Goal: Information Seeking & Learning: Learn about a topic

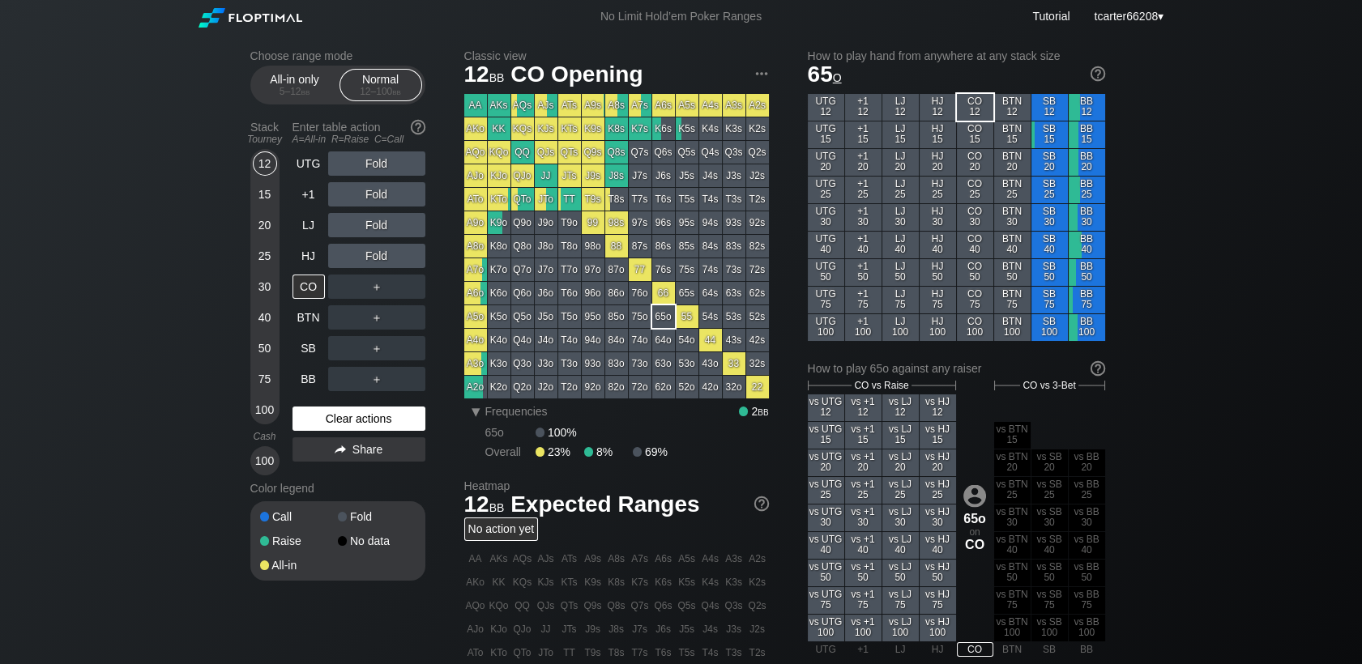
click at [374, 425] on div "Clear actions" at bounding box center [359, 419] width 133 height 24
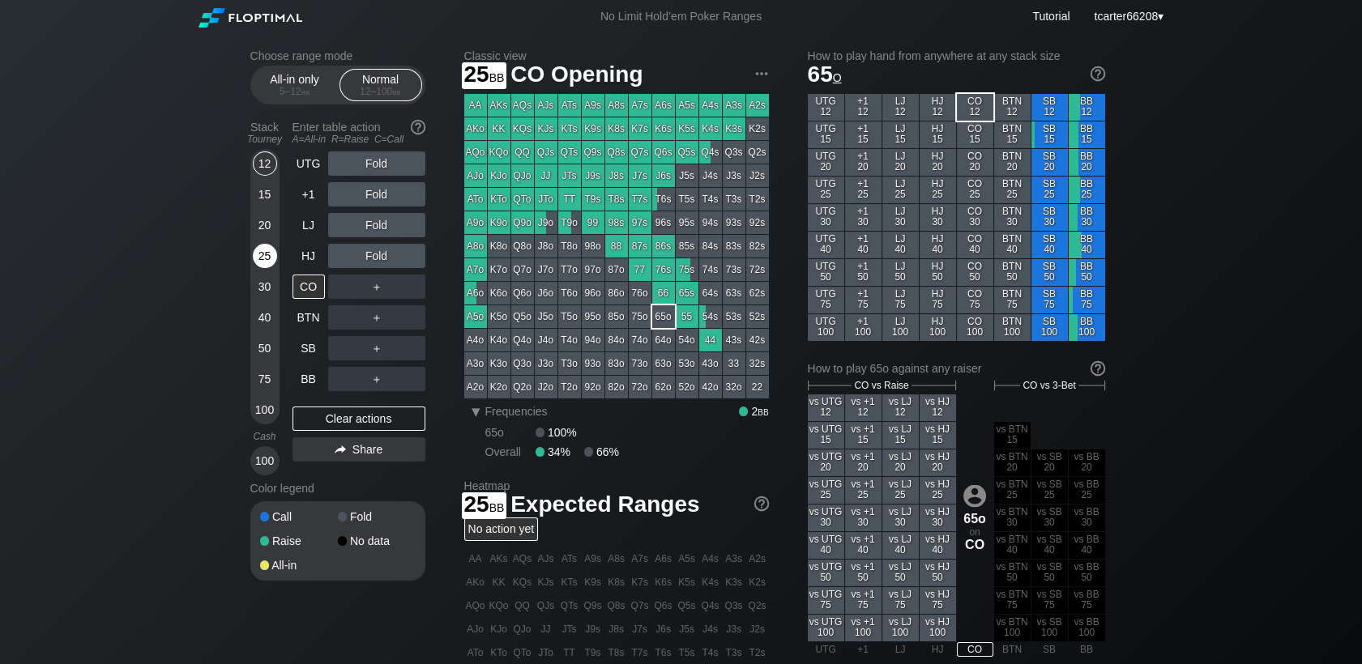
click at [263, 259] on div "25" at bounding box center [265, 256] width 24 height 24
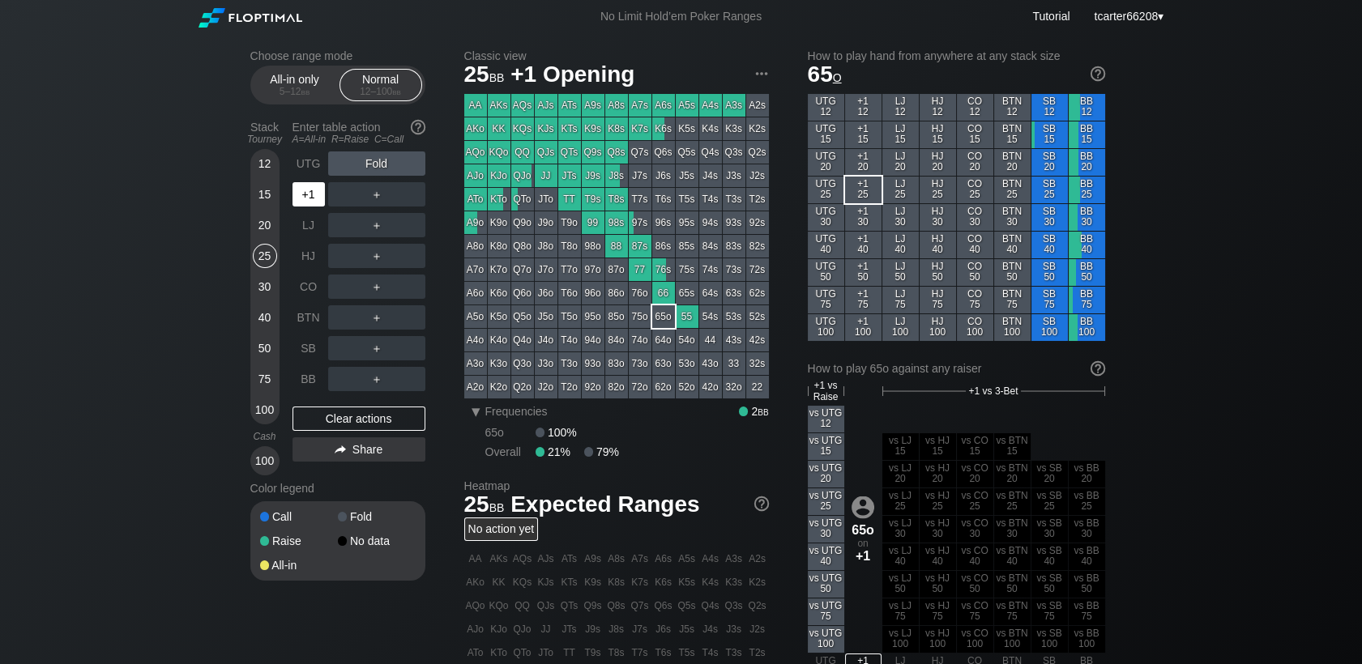
click at [302, 196] on div "+1" at bounding box center [309, 194] width 32 height 24
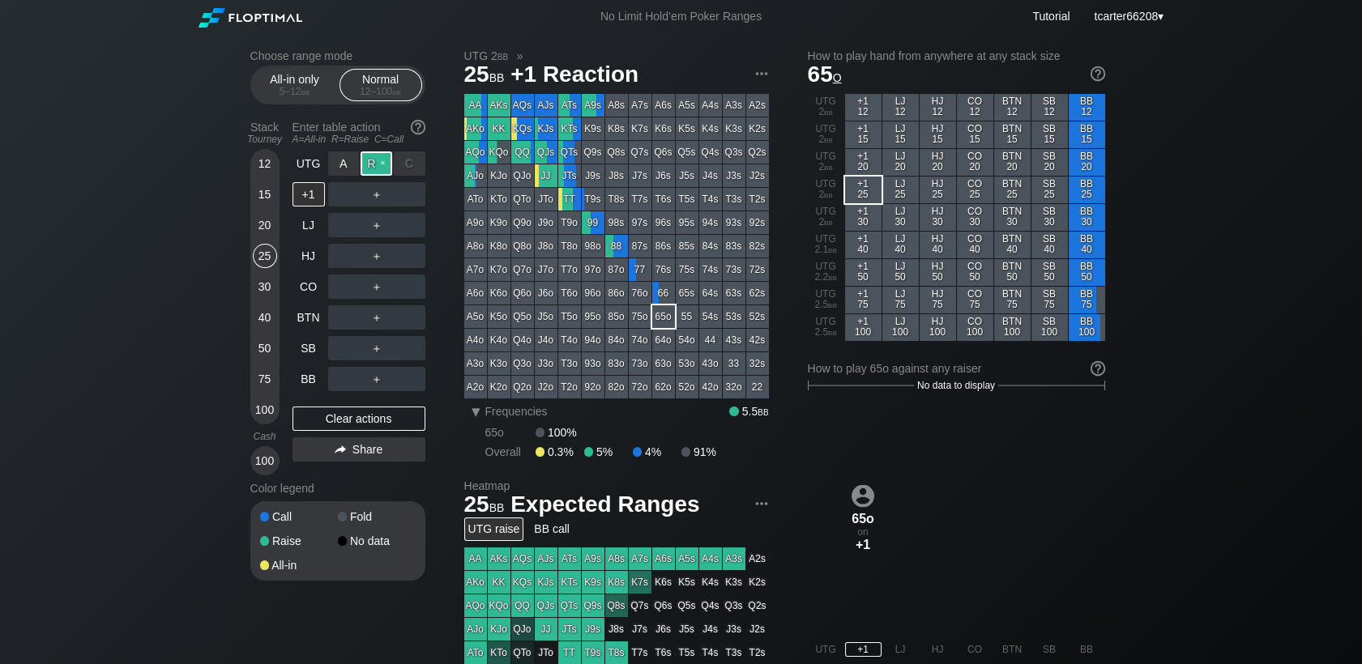
click at [370, 165] on div "R ✕" at bounding box center [377, 164] width 32 height 24
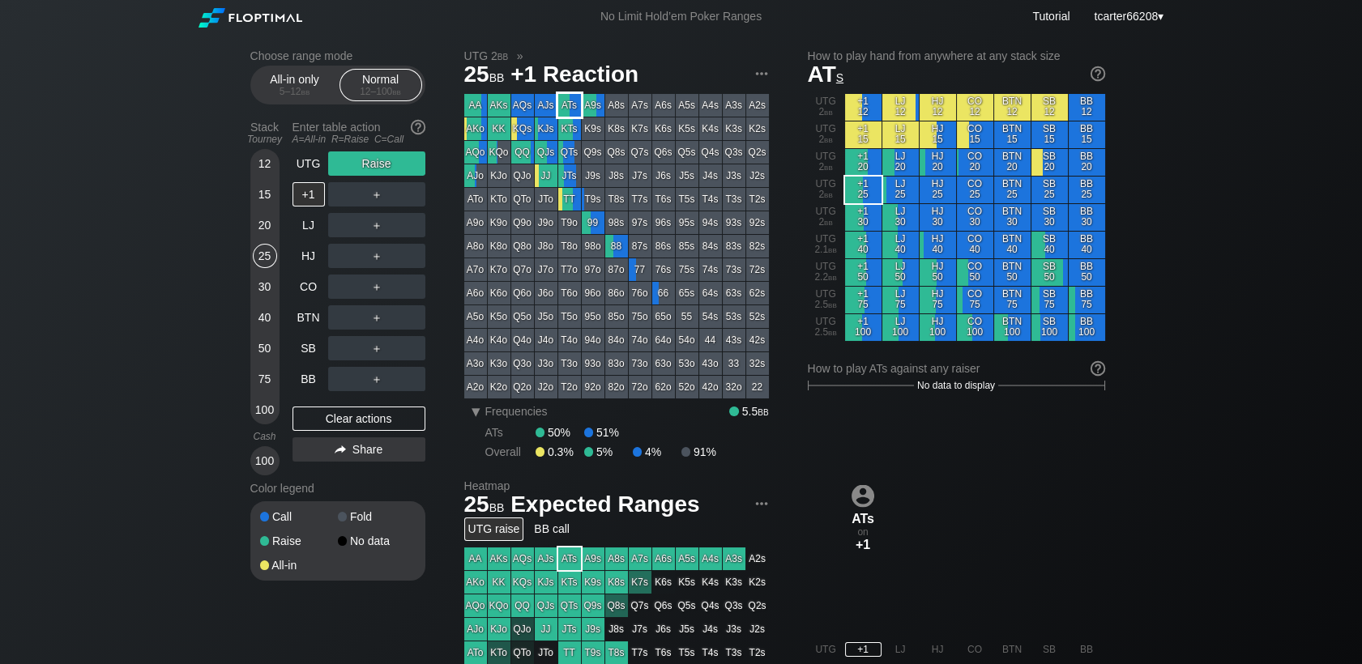
click at [564, 106] on div "ATs" at bounding box center [569, 105] width 23 height 23
click at [405, 211] on div "＋" at bounding box center [376, 225] width 97 height 37
click at [408, 200] on div "C ✕" at bounding box center [410, 194] width 32 height 24
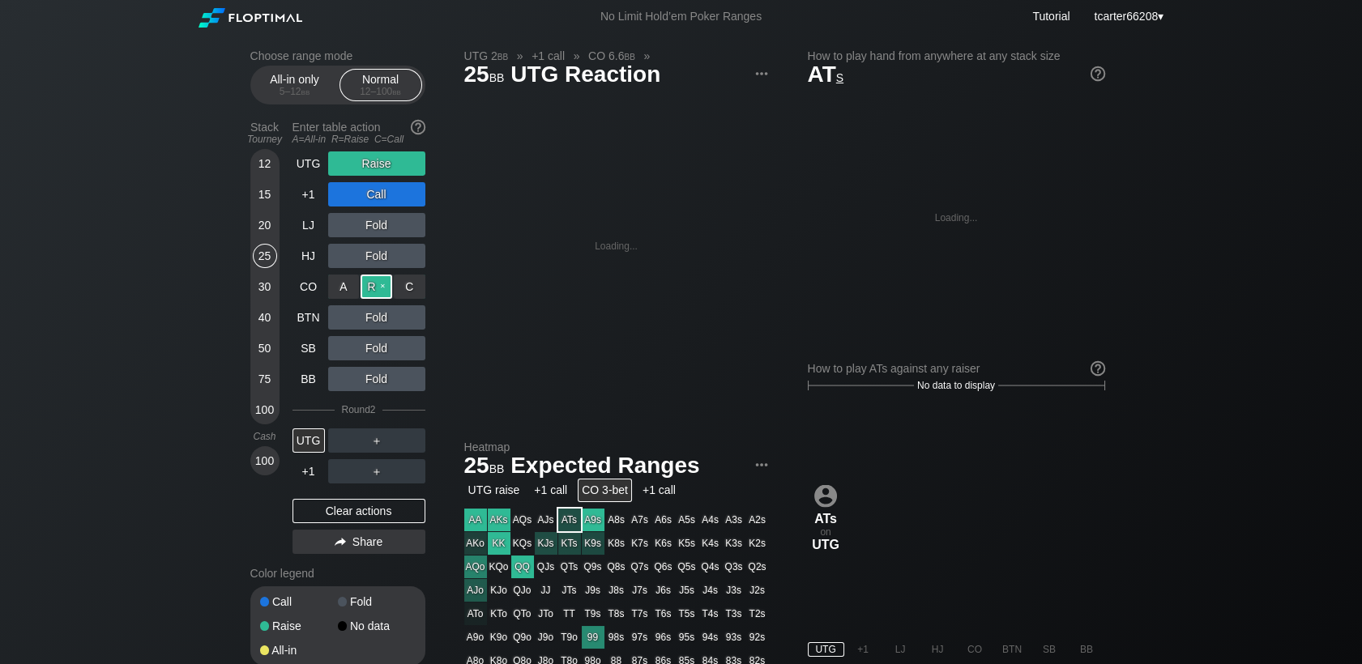
click at [365, 288] on div "R ✕" at bounding box center [377, 287] width 32 height 24
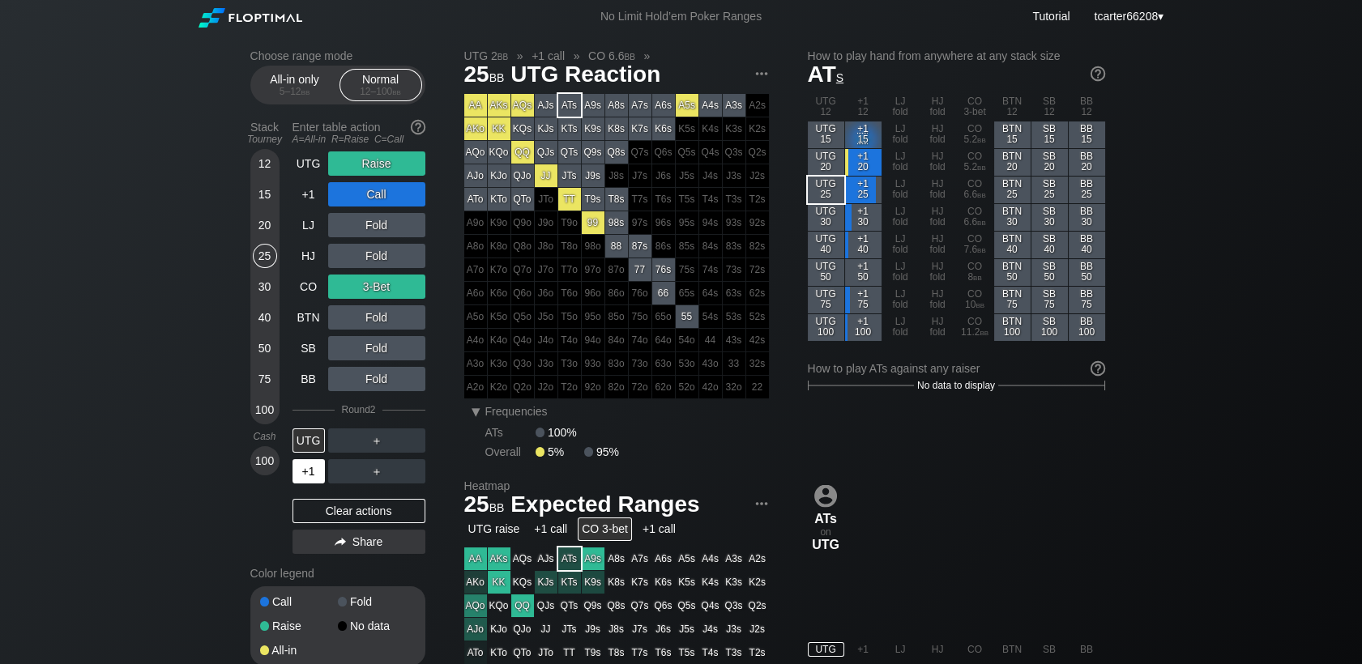
click at [313, 470] on div "+1" at bounding box center [309, 471] width 32 height 24
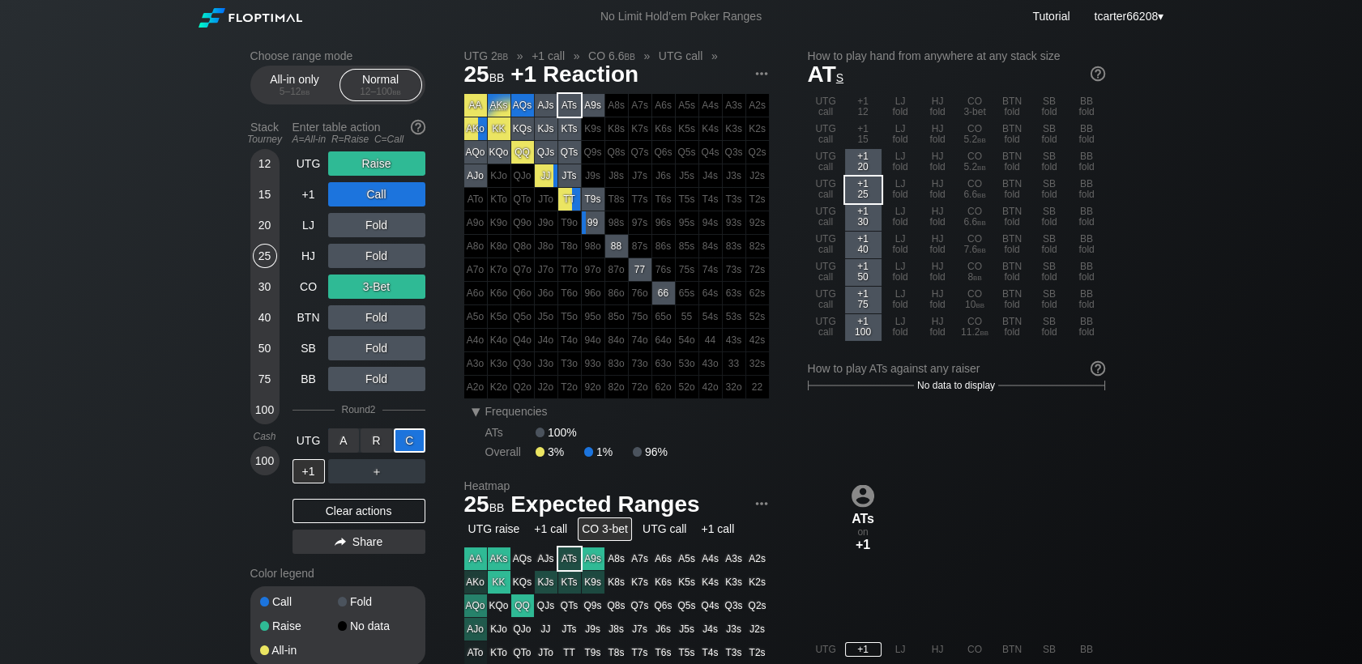
click at [405, 447] on div "C ✕" at bounding box center [410, 441] width 32 height 24
click at [382, 516] on div "Clear actions" at bounding box center [359, 511] width 133 height 24
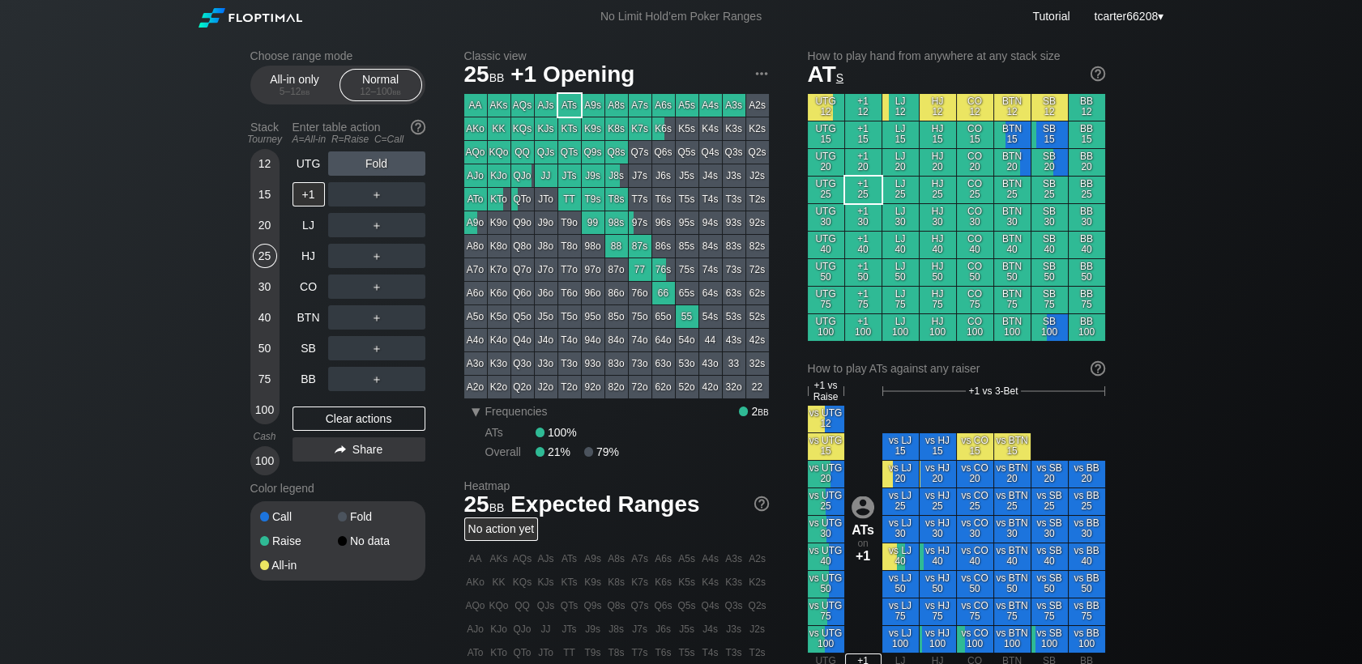
click at [265, 356] on div "50" at bounding box center [265, 348] width 24 height 24
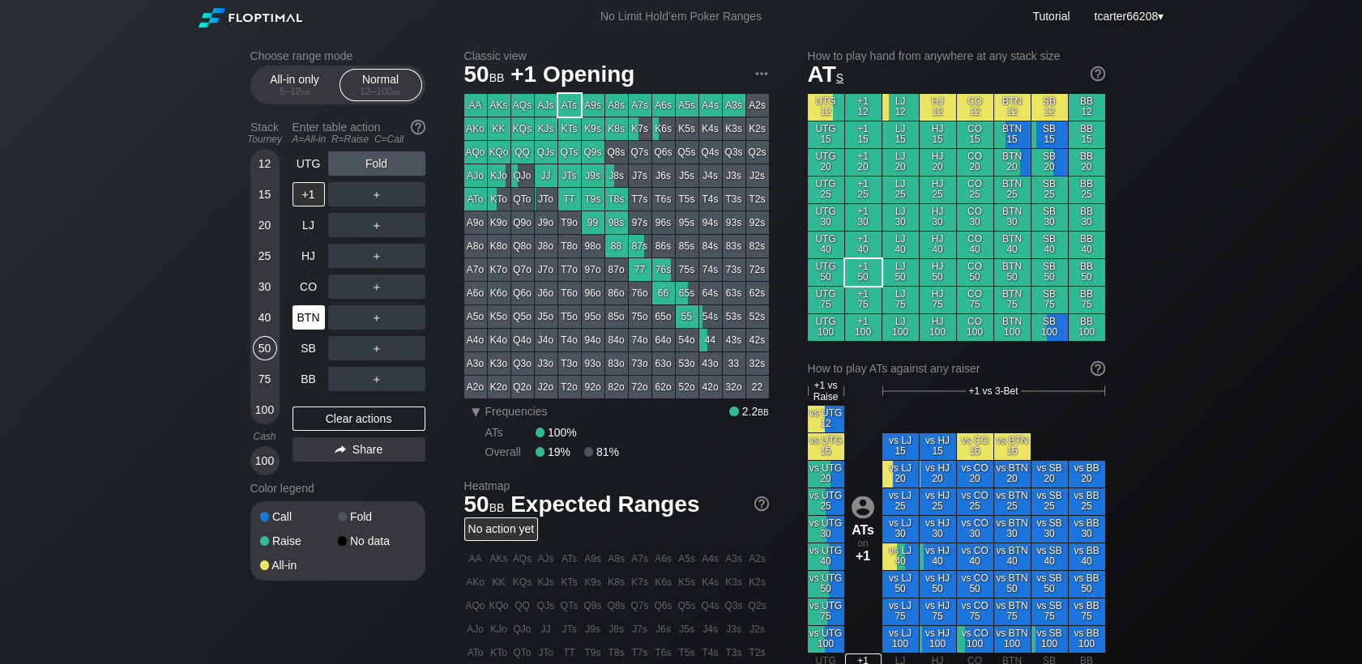
click at [302, 316] on div "BTN" at bounding box center [309, 318] width 32 height 24
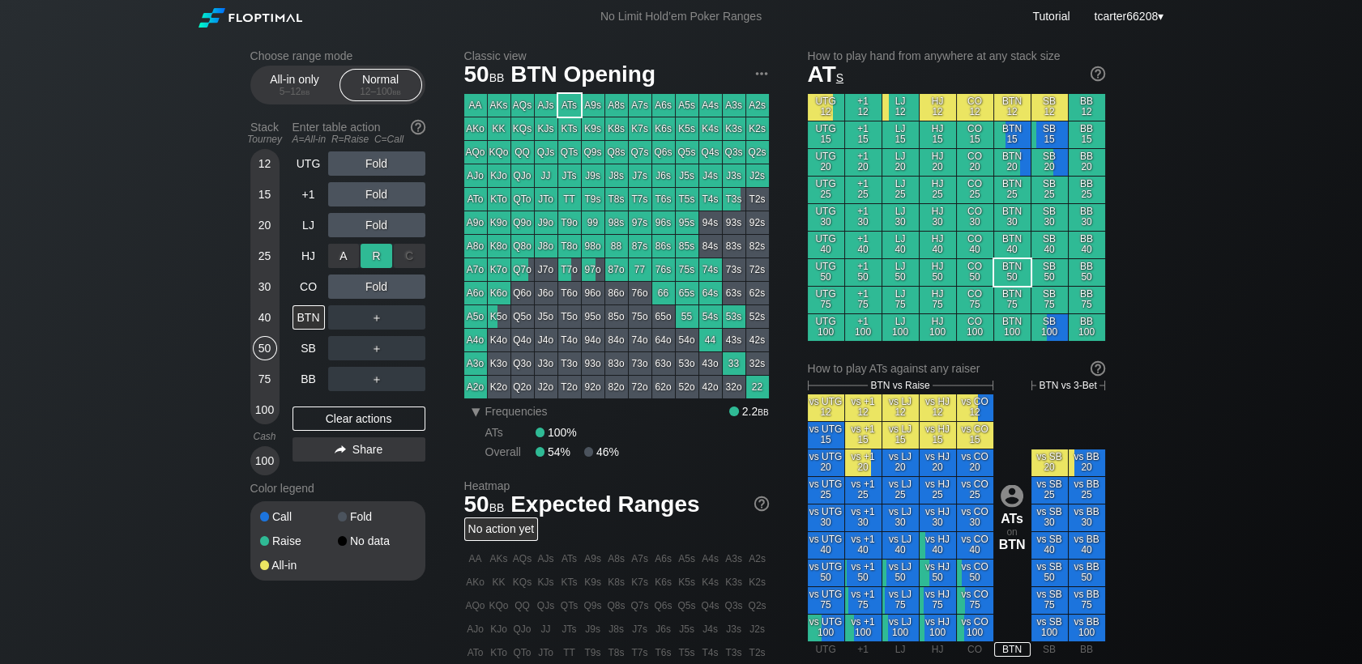
click at [382, 252] on div "R ✕" at bounding box center [377, 256] width 32 height 24
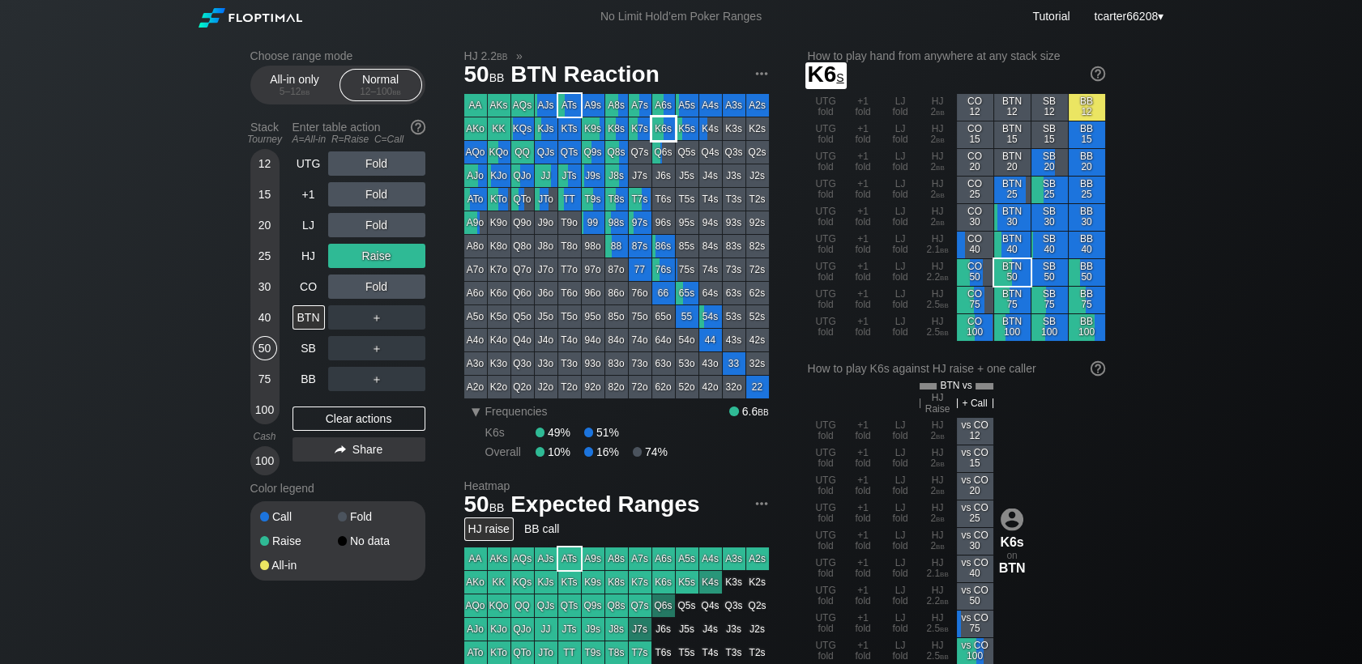
click at [663, 135] on div "K6s" at bounding box center [663, 129] width 23 height 23
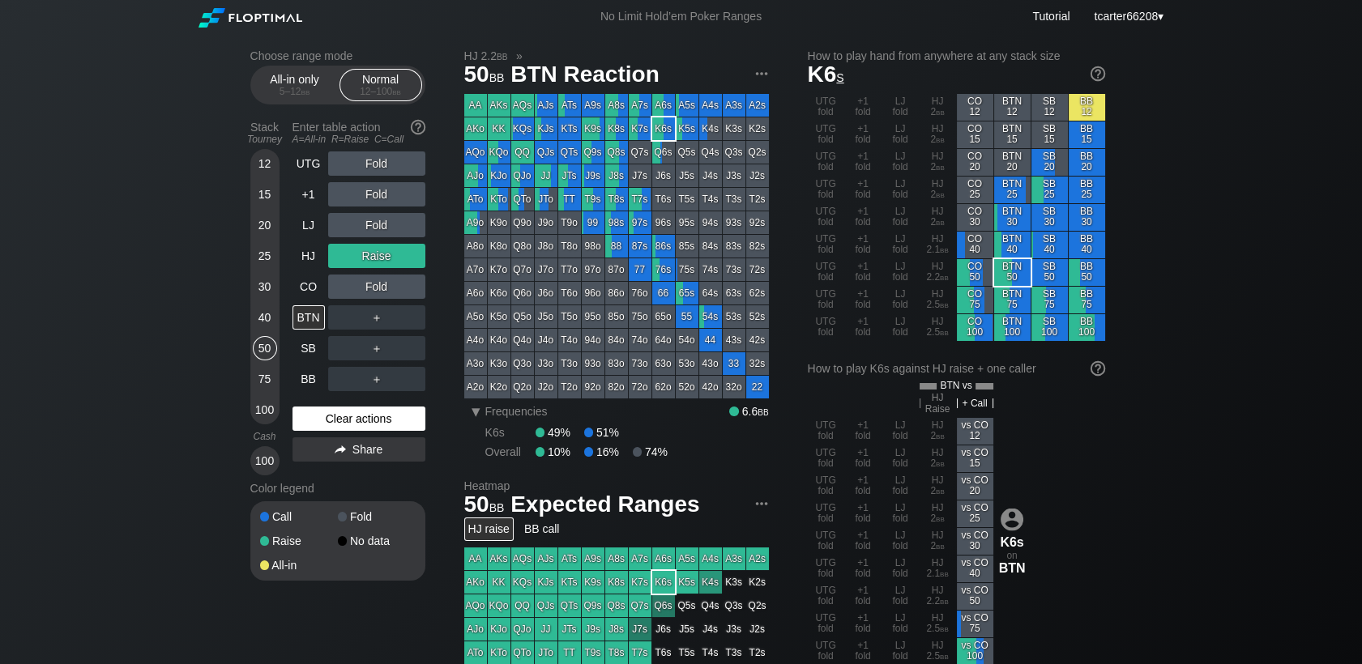
click at [404, 412] on div "Clear actions" at bounding box center [359, 419] width 133 height 24
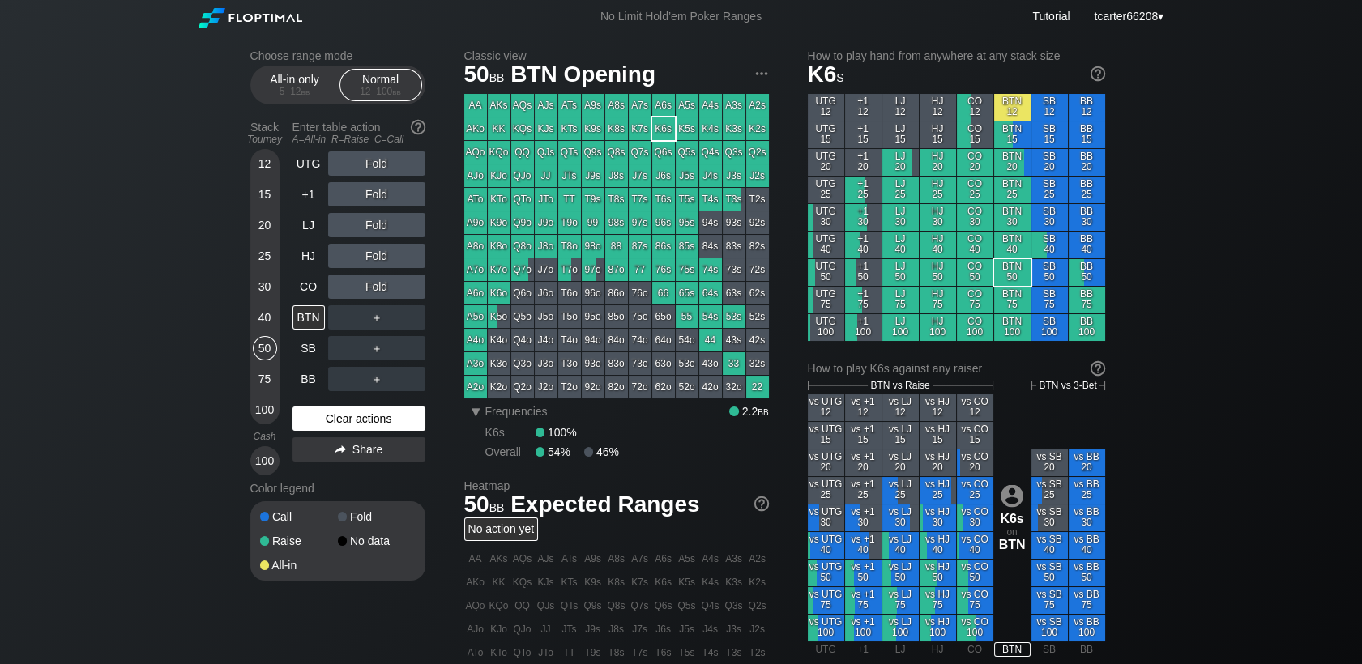
click at [298, 420] on div "Clear actions" at bounding box center [359, 419] width 133 height 24
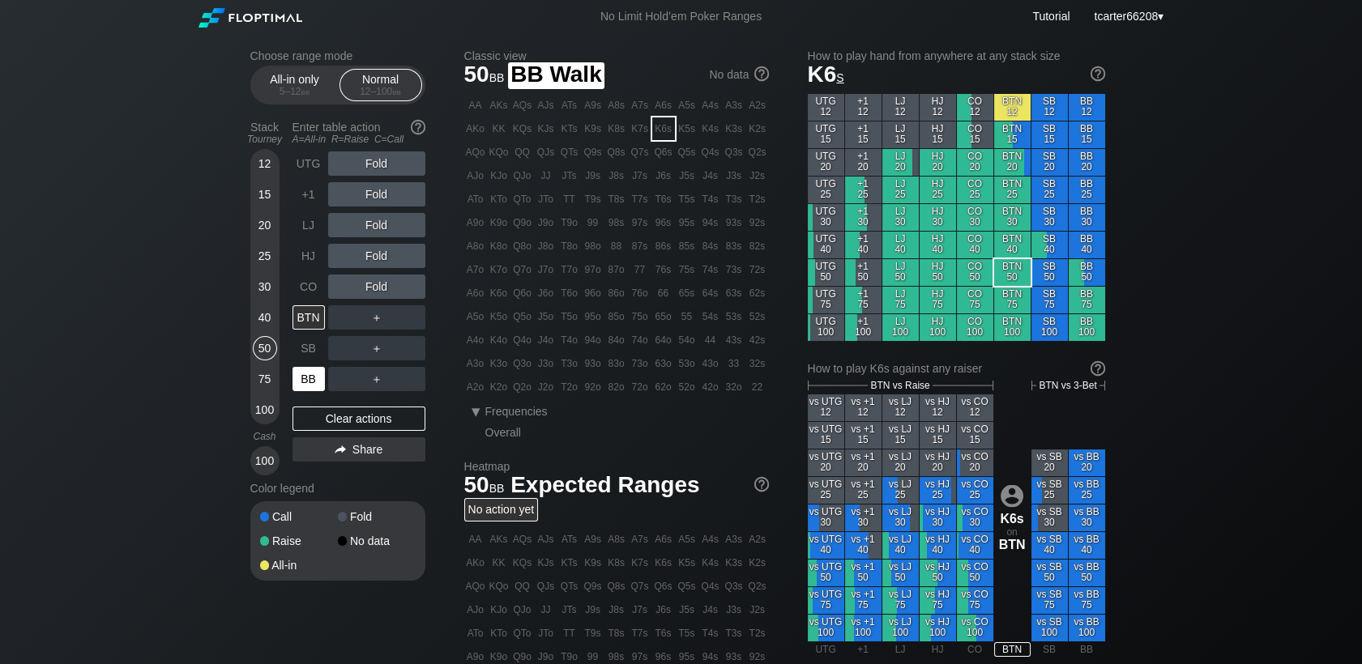
click at [301, 382] on div "BB" at bounding box center [309, 379] width 32 height 24
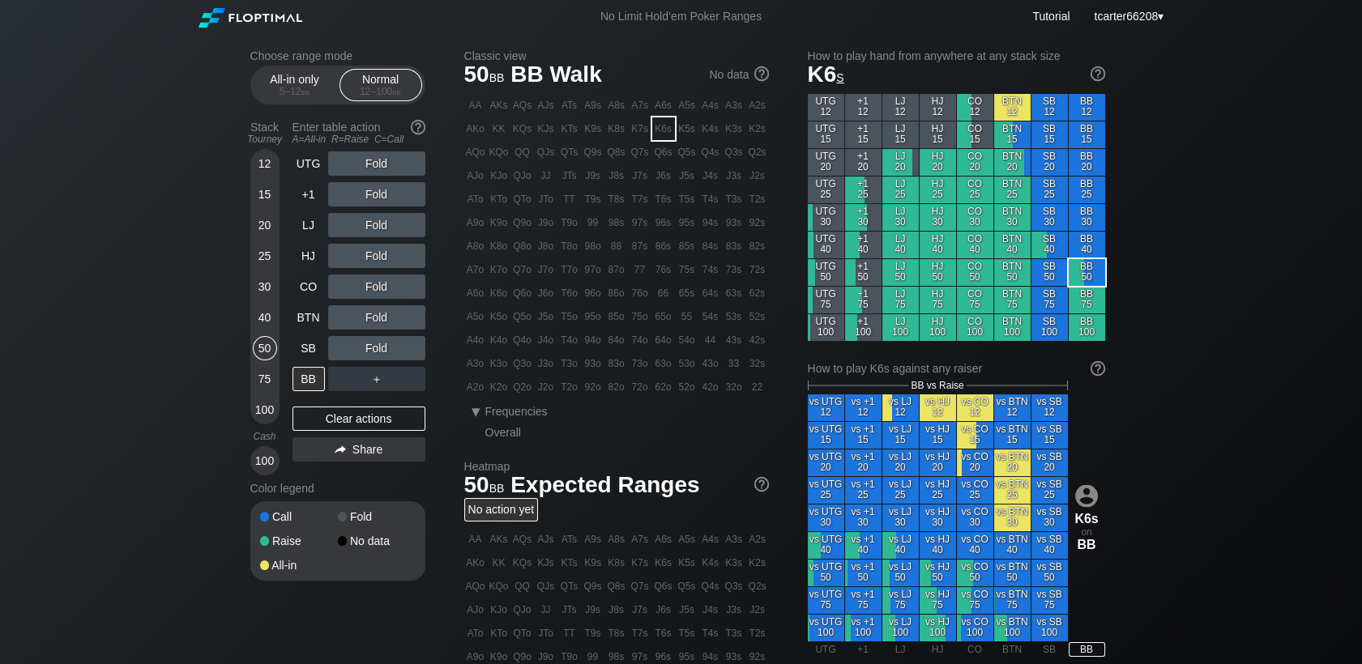
click at [370, 202] on div "Fold" at bounding box center [376, 194] width 97 height 24
click at [370, 194] on div "R ✕" at bounding box center [377, 194] width 32 height 24
click at [374, 223] on div "R ✕" at bounding box center [377, 225] width 32 height 24
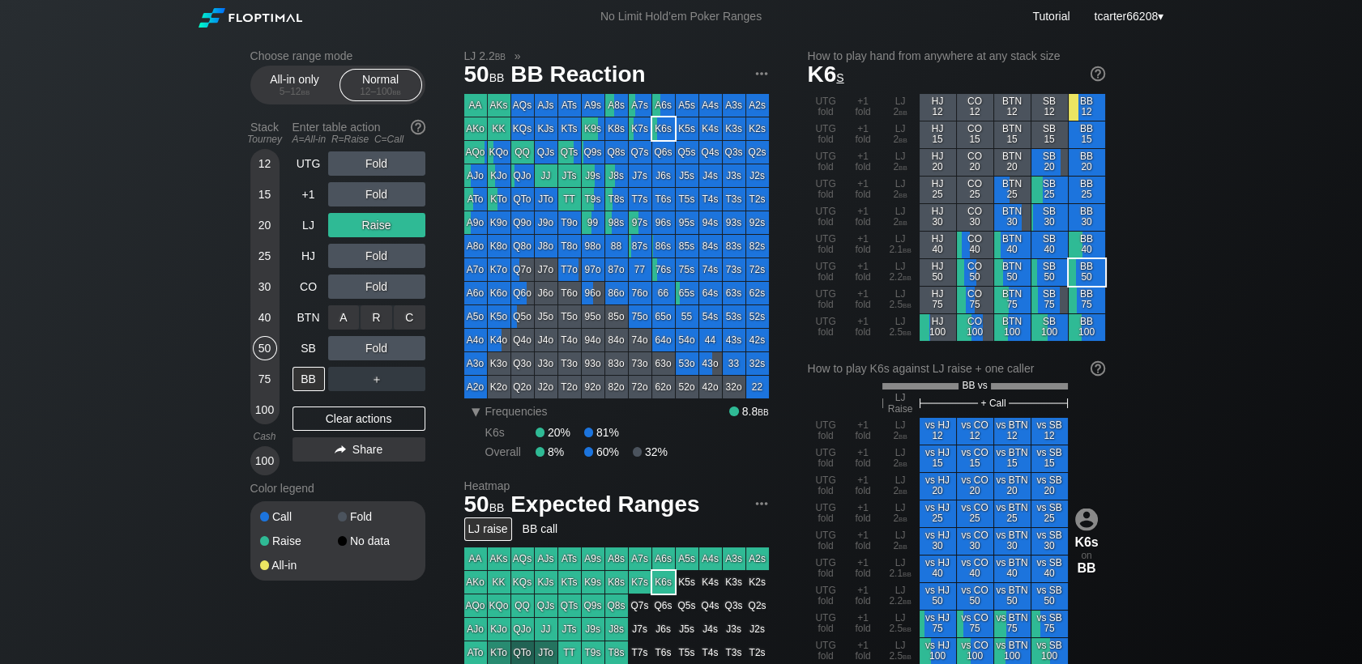
click at [408, 323] on div "C ✕" at bounding box center [410, 318] width 32 height 24
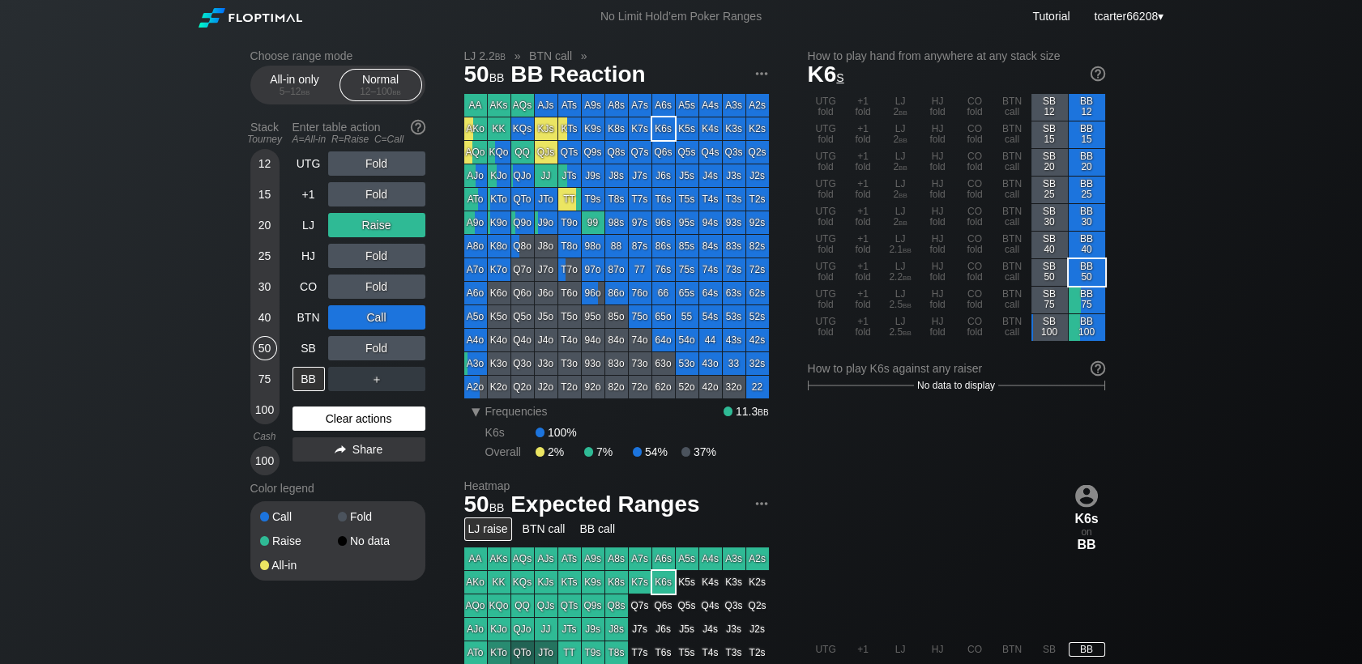
click at [388, 421] on div "Clear actions" at bounding box center [359, 419] width 133 height 24
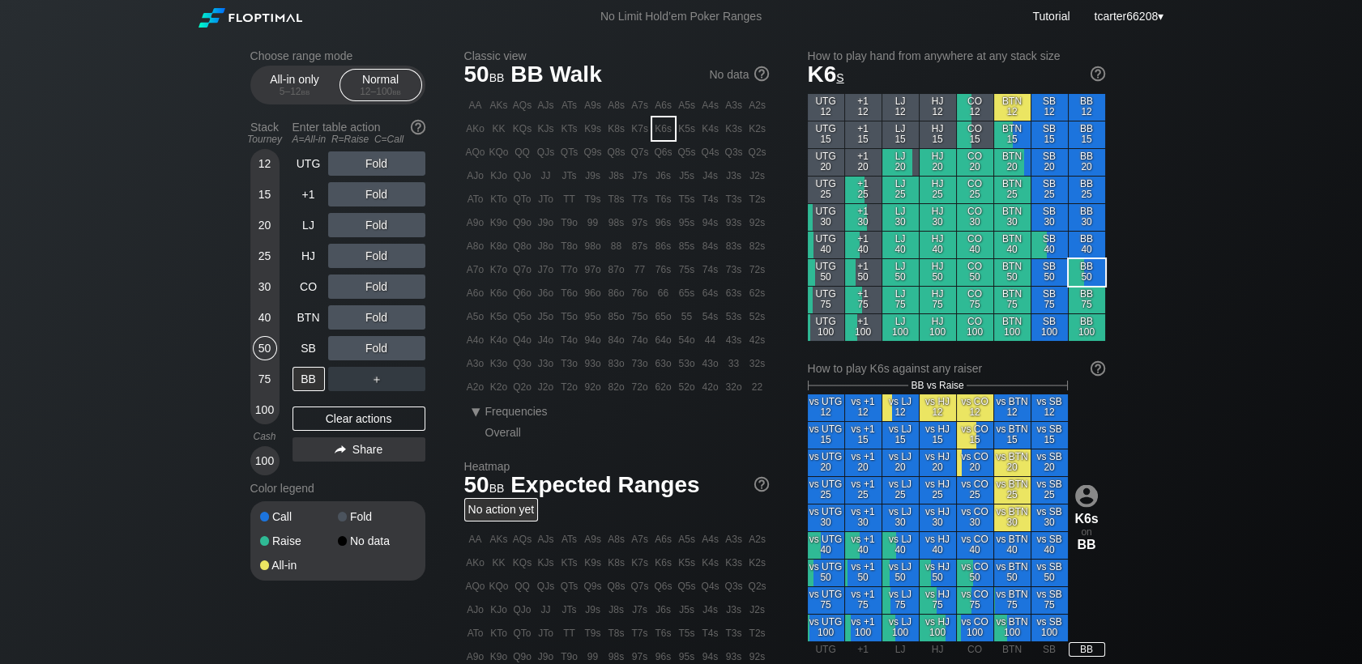
click at [267, 319] on div "40" at bounding box center [265, 318] width 24 height 24
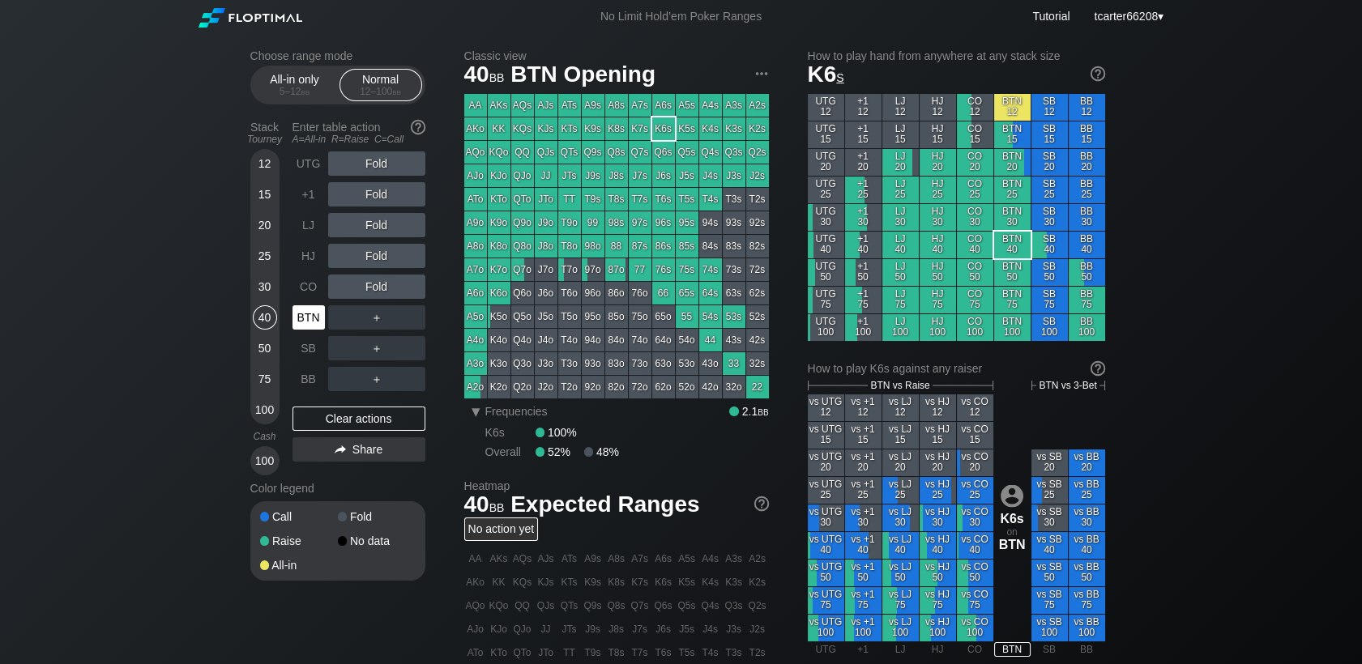
click at [297, 316] on div "BTN" at bounding box center [309, 318] width 32 height 24
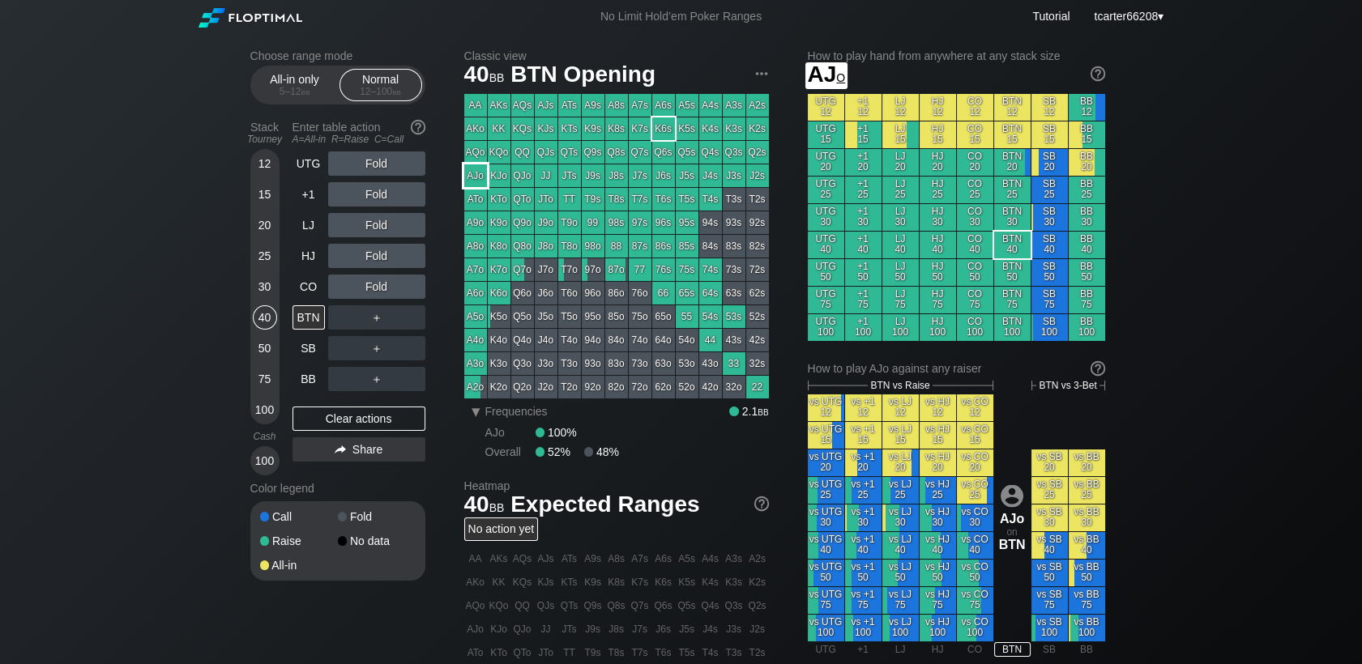
click at [479, 177] on div "AJo" at bounding box center [475, 176] width 23 height 23
click at [365, 169] on div "Fold" at bounding box center [376, 164] width 97 height 24
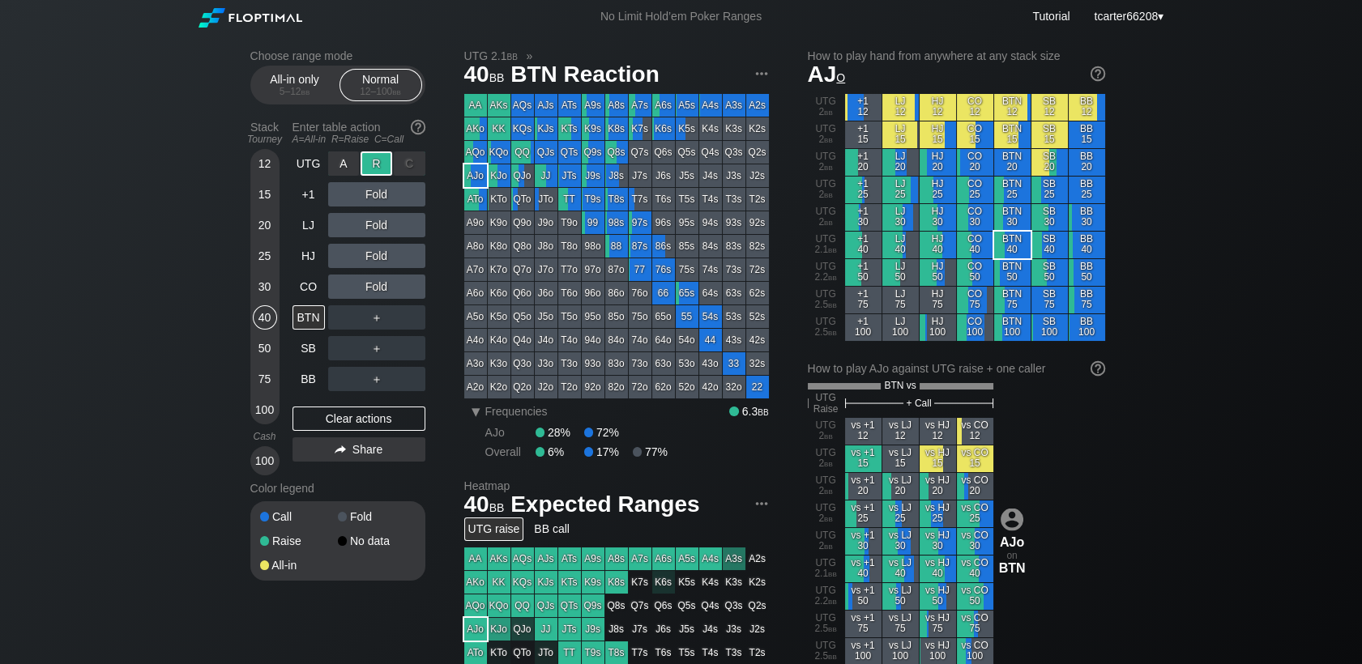
drag, startPoint x: 365, startPoint y: 169, endPoint x: 376, endPoint y: 168, distance: 11.4
click at [376, 168] on div "R ✕" at bounding box center [377, 164] width 32 height 24
drag, startPoint x: 332, startPoint y: 431, endPoint x: 303, endPoint y: 358, distance: 78.6
click at [332, 431] on div "Clear actions" at bounding box center [359, 419] width 133 height 24
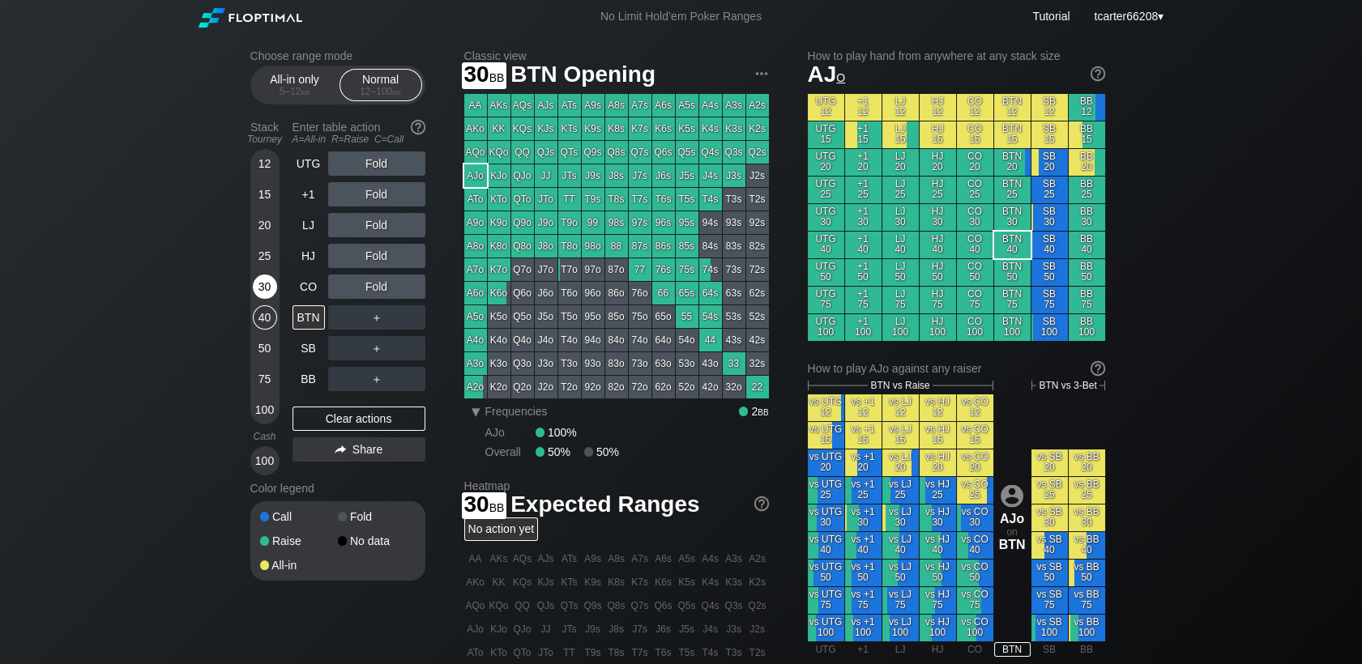
click at [263, 284] on div "30" at bounding box center [265, 287] width 24 height 24
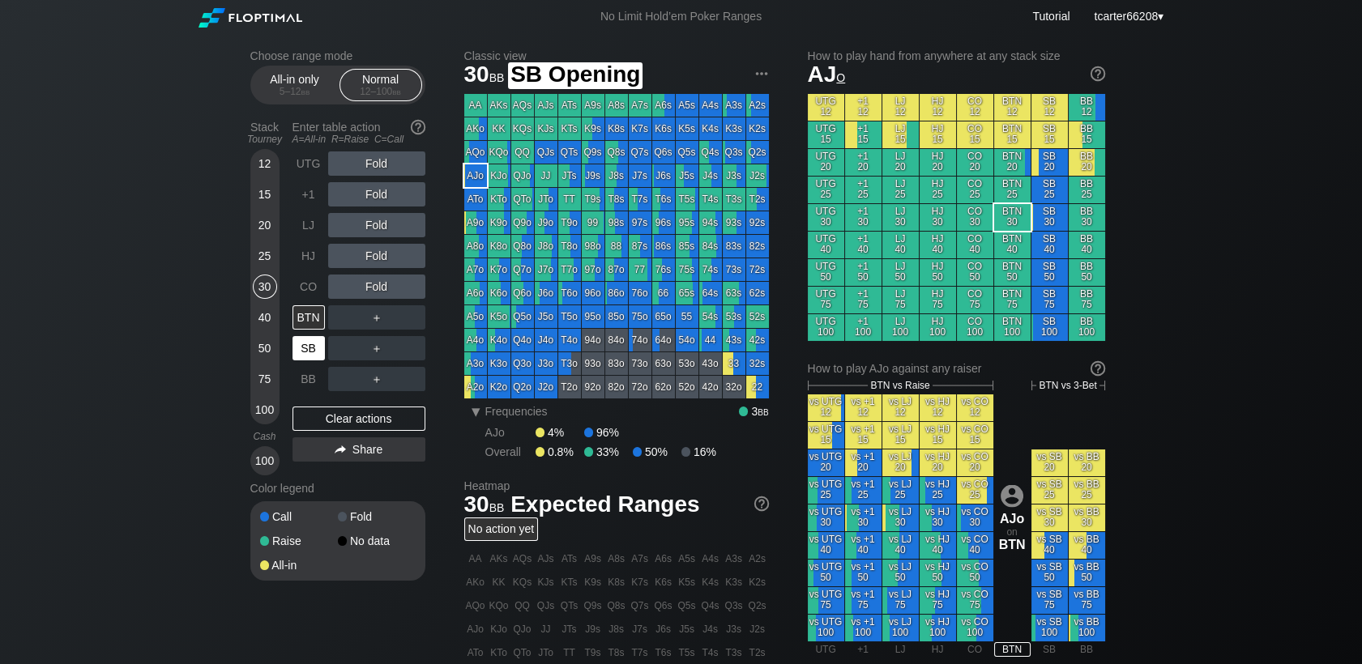
click at [308, 351] on div "SB" at bounding box center [311, 348] width 36 height 31
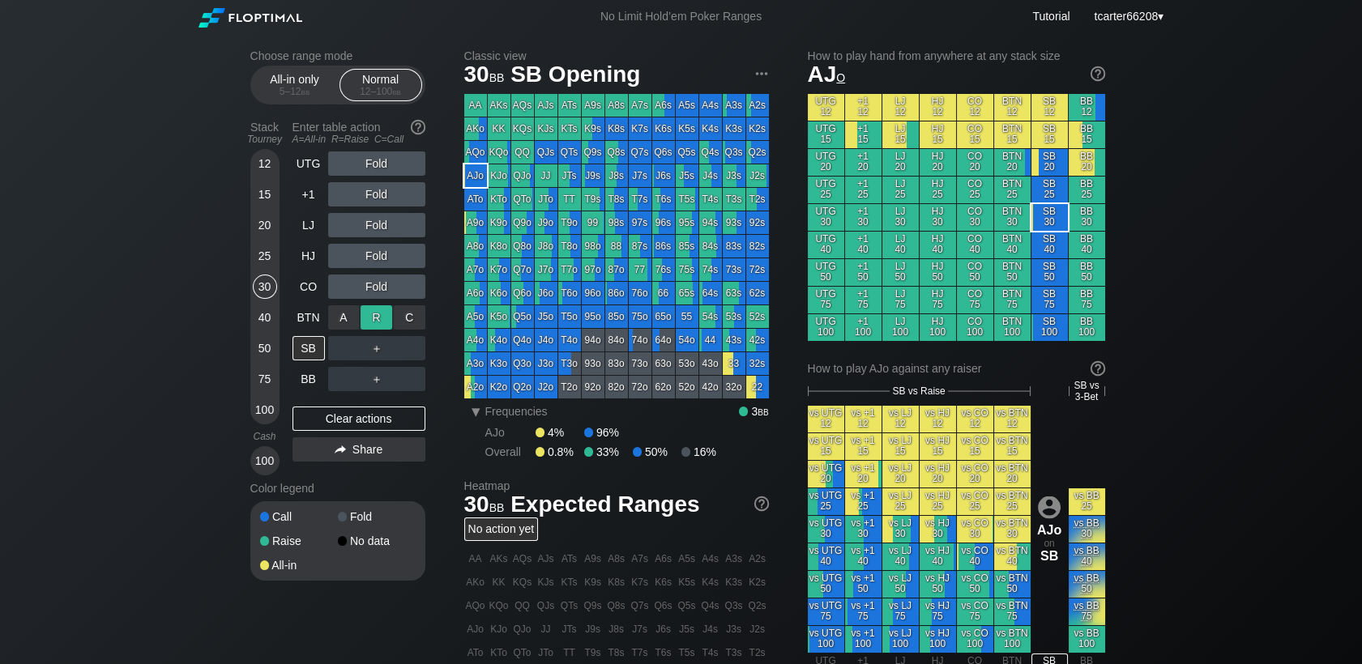
click at [382, 314] on div "R ✕" at bounding box center [377, 318] width 32 height 24
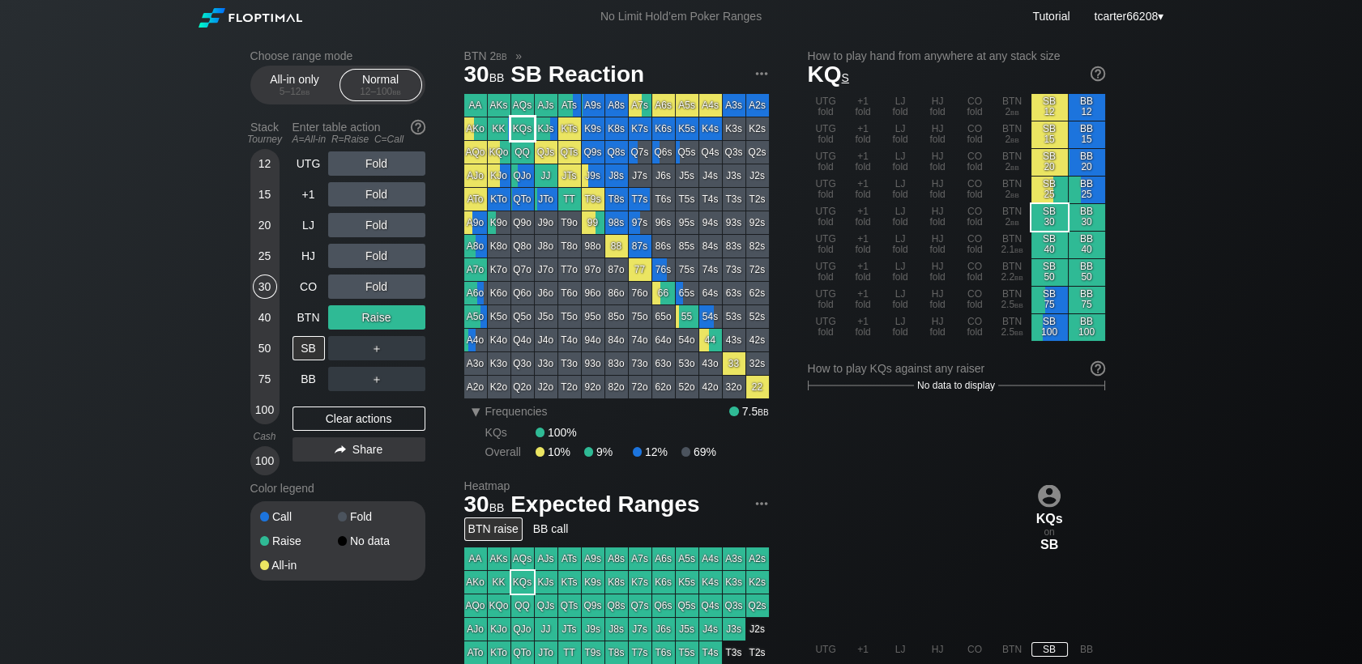
click at [525, 130] on div "KQs" at bounding box center [522, 129] width 23 height 23
click at [395, 354] on div "＋" at bounding box center [376, 348] width 97 height 24
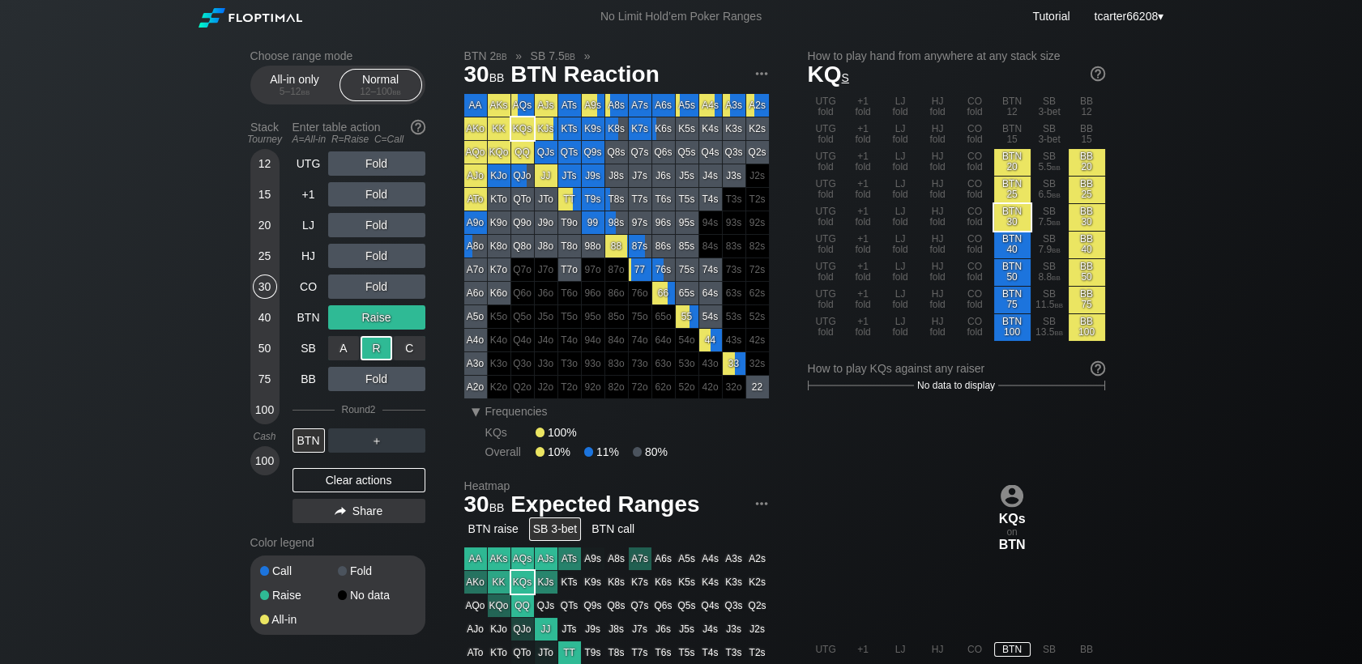
click at [382, 355] on div "R ✕" at bounding box center [377, 348] width 32 height 24
click at [270, 227] on div "20" at bounding box center [265, 225] width 24 height 24
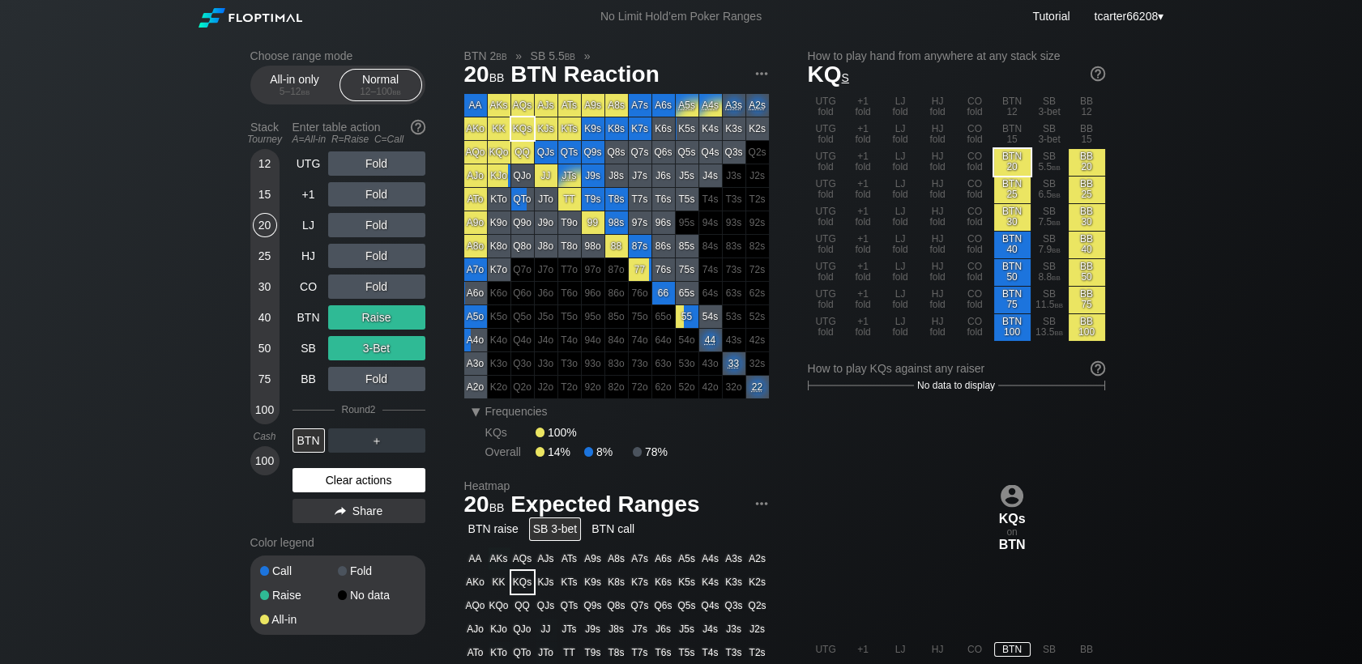
click at [344, 476] on div "Clear actions" at bounding box center [359, 480] width 133 height 24
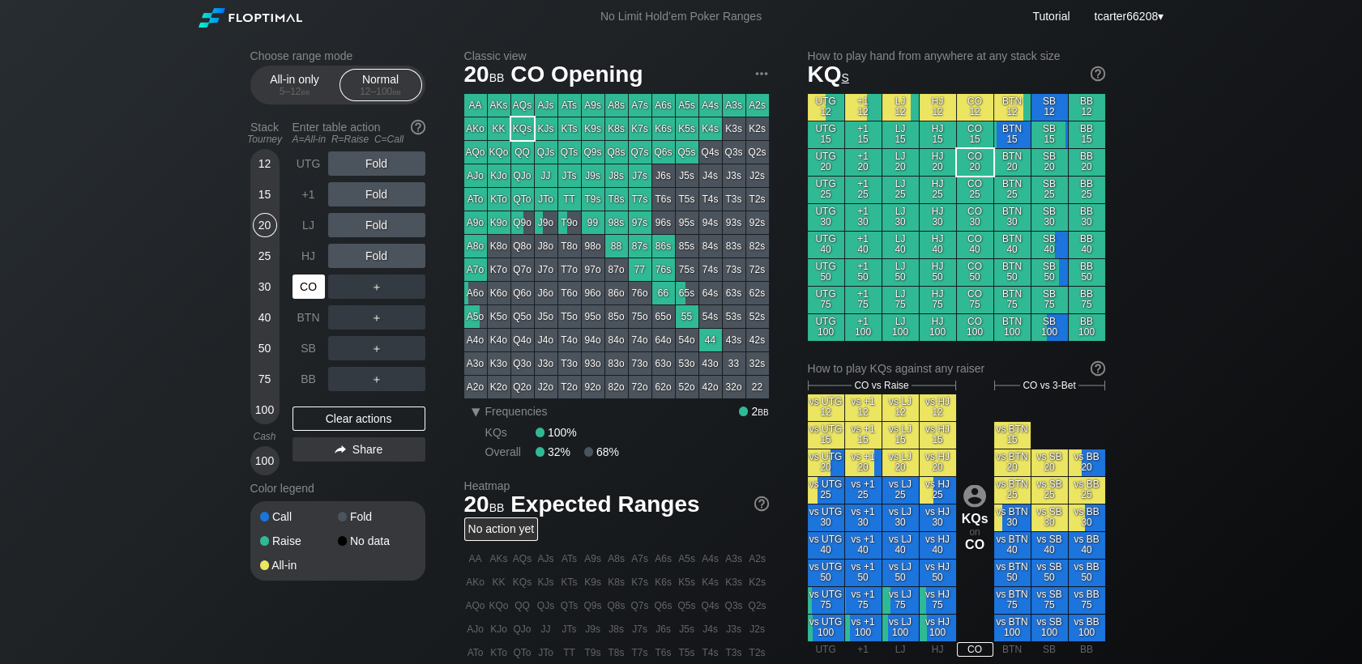
click at [311, 289] on div "CO" at bounding box center [309, 287] width 32 height 24
click at [379, 233] on div "R ✕" at bounding box center [377, 225] width 32 height 24
click at [378, 248] on div "R ✕" at bounding box center [377, 256] width 32 height 24
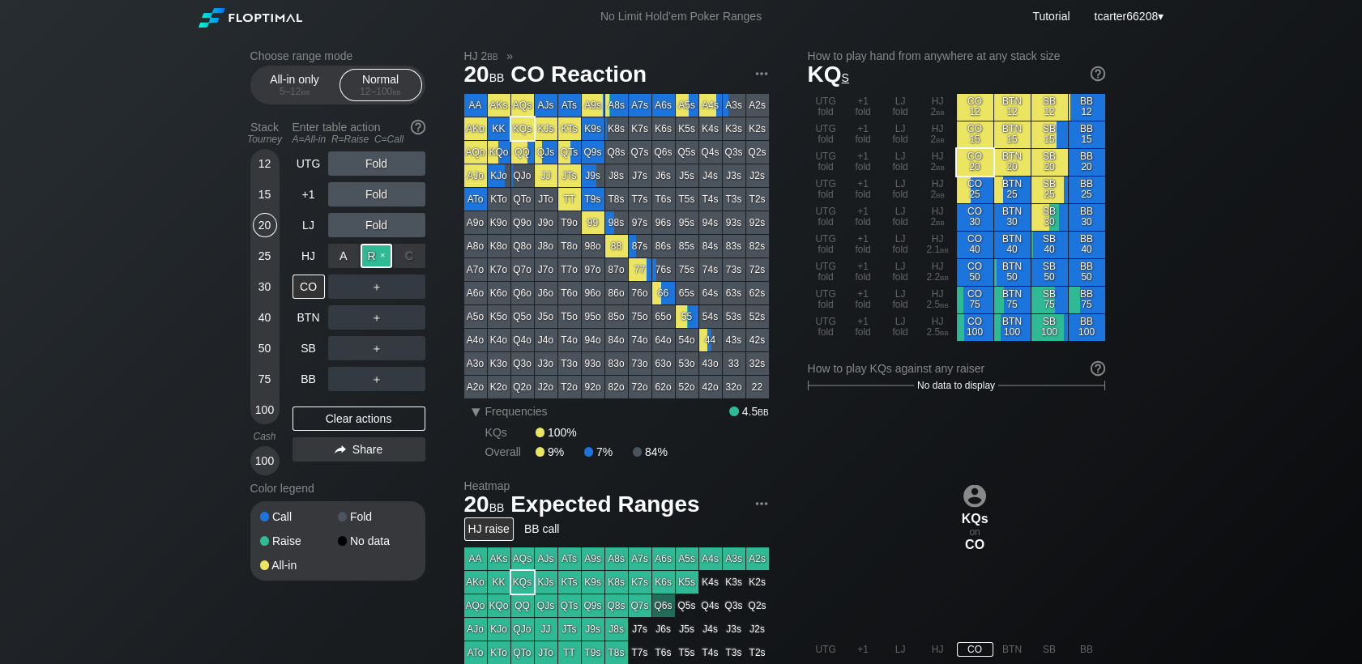
click at [378, 252] on div "R ✕" at bounding box center [377, 256] width 32 height 24
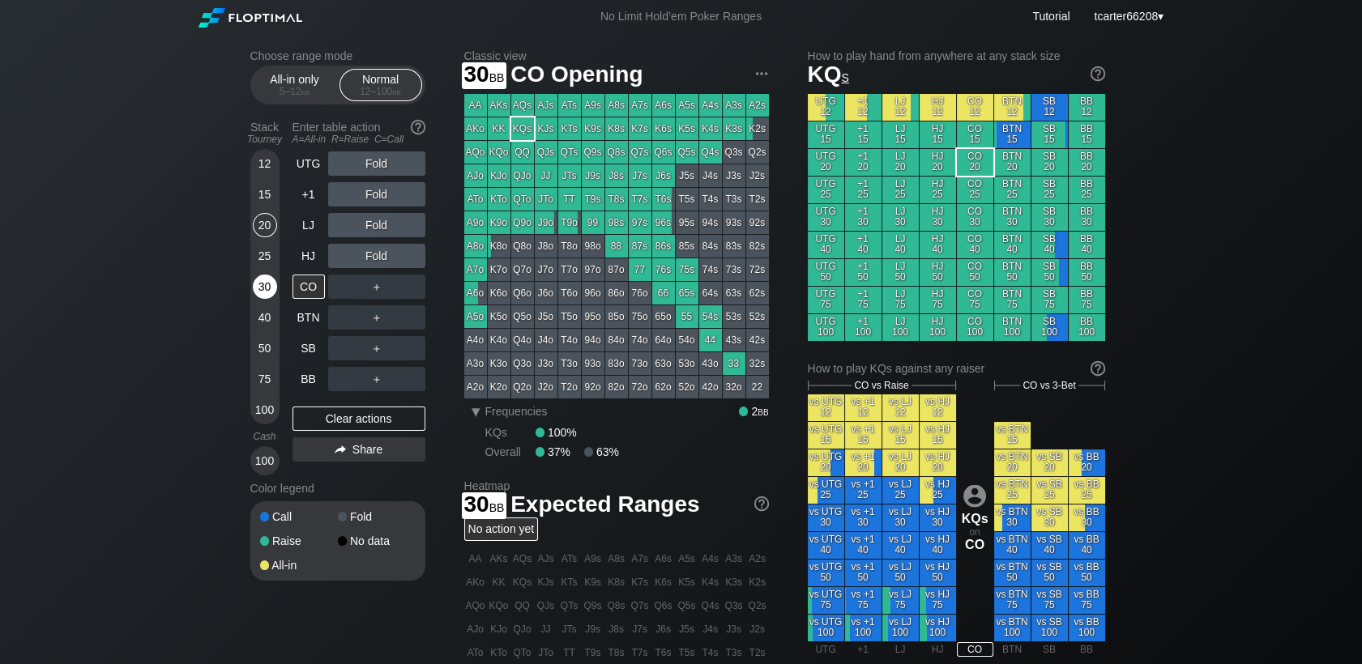
click at [268, 296] on div "30" at bounding box center [265, 287] width 24 height 24
click at [371, 257] on div "Fold" at bounding box center [376, 256] width 97 height 24
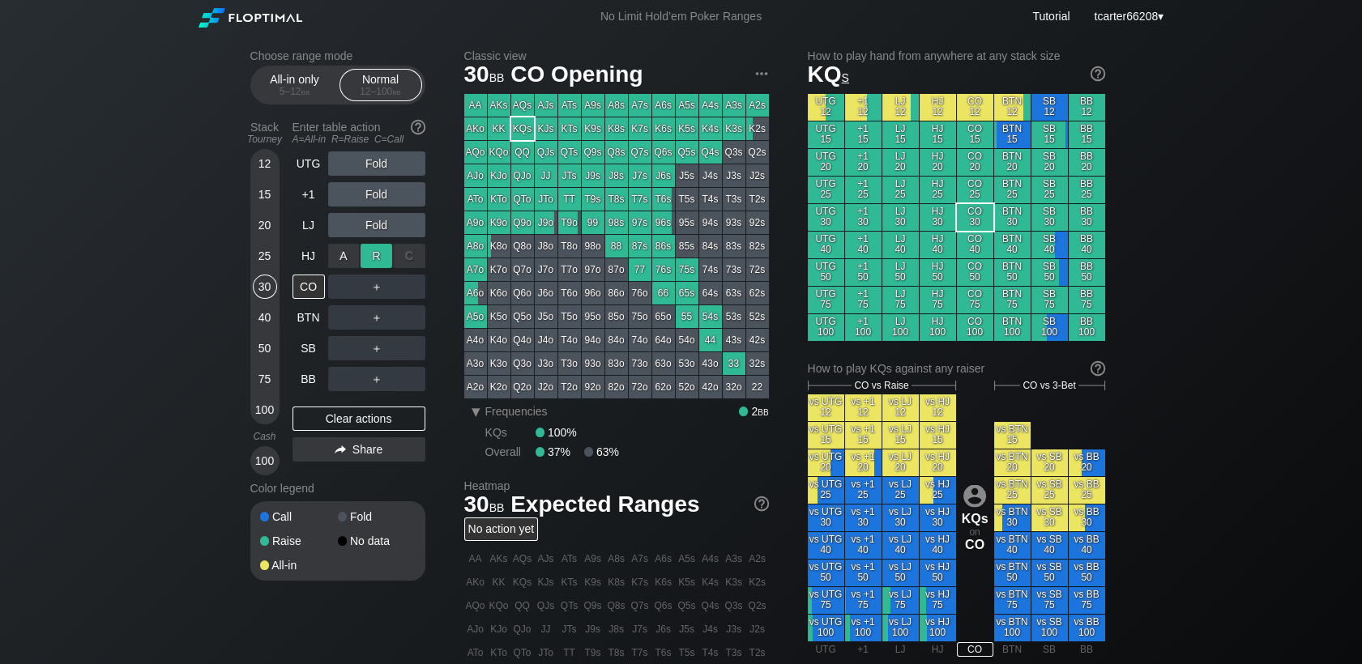
click at [374, 259] on div "R ✕" at bounding box center [377, 256] width 32 height 24
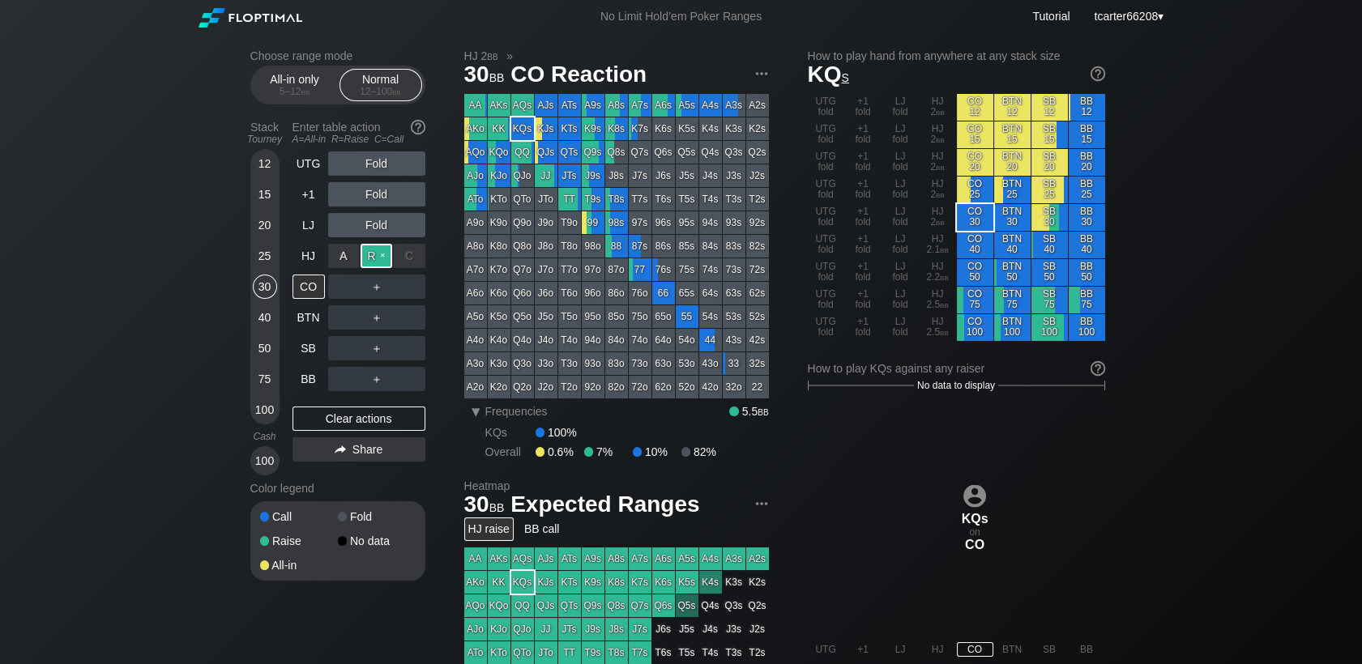
click at [376, 263] on div "R ✕" at bounding box center [377, 256] width 32 height 24
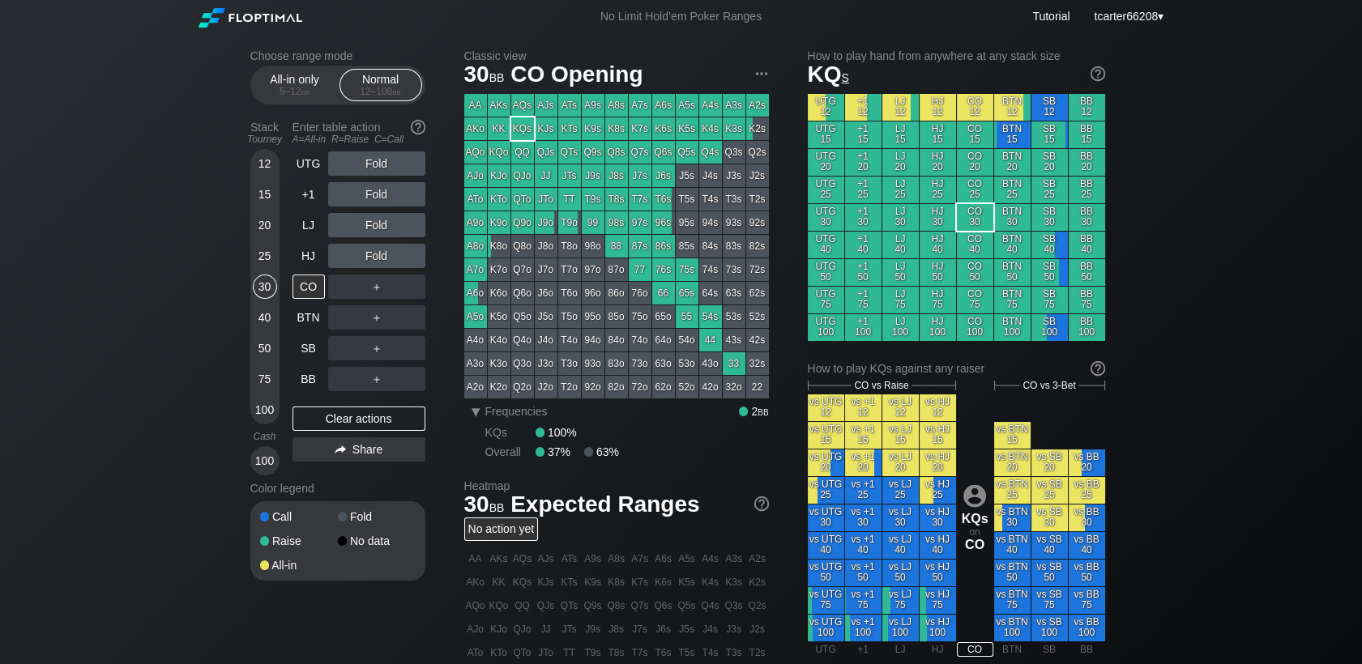
click at [259, 233] on div "20" at bounding box center [265, 225] width 24 height 24
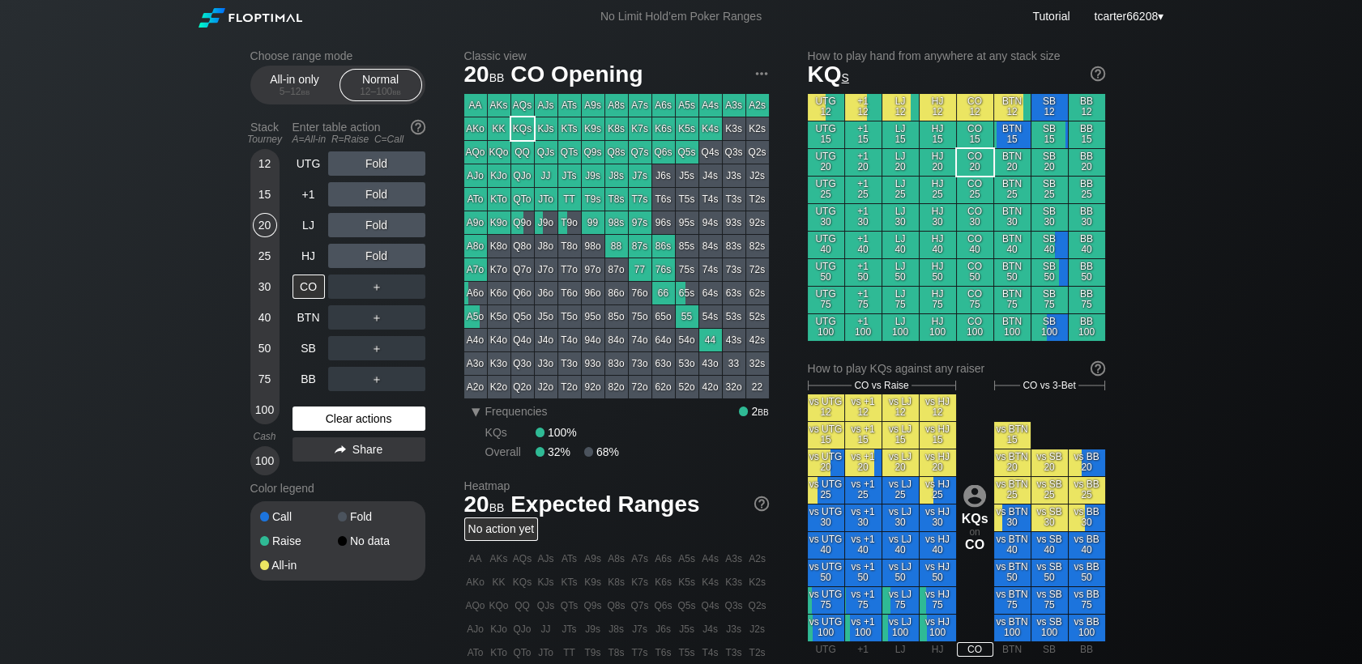
drag, startPoint x: 388, startPoint y: 414, endPoint x: 370, endPoint y: 422, distance: 20.3
click at [388, 414] on div "Clear actions" at bounding box center [359, 419] width 133 height 24
click at [367, 421] on div "Clear actions" at bounding box center [359, 419] width 133 height 24
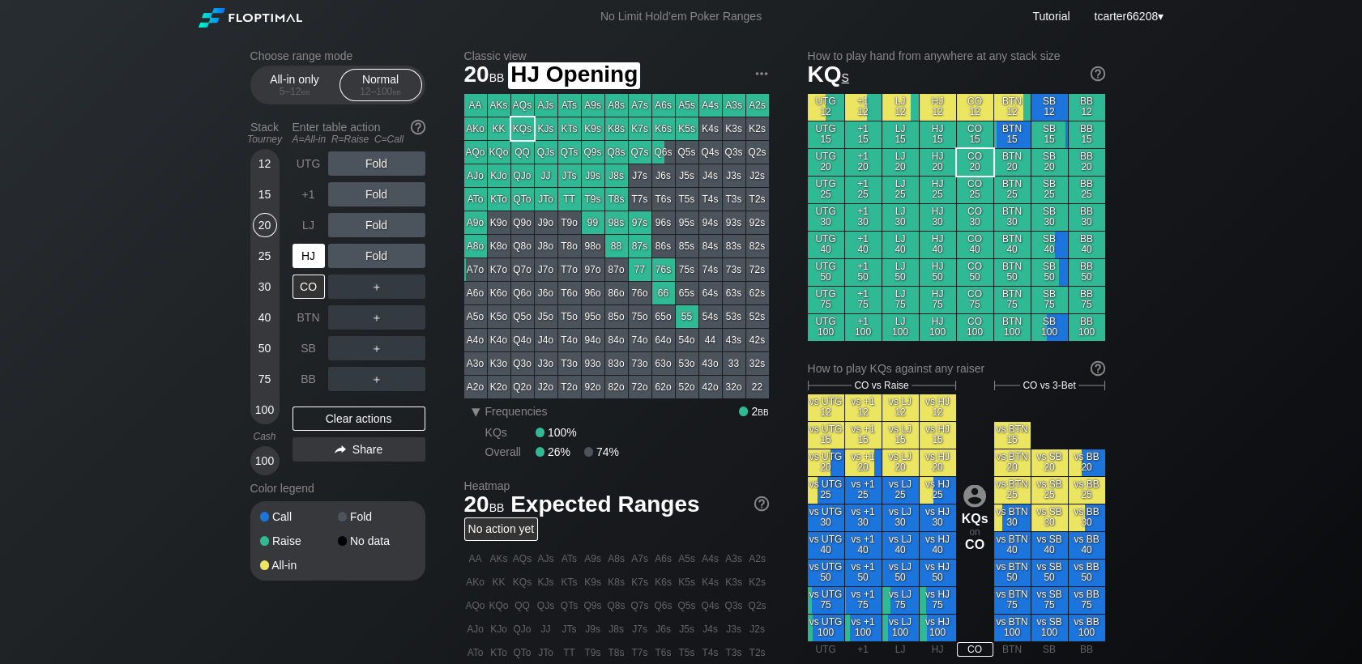
click at [310, 259] on div "HJ" at bounding box center [309, 256] width 32 height 24
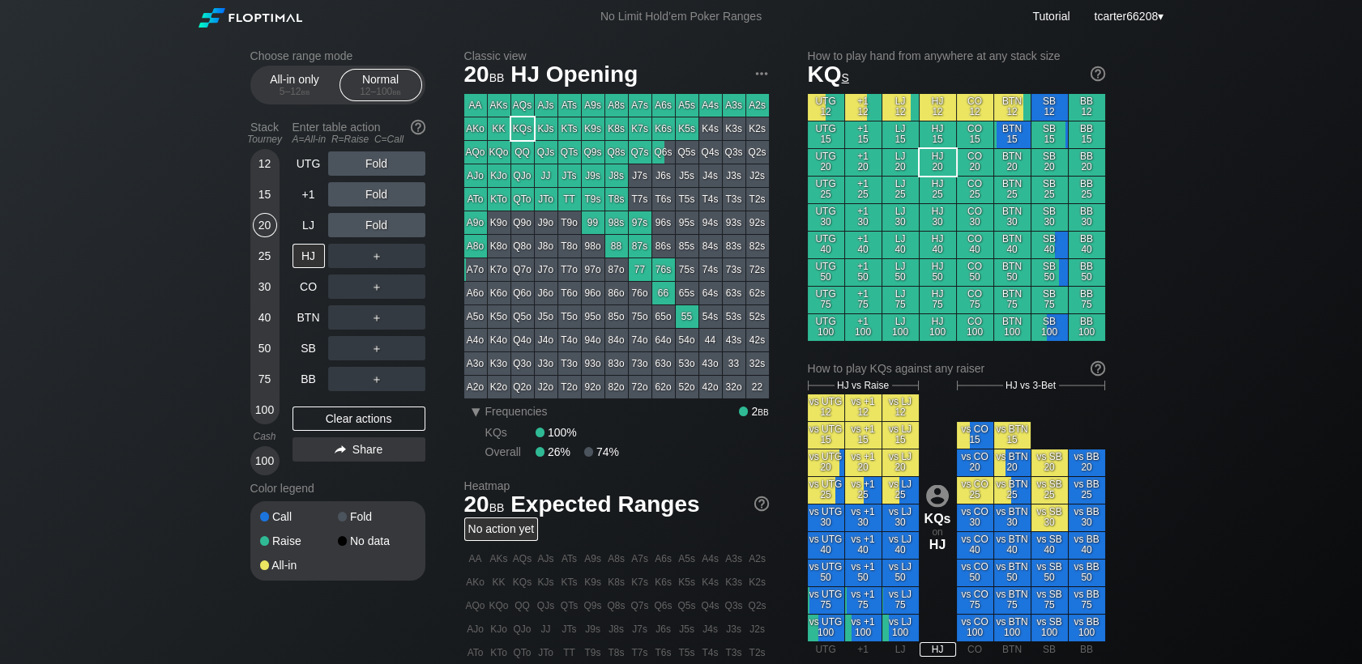
click at [379, 229] on div "Fold" at bounding box center [376, 225] width 97 height 24
drag, startPoint x: 379, startPoint y: 229, endPoint x: 372, endPoint y: 233, distance: 8.3
click at [379, 229] on div "R ✕" at bounding box center [377, 225] width 32 height 24
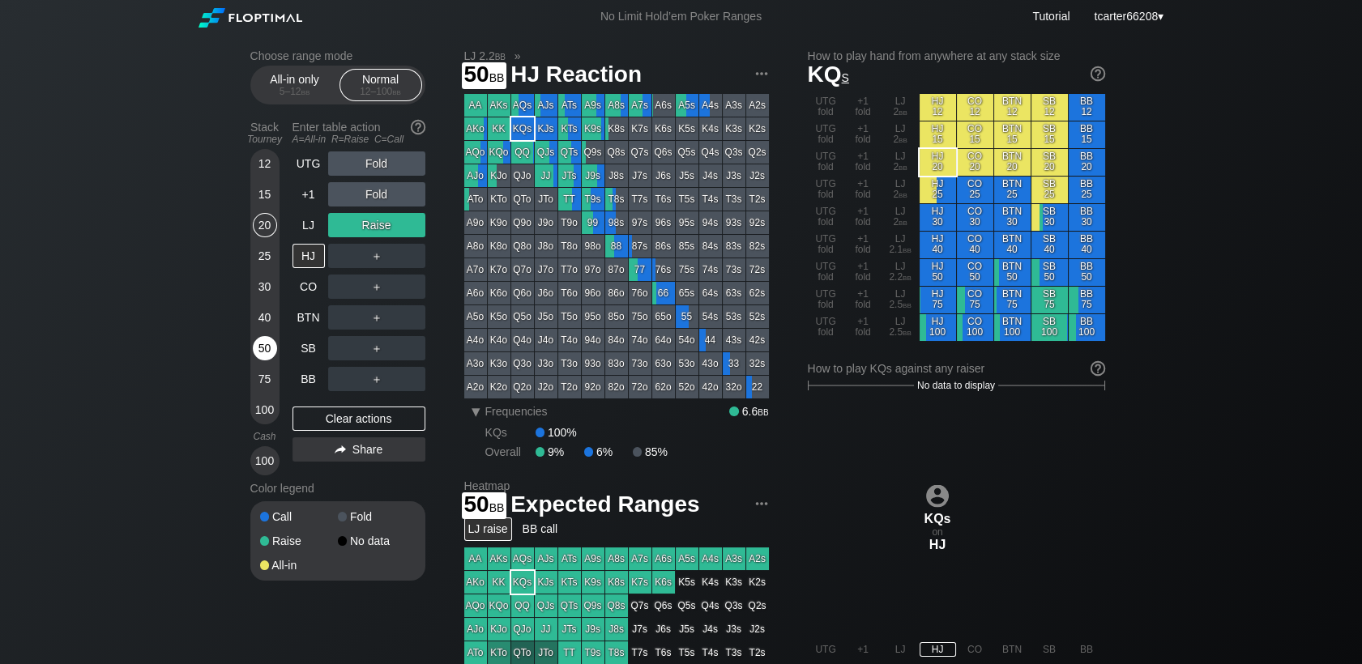
click at [254, 362] on div "50" at bounding box center [265, 351] width 24 height 31
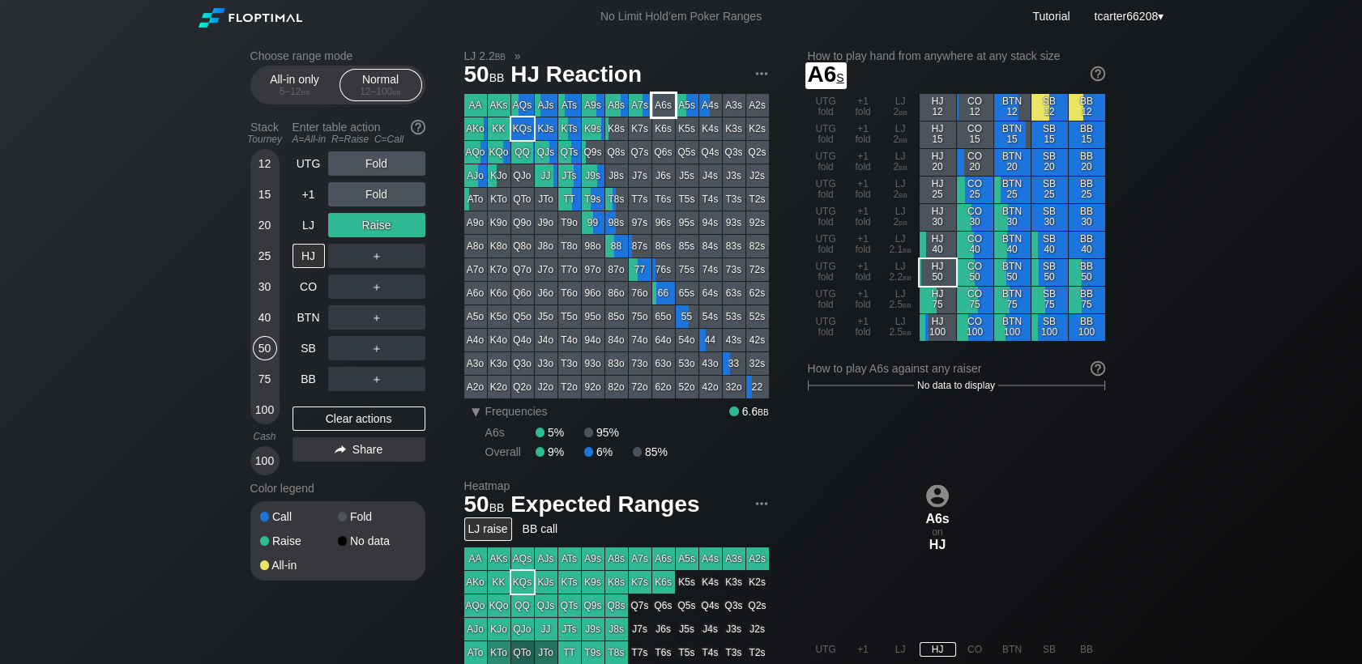
drag, startPoint x: 662, startPoint y: 111, endPoint x: 553, endPoint y: 92, distance: 110.2
click at [664, 111] on div "A6s" at bounding box center [663, 105] width 23 height 23
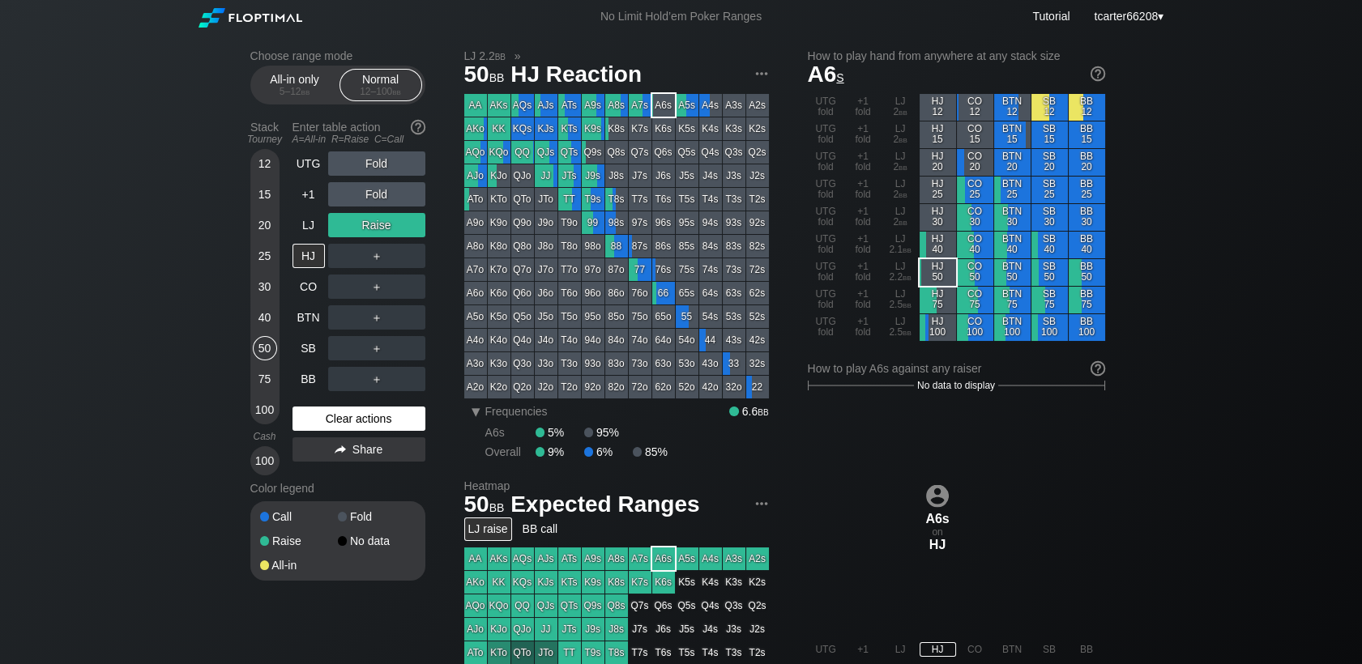
click at [388, 417] on div "Clear actions" at bounding box center [359, 419] width 133 height 24
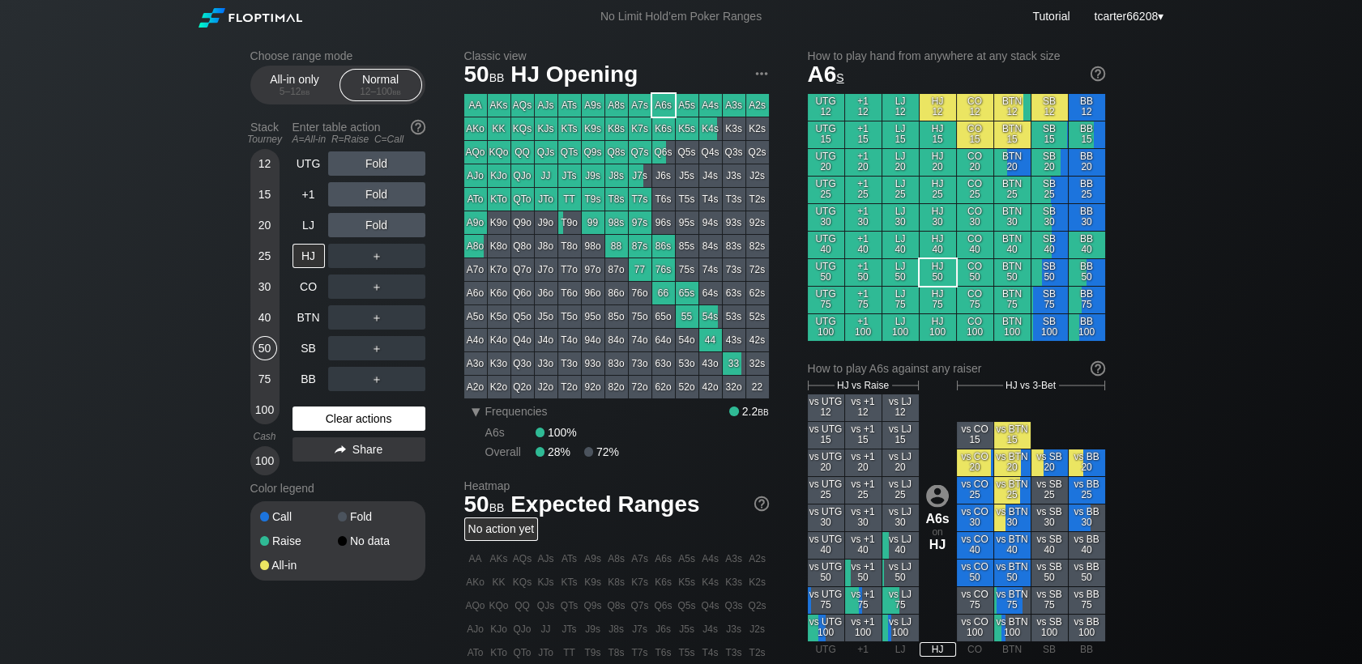
click at [348, 425] on div "Clear actions" at bounding box center [359, 419] width 133 height 24
click at [271, 261] on div "25" at bounding box center [265, 256] width 24 height 24
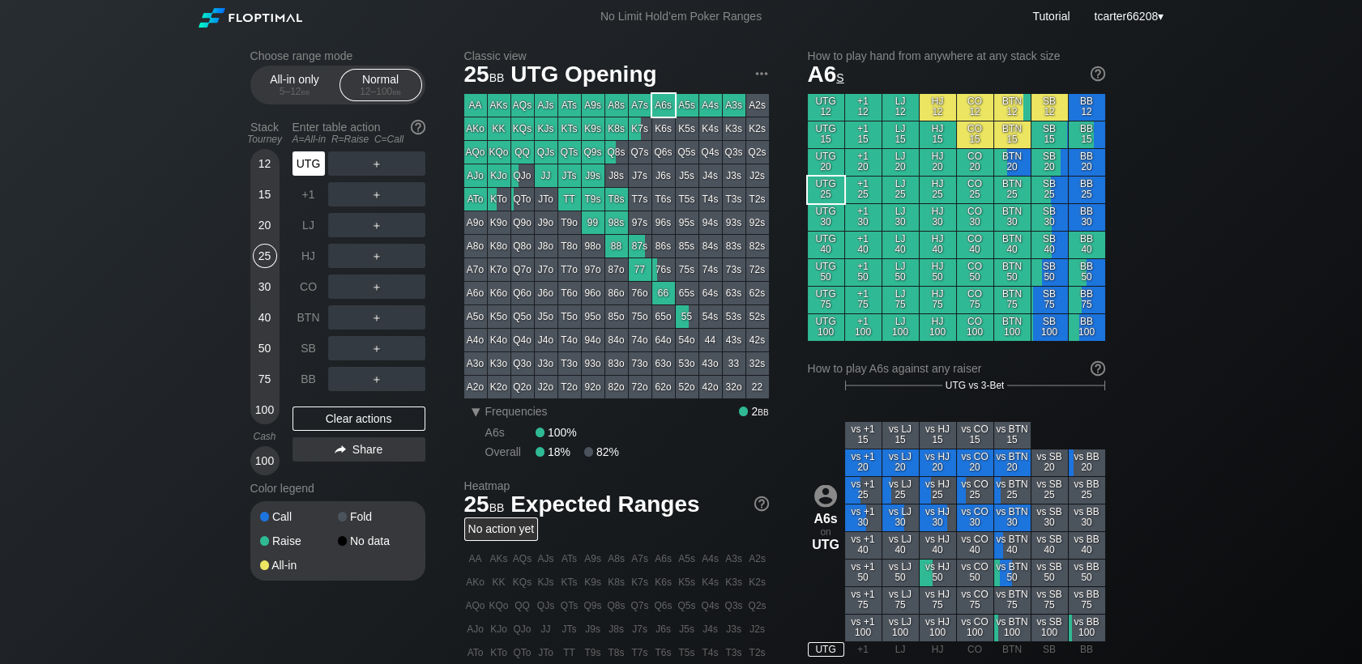
click at [310, 165] on div "UTG" at bounding box center [309, 164] width 32 height 24
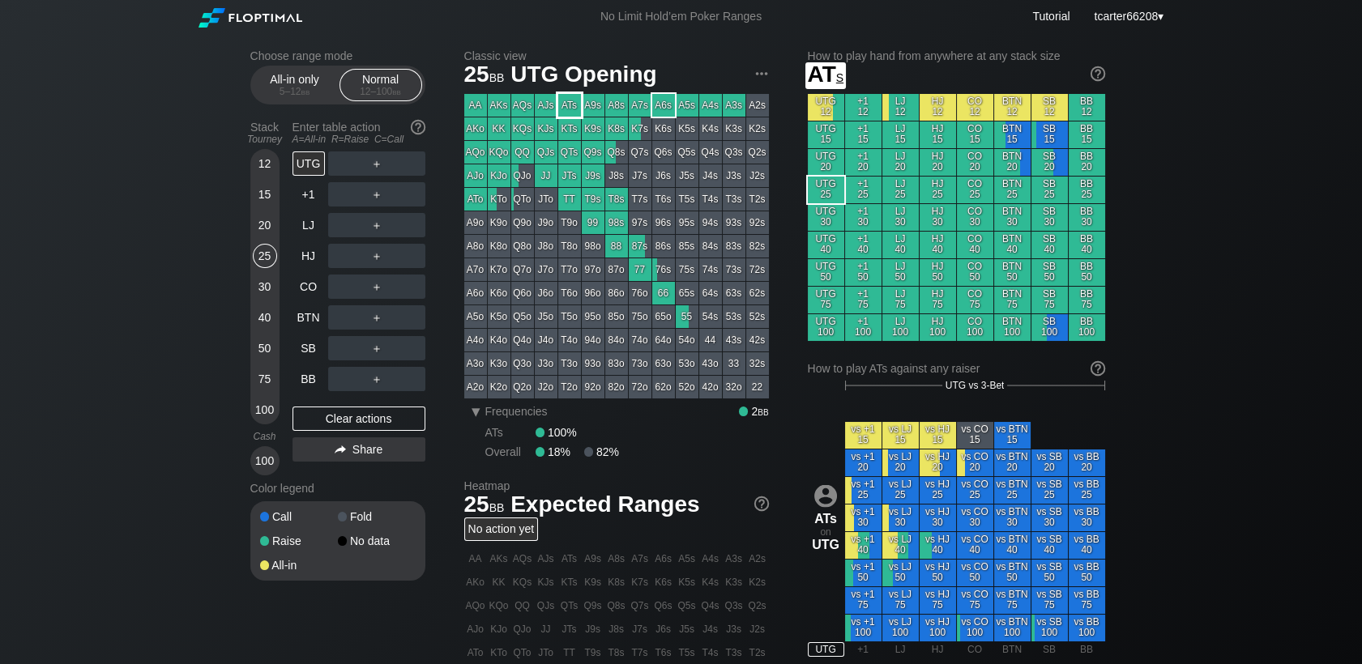
click at [563, 102] on div "ATs" at bounding box center [569, 105] width 23 height 23
click at [376, 168] on div "＋" at bounding box center [376, 164] width 97 height 24
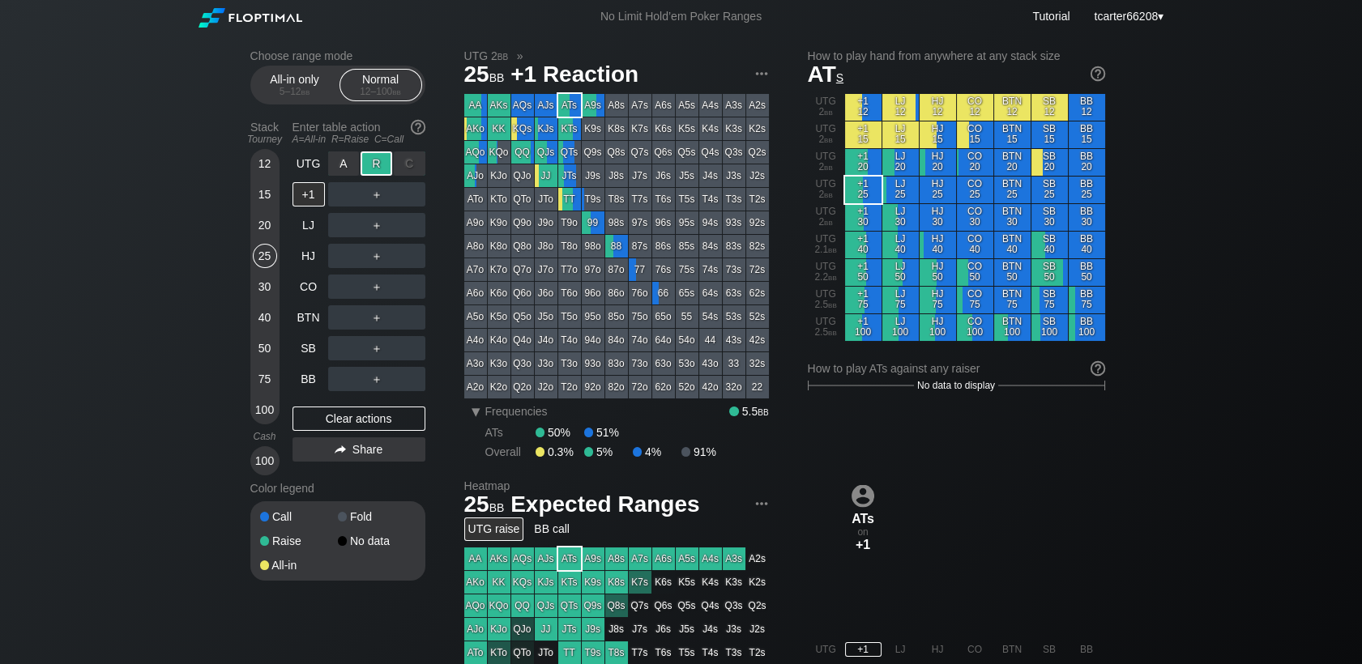
click at [376, 168] on div "R ✕" at bounding box center [377, 164] width 32 height 24
click at [340, 418] on div "Clear actions" at bounding box center [359, 419] width 133 height 24
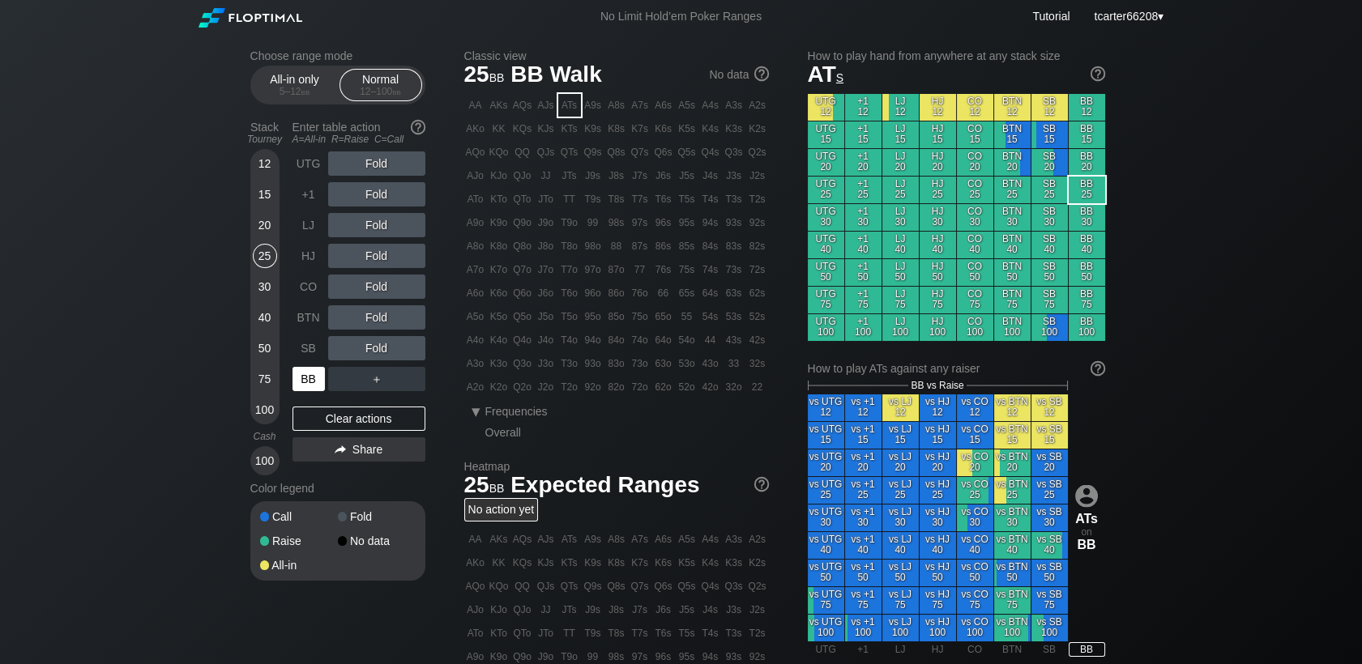
click at [296, 371] on div "BB" at bounding box center [309, 379] width 32 height 24
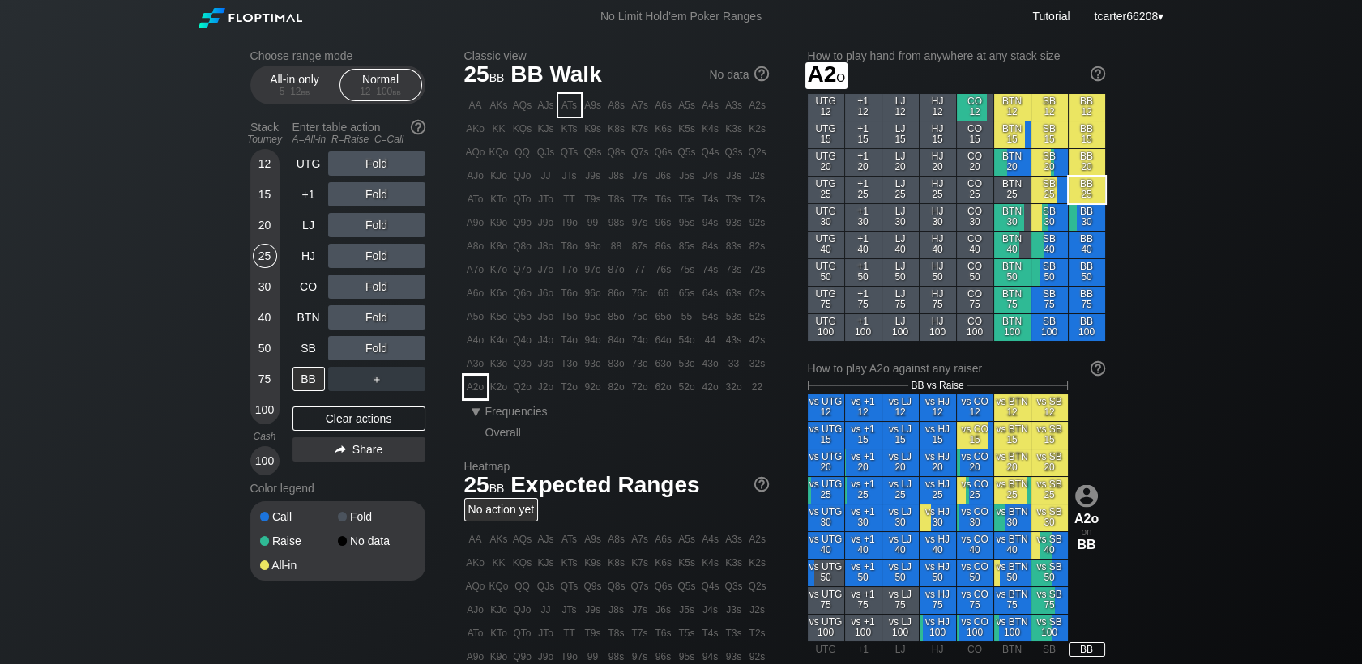
click at [475, 385] on div "A2o" at bounding box center [475, 387] width 23 height 23
click at [367, 165] on div "R ✕" at bounding box center [377, 164] width 32 height 24
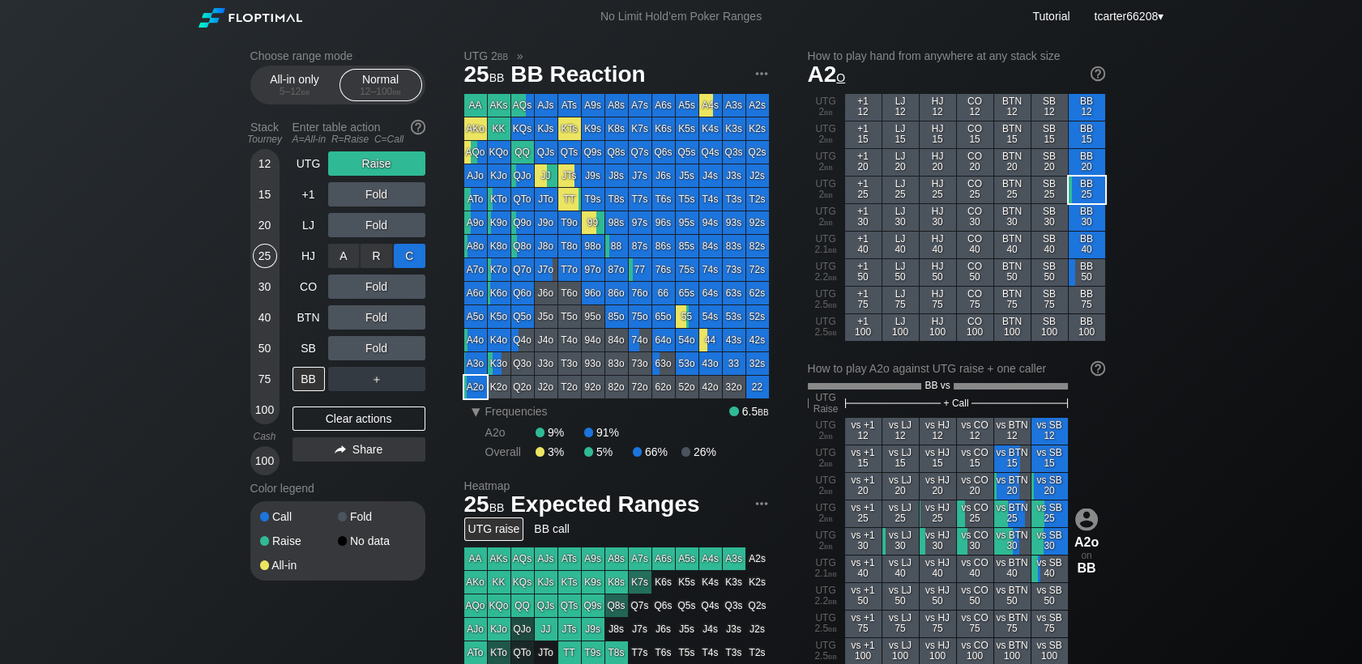
click at [395, 255] on div "C ✕" at bounding box center [410, 256] width 32 height 24
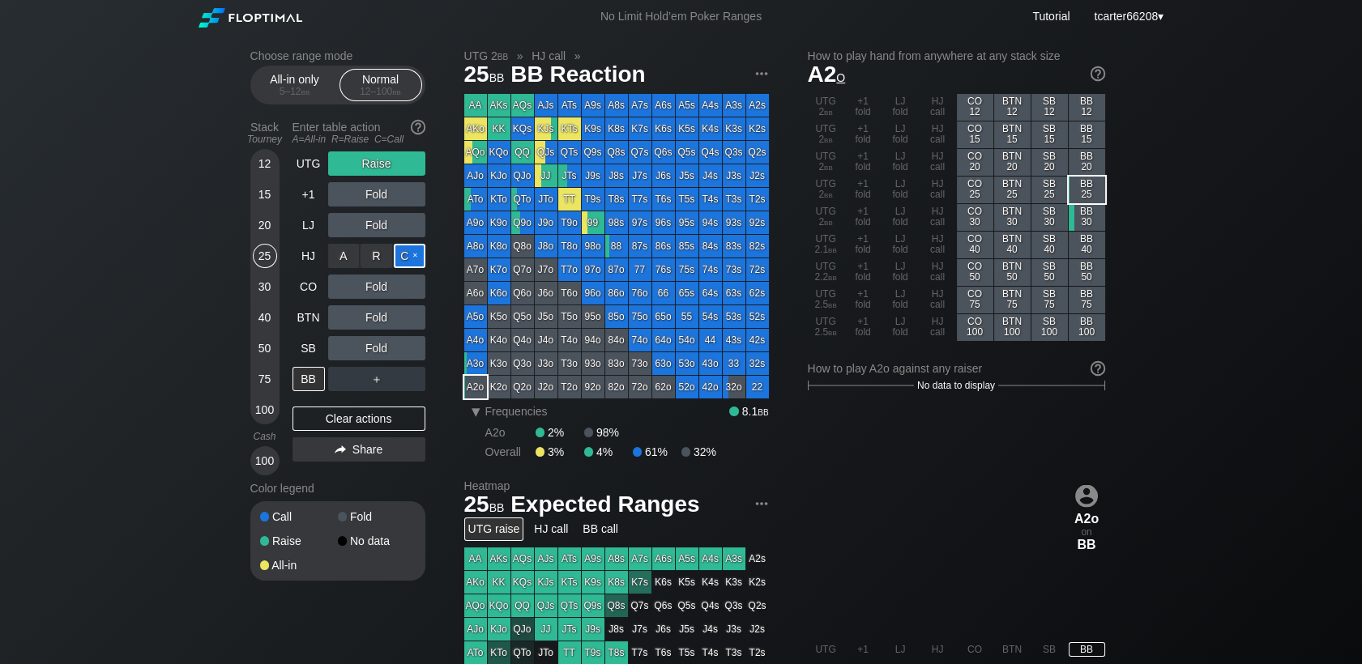
click at [399, 267] on div "C ✕" at bounding box center [410, 256] width 32 height 24
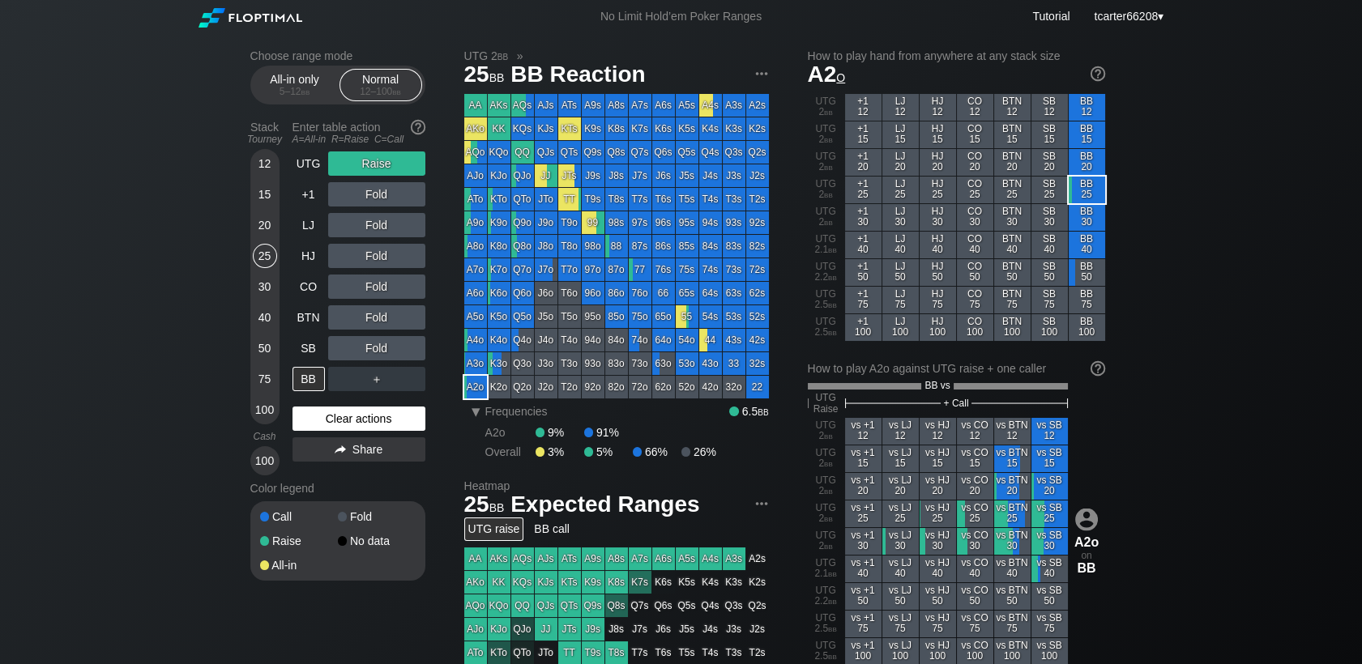
click at [376, 427] on div "Clear actions" at bounding box center [359, 419] width 133 height 24
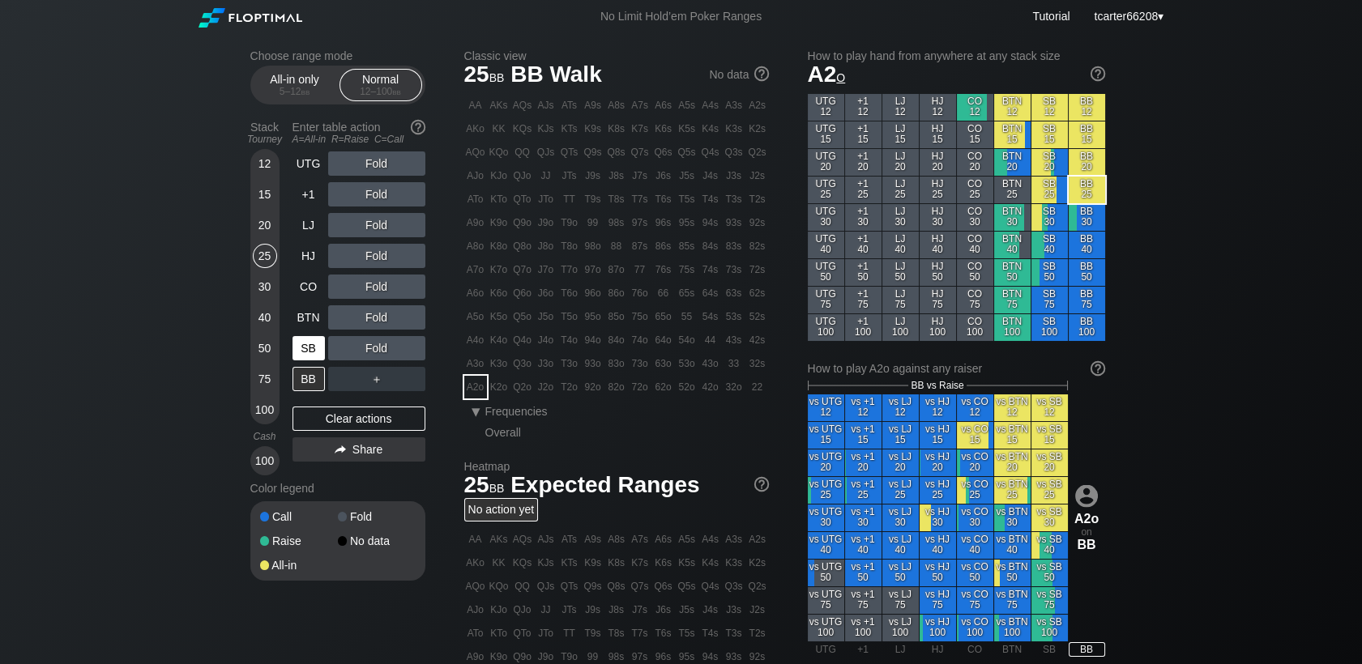
drag, startPoint x: 267, startPoint y: 348, endPoint x: 310, endPoint y: 353, distance: 43.2
click at [267, 348] on div "50" at bounding box center [265, 348] width 24 height 24
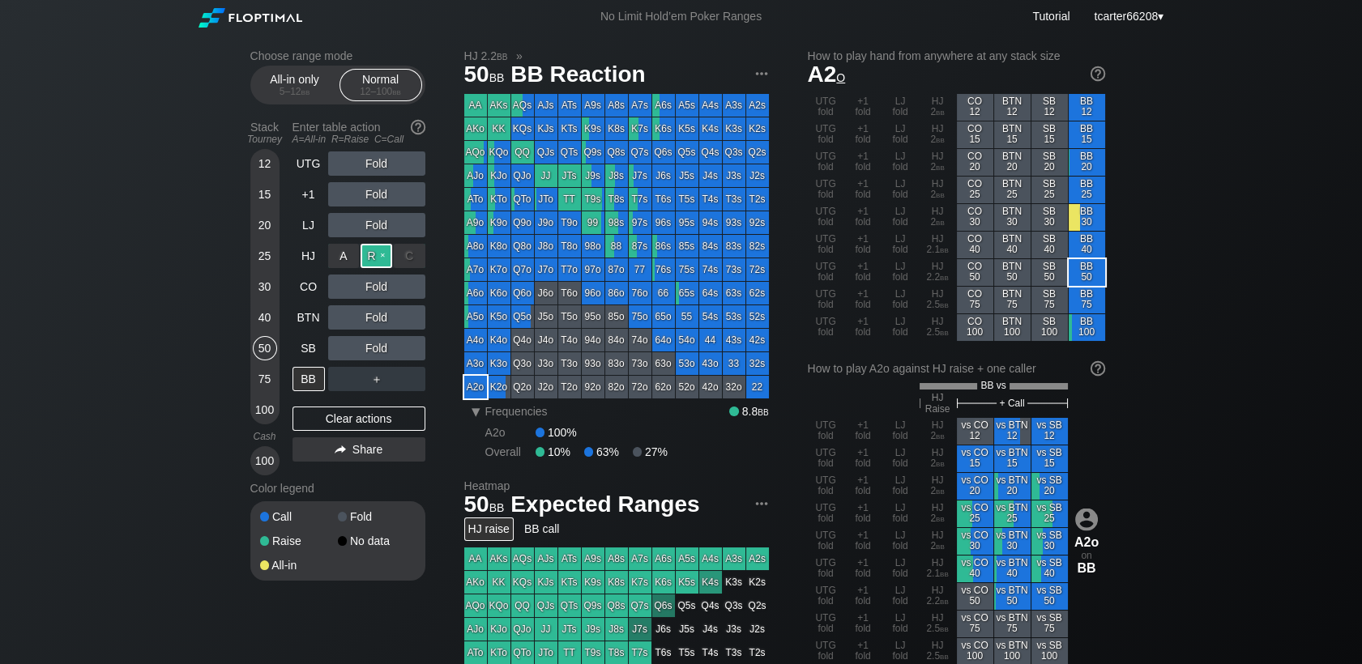
click at [363, 260] on div "R ✕" at bounding box center [377, 256] width 32 height 24
click at [324, 417] on div "Clear actions" at bounding box center [359, 419] width 133 height 24
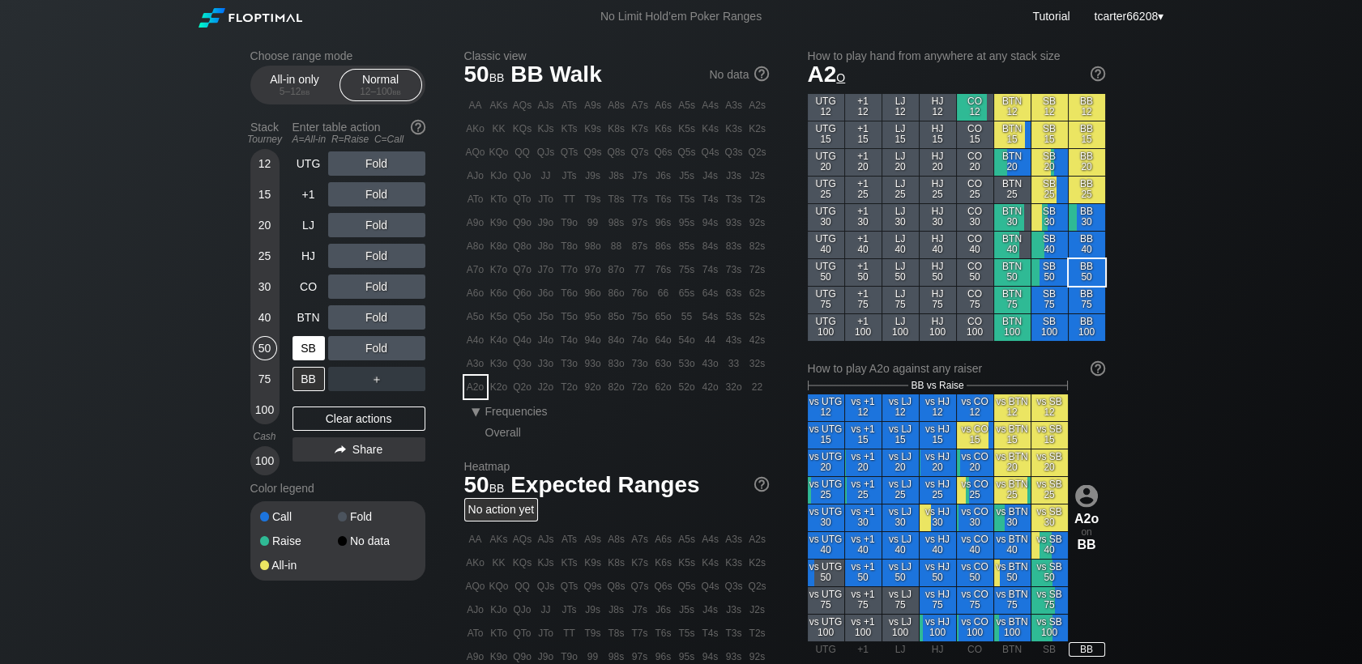
click at [312, 351] on div "SB" at bounding box center [309, 348] width 32 height 24
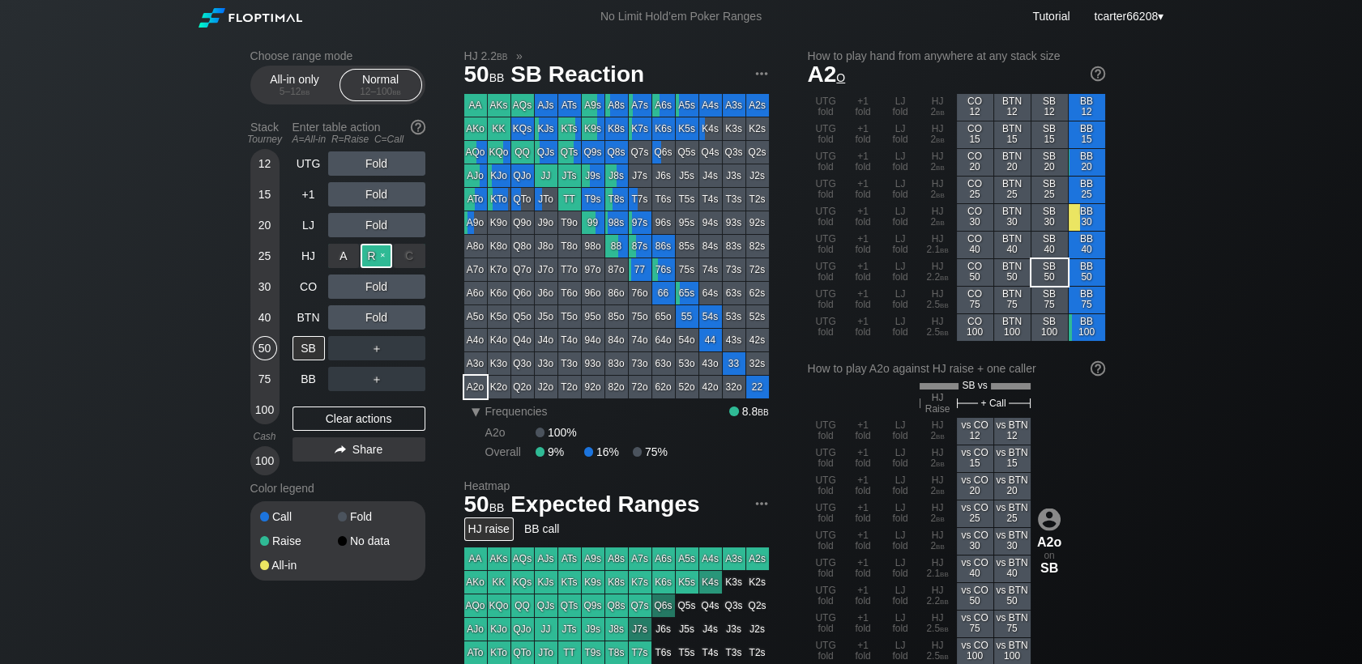
click at [379, 256] on div "R ✕" at bounding box center [377, 256] width 32 height 24
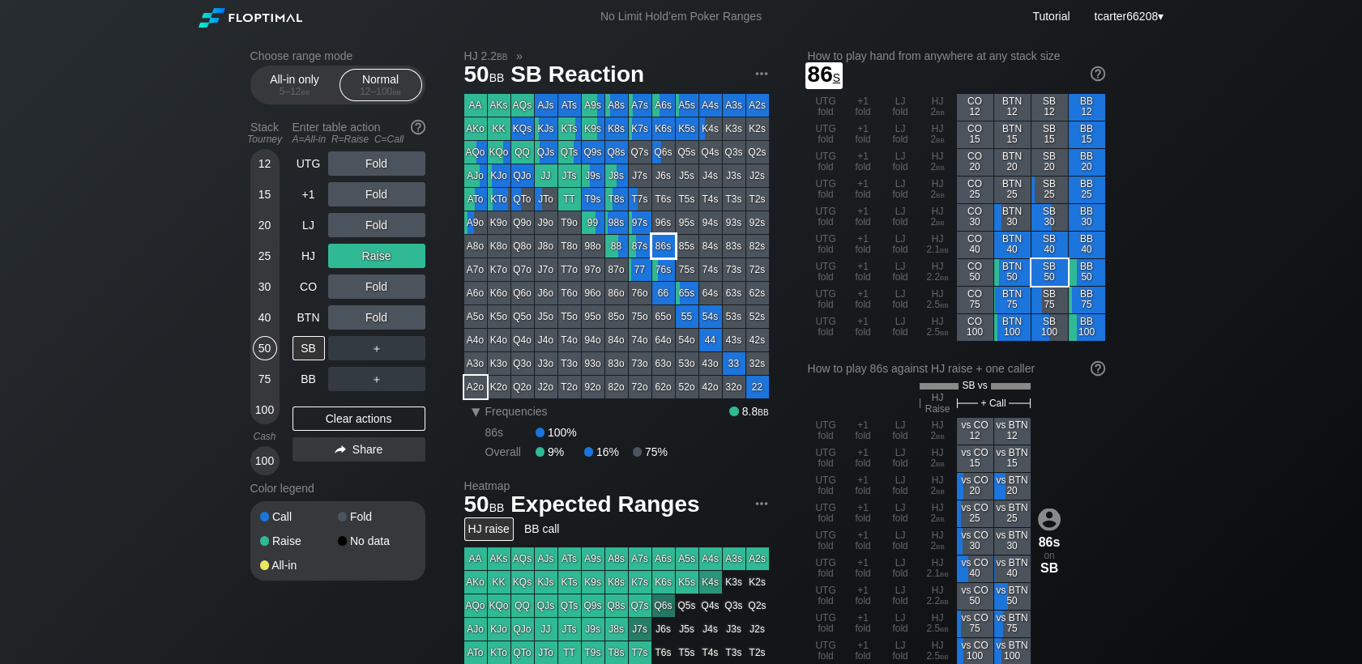
click at [668, 246] on div "86s" at bounding box center [663, 246] width 23 height 23
click at [403, 417] on div "Clear actions" at bounding box center [359, 419] width 133 height 24
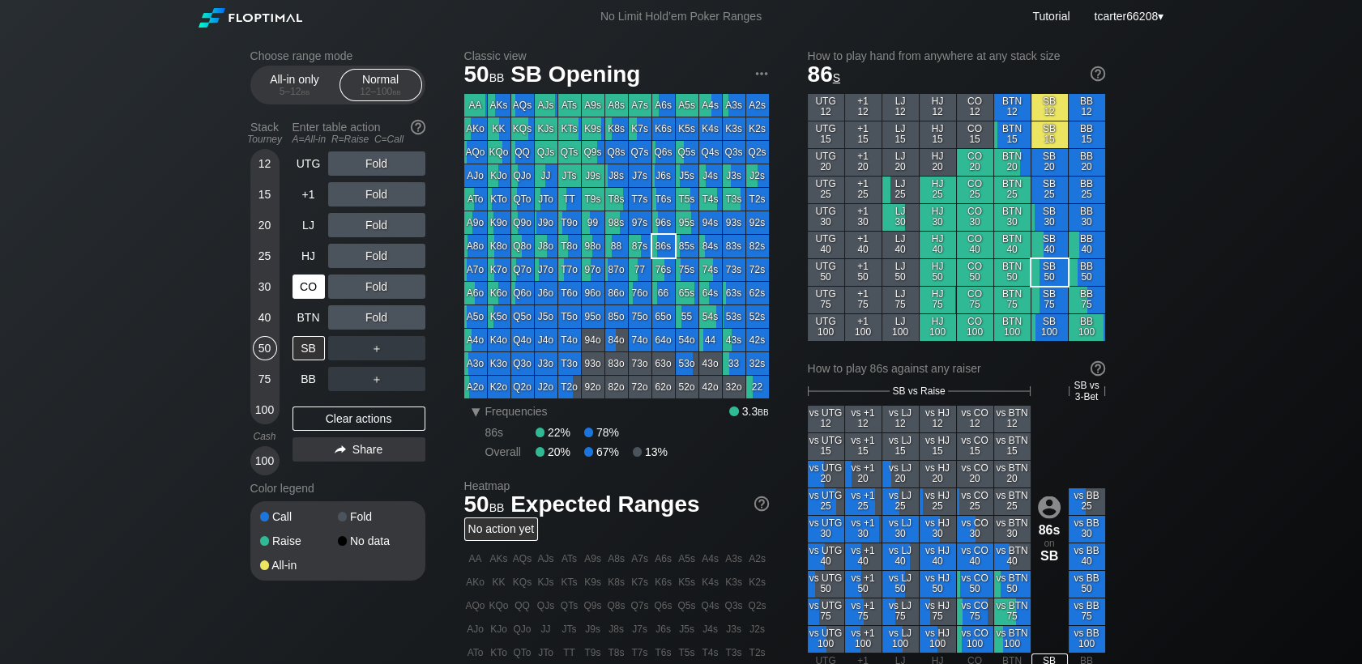
drag, startPoint x: 263, startPoint y: 281, endPoint x: 315, endPoint y: 292, distance: 53.7
click at [263, 282] on div "30" at bounding box center [265, 287] width 24 height 24
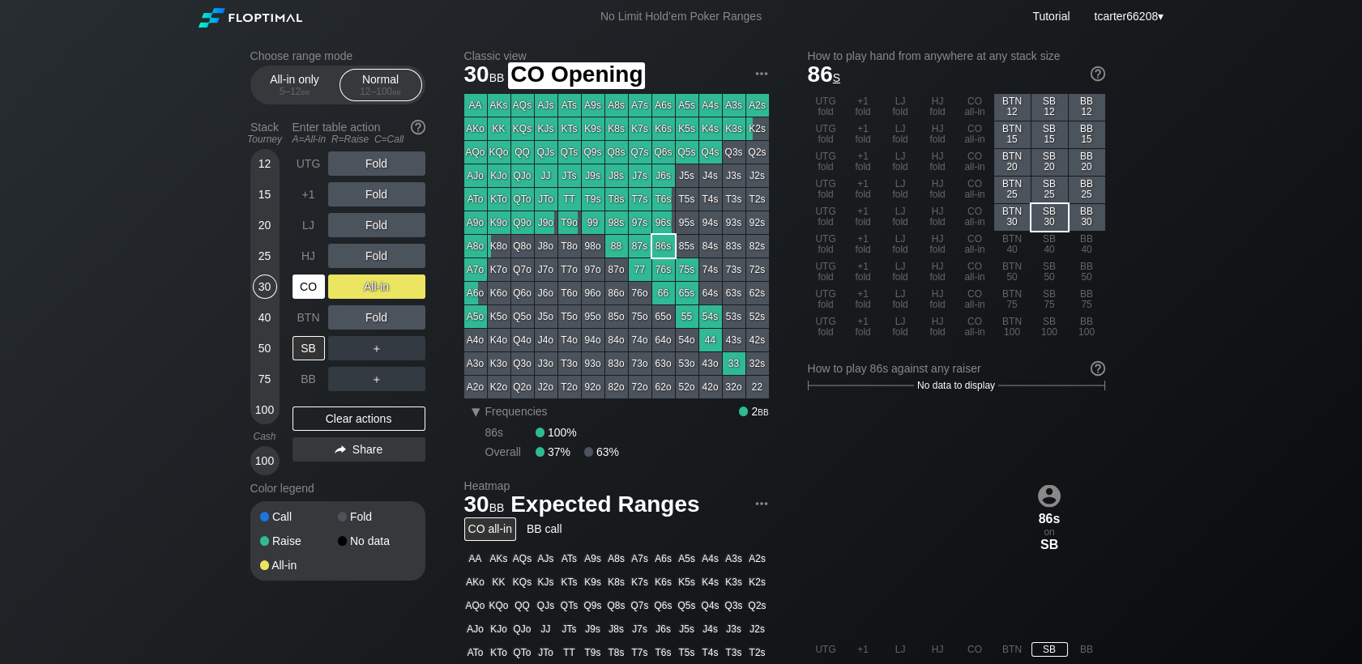
click at [303, 280] on div "CO" at bounding box center [309, 287] width 32 height 24
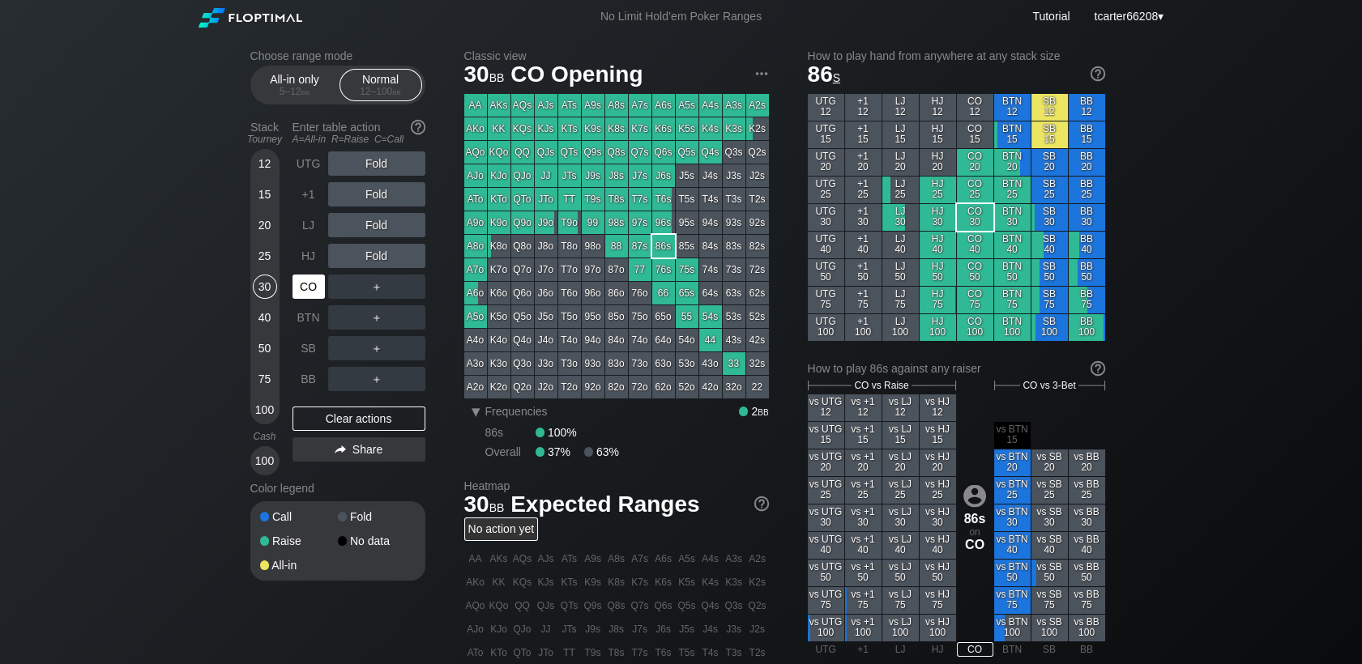
click at [303, 280] on div "CO" at bounding box center [309, 287] width 32 height 24
click at [377, 438] on div "UTG Fold +1 Fold LJ Fold HJ Fold CO ＋ BTN ＋ SB ＋ BB ＋ Clear actions Share" at bounding box center [359, 314] width 133 height 324
click at [311, 385] on div "BB" at bounding box center [309, 379] width 32 height 24
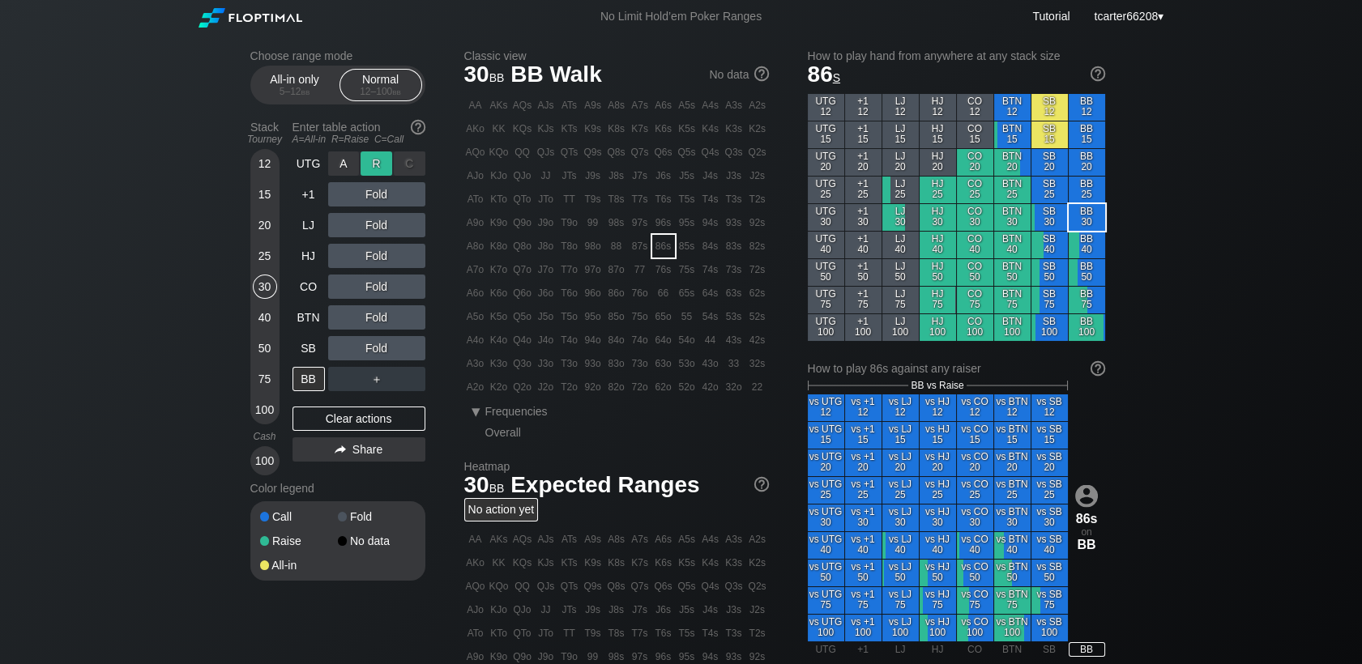
click at [373, 165] on div "R ✕" at bounding box center [377, 164] width 32 height 24
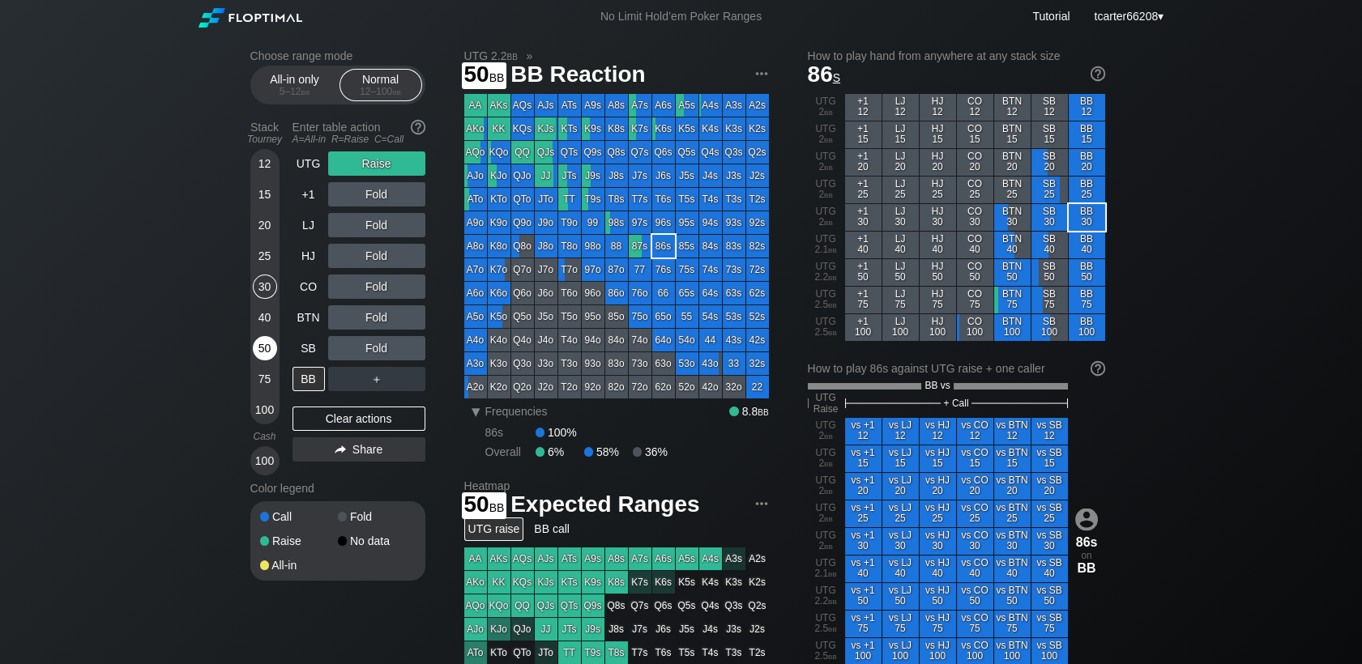
click at [271, 347] on div "50" at bounding box center [265, 348] width 24 height 24
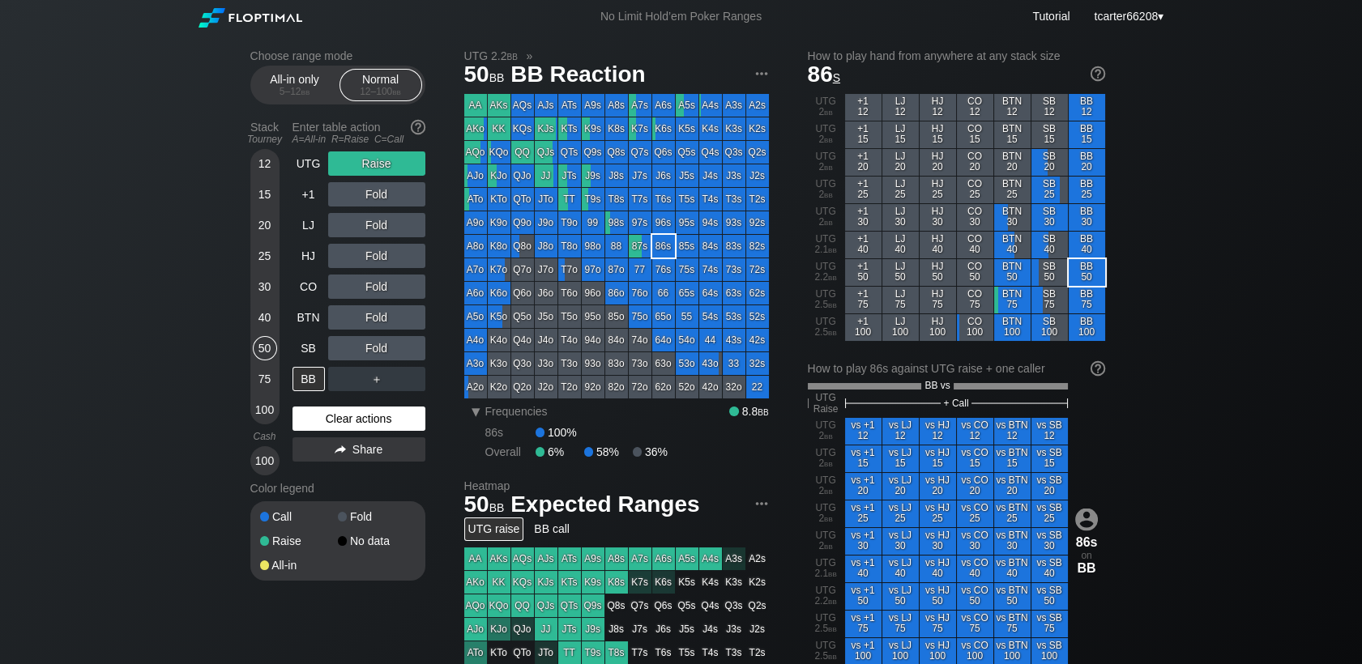
click at [408, 424] on div "Clear actions" at bounding box center [359, 419] width 133 height 24
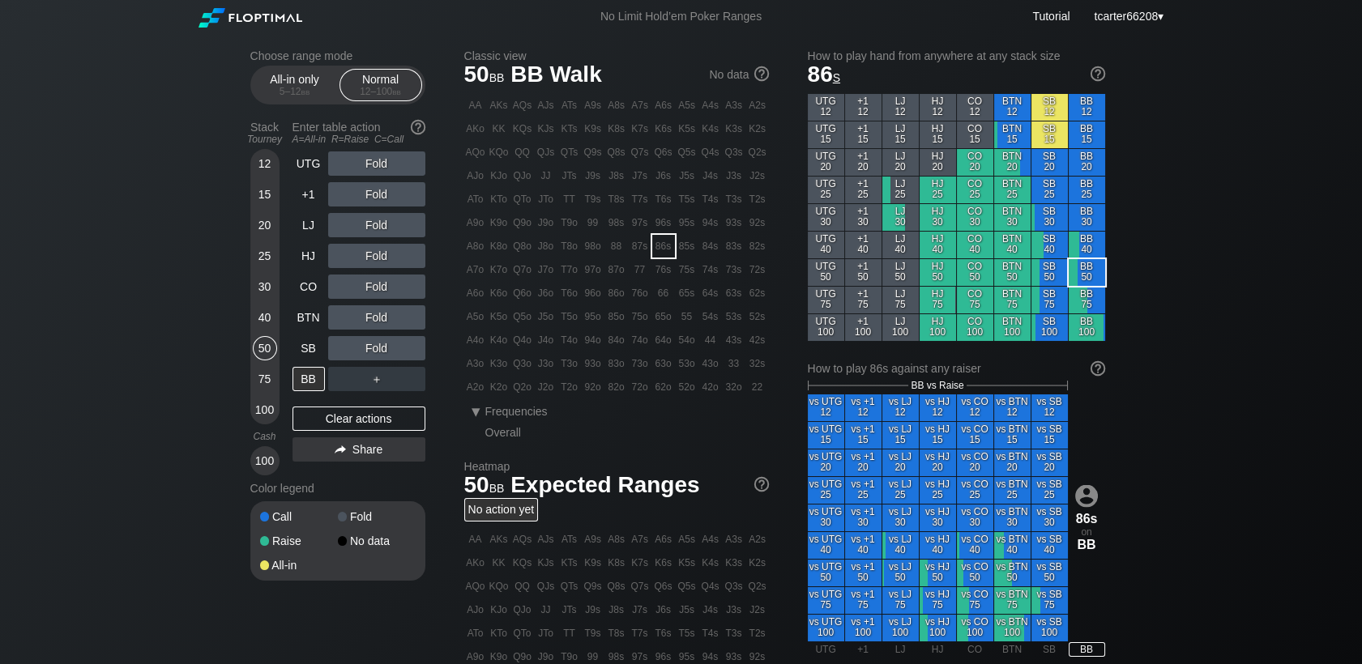
click at [270, 282] on div "30" at bounding box center [265, 287] width 24 height 24
click at [268, 284] on div "30" at bounding box center [265, 287] width 24 height 24
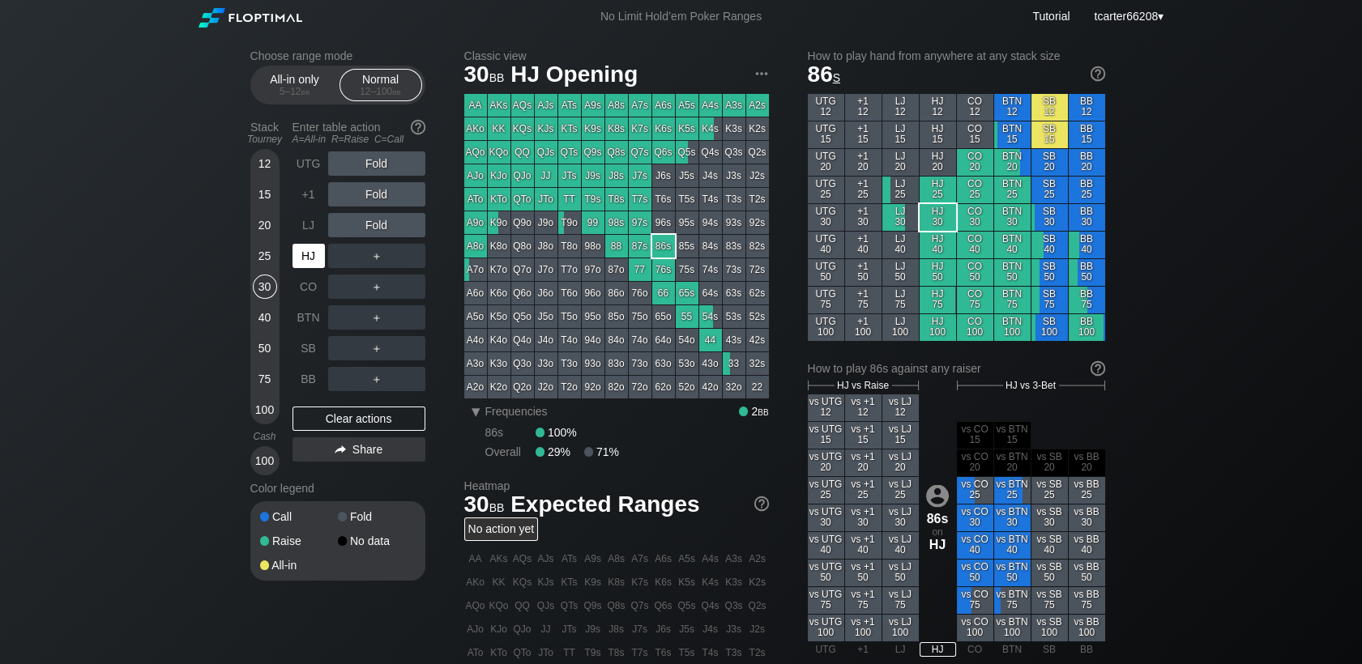
click at [316, 264] on div "HJ" at bounding box center [309, 256] width 32 height 24
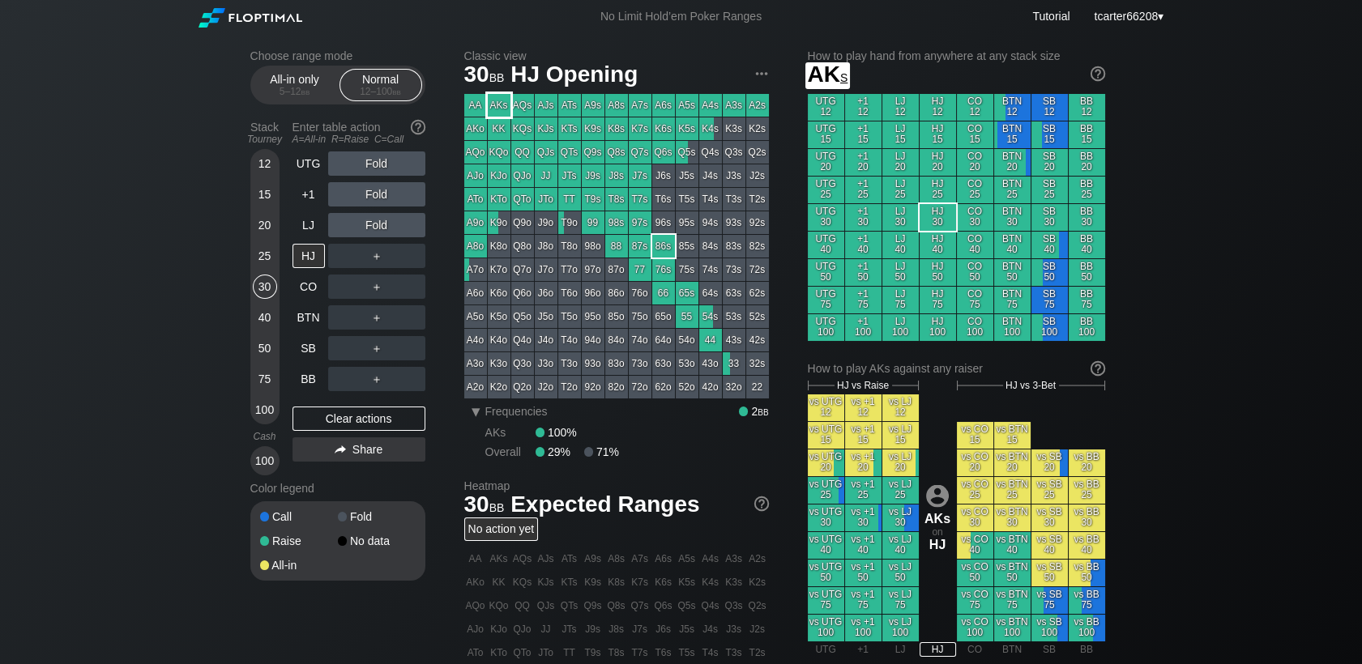
click at [498, 112] on div "AKs" at bounding box center [499, 105] width 23 height 23
click at [384, 260] on div "＋" at bounding box center [376, 256] width 97 height 24
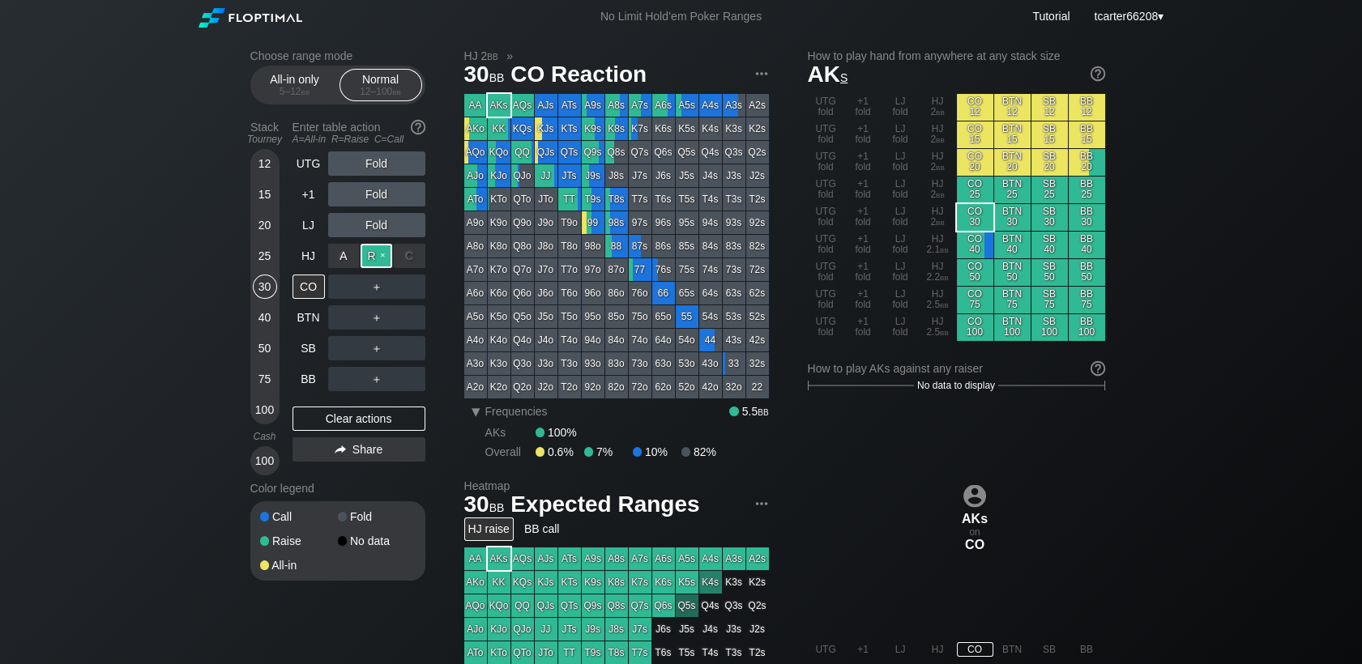
click at [382, 260] on div "R ✕" at bounding box center [377, 256] width 32 height 24
click at [344, 407] on div "UTG Fold +1 Fold LJ Fold HJ Raise CO ＋ BTN ＋ SB ＋ BB ＋ Clear actions Share" at bounding box center [359, 314] width 133 height 324
click at [343, 414] on div "Clear actions" at bounding box center [359, 419] width 133 height 24
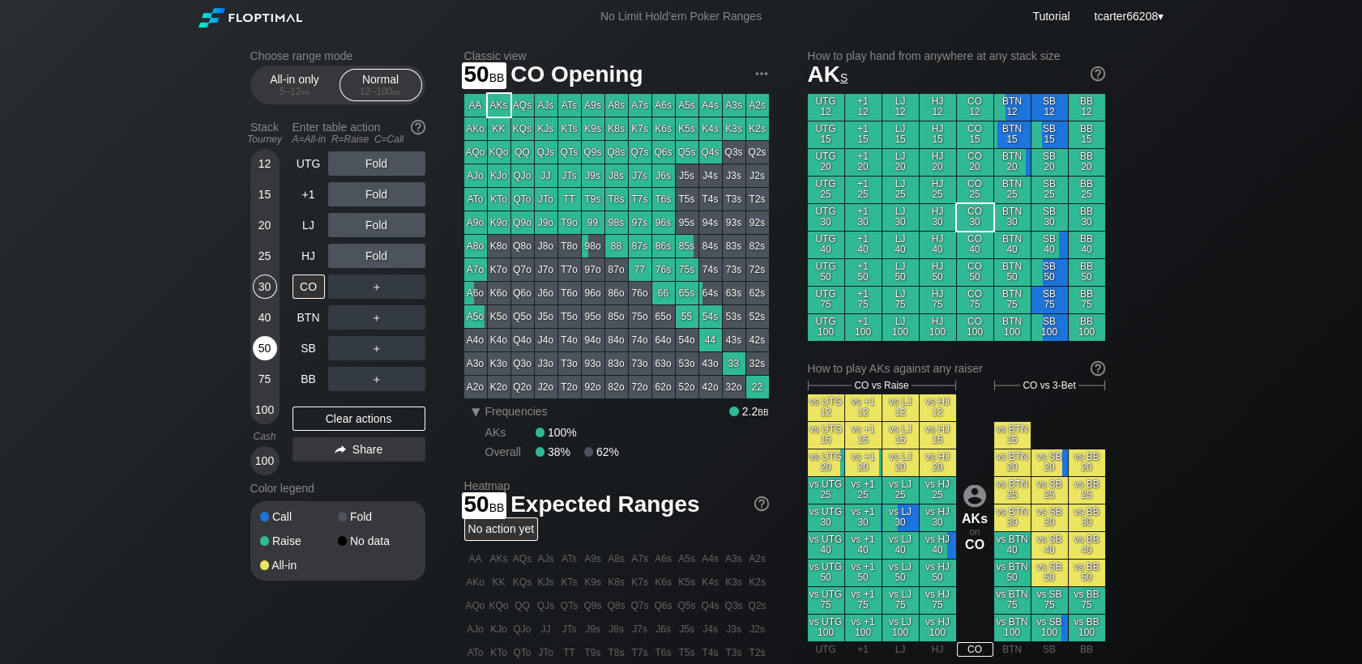
drag, startPoint x: 268, startPoint y: 348, endPoint x: 271, endPoint y: 357, distance: 8.5
click at [268, 348] on div "50" at bounding box center [265, 348] width 24 height 24
click at [288, 374] on div "Stack Tourney Enter table action A=All-in R=Raise C=Call [PHONE_NUMBER] [PHONE_…" at bounding box center [337, 294] width 175 height 361
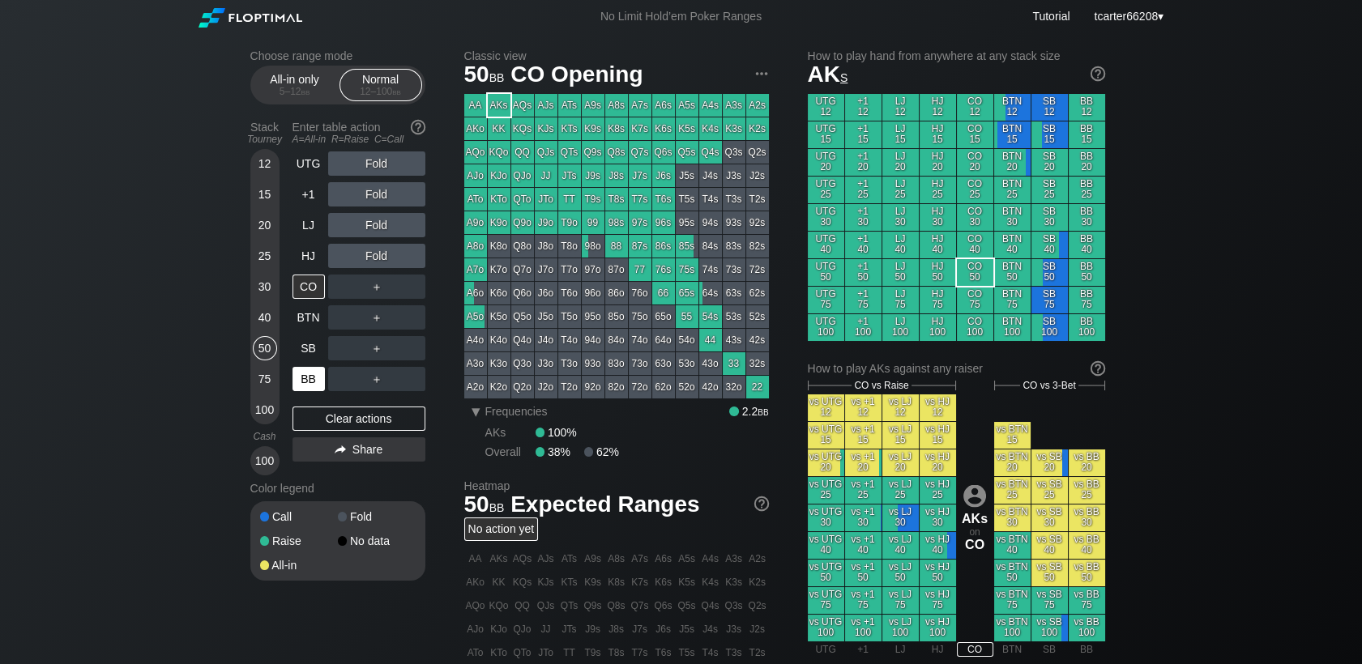
click at [297, 379] on div "BB" at bounding box center [309, 379] width 32 height 24
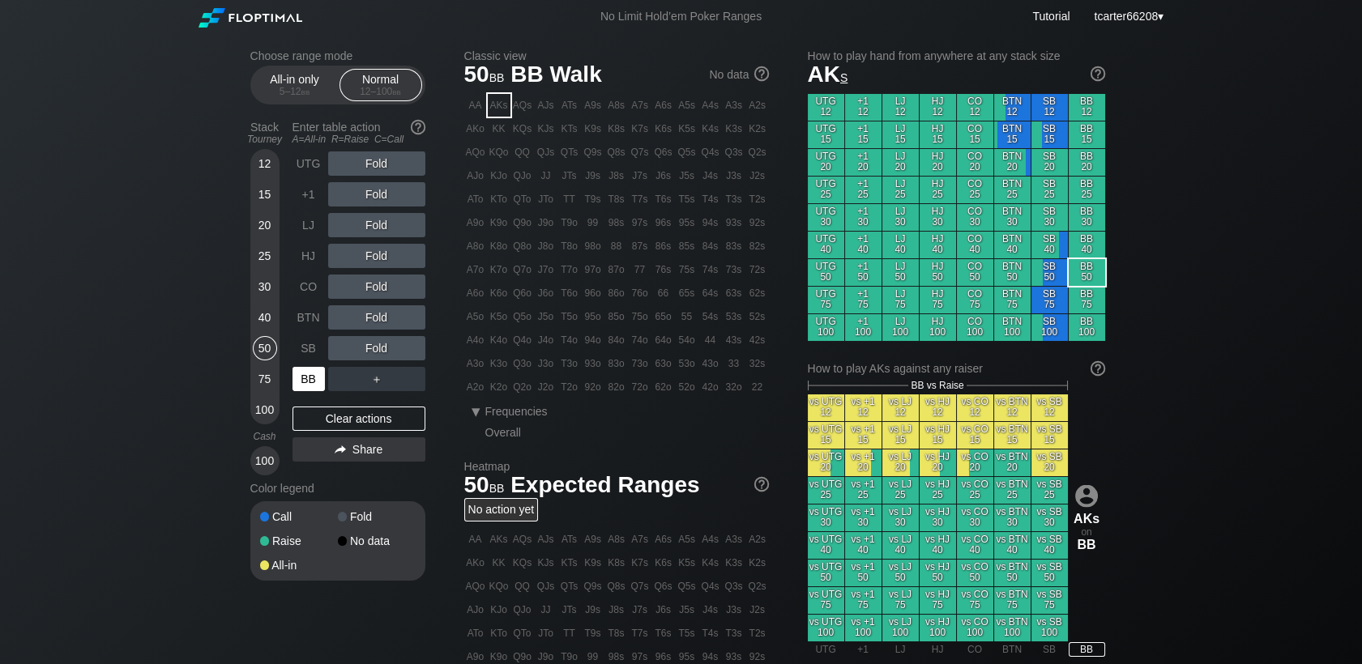
drag, startPoint x: 297, startPoint y: 379, endPoint x: 357, endPoint y: 321, distance: 83.7
click at [298, 379] on div "BB" at bounding box center [309, 379] width 32 height 24
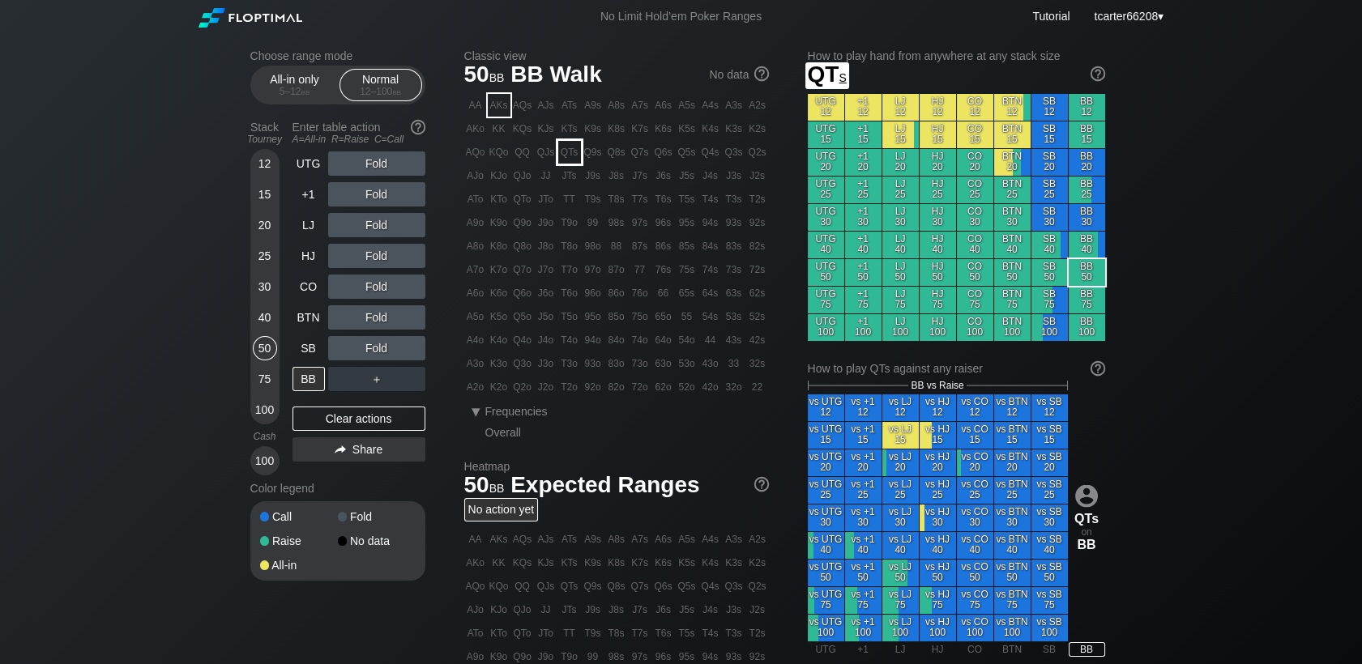
click at [566, 139] on div "KTs" at bounding box center [569, 129] width 23 height 23
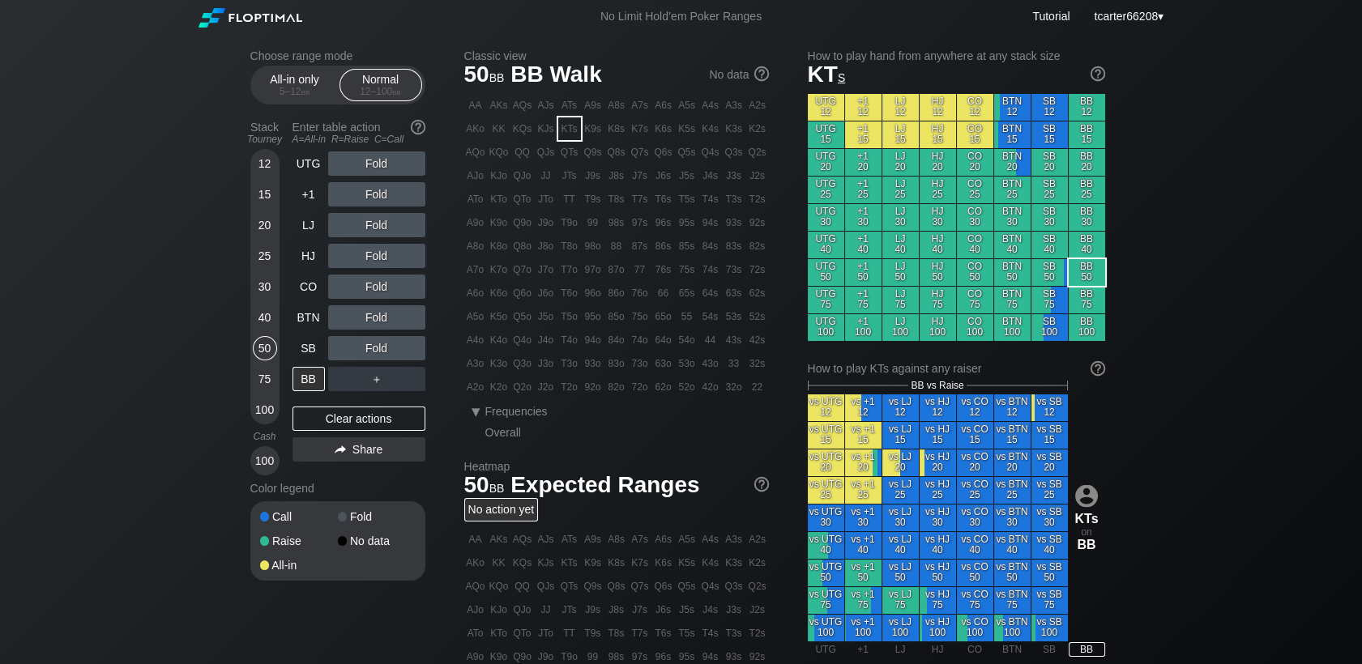
click at [270, 294] on div "30" at bounding box center [265, 287] width 24 height 24
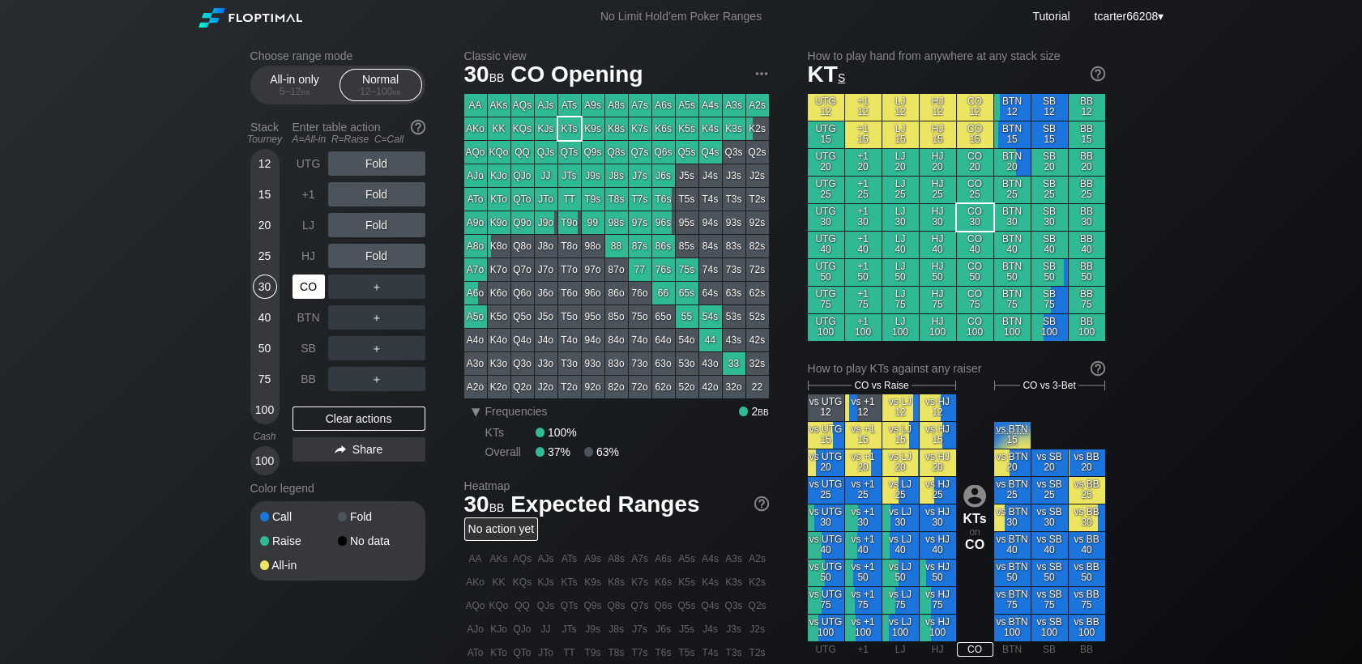
click at [323, 294] on div "CO" at bounding box center [309, 287] width 32 height 24
click at [318, 429] on div "Clear actions" at bounding box center [359, 419] width 133 height 24
drag, startPoint x: 272, startPoint y: 323, endPoint x: 289, endPoint y: 342, distance: 25.8
click at [272, 323] on div "40" at bounding box center [265, 318] width 24 height 24
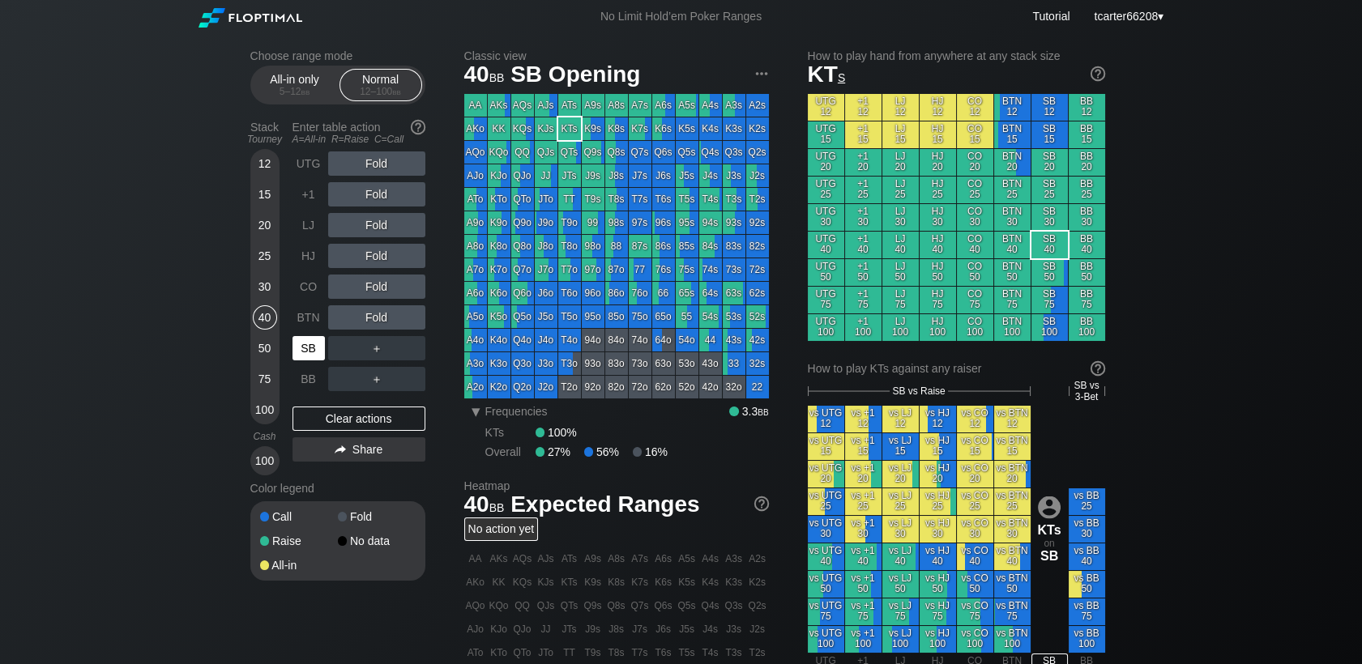
click at [306, 353] on div "SB" at bounding box center [309, 348] width 32 height 24
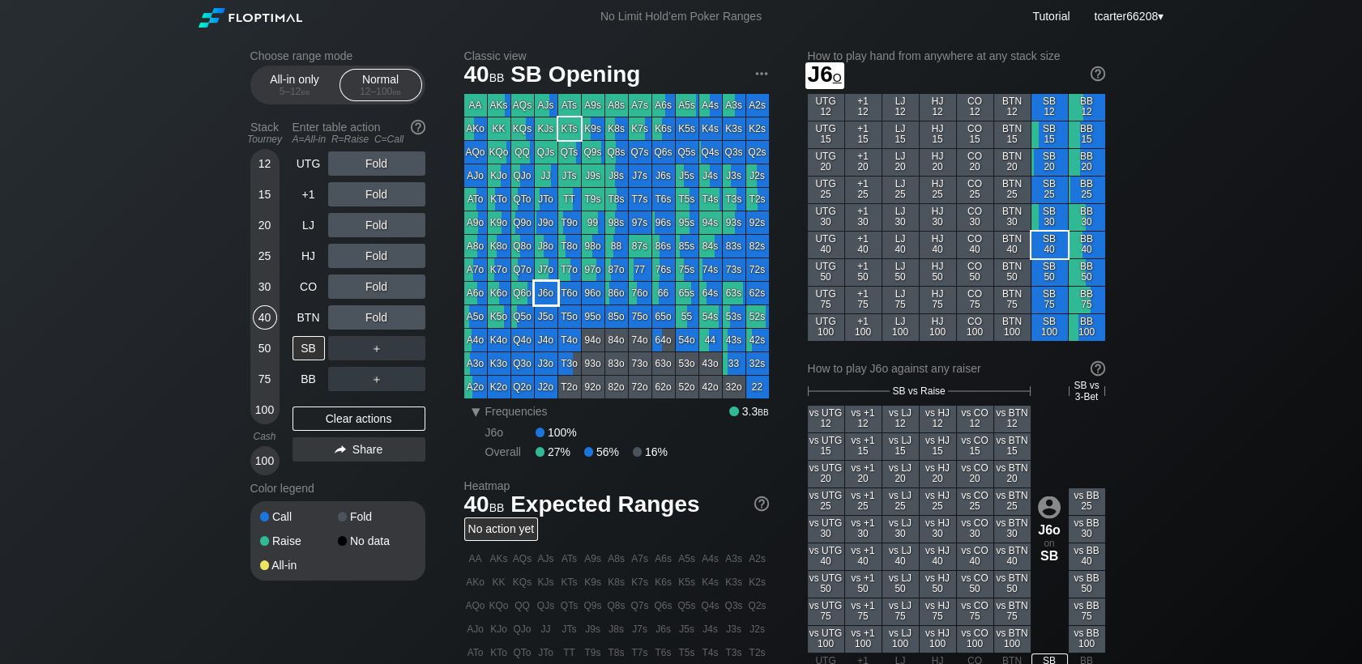
click at [554, 288] on div "J6o" at bounding box center [546, 293] width 23 height 23
click at [298, 327] on div "BTN" at bounding box center [309, 318] width 32 height 24
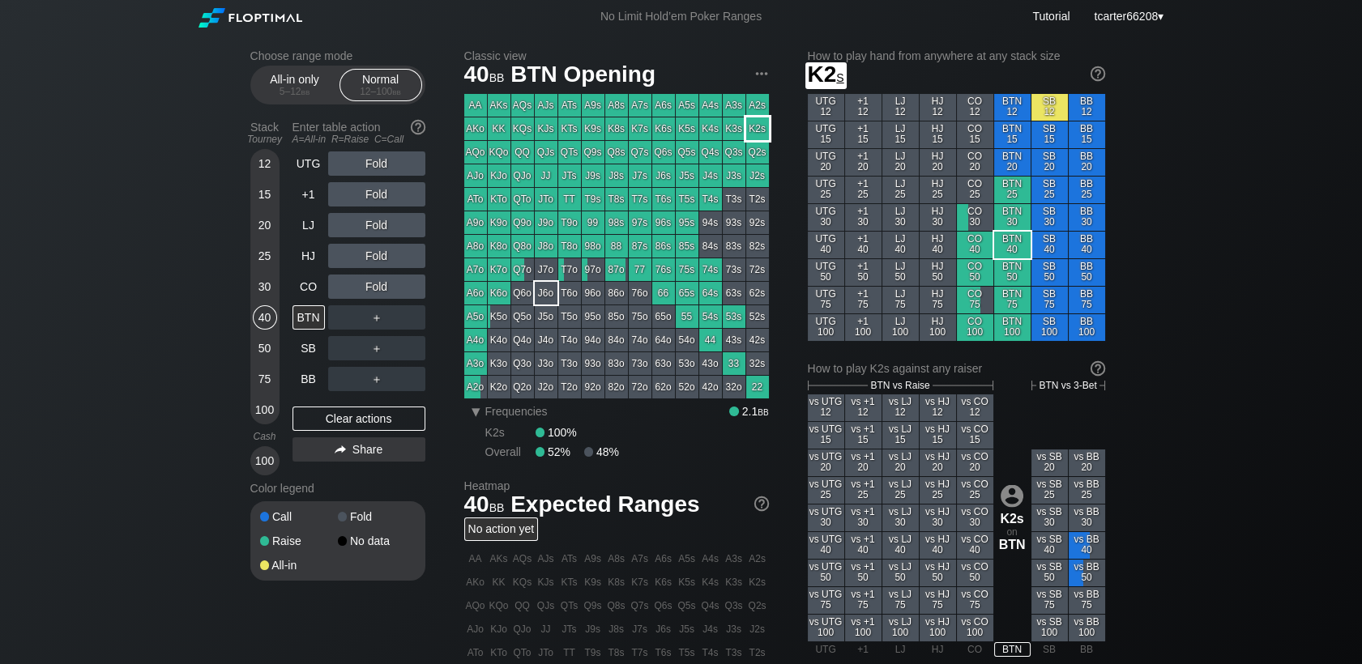
click at [754, 133] on div "K2s" at bounding box center [757, 129] width 23 height 23
drag, startPoint x: 310, startPoint y: 298, endPoint x: 458, endPoint y: 241, distance: 158.8
click at [310, 298] on div "CO" at bounding box center [309, 287] width 32 height 24
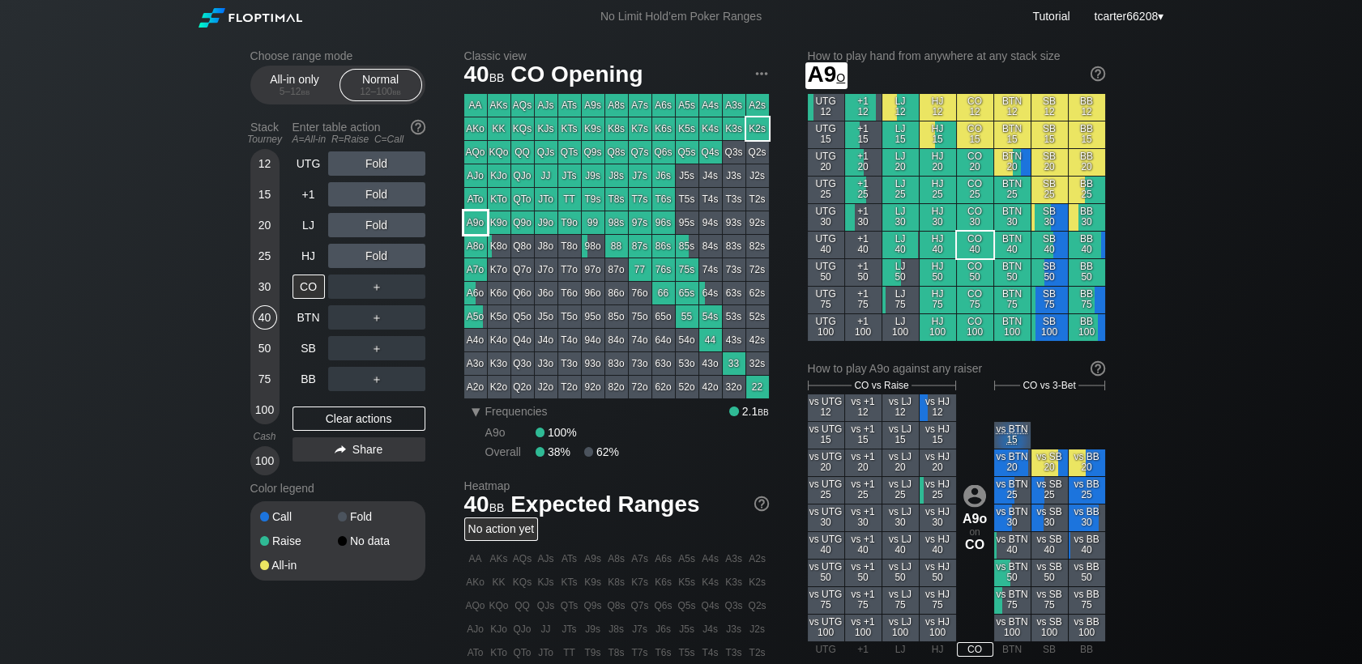
click at [476, 229] on div "A9o" at bounding box center [475, 223] width 23 height 23
click at [378, 384] on div "R ✕" at bounding box center [377, 379] width 32 height 24
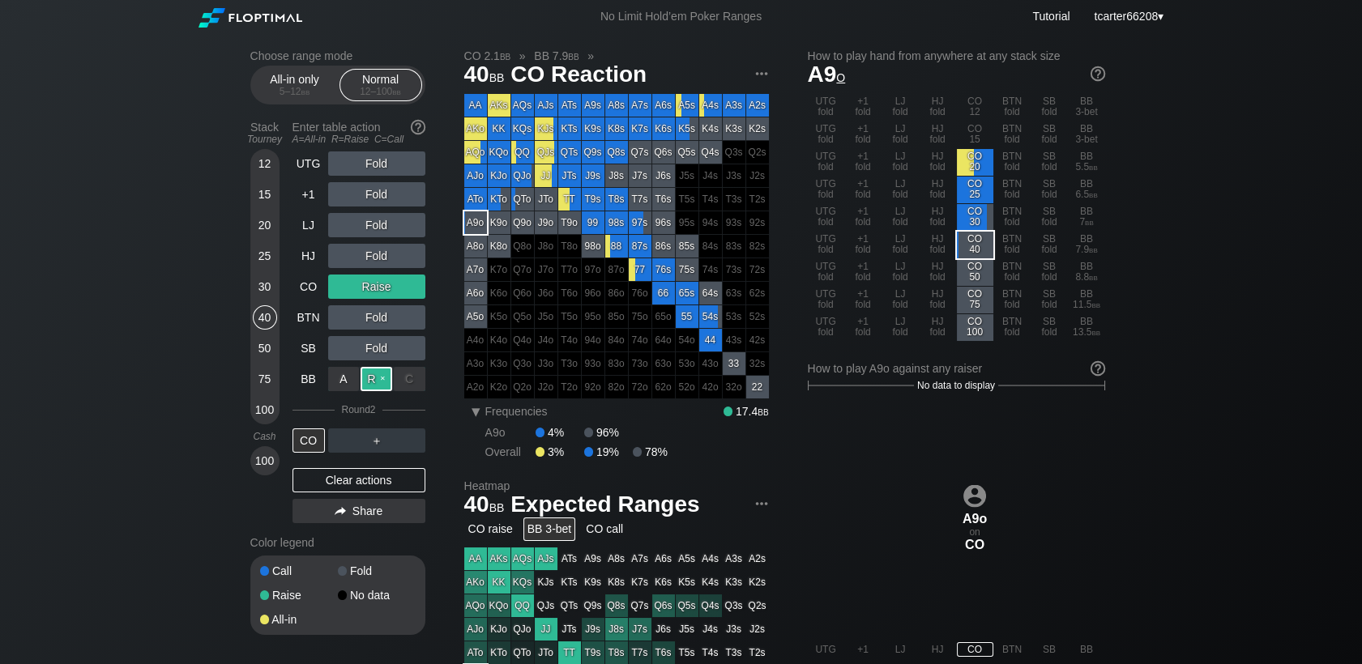
click at [367, 391] on div "R ✕" at bounding box center [377, 379] width 32 height 24
click at [370, 485] on div "Clear actions" at bounding box center [359, 480] width 133 height 24
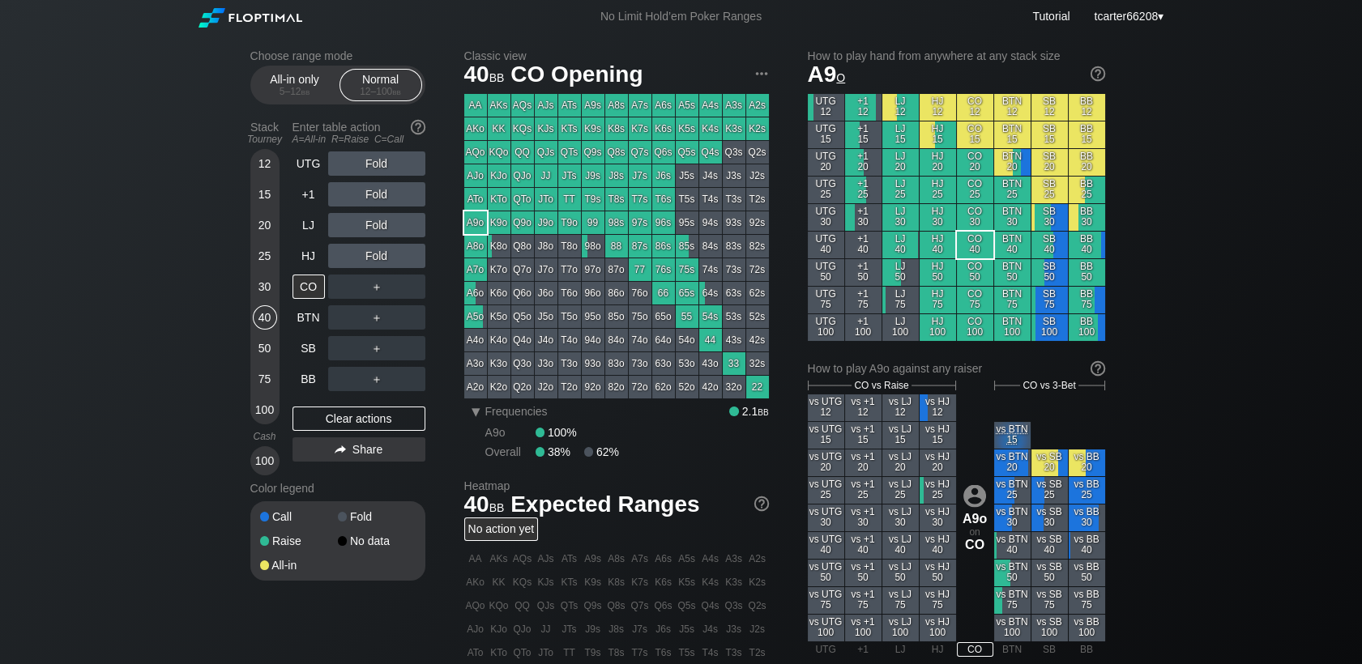
drag, startPoint x: 267, startPoint y: 223, endPoint x: 279, endPoint y: 250, distance: 29.4
click at [267, 223] on div "20" at bounding box center [265, 225] width 24 height 24
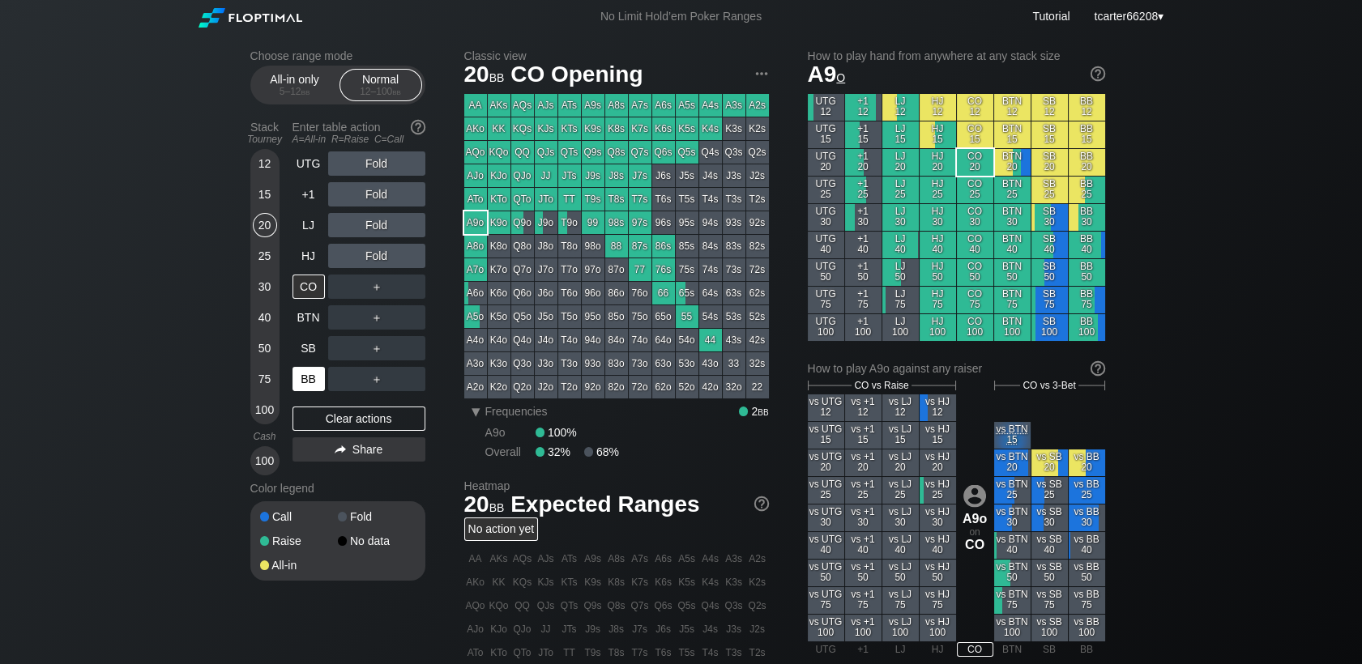
click at [319, 383] on div "BB" at bounding box center [309, 379] width 32 height 24
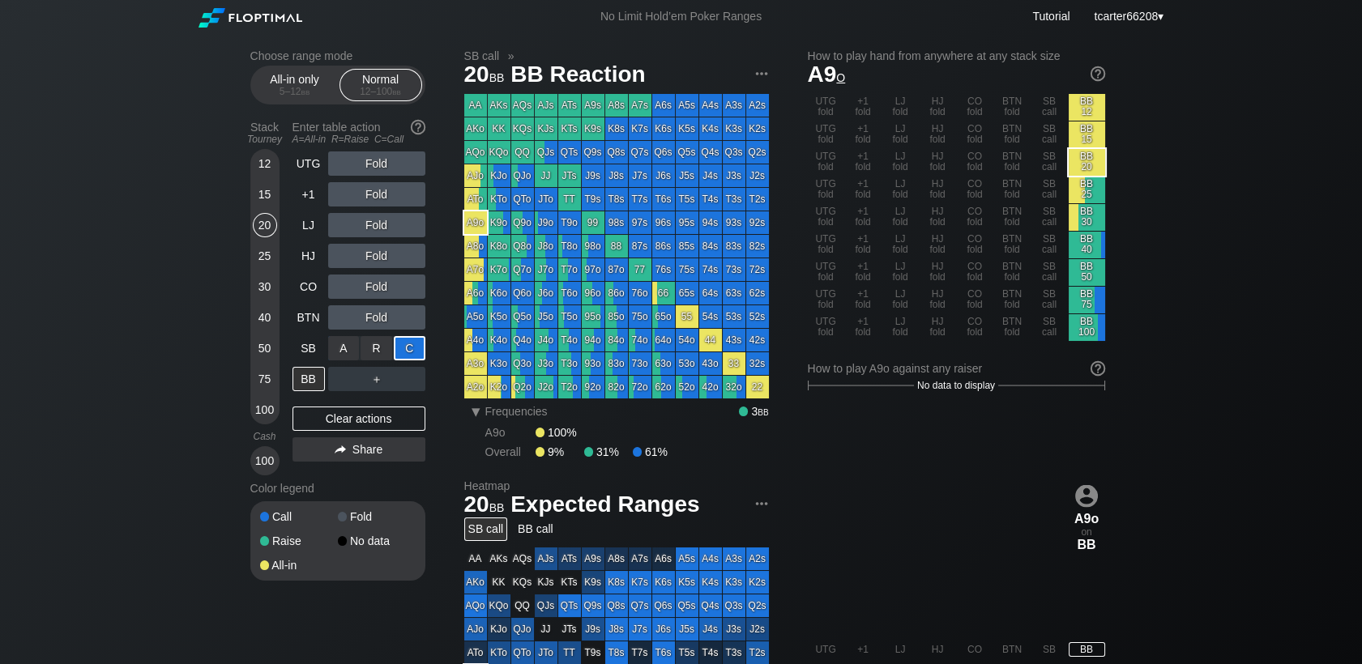
click at [419, 355] on div "C ✕" at bounding box center [410, 348] width 32 height 24
click at [395, 411] on div "Clear actions" at bounding box center [359, 419] width 133 height 24
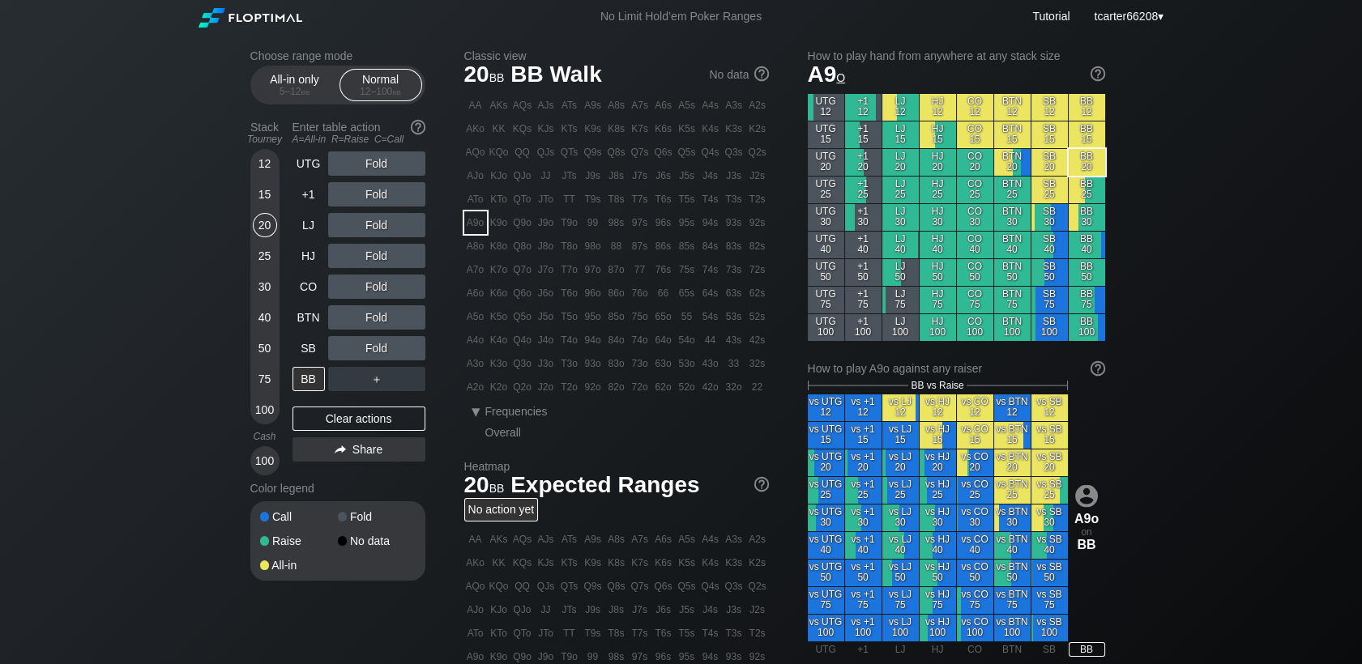
click at [257, 314] on div "40" at bounding box center [265, 318] width 24 height 24
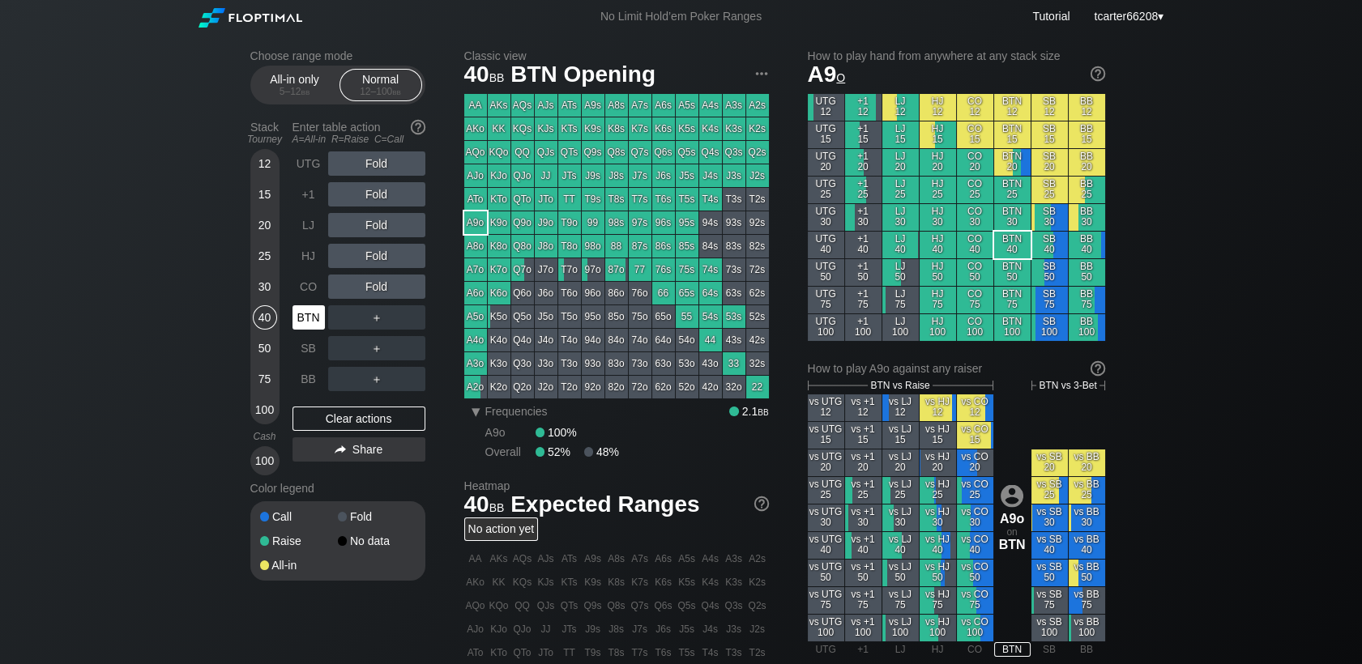
click at [300, 314] on div "BTN" at bounding box center [309, 318] width 32 height 24
click at [314, 378] on div "BB" at bounding box center [309, 379] width 32 height 24
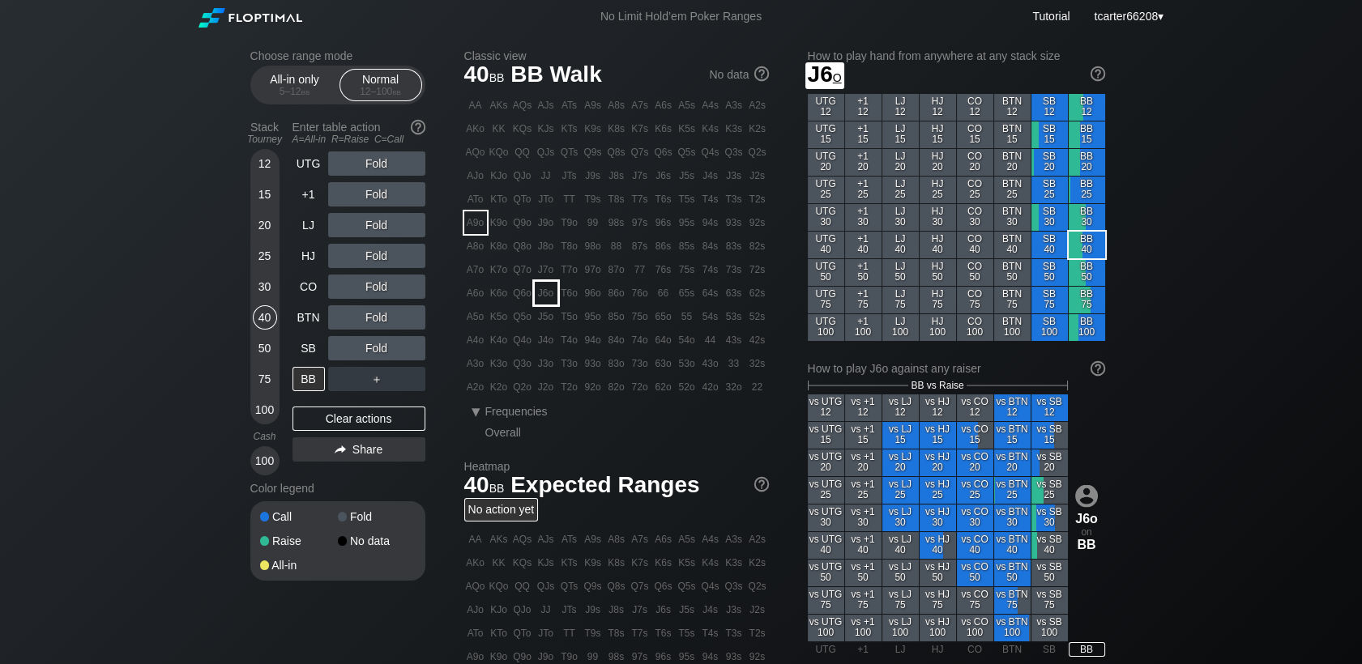
click at [551, 303] on div "J6o" at bounding box center [546, 293] width 23 height 23
click at [383, 282] on div "R ✕" at bounding box center [377, 287] width 32 height 24
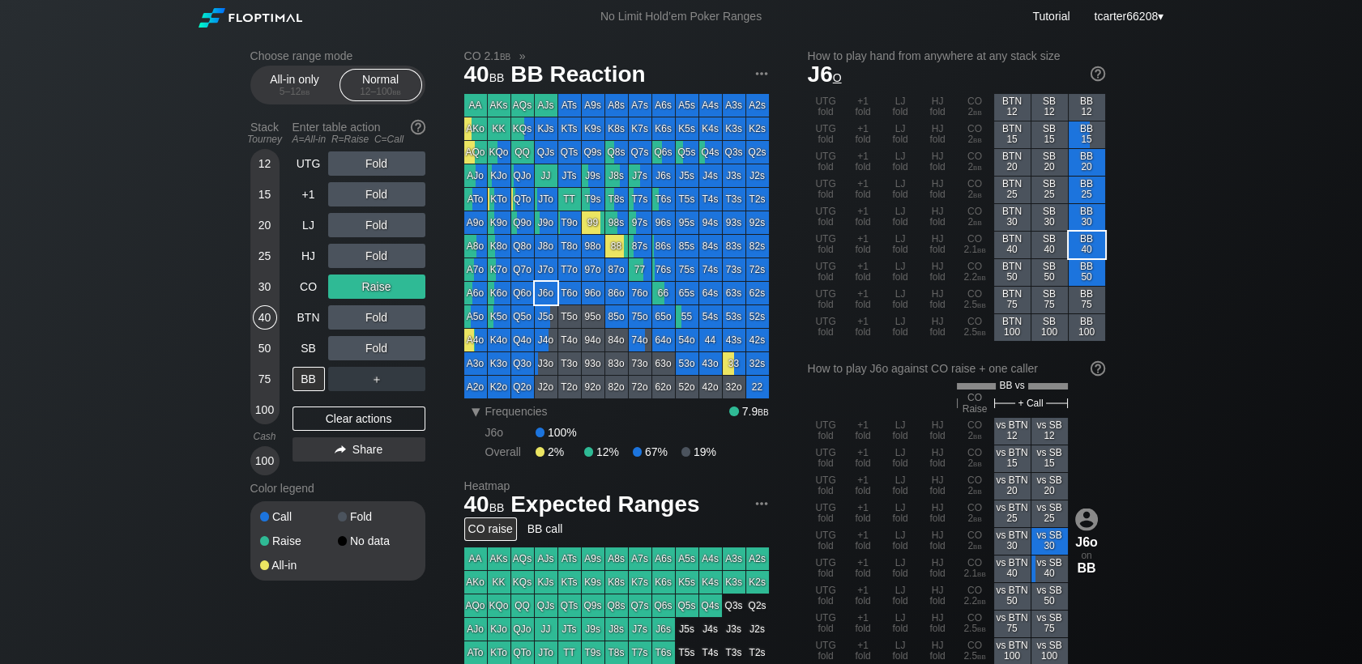
click at [388, 297] on div "Raise" at bounding box center [376, 287] width 97 height 24
click at [388, 297] on div "R ✕" at bounding box center [377, 287] width 32 height 24
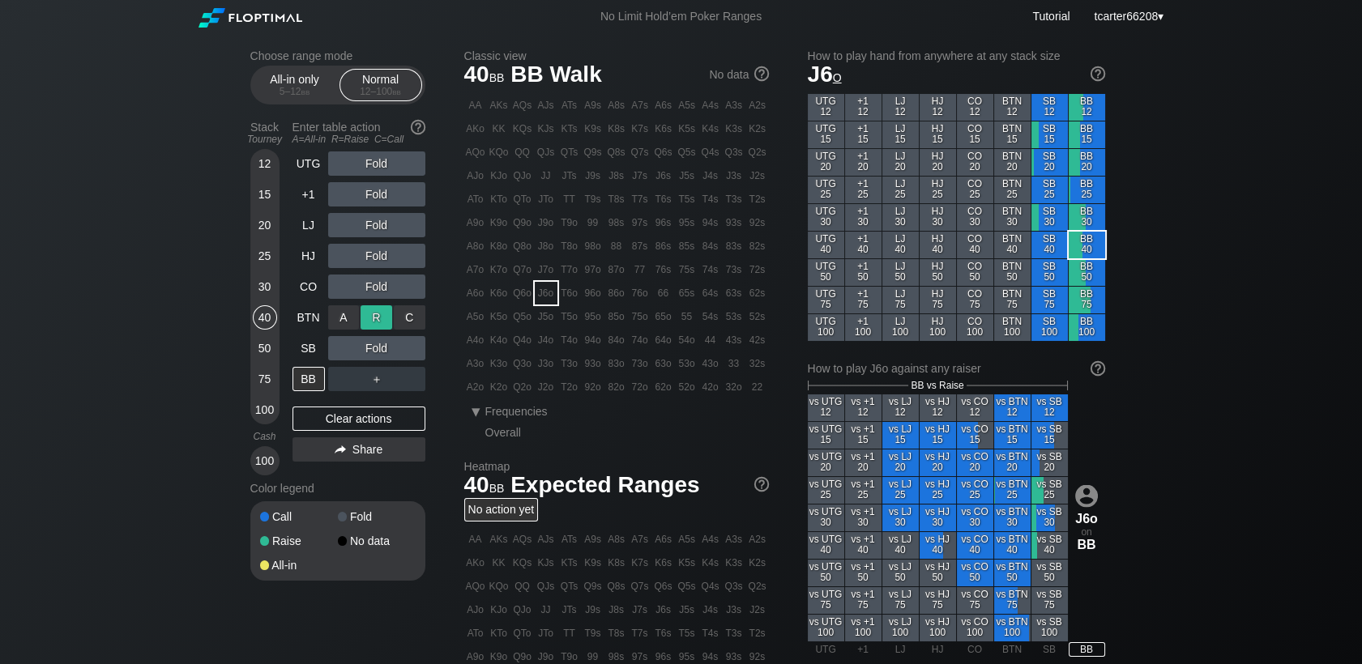
click at [387, 327] on div "R ✕" at bounding box center [377, 318] width 32 height 24
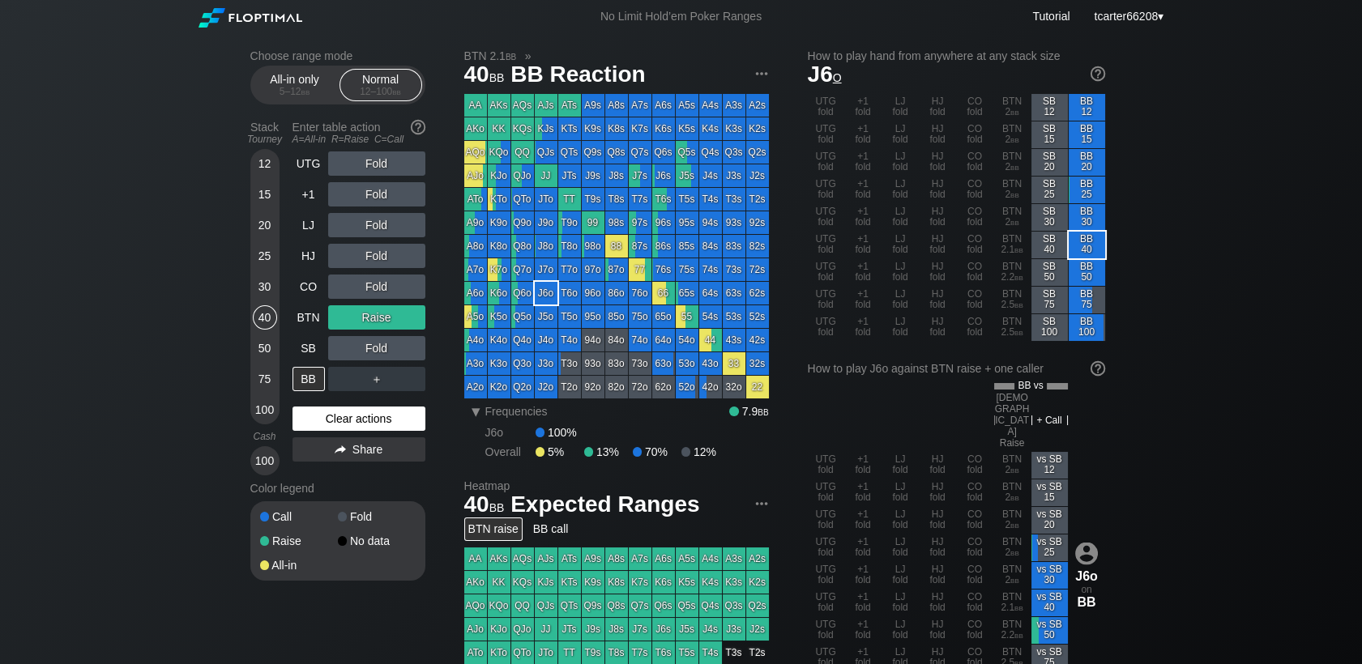
click at [386, 425] on div "Clear actions" at bounding box center [359, 419] width 133 height 24
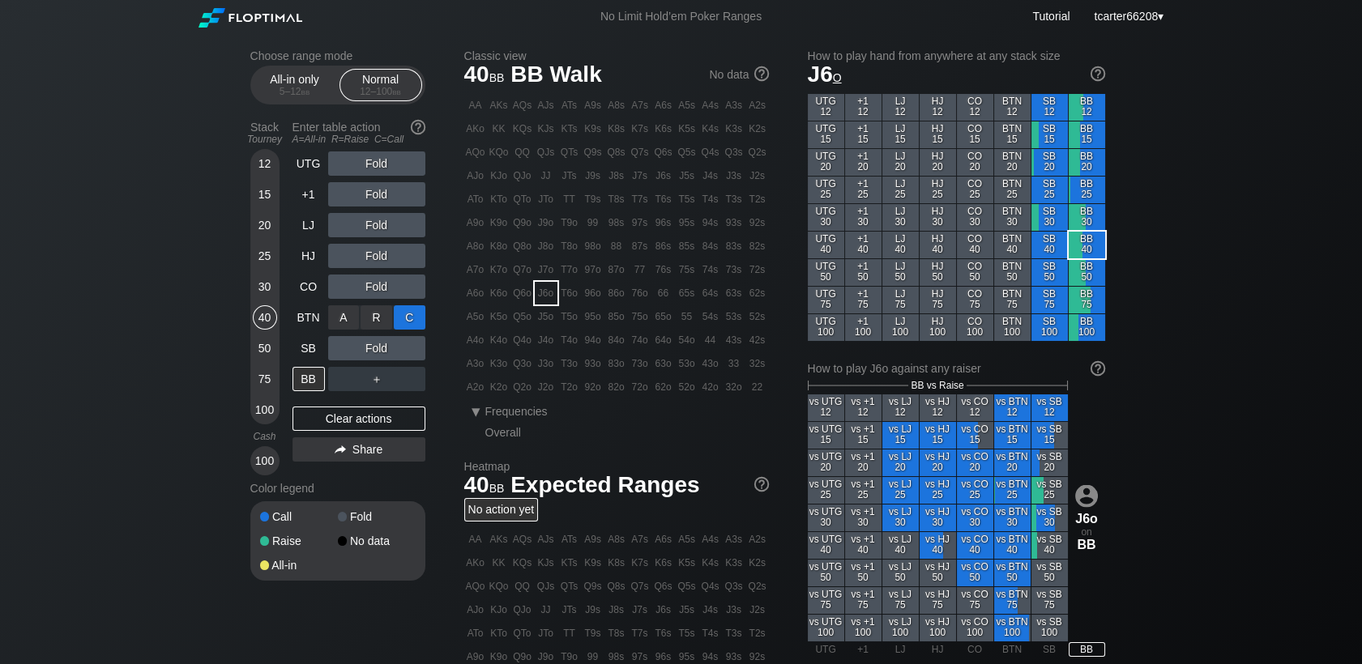
click at [398, 314] on div "C ✕" at bounding box center [410, 318] width 32 height 24
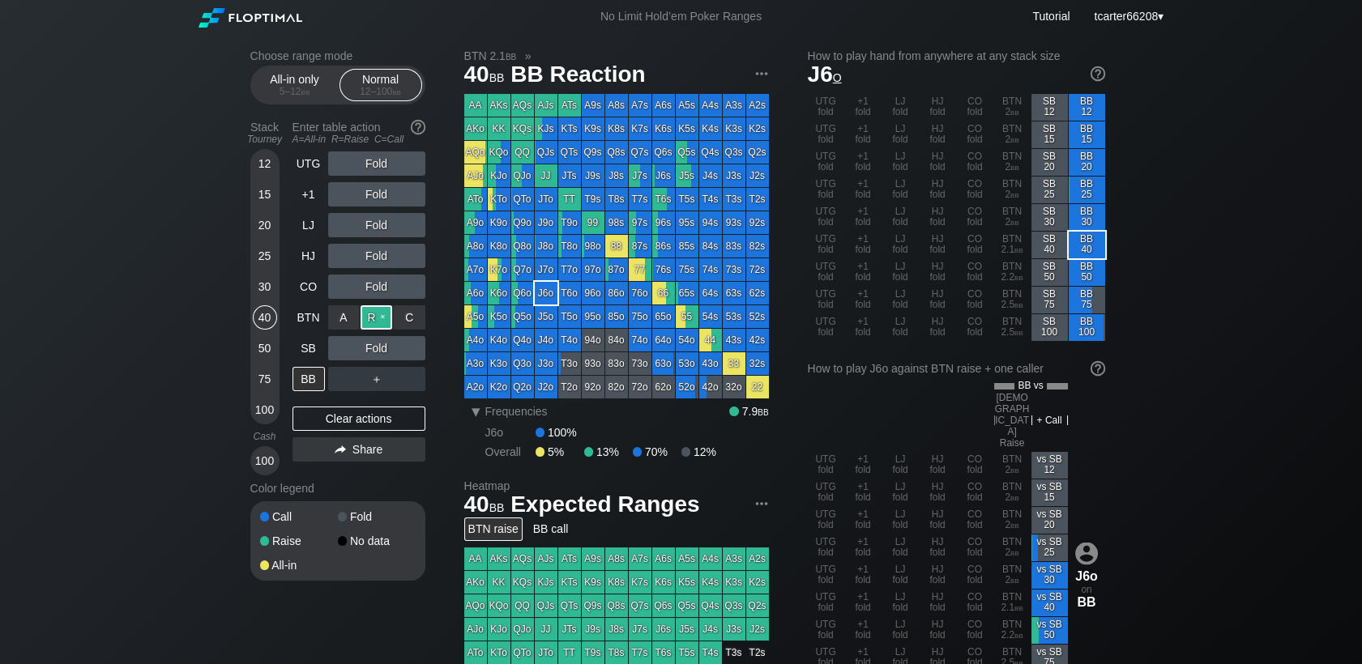
click at [390, 318] on div "R ✕" at bounding box center [377, 318] width 32 height 24
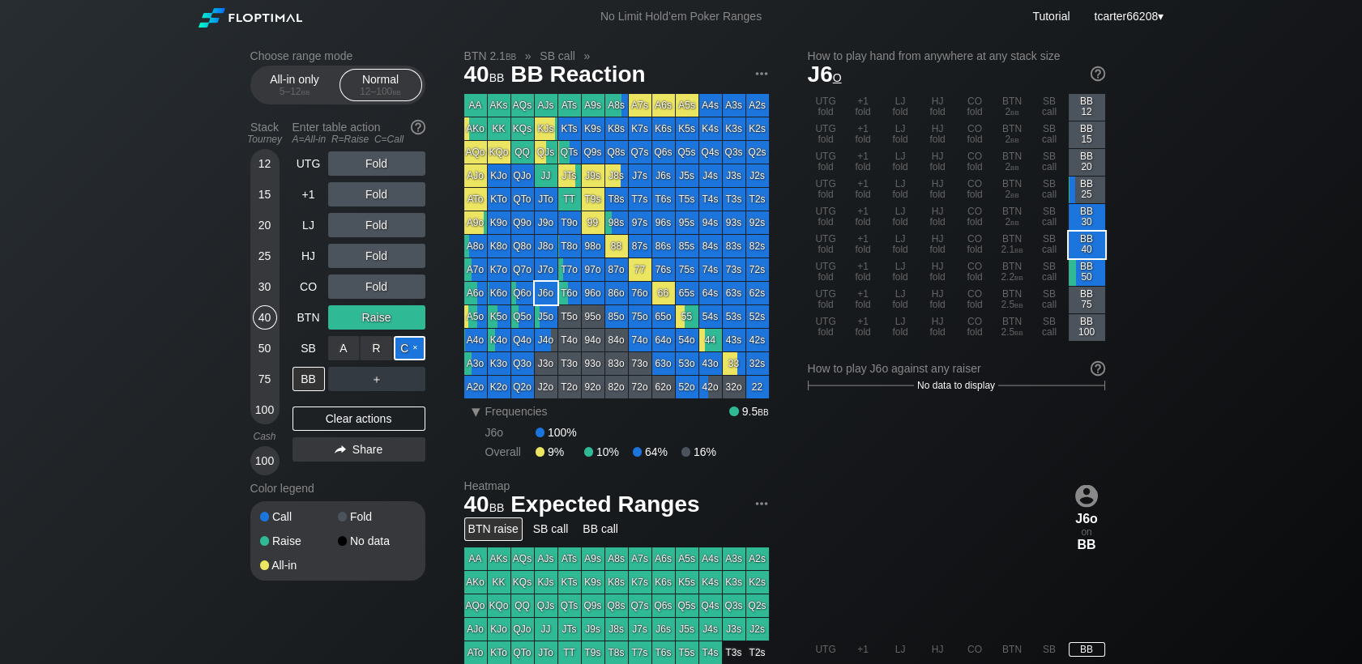
click at [421, 353] on div "C ✕" at bounding box center [410, 348] width 32 height 24
drag, startPoint x: 391, startPoint y: 415, endPoint x: 361, endPoint y: 408, distance: 31.5
click at [391, 415] on div "Clear actions" at bounding box center [359, 419] width 133 height 24
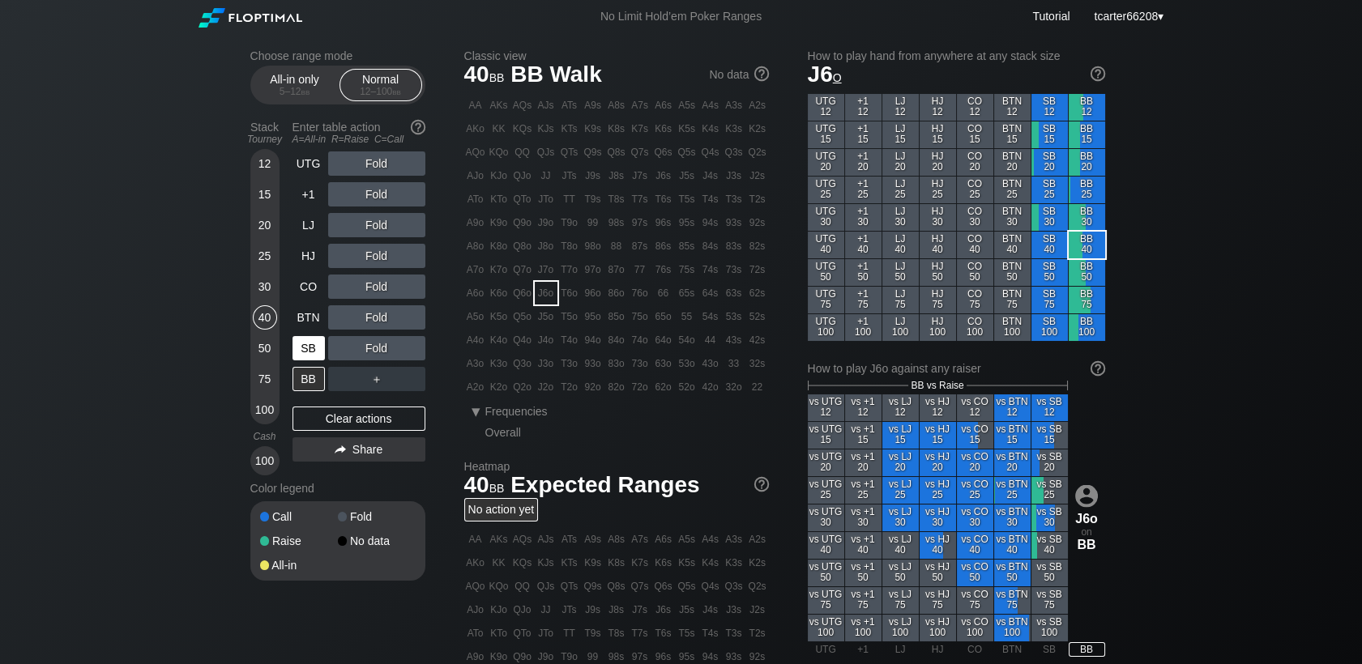
drag, startPoint x: 259, startPoint y: 345, endPoint x: 293, endPoint y: 349, distance: 35.1
click at [259, 345] on div "50" at bounding box center [265, 348] width 24 height 24
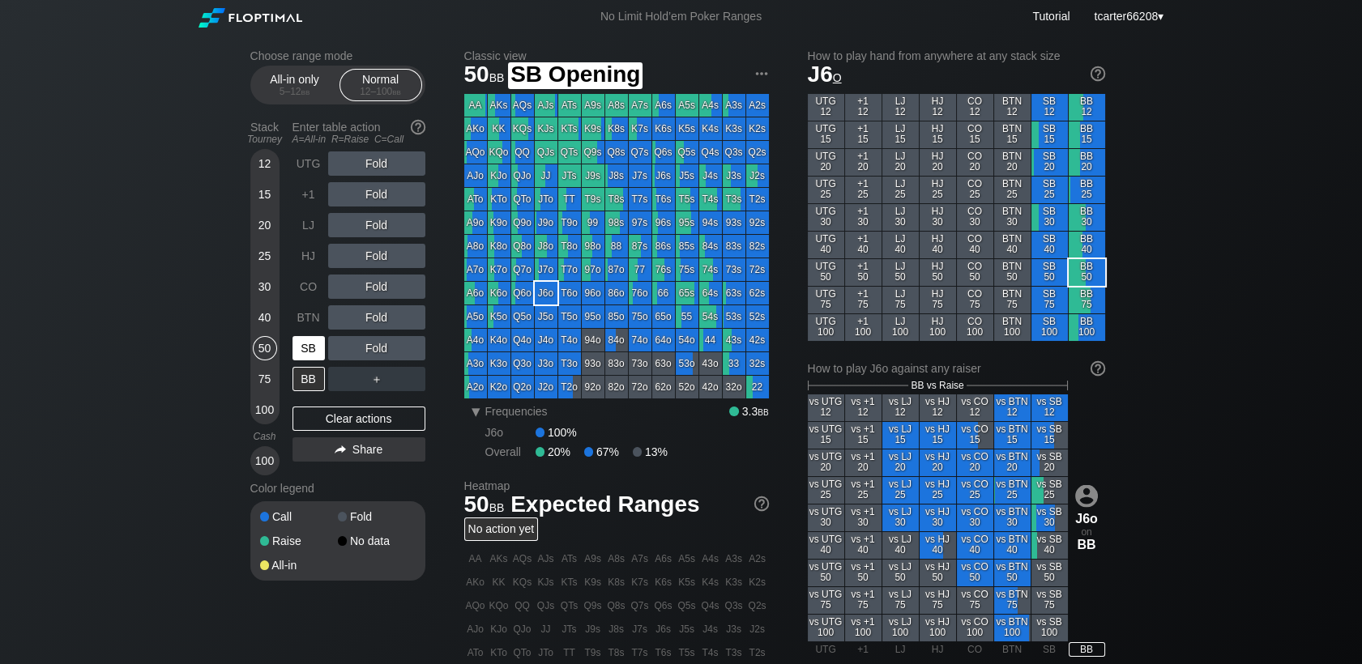
click at [297, 349] on div "SB" at bounding box center [309, 348] width 32 height 24
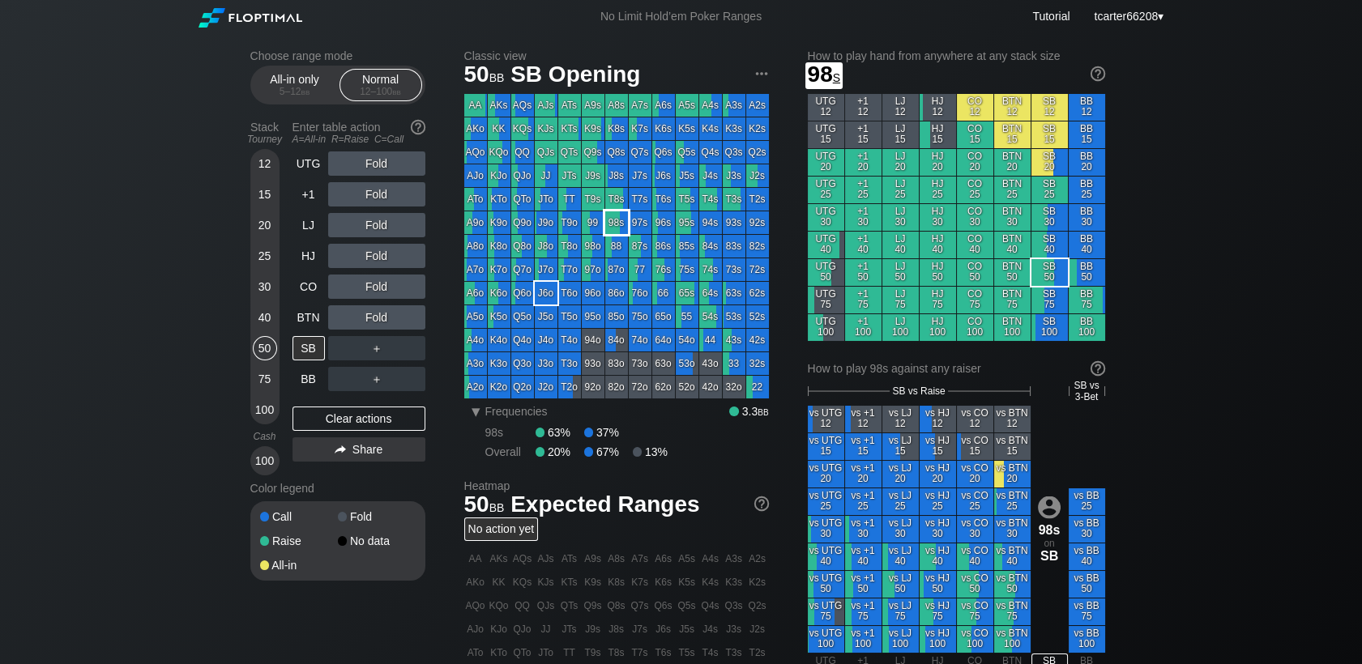
click at [617, 222] on div "98s" at bounding box center [616, 223] width 23 height 23
click at [378, 286] on div "Fold" at bounding box center [376, 287] width 97 height 24
click at [378, 286] on div "R ✕" at bounding box center [377, 287] width 32 height 24
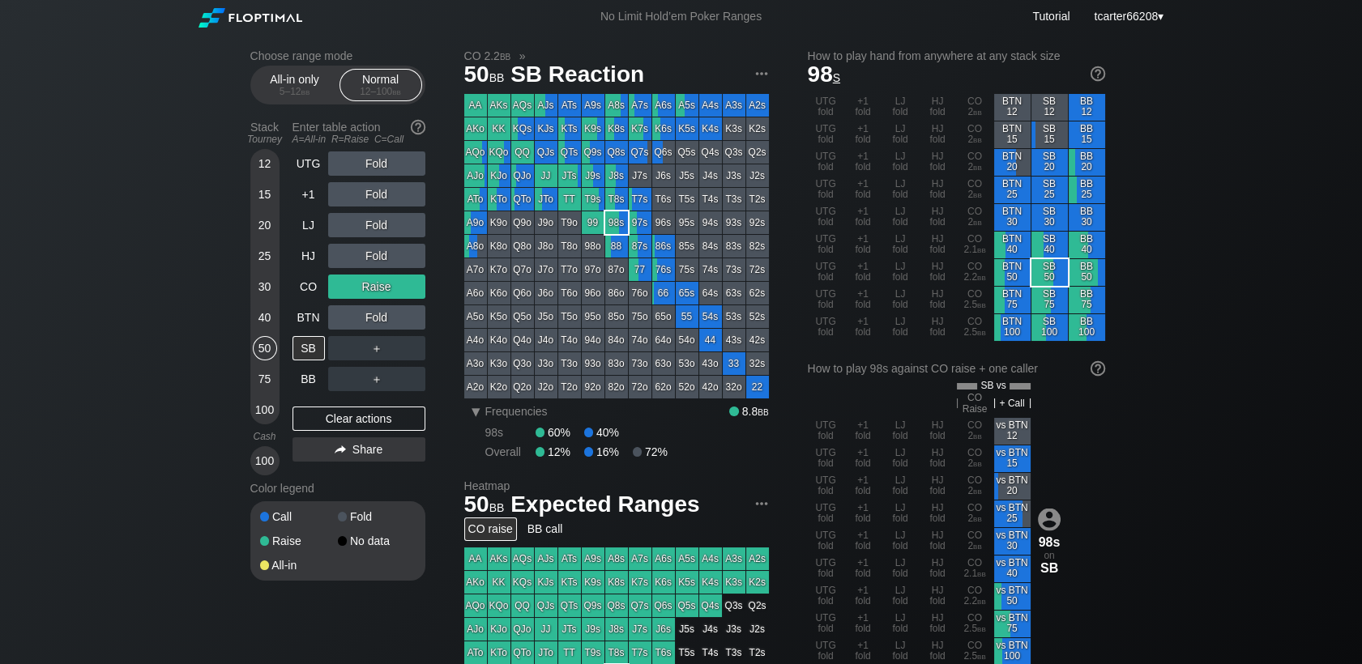
click at [383, 289] on div "Raise" at bounding box center [376, 287] width 97 height 24
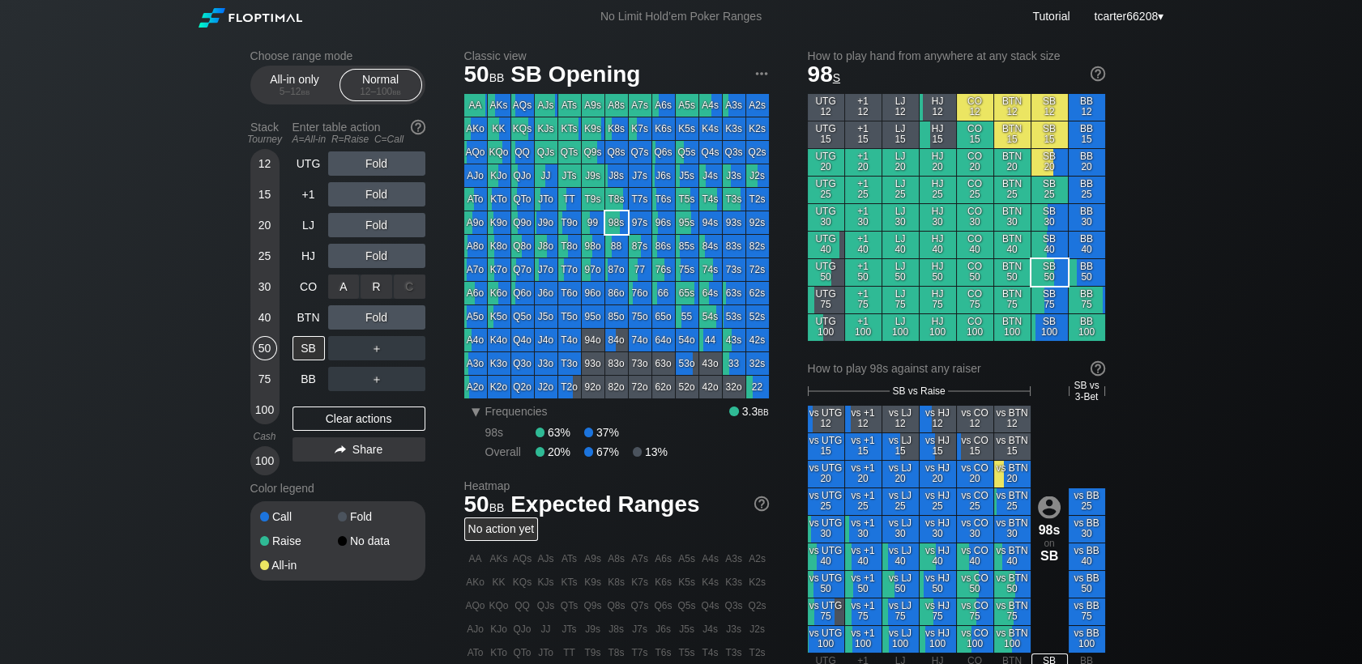
drag, startPoint x: 383, startPoint y: 289, endPoint x: 389, endPoint y: 299, distance: 11.3
click at [384, 285] on div "R ✕" at bounding box center [377, 287] width 32 height 24
drag, startPoint x: 270, startPoint y: 224, endPoint x: 313, endPoint y: 204, distance: 47.1
click at [270, 224] on div "20" at bounding box center [265, 225] width 24 height 24
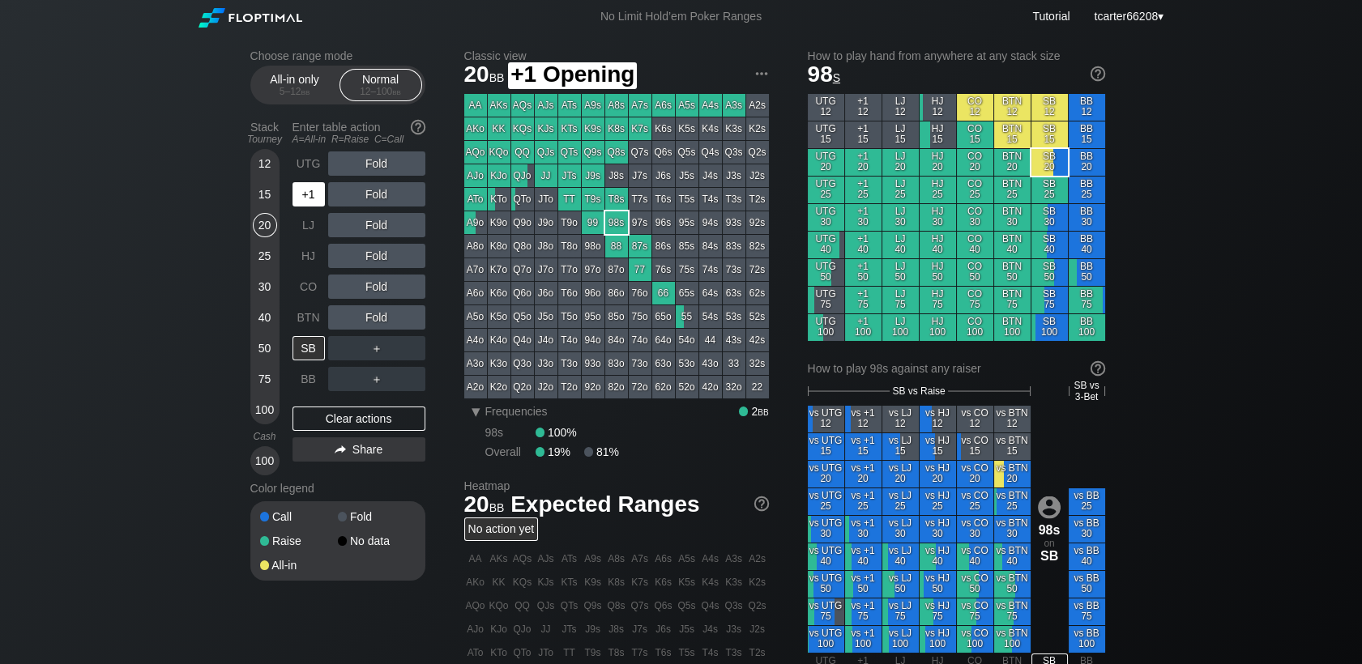
click at [313, 203] on div "+1" at bounding box center [309, 194] width 32 height 24
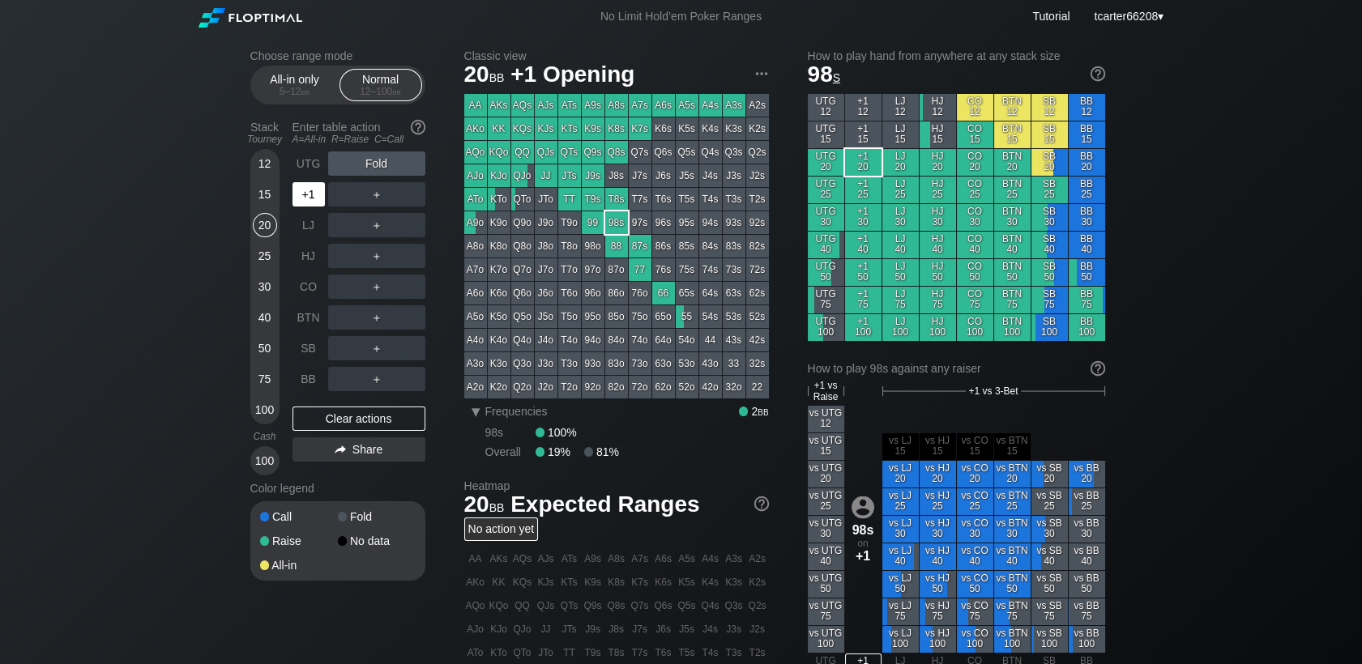
click at [313, 203] on div "+1" at bounding box center [309, 194] width 32 height 24
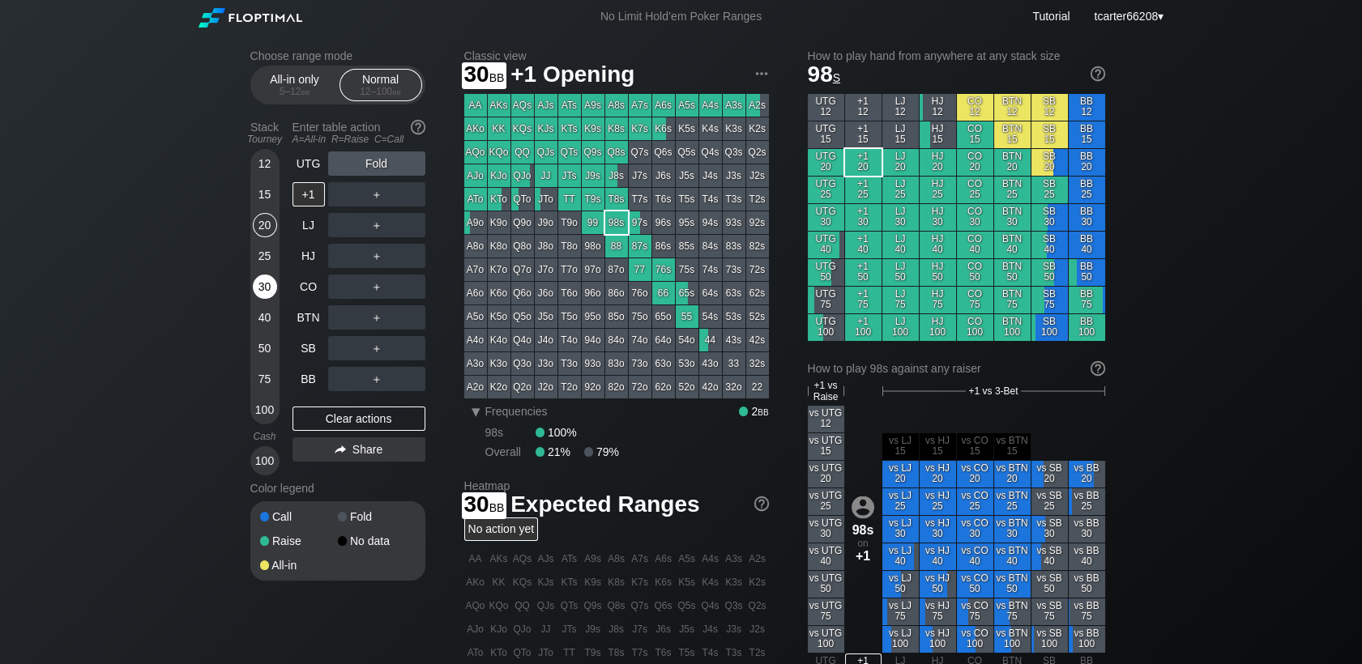
click at [263, 285] on div "30" at bounding box center [265, 287] width 24 height 24
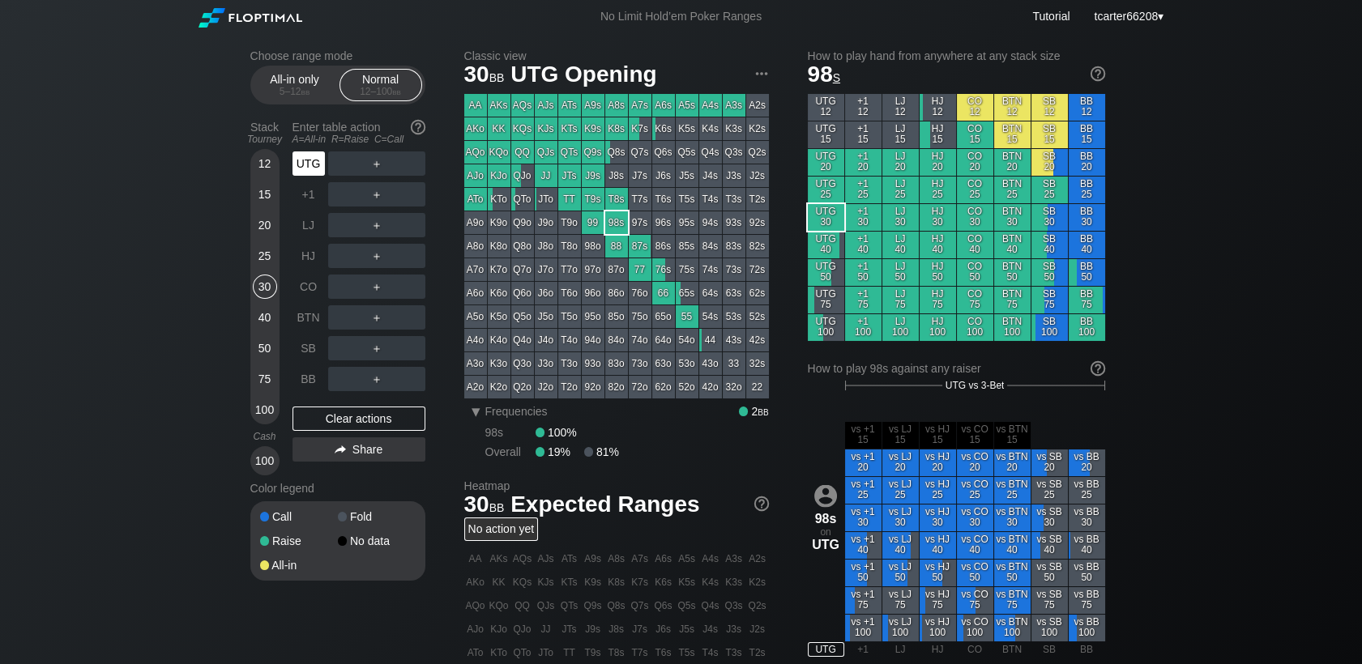
click at [318, 172] on div "UTG" at bounding box center [309, 164] width 32 height 24
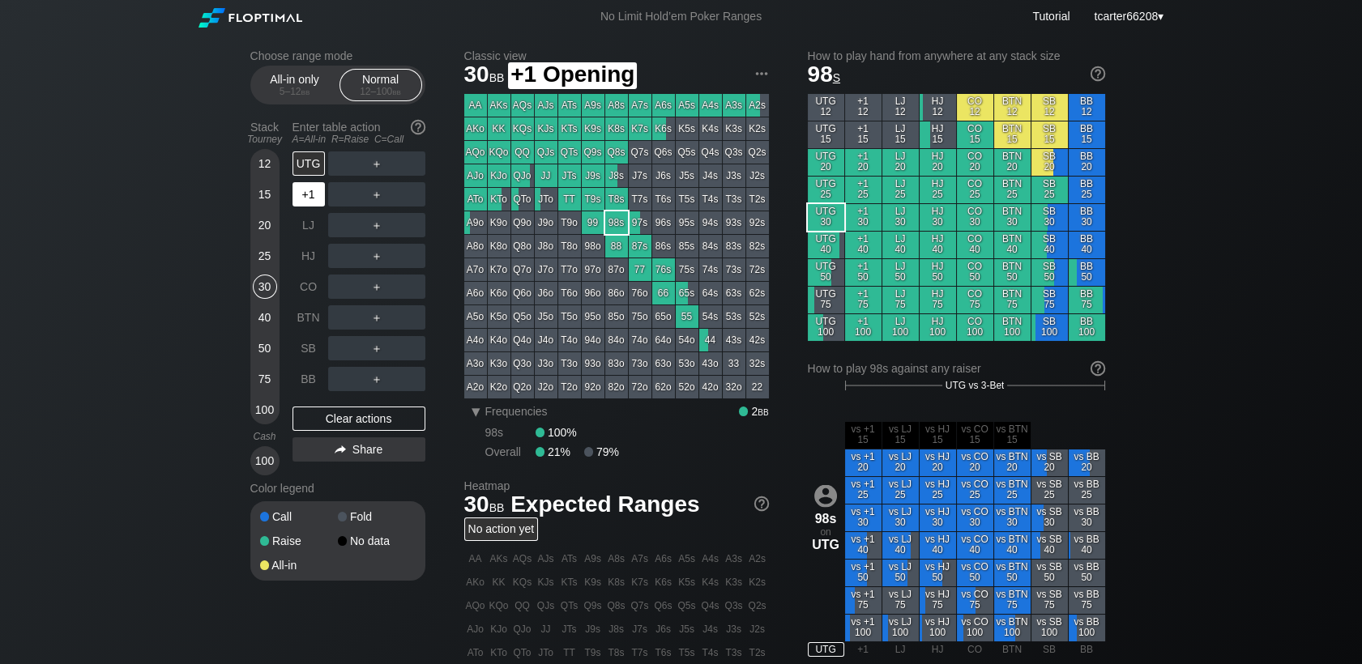
click at [316, 200] on div "+1" at bounding box center [309, 194] width 32 height 24
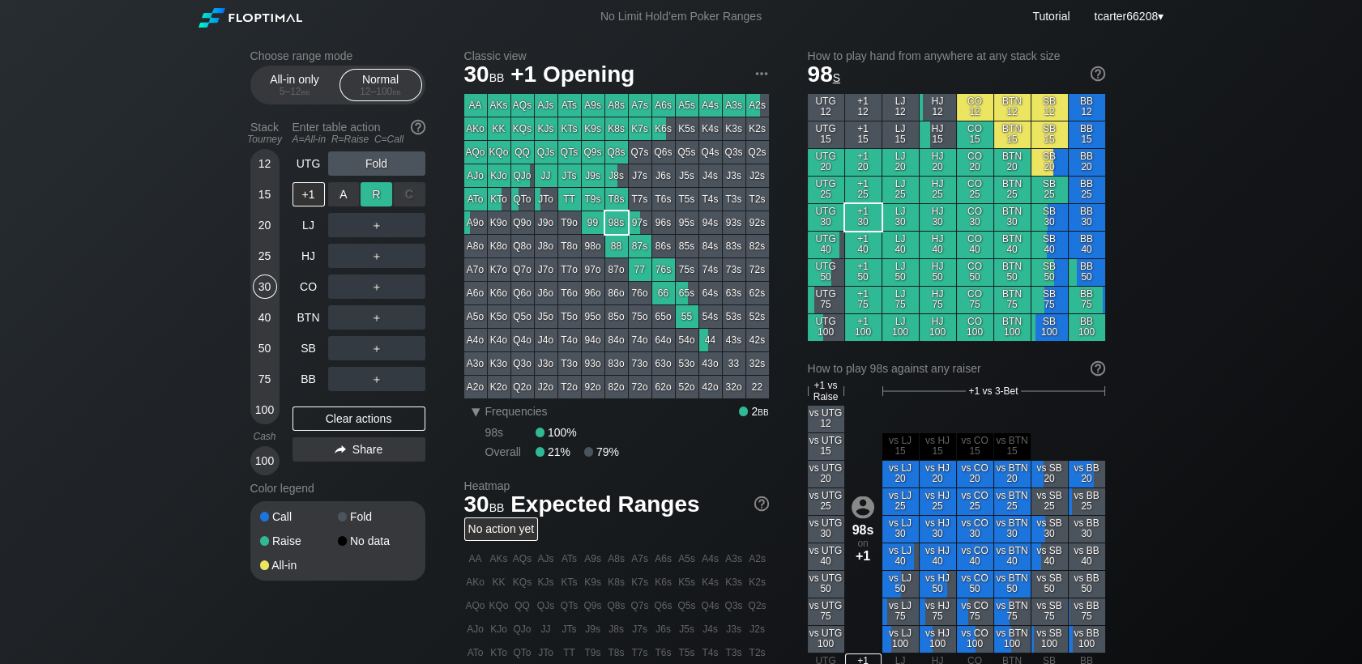
click at [375, 200] on div "R ✕" at bounding box center [377, 194] width 32 height 24
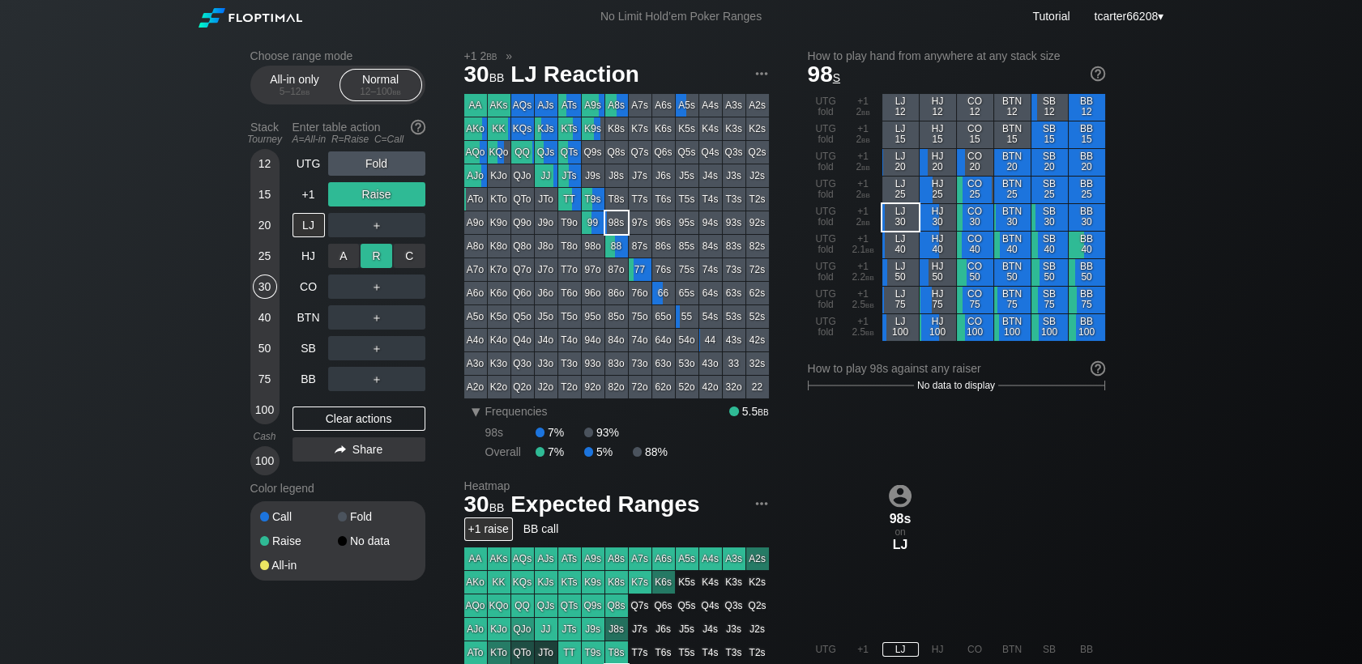
click at [381, 260] on div "R ✕" at bounding box center [377, 256] width 32 height 24
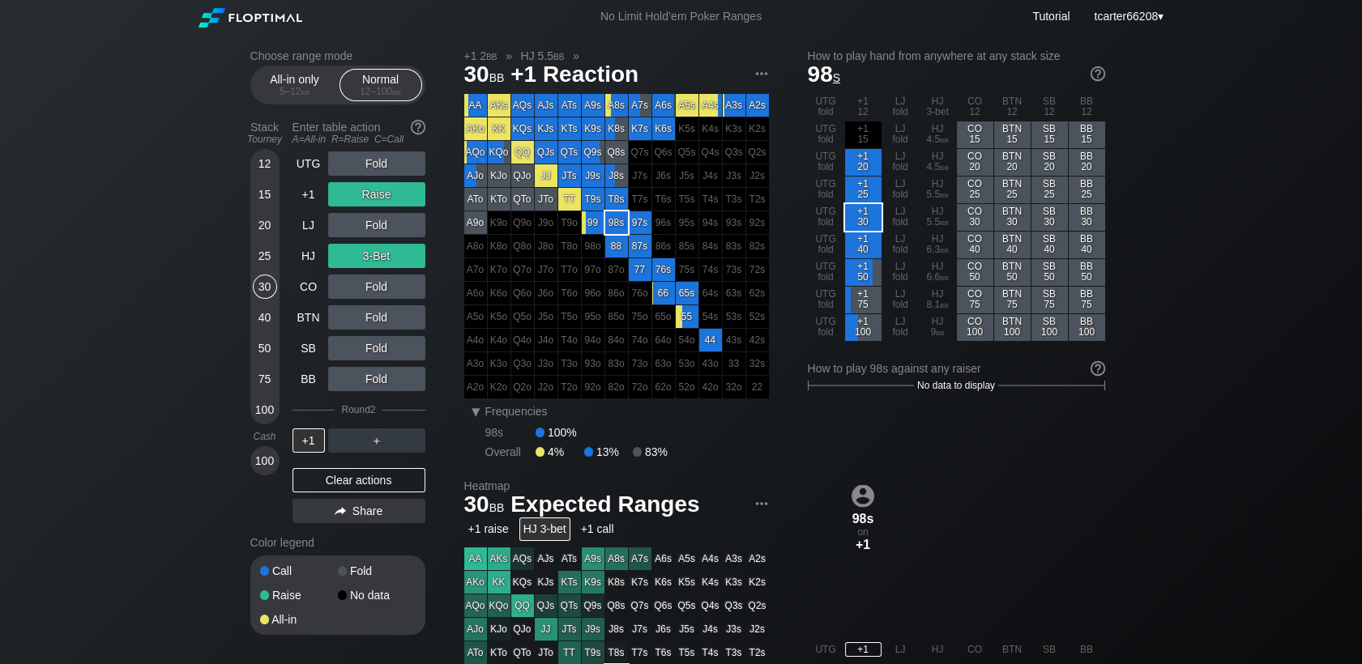
click at [378, 480] on div "Clear actions" at bounding box center [359, 480] width 133 height 24
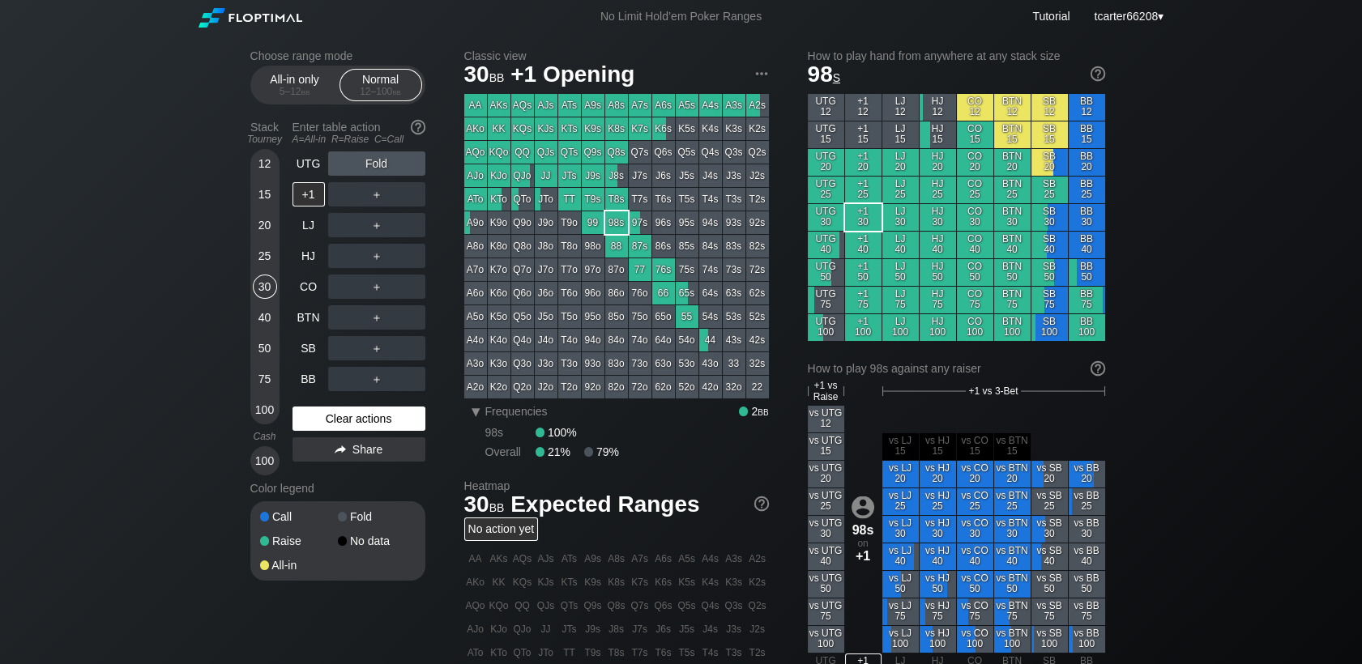
click at [310, 425] on div "Clear actions" at bounding box center [359, 419] width 133 height 24
click at [258, 200] on div "15" at bounding box center [265, 194] width 24 height 24
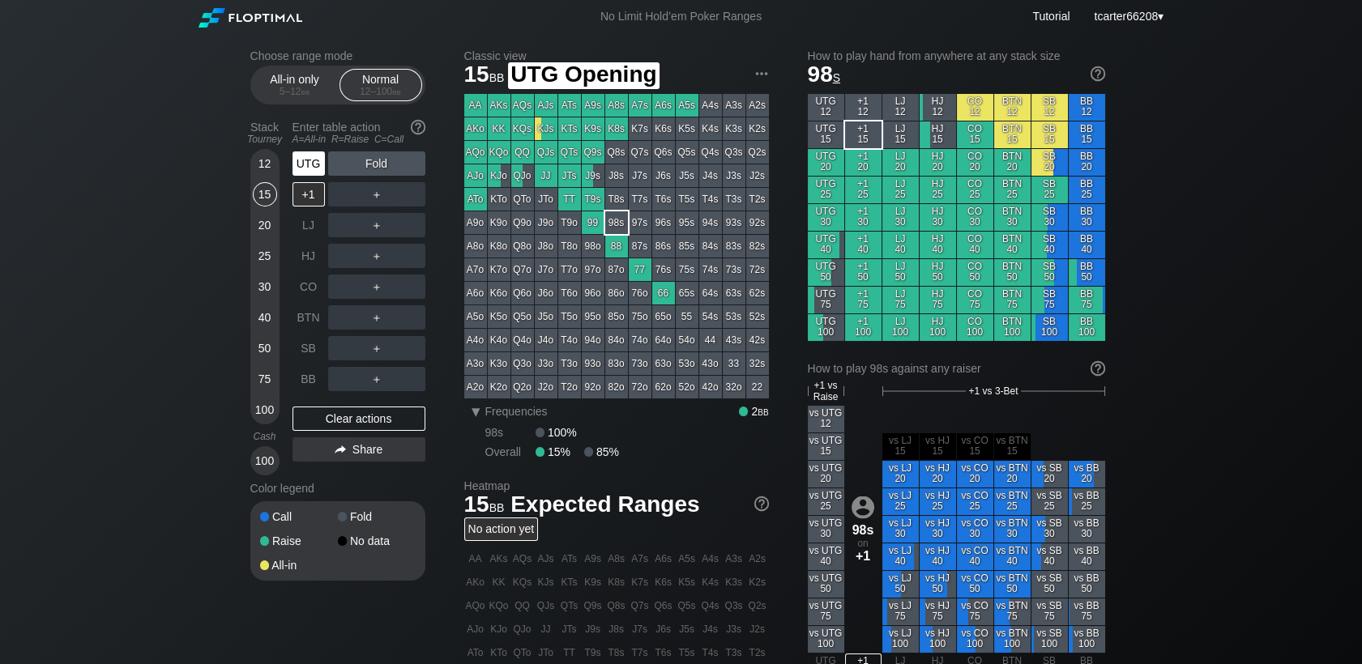
click at [298, 169] on div "UTG" at bounding box center [309, 164] width 32 height 24
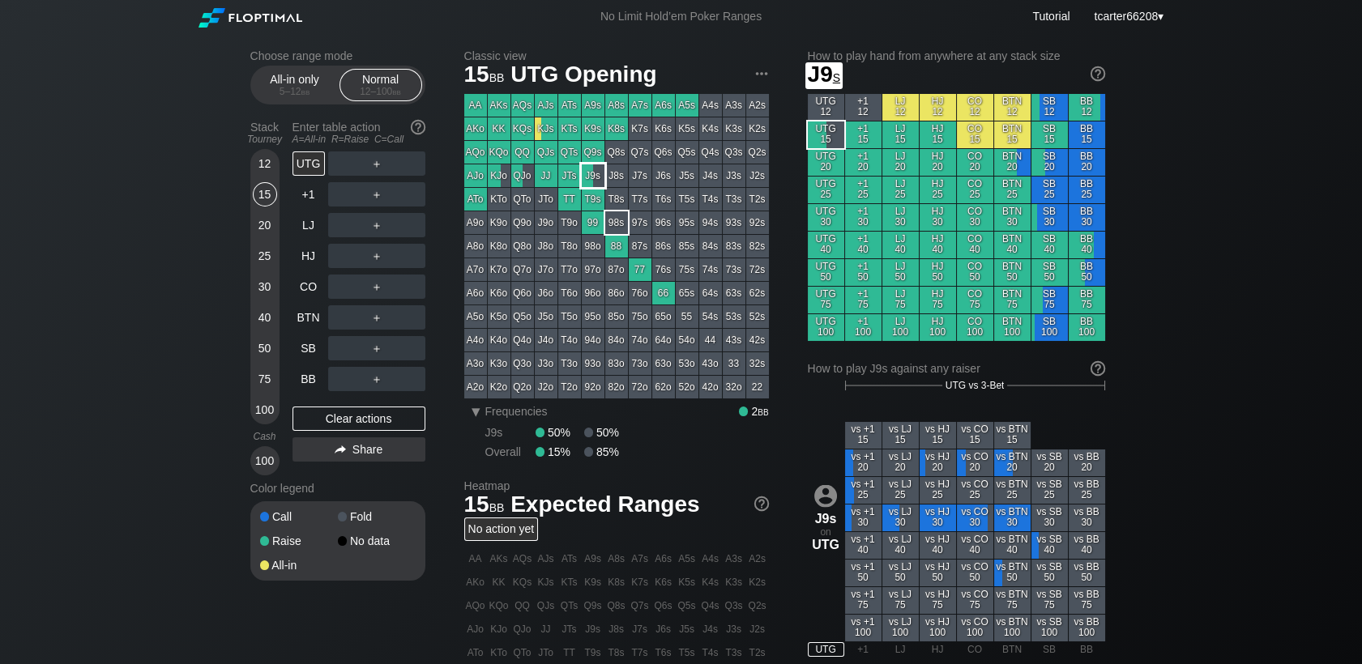
click at [594, 177] on div "J9s" at bounding box center [593, 176] width 23 height 23
click at [261, 224] on div "20" at bounding box center [265, 225] width 24 height 24
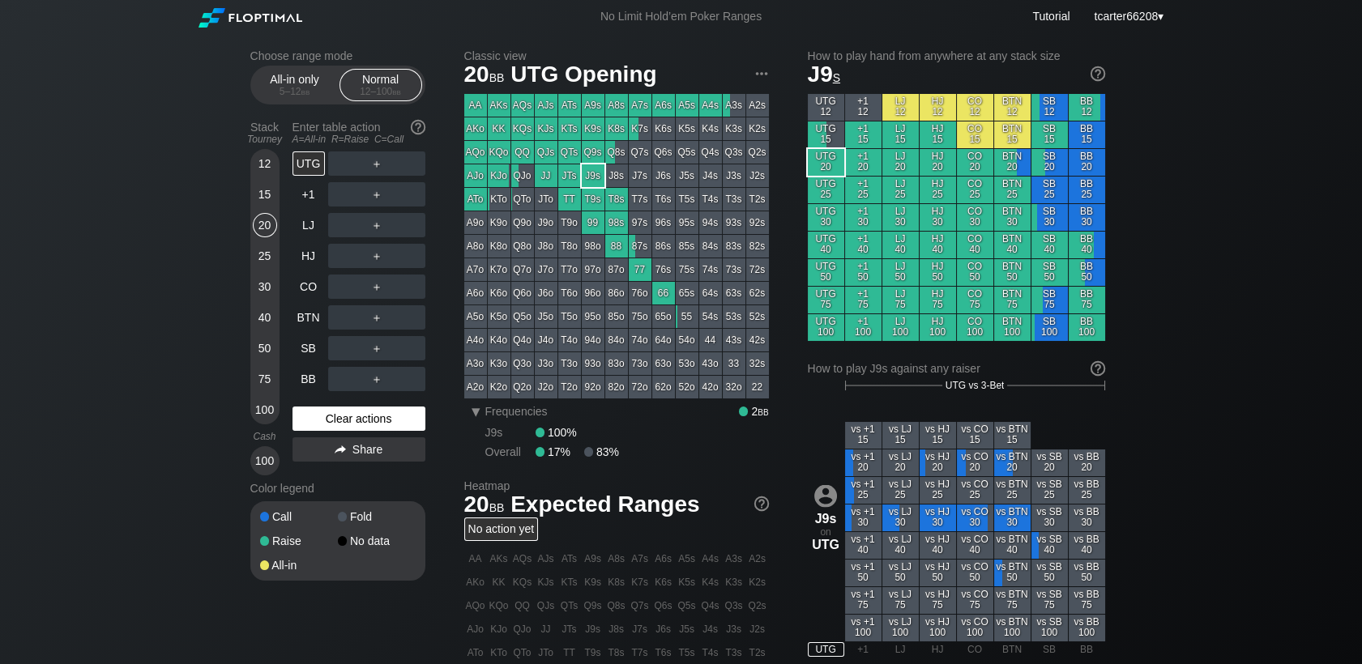
click at [362, 423] on div "Clear actions" at bounding box center [359, 419] width 133 height 24
click at [385, 170] on div "A ✕ R ✕ C ✕ ＋" at bounding box center [376, 164] width 97 height 24
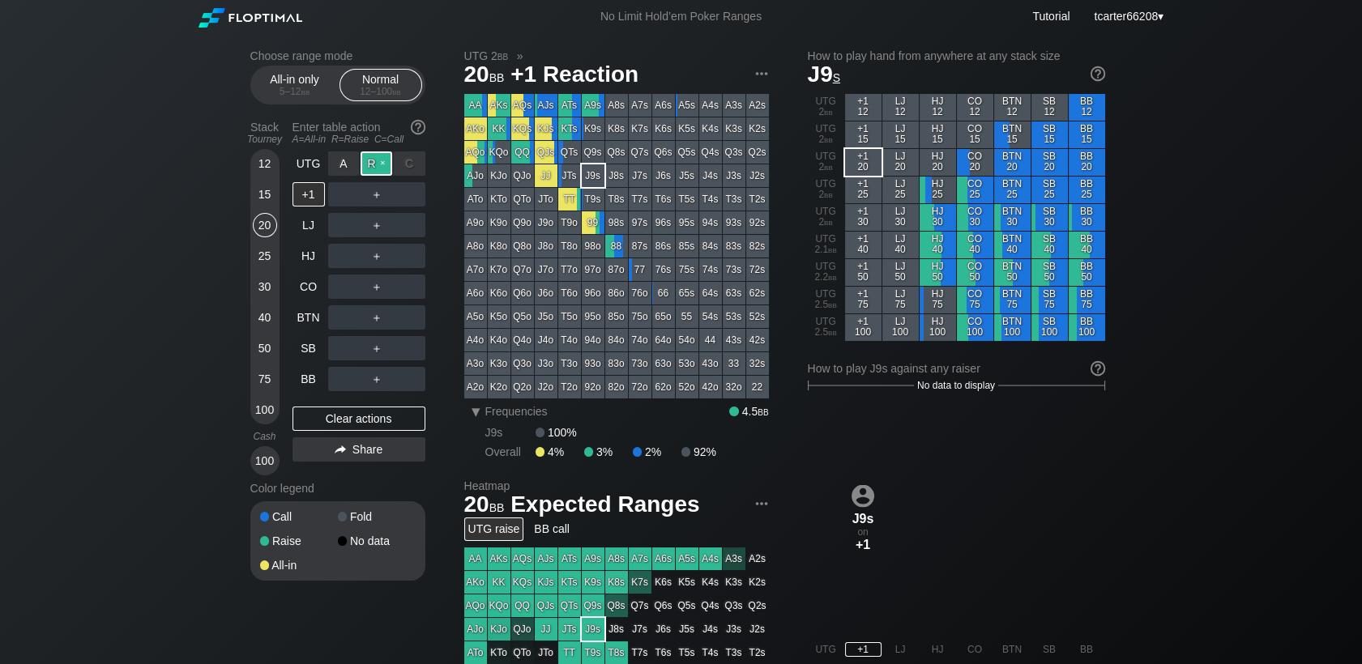
click at [380, 170] on div "R ✕" at bounding box center [377, 164] width 32 height 24
click at [367, 327] on div "R ✕" at bounding box center [377, 318] width 32 height 24
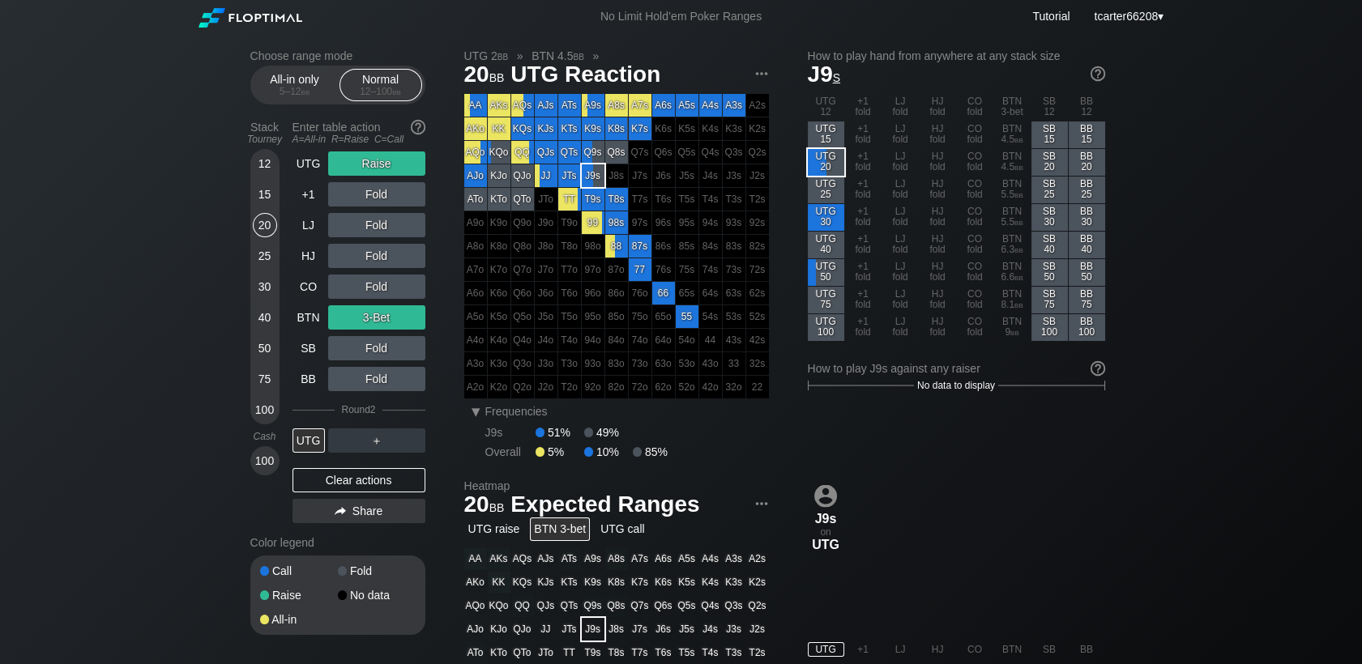
click at [266, 293] on div "30" at bounding box center [265, 287] width 24 height 24
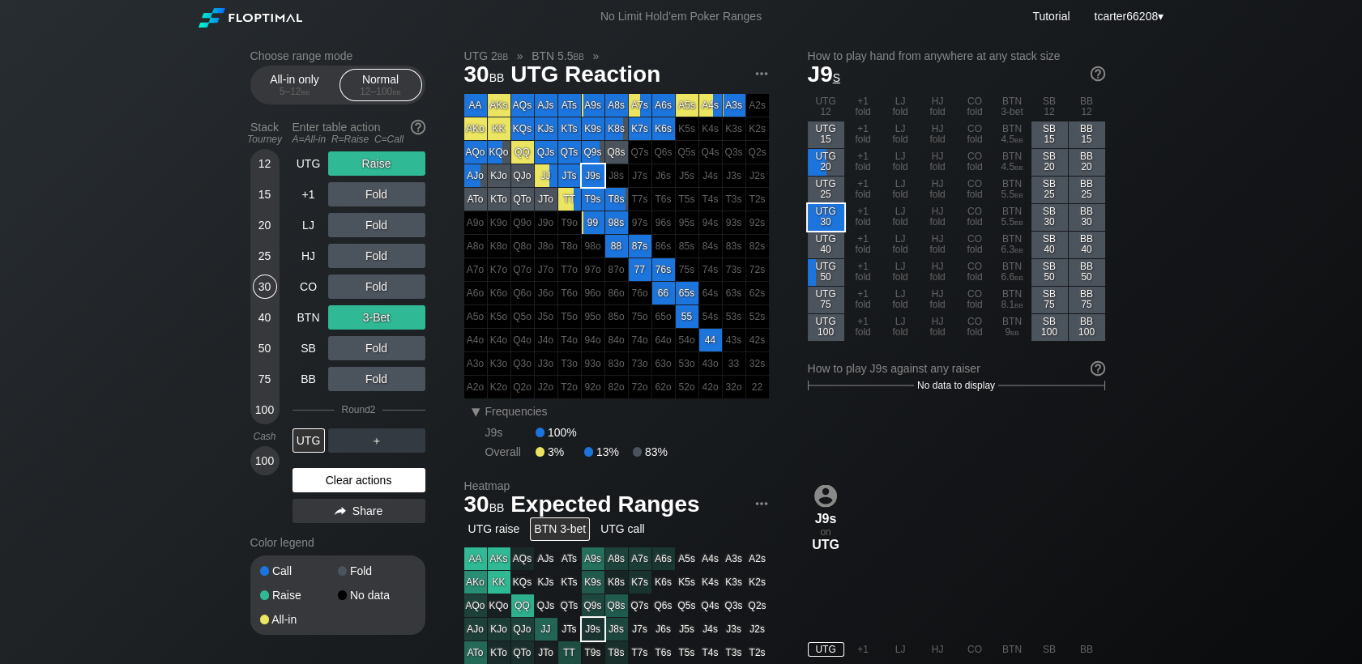
click at [349, 479] on div "Clear actions" at bounding box center [359, 480] width 133 height 24
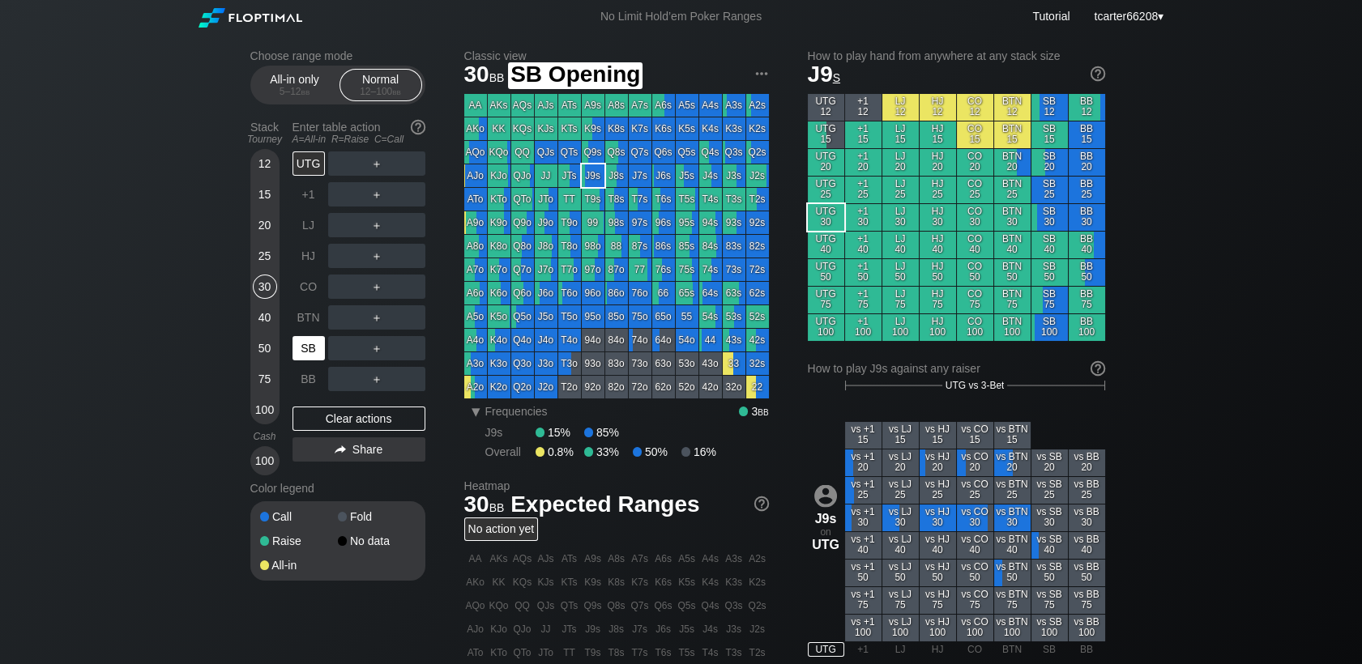
click at [301, 350] on div "SB" at bounding box center [309, 348] width 32 height 24
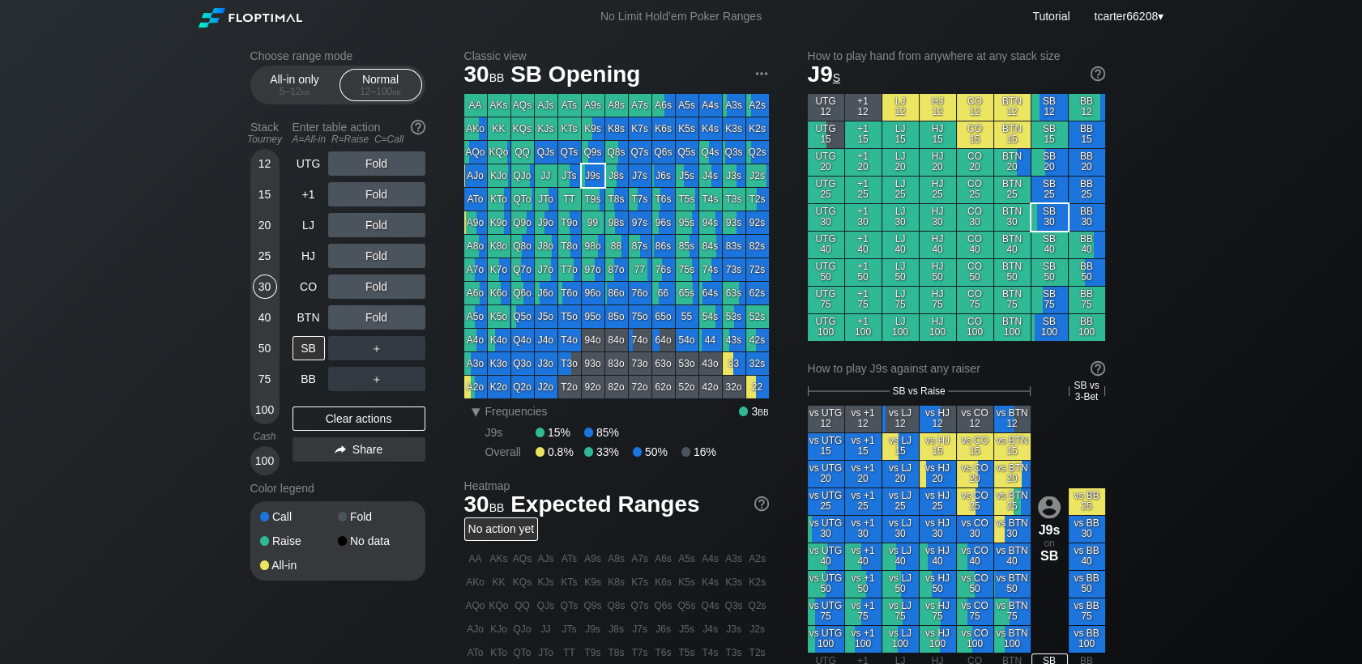
click at [386, 295] on div "Fold" at bounding box center [376, 287] width 97 height 24
click at [383, 293] on div "R ✕" at bounding box center [377, 287] width 32 height 24
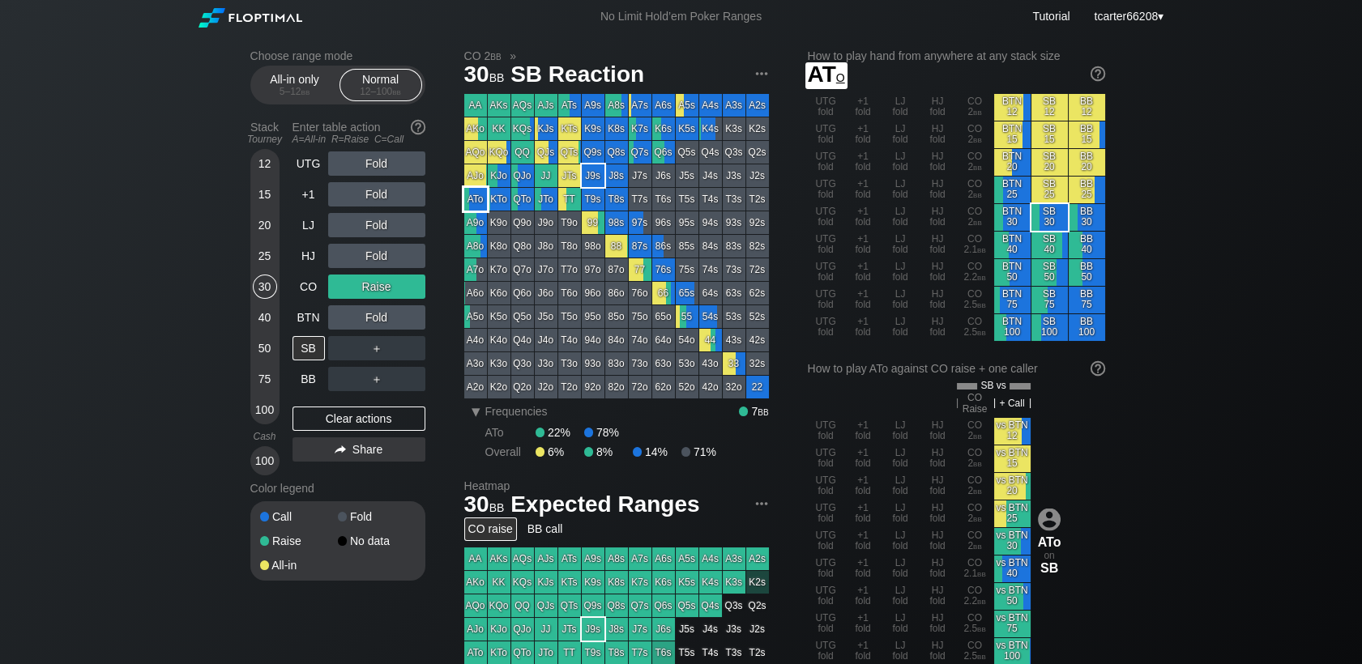
click at [481, 203] on div "ATo" at bounding box center [475, 199] width 23 height 23
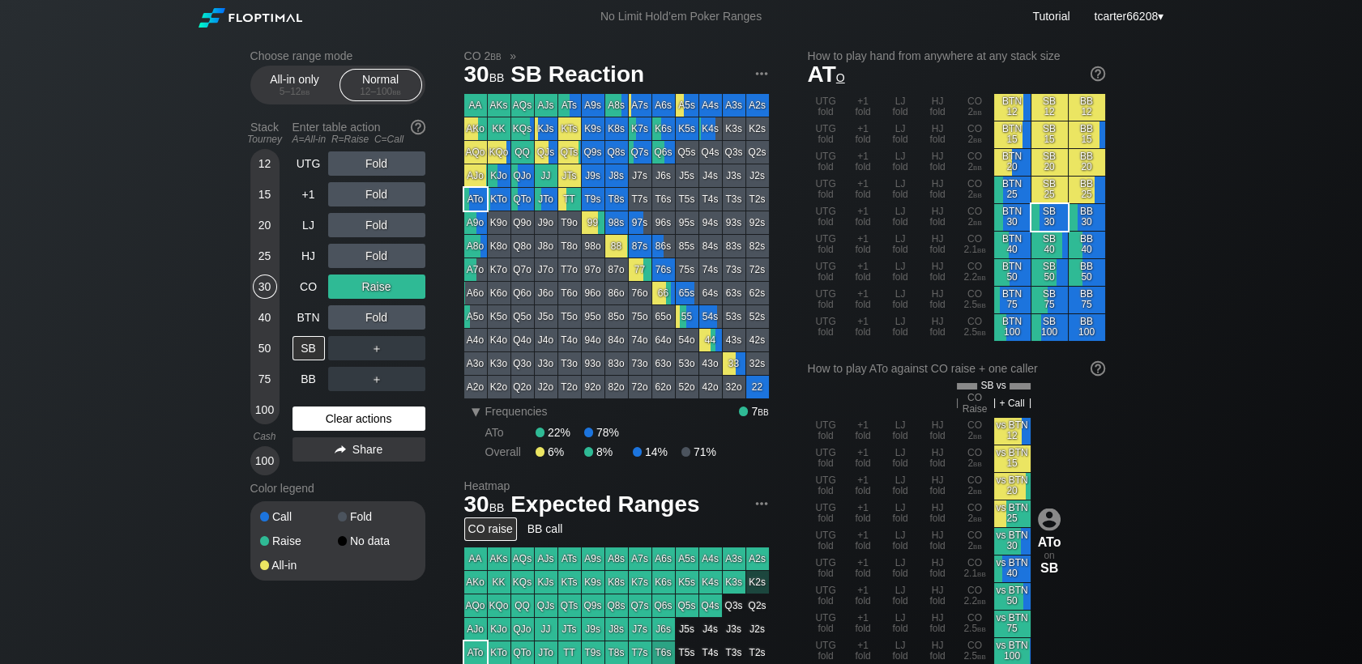
click at [299, 422] on div "Clear actions" at bounding box center [359, 419] width 133 height 24
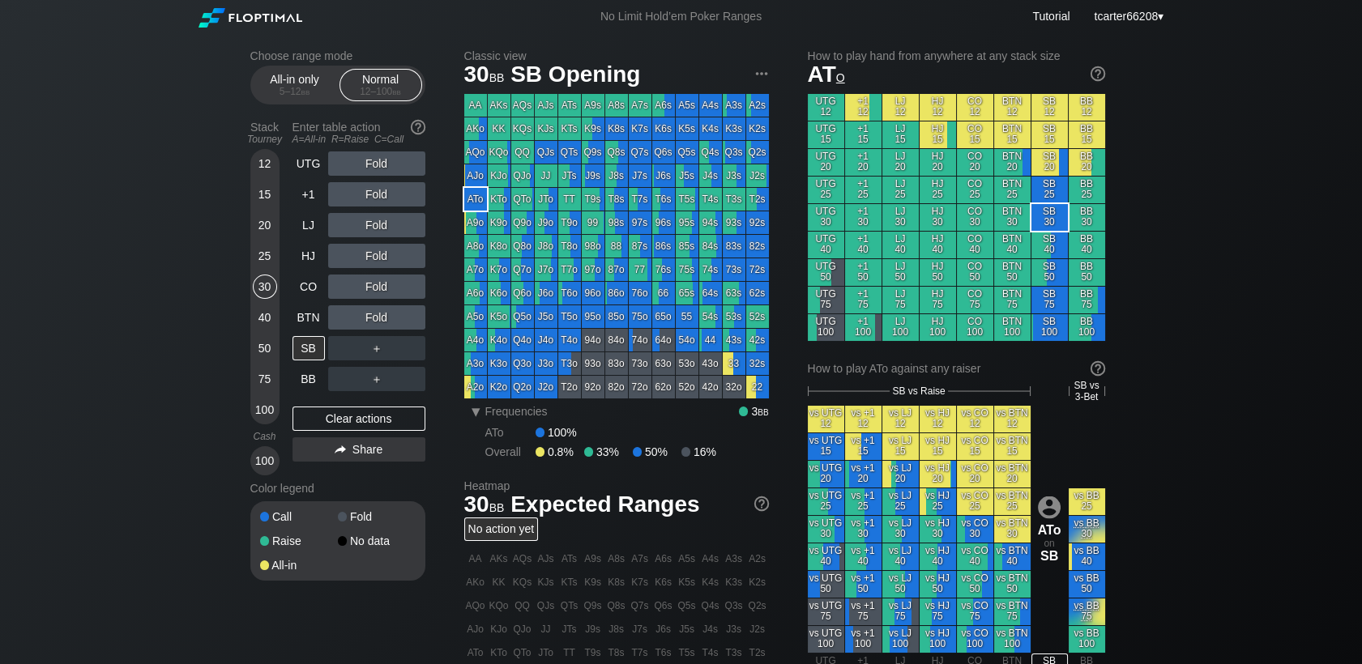
drag, startPoint x: 259, startPoint y: 326, endPoint x: 268, endPoint y: 332, distance: 11.0
click at [259, 326] on div "40" at bounding box center [265, 318] width 24 height 24
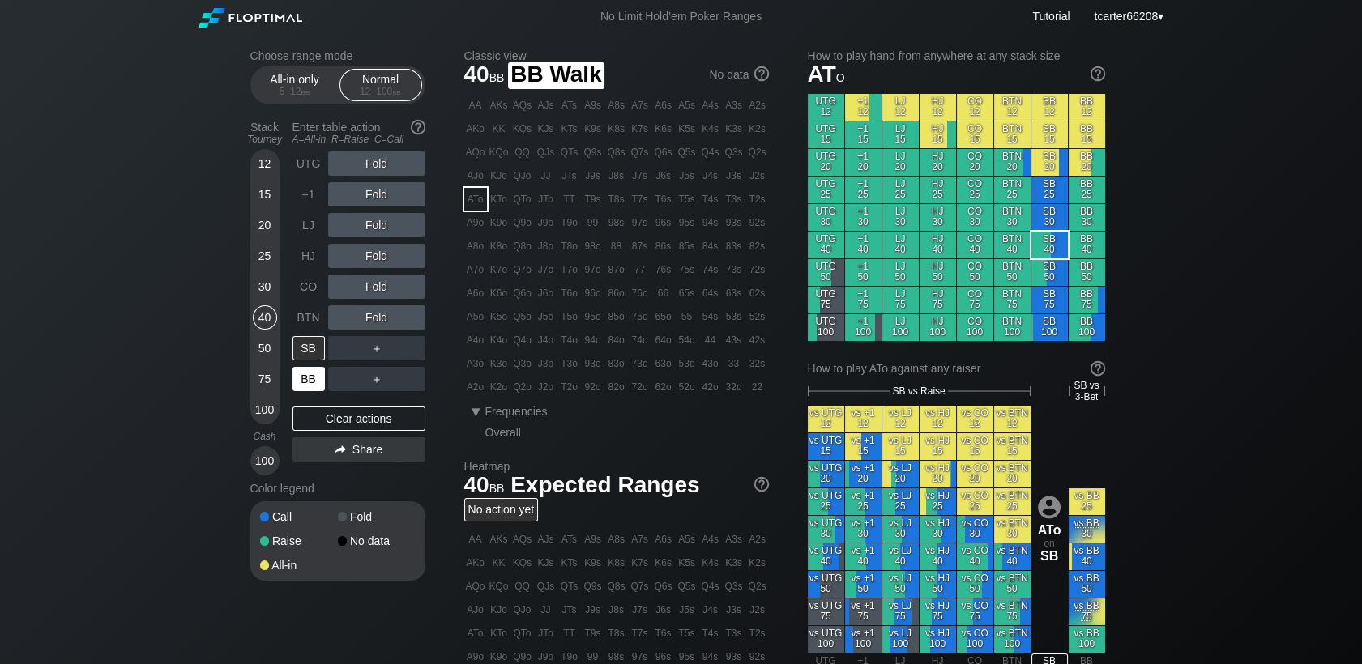
click at [311, 389] on div "BB" at bounding box center [309, 379] width 32 height 24
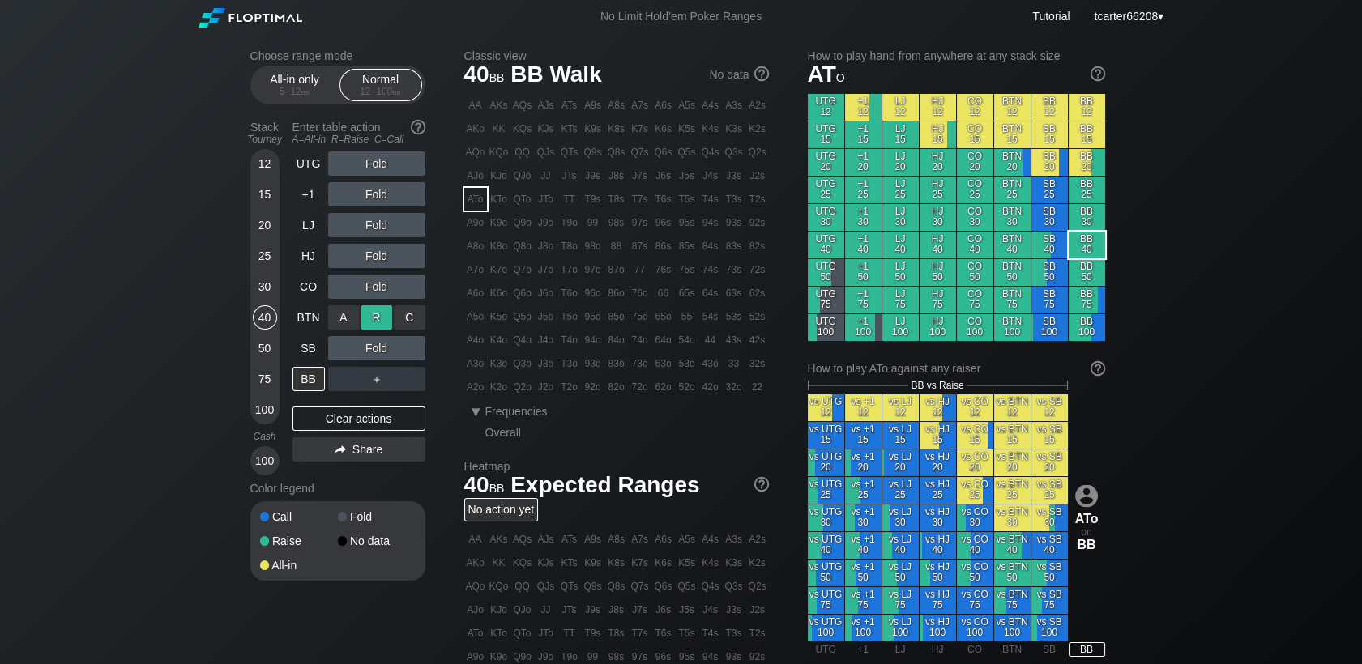
click at [376, 315] on div "R ✕" at bounding box center [377, 318] width 32 height 24
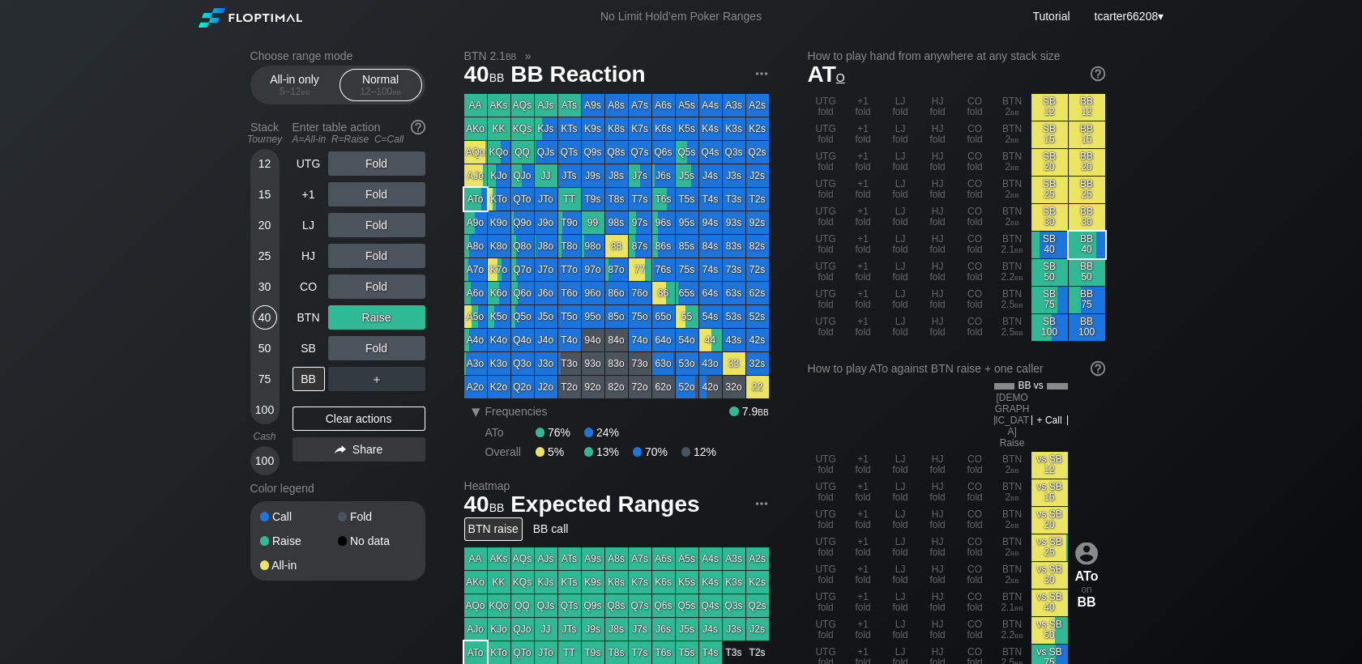
click at [272, 288] on div "30" at bounding box center [265, 287] width 24 height 24
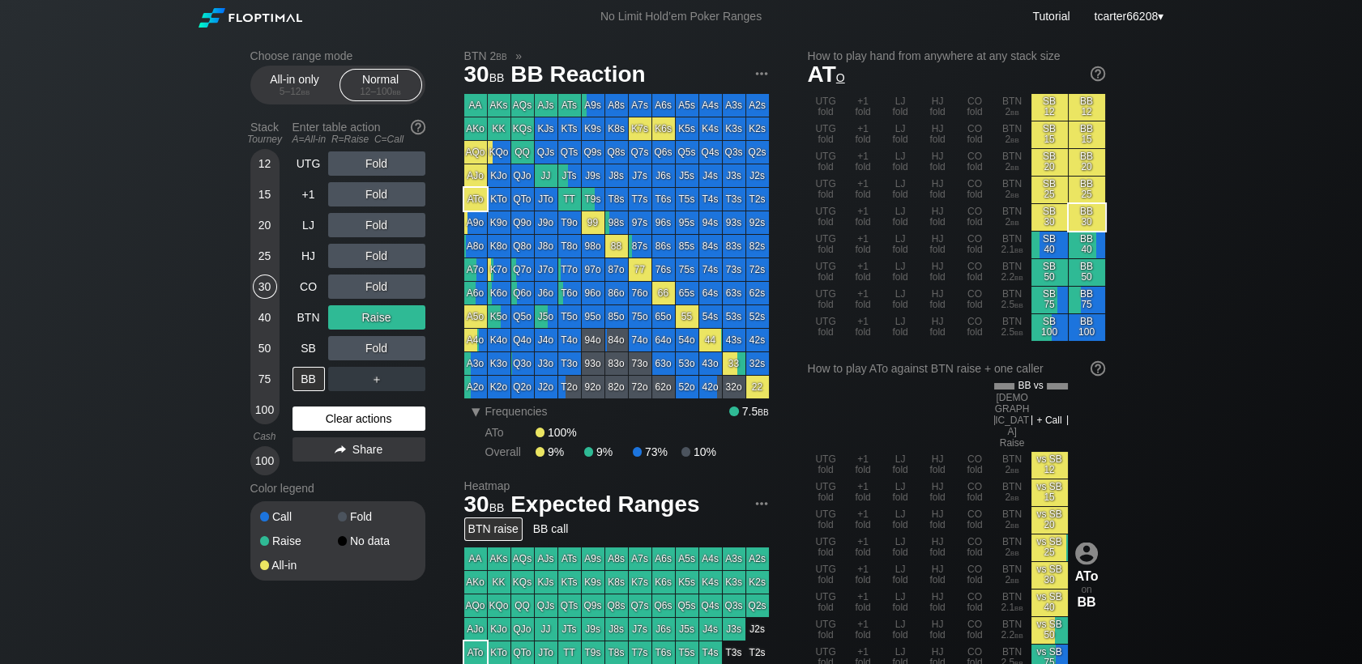
click at [333, 417] on div "Clear actions" at bounding box center [359, 419] width 133 height 24
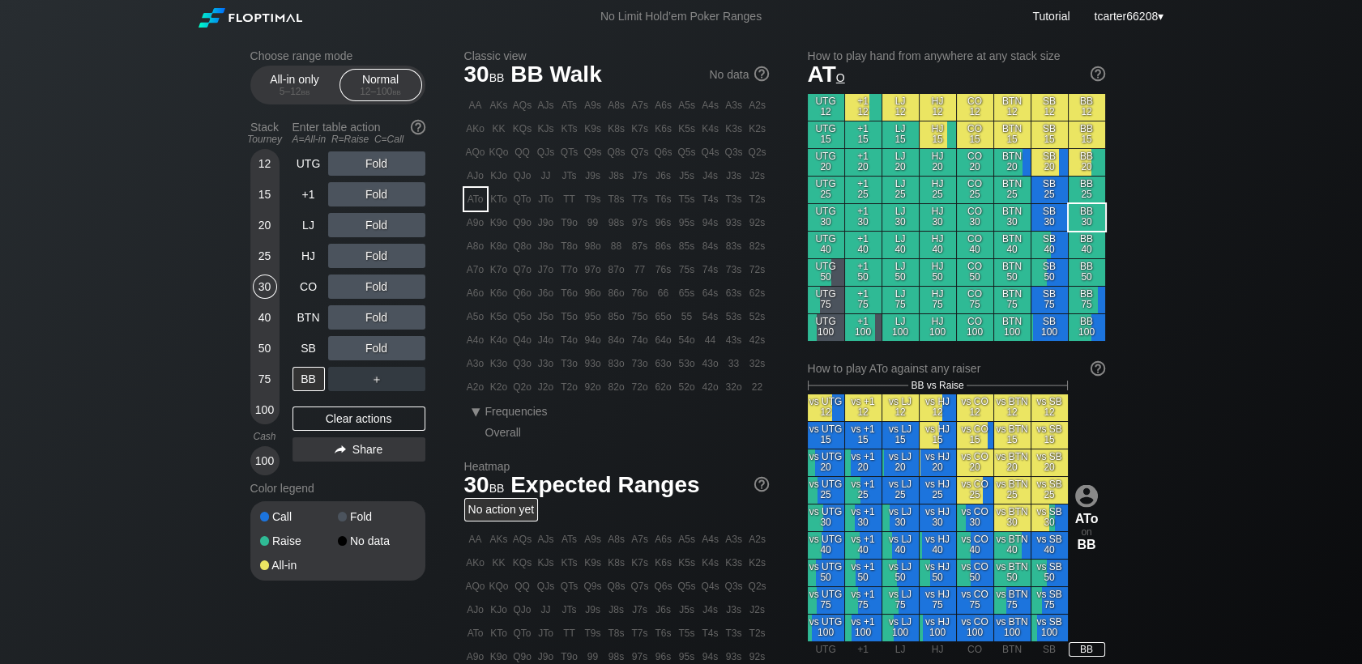
click at [267, 258] on div "25" at bounding box center [265, 256] width 24 height 24
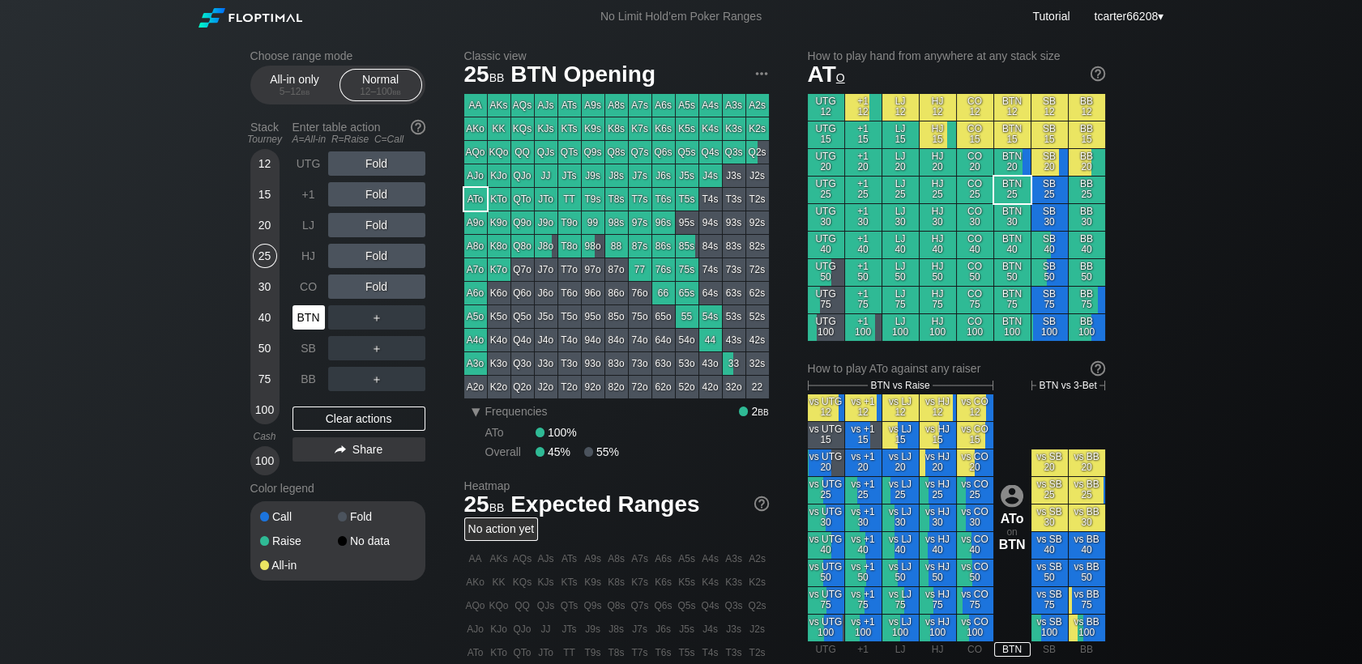
click at [315, 326] on div "BTN" at bounding box center [309, 318] width 32 height 24
click at [377, 164] on div "R ✕" at bounding box center [377, 164] width 32 height 24
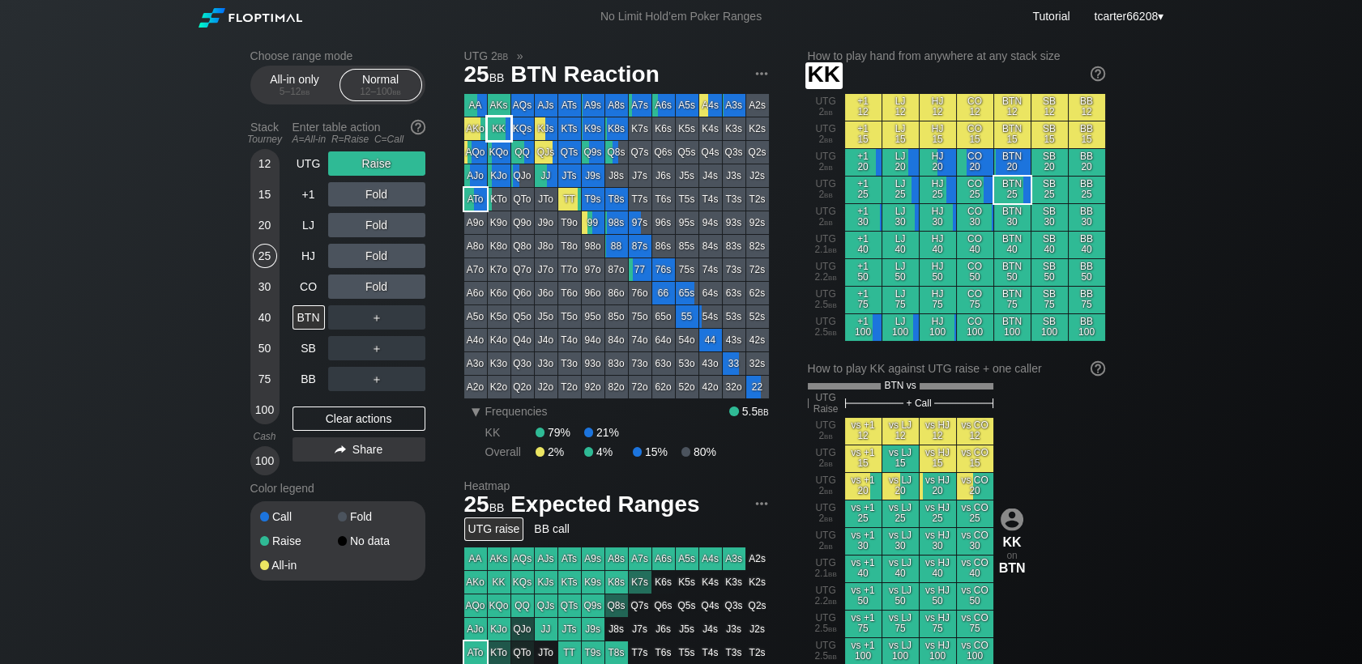
click at [502, 129] on div "KK" at bounding box center [499, 129] width 23 height 23
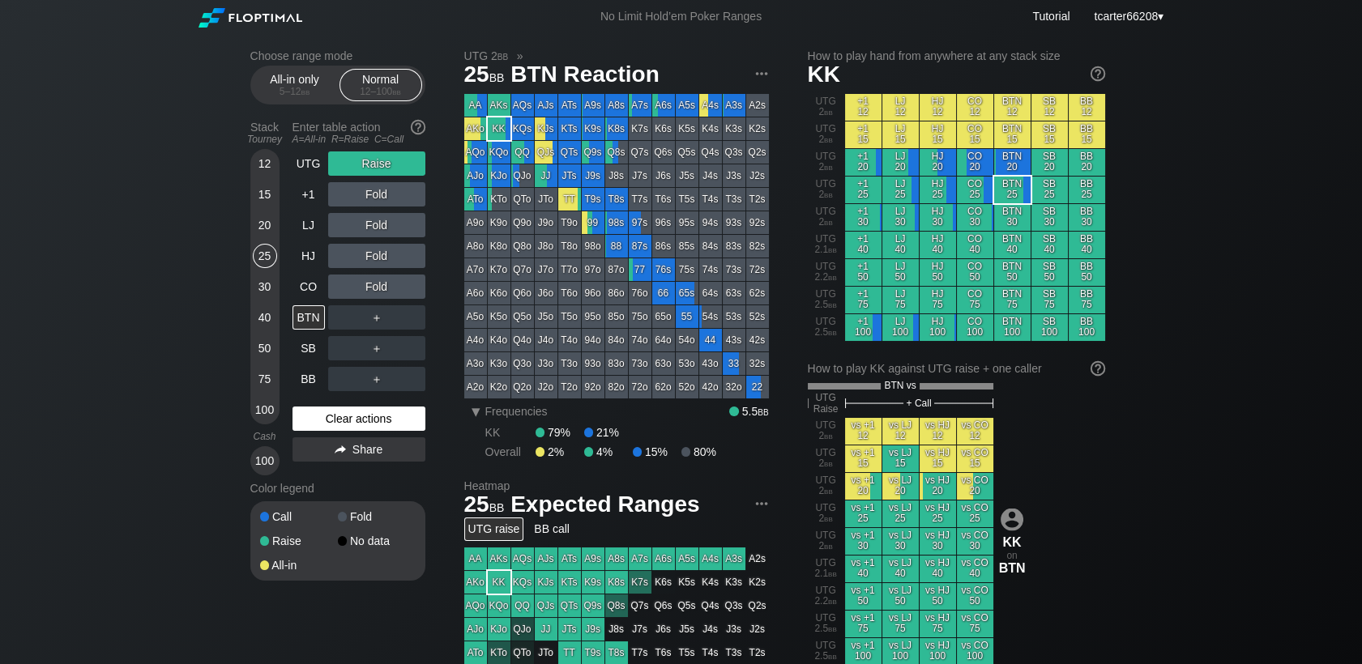
click at [332, 425] on div "Clear actions" at bounding box center [359, 419] width 133 height 24
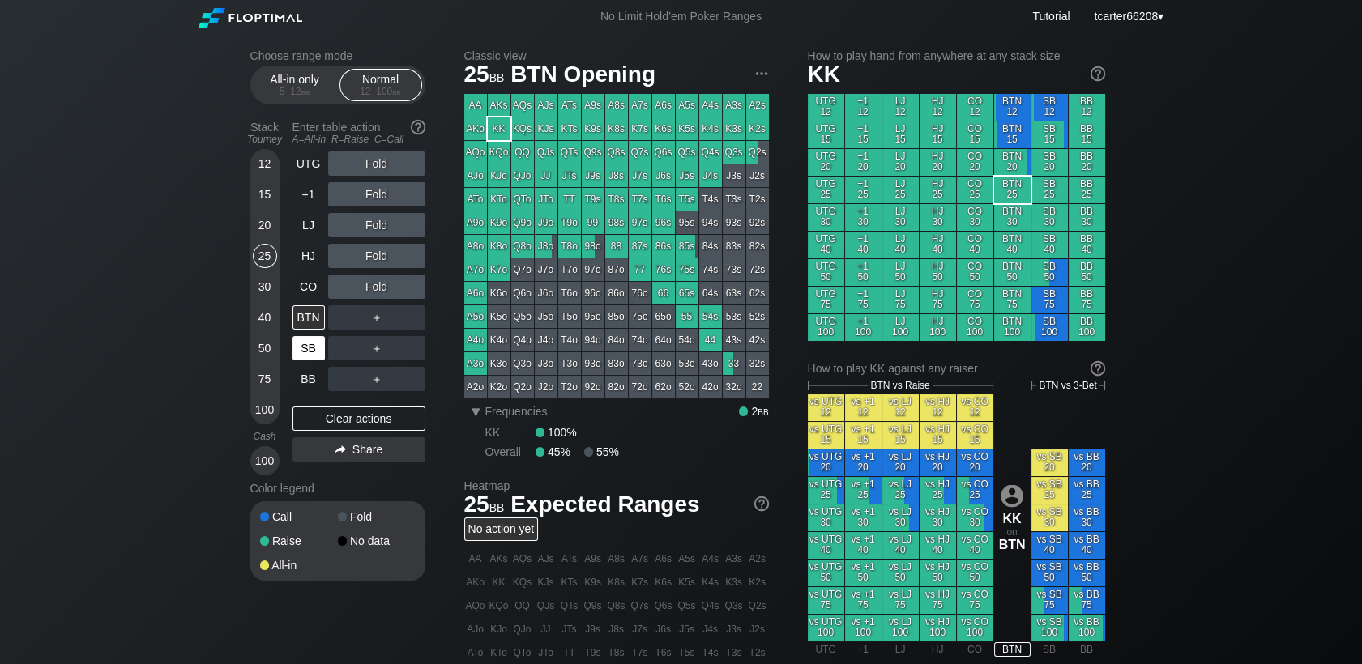
click at [310, 348] on div "SB" at bounding box center [309, 348] width 32 height 24
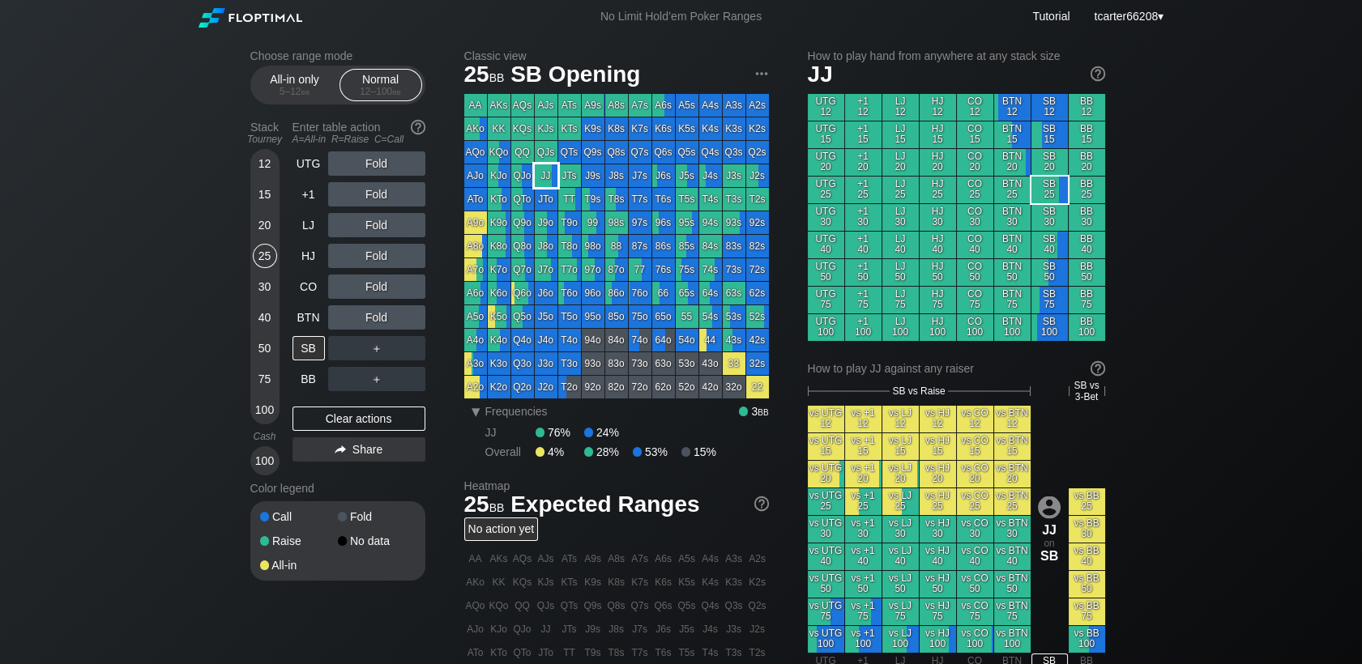
click at [544, 177] on div "JJ" at bounding box center [546, 176] width 23 height 23
click at [377, 314] on div "Fold" at bounding box center [376, 318] width 97 height 24
click at [380, 314] on div "R ✕" at bounding box center [377, 318] width 32 height 24
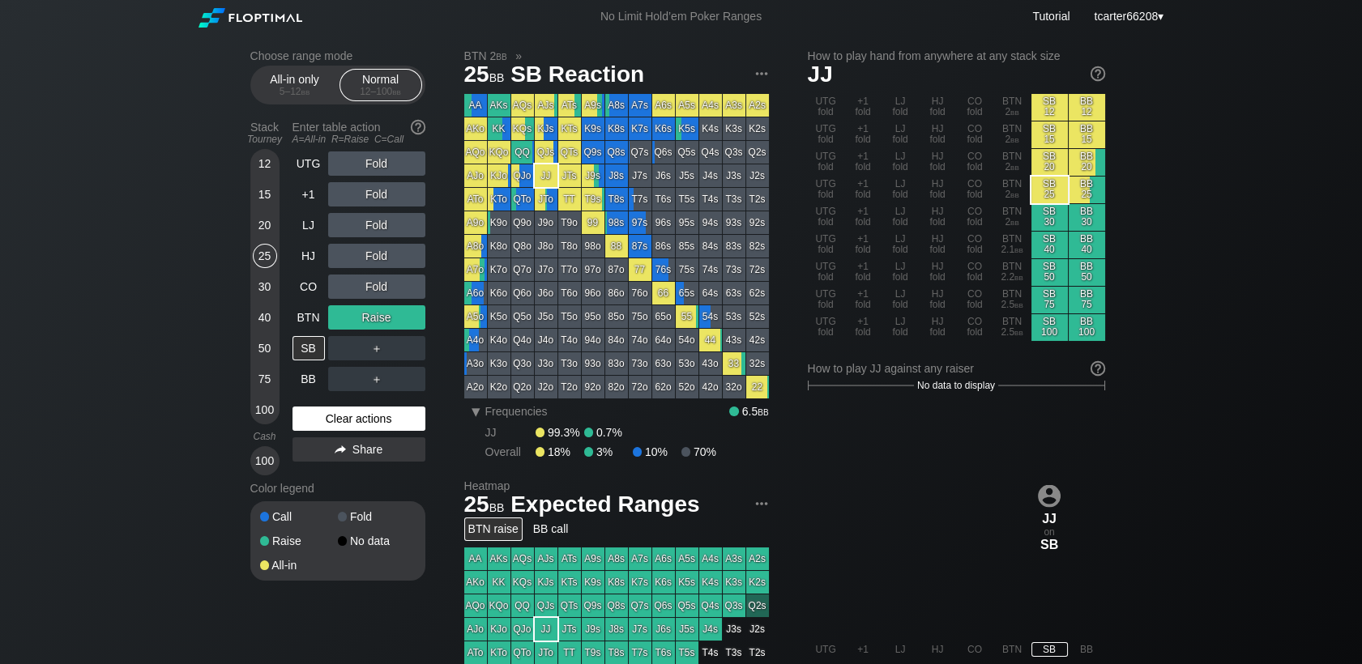
click at [327, 419] on div "Clear actions" at bounding box center [359, 419] width 133 height 24
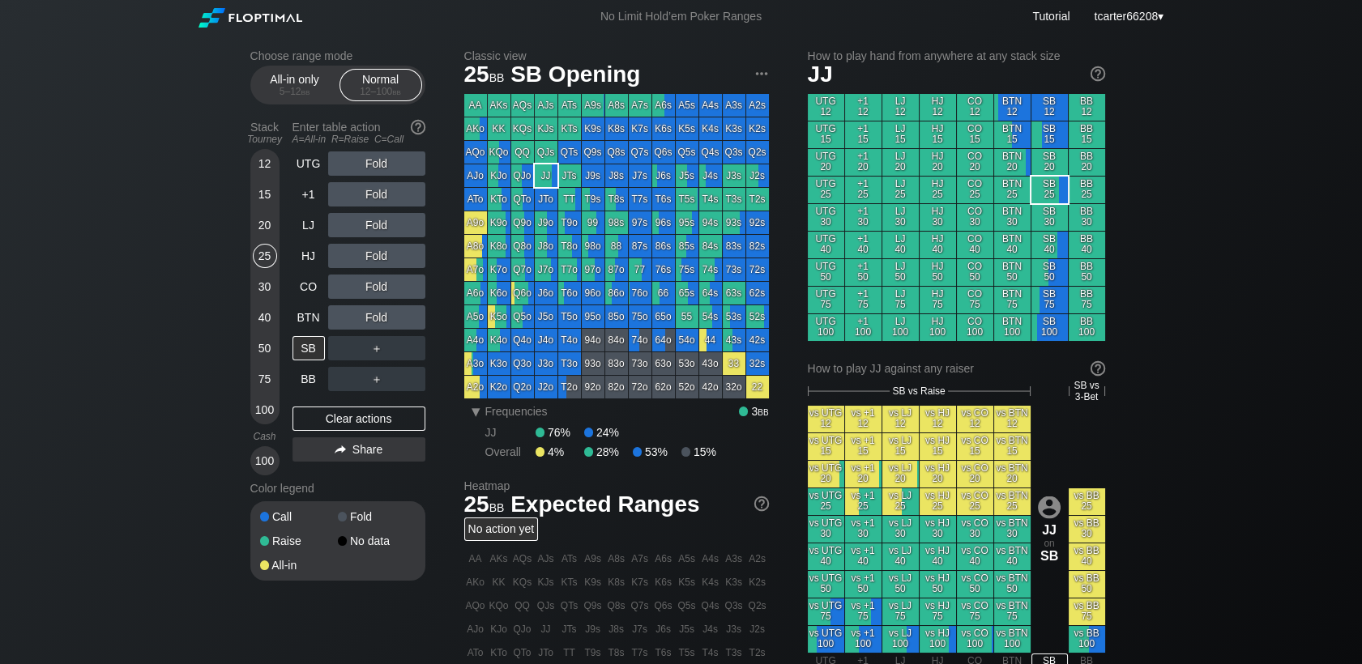
click at [263, 288] on div "30" at bounding box center [265, 287] width 24 height 24
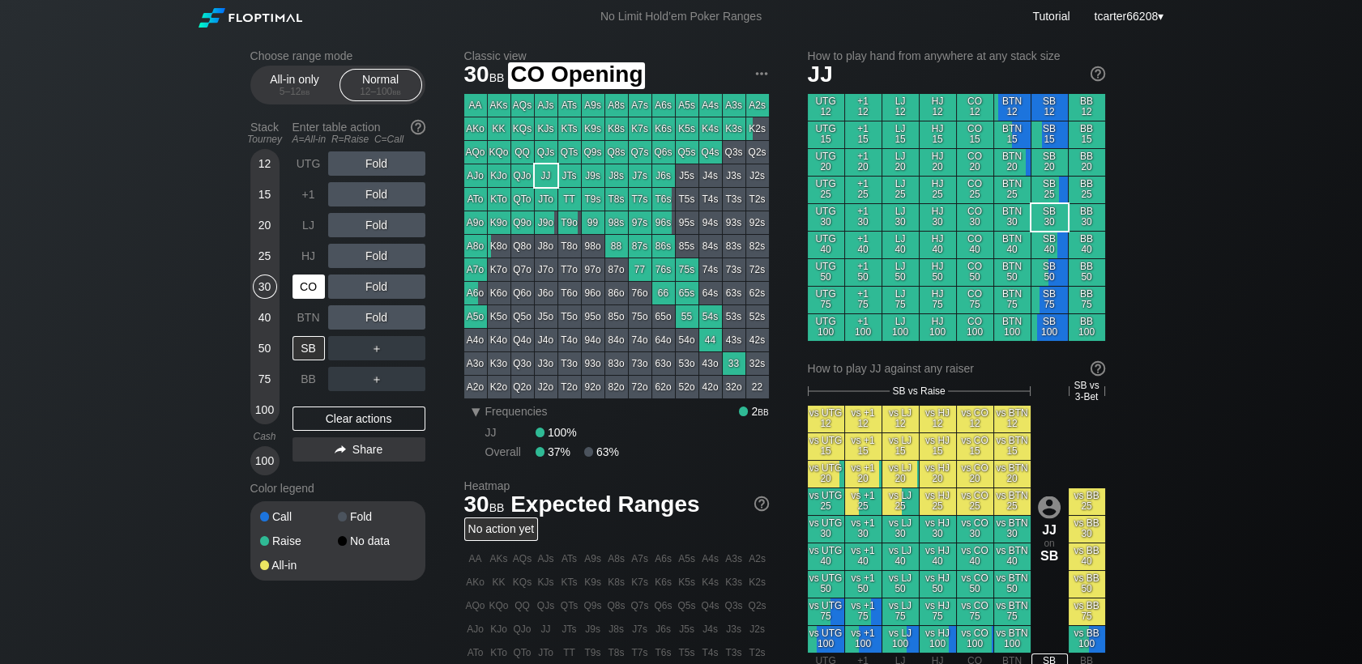
click at [311, 293] on div "CO" at bounding box center [309, 287] width 32 height 24
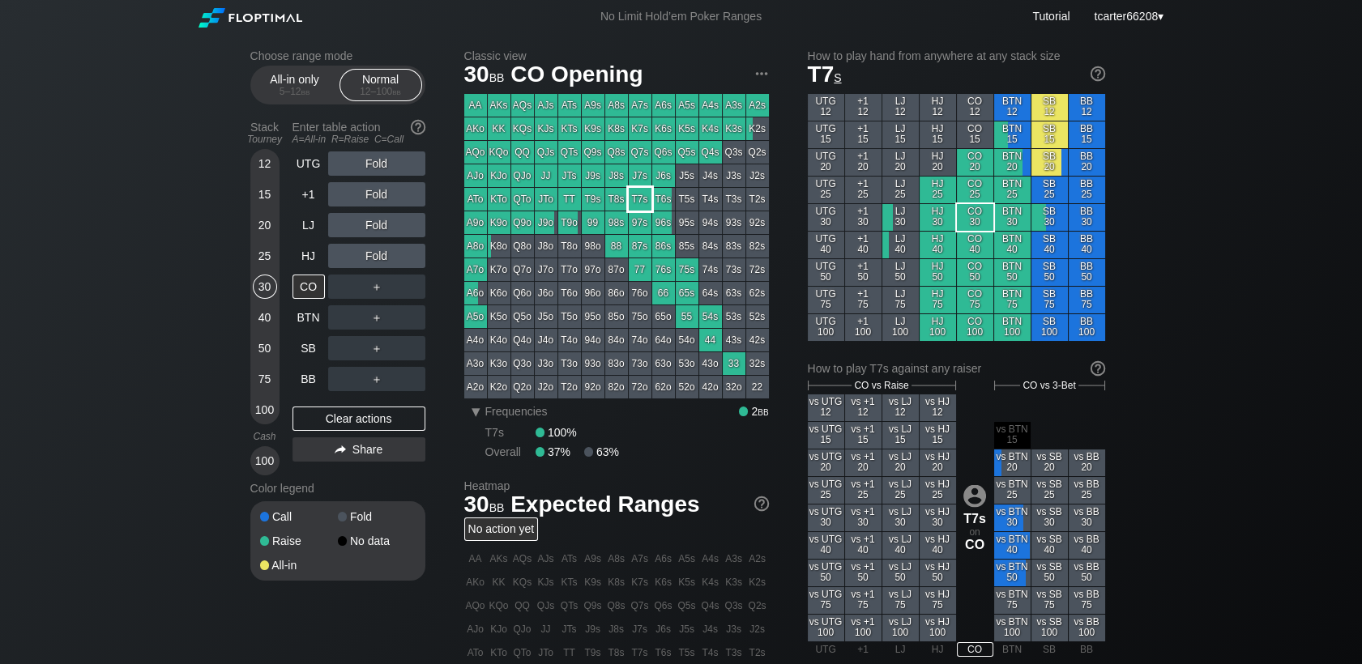
click at [635, 199] on div "T7s" at bounding box center [640, 199] width 23 height 23
click at [264, 318] on div "40" at bounding box center [265, 318] width 24 height 24
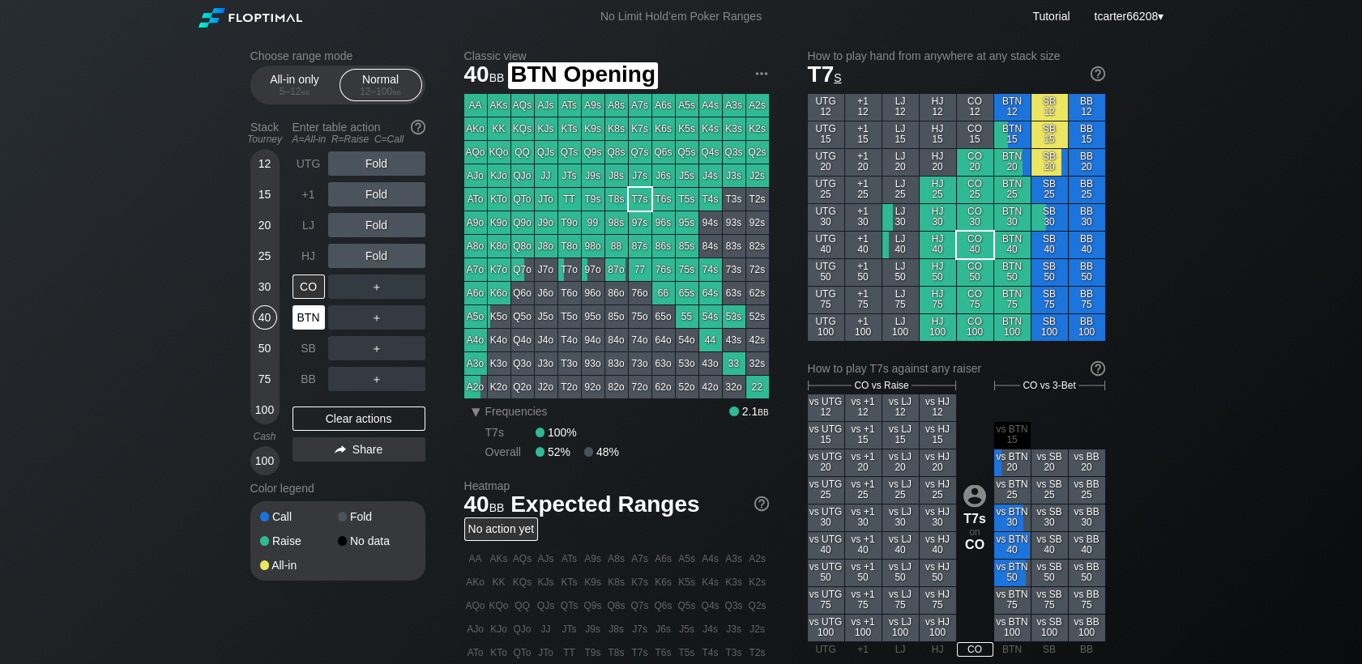
click at [299, 321] on div "BTN" at bounding box center [309, 318] width 32 height 24
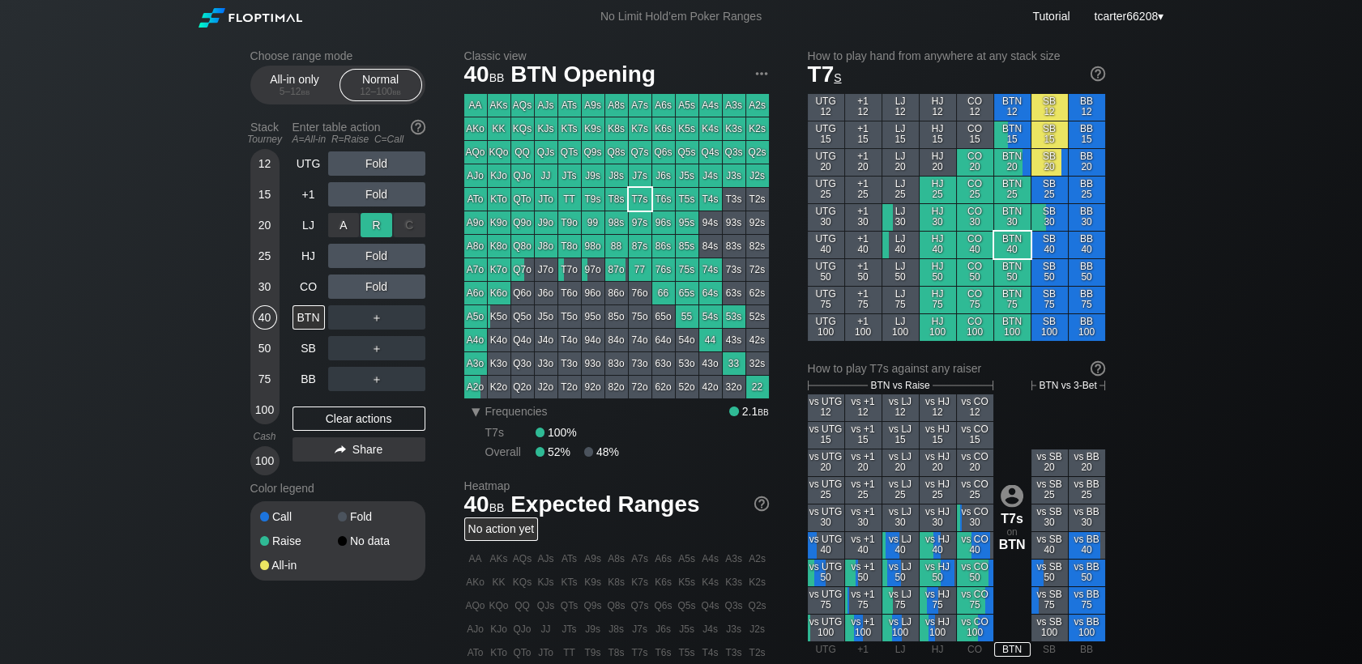
click at [378, 226] on div "R ✕" at bounding box center [377, 225] width 32 height 24
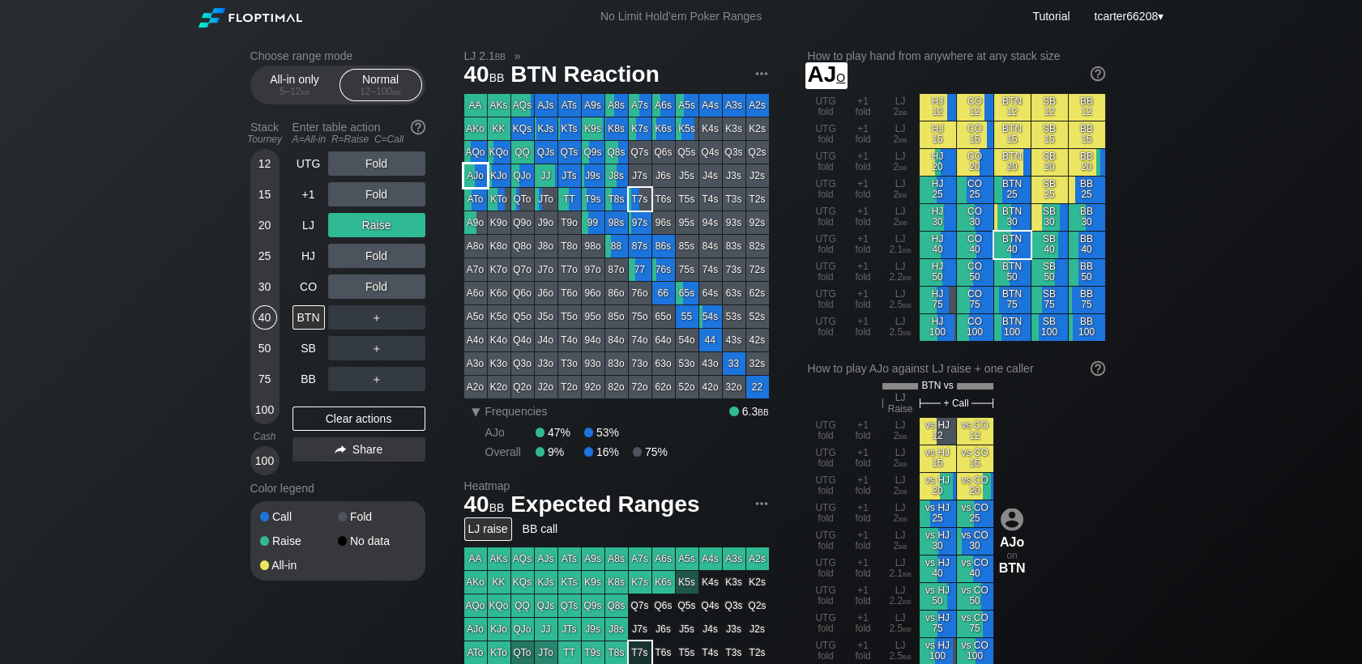
click at [473, 169] on div "AJo" at bounding box center [475, 176] width 23 height 23
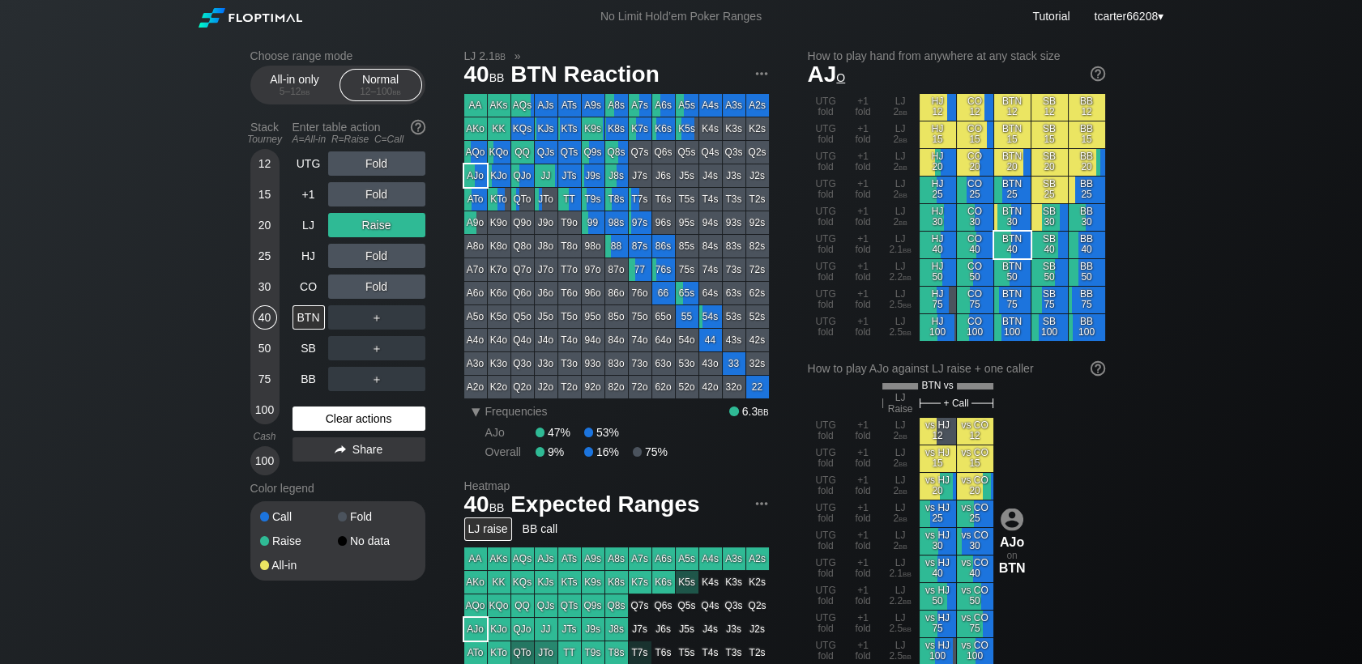
click at [407, 412] on div "Clear actions" at bounding box center [359, 419] width 133 height 24
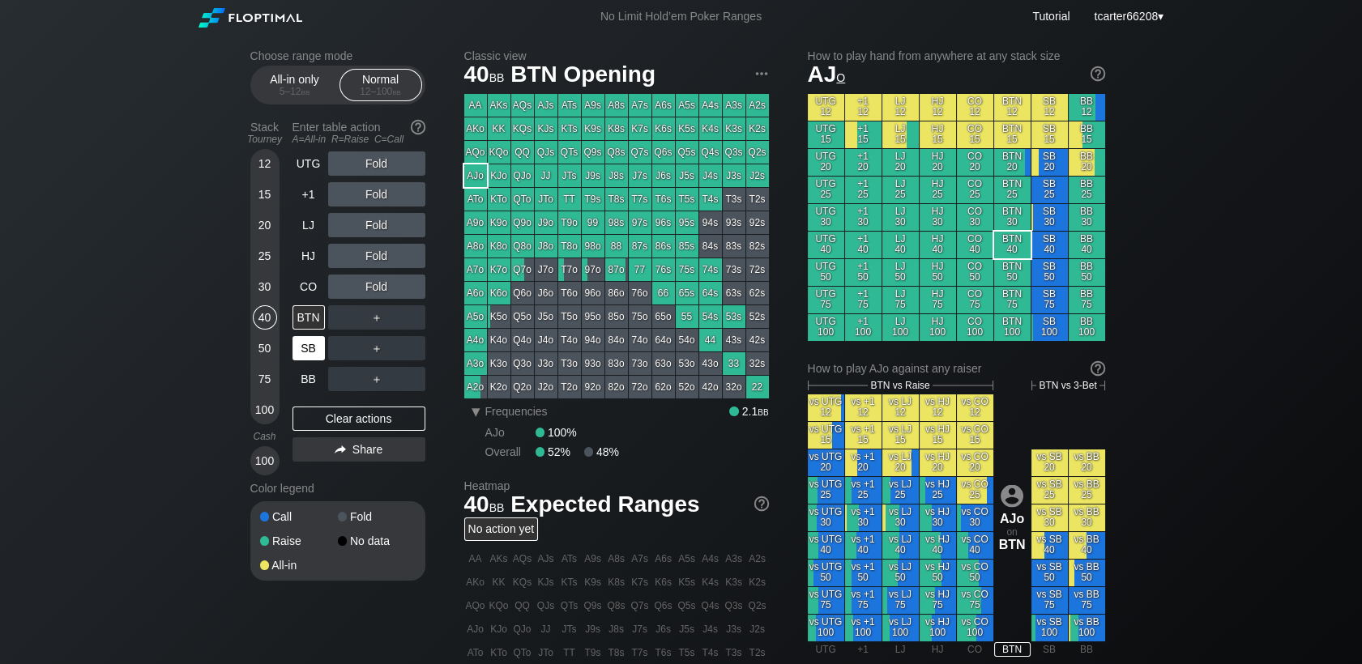
click at [293, 345] on div "SB" at bounding box center [309, 348] width 32 height 24
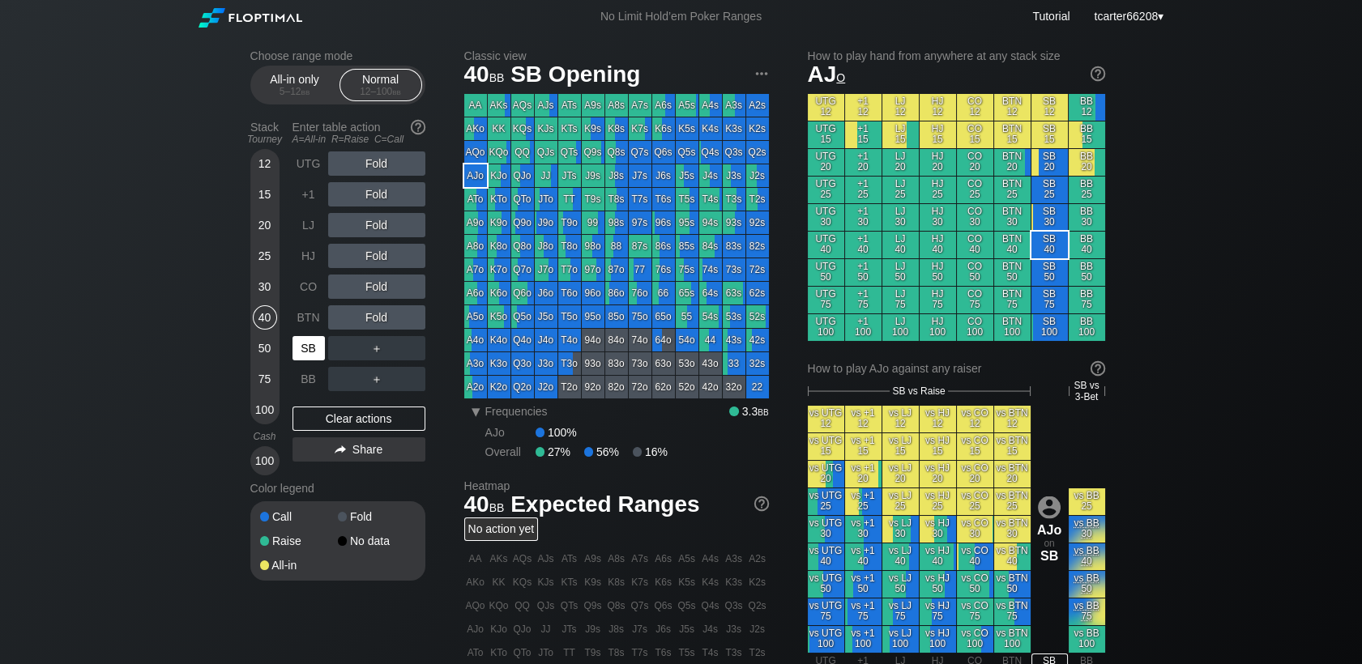
click at [295, 347] on div "SB" at bounding box center [309, 348] width 32 height 24
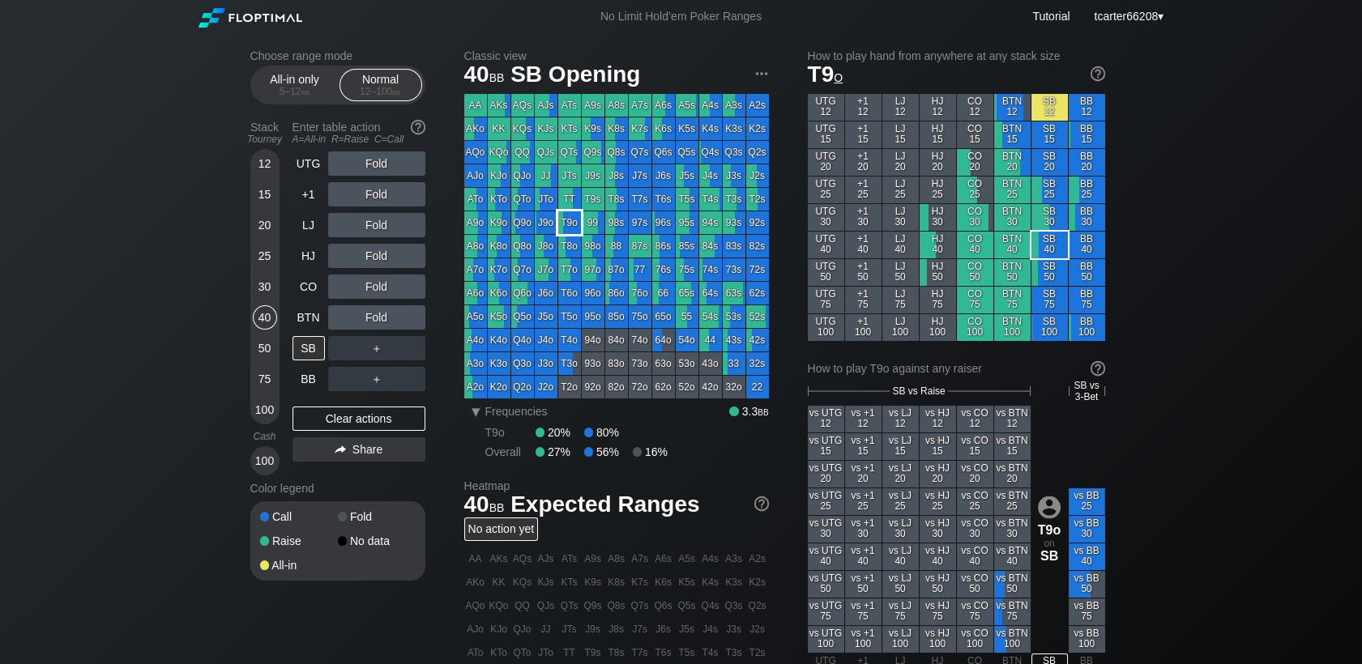
click at [577, 224] on div "T9o" at bounding box center [569, 223] width 23 height 23
click at [312, 230] on div "LJ" at bounding box center [309, 225] width 32 height 24
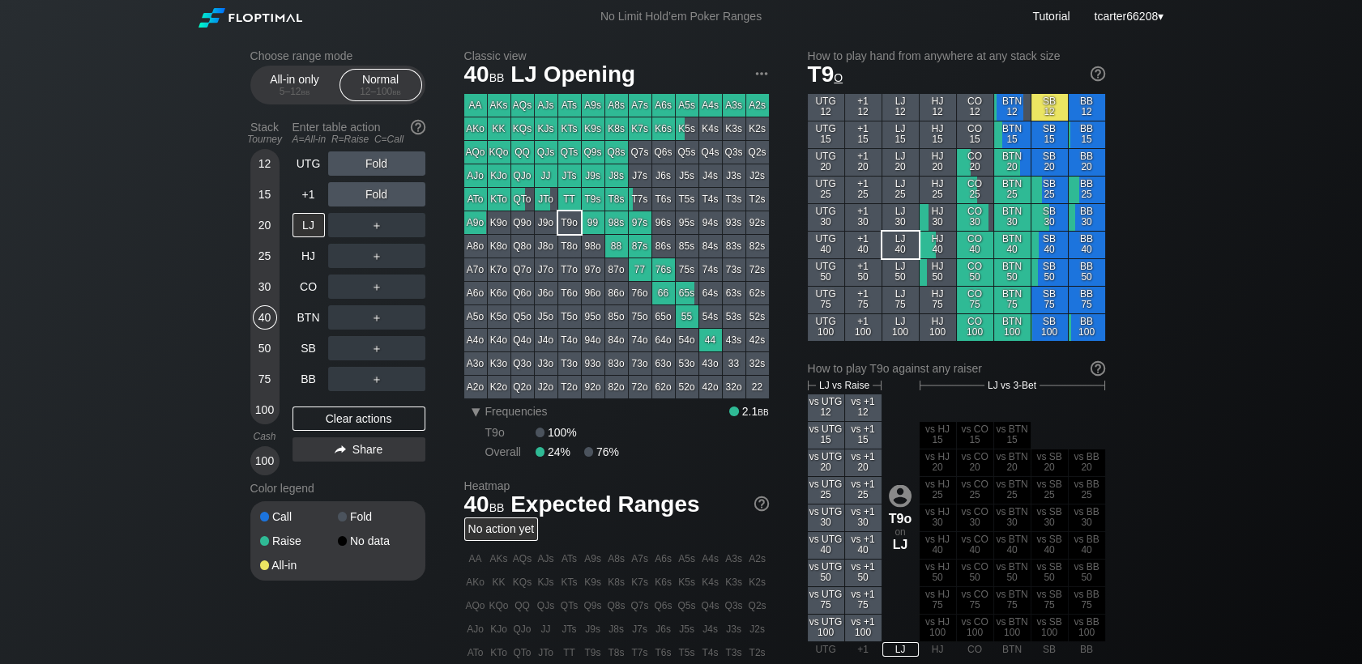
click at [263, 235] on div "20" at bounding box center [265, 225] width 24 height 24
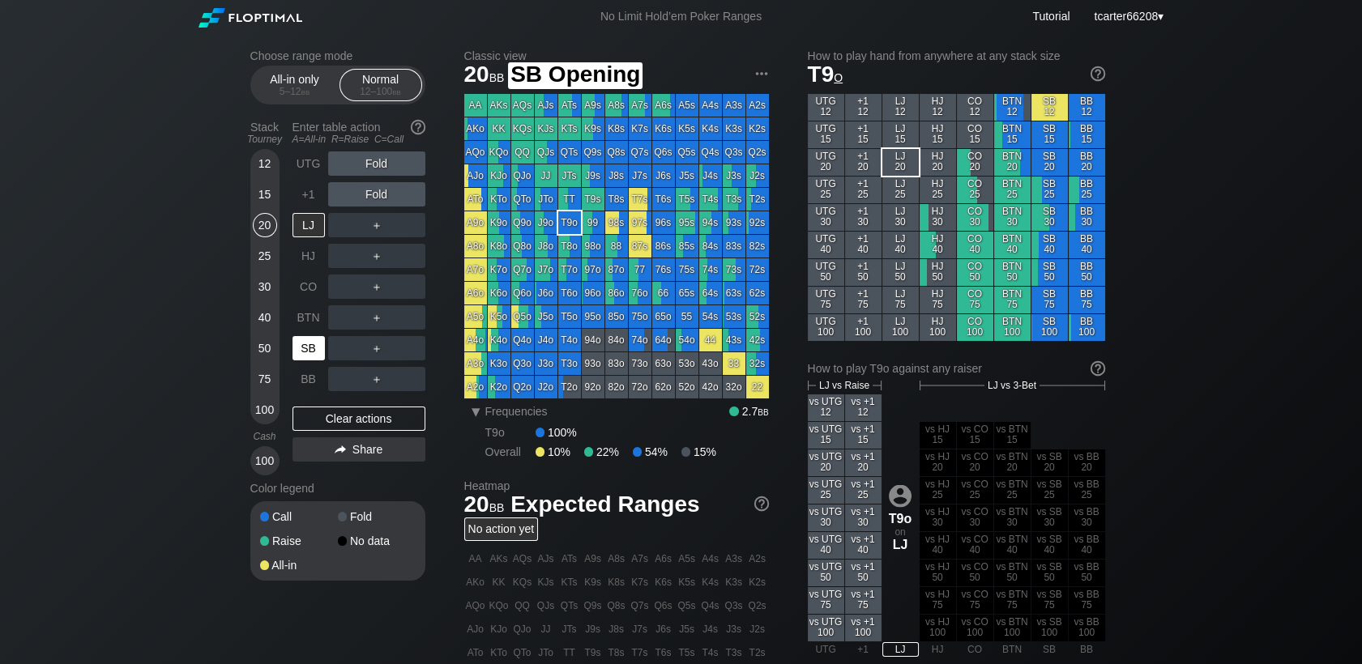
click at [300, 343] on div "SB" at bounding box center [309, 348] width 32 height 24
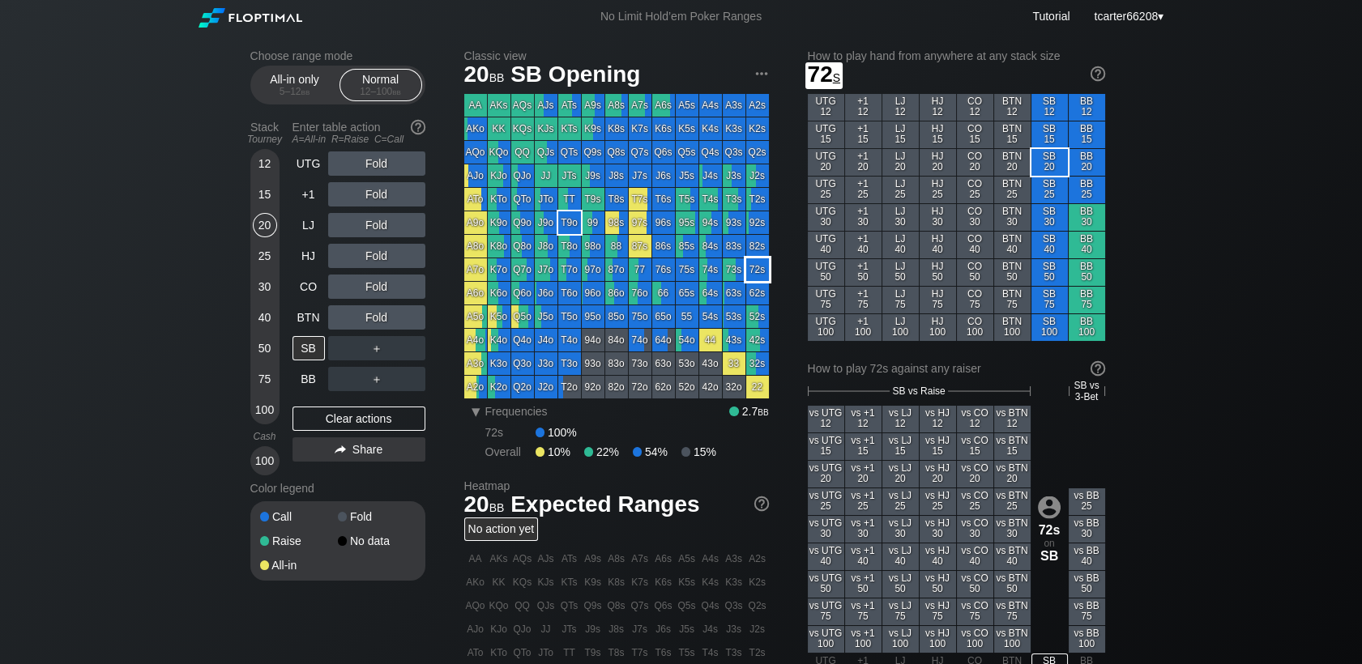
drag, startPoint x: 760, startPoint y: 278, endPoint x: 702, endPoint y: 276, distance: 58.4
click at [760, 278] on div "72s" at bounding box center [757, 270] width 23 height 23
drag, startPoint x: 374, startPoint y: 302, endPoint x: 368, endPoint y: 326, distance: 24.4
click at [374, 307] on div "A ✕ R ✕ C ✕ Fold" at bounding box center [376, 317] width 97 height 37
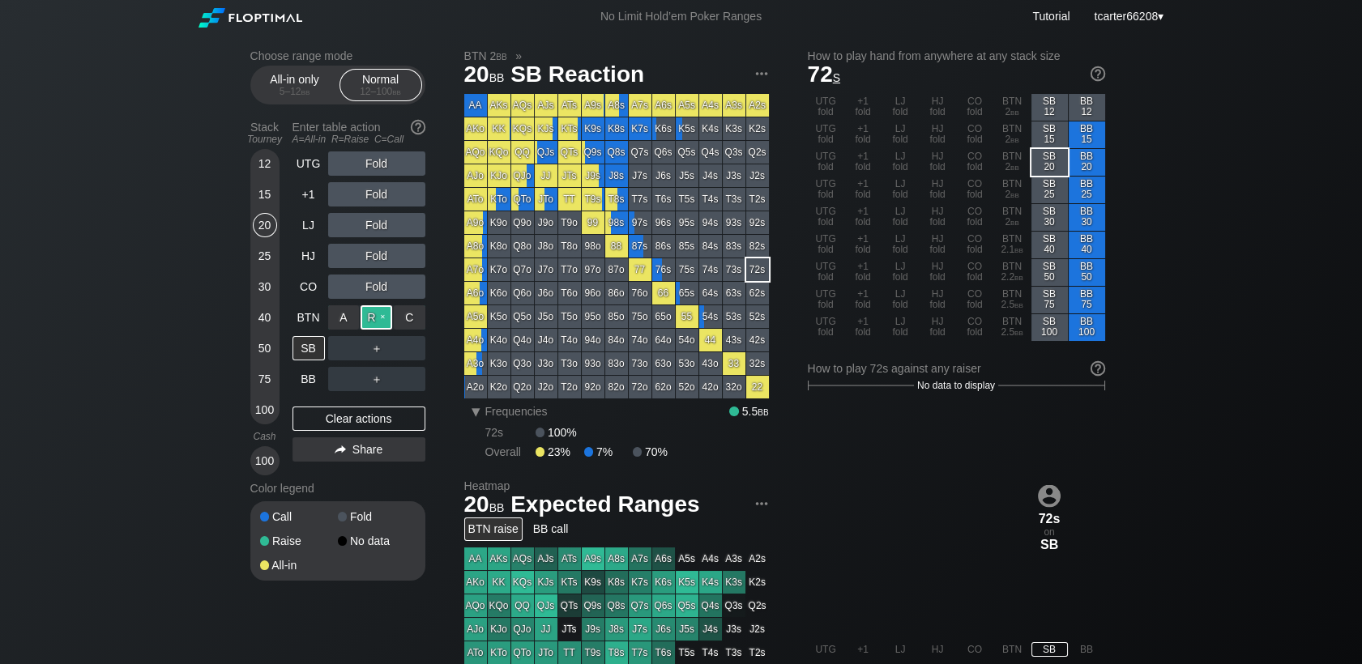
click at [368, 326] on div "R ✕" at bounding box center [377, 318] width 32 height 24
drag, startPoint x: 386, startPoint y: 424, endPoint x: 63, endPoint y: 378, distance: 325.7
click at [385, 424] on div "Clear actions" at bounding box center [359, 419] width 133 height 24
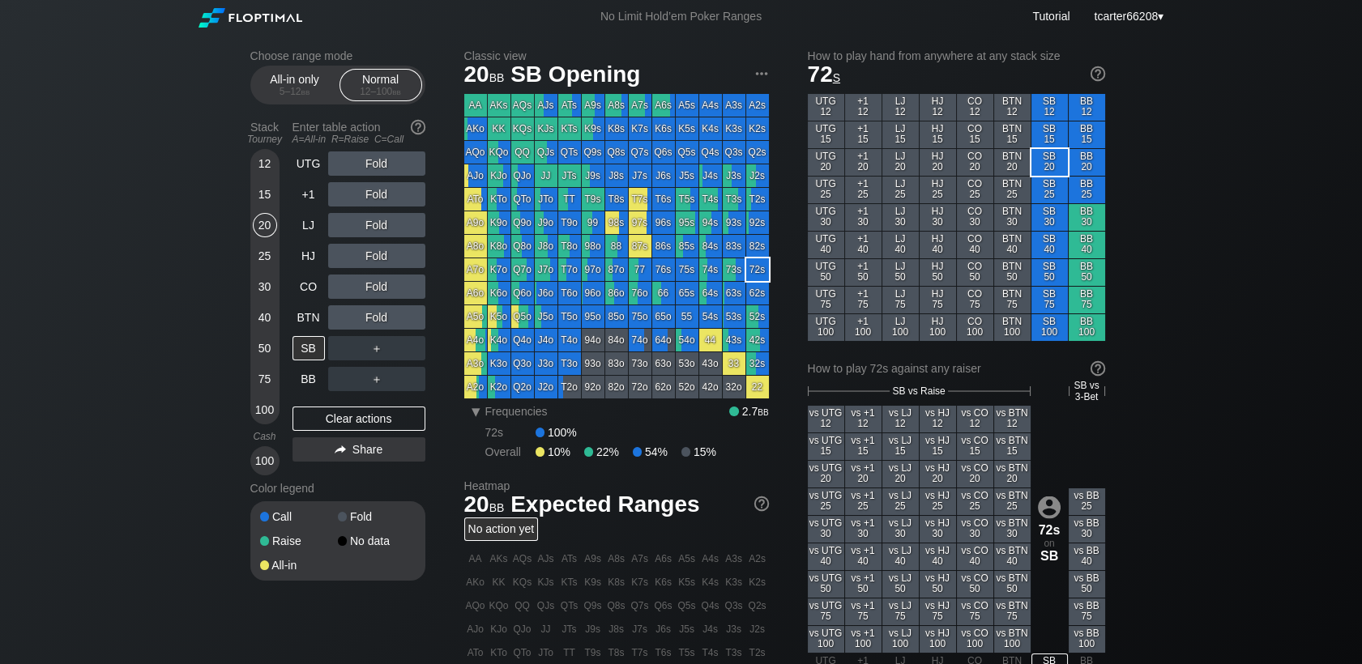
click at [271, 290] on div "30" at bounding box center [265, 287] width 24 height 24
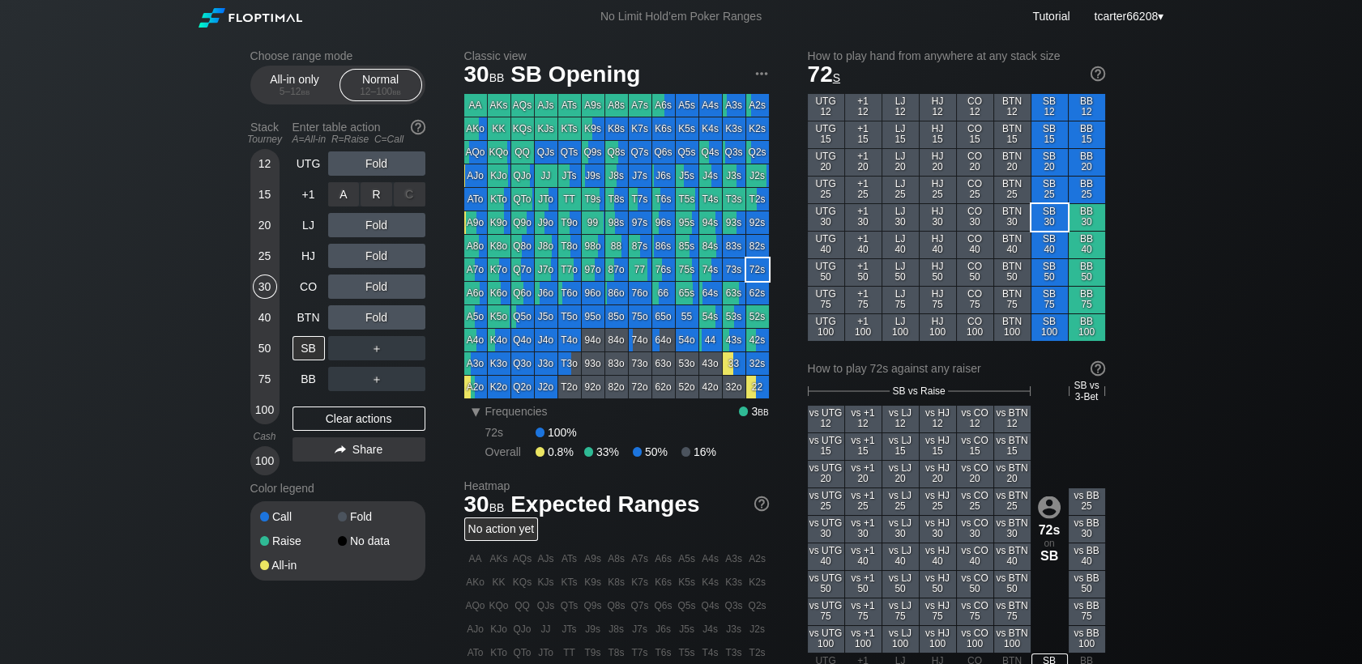
click at [381, 182] on div "A ✕ R ✕ C ✕ Fold" at bounding box center [376, 194] width 97 height 37
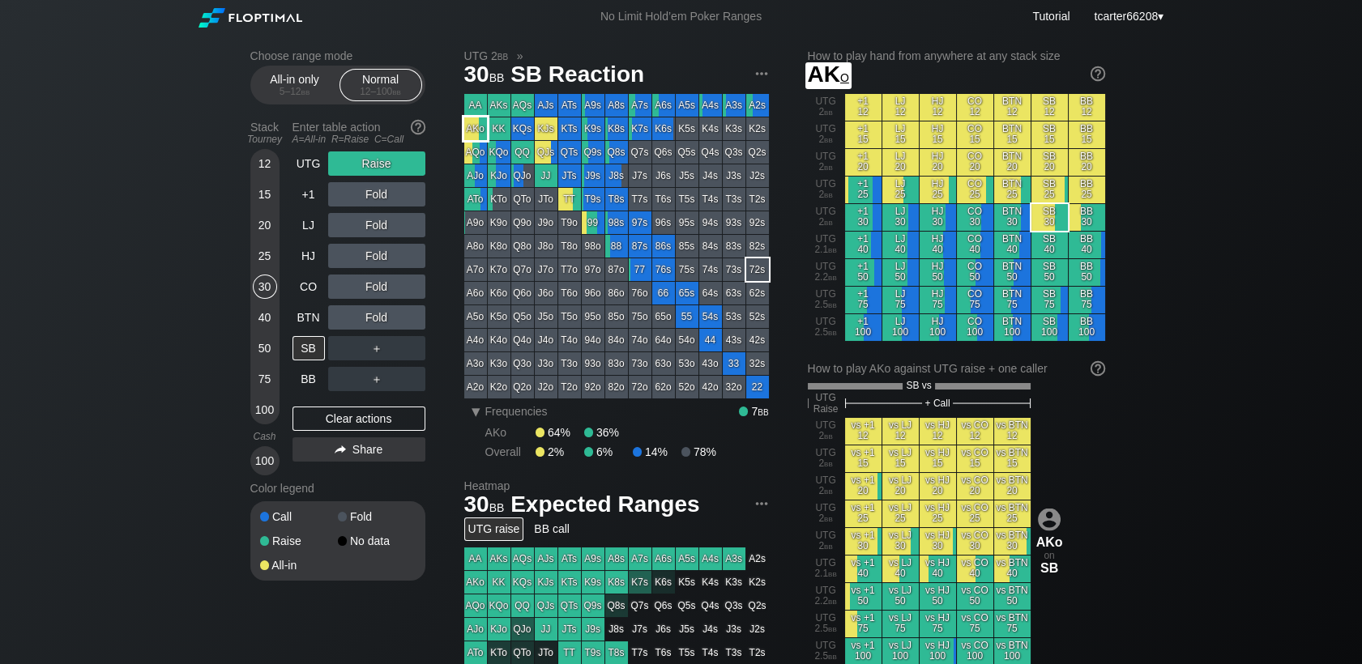
click at [472, 130] on div "AKo" at bounding box center [475, 129] width 23 height 23
drag, startPoint x: 273, startPoint y: 324, endPoint x: 281, endPoint y: 340, distance: 18.1
click at [273, 324] on div "40" at bounding box center [265, 318] width 24 height 24
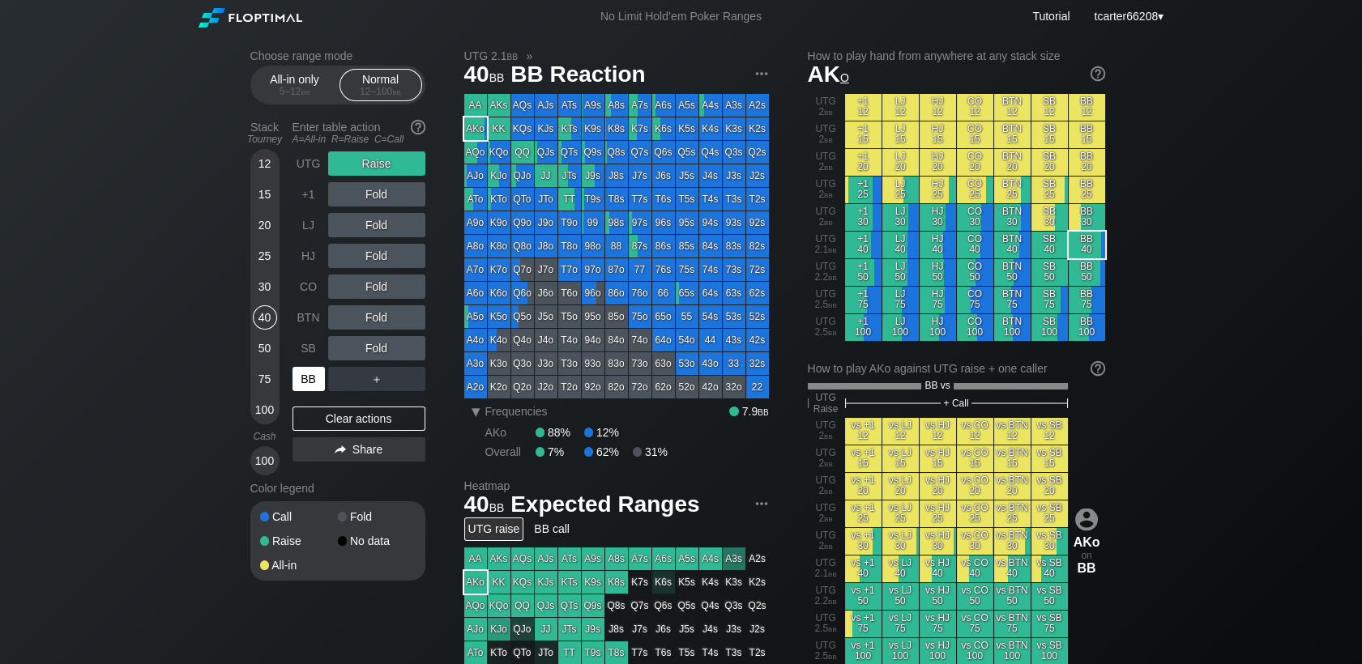
click at [304, 375] on div "BB" at bounding box center [309, 379] width 32 height 24
click at [350, 417] on div "Clear actions" at bounding box center [359, 419] width 133 height 24
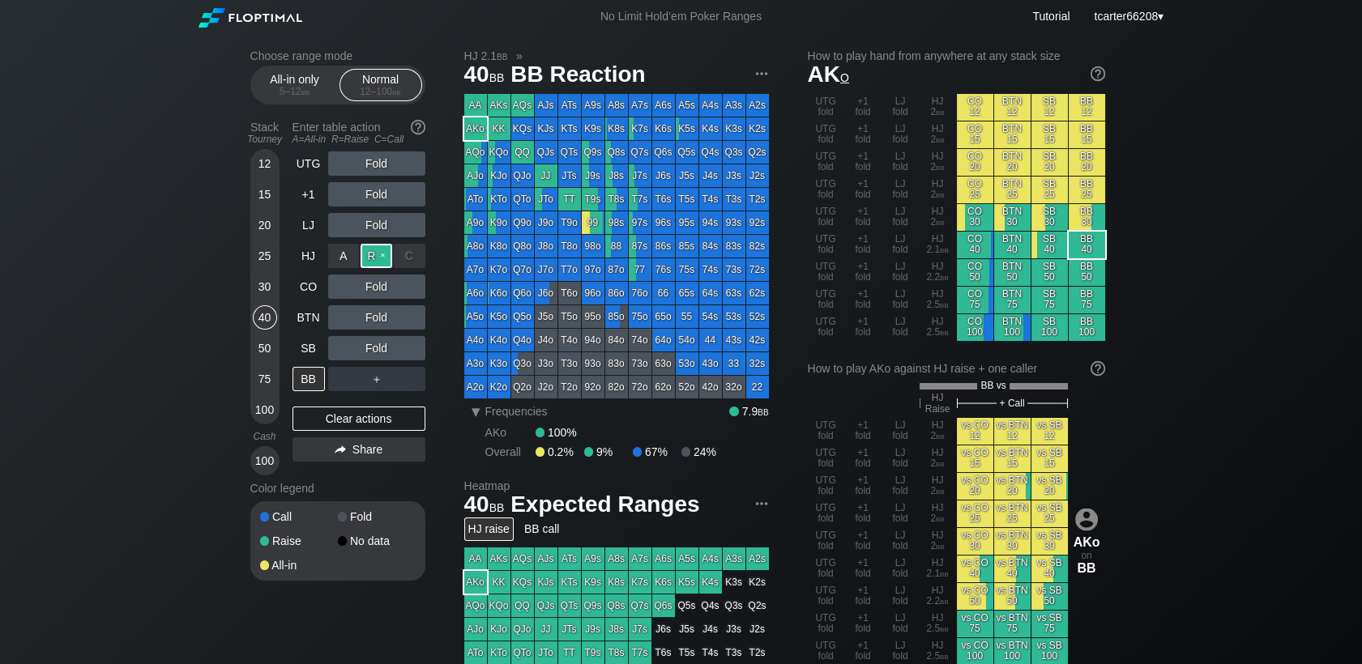
click at [382, 256] on div "R ✕" at bounding box center [377, 256] width 32 height 24
click at [353, 421] on div "Clear actions" at bounding box center [359, 419] width 133 height 24
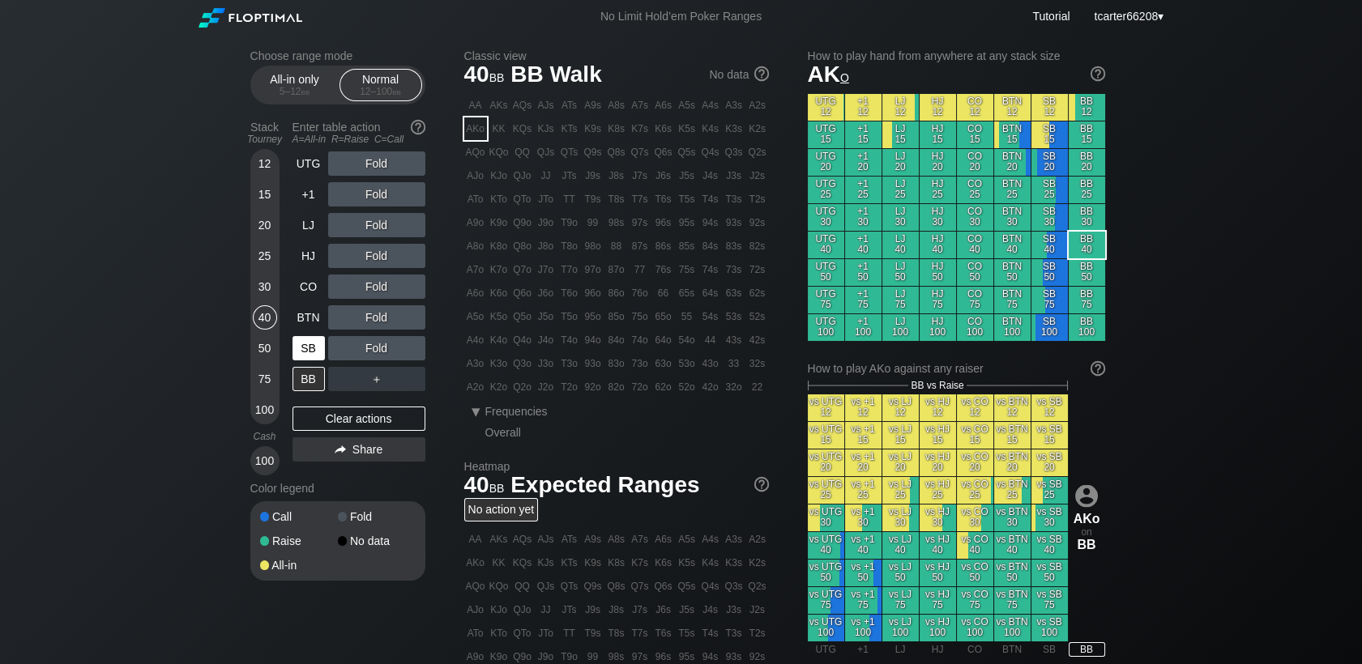
click at [320, 353] on div "SB" at bounding box center [309, 348] width 32 height 24
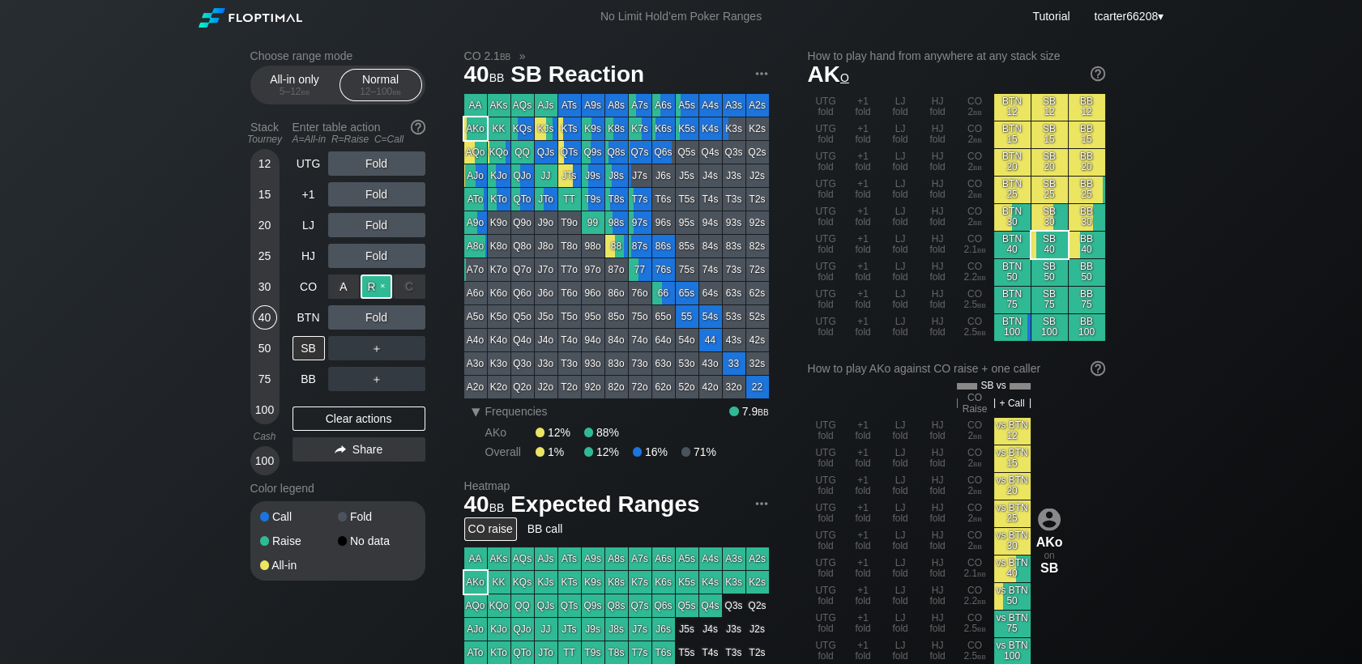
click at [380, 281] on div "R ✕" at bounding box center [377, 287] width 32 height 24
drag, startPoint x: 358, startPoint y: 421, endPoint x: 221, endPoint y: 286, distance: 192.5
click at [357, 425] on div "Clear actions" at bounding box center [359, 419] width 133 height 24
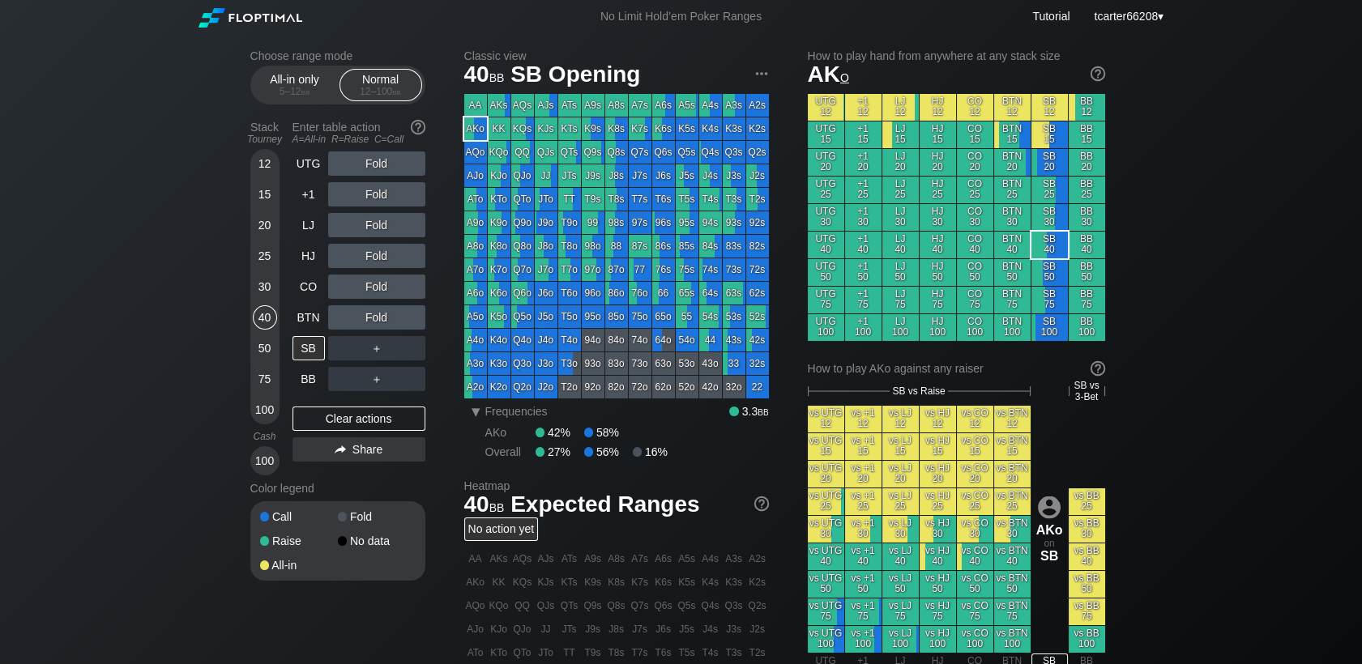
drag, startPoint x: 271, startPoint y: 297, endPoint x: 291, endPoint y: 283, distance: 25.0
click at [270, 297] on div "30" at bounding box center [265, 287] width 24 height 24
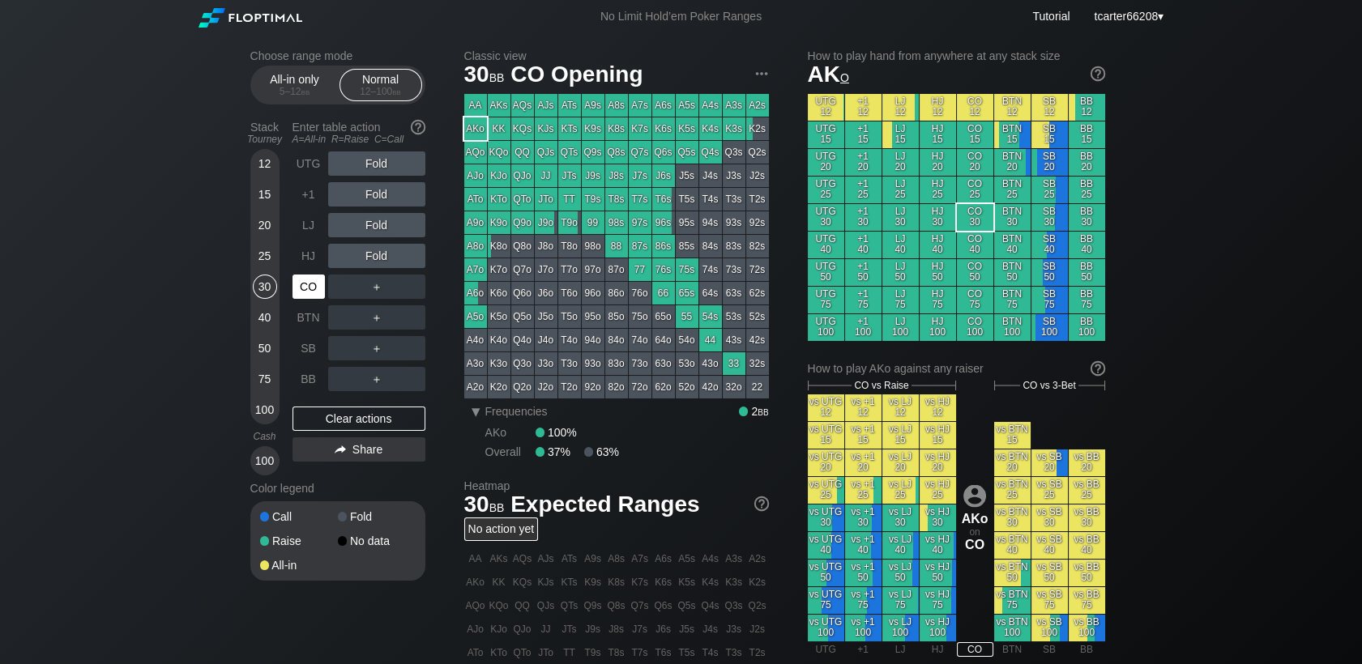
drag, startPoint x: 304, startPoint y: 282, endPoint x: 357, endPoint y: 269, distance: 54.2
click at [305, 282] on div "CO" at bounding box center [309, 287] width 32 height 24
drag, startPoint x: 357, startPoint y: 269, endPoint x: 374, endPoint y: 259, distance: 20.0
click at [374, 256] on div "R ✕" at bounding box center [377, 256] width 32 height 24
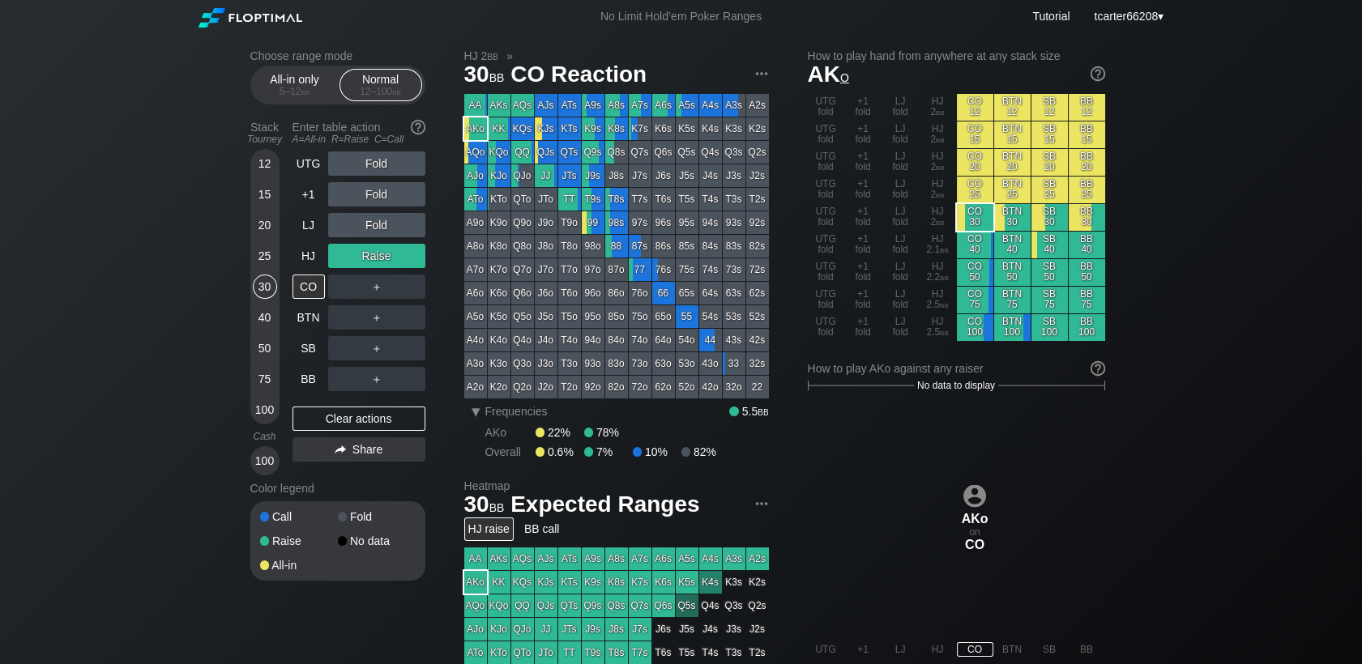
click at [264, 255] on div "25" at bounding box center [265, 256] width 24 height 24
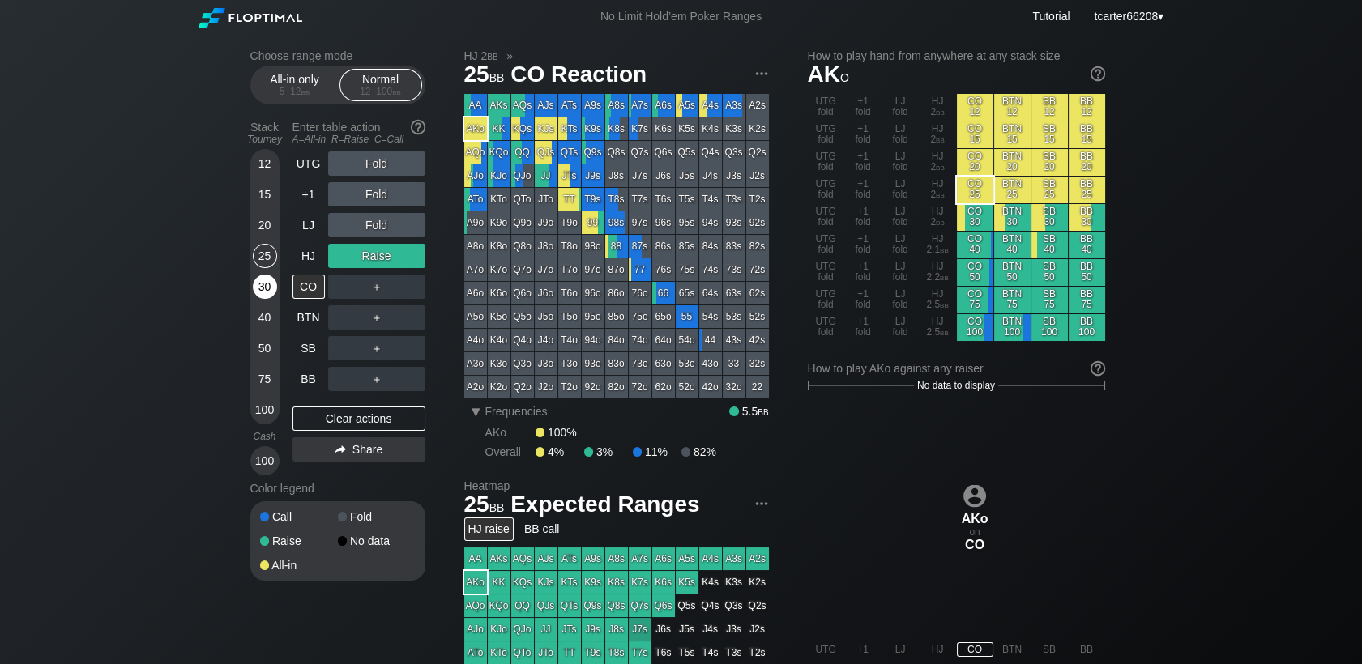
click at [271, 276] on div "30" at bounding box center [265, 290] width 24 height 31
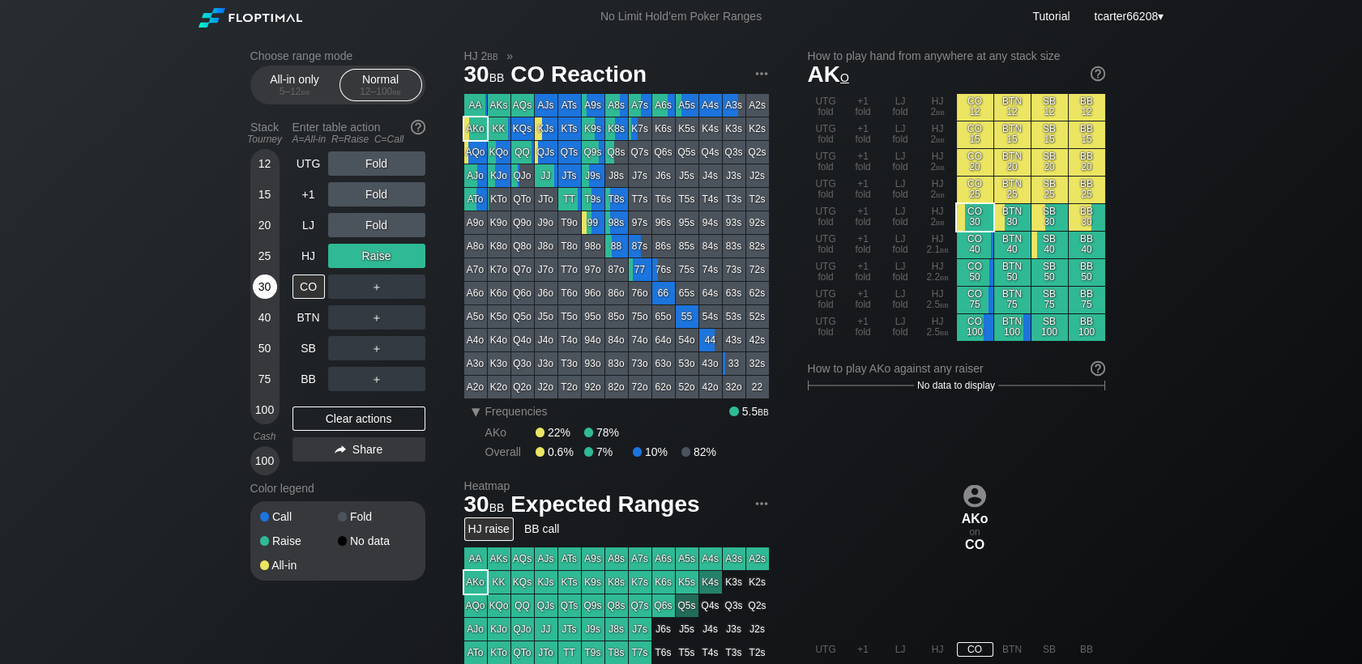
click at [271, 286] on div "30" at bounding box center [265, 287] width 24 height 24
drag, startPoint x: 363, startPoint y: 419, endPoint x: 352, endPoint y: 229, distance: 190.8
click at [364, 420] on div "Clear actions" at bounding box center [359, 419] width 133 height 24
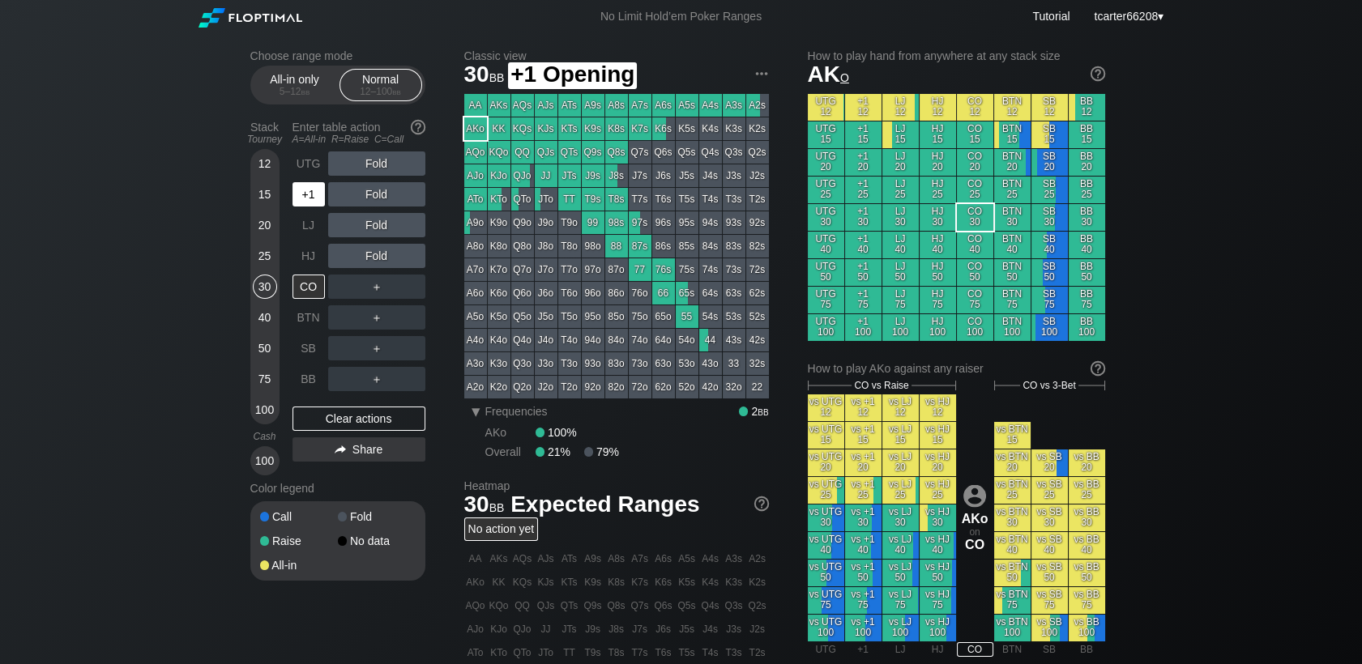
click at [315, 192] on div "+1" at bounding box center [309, 194] width 32 height 24
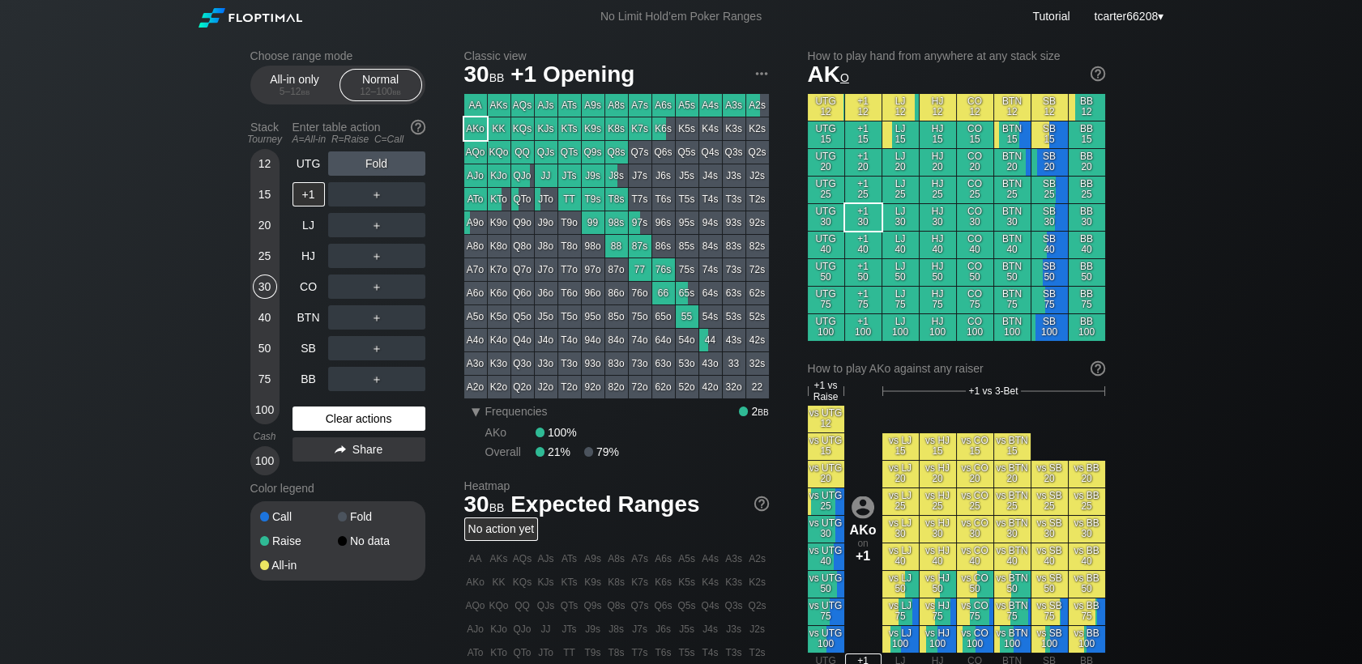
click at [378, 418] on div "Clear actions" at bounding box center [359, 419] width 133 height 24
click at [313, 304] on div "BTN" at bounding box center [311, 317] width 36 height 31
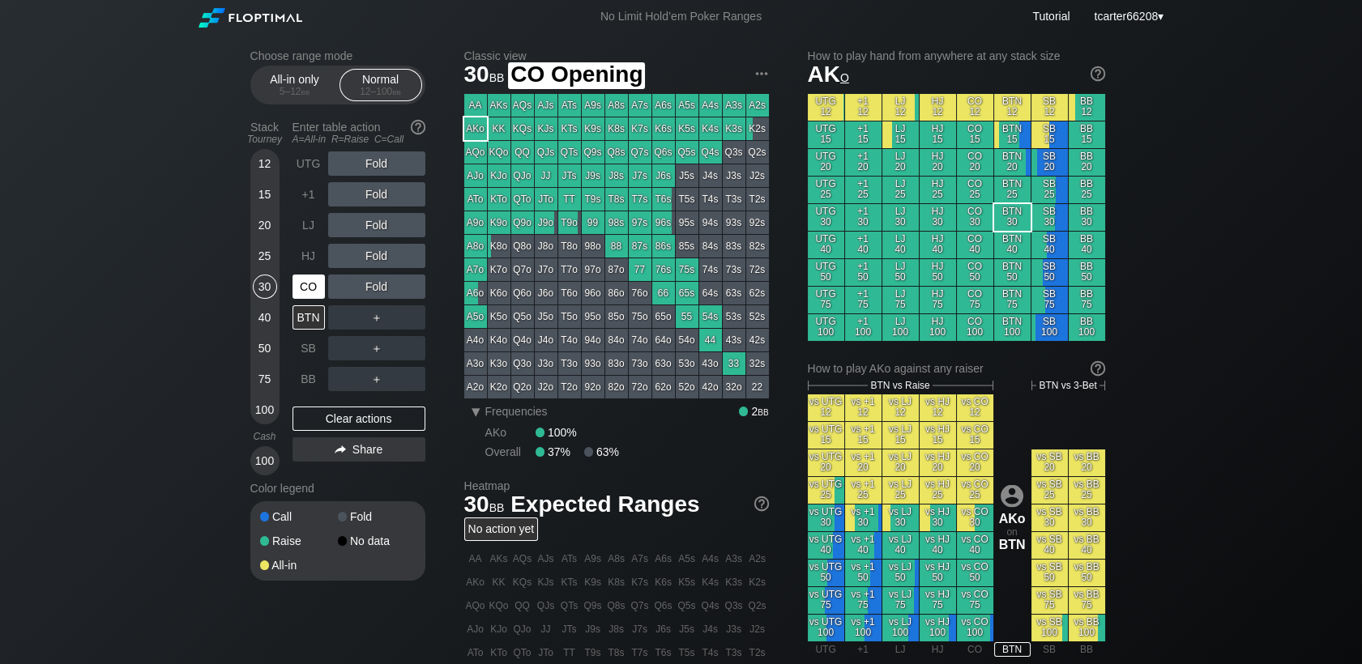
click at [315, 295] on div "CO" at bounding box center [309, 287] width 32 height 24
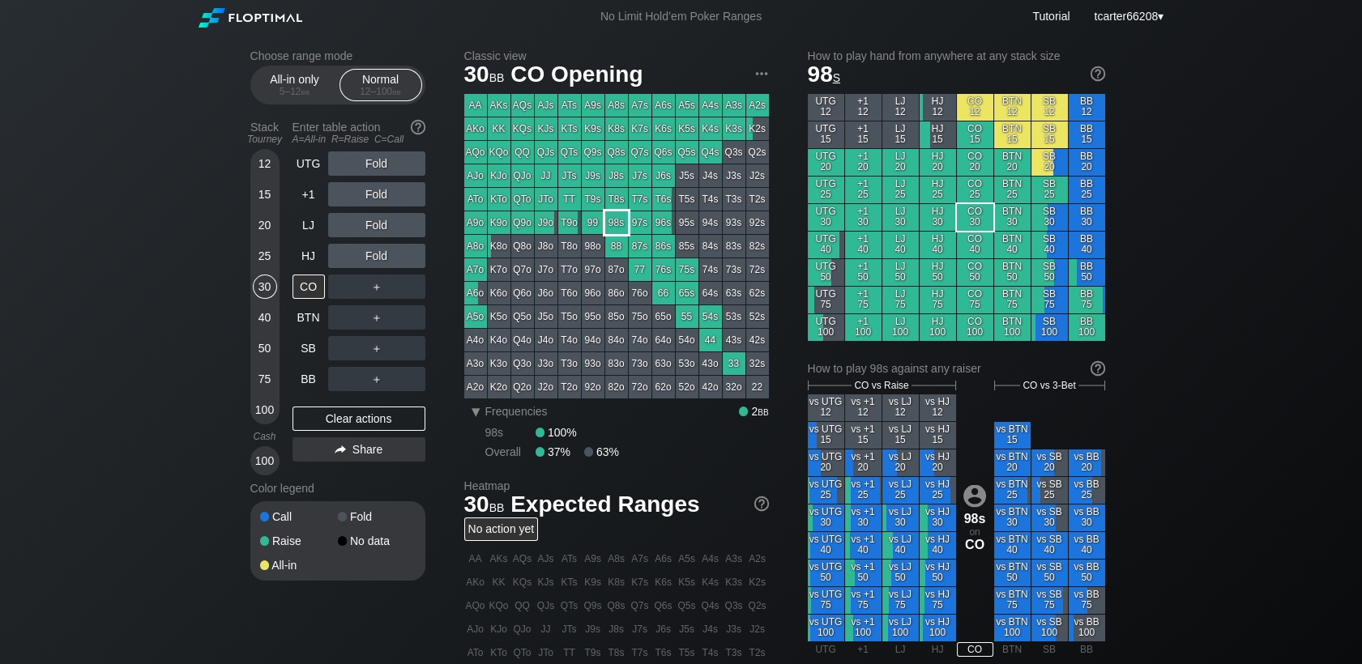
click at [609, 223] on div "98s" at bounding box center [616, 223] width 23 height 23
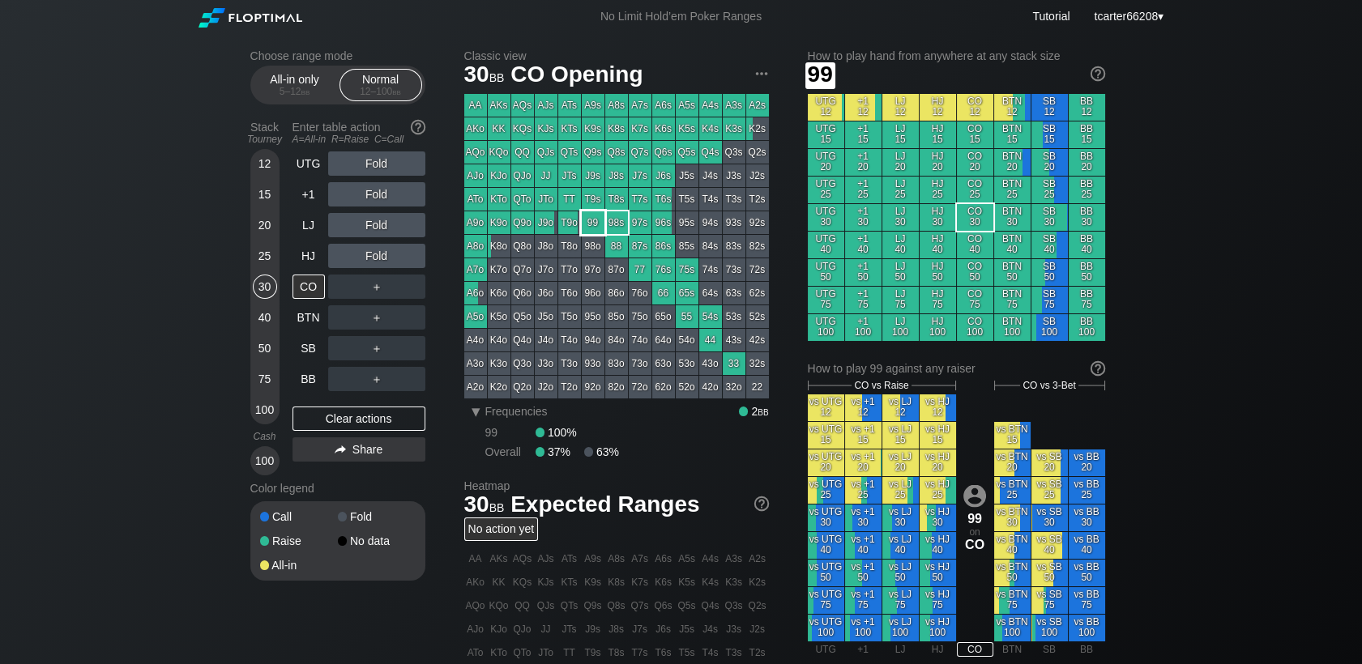
click at [601, 224] on div "99" at bounding box center [593, 223] width 23 height 23
drag, startPoint x: 260, startPoint y: 248, endPoint x: 295, endPoint y: 331, distance: 90.4
click at [262, 254] on div "25" at bounding box center [265, 256] width 24 height 24
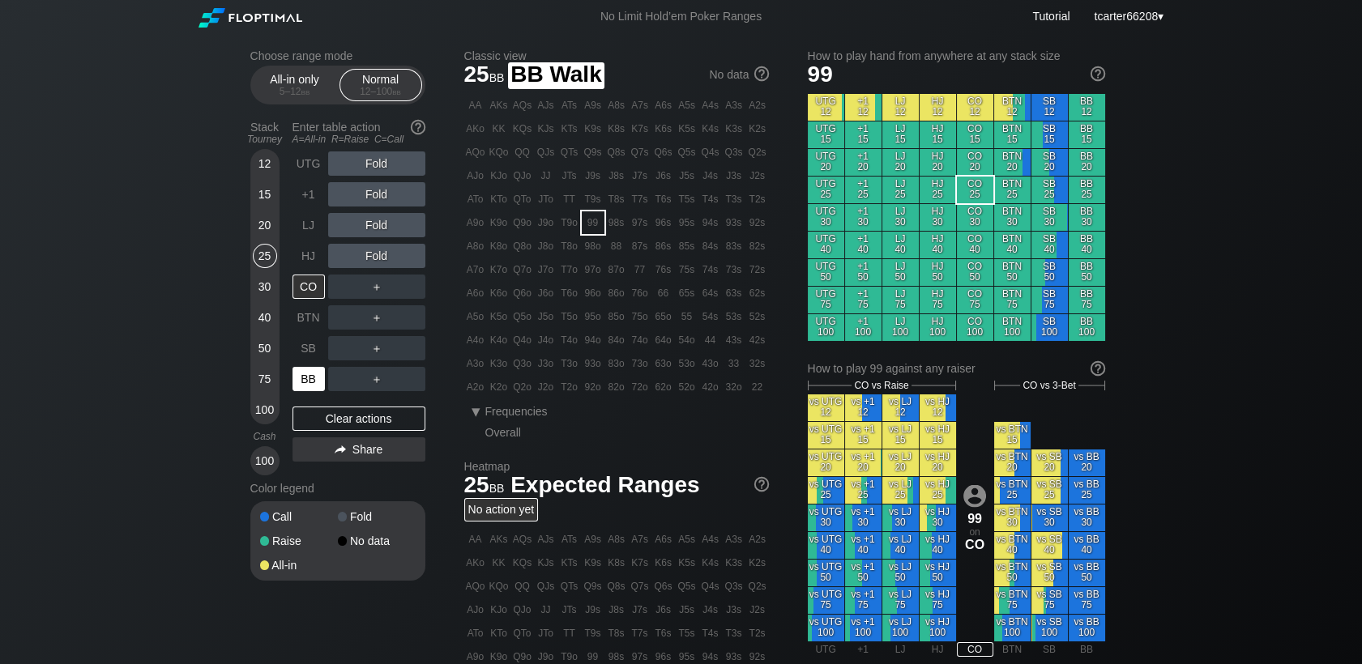
click at [303, 385] on div "BB" at bounding box center [309, 379] width 32 height 24
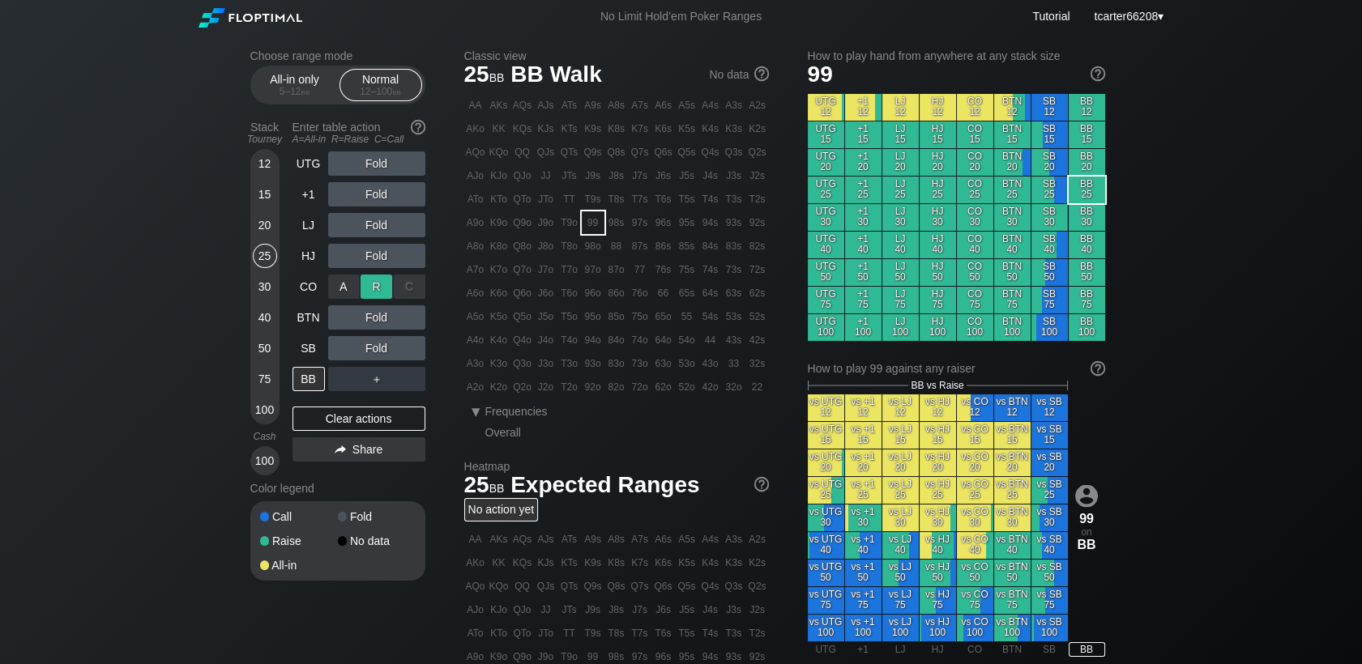
click at [381, 298] on div "R ✕" at bounding box center [377, 287] width 32 height 24
click at [381, 292] on div "R ✕" at bounding box center [377, 287] width 32 height 24
click at [401, 354] on div "Fold" at bounding box center [376, 348] width 97 height 24
click at [402, 354] on div "C ✕" at bounding box center [410, 348] width 32 height 24
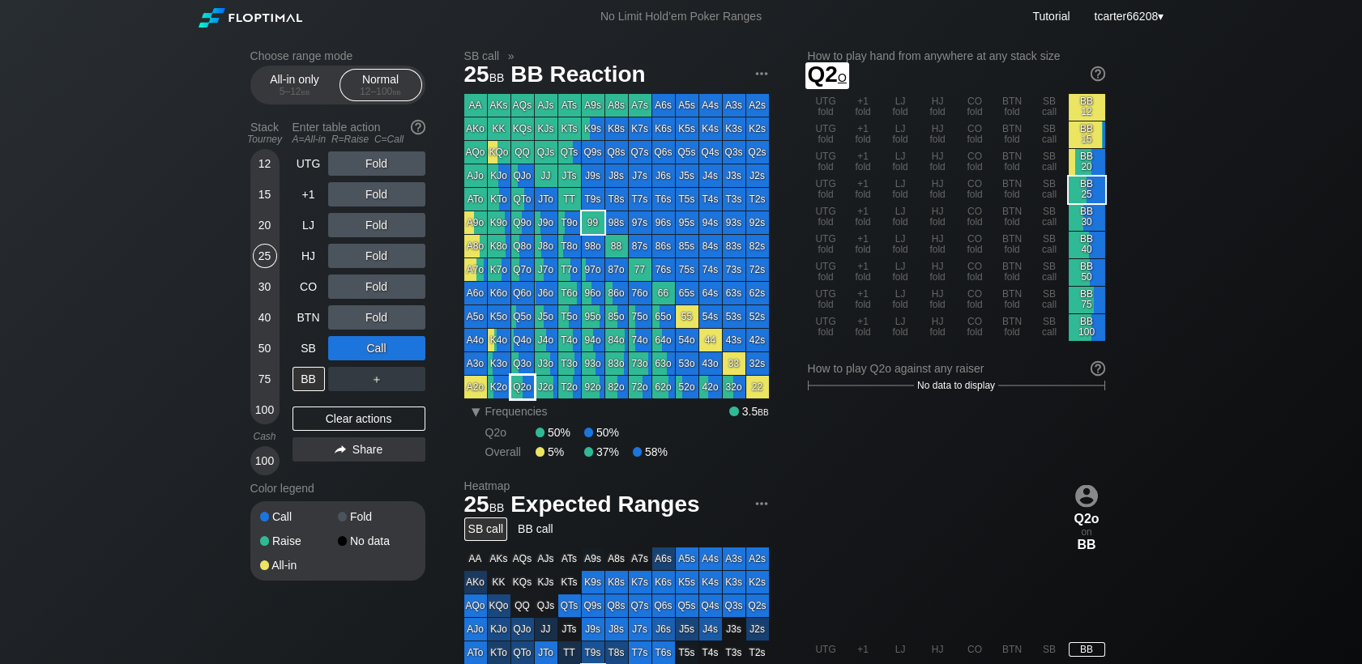
click at [522, 391] on div "Q2o" at bounding box center [522, 387] width 23 height 23
click at [327, 417] on div "Clear actions" at bounding box center [359, 419] width 133 height 24
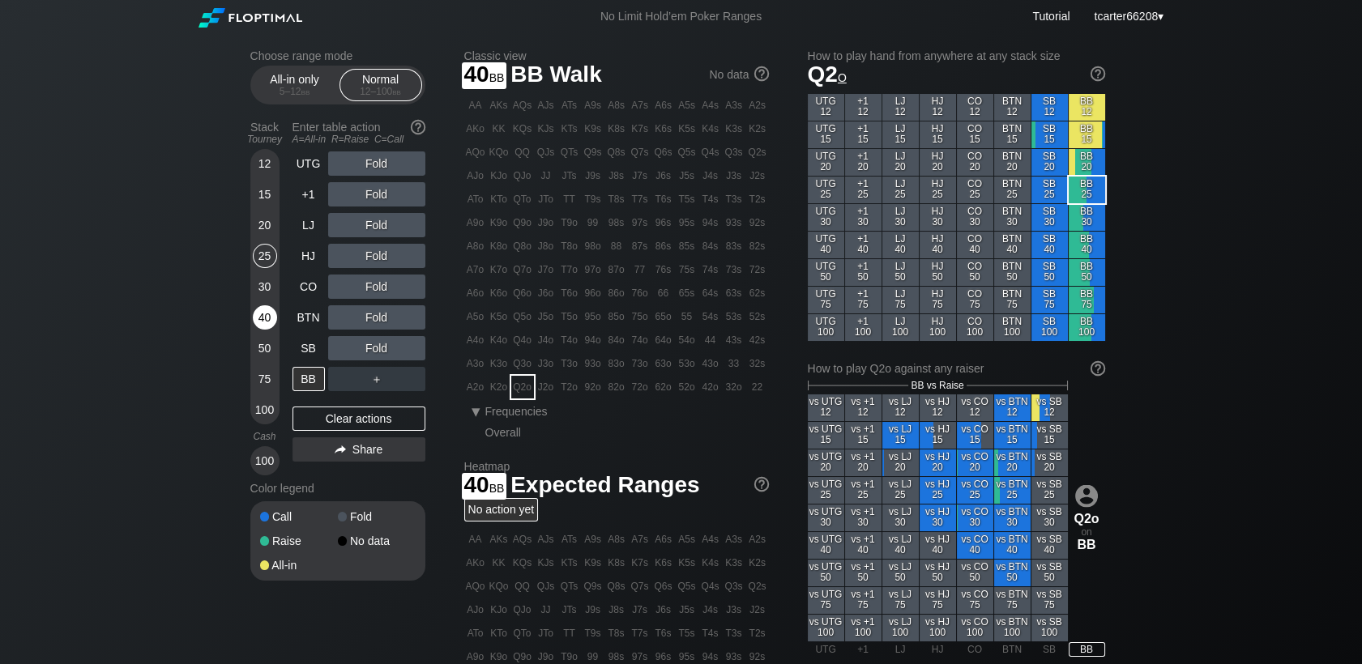
click at [261, 323] on div "40" at bounding box center [265, 318] width 24 height 24
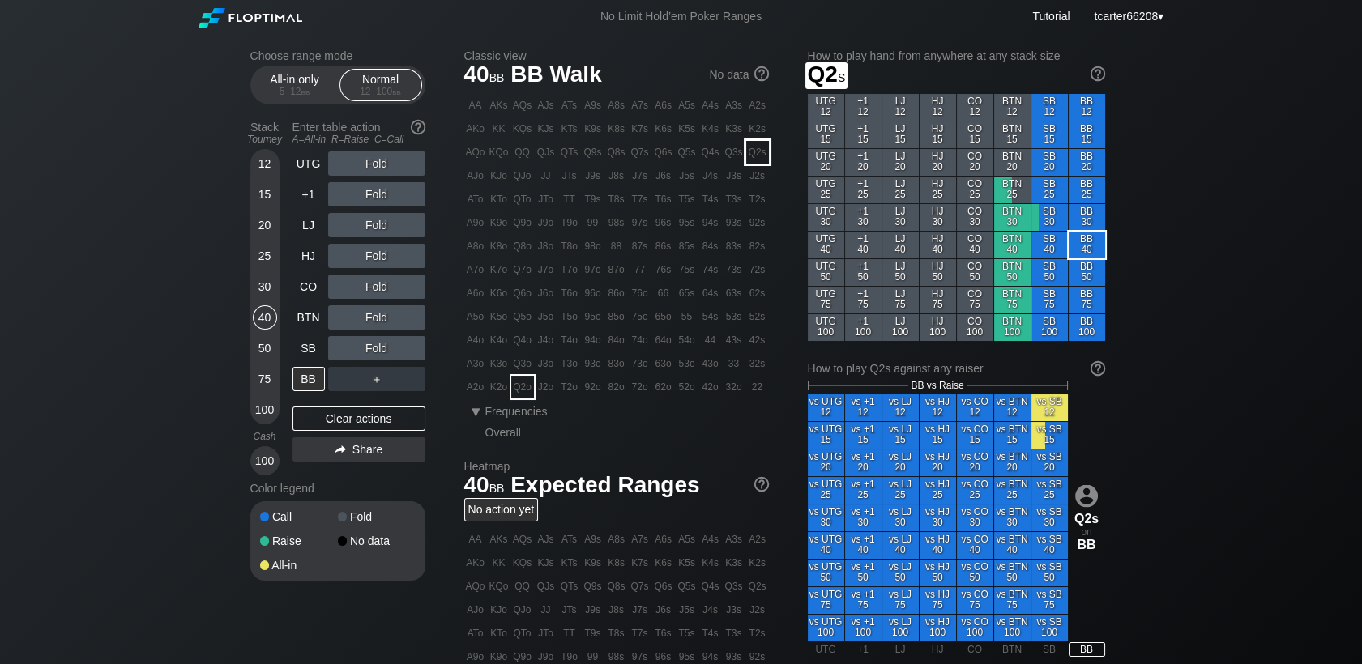
click at [750, 159] on div "Q2s" at bounding box center [757, 152] width 23 height 23
click at [362, 256] on div "Fold" at bounding box center [376, 256] width 97 height 24
click at [371, 252] on div "R ✕" at bounding box center [377, 256] width 32 height 24
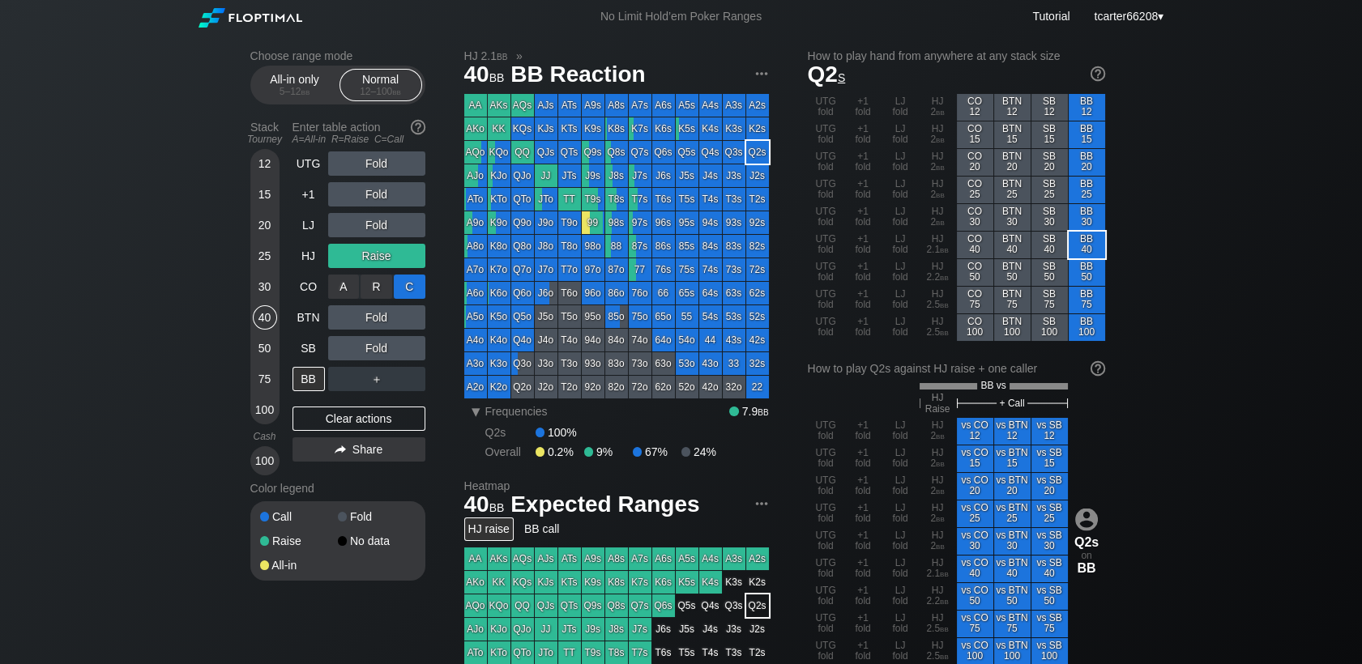
click at [400, 291] on div "C ✕" at bounding box center [410, 287] width 32 height 24
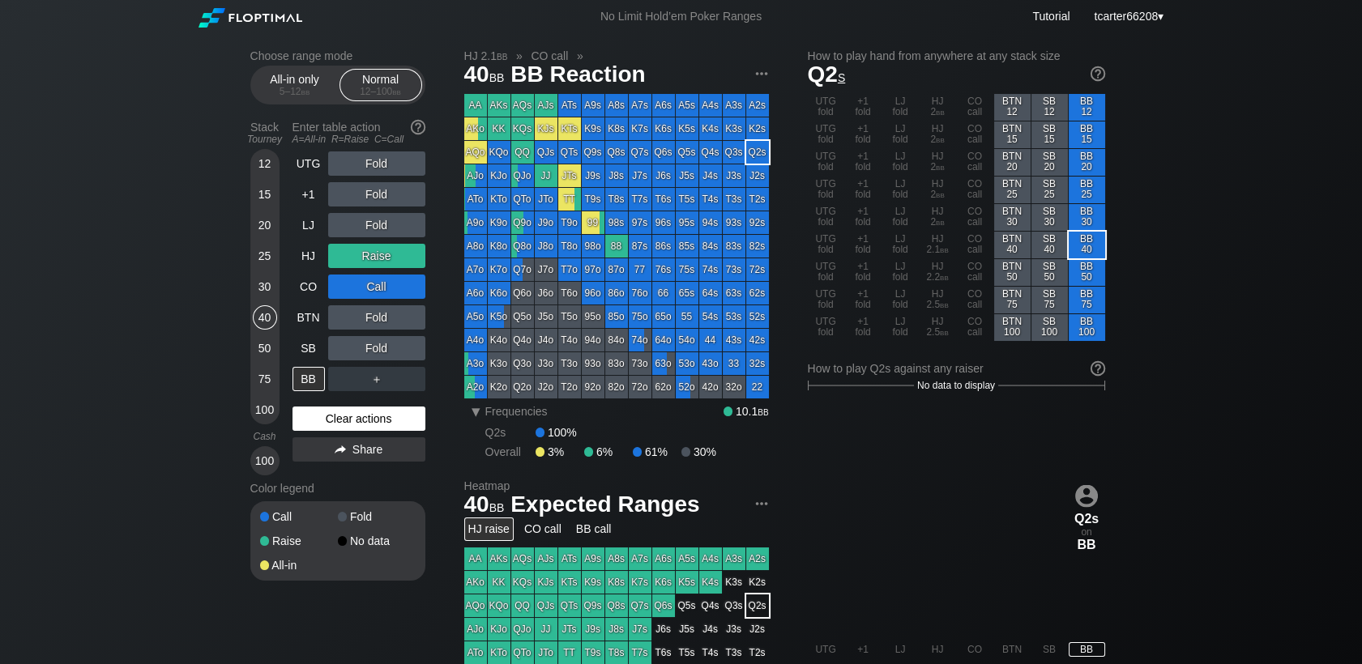
click at [384, 420] on div "Clear actions" at bounding box center [359, 419] width 133 height 24
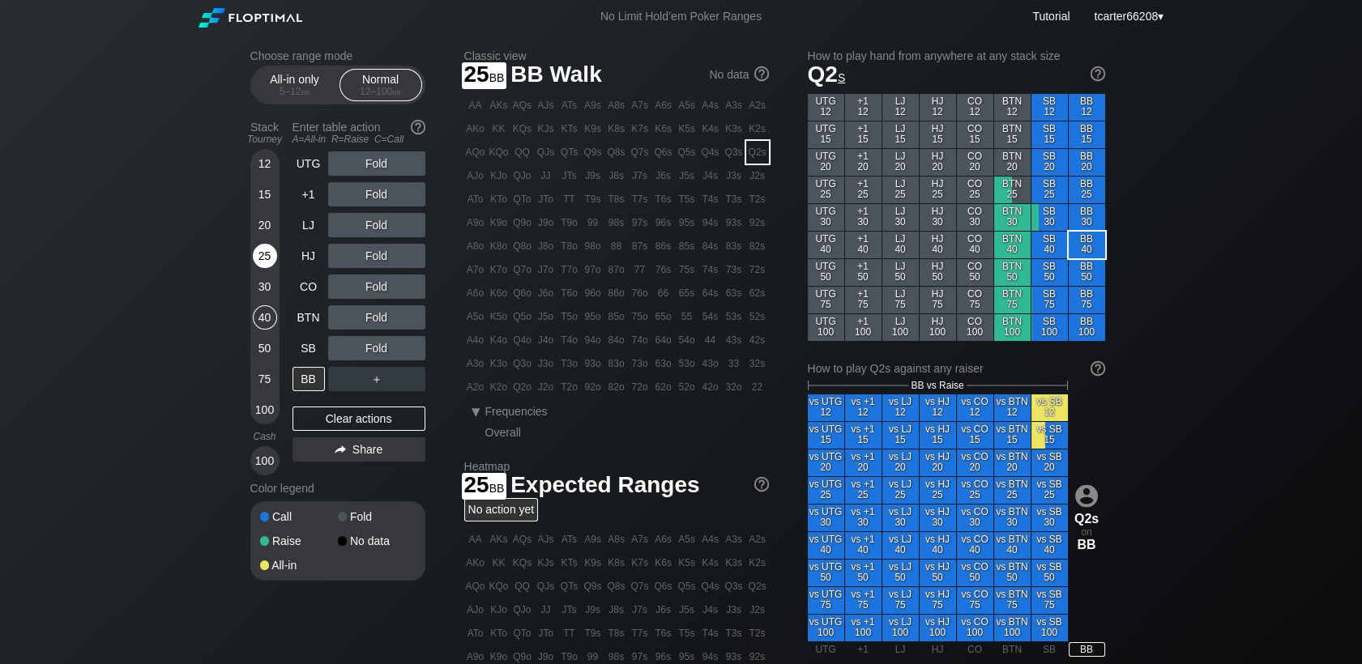
click at [253, 250] on div "25" at bounding box center [265, 259] width 24 height 31
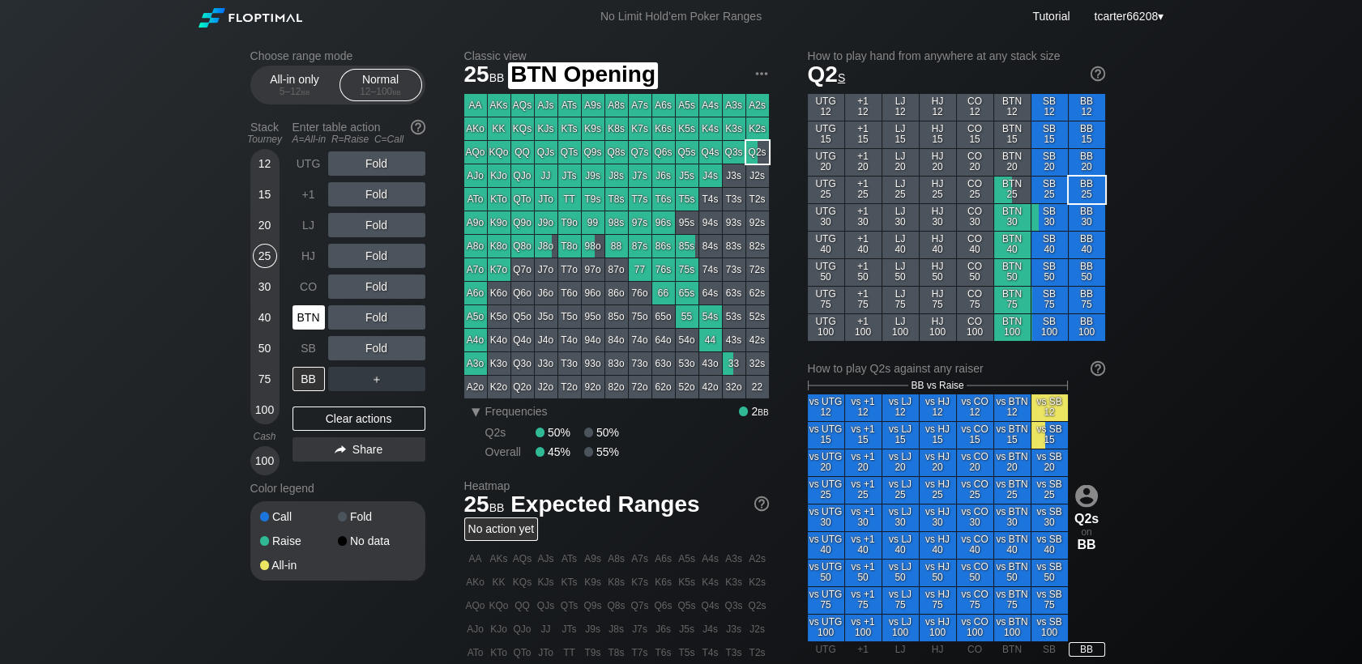
click at [308, 312] on div "BTN" at bounding box center [309, 318] width 32 height 24
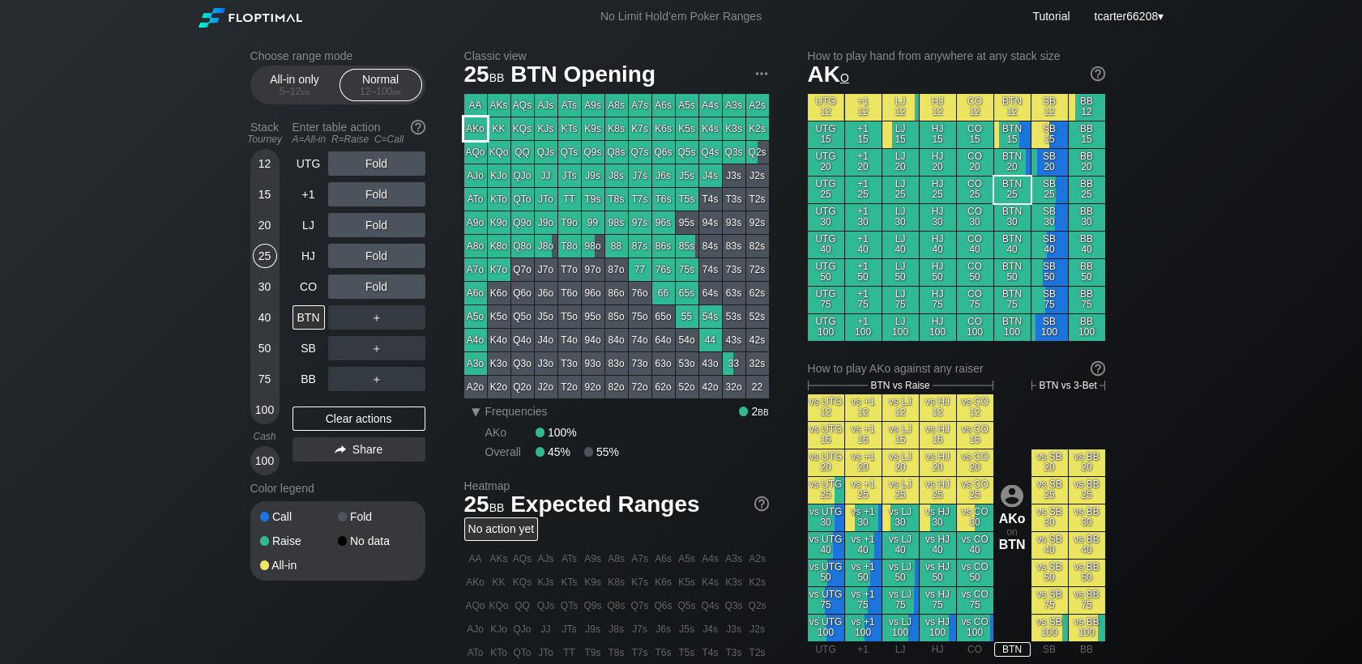
click at [474, 127] on div "AKo" at bounding box center [475, 129] width 23 height 23
click at [402, 431] on div "Clear actions" at bounding box center [359, 419] width 133 height 24
drag, startPoint x: 265, startPoint y: 220, endPoint x: 317, endPoint y: 390, distance: 177.1
click at [265, 220] on div "20" at bounding box center [265, 225] width 24 height 24
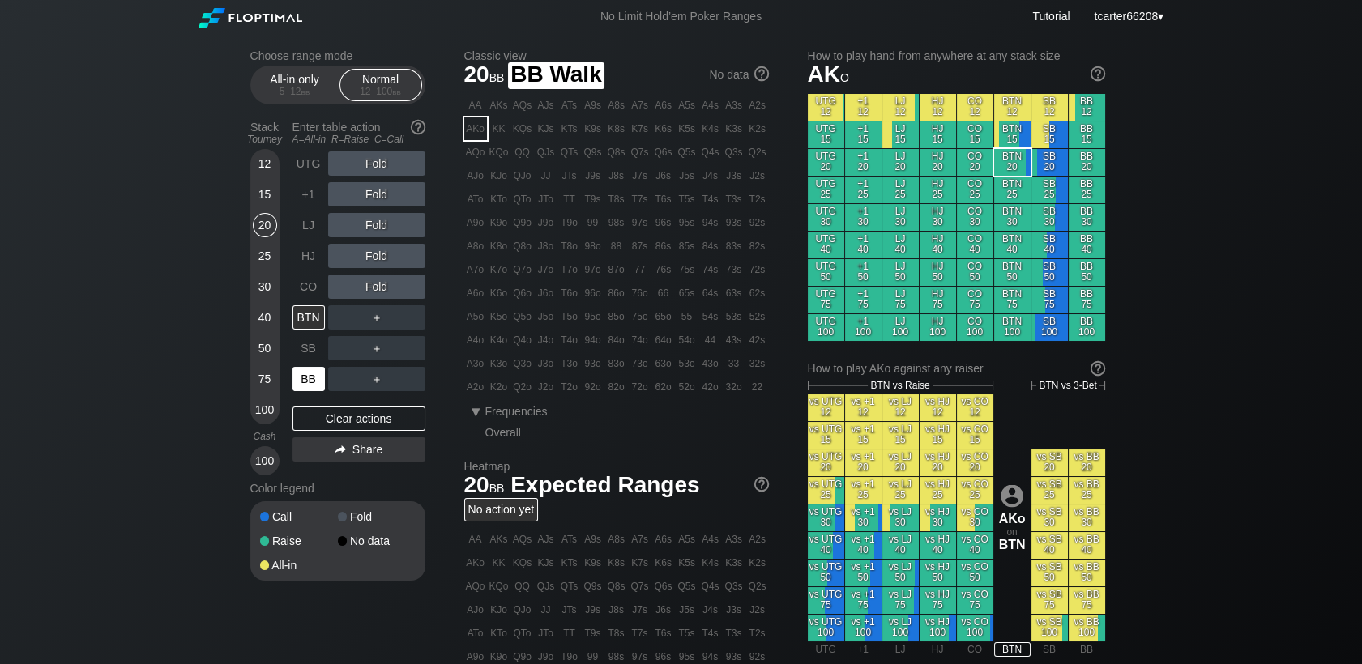
click at [306, 378] on div "BB" at bounding box center [309, 379] width 32 height 24
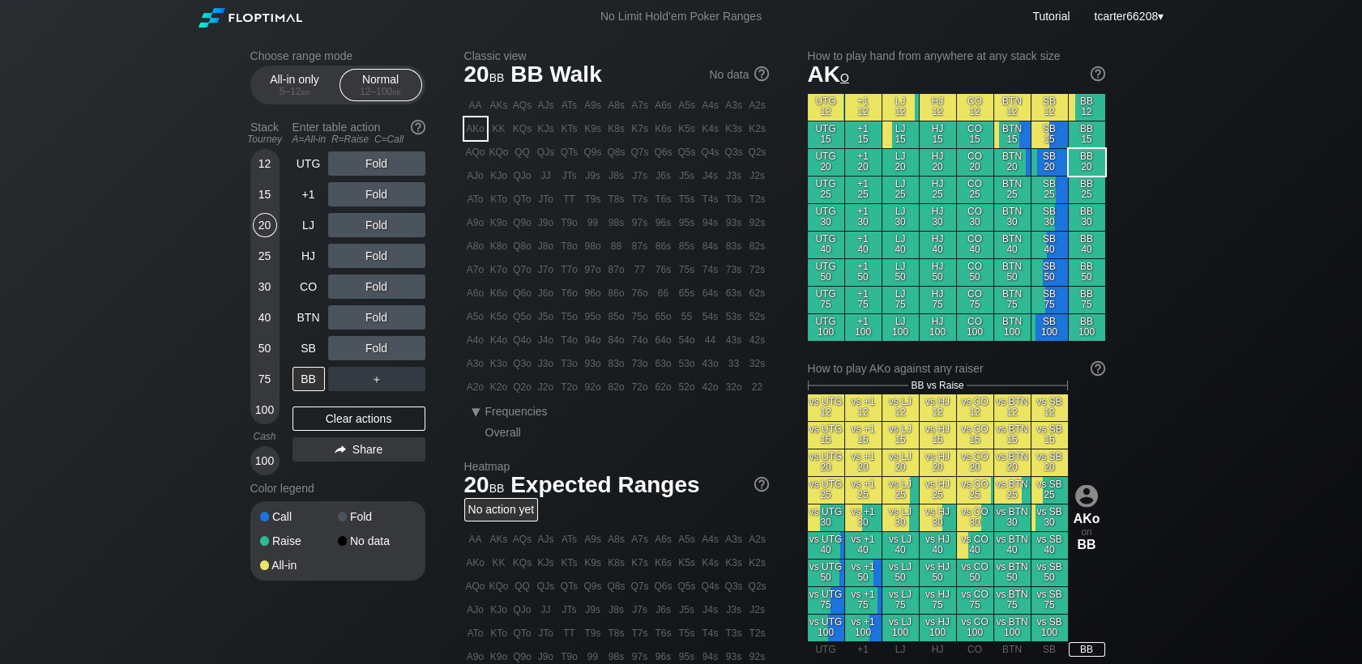
click at [473, 91] on section "Classic view 20 bb BB Walk No data AA AKs AQs AJs ATs A9s A8s A7s A6s A5s A4s A…" at bounding box center [616, 244] width 305 height 390
click at [473, 93] on section "Classic view 20 bb BB Walk No data AA AKs AQs AJs ATs A9s A8s A7s A6s A5s A4s A…" at bounding box center [616, 244] width 305 height 390
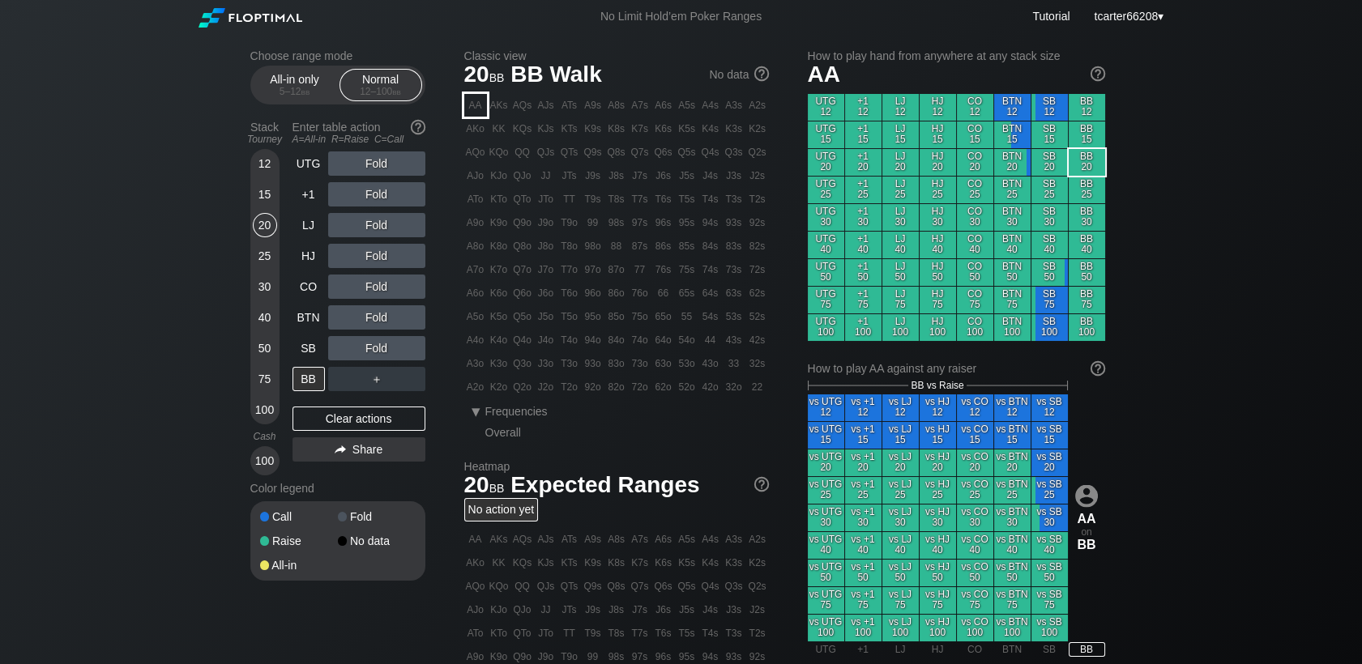
click at [473, 98] on div "AA" at bounding box center [475, 105] width 23 height 23
click at [438, 359] on div "Choose range mode All-in only 5 – 12 bb Normal 12 – 100 bb Stack Tourney Enter …" at bounding box center [350, 325] width 201 height 553
click at [411, 352] on div "C ✕" at bounding box center [410, 348] width 32 height 24
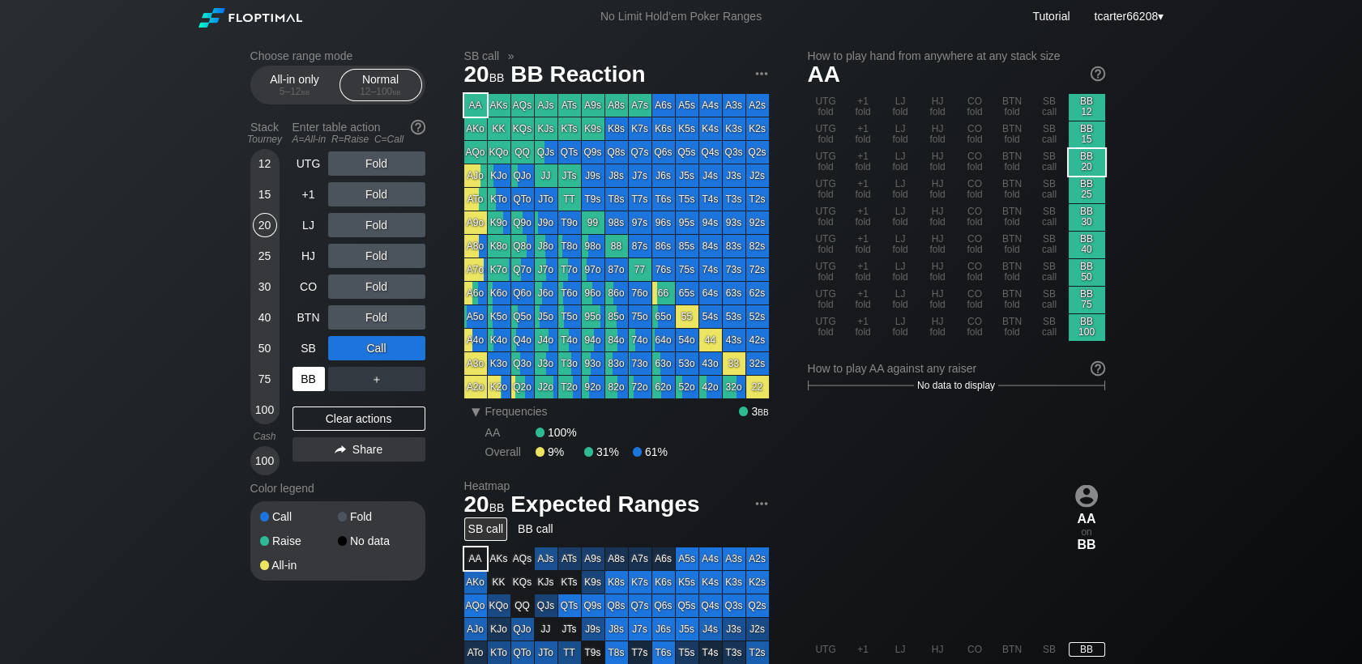
drag, startPoint x: 360, startPoint y: 425, endPoint x: 327, endPoint y: 393, distance: 45.9
click at [358, 425] on div "Clear actions" at bounding box center [359, 419] width 133 height 24
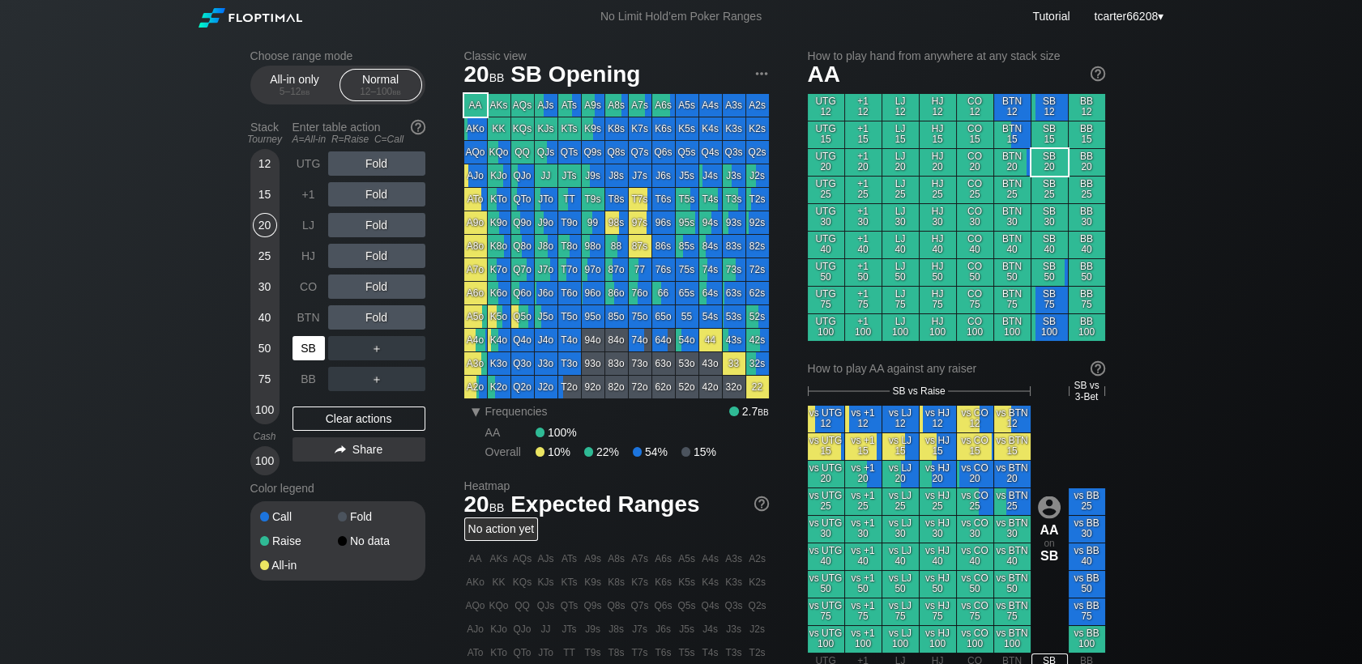
click at [307, 352] on div "SB" at bounding box center [309, 348] width 32 height 24
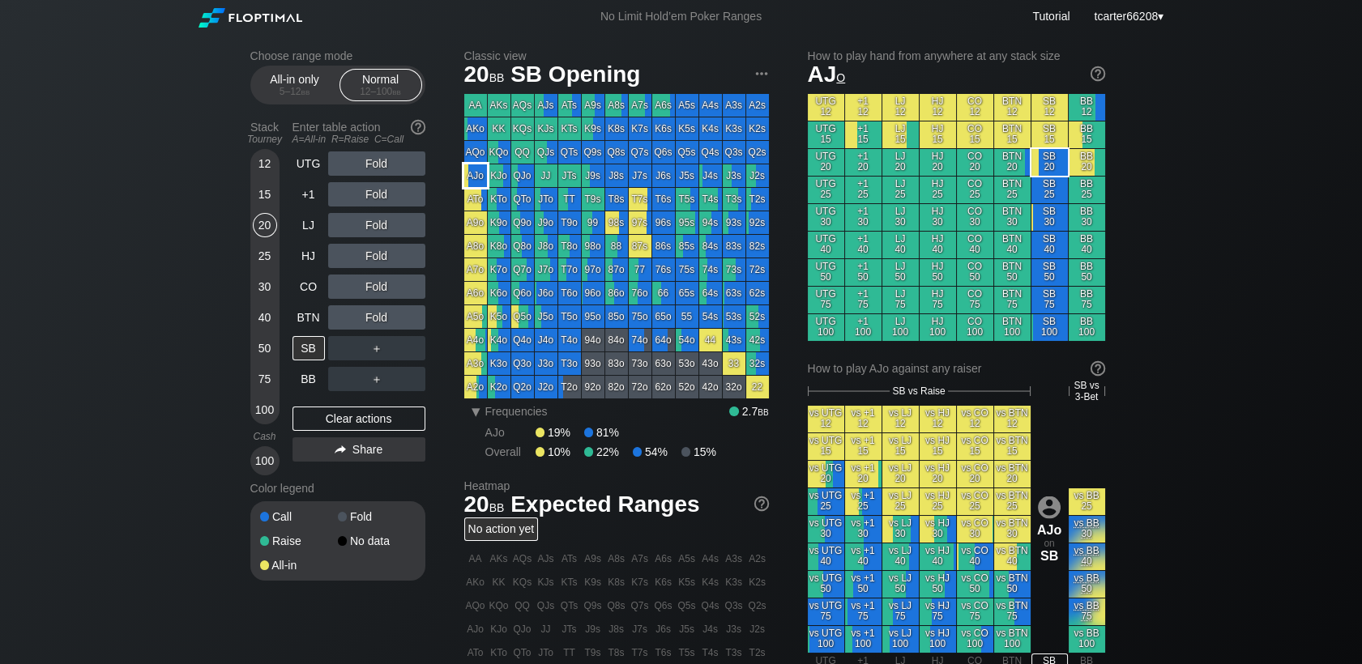
click at [472, 176] on div "AJo" at bounding box center [475, 176] width 23 height 23
click at [413, 357] on div "＋" at bounding box center [376, 348] width 97 height 24
click at [413, 357] on div "C ✕" at bounding box center [410, 348] width 32 height 24
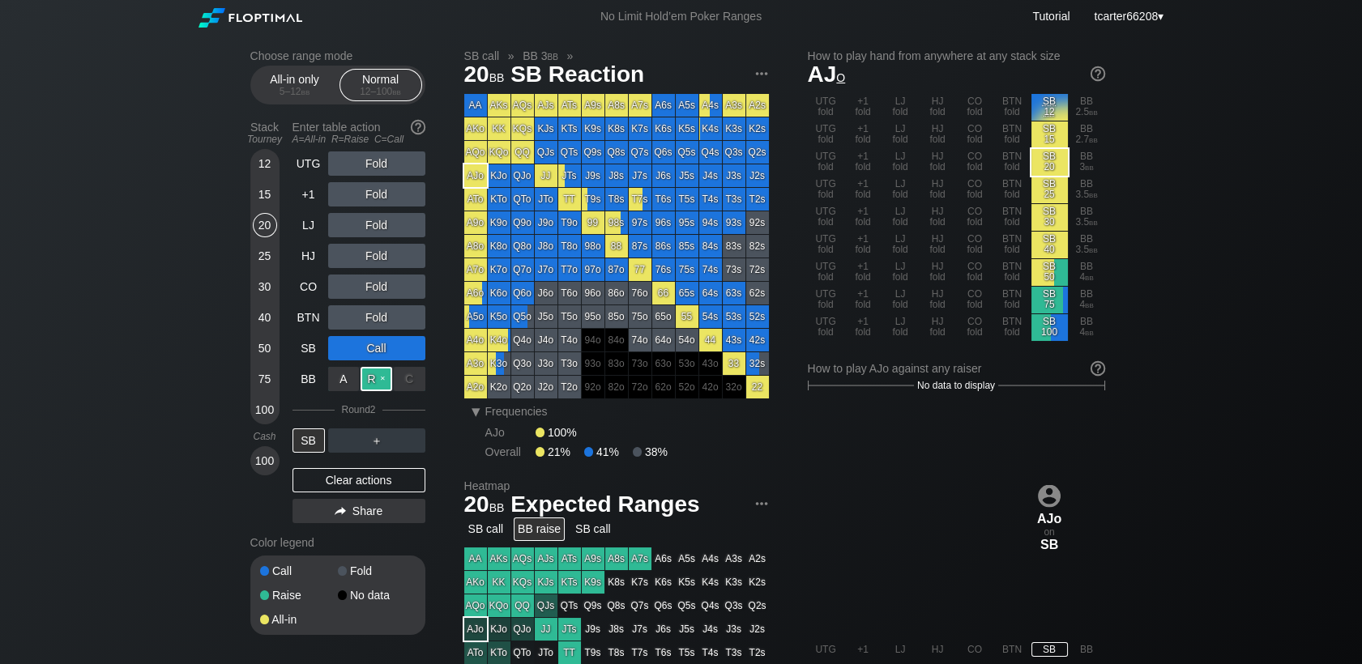
click at [372, 378] on div "R ✕" at bounding box center [377, 379] width 32 height 24
click at [368, 492] on div "Clear actions" at bounding box center [359, 480] width 133 height 24
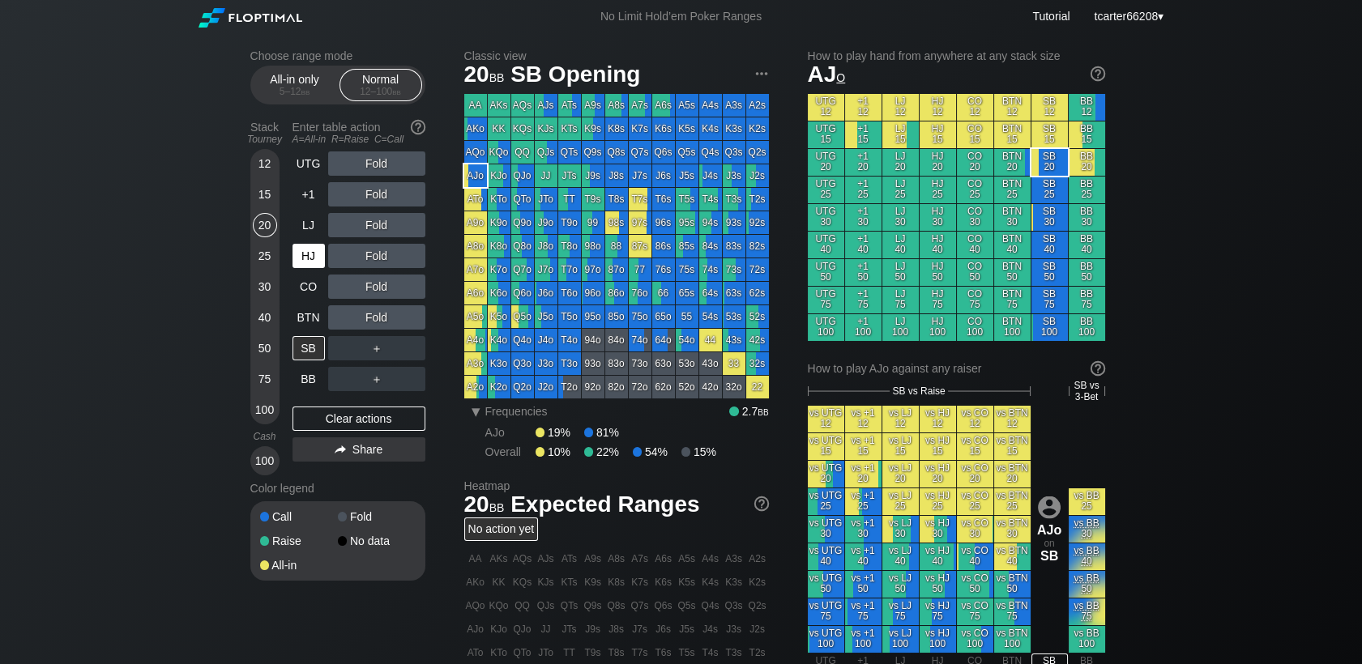
click at [312, 254] on div "HJ" at bounding box center [309, 256] width 32 height 24
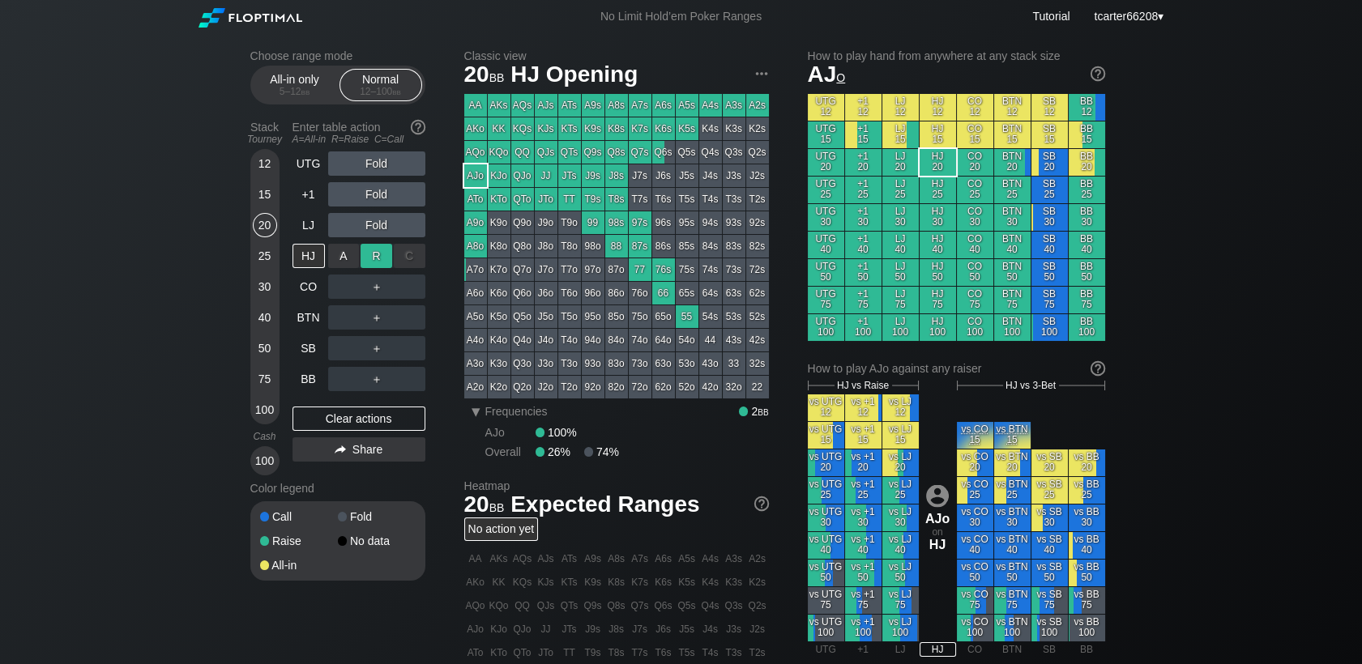
click at [376, 259] on div "R ✕" at bounding box center [377, 256] width 32 height 24
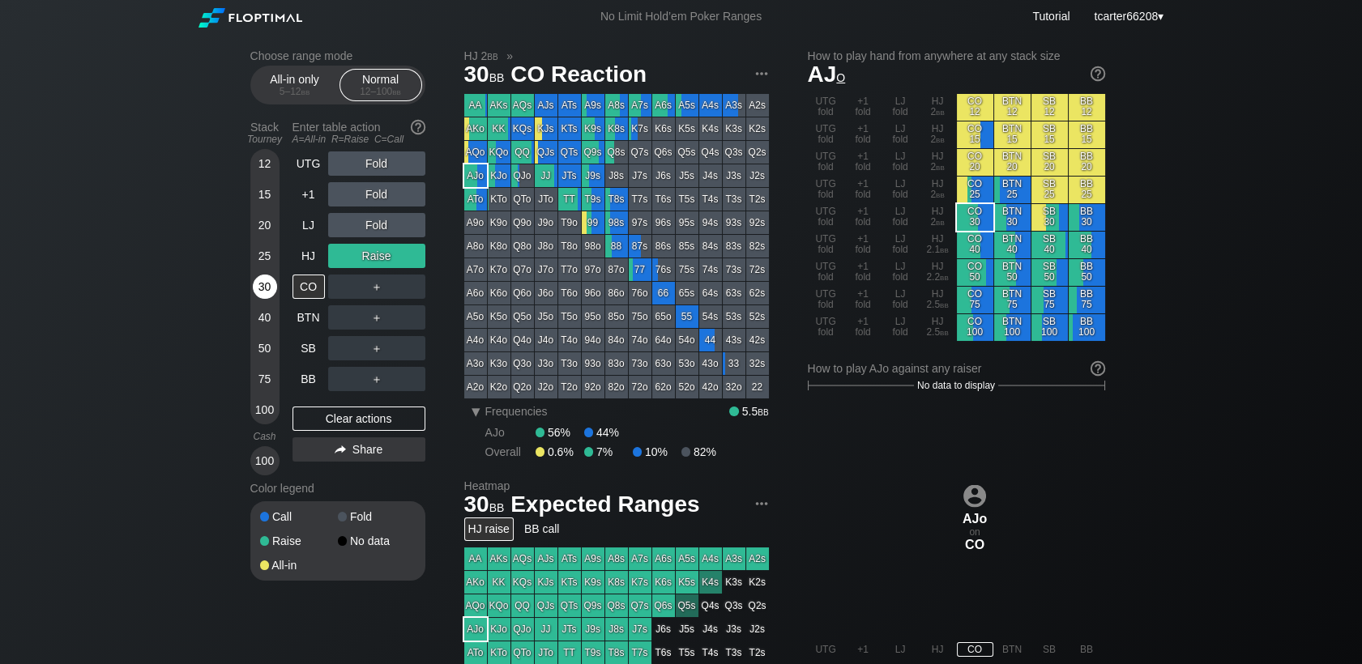
click at [256, 283] on div "30" at bounding box center [265, 287] width 24 height 24
click at [365, 321] on div "R ✕" at bounding box center [377, 318] width 32 height 24
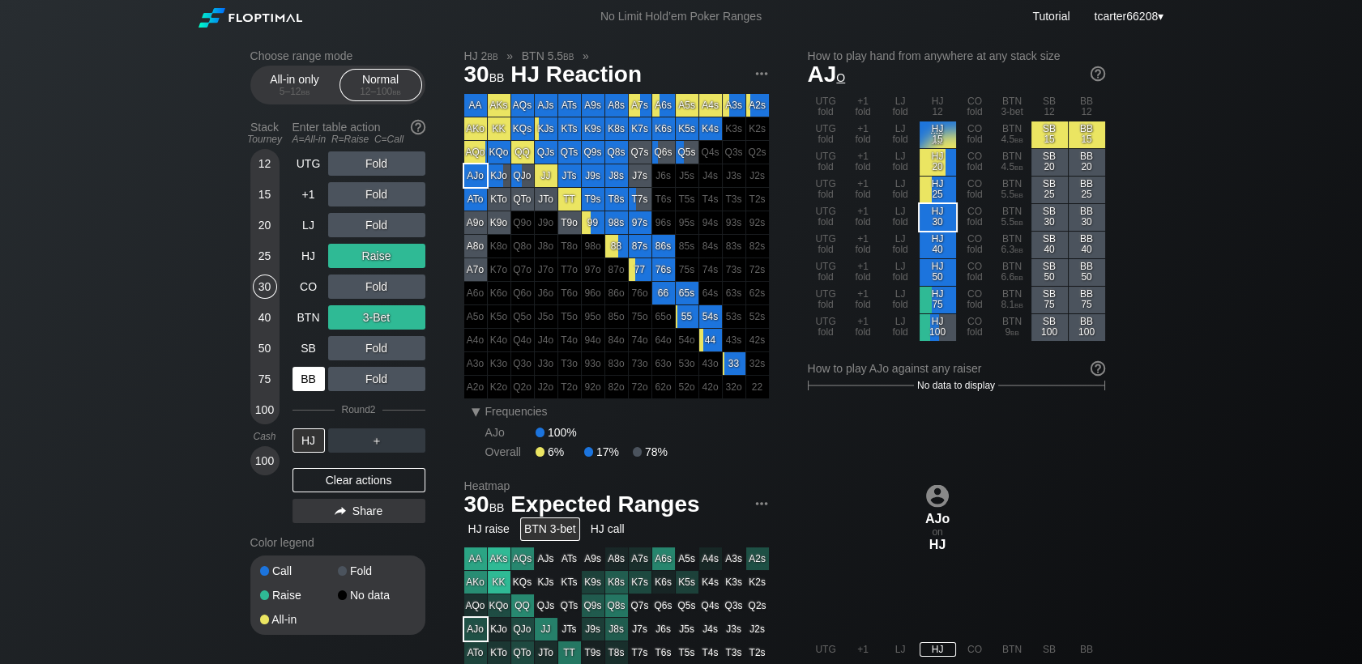
drag, startPoint x: 318, startPoint y: 481, endPoint x: 310, endPoint y: 378, distance: 104.0
click at [318, 481] on div "Clear actions" at bounding box center [359, 480] width 133 height 24
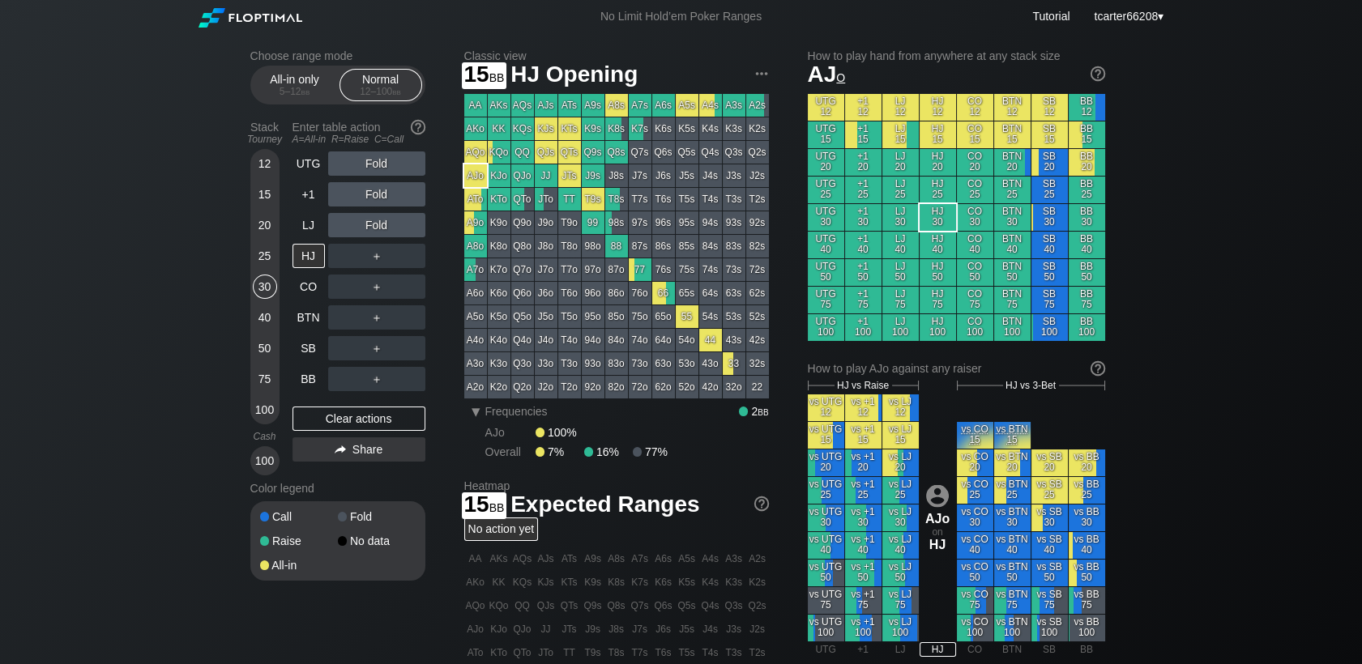
click at [251, 194] on div "12 15 20 25 30 40 50 75 100" at bounding box center [264, 287] width 29 height 276
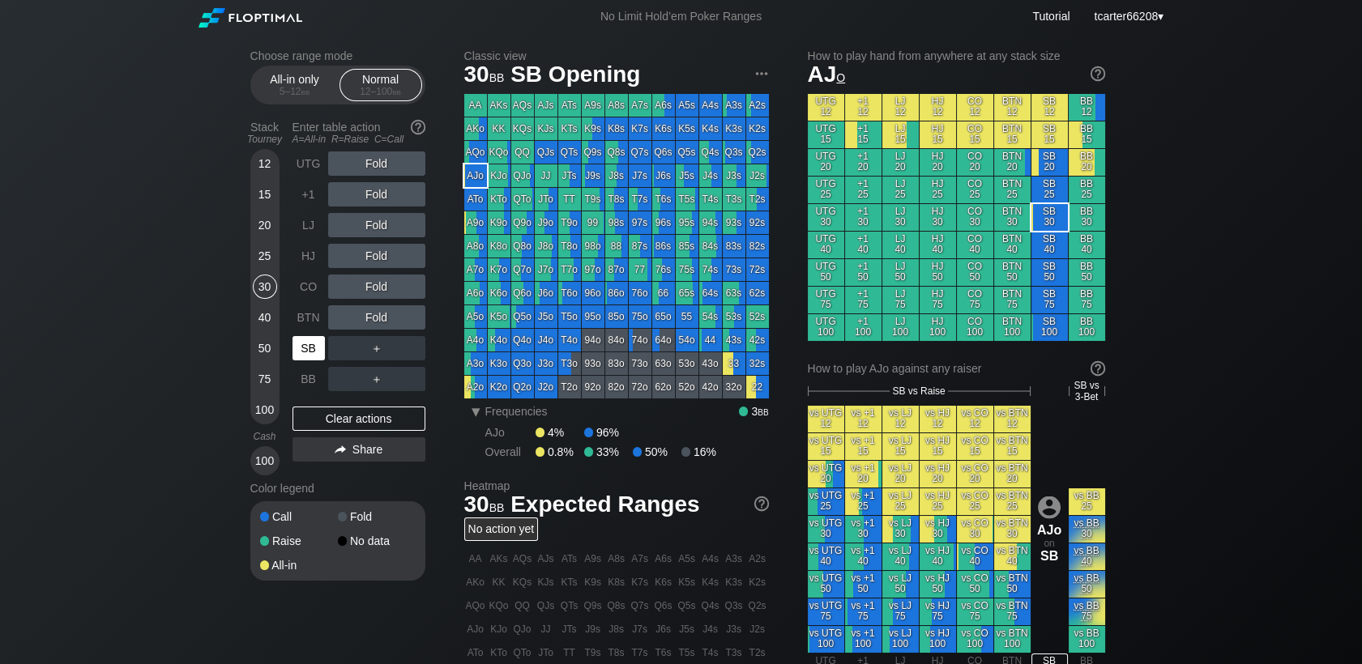
click at [308, 356] on div "SB" at bounding box center [309, 348] width 32 height 24
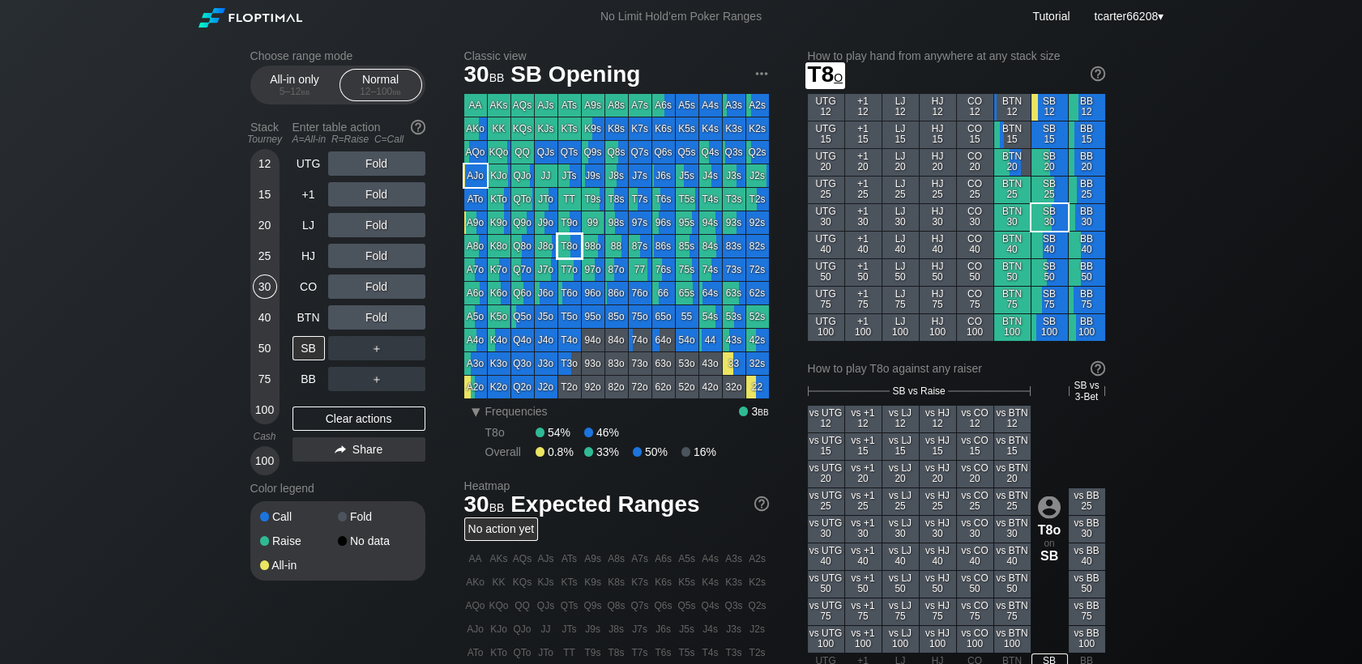
click at [575, 250] on div "T8o" at bounding box center [569, 246] width 23 height 23
click at [269, 192] on div "15" at bounding box center [265, 194] width 24 height 24
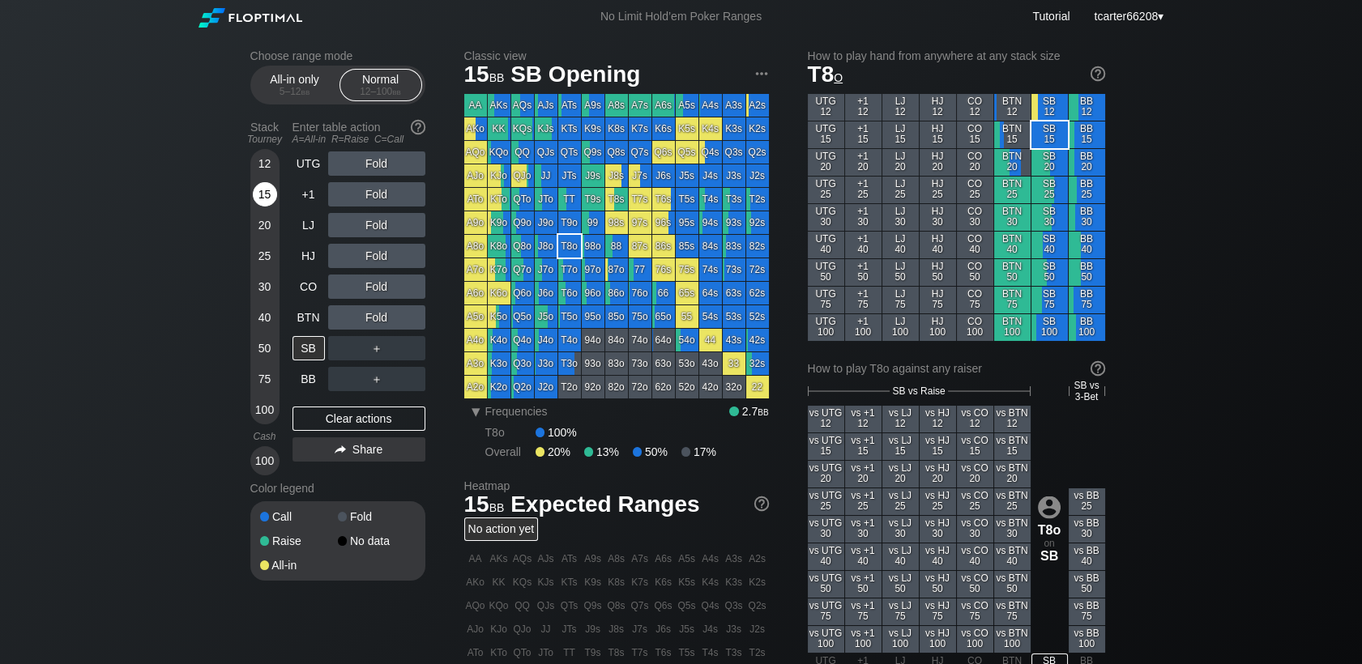
click at [269, 193] on div "15" at bounding box center [265, 194] width 24 height 24
click at [314, 288] on div "CO" at bounding box center [309, 287] width 32 height 24
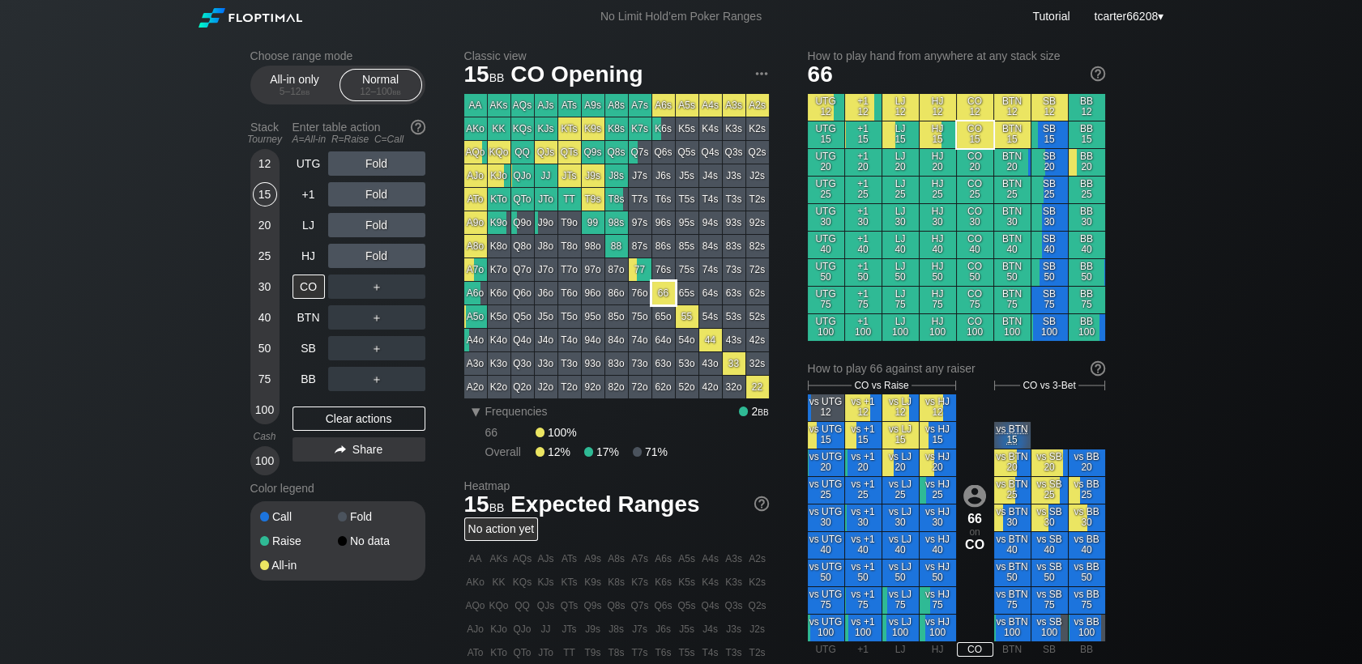
click at [664, 300] on div "66" at bounding box center [663, 293] width 23 height 23
click at [382, 191] on div "R ✕" at bounding box center [377, 194] width 32 height 24
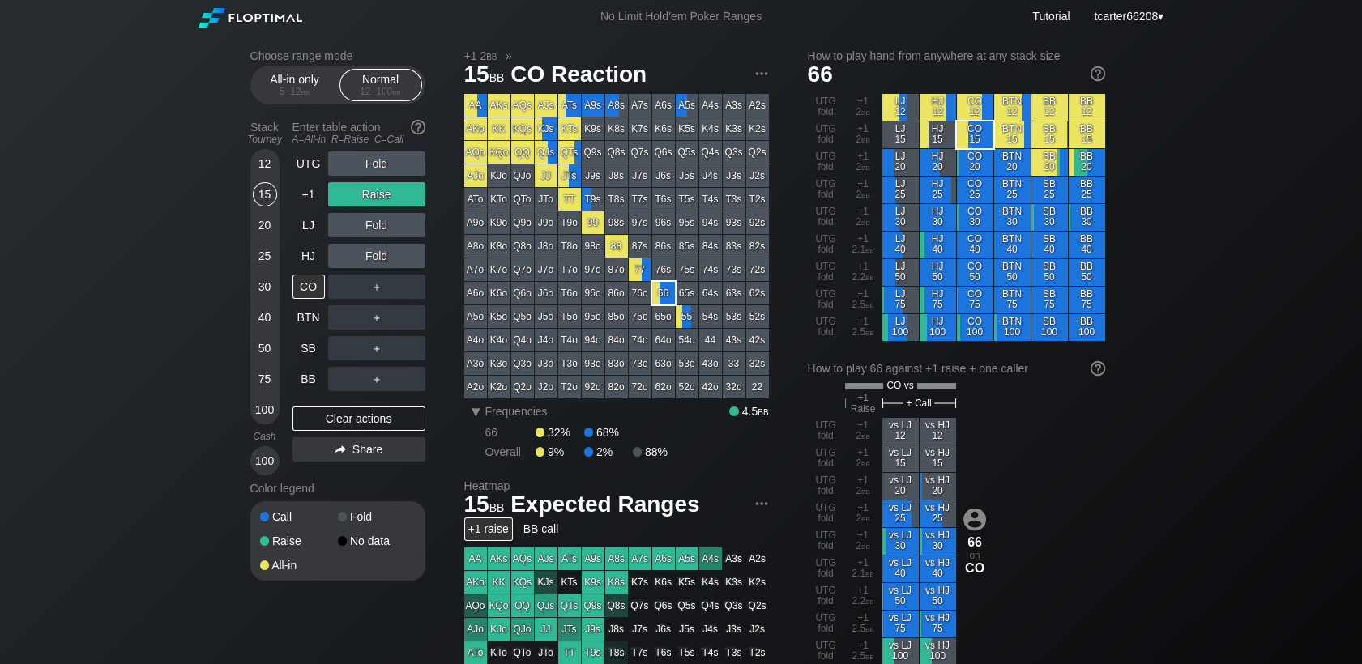
drag, startPoint x: 266, startPoint y: 255, endPoint x: 266, endPoint y: 278, distance: 22.7
click at [266, 259] on div "25" at bounding box center [265, 256] width 24 height 24
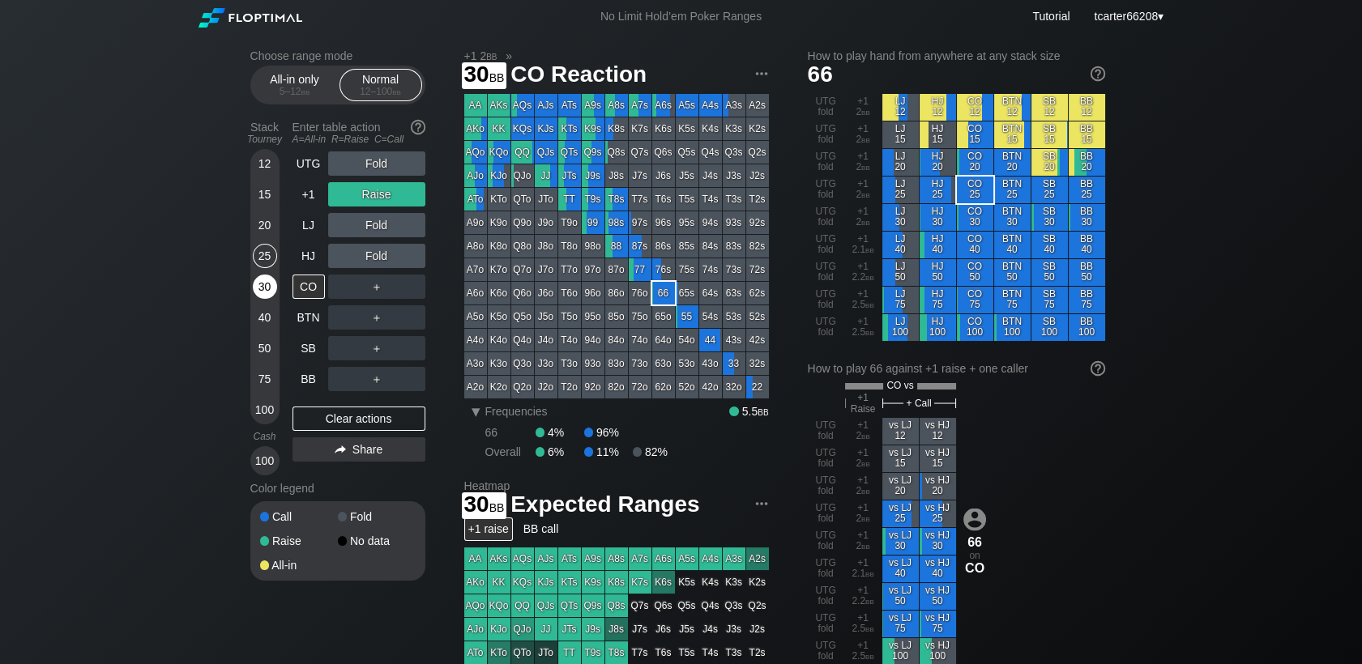
drag, startPoint x: 266, startPoint y: 279, endPoint x: 272, endPoint y: 301, distance: 23.6
click at [266, 280] on div "30" at bounding box center [265, 287] width 24 height 24
drag, startPoint x: 320, startPoint y: 421, endPoint x: 325, endPoint y: 303, distance: 118.4
click at [321, 421] on div "Clear actions" at bounding box center [359, 419] width 133 height 24
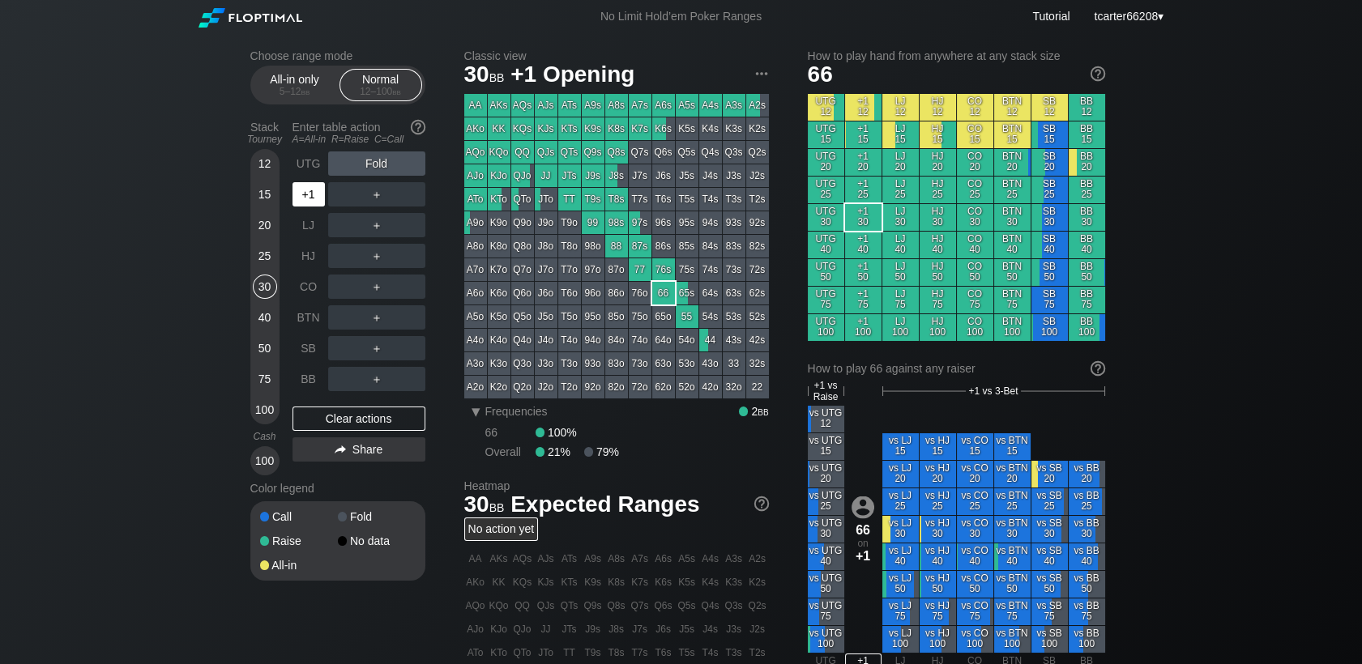
click at [305, 191] on div "+1" at bounding box center [309, 194] width 32 height 24
click at [305, 287] on div "CO" at bounding box center [309, 287] width 32 height 24
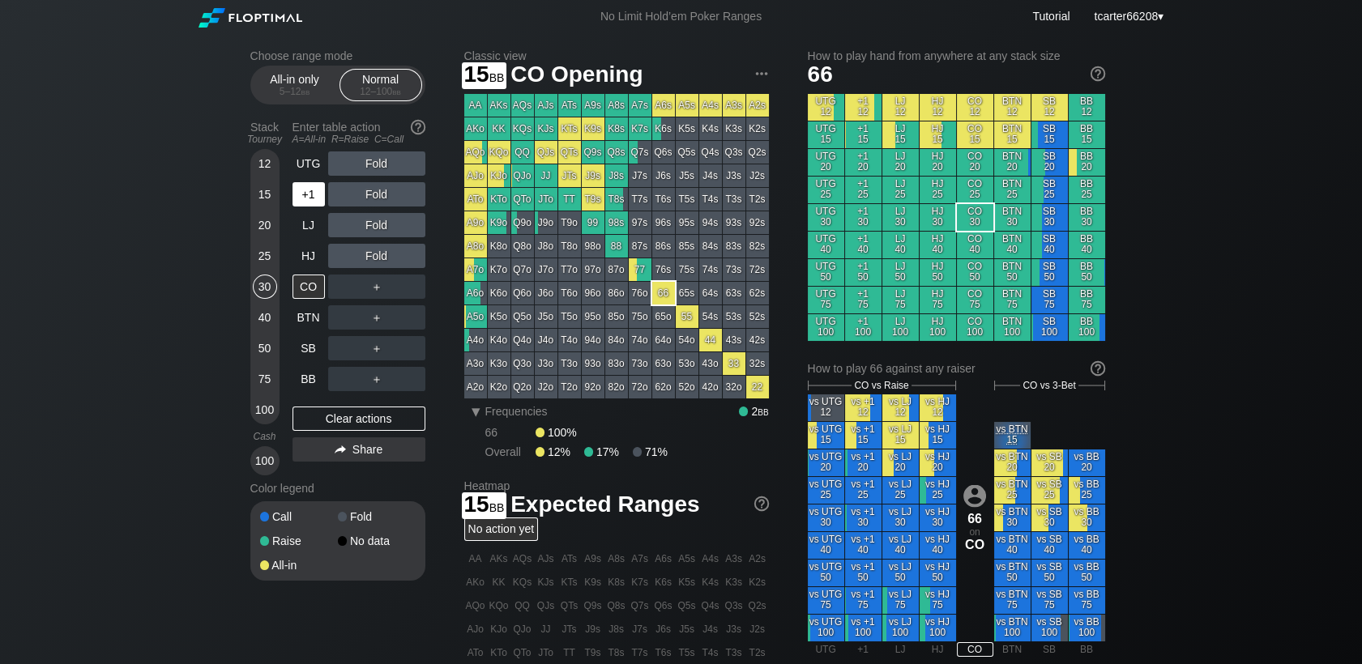
drag, startPoint x: 276, startPoint y: 193, endPoint x: 300, endPoint y: 203, distance: 26.2
click at [276, 193] on div "15" at bounding box center [265, 197] width 24 height 31
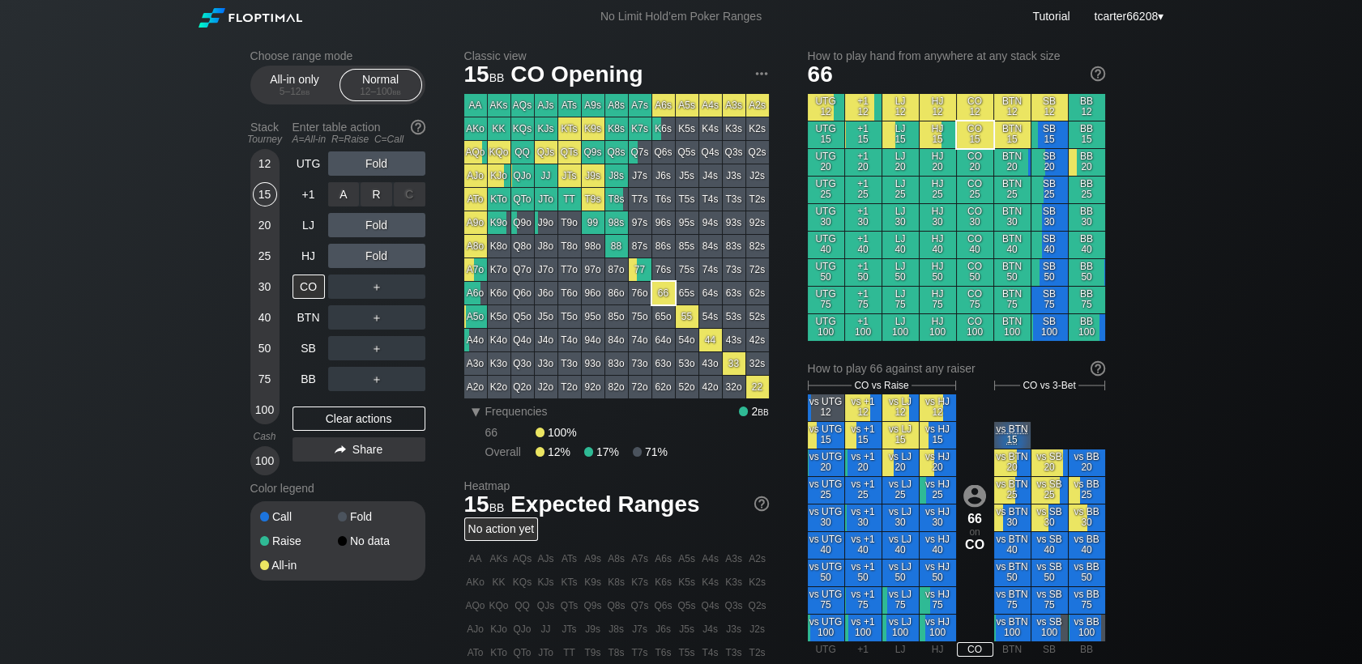
click at [363, 194] on div "R ✕" at bounding box center [377, 194] width 32 height 24
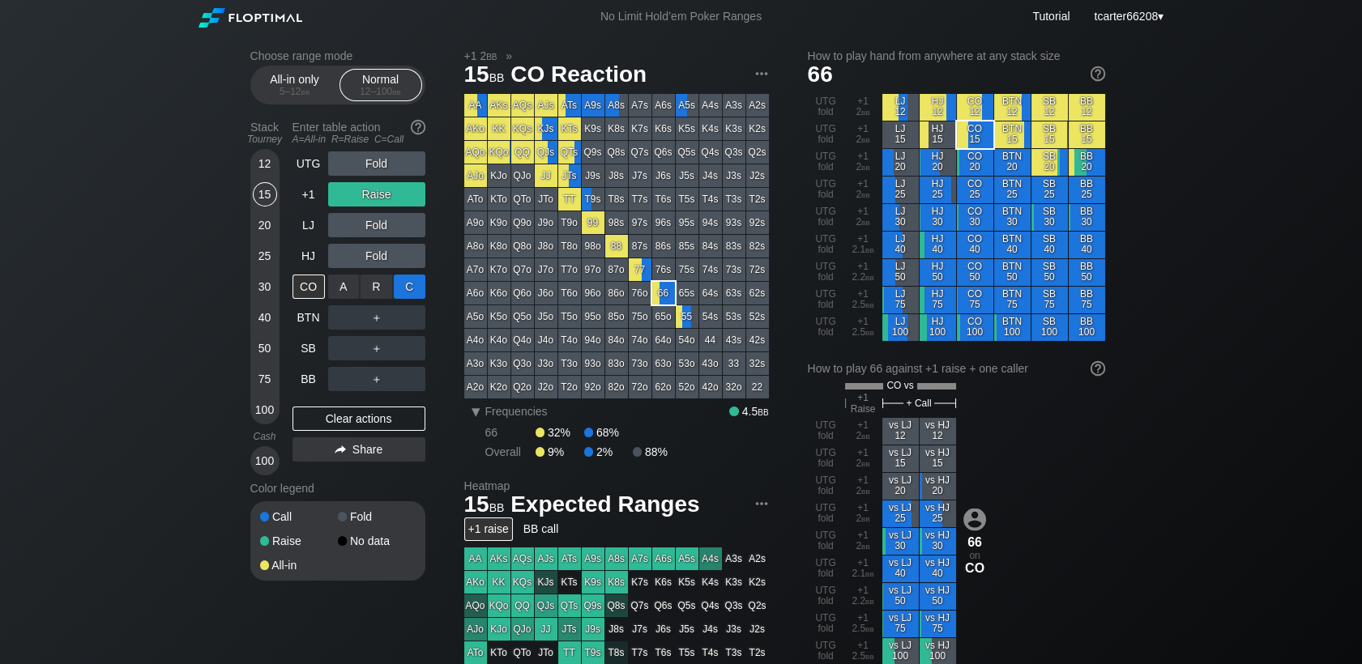
click at [411, 291] on div "C ✕" at bounding box center [410, 287] width 32 height 24
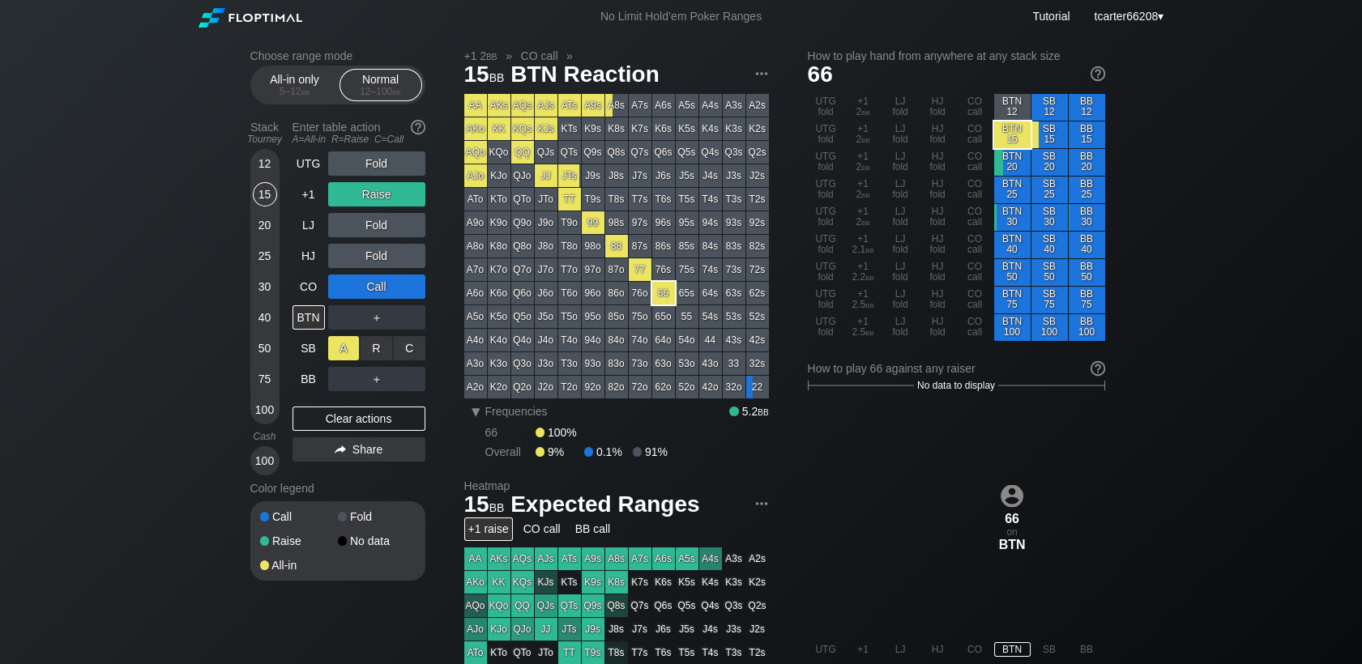
click at [348, 353] on div "A ✕" at bounding box center [344, 348] width 32 height 24
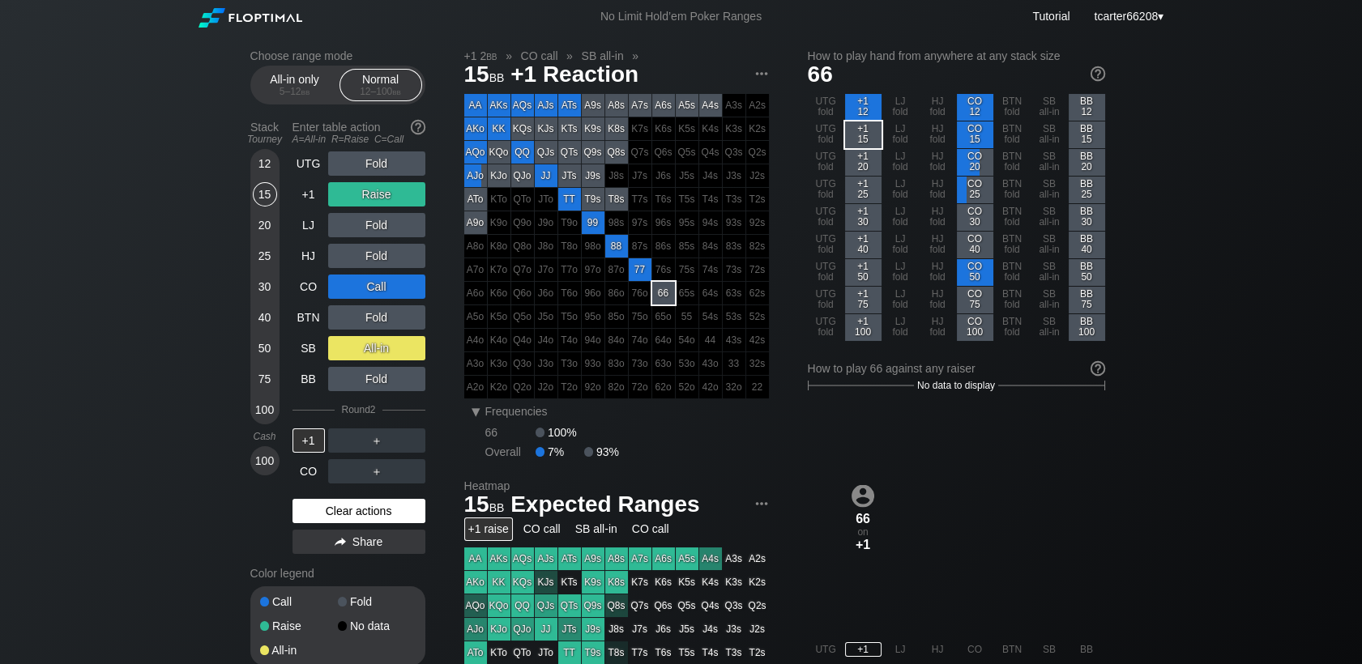
click at [346, 515] on div "Clear actions" at bounding box center [359, 511] width 133 height 24
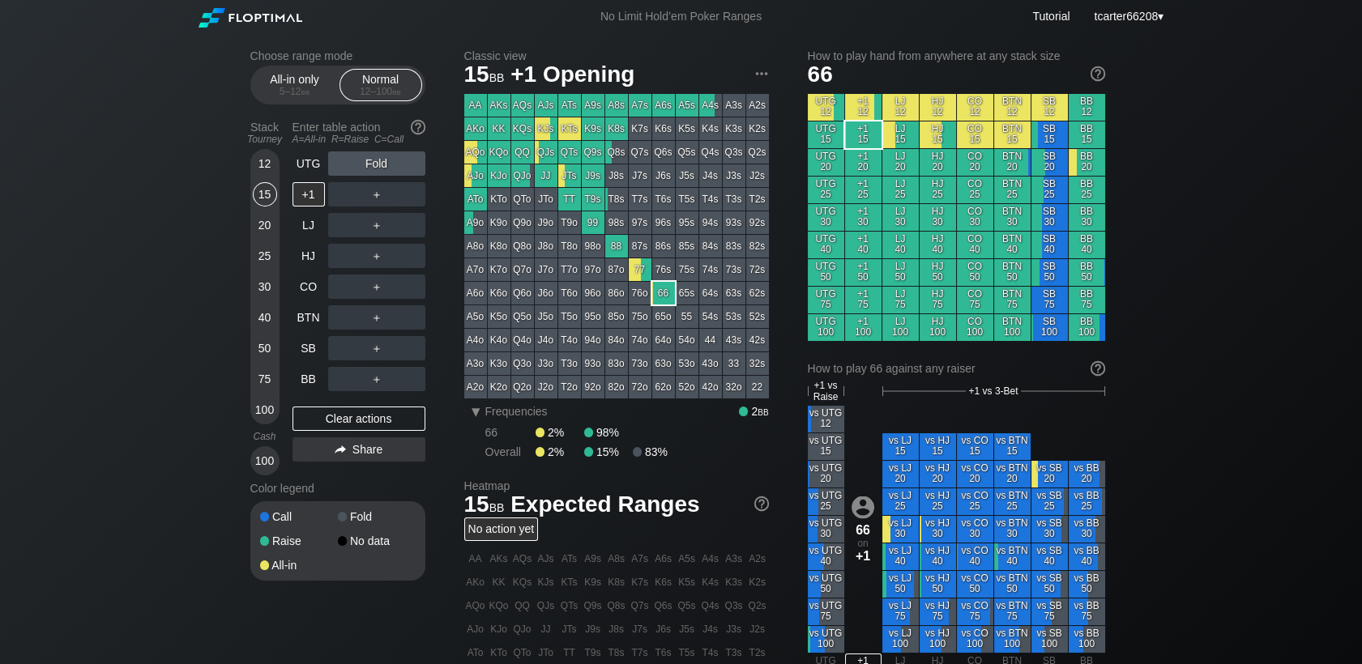
click at [264, 232] on div "20" at bounding box center [265, 225] width 24 height 24
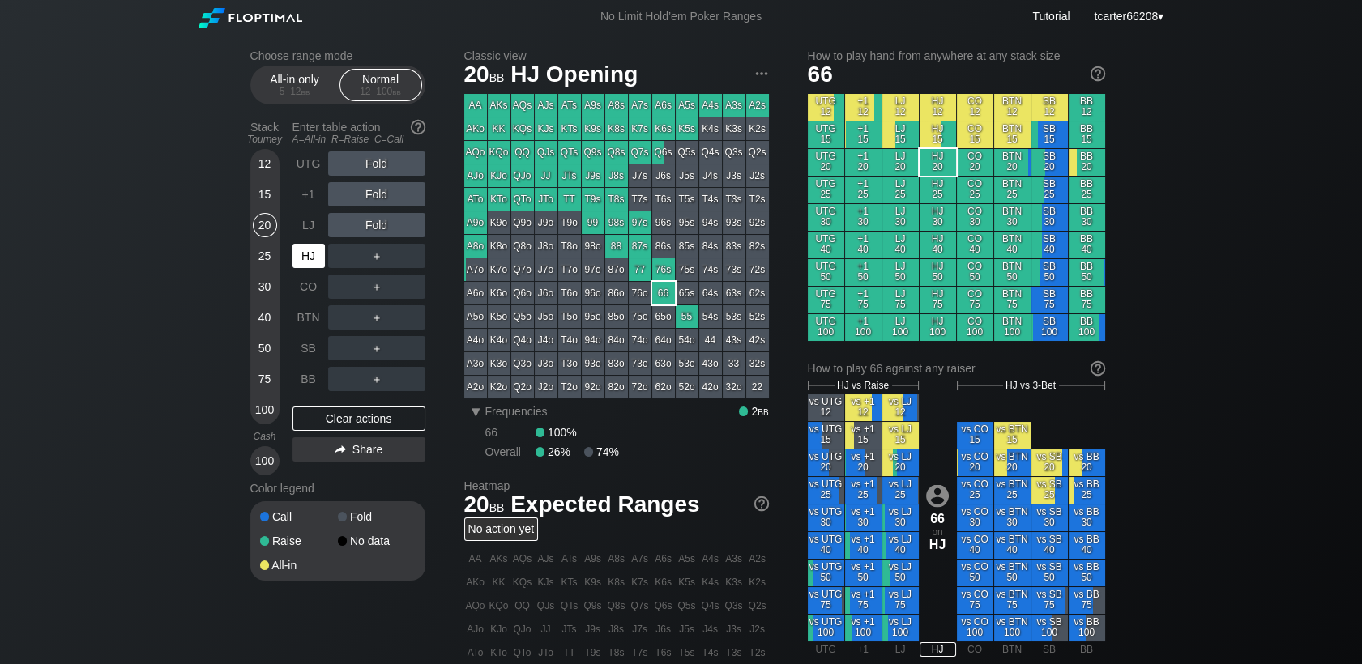
drag, startPoint x: 304, startPoint y: 265, endPoint x: 312, endPoint y: 263, distance: 8.5
click at [305, 264] on div "HJ" at bounding box center [309, 256] width 32 height 24
click at [381, 202] on div "R ✕" at bounding box center [377, 194] width 32 height 24
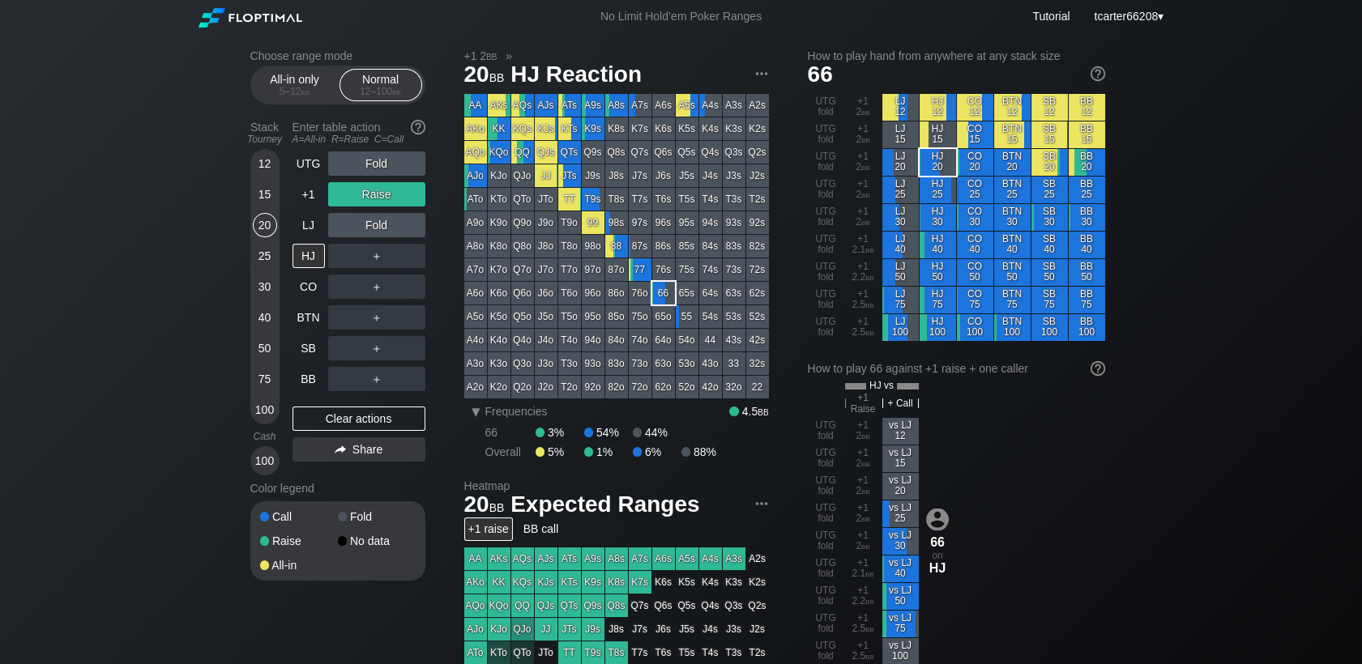
click at [264, 259] on div "25" at bounding box center [265, 256] width 24 height 24
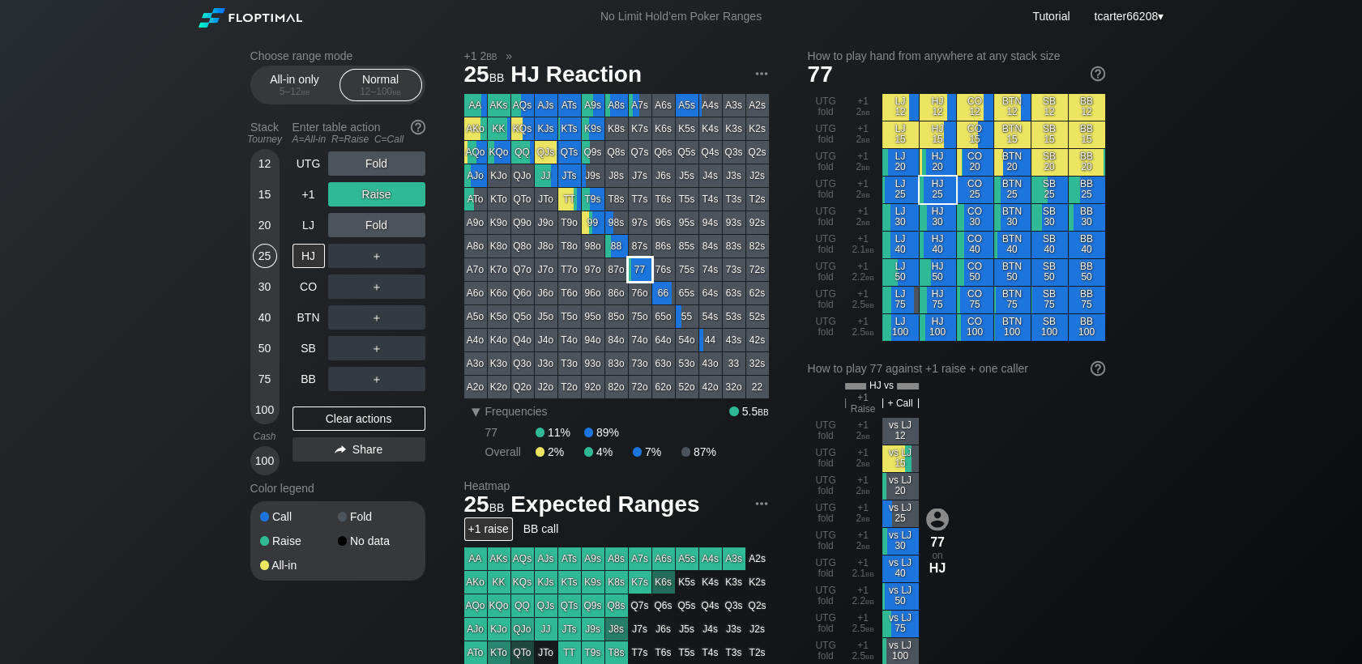
click at [639, 269] on div "77" at bounding box center [640, 270] width 23 height 23
click at [386, 198] on div "R ✕" at bounding box center [377, 194] width 32 height 24
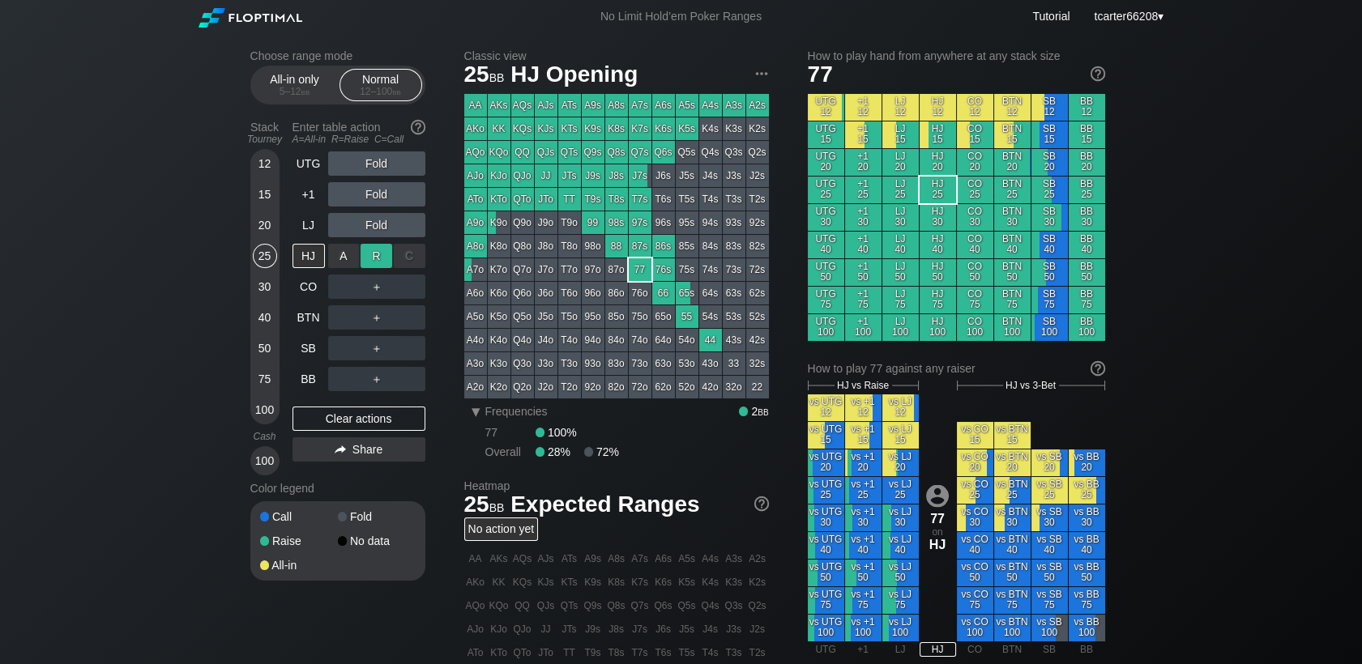
click at [374, 262] on div "R ✕" at bounding box center [377, 256] width 32 height 24
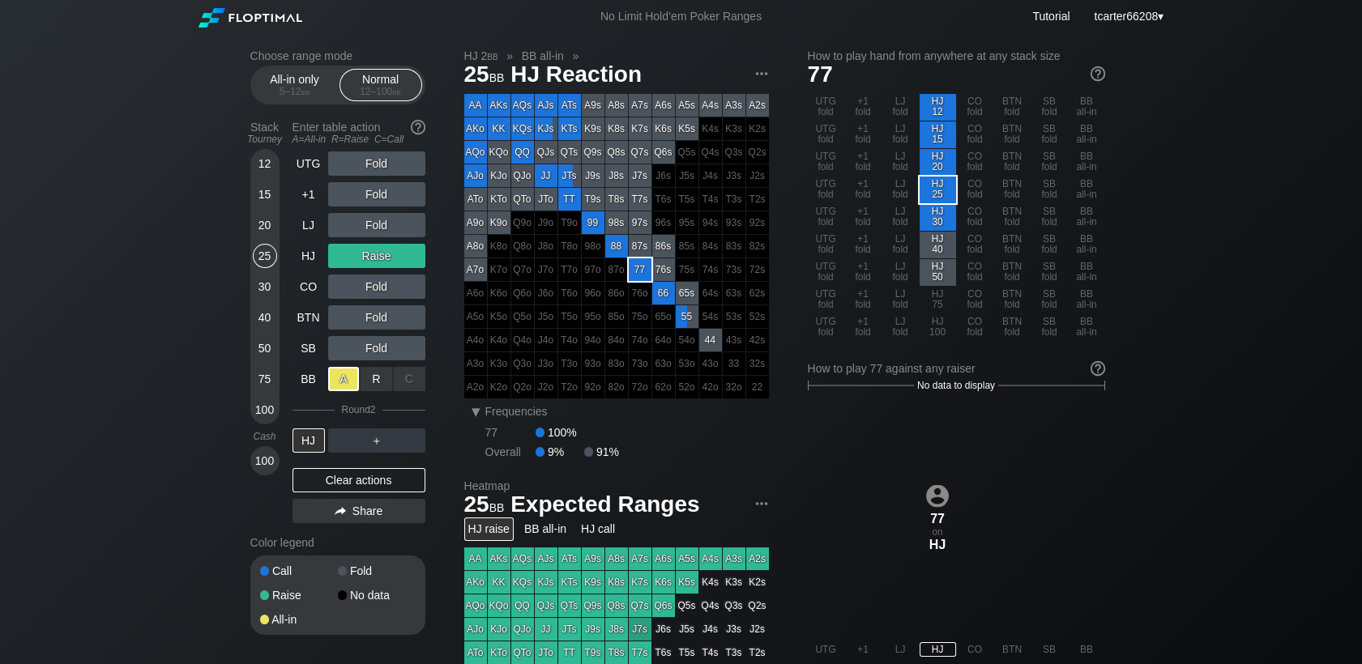
click at [347, 385] on div "A ✕" at bounding box center [344, 379] width 32 height 24
click at [361, 492] on div "Clear actions" at bounding box center [359, 480] width 133 height 24
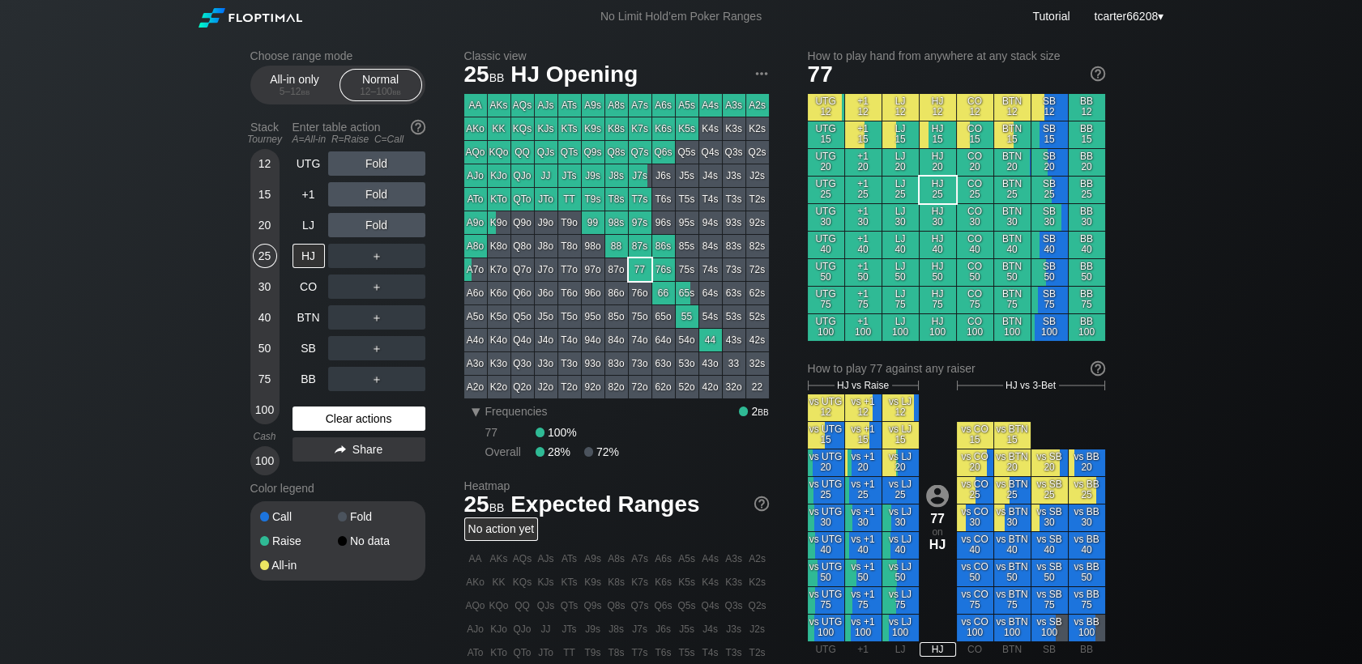
click at [342, 417] on div "Clear actions" at bounding box center [359, 419] width 133 height 24
drag, startPoint x: 340, startPoint y: 423, endPoint x: 323, endPoint y: 383, distance: 43.5
click at [338, 424] on div "Clear actions" at bounding box center [359, 419] width 133 height 24
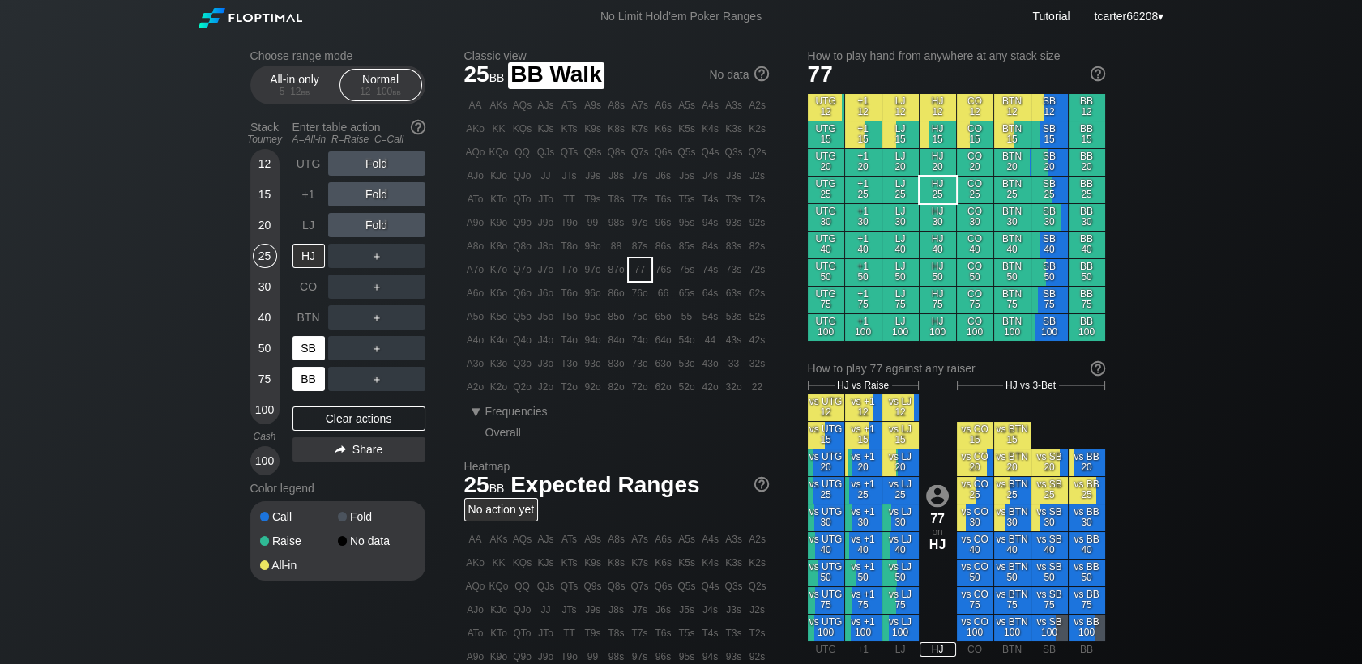
click at [311, 354] on div "SB" at bounding box center [309, 348] width 32 height 24
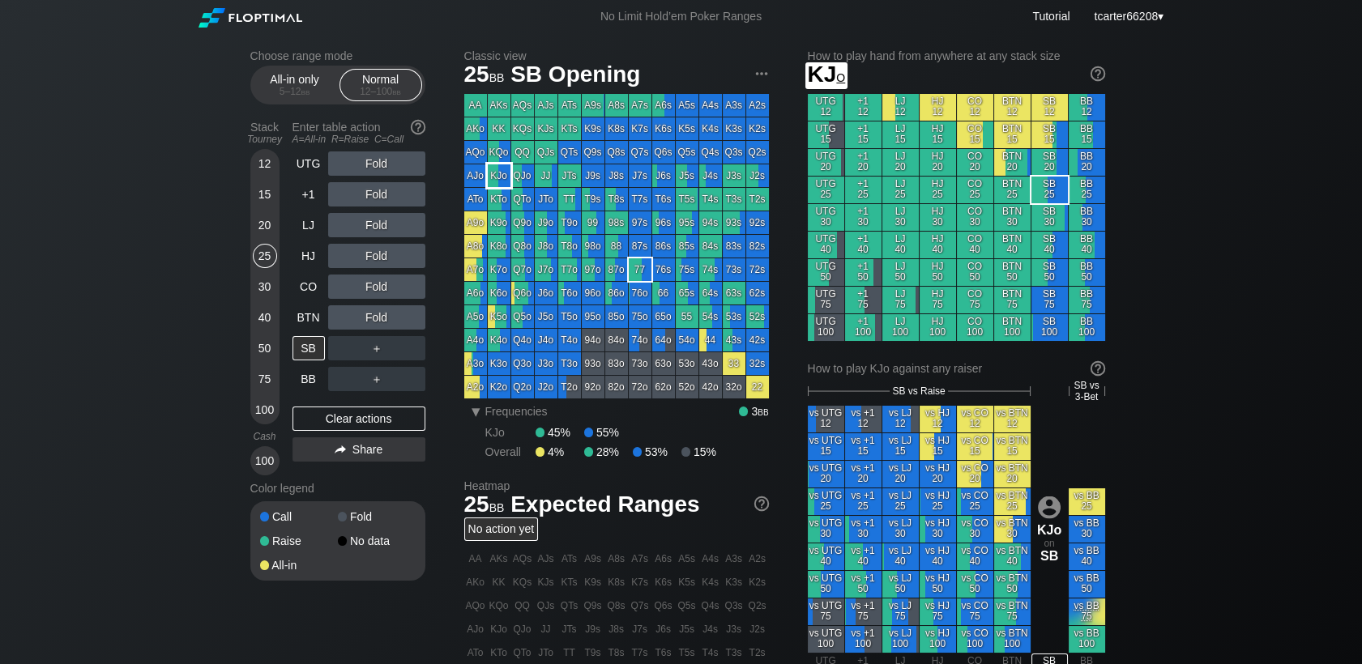
click at [497, 172] on div "KJo" at bounding box center [499, 176] width 23 height 23
click at [344, 425] on div "Clear actions" at bounding box center [359, 419] width 133 height 24
click at [263, 295] on div "30" at bounding box center [265, 287] width 24 height 24
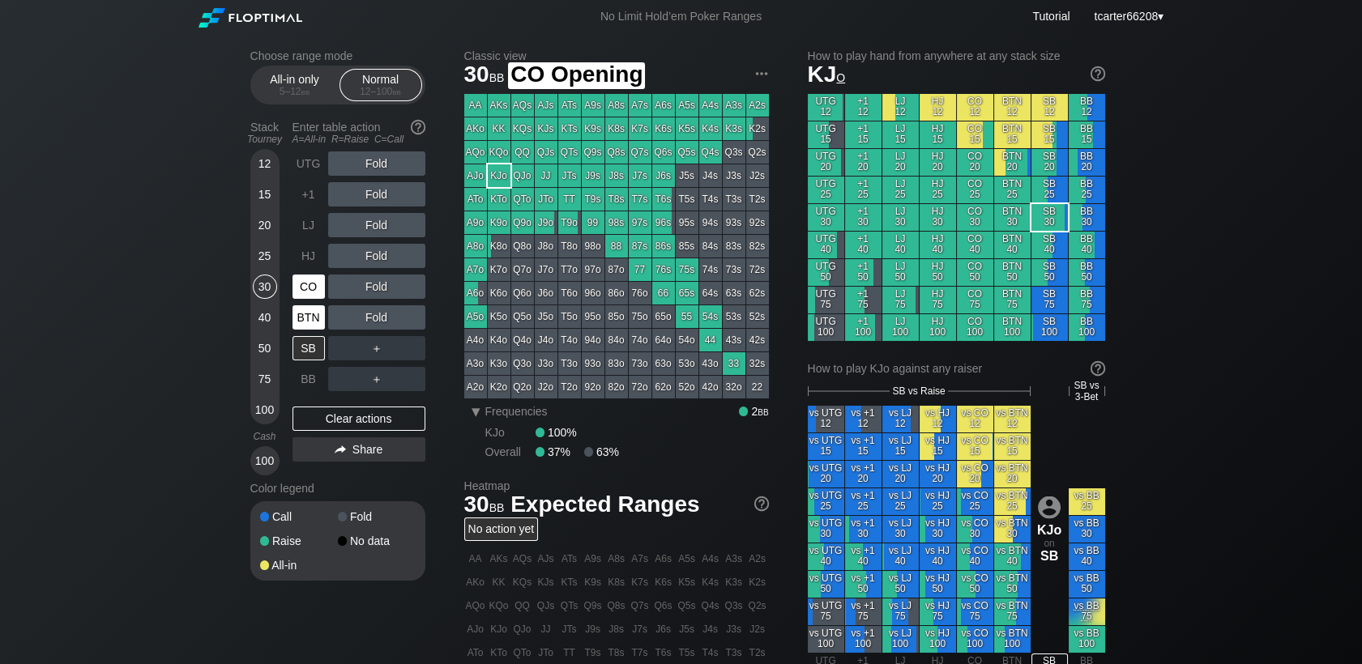
click at [309, 309] on div "BTN" at bounding box center [309, 318] width 32 height 24
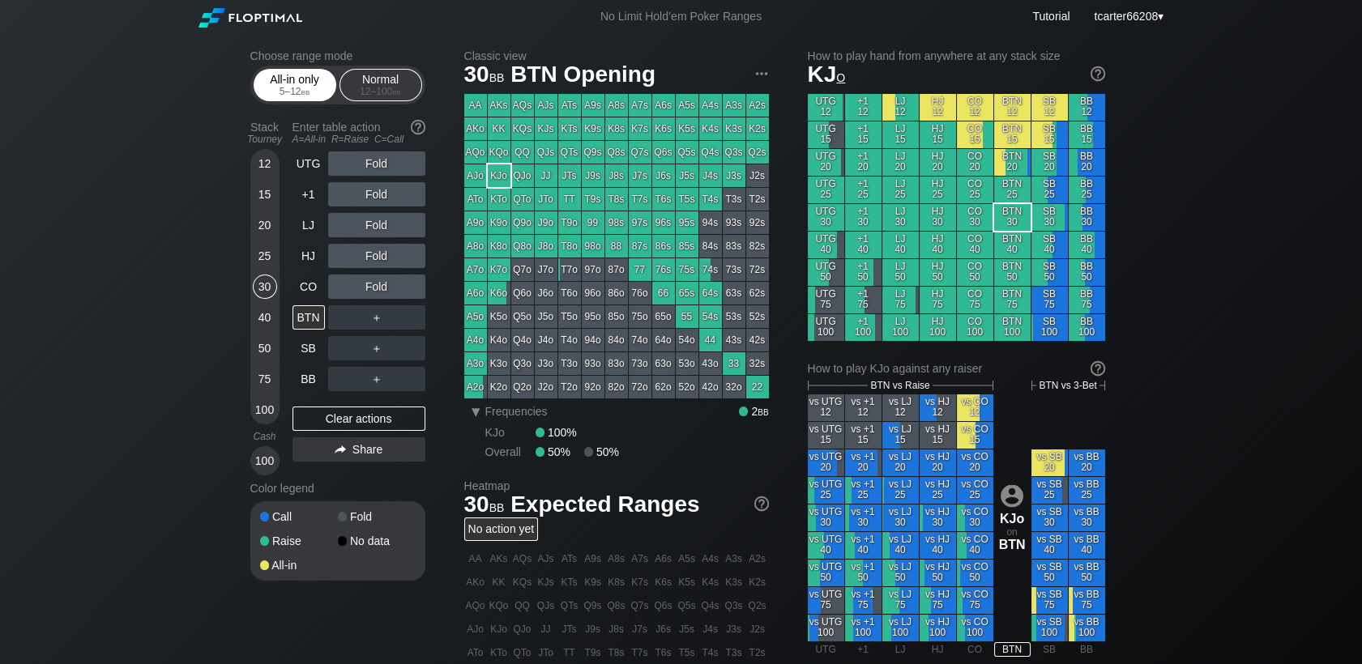
click at [276, 87] on div "All-in only 5 – 12 bb" at bounding box center [295, 85] width 75 height 31
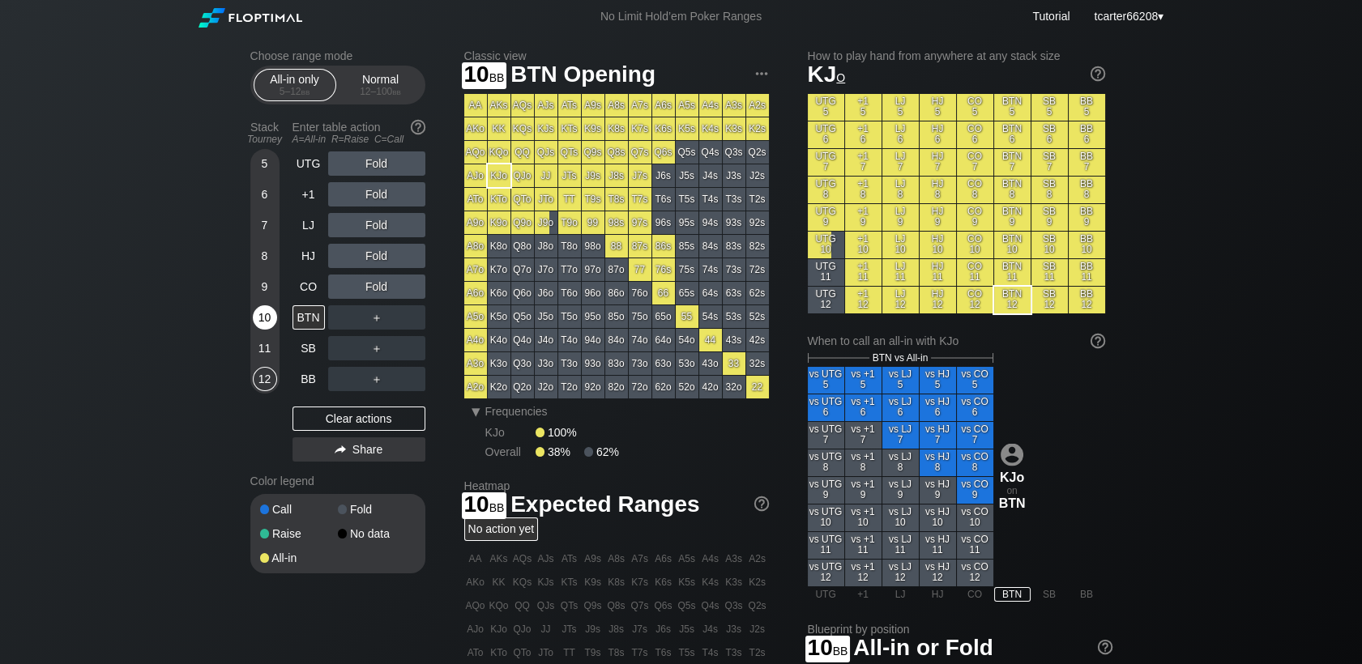
click at [267, 334] on div "10" at bounding box center [265, 321] width 24 height 31
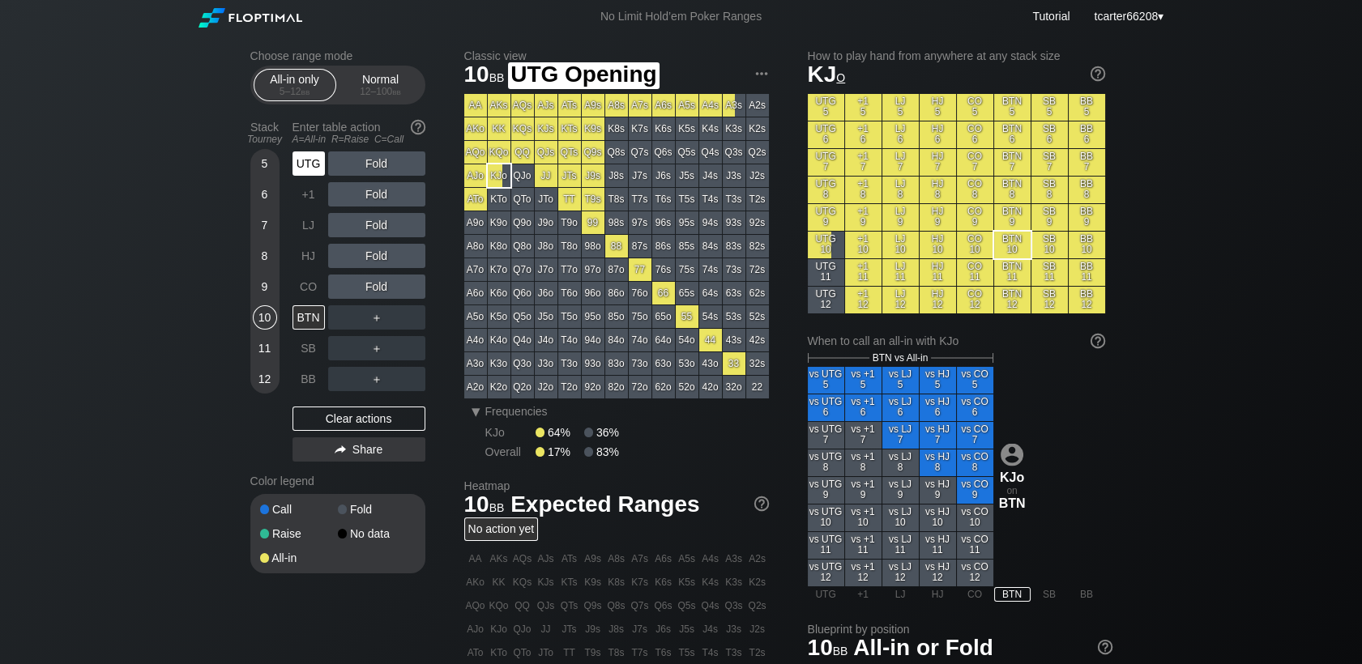
click at [316, 165] on div "UTG" at bounding box center [309, 164] width 32 height 24
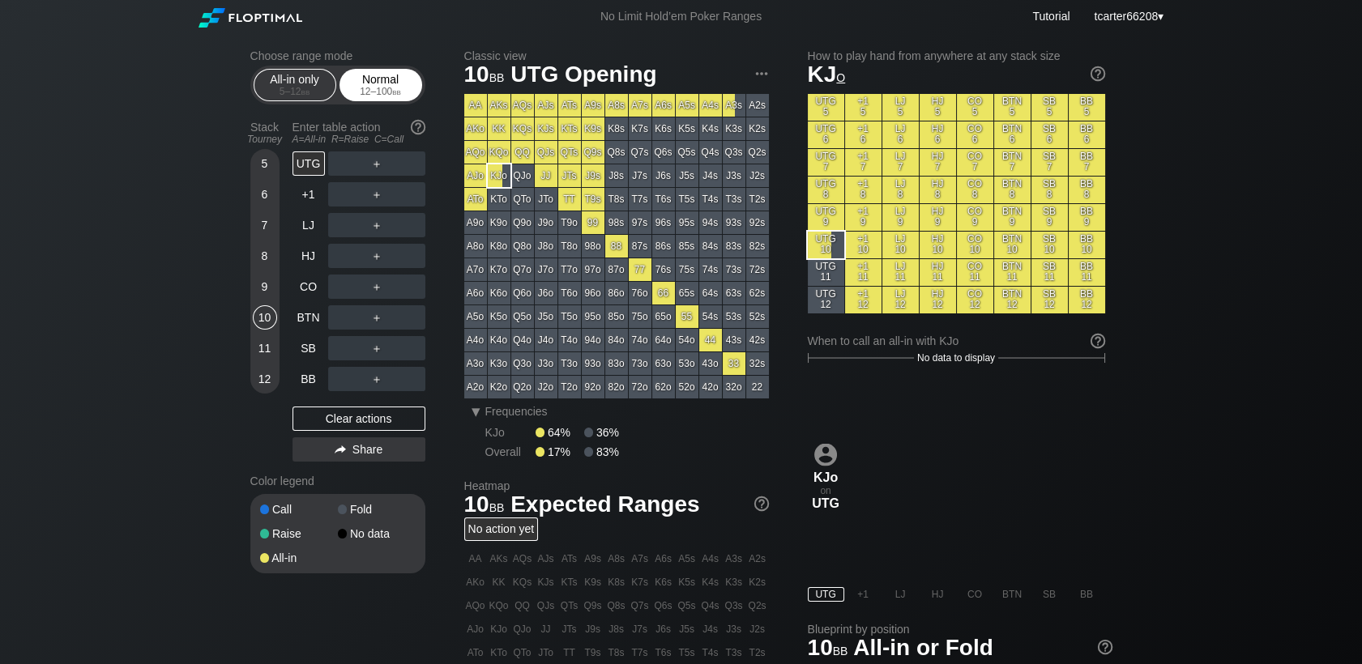
click at [381, 81] on div "Normal 12 – 100 bb" at bounding box center [381, 85] width 75 height 31
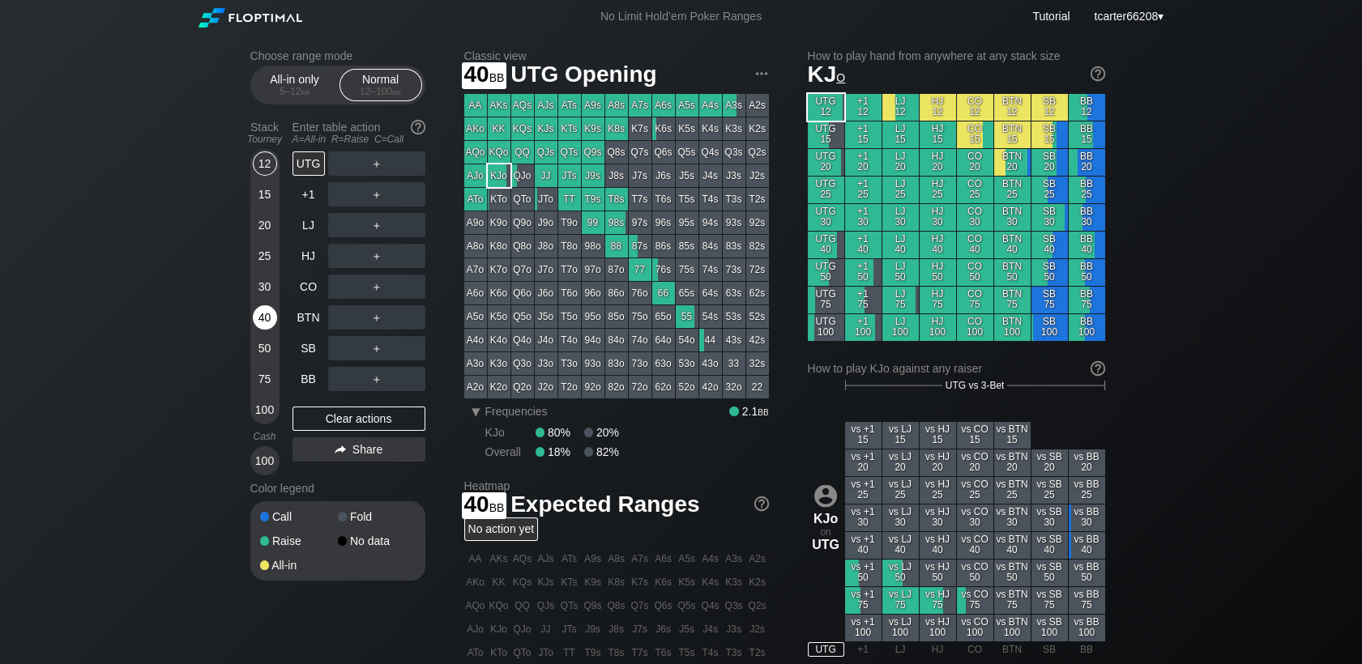
click at [267, 314] on div "40" at bounding box center [265, 318] width 24 height 24
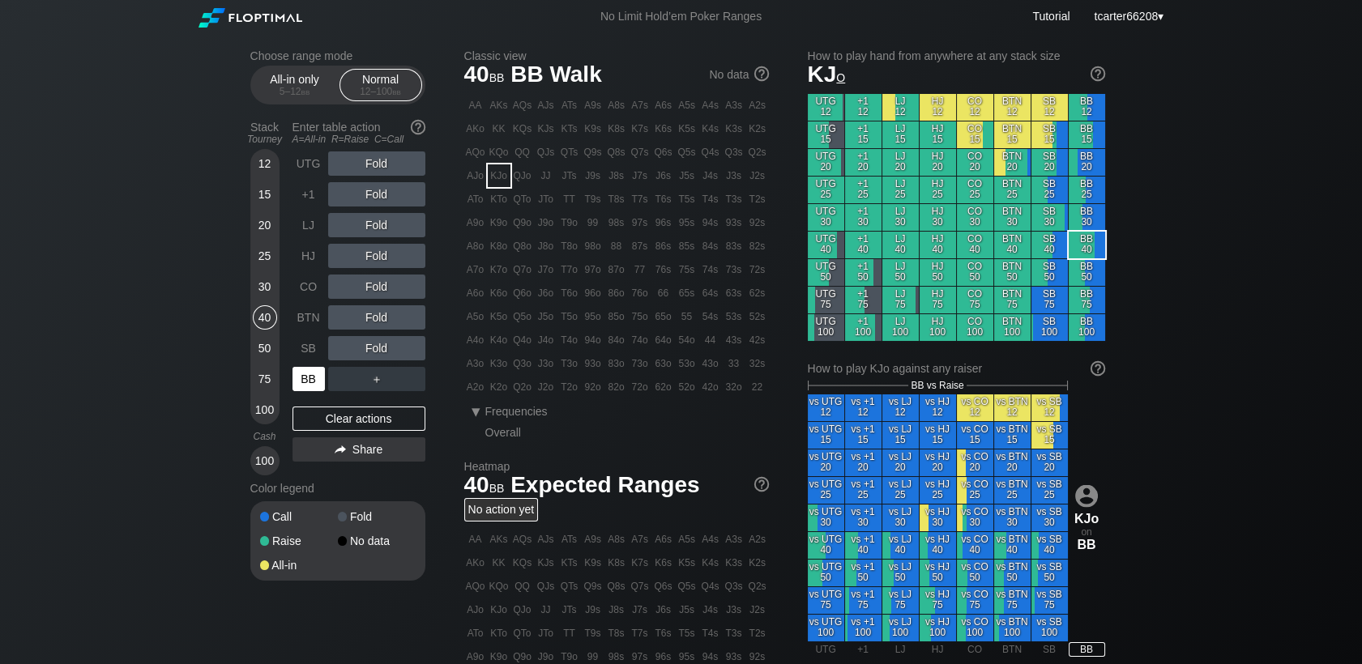
click at [312, 390] on div "BB" at bounding box center [309, 379] width 32 height 24
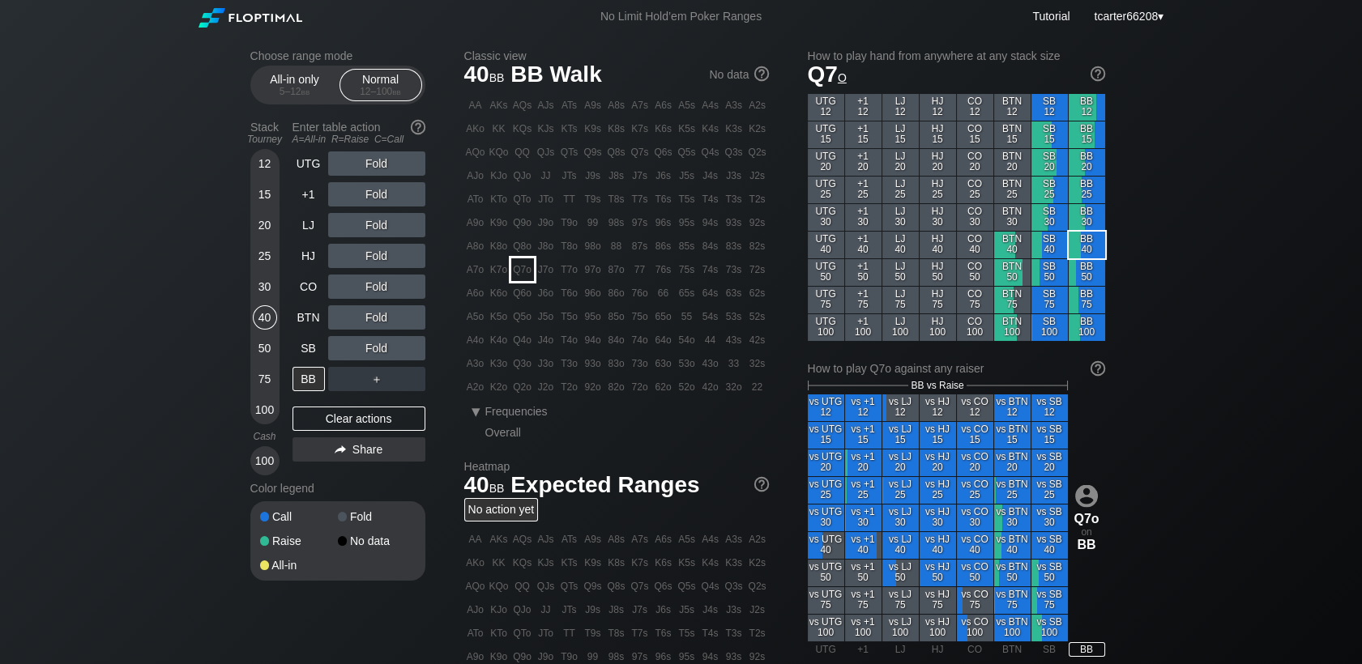
click at [521, 271] on div "Q7o" at bounding box center [522, 270] width 23 height 23
click at [294, 337] on div "UTG Fold +1 Fold LJ Fold HJ Fold CO Fold BTN Fold SB Fold BB ＋" at bounding box center [359, 272] width 133 height 240
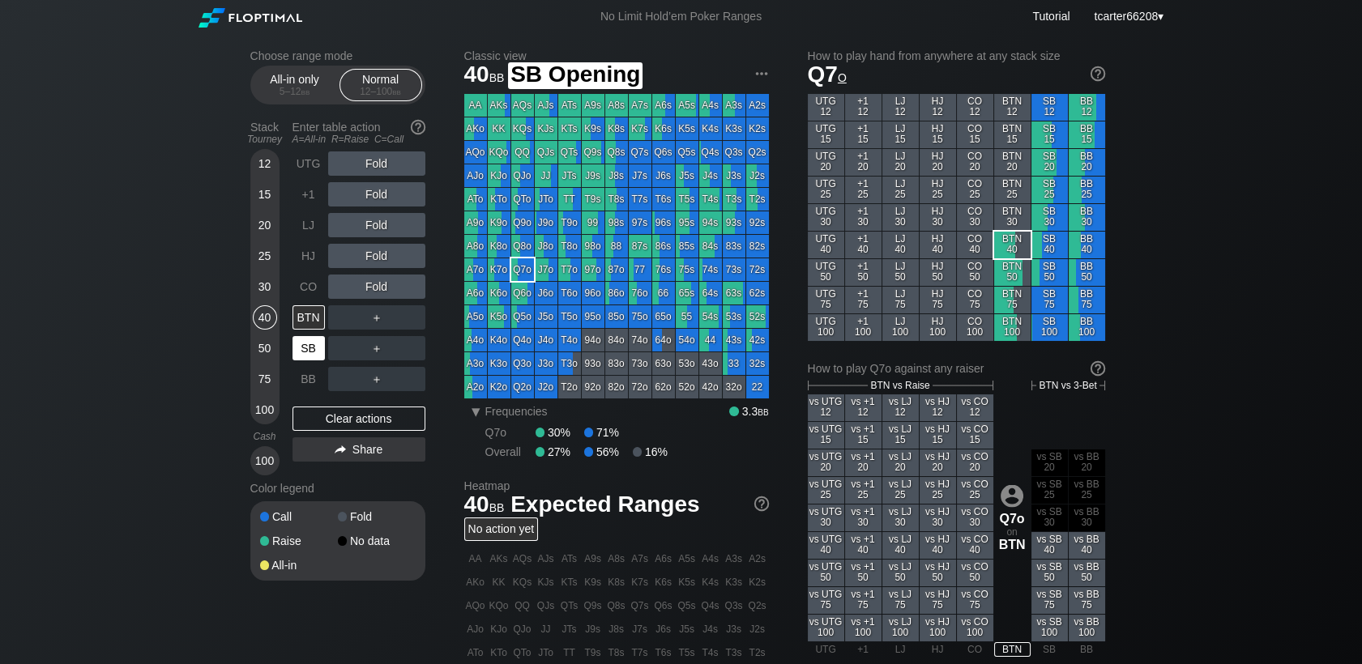
click at [297, 345] on div "SB" at bounding box center [309, 348] width 32 height 24
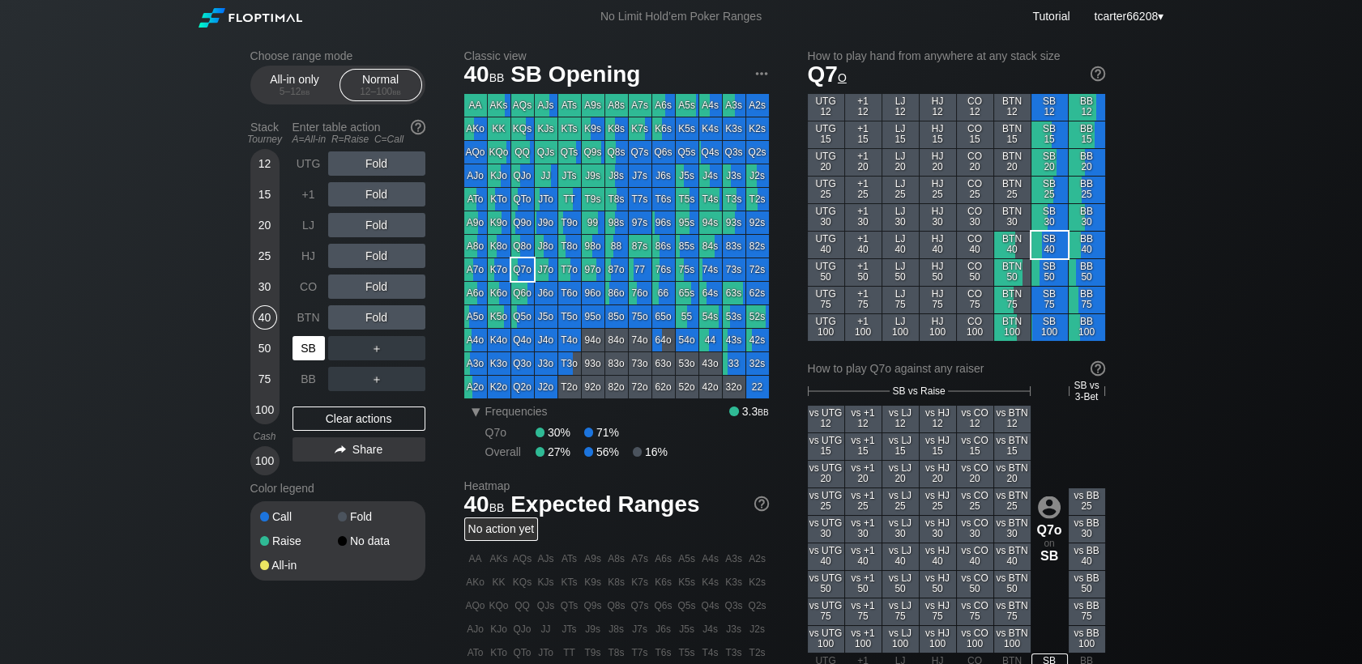
click at [297, 345] on div "SB" at bounding box center [309, 348] width 32 height 24
click at [387, 429] on div "Clear actions" at bounding box center [359, 419] width 133 height 24
click at [264, 291] on div "30" at bounding box center [265, 287] width 24 height 24
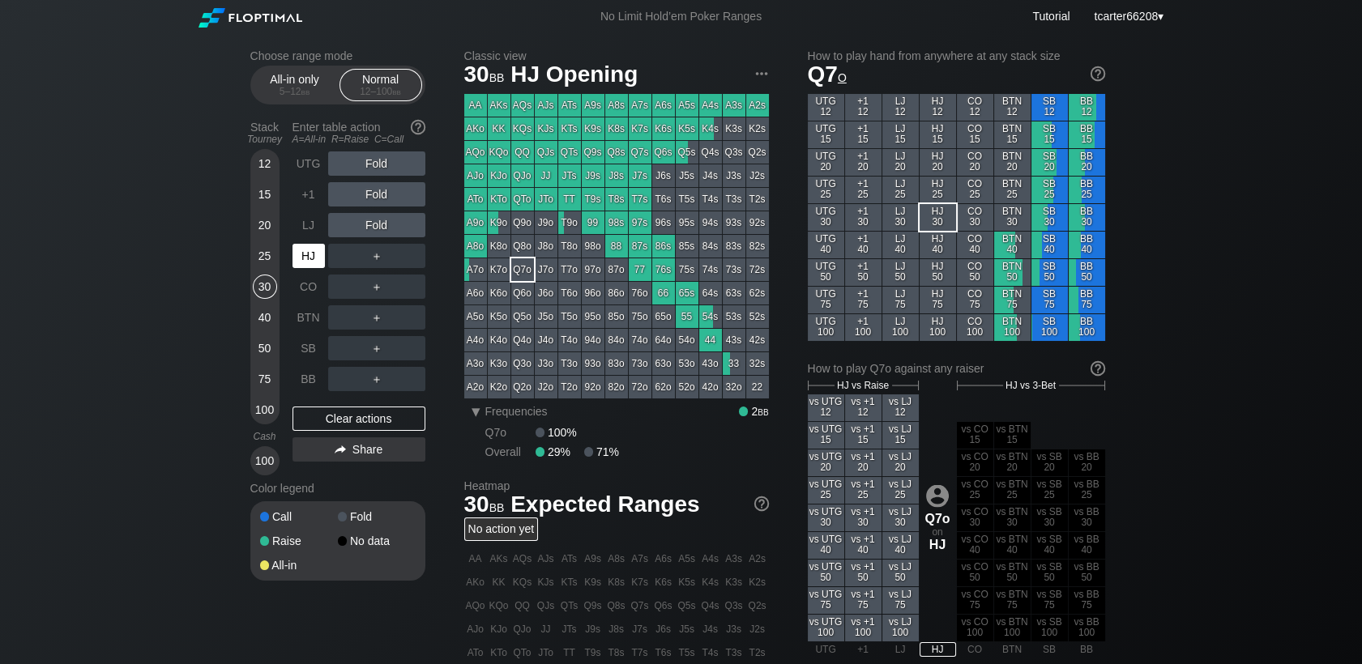
click at [314, 263] on div "HJ" at bounding box center [309, 256] width 32 height 24
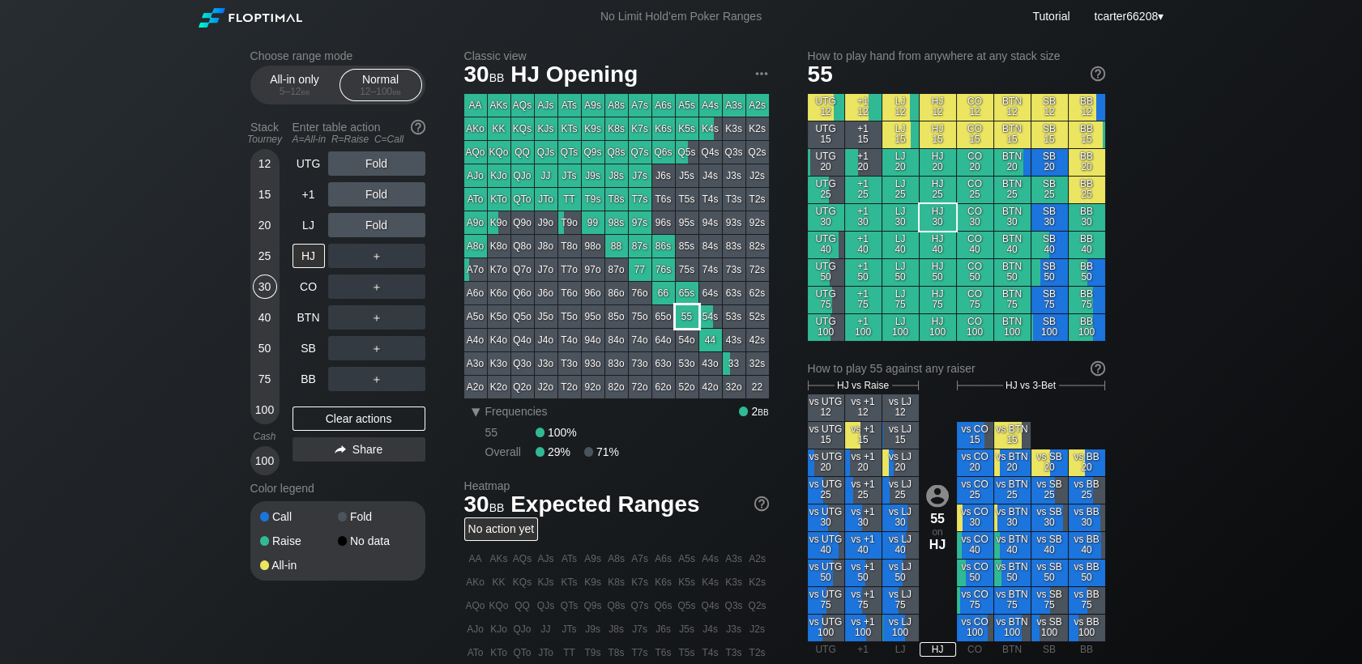
click at [696, 323] on div "55" at bounding box center [687, 317] width 23 height 23
click at [315, 420] on div "Clear actions" at bounding box center [359, 419] width 133 height 24
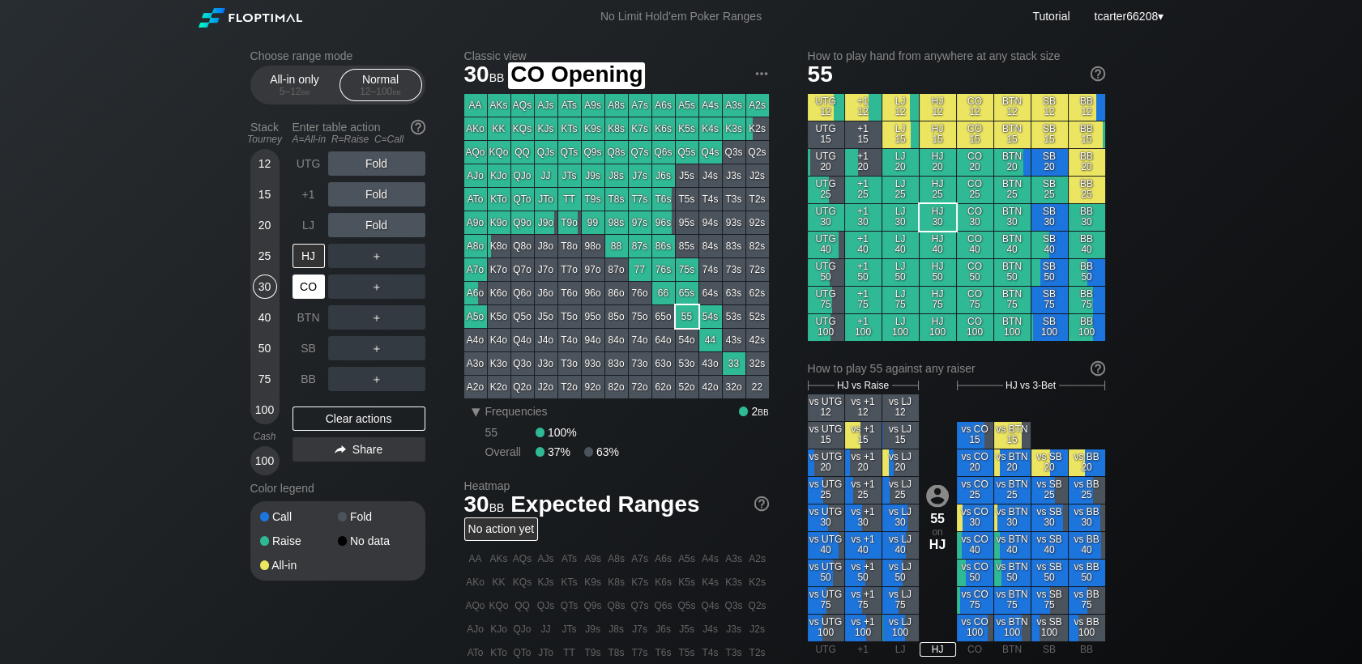
click at [298, 291] on div "CO" at bounding box center [309, 287] width 32 height 24
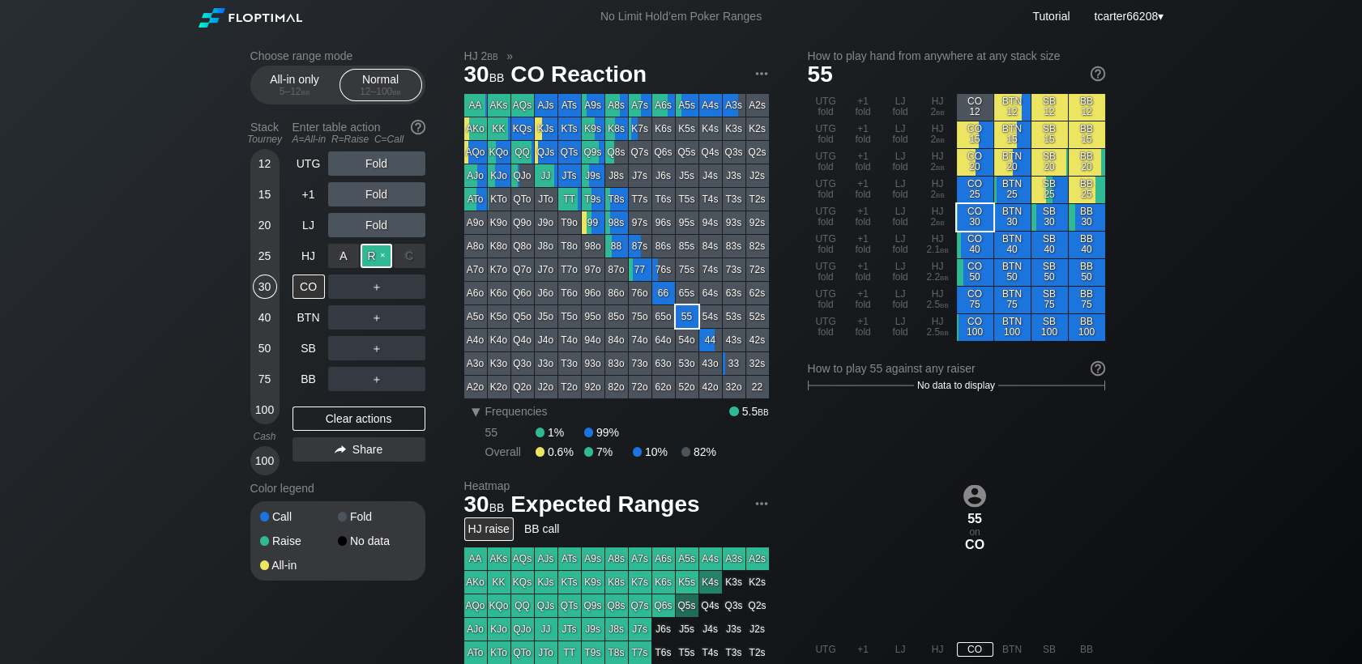
click at [369, 252] on div "R ✕" at bounding box center [377, 256] width 32 height 24
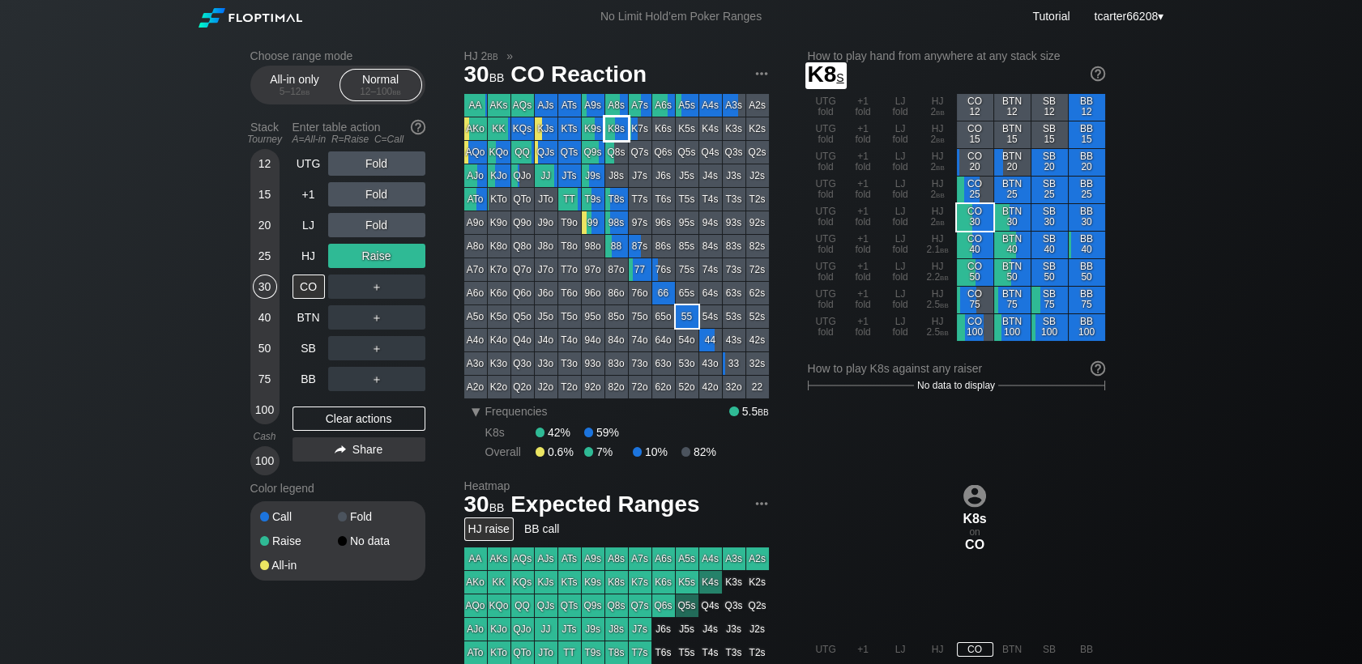
click at [619, 130] on div "K8s" at bounding box center [616, 129] width 23 height 23
drag, startPoint x: 371, startPoint y: 417, endPoint x: 305, endPoint y: 412, distance: 66.7
click at [371, 417] on div "Clear actions" at bounding box center [359, 419] width 133 height 24
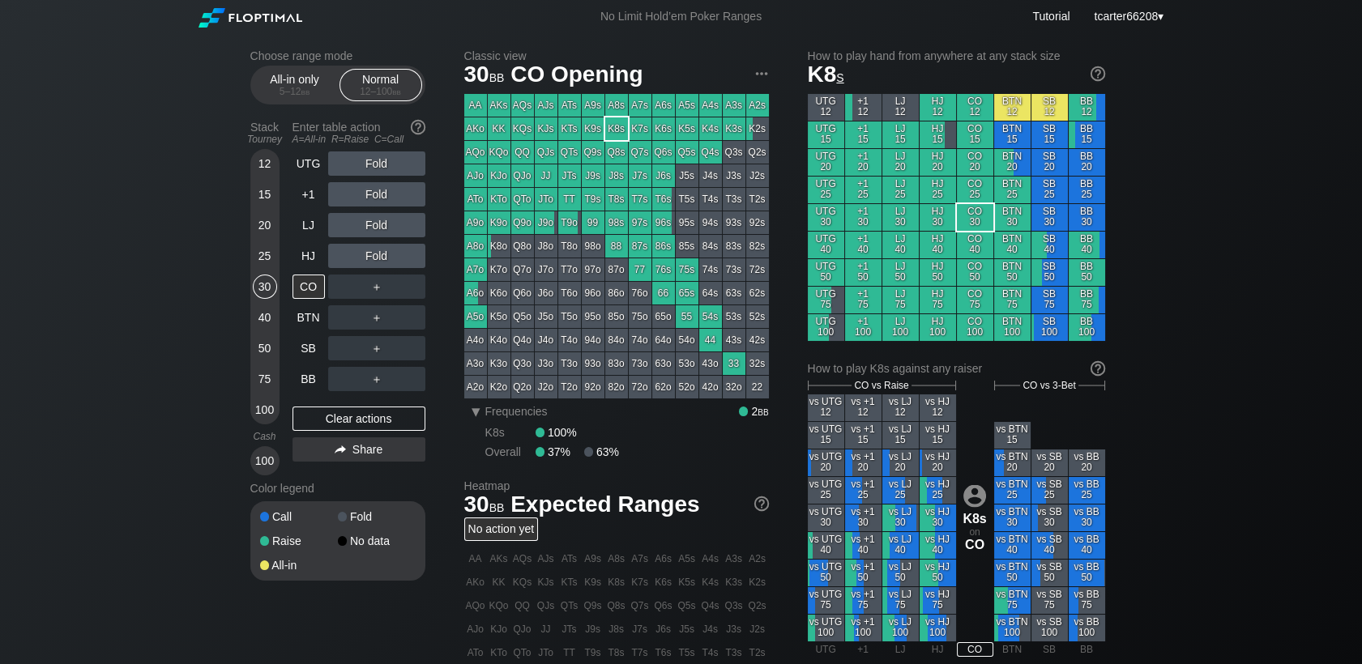
click at [264, 321] on div "40" at bounding box center [265, 318] width 24 height 24
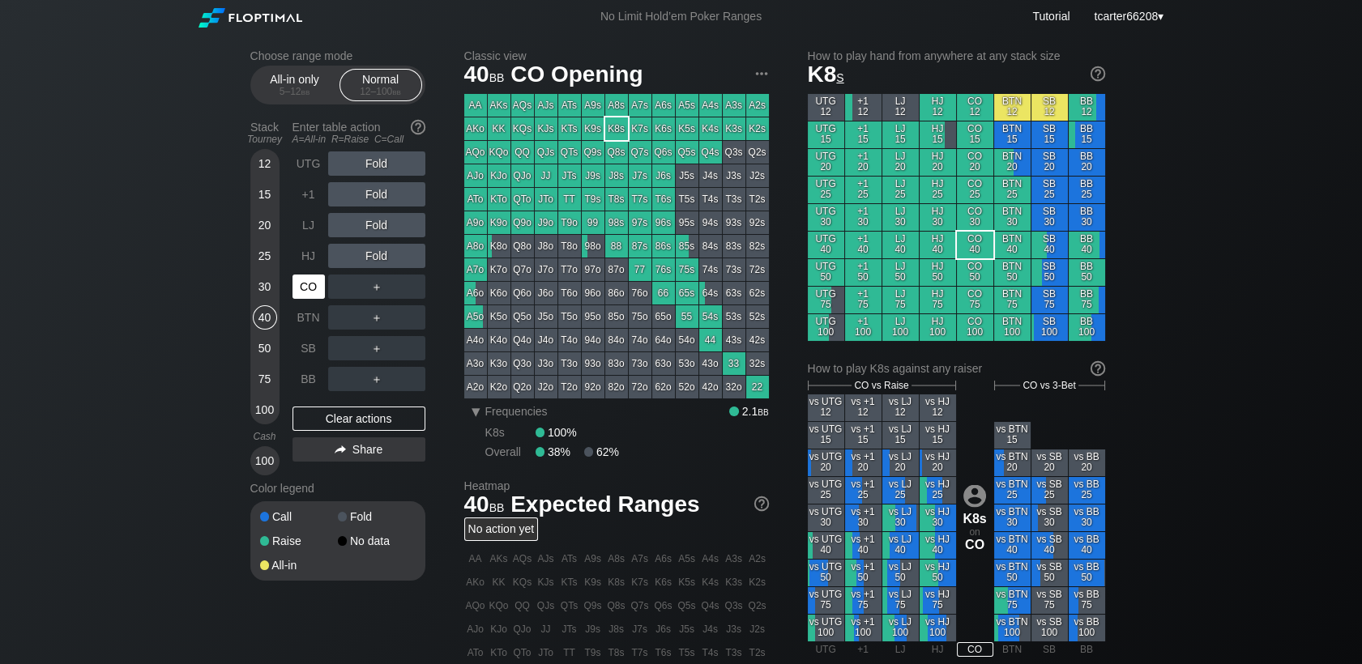
drag, startPoint x: 318, startPoint y: 287, endPoint x: 335, endPoint y: 287, distance: 17.0
click at [318, 287] on div "CO" at bounding box center [309, 287] width 32 height 24
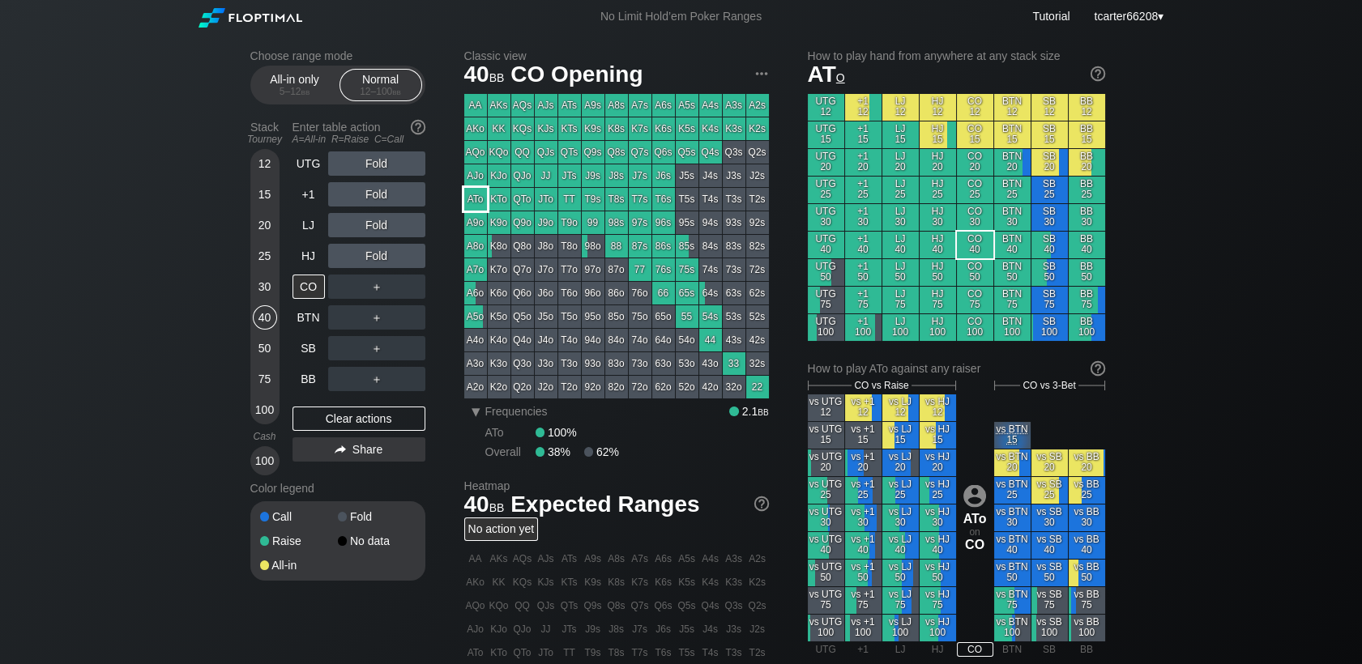
click at [482, 194] on div "ATo" at bounding box center [475, 199] width 23 height 23
click at [374, 247] on div "Fold" at bounding box center [376, 256] width 97 height 24
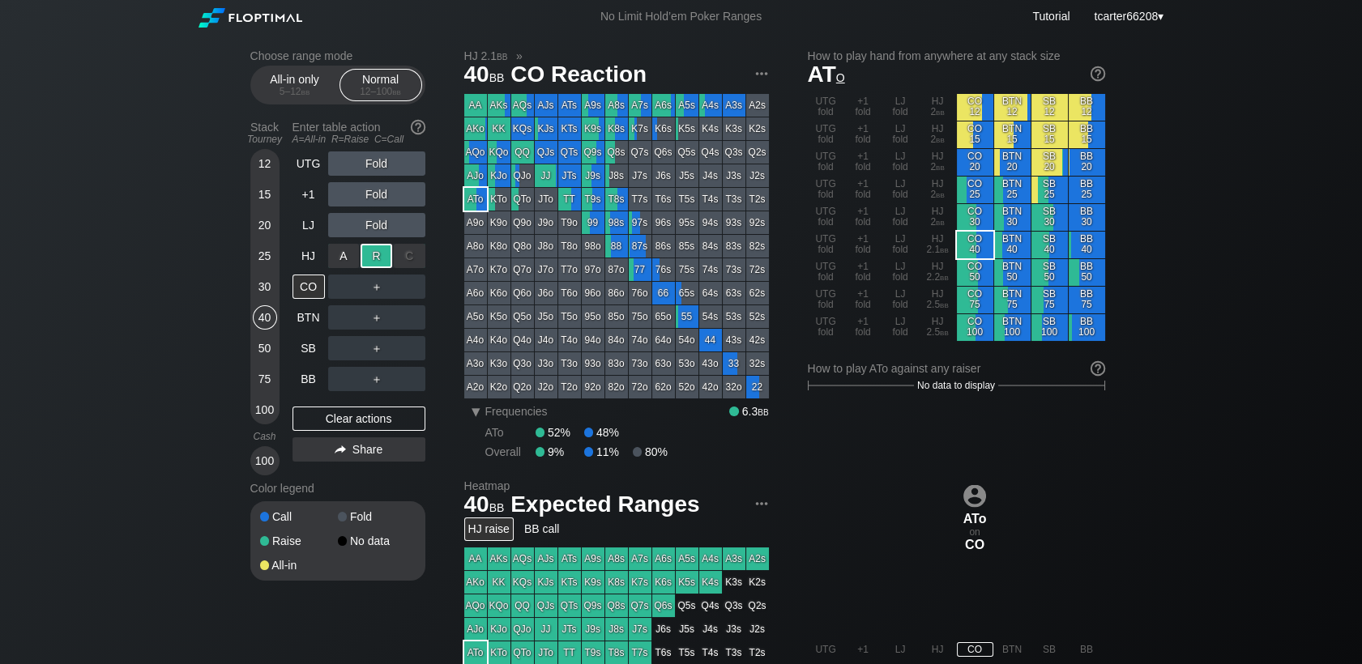
click at [376, 252] on div "R ✕" at bounding box center [377, 256] width 32 height 24
drag, startPoint x: 261, startPoint y: 292, endPoint x: 311, endPoint y: 353, distance: 79.5
click at [261, 291] on div "30" at bounding box center [265, 287] width 24 height 24
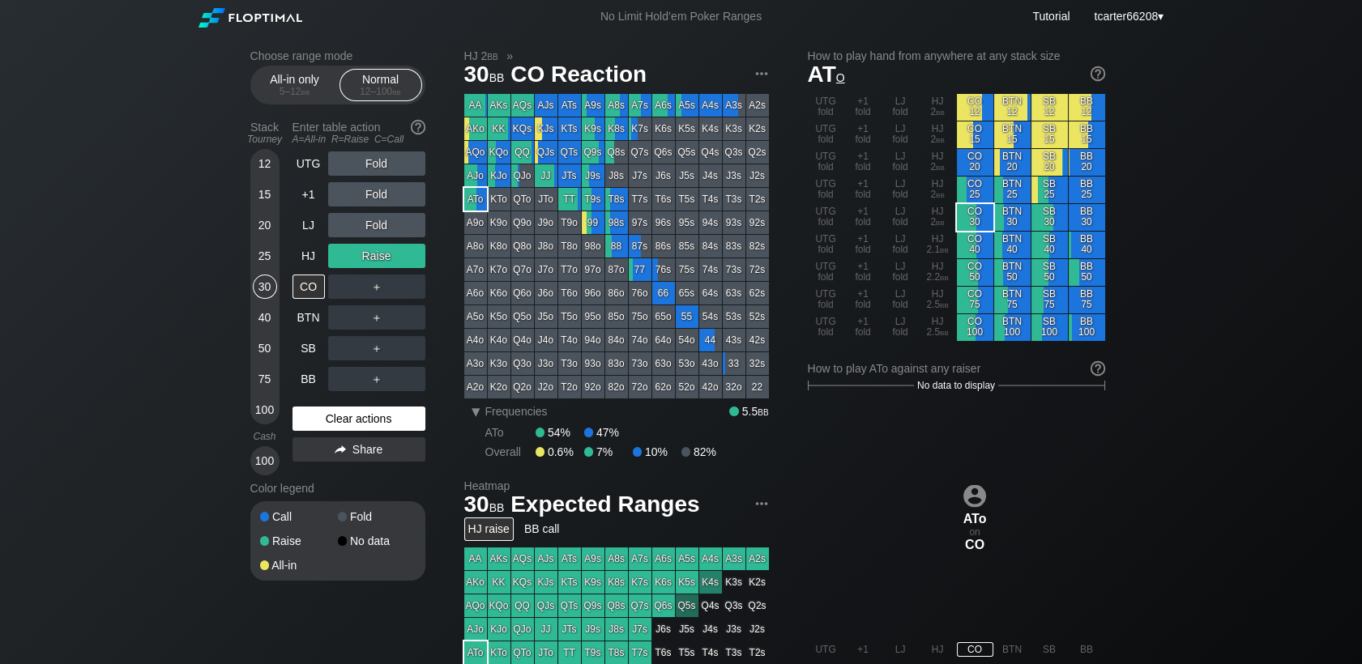
drag, startPoint x: 352, startPoint y: 406, endPoint x: 352, endPoint y: 419, distance: 13.0
click at [352, 407] on div "UTG Fold +1 Fold LJ Fold HJ Raise CO ＋ BTN ＋ SB ＋ BB ＋ Clear actions Share" at bounding box center [359, 314] width 133 height 324
click at [352, 419] on div "Clear actions" at bounding box center [359, 419] width 133 height 24
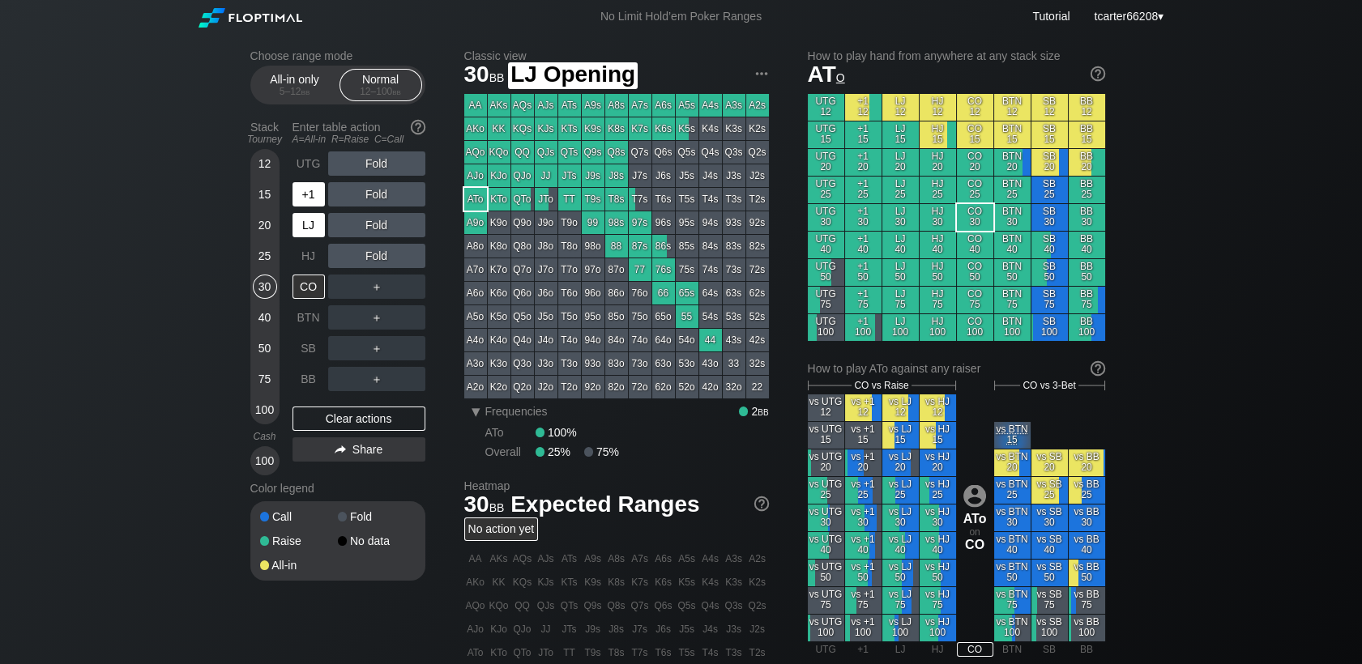
click at [306, 193] on div "+1" at bounding box center [309, 194] width 32 height 24
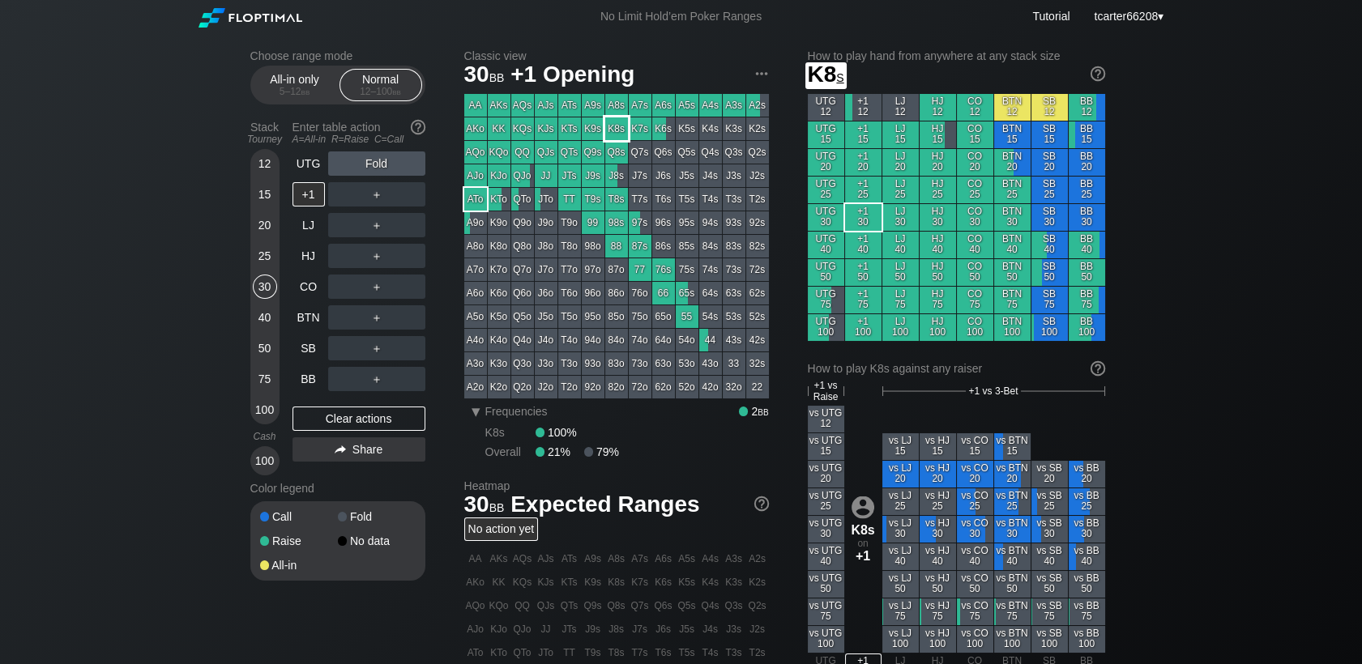
click at [609, 155] on div "Q8s" at bounding box center [616, 152] width 23 height 23
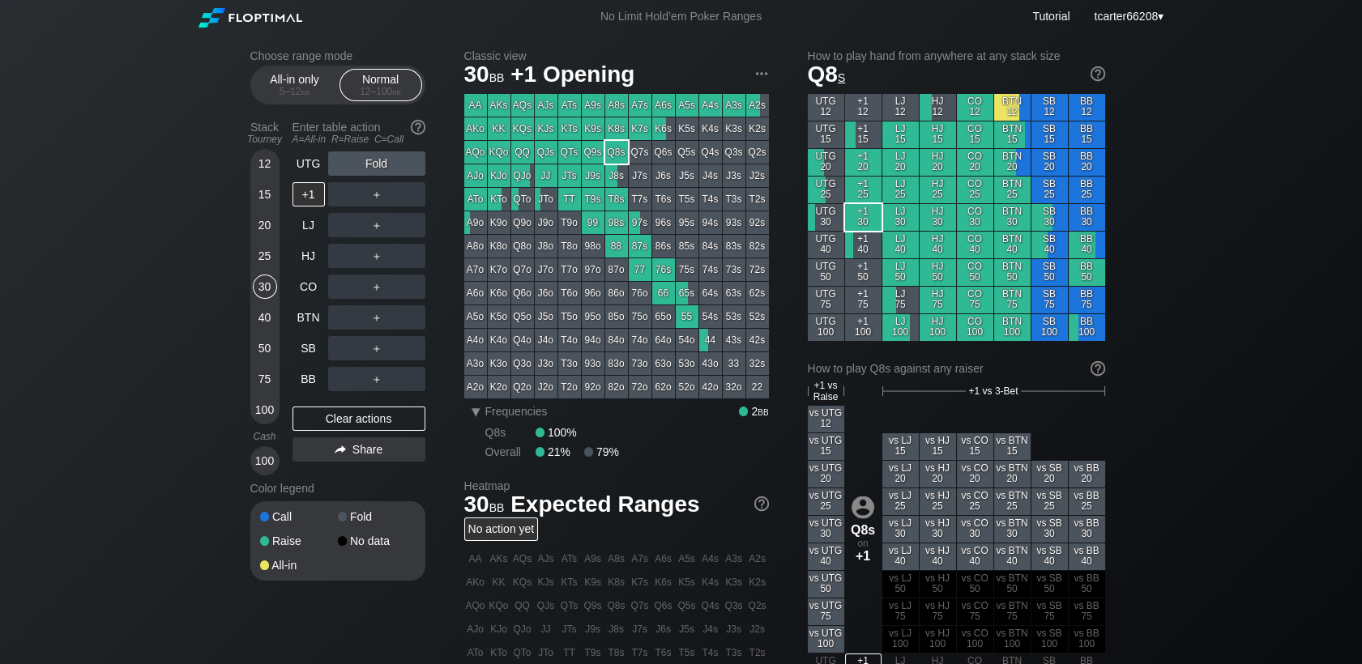
click at [272, 327] on div "40" at bounding box center [265, 318] width 24 height 24
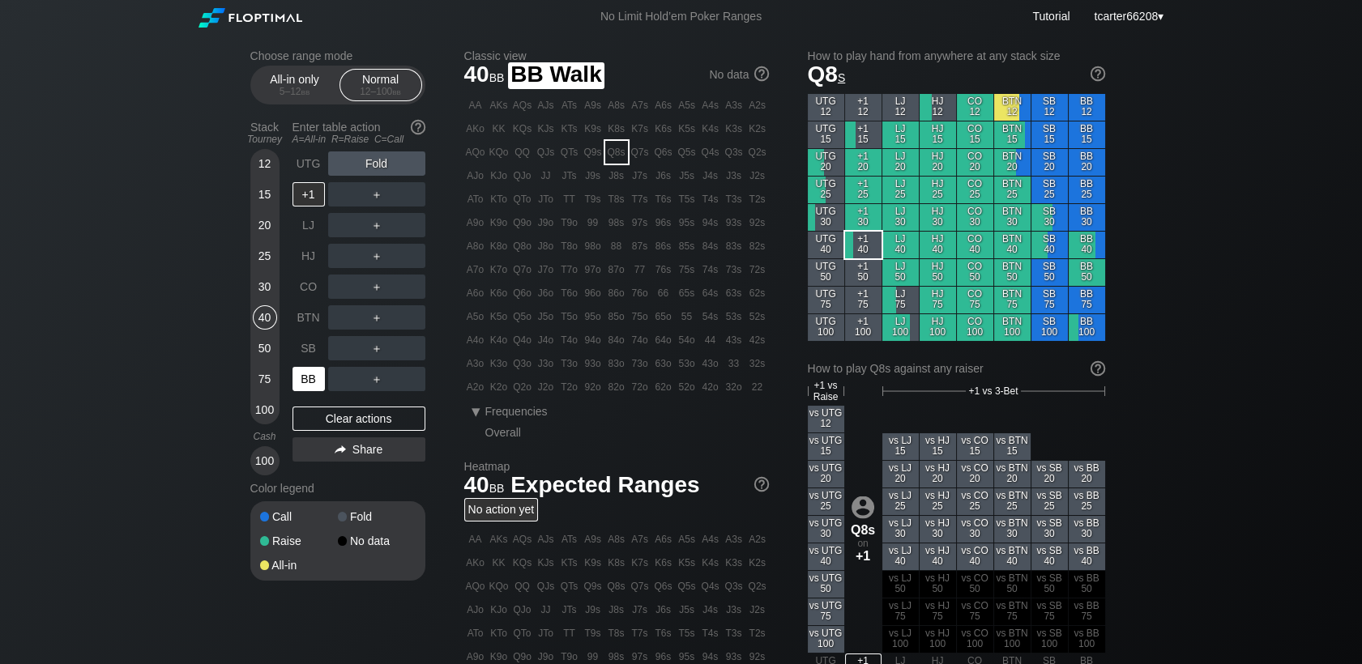
drag, startPoint x: 299, startPoint y: 376, endPoint x: 317, endPoint y: 391, distance: 23.6
click at [301, 378] on div "BB" at bounding box center [309, 379] width 32 height 24
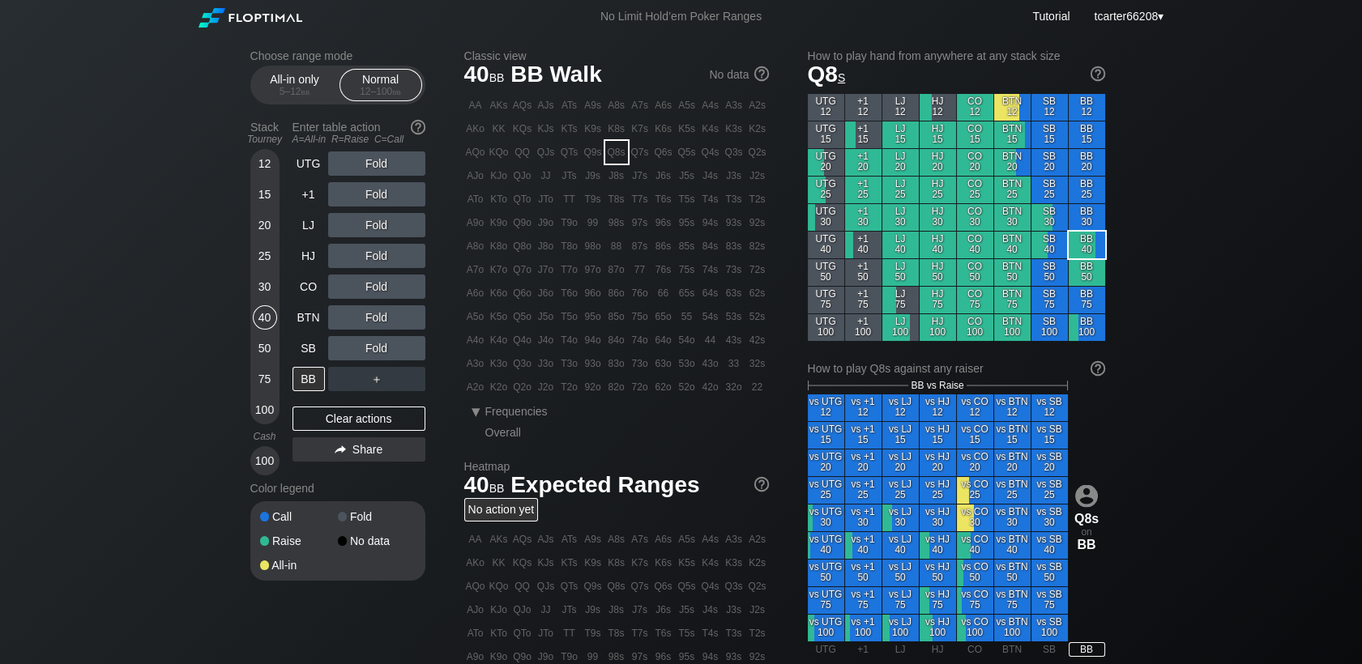
click at [339, 434] on div "UTG Fold +1 Fold LJ Fold HJ Fold CO Fold BTN Fold SB Fold BB ＋ Clear actions Sh…" at bounding box center [359, 314] width 133 height 324
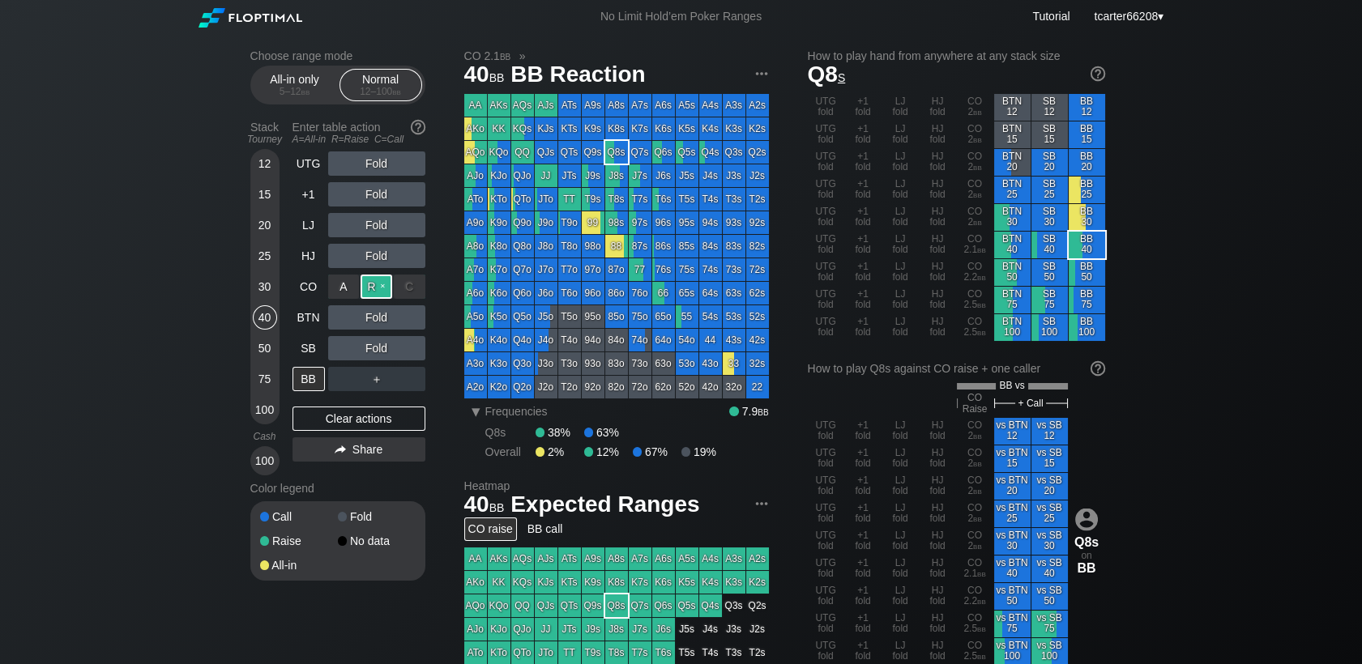
click at [379, 289] on div "R ✕" at bounding box center [377, 287] width 32 height 24
click at [402, 310] on div "C ✕" at bounding box center [410, 318] width 32 height 24
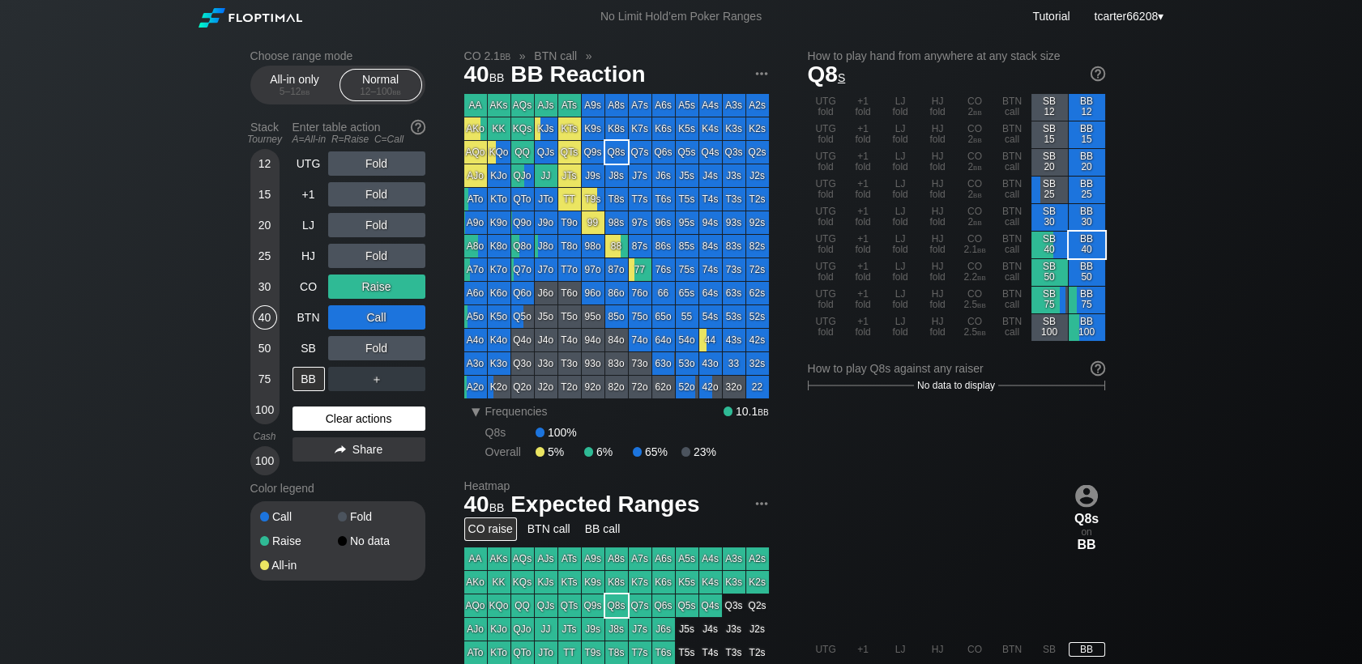
click at [388, 424] on div "Clear actions" at bounding box center [359, 419] width 133 height 24
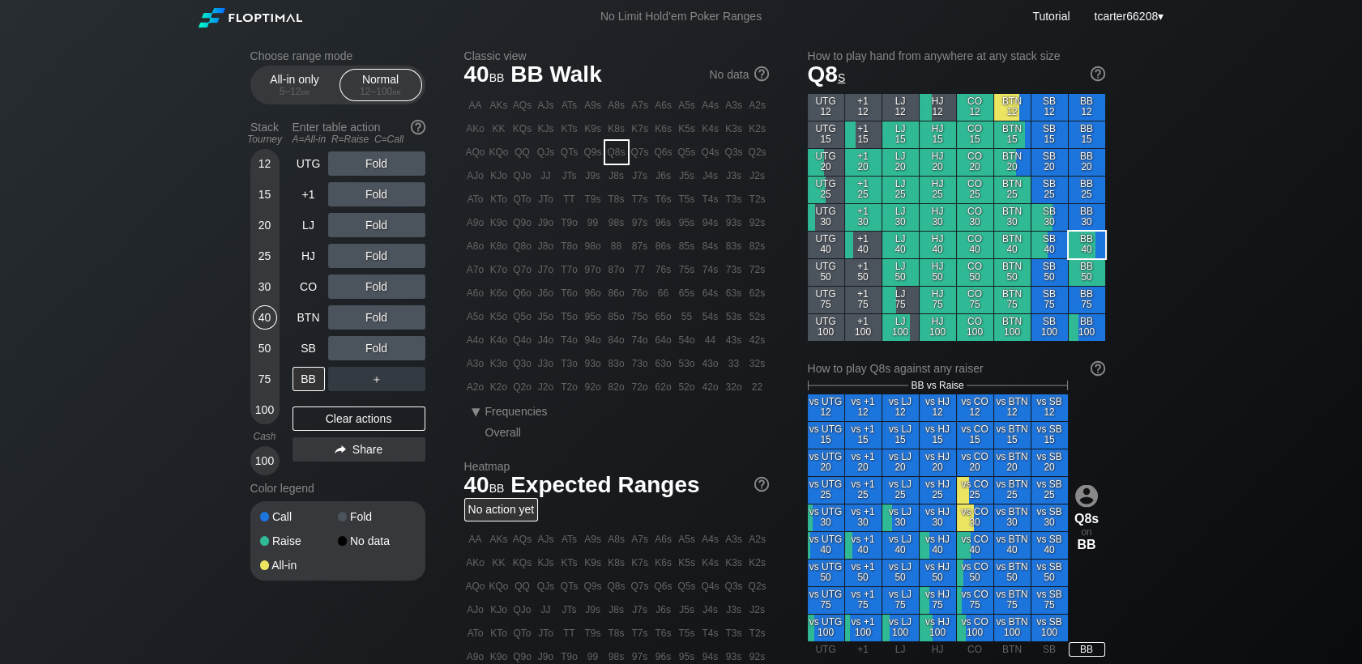
drag, startPoint x: 259, startPoint y: 288, endPoint x: 275, endPoint y: 299, distance: 18.7
click at [261, 288] on div "30" at bounding box center [265, 287] width 24 height 24
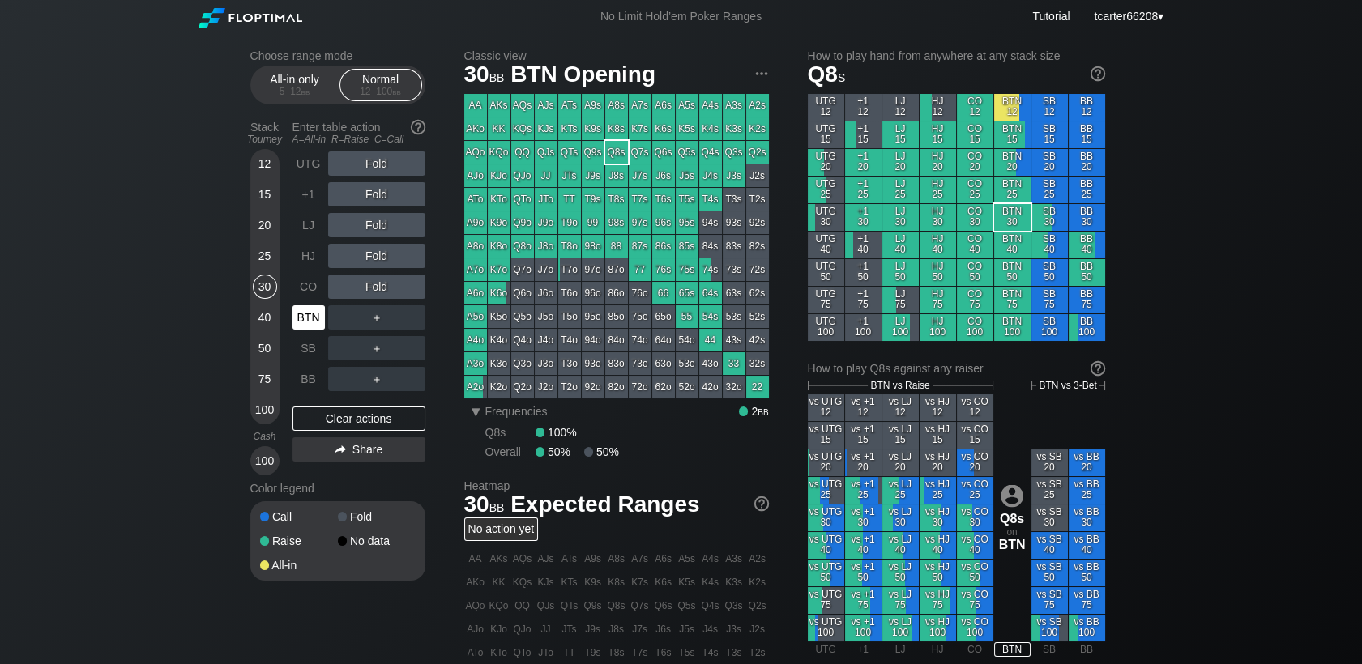
click at [295, 313] on div "BTN" at bounding box center [309, 318] width 32 height 24
click at [370, 263] on div "R ✕" at bounding box center [377, 256] width 32 height 24
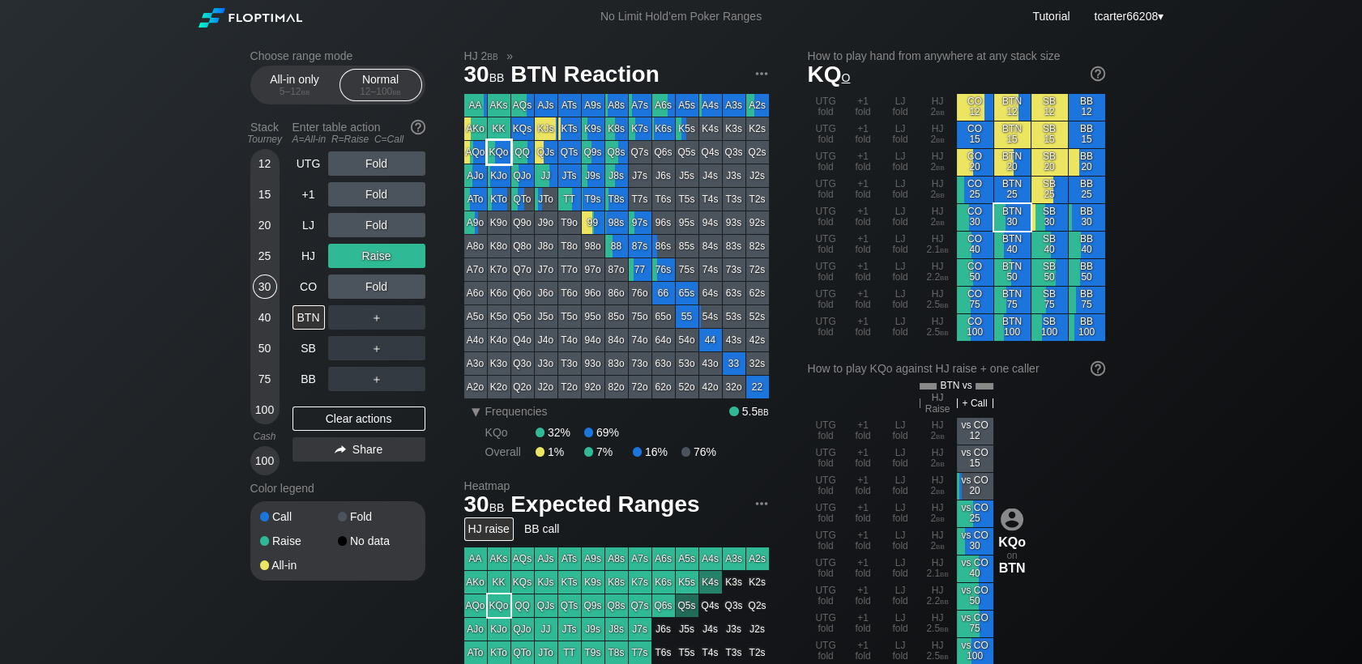
drag, startPoint x: 496, startPoint y: 156, endPoint x: 32, endPoint y: 295, distance: 483.8
click at [496, 157] on div "KQo" at bounding box center [499, 152] width 23 height 23
click at [406, 322] on div "＋" at bounding box center [376, 318] width 97 height 24
click at [407, 322] on div "C ✕" at bounding box center [410, 318] width 32 height 24
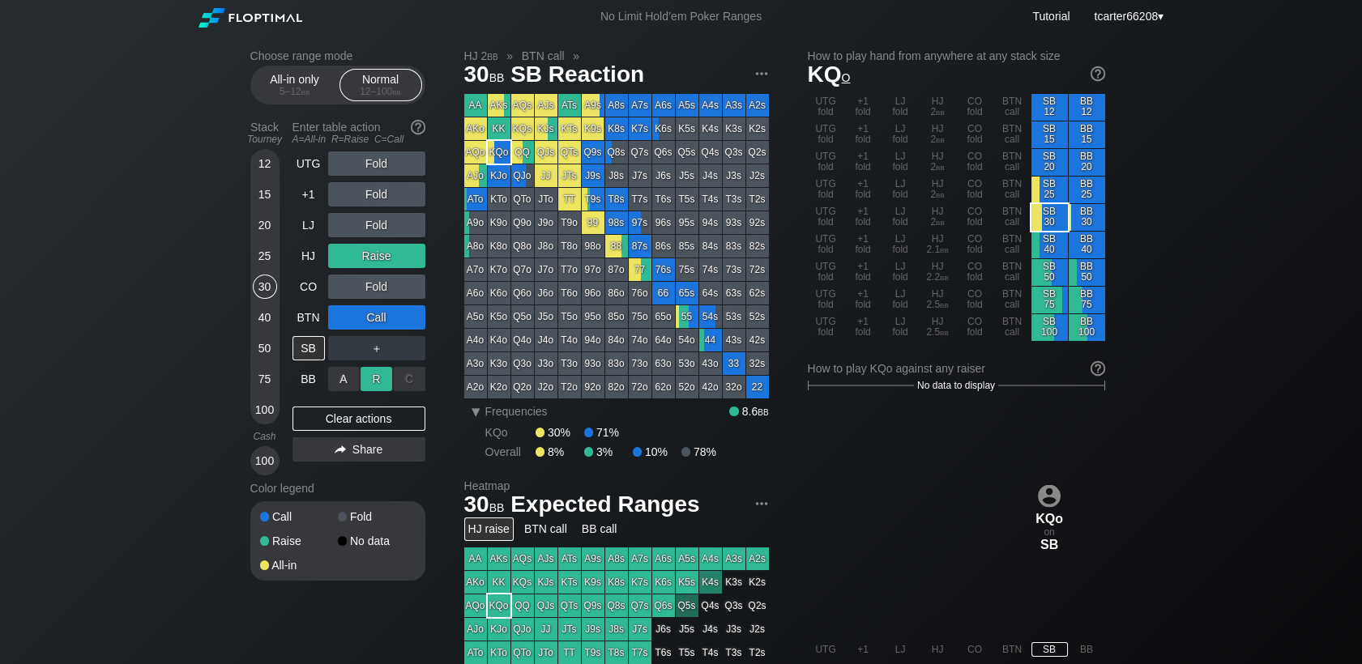
click at [373, 384] on div "R ✕" at bounding box center [377, 379] width 32 height 24
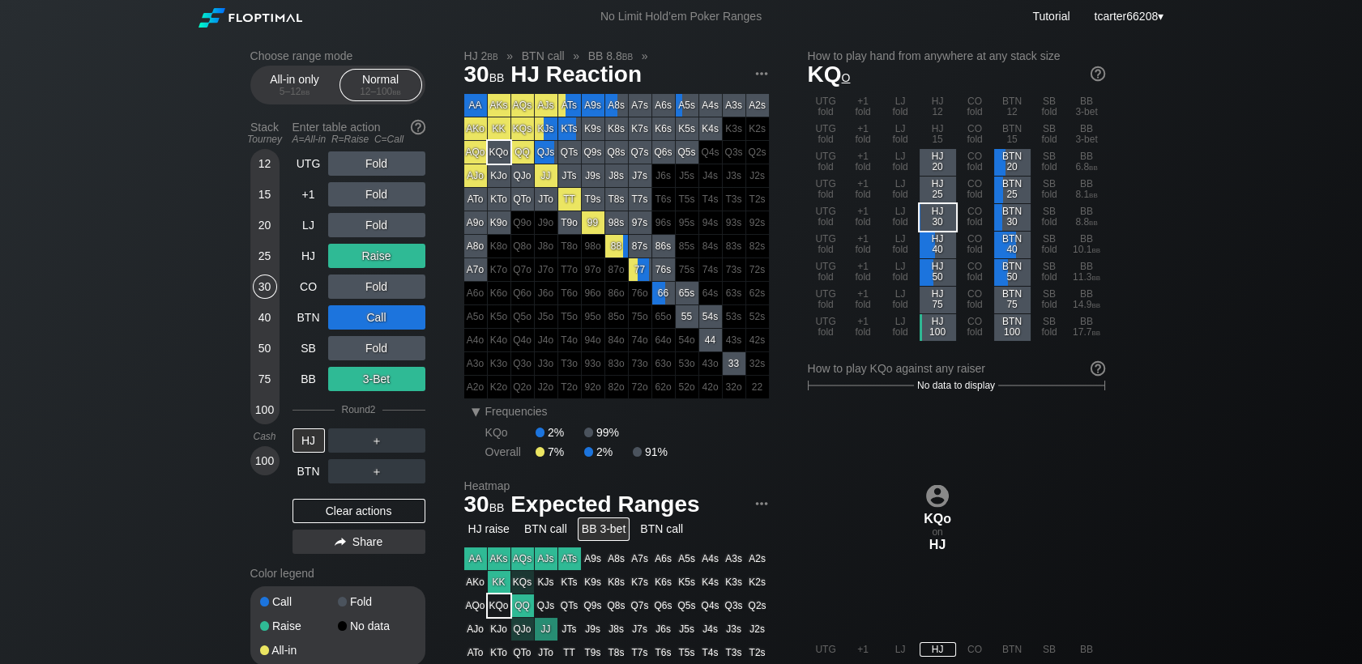
click at [348, 517] on div "Clear actions" at bounding box center [359, 511] width 133 height 24
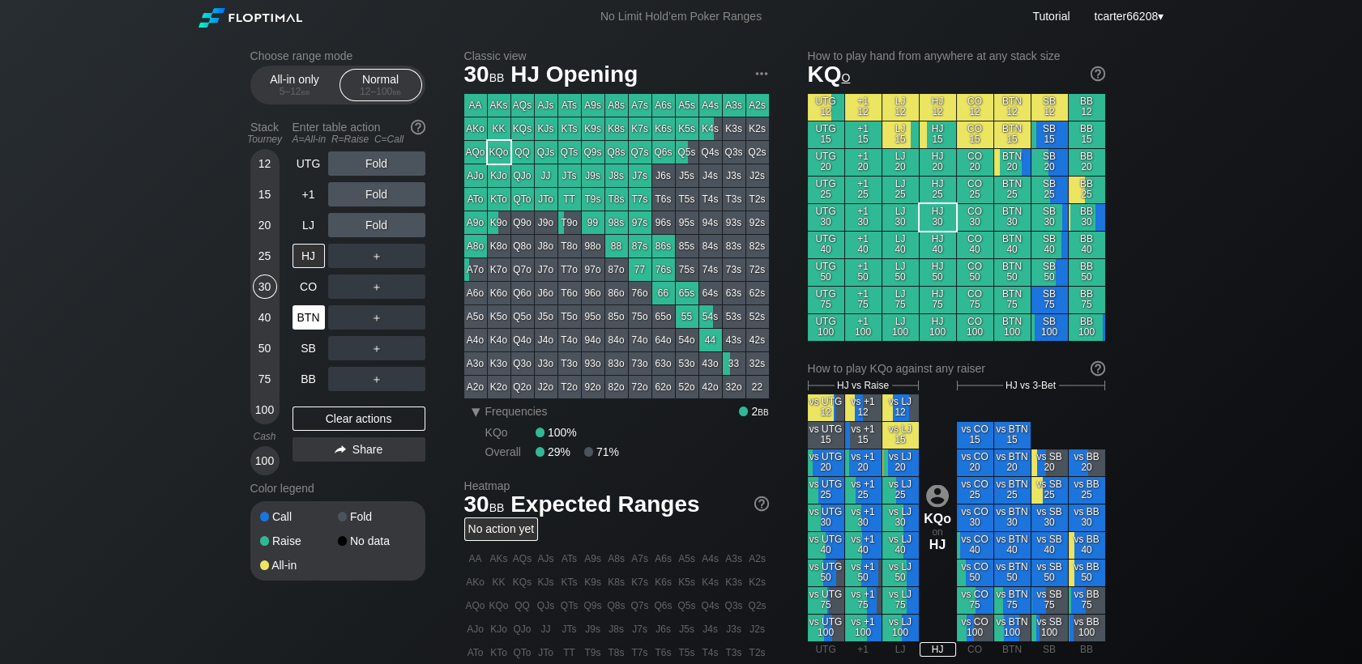
click at [290, 312] on div "Stack Tourney Enter table action A=All-in R=Raise C=Call [PHONE_NUMBER] [PHONE_…" at bounding box center [337, 294] width 175 height 361
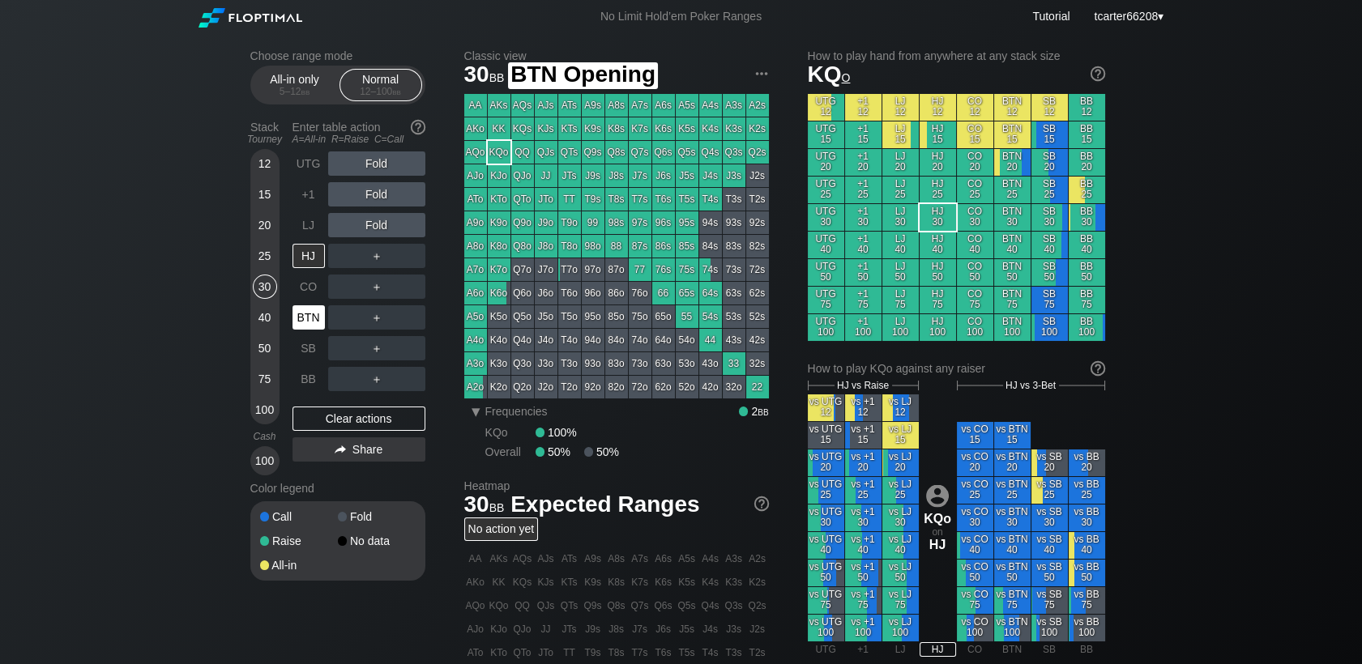
click at [297, 318] on div "BTN" at bounding box center [309, 318] width 32 height 24
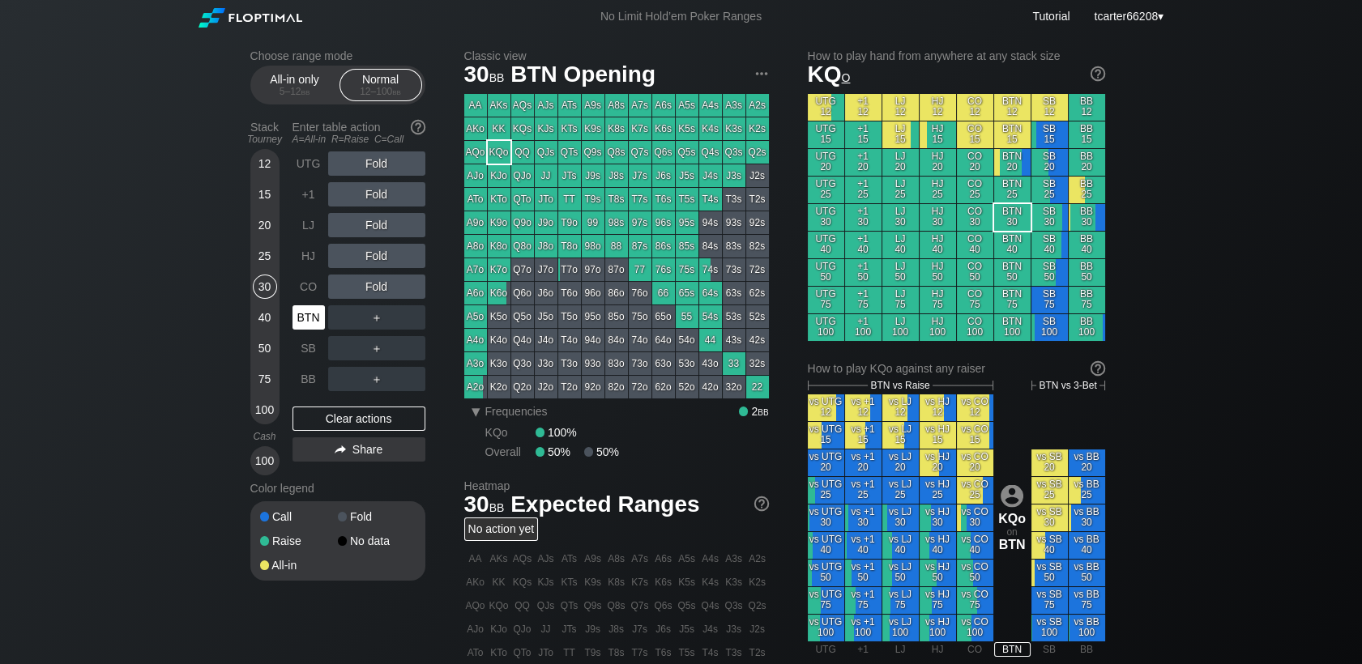
click at [297, 318] on div "BTN" at bounding box center [309, 318] width 32 height 24
click at [318, 425] on div "Clear actions" at bounding box center [359, 419] width 133 height 24
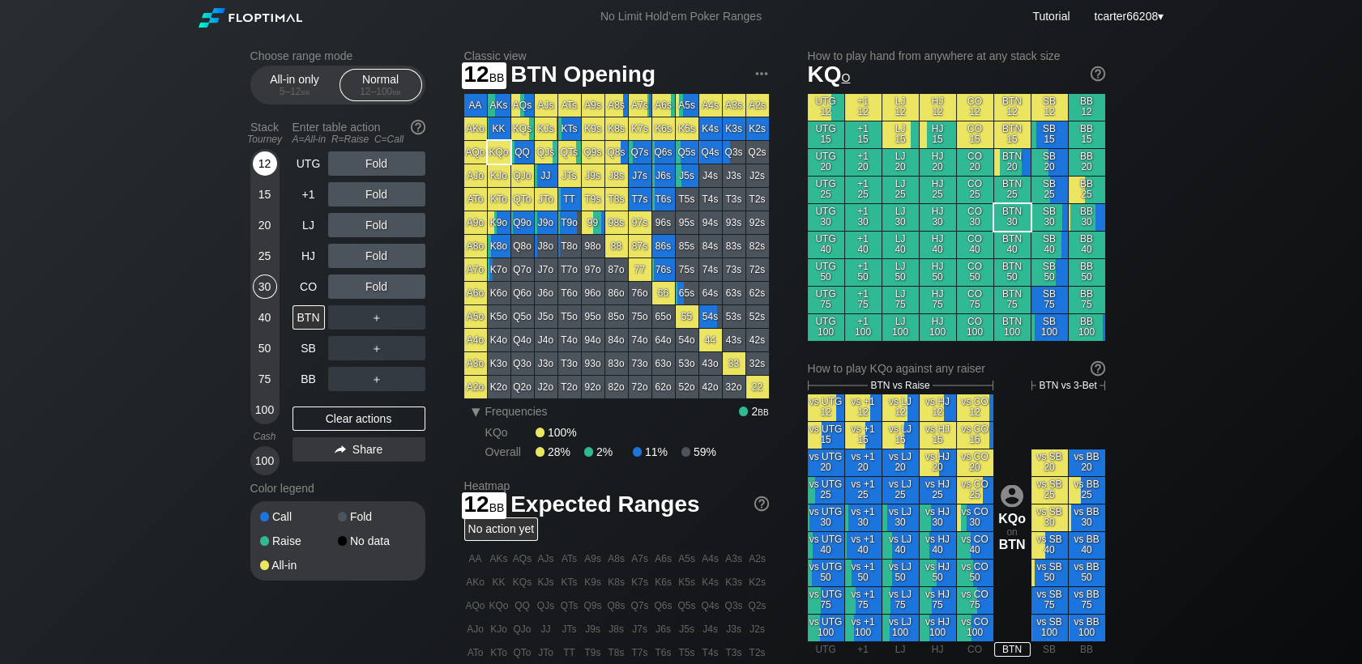
click at [263, 165] on div "12" at bounding box center [265, 164] width 24 height 24
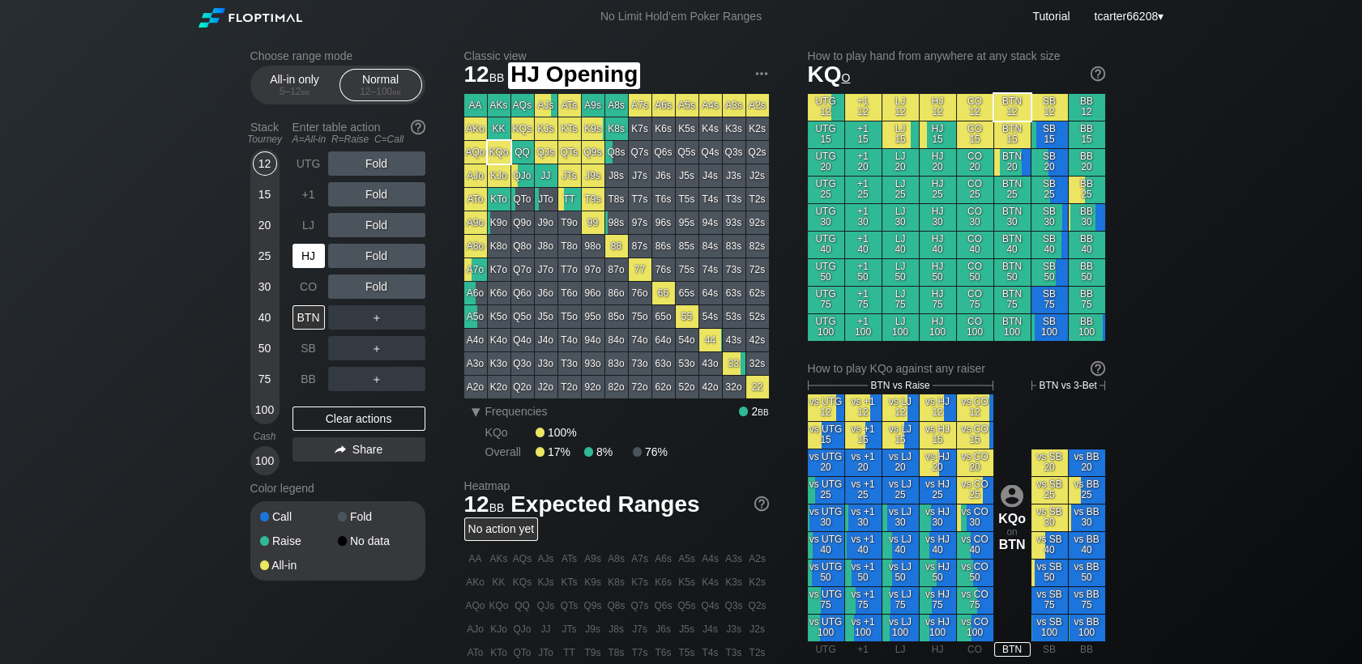
click at [318, 256] on div "HJ" at bounding box center [309, 256] width 32 height 24
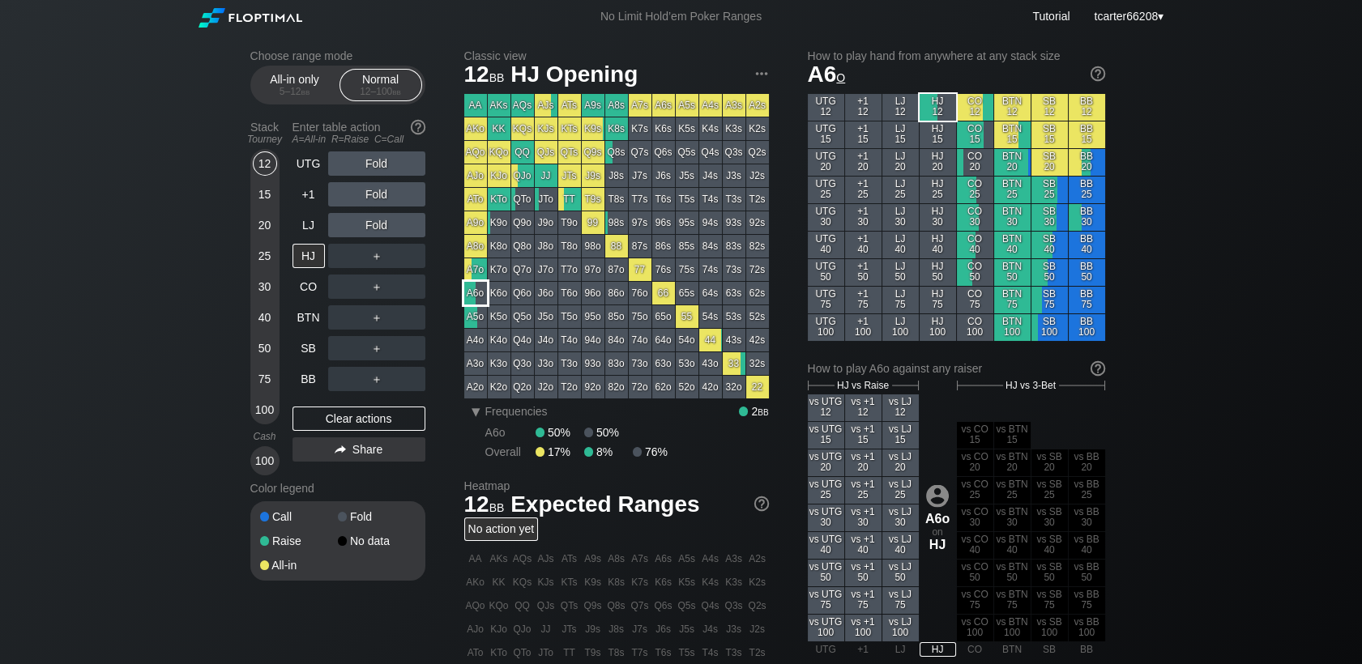
click at [481, 304] on div "A6o" at bounding box center [475, 293] width 23 height 23
click at [259, 253] on div "25" at bounding box center [265, 256] width 24 height 24
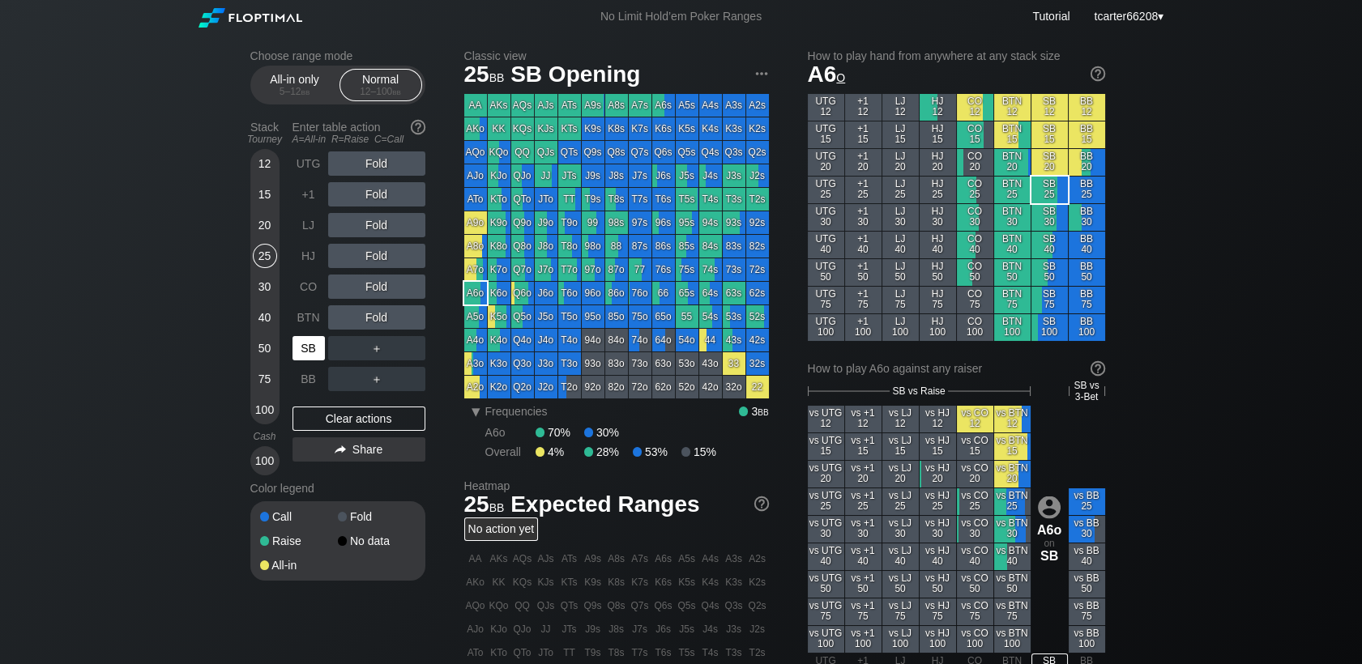
click at [297, 364] on div "SB" at bounding box center [311, 348] width 36 height 31
click at [417, 346] on div "＋" at bounding box center [376, 348] width 97 height 24
click at [416, 347] on div "C ✕" at bounding box center [410, 348] width 32 height 24
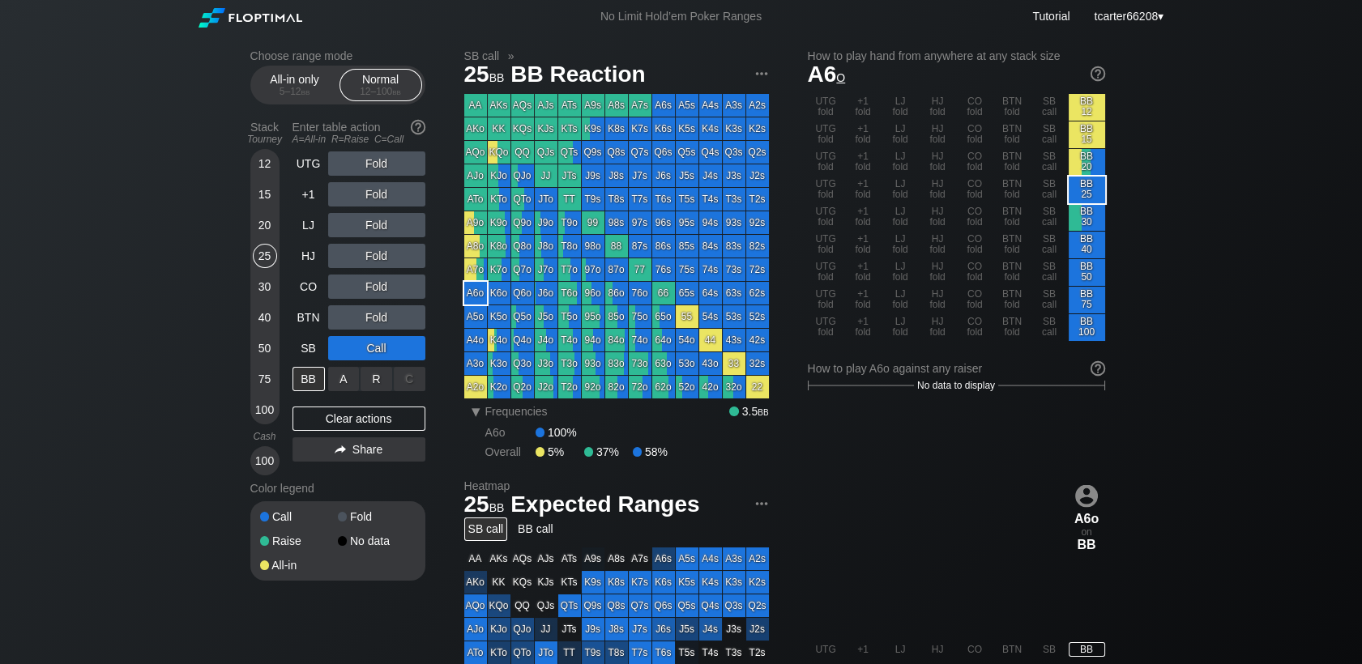
click at [368, 382] on div "A ✕ R ✕ C ✕ ＋" at bounding box center [376, 379] width 97 height 24
click at [375, 384] on div "R ✕" at bounding box center [377, 379] width 32 height 24
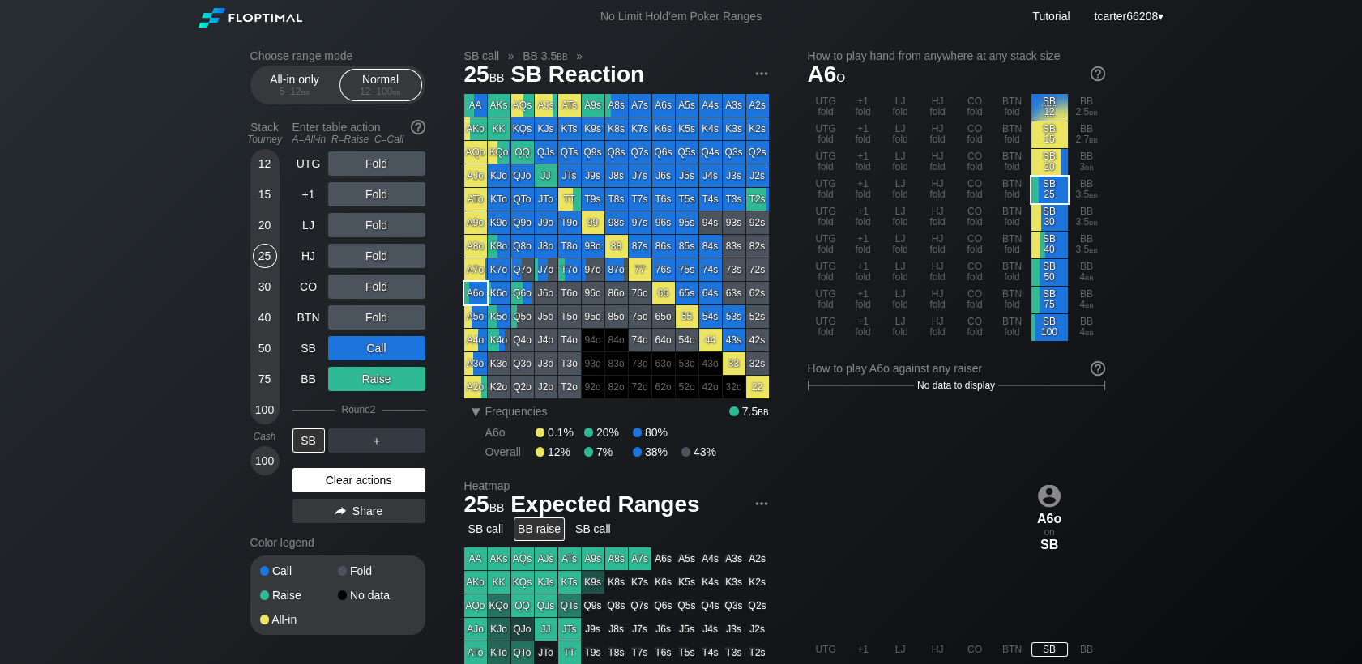
click at [341, 489] on div "Clear actions" at bounding box center [359, 480] width 133 height 24
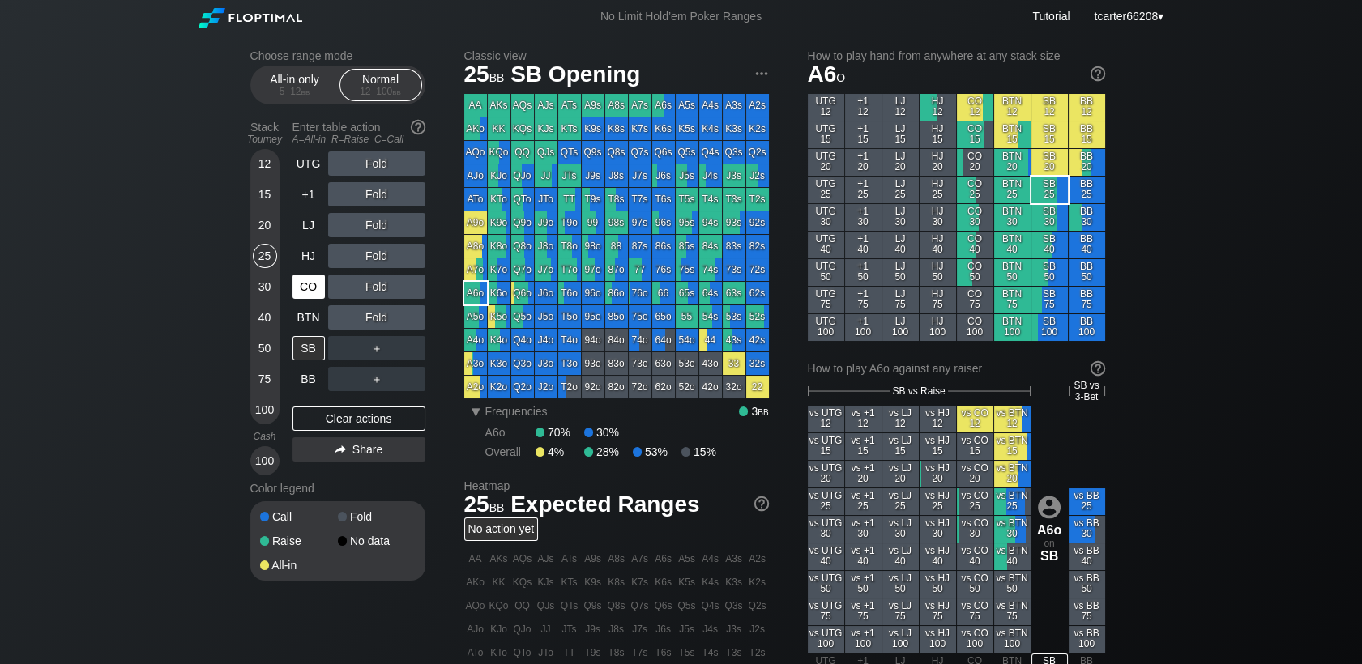
drag, startPoint x: 268, startPoint y: 284, endPoint x: 309, endPoint y: 276, distance: 41.3
click at [268, 284] on div "30" at bounding box center [265, 287] width 24 height 24
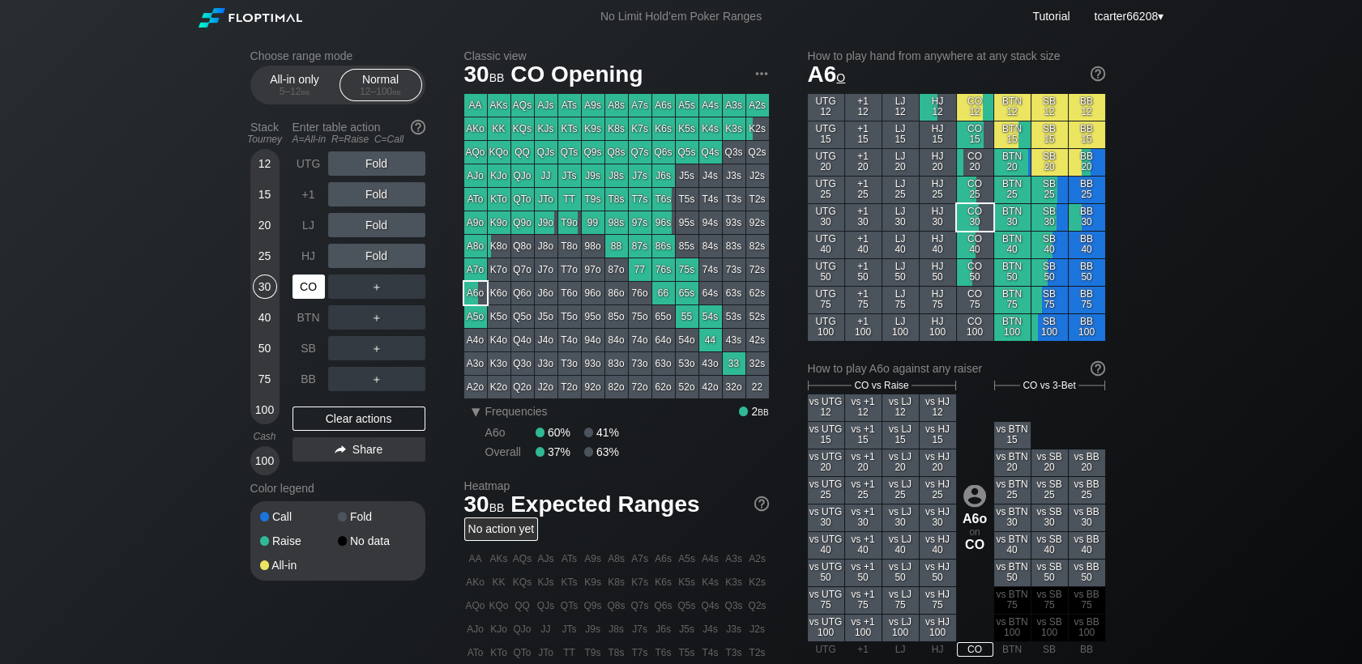
click at [310, 278] on div "CO" at bounding box center [311, 286] width 36 height 31
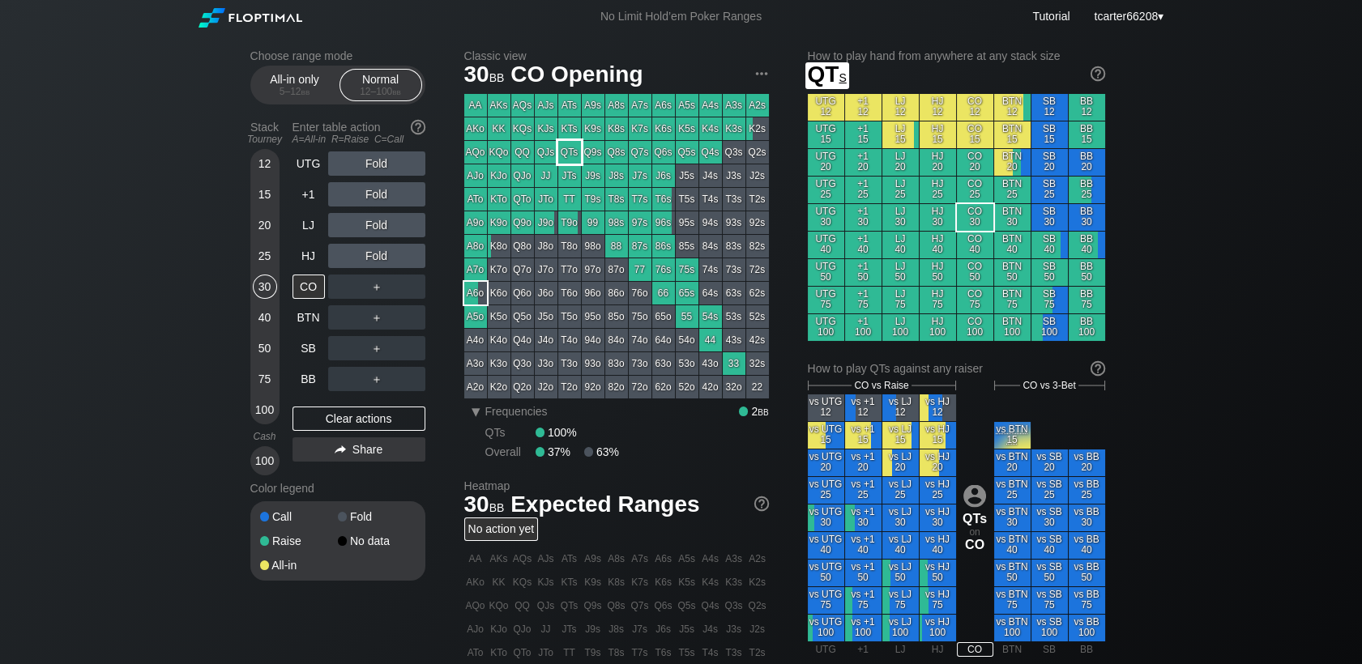
click at [564, 155] on div "QTs" at bounding box center [569, 152] width 23 height 23
click at [375, 250] on div "Fold" at bounding box center [376, 256] width 97 height 24
click at [375, 258] on div "R ✕" at bounding box center [377, 256] width 32 height 24
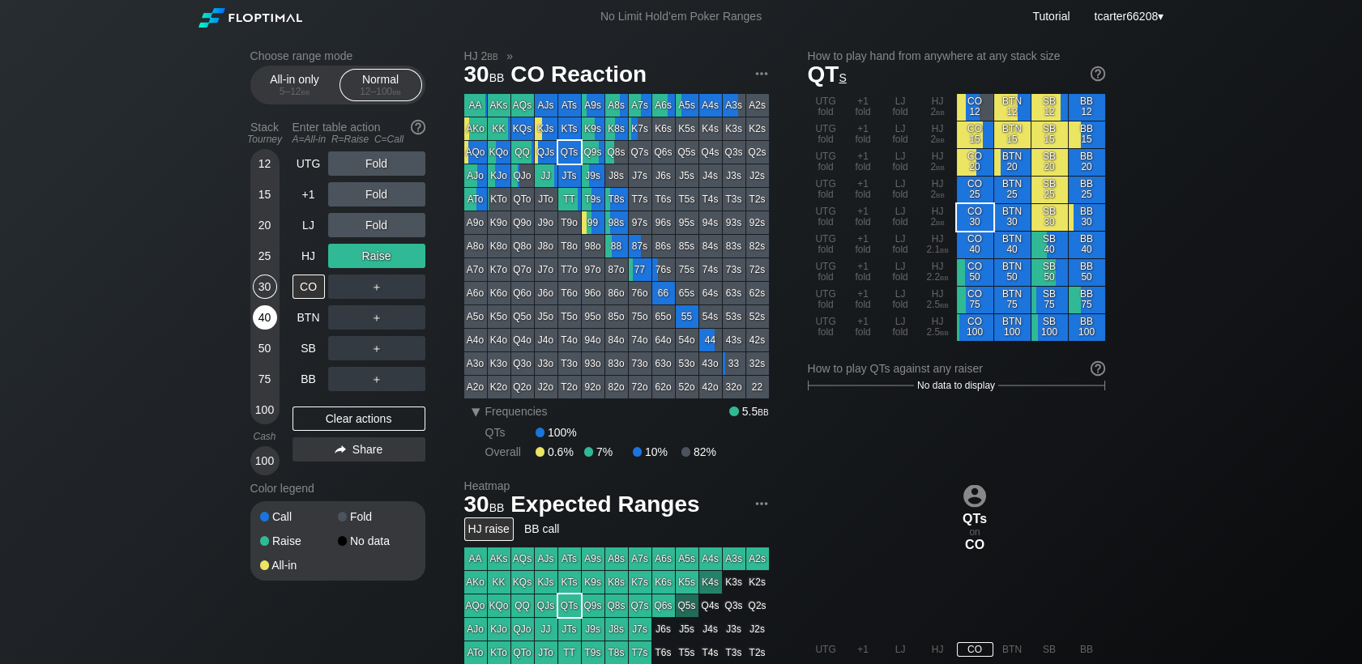
drag, startPoint x: 348, startPoint y: 422, endPoint x: 276, endPoint y: 323, distance: 123.0
click at [345, 422] on div "Clear actions" at bounding box center [359, 419] width 133 height 24
click at [266, 306] on div "30" at bounding box center [265, 290] width 24 height 31
click at [277, 323] on div "12 15 20 25 30 40 50 75 100" at bounding box center [264, 287] width 29 height 276
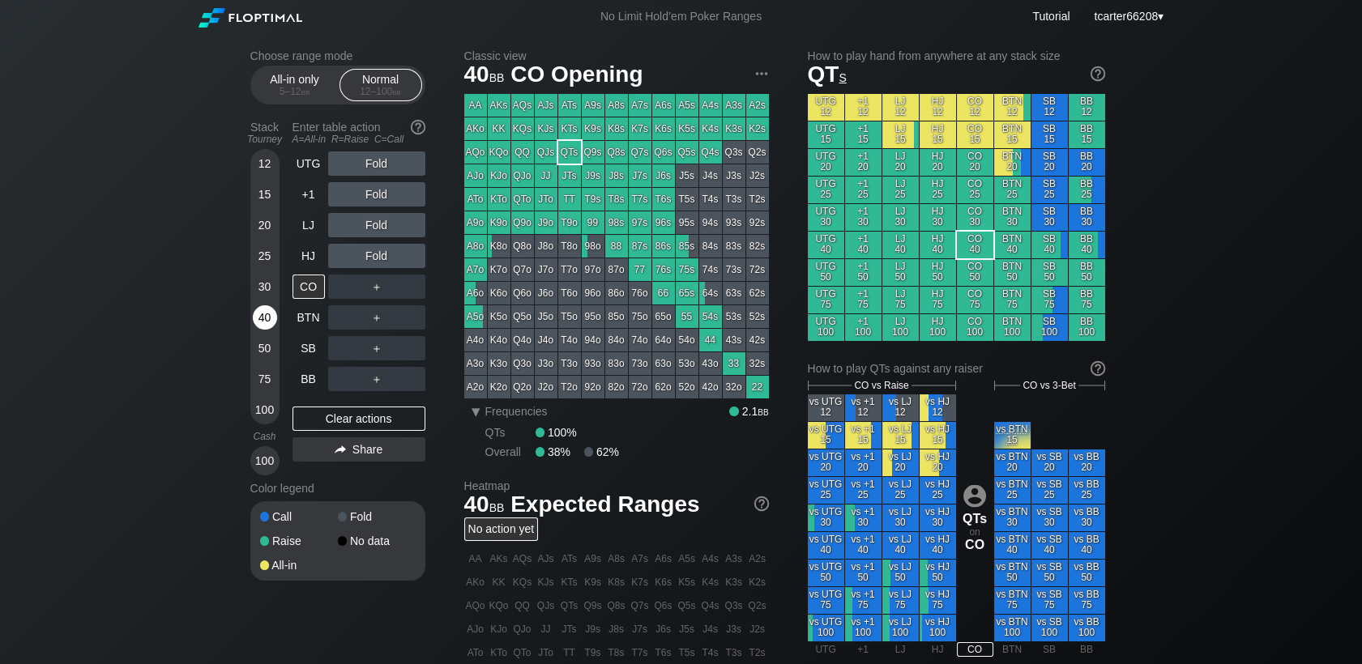
click at [268, 321] on div "40" at bounding box center [265, 318] width 24 height 24
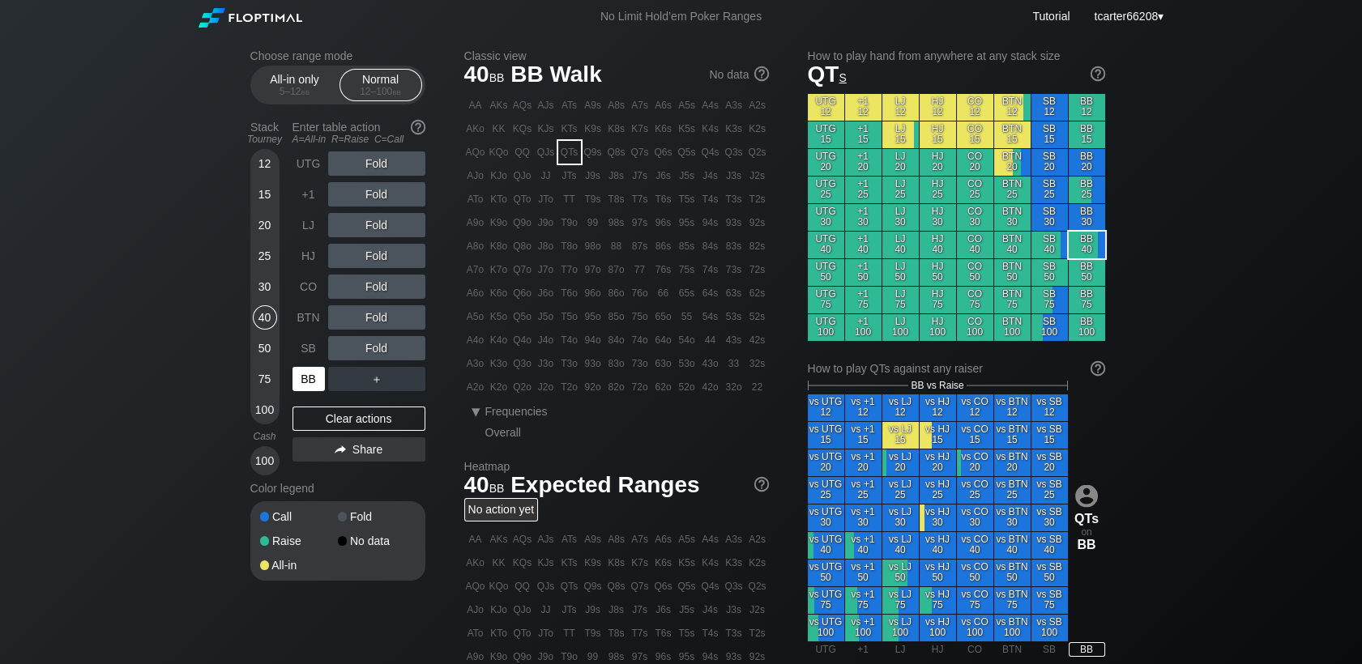
click at [306, 383] on div "BB" at bounding box center [309, 379] width 32 height 24
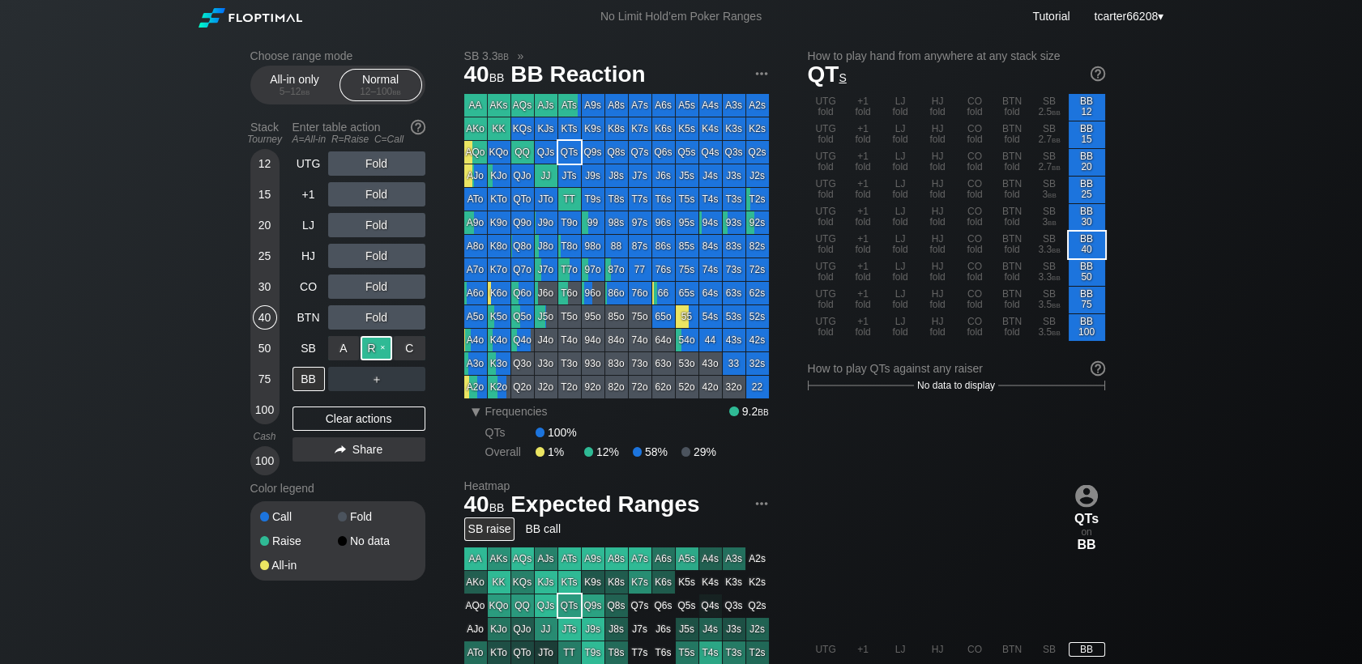
click at [363, 353] on div "R ✕" at bounding box center [377, 348] width 32 height 24
drag, startPoint x: 426, startPoint y: 425, endPoint x: 407, endPoint y: 421, distance: 19.7
click at [424, 425] on div "Choose range mode All-in only 5 – 12 bb Normal 12 – 100 bb Stack Tourney Enter …" at bounding box center [350, 325] width 201 height 553
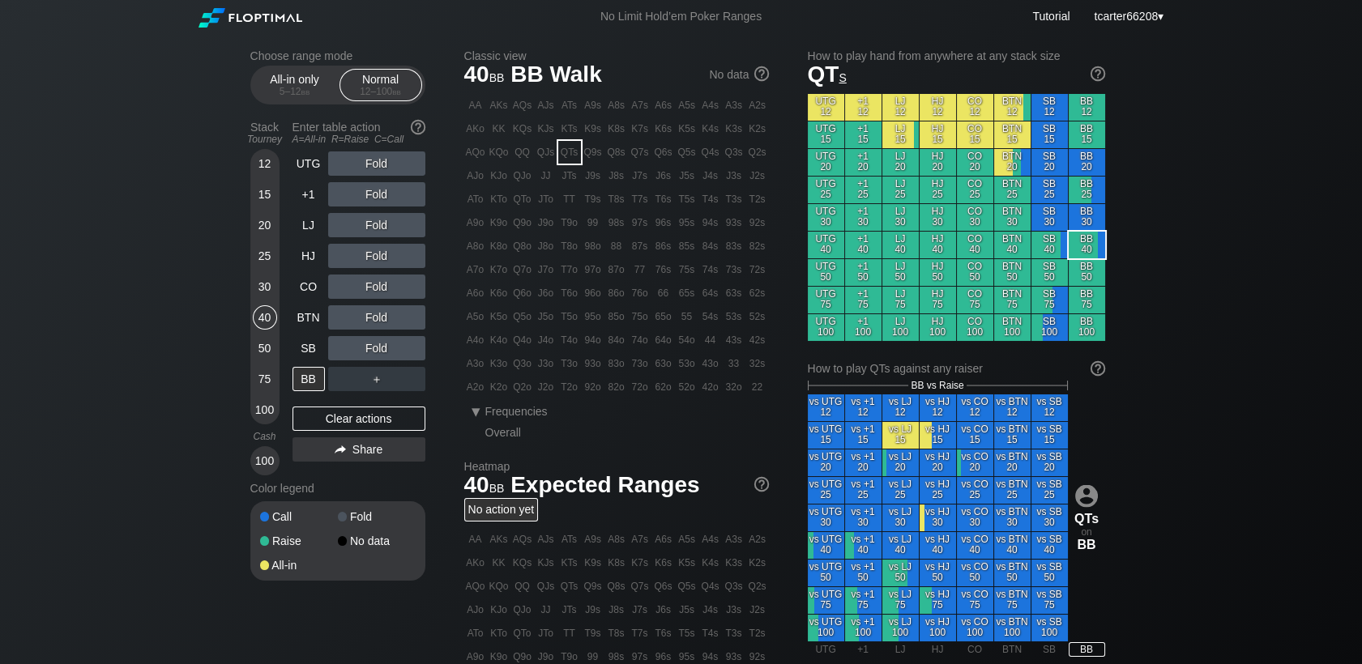
drag, startPoint x: 400, startPoint y: 420, endPoint x: 374, endPoint y: 407, distance: 29.7
click at [394, 420] on div "Clear actions" at bounding box center [359, 419] width 133 height 24
click at [267, 296] on div "30" at bounding box center [265, 287] width 24 height 24
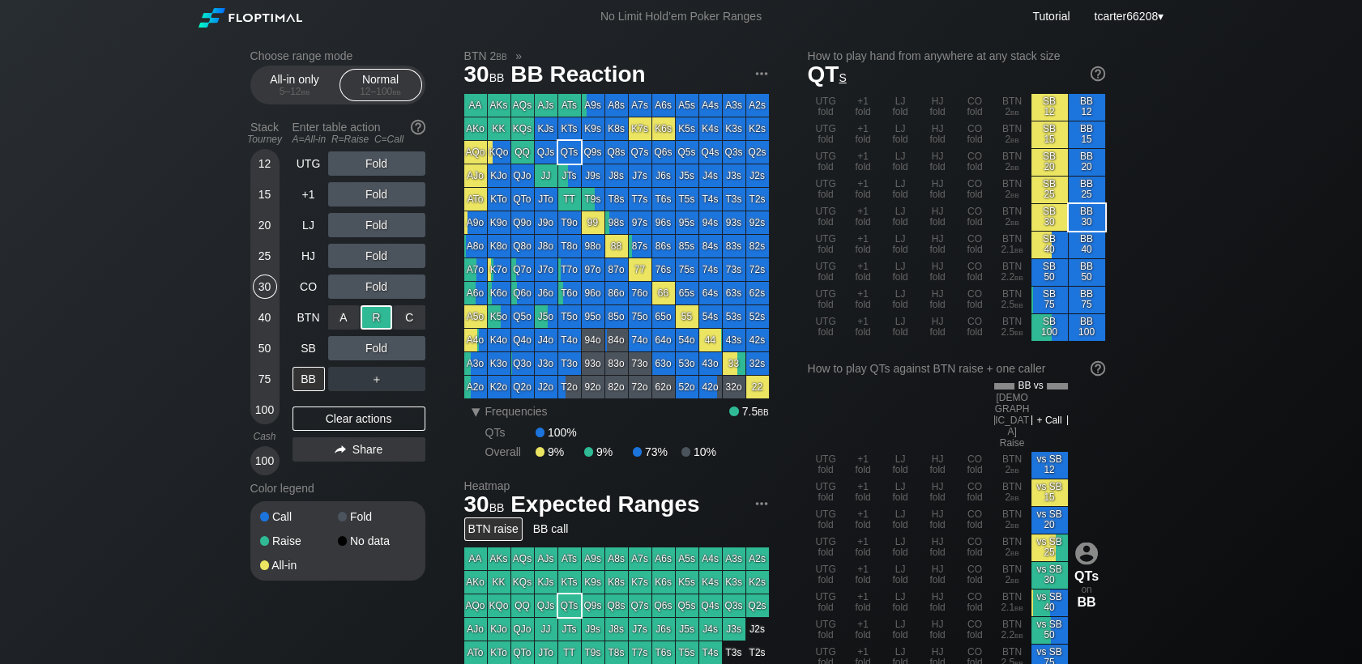
click at [374, 318] on div "R ✕" at bounding box center [377, 318] width 32 height 24
click at [415, 427] on div "Clear actions" at bounding box center [359, 419] width 133 height 24
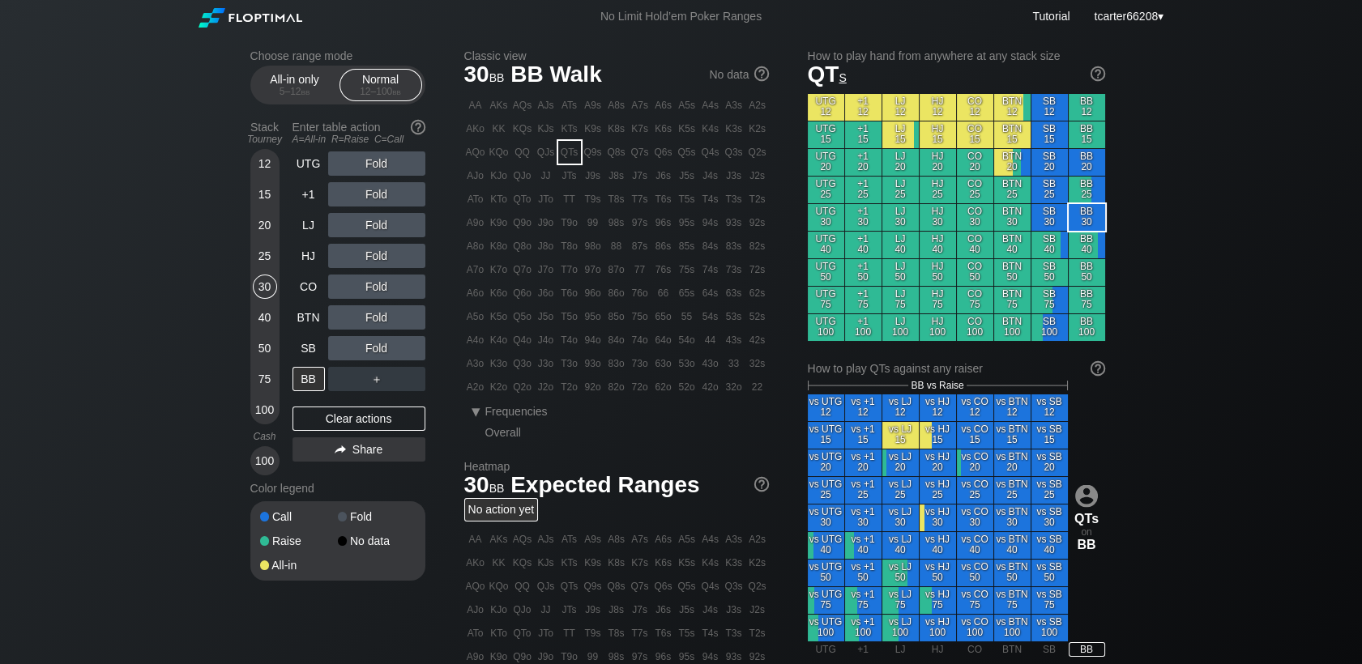
click at [266, 199] on div "15" at bounding box center [265, 194] width 24 height 24
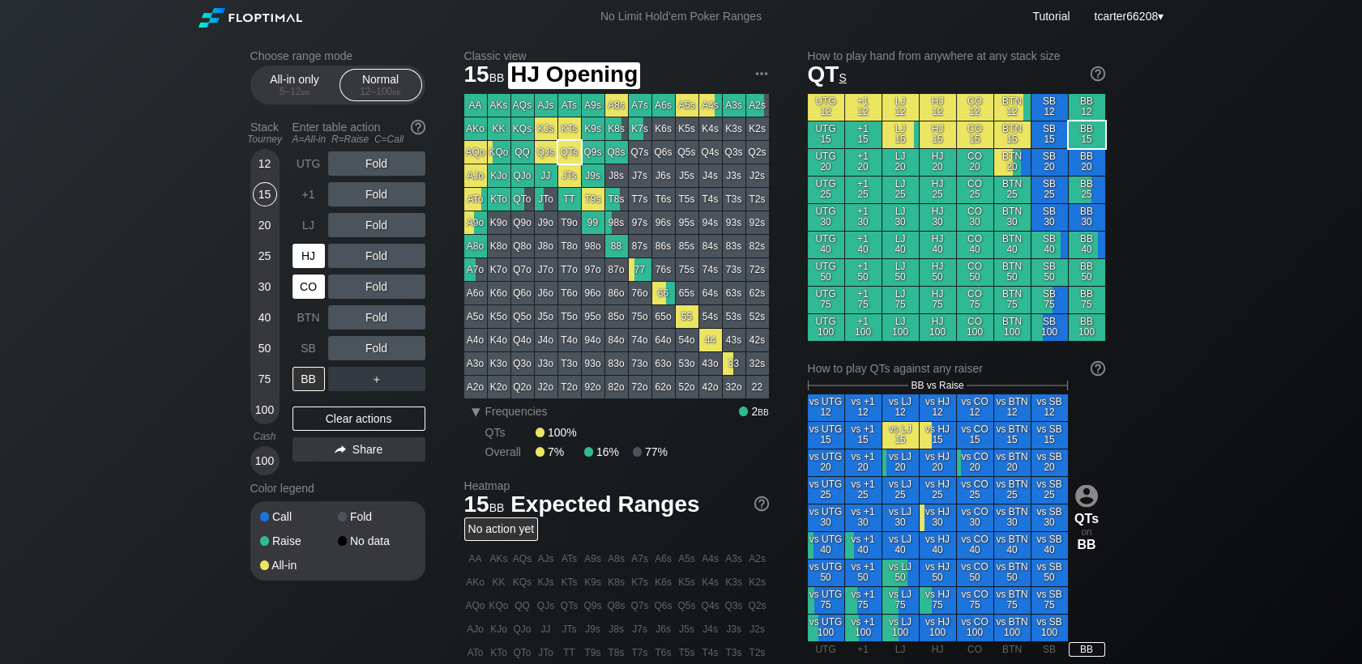
click at [305, 288] on div "CO" at bounding box center [309, 287] width 32 height 24
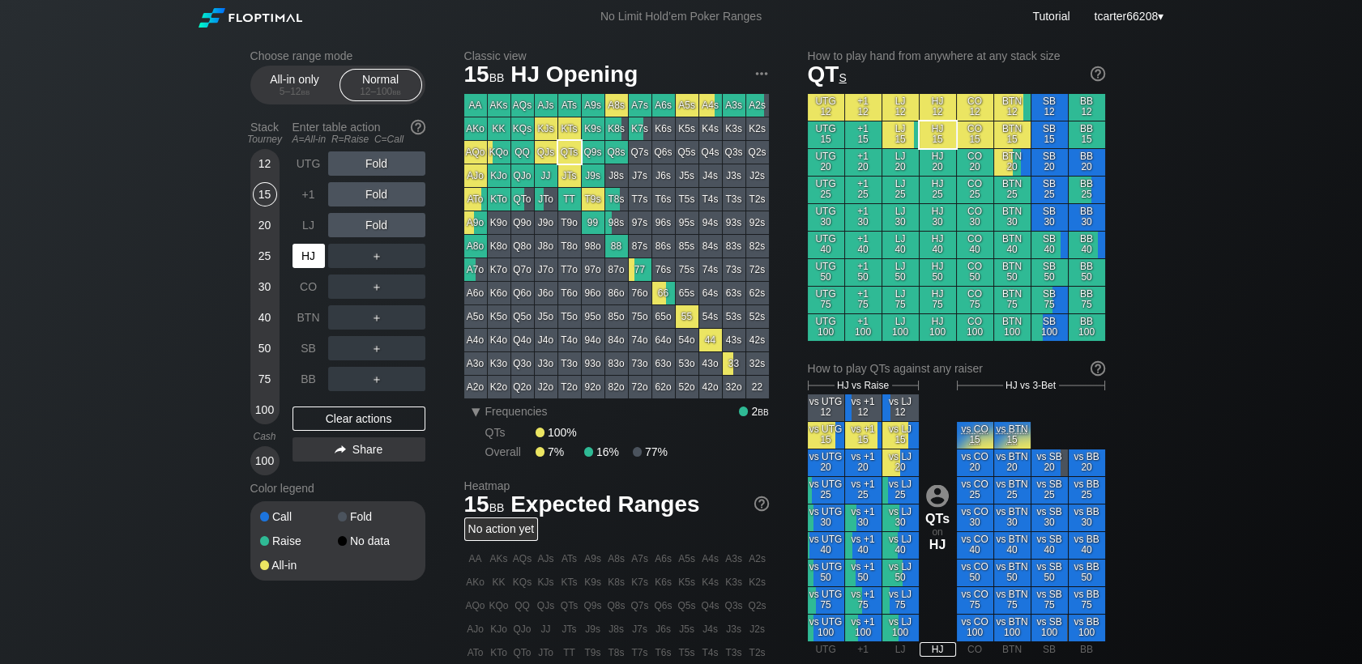
click at [309, 268] on div "HJ" at bounding box center [309, 256] width 32 height 24
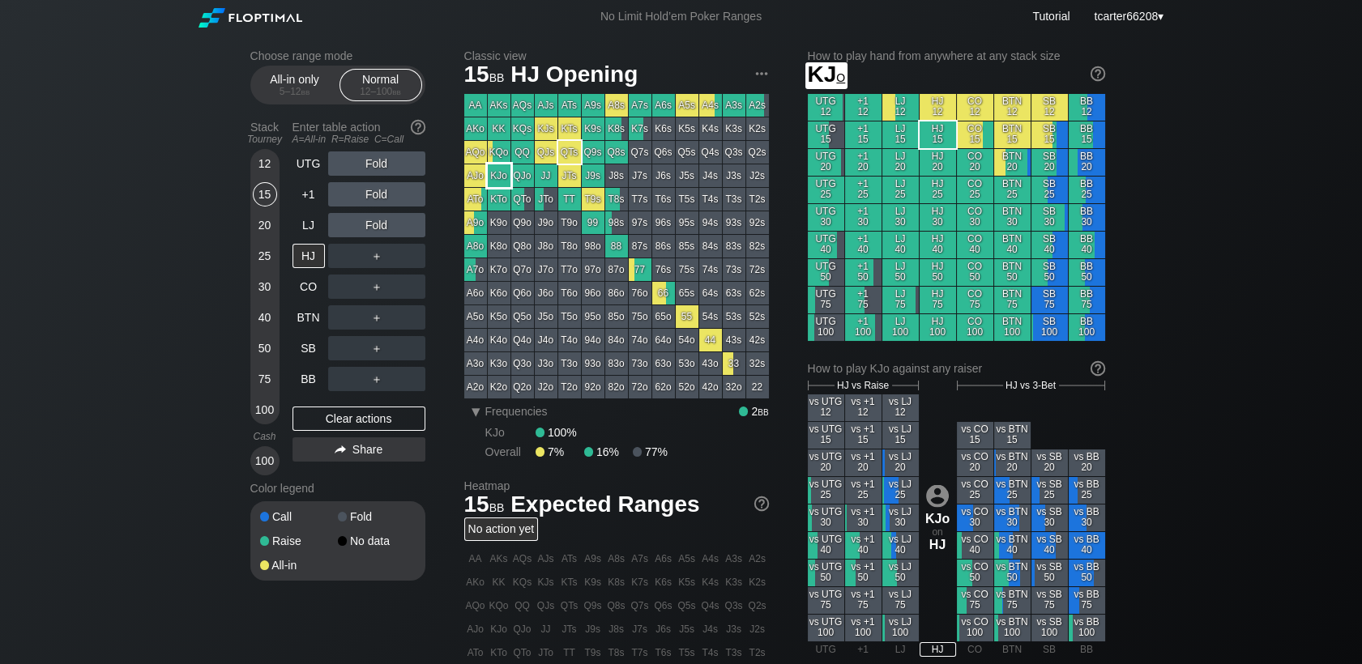
click at [503, 183] on div "KJo" at bounding box center [499, 176] width 23 height 23
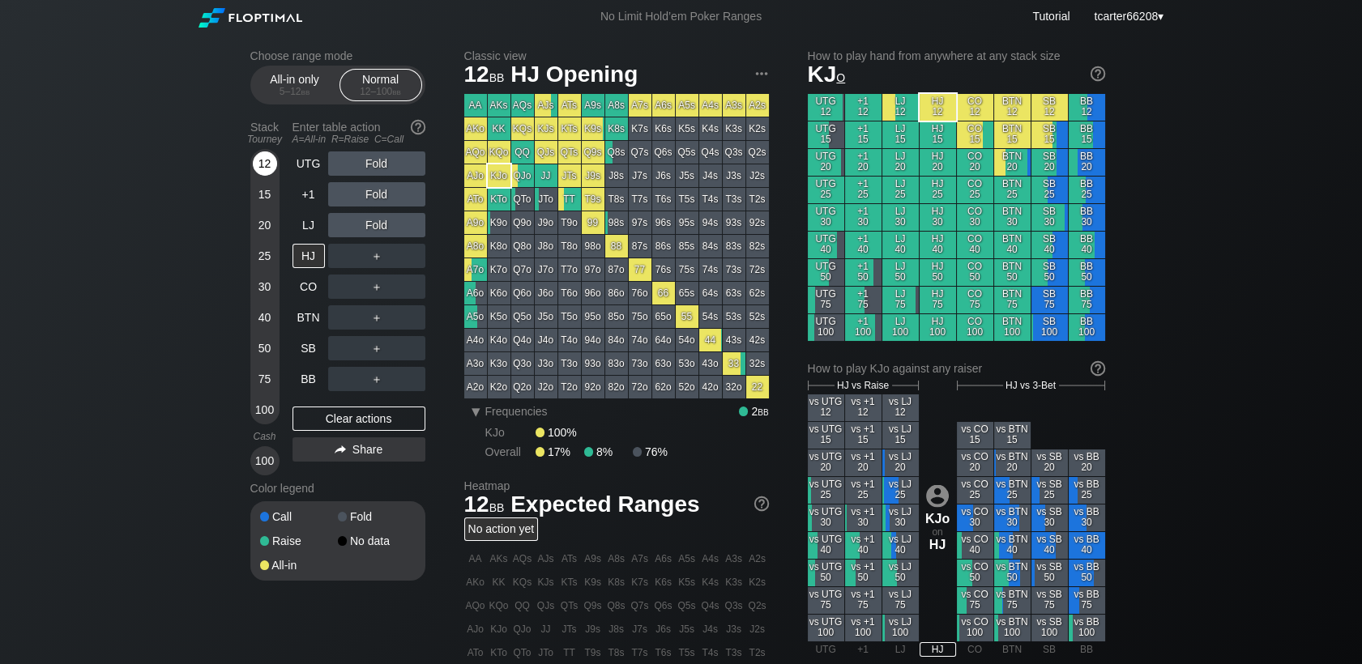
click at [263, 165] on div "12" at bounding box center [265, 164] width 24 height 24
click at [263, 175] on div "12" at bounding box center [265, 164] width 24 height 24
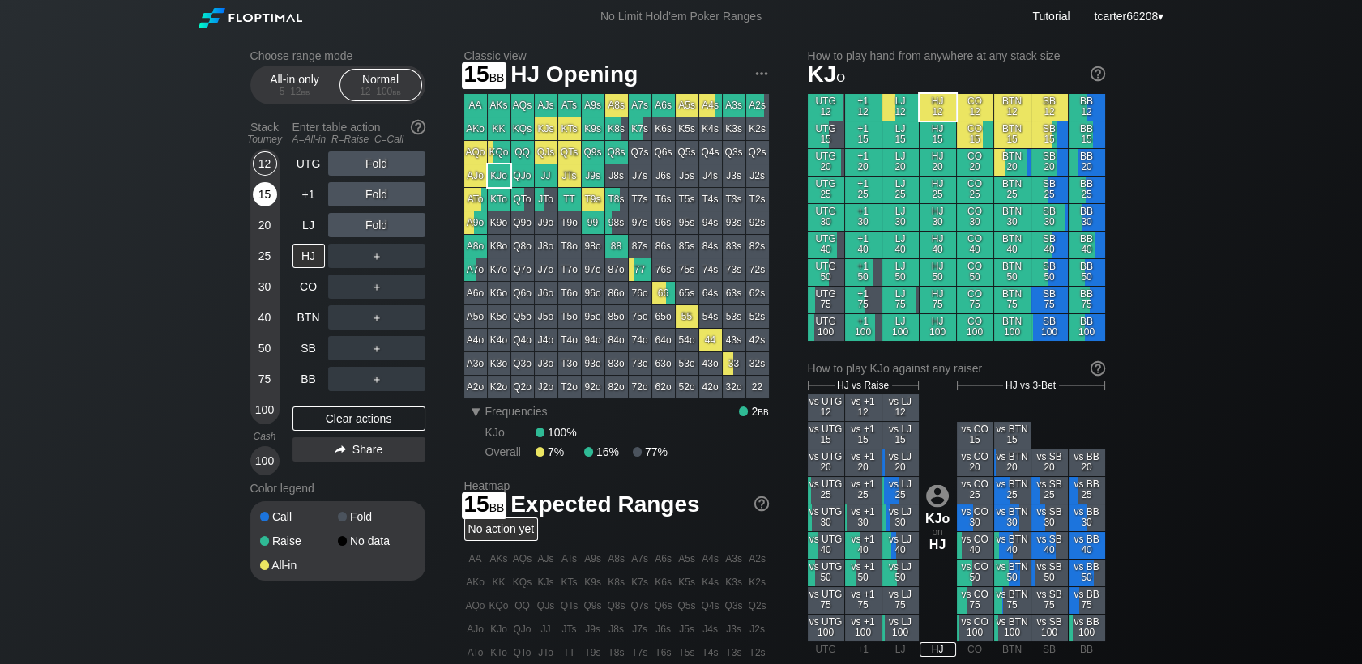
click at [260, 190] on div "15" at bounding box center [265, 194] width 24 height 24
drag, startPoint x: 259, startPoint y: 295, endPoint x: 300, endPoint y: 288, distance: 41.0
click at [261, 295] on div "30" at bounding box center [265, 287] width 24 height 24
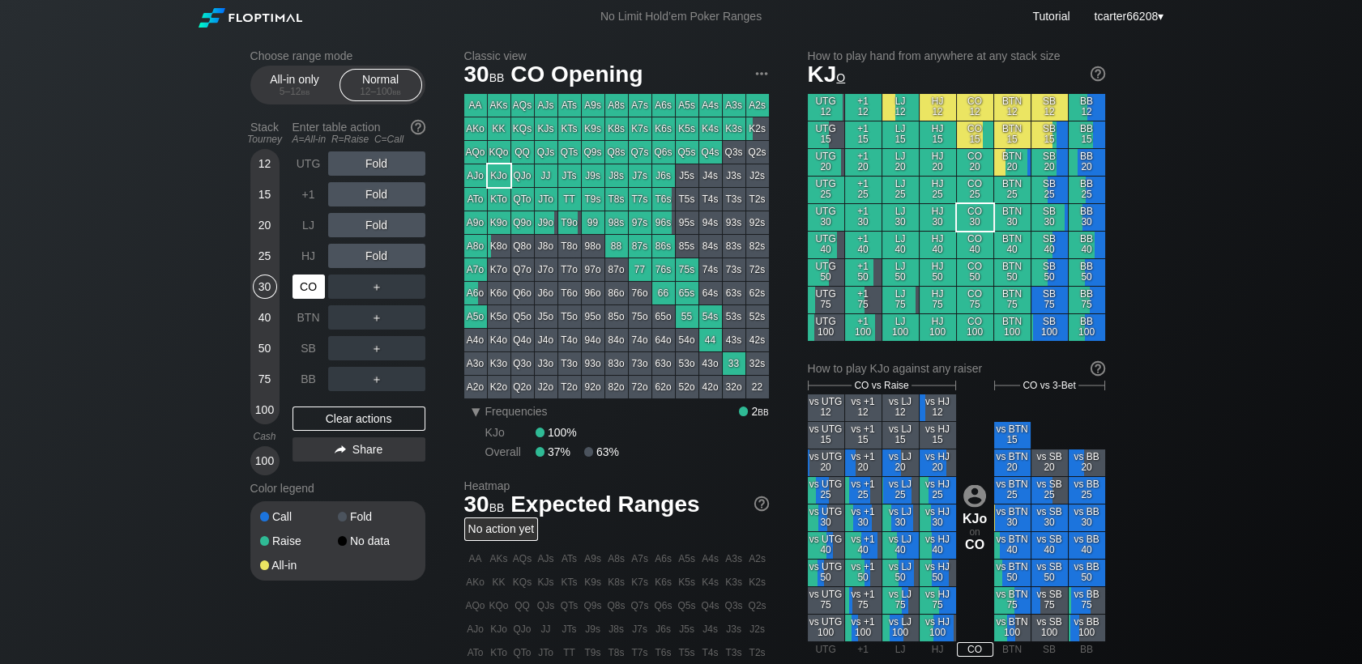
click at [311, 288] on div "CO" at bounding box center [309, 287] width 32 height 24
click at [263, 197] on div "15" at bounding box center [265, 194] width 24 height 24
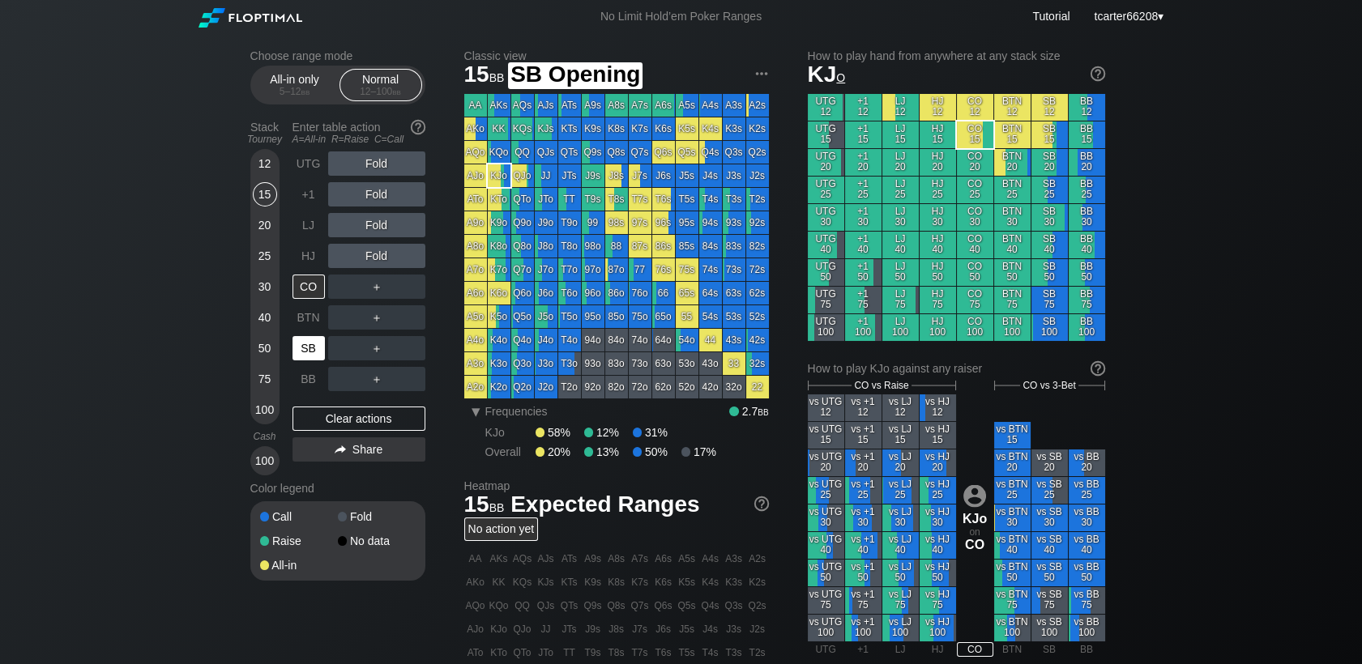
click at [305, 355] on div "SB" at bounding box center [309, 348] width 32 height 24
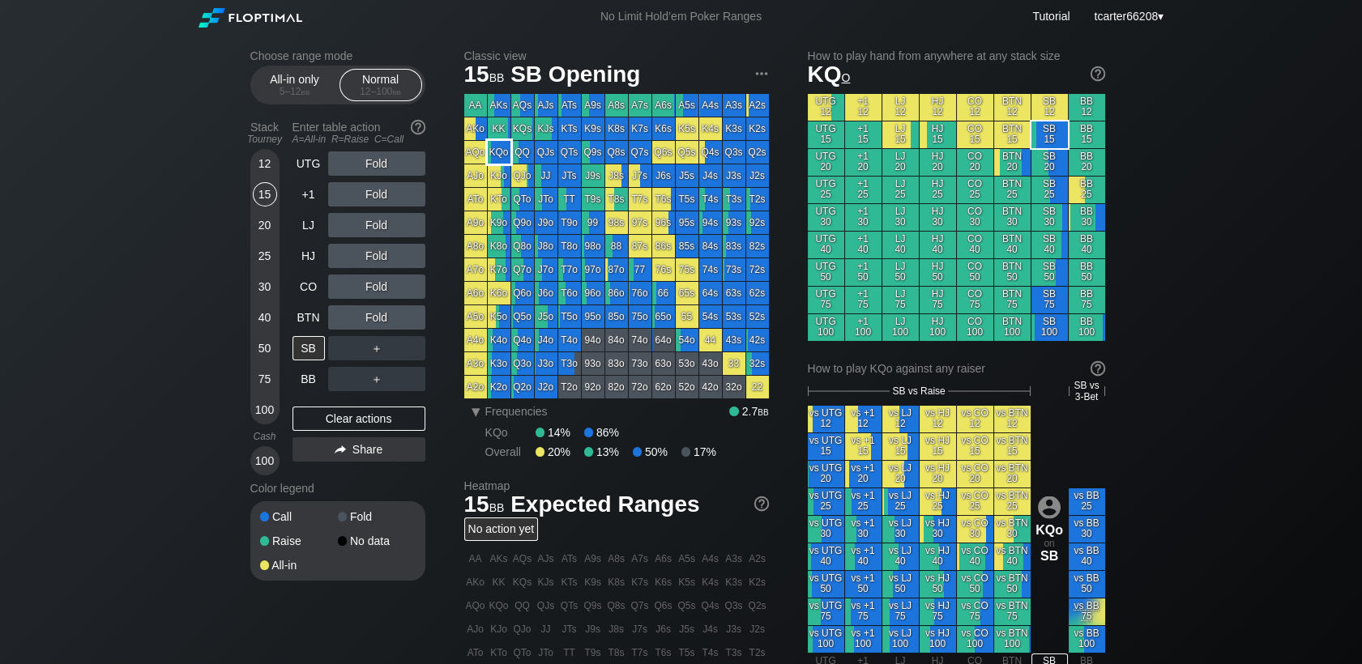
click at [491, 152] on div "KQo" at bounding box center [499, 152] width 23 height 23
click at [366, 320] on div "A ✕ R ✕ C ✕ Fold" at bounding box center [376, 318] width 97 height 24
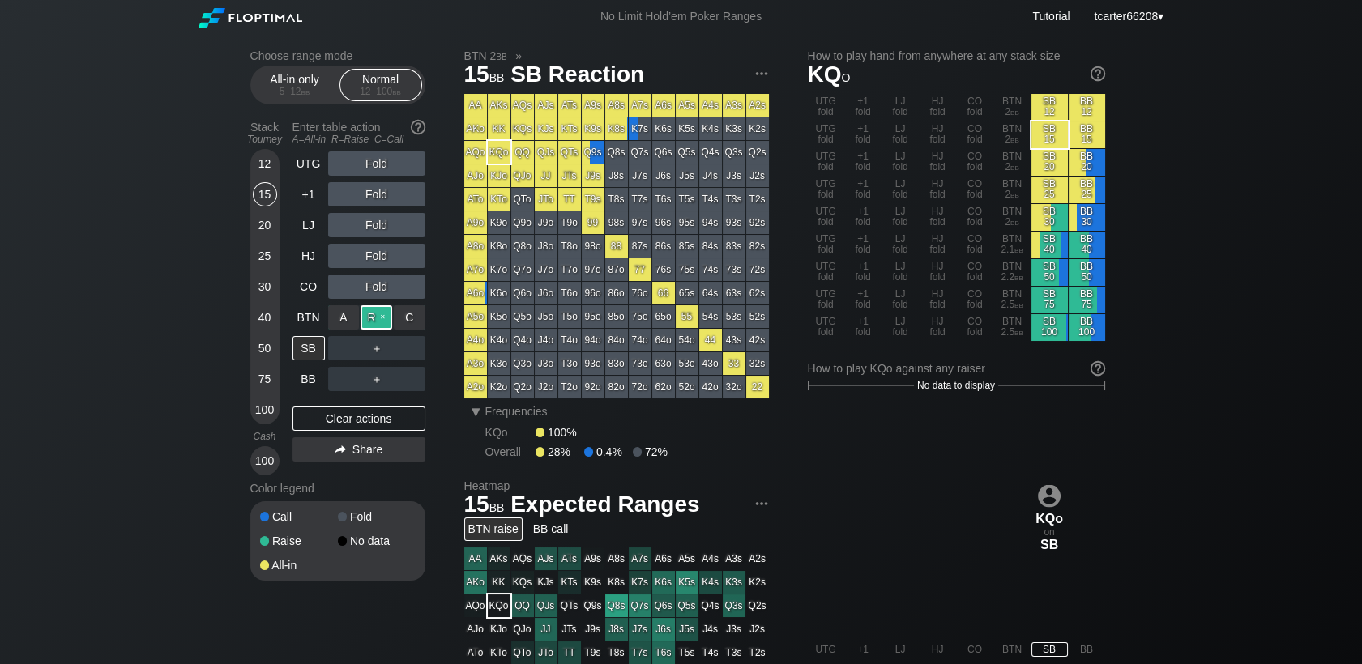
click at [366, 323] on div "R ✕" at bounding box center [377, 318] width 32 height 24
click at [269, 173] on div "12" at bounding box center [265, 164] width 24 height 24
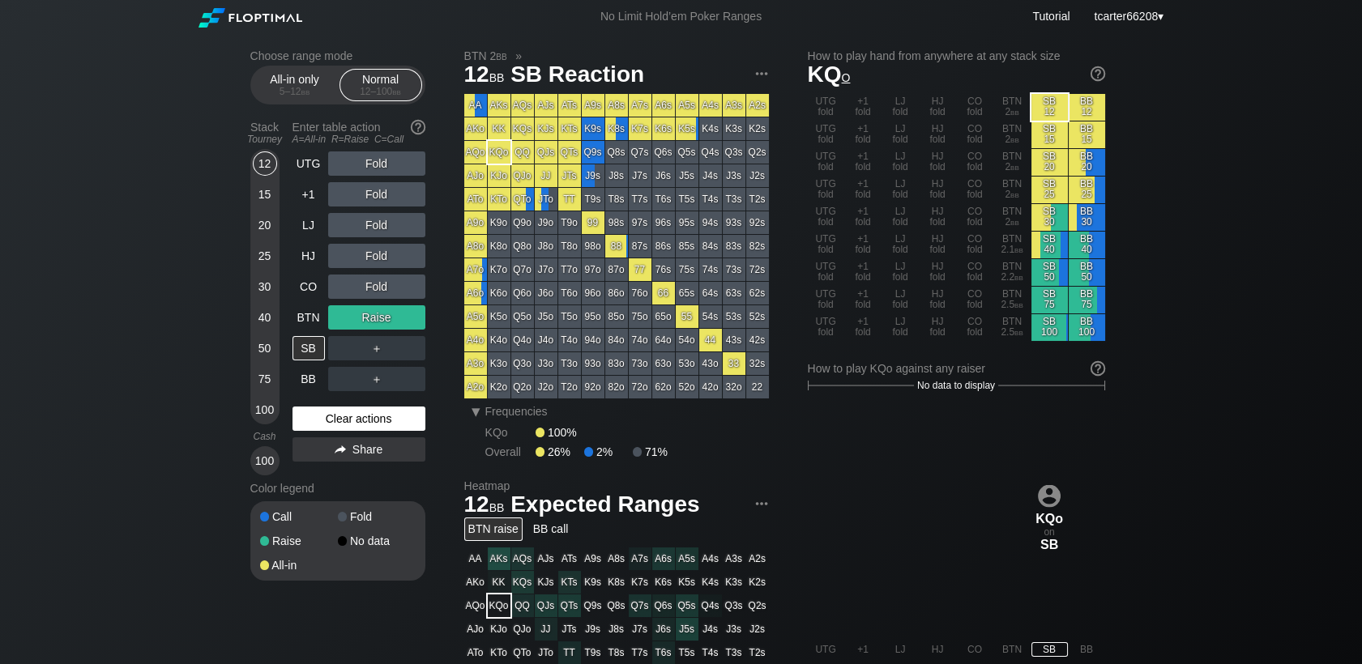
click at [370, 421] on div "Clear actions" at bounding box center [359, 419] width 133 height 24
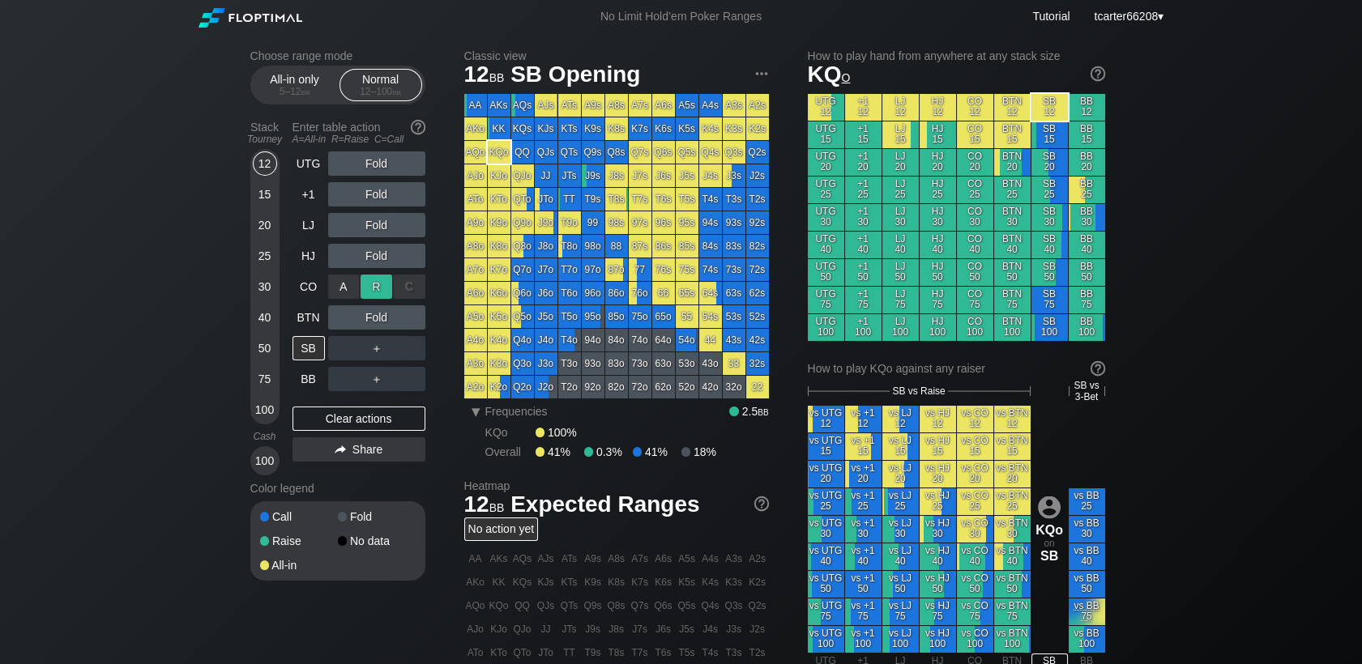
click at [378, 287] on div "R ✕" at bounding box center [377, 287] width 32 height 24
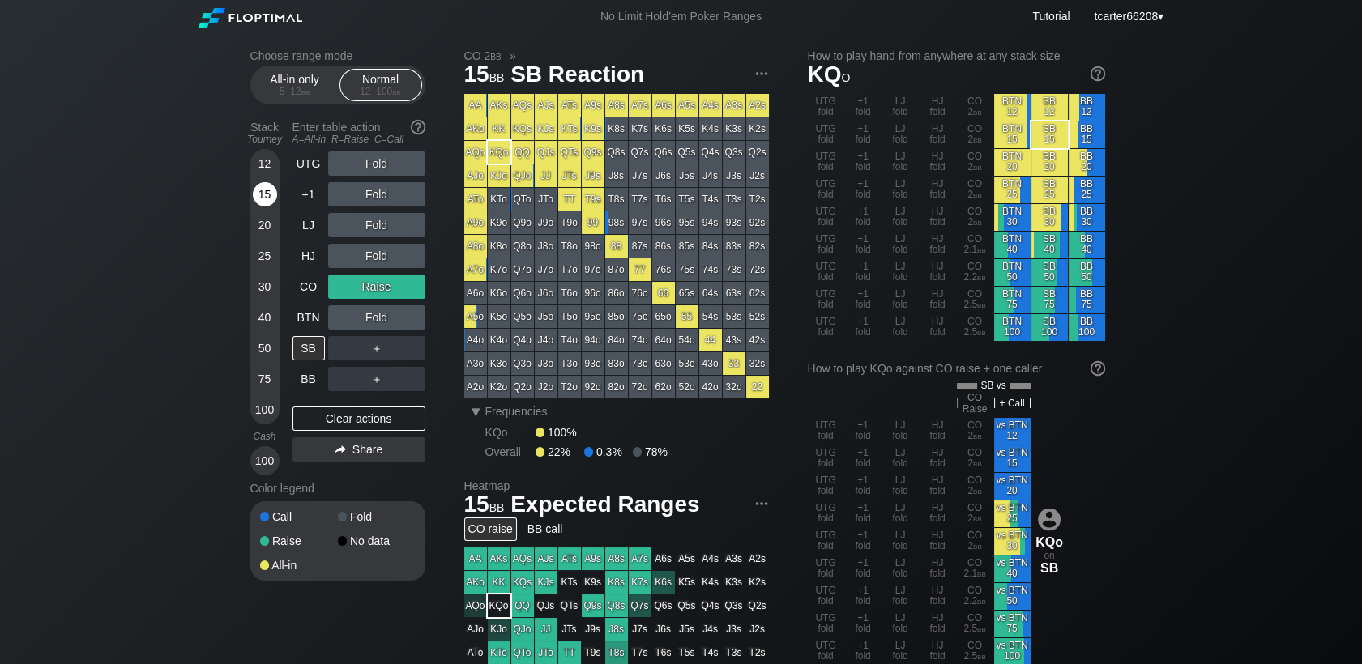
click at [262, 199] on div "15" at bounding box center [265, 194] width 24 height 24
click at [347, 428] on div "Clear actions" at bounding box center [359, 419] width 133 height 24
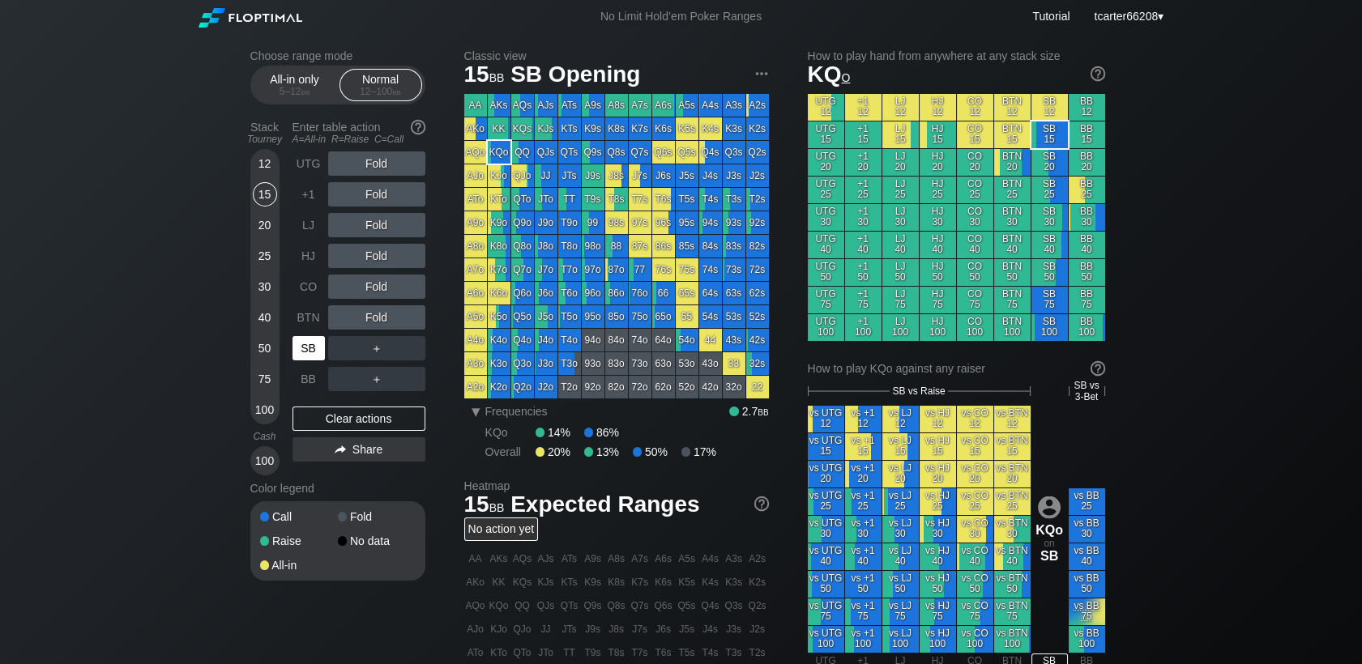
click at [298, 349] on div "SB" at bounding box center [309, 348] width 32 height 24
click at [300, 317] on div "BTN" at bounding box center [309, 318] width 32 height 24
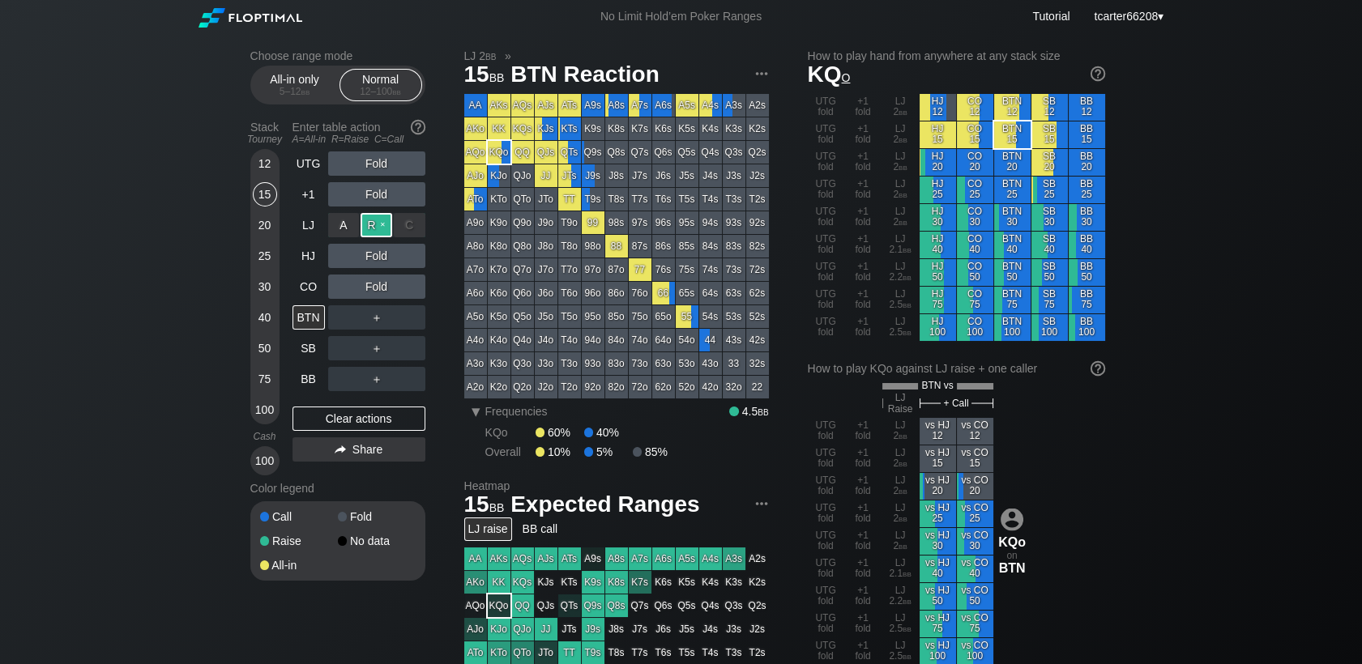
click at [370, 225] on div "R ✕" at bounding box center [377, 225] width 32 height 24
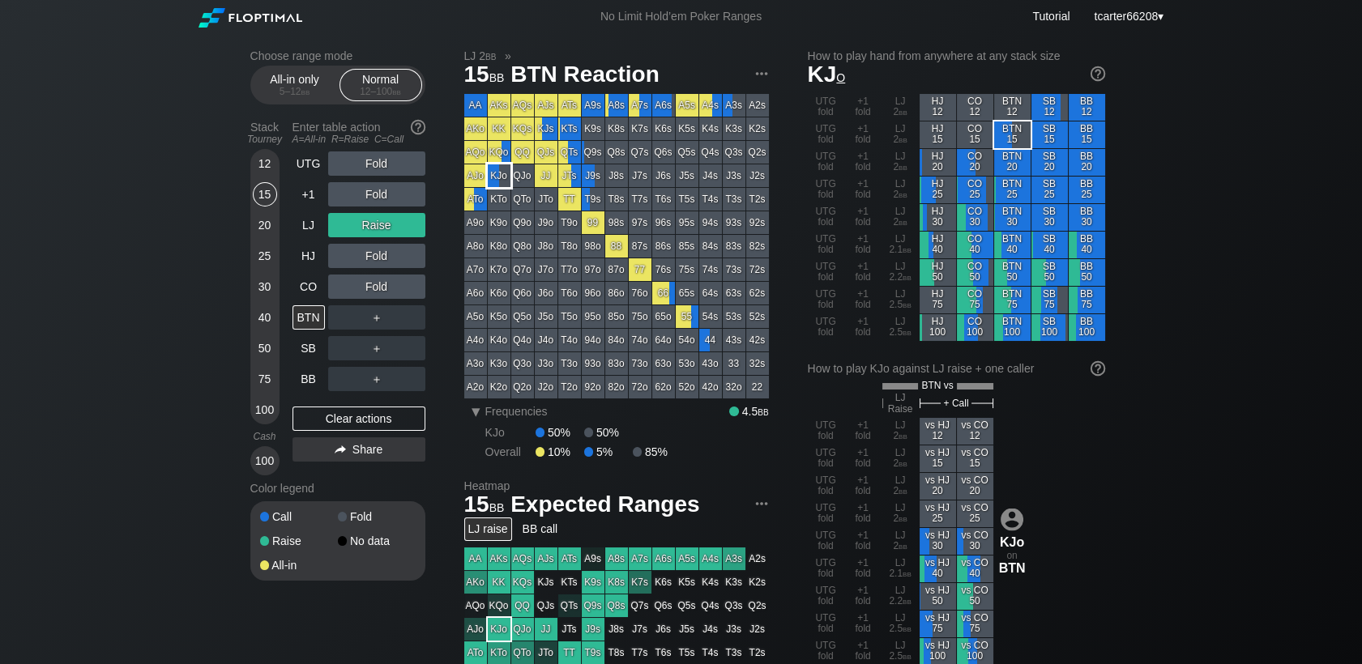
click at [498, 178] on div "KJo" at bounding box center [499, 176] width 23 height 23
click at [398, 417] on div "Clear actions" at bounding box center [359, 419] width 133 height 24
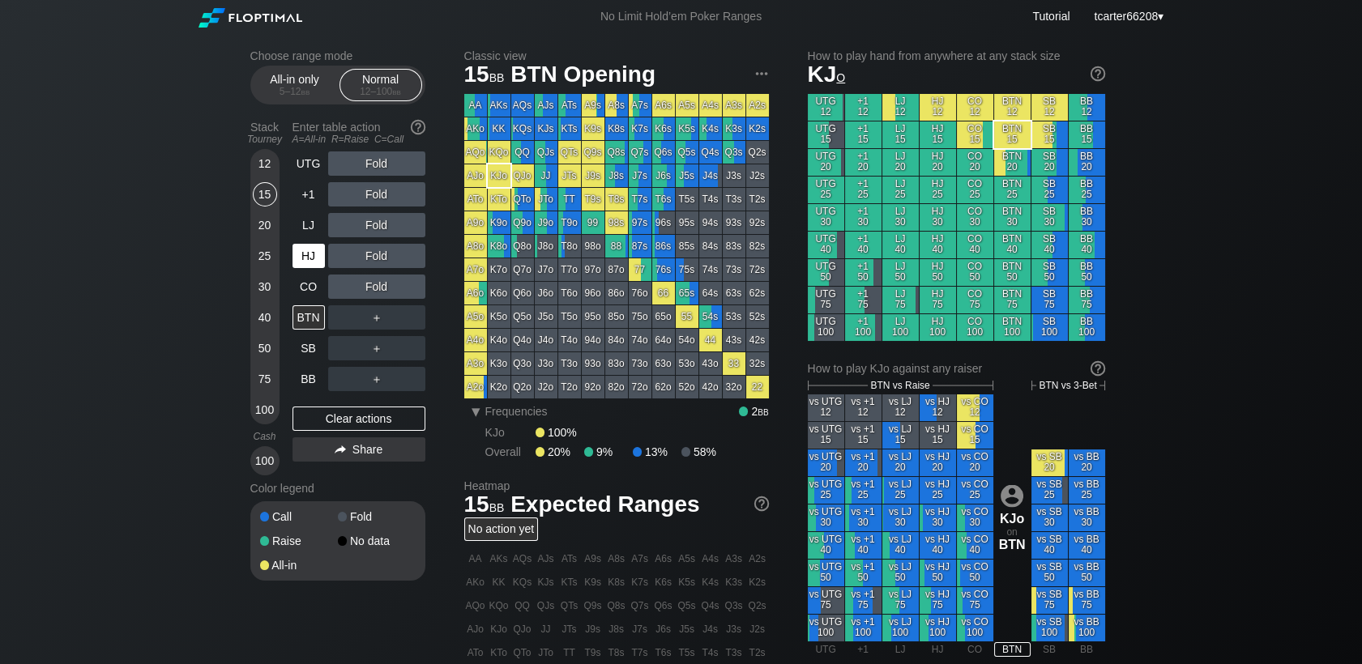
click at [305, 249] on div "HJ" at bounding box center [309, 256] width 32 height 24
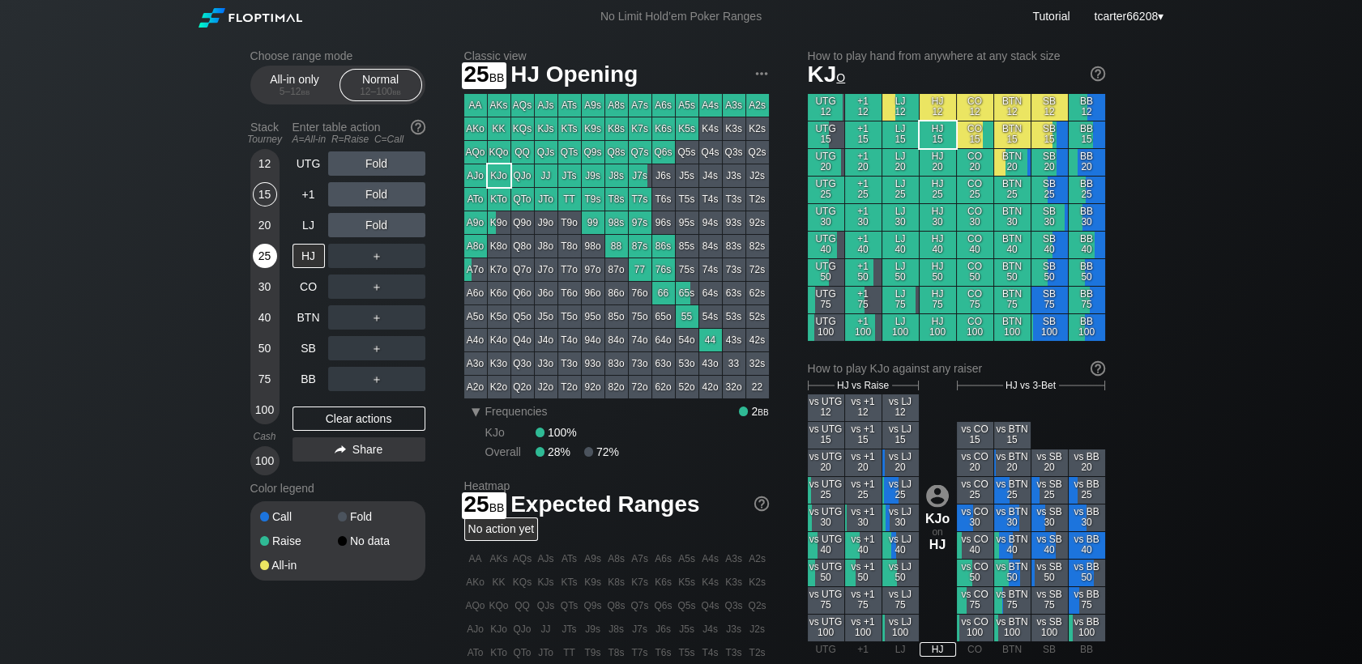
click at [259, 256] on div "25" at bounding box center [265, 256] width 24 height 24
click at [269, 290] on div "30" at bounding box center [265, 287] width 24 height 24
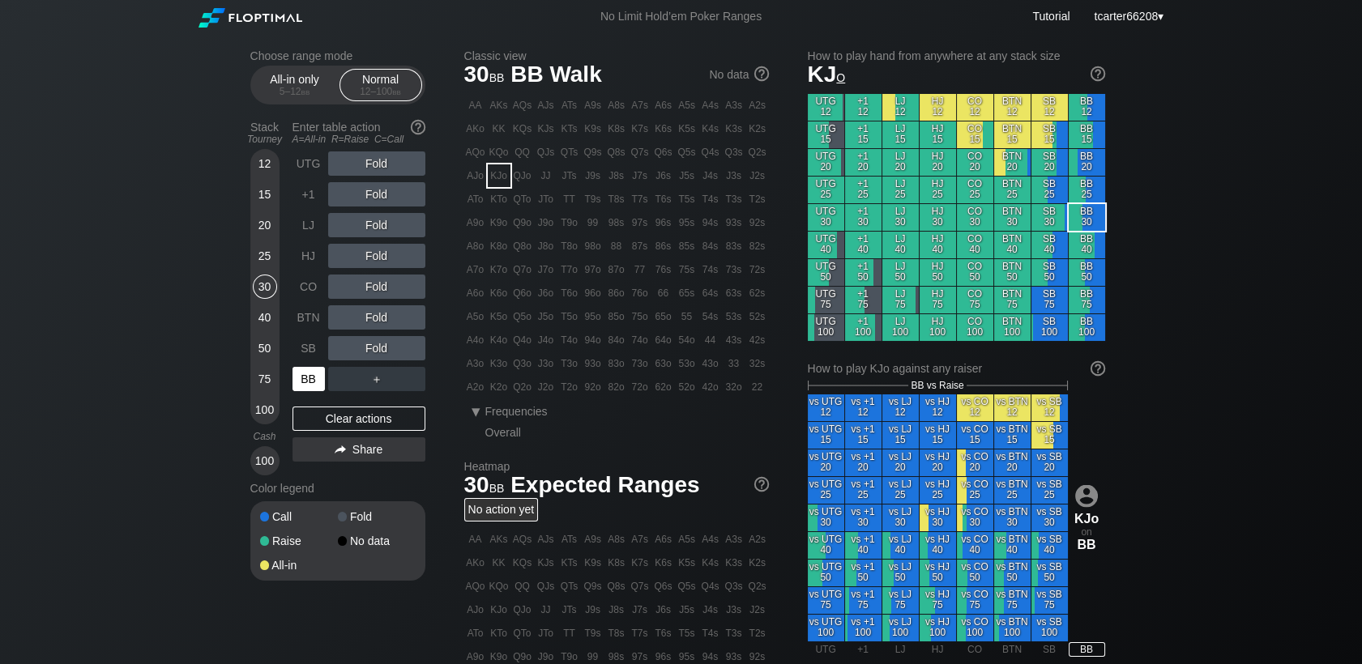
click at [309, 370] on div "BB" at bounding box center [309, 379] width 32 height 24
click at [376, 230] on div "R ✕" at bounding box center [377, 225] width 32 height 24
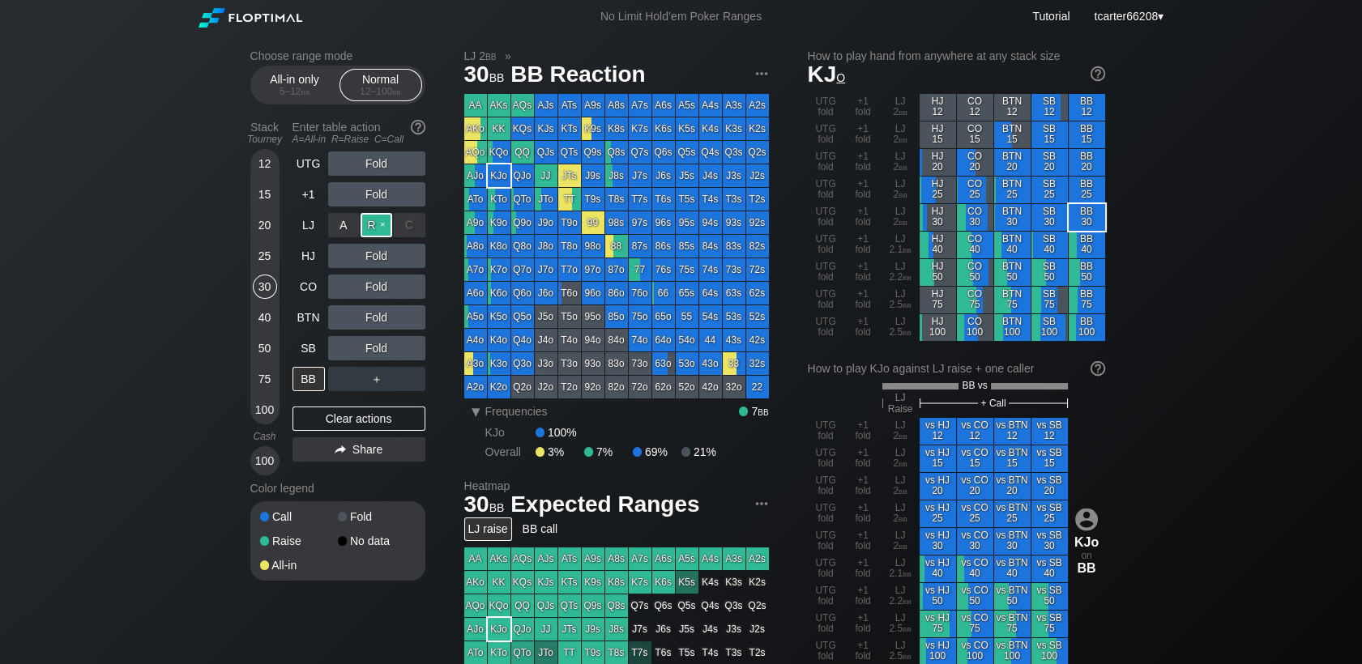
click at [375, 230] on div "R ✕" at bounding box center [377, 225] width 32 height 24
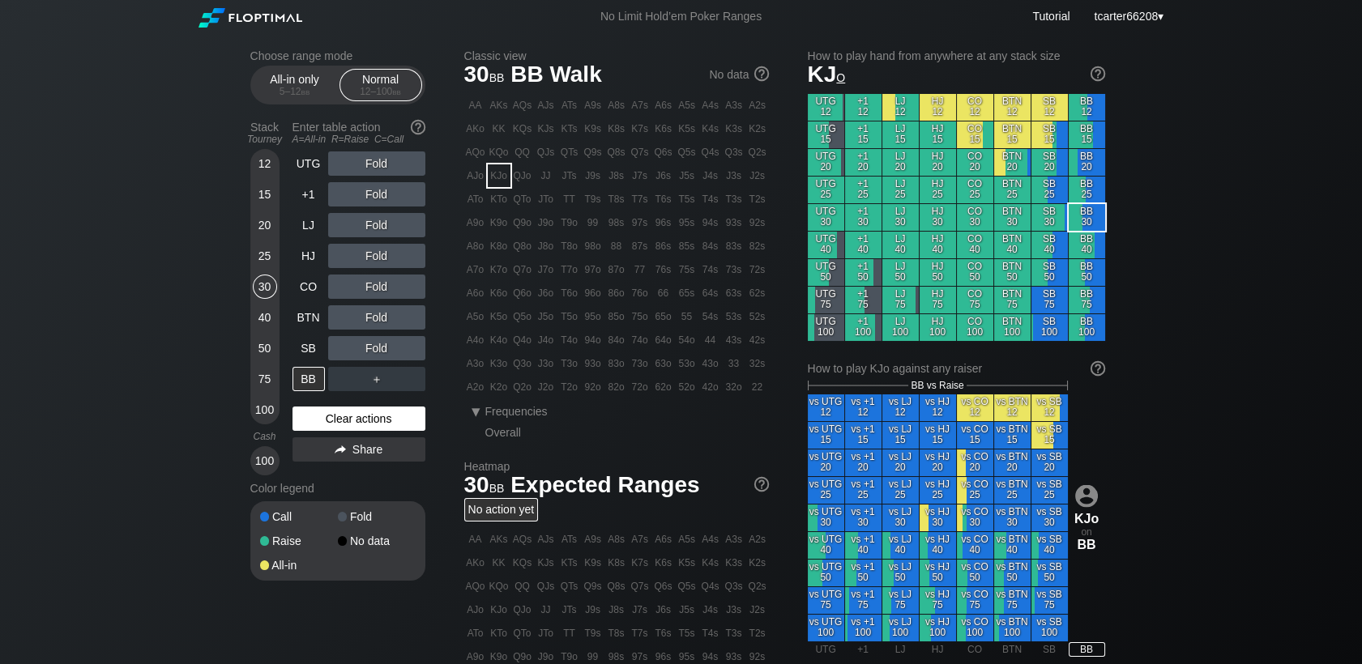
click at [370, 416] on div "Clear actions" at bounding box center [359, 419] width 133 height 24
click at [259, 204] on div "15" at bounding box center [265, 194] width 24 height 24
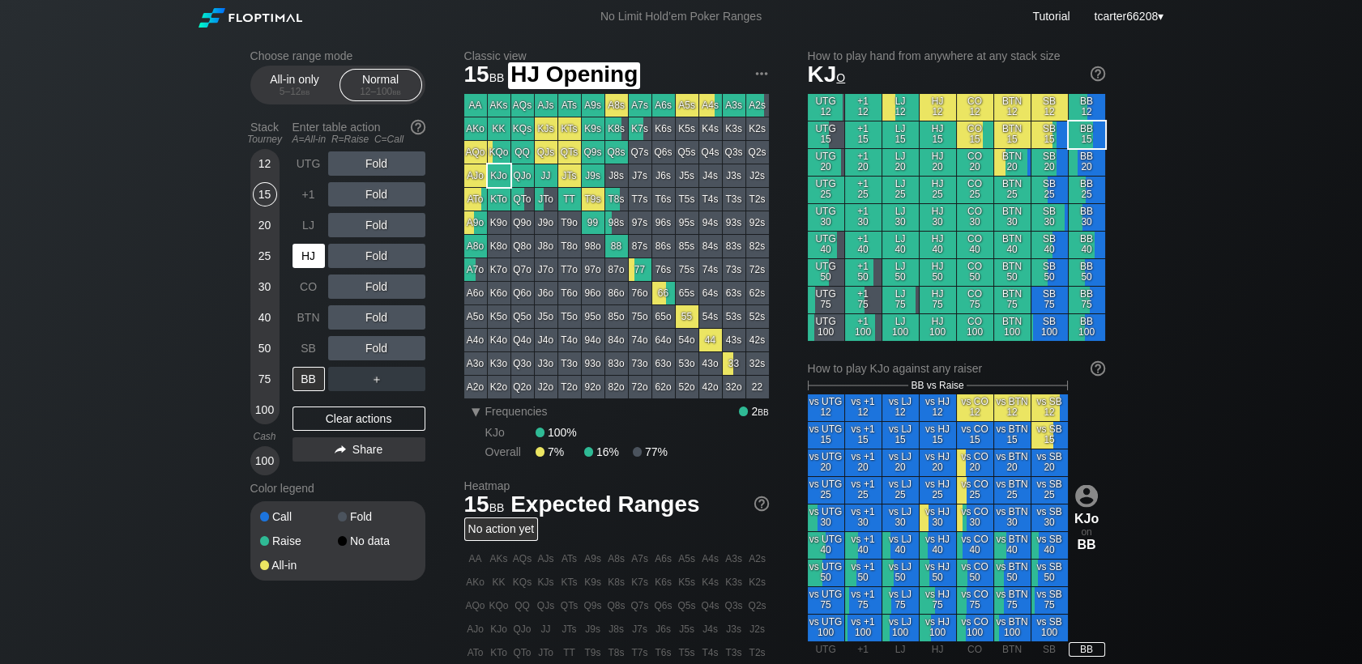
click at [311, 265] on div "HJ" at bounding box center [309, 256] width 32 height 24
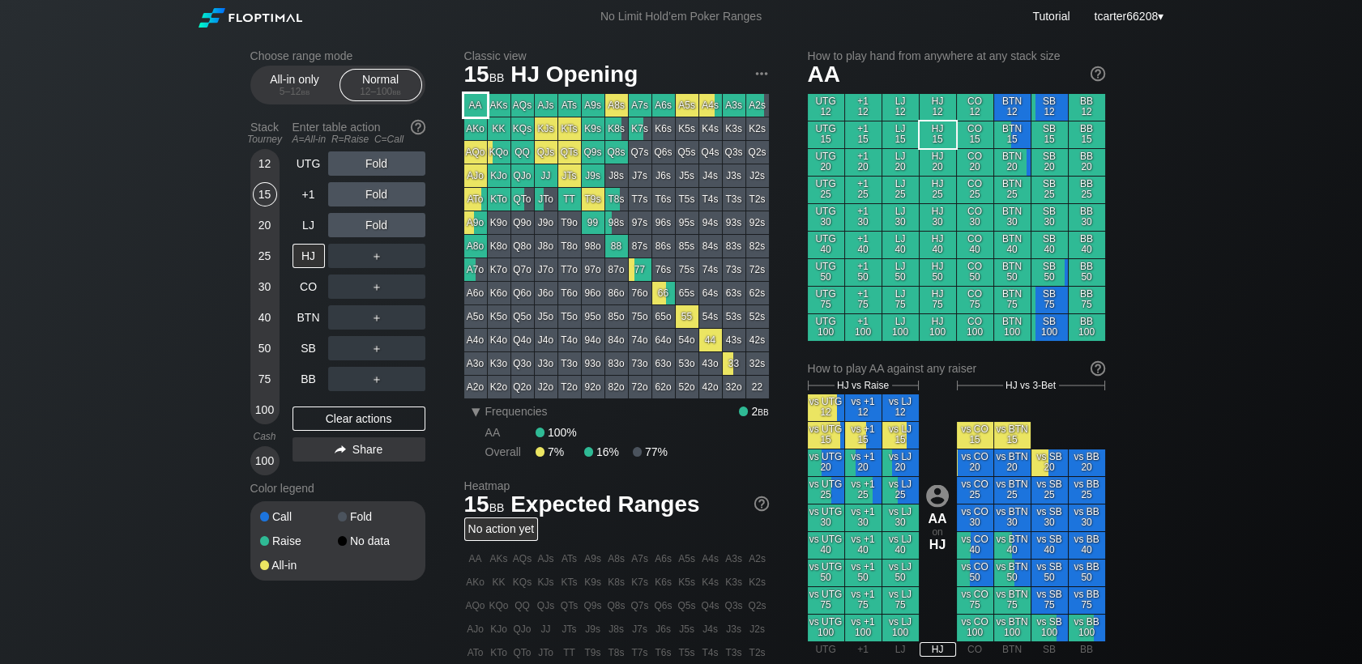
click at [473, 107] on div "AA" at bounding box center [475, 105] width 23 height 23
drag, startPoint x: 318, startPoint y: 229, endPoint x: 344, endPoint y: 204, distance: 35.5
click at [318, 229] on div "LJ" at bounding box center [309, 225] width 32 height 24
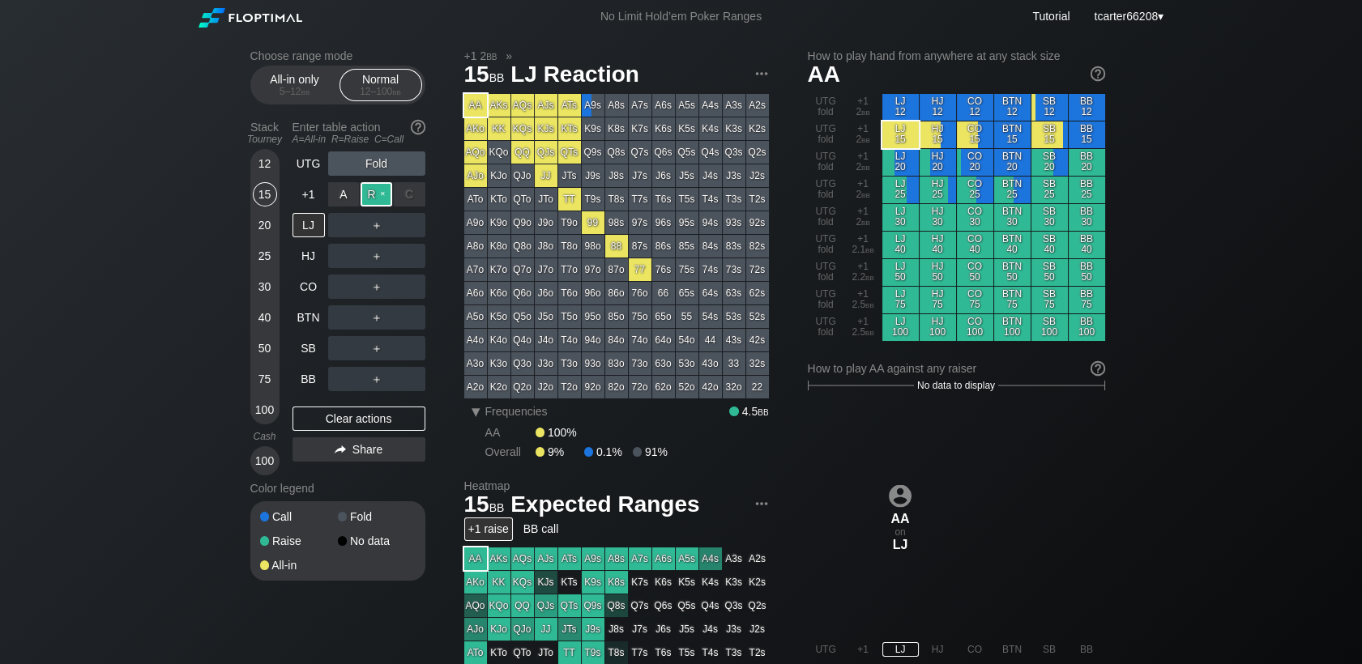
click at [379, 203] on div "R ✕" at bounding box center [377, 194] width 32 height 24
click at [269, 283] on div "30" at bounding box center [265, 287] width 24 height 24
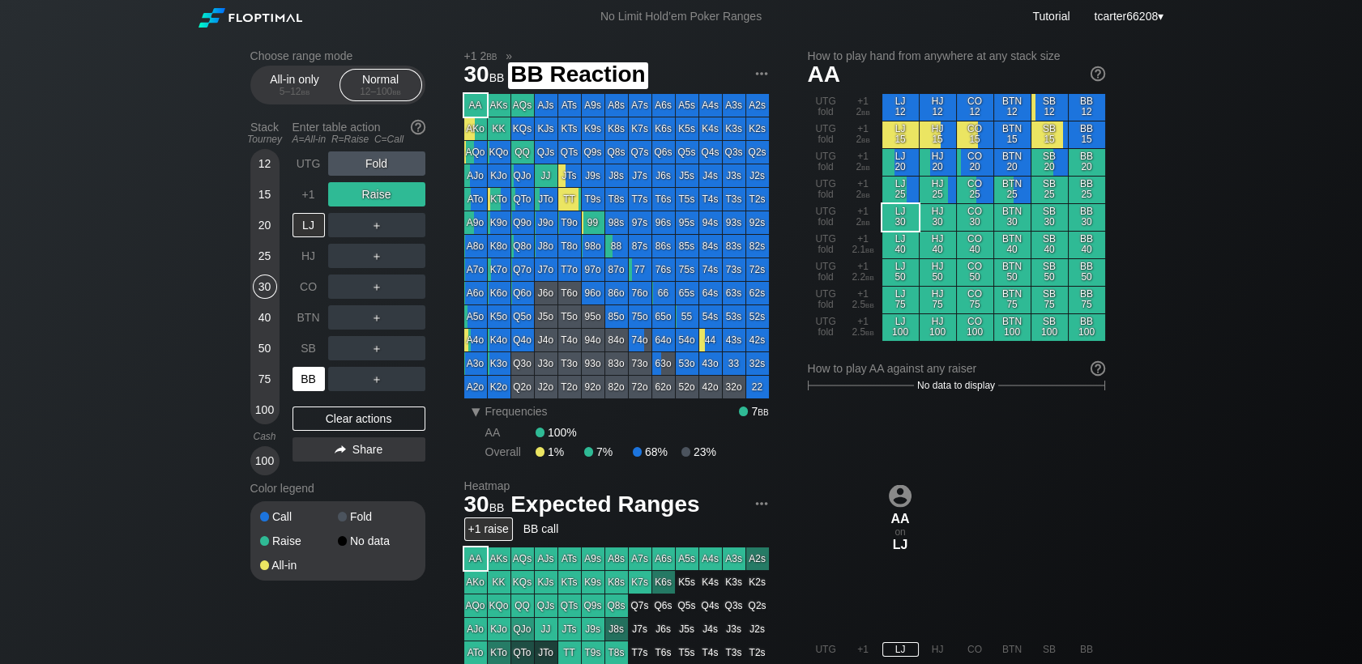
click at [311, 378] on div "BB" at bounding box center [309, 379] width 32 height 24
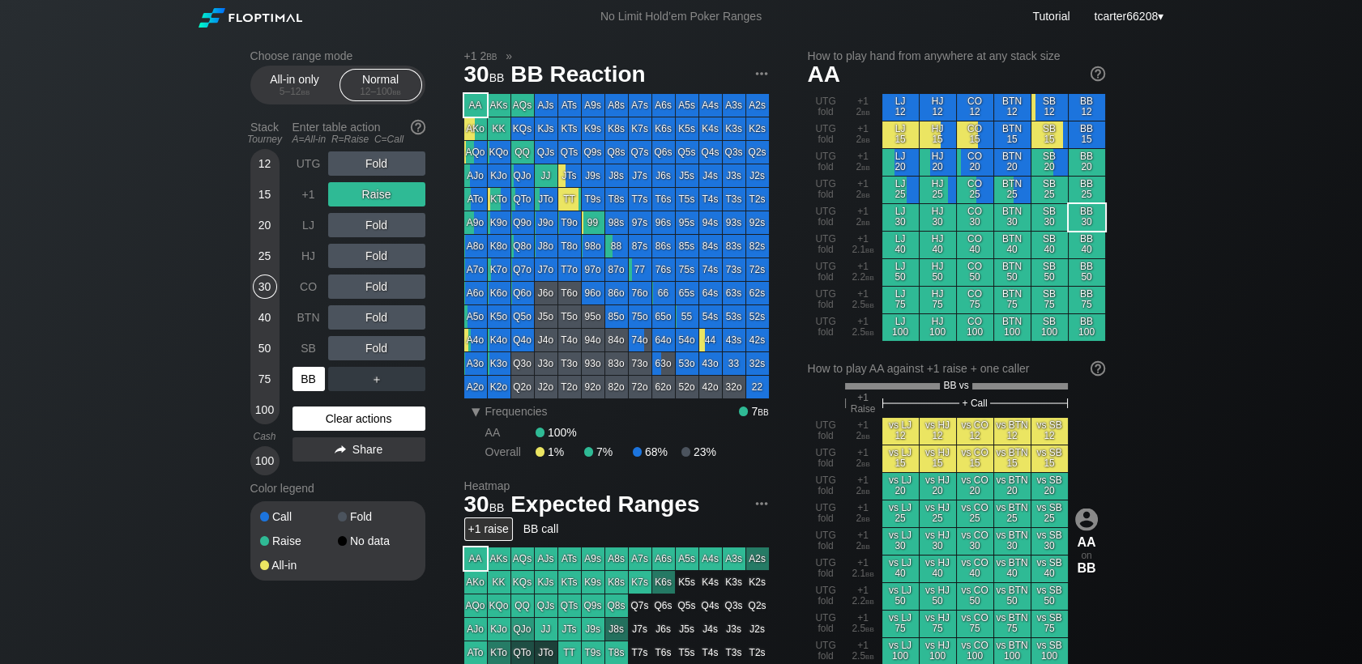
click at [333, 413] on div "Clear actions" at bounding box center [359, 419] width 133 height 24
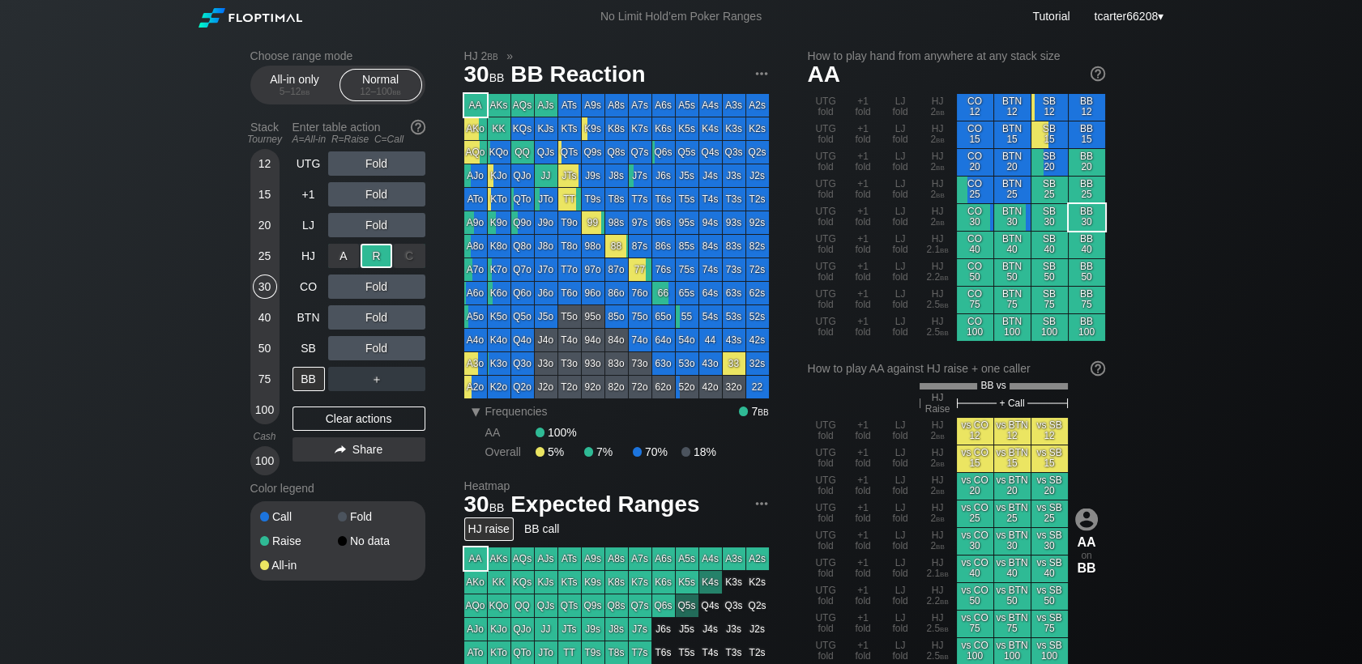
click at [377, 266] on div "R ✕" at bounding box center [377, 256] width 32 height 24
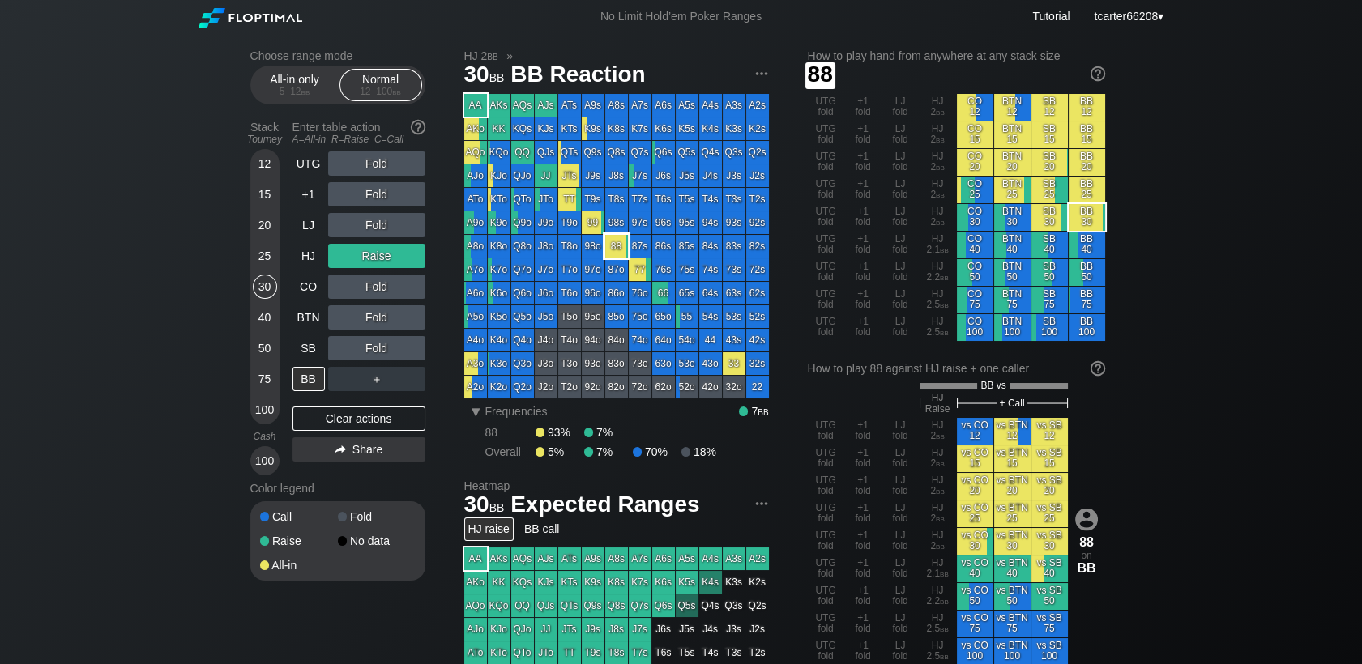
click at [606, 246] on div "88" at bounding box center [616, 246] width 23 height 23
drag, startPoint x: 233, startPoint y: 225, endPoint x: 254, endPoint y: 227, distance: 20.3
click at [237, 225] on div "Choose range mode All-in only 5 – 12 bb Normal 12 – 100 bb Stack Tourney Enter …" at bounding box center [681, 562] width 1362 height 1058
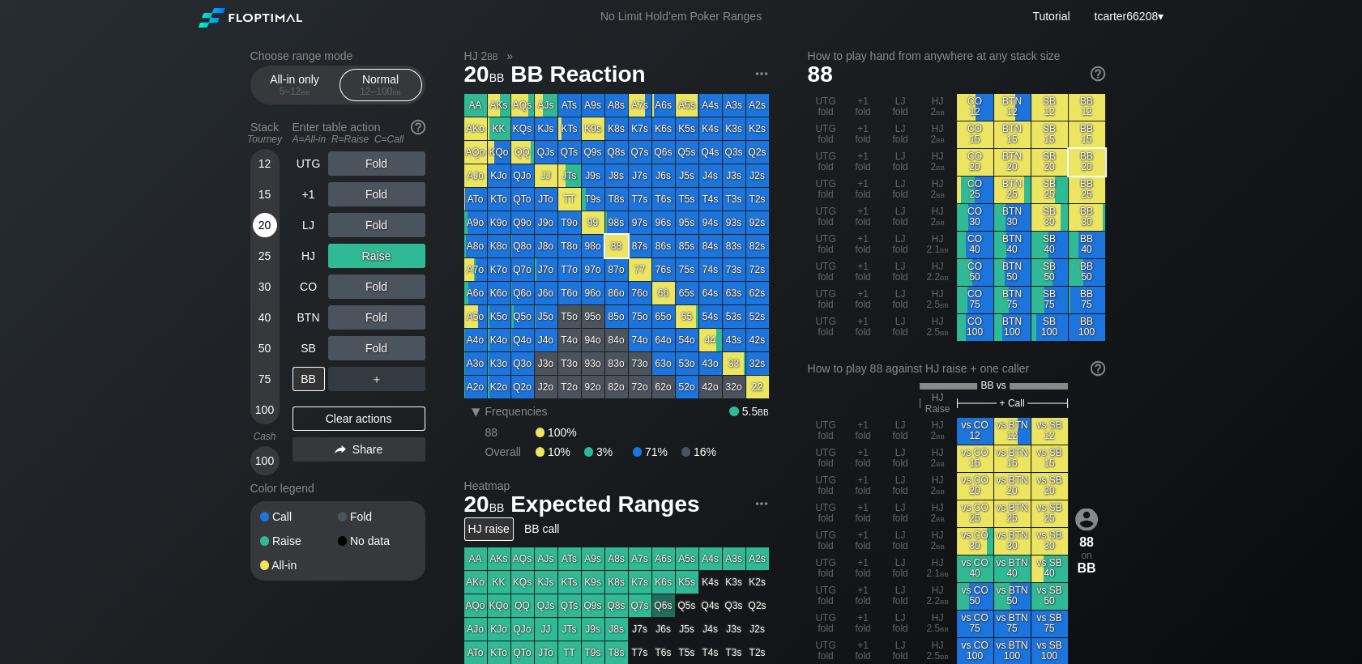
click at [254, 227] on div "20" at bounding box center [265, 225] width 24 height 24
drag, startPoint x: 310, startPoint y: 431, endPoint x: 311, endPoint y: 393, distance: 38.1
click at [310, 427] on div "Clear actions" at bounding box center [359, 419] width 133 height 24
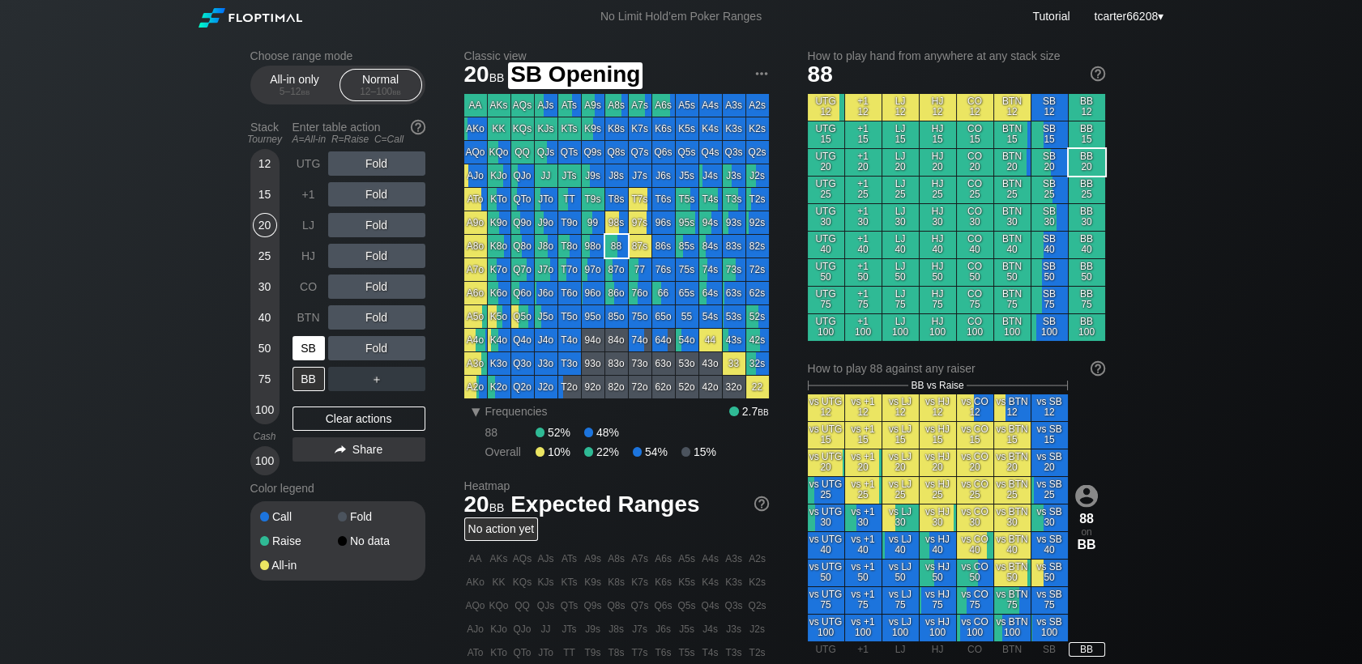
click at [311, 344] on div "SB" at bounding box center [309, 348] width 32 height 24
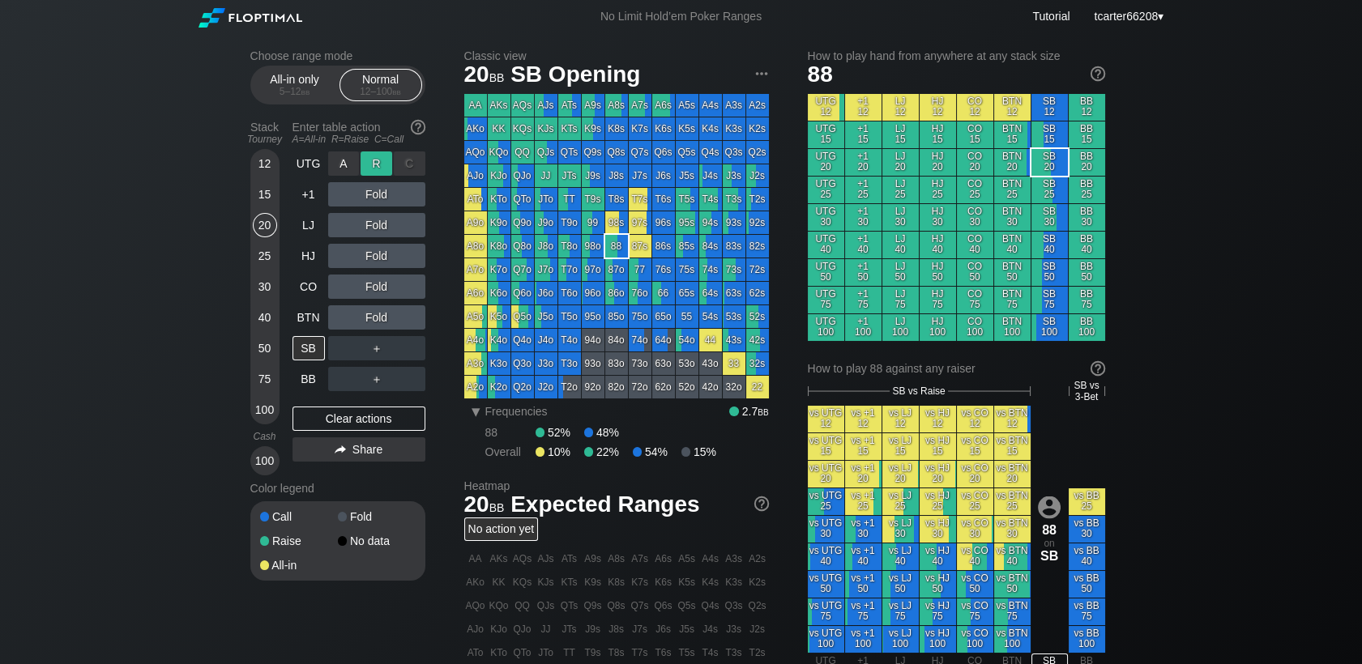
click at [361, 161] on div "R ✕" at bounding box center [377, 164] width 32 height 24
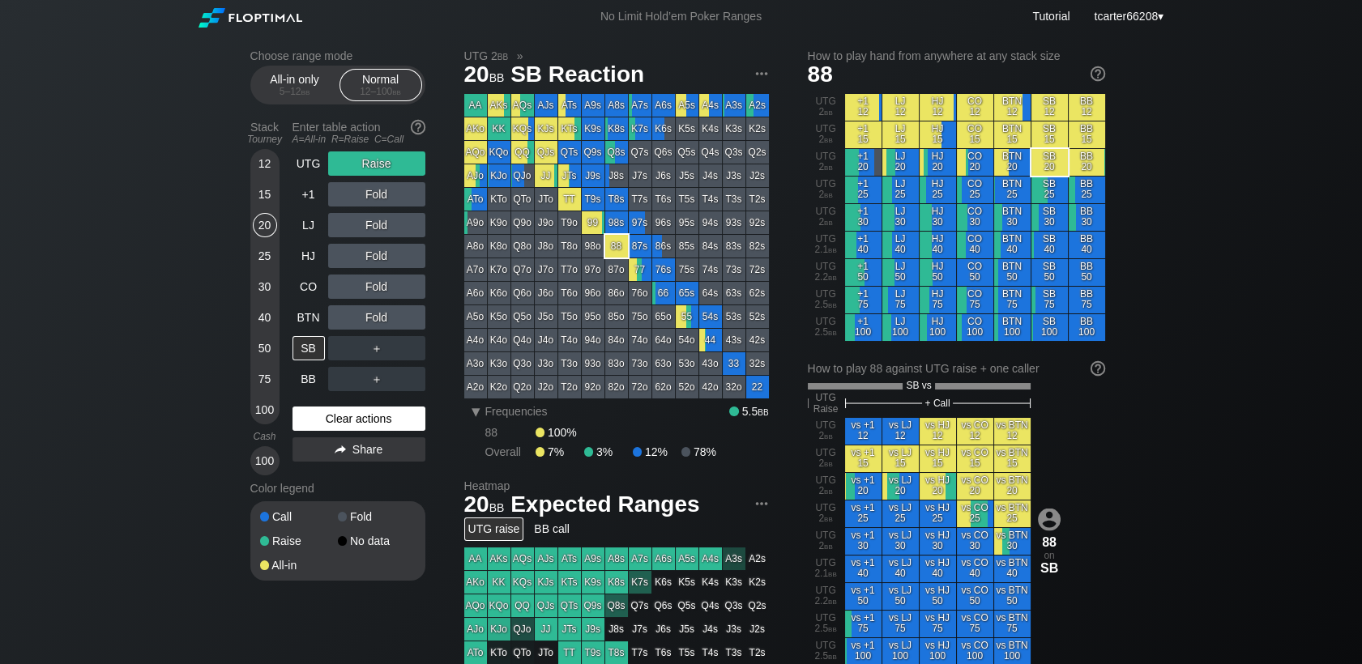
click at [351, 429] on div "Clear actions" at bounding box center [359, 419] width 133 height 24
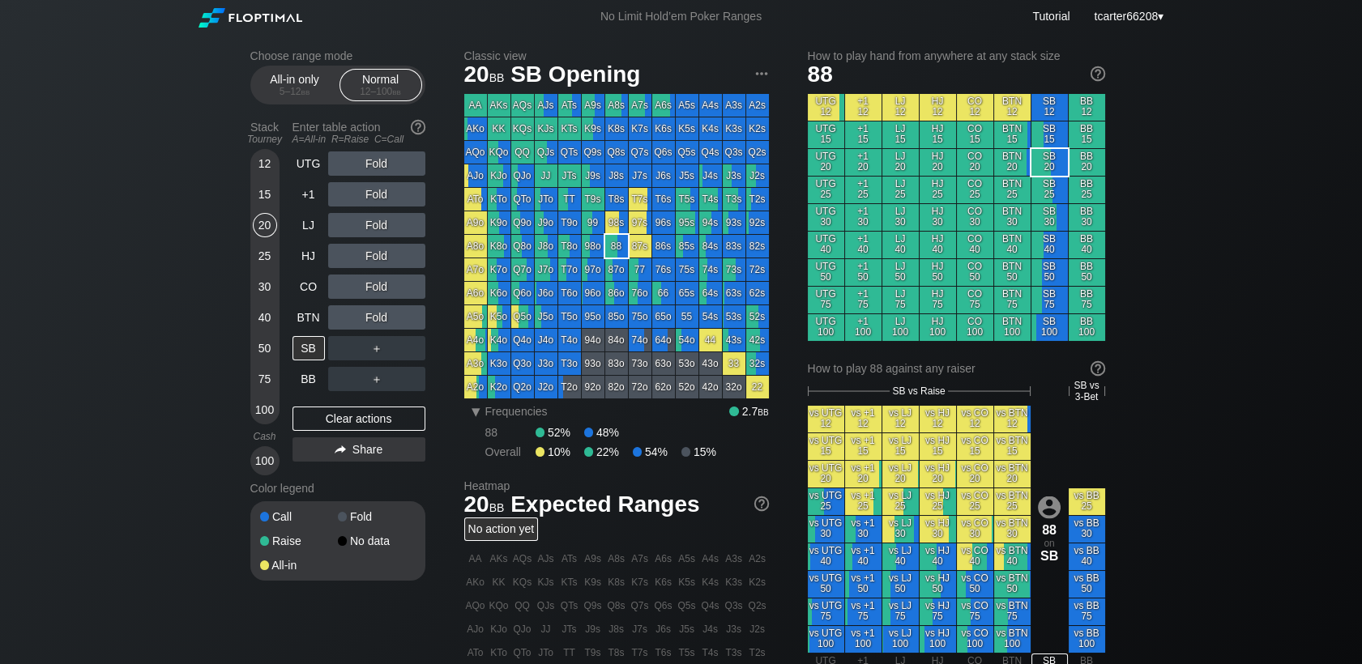
click at [258, 197] on div "15" at bounding box center [265, 194] width 24 height 24
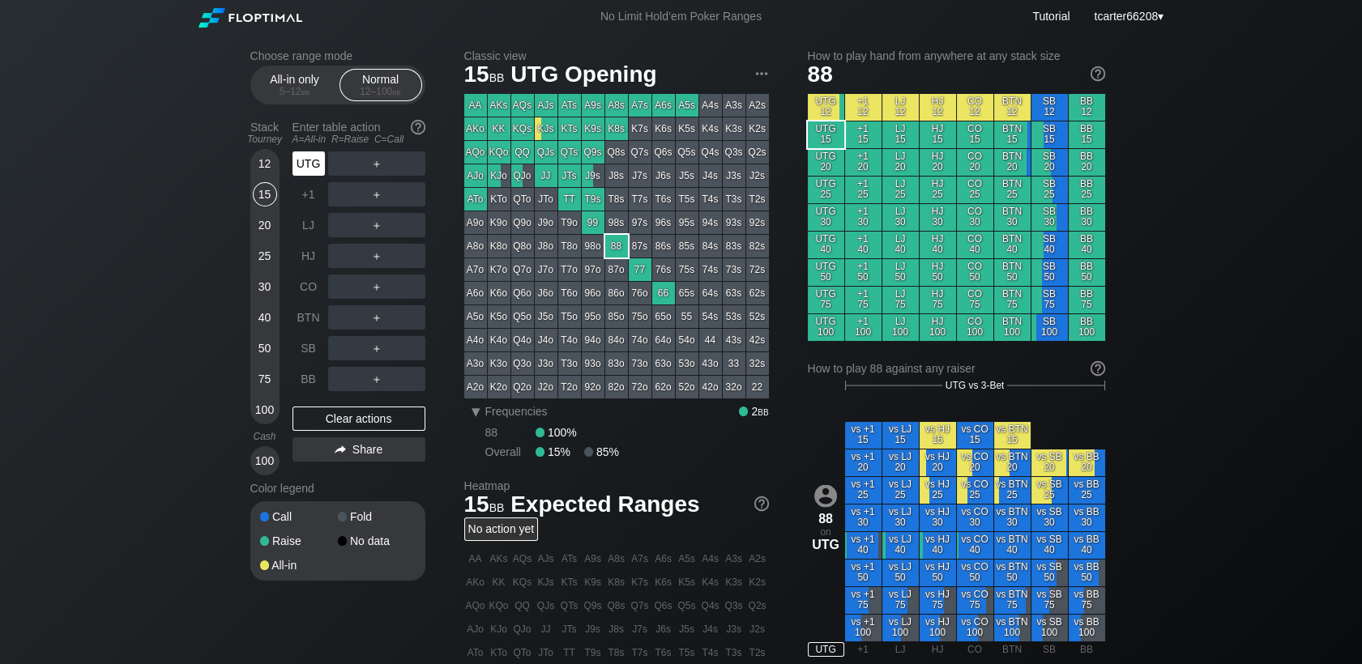
click at [301, 166] on div "UTG" at bounding box center [309, 164] width 32 height 24
click at [263, 175] on div "12" at bounding box center [265, 164] width 24 height 24
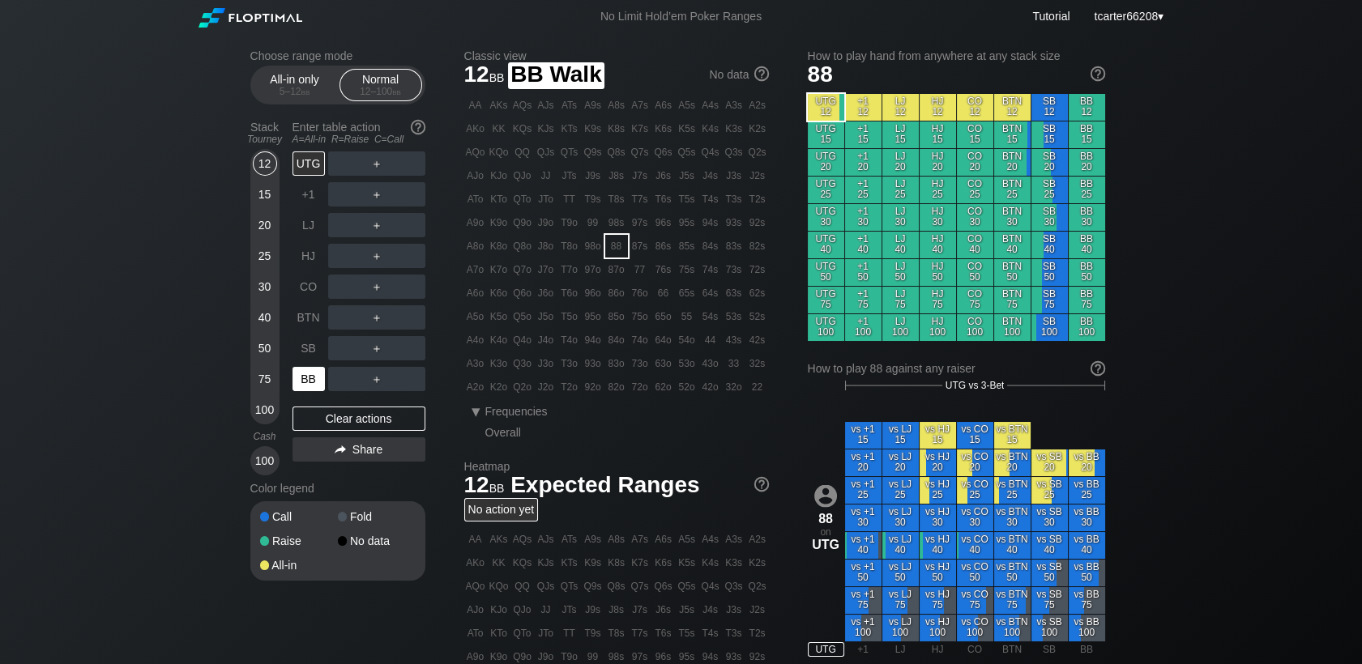
click at [297, 381] on div "BB" at bounding box center [309, 379] width 32 height 24
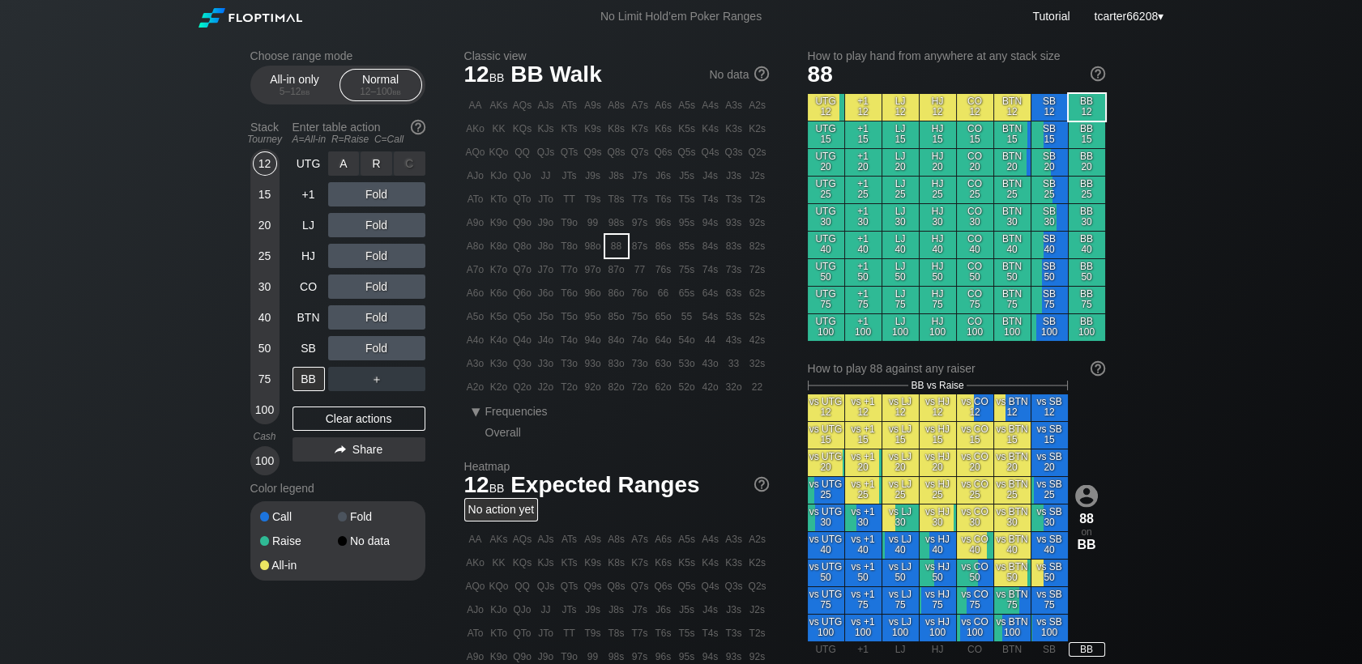
click at [378, 169] on div "R ✕" at bounding box center [377, 164] width 32 height 24
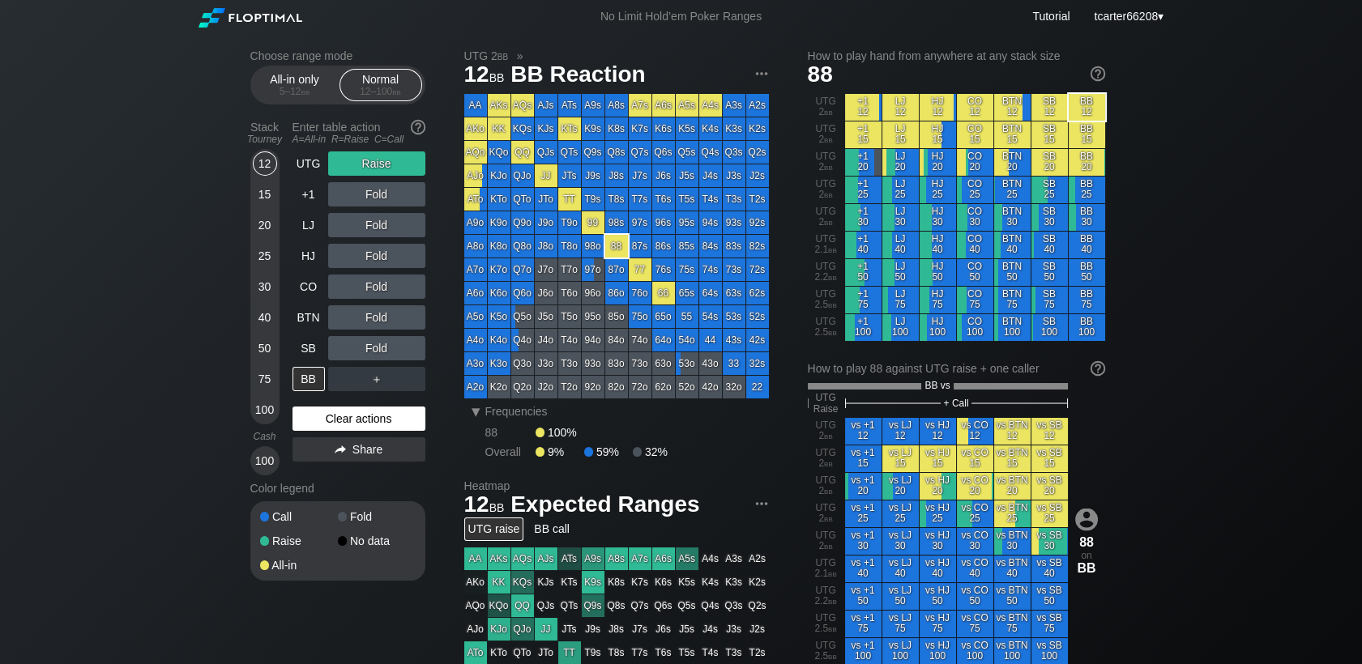
click at [312, 418] on div "Clear actions" at bounding box center [359, 419] width 133 height 24
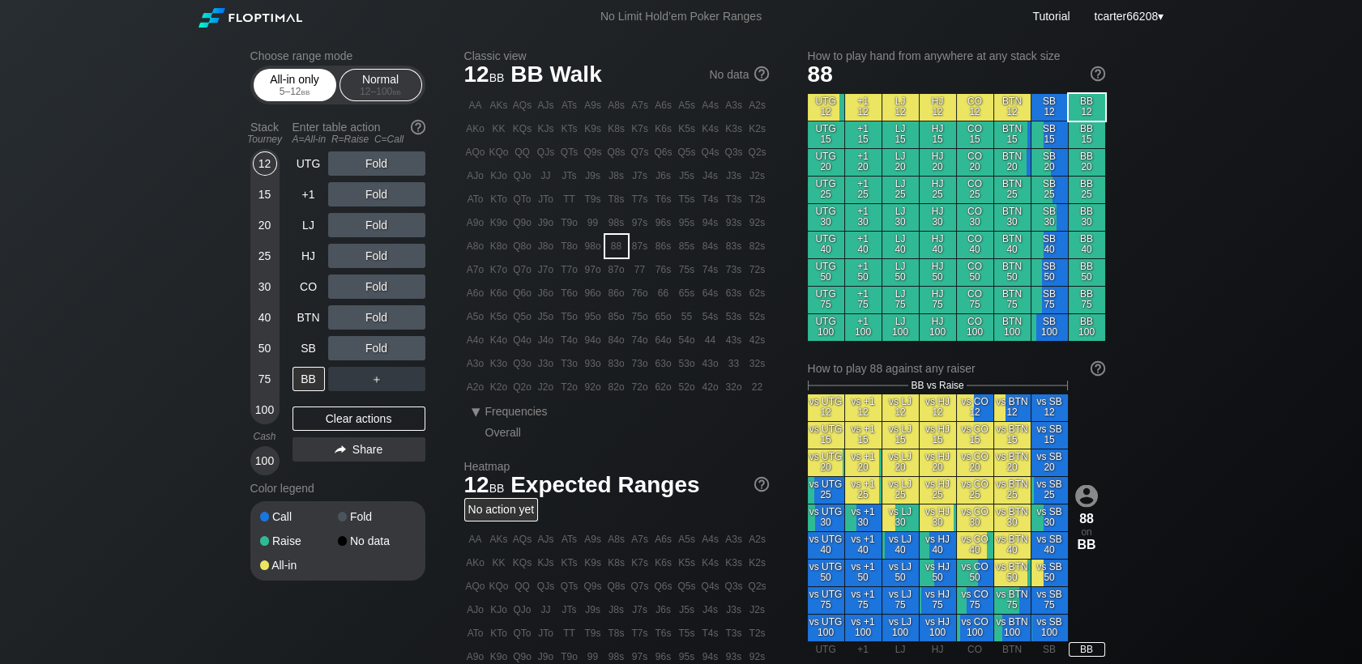
drag, startPoint x: 282, startPoint y: 94, endPoint x: 285, endPoint y: 124, distance: 30.2
click at [284, 94] on div "5 – 12 bb" at bounding box center [295, 91] width 68 height 11
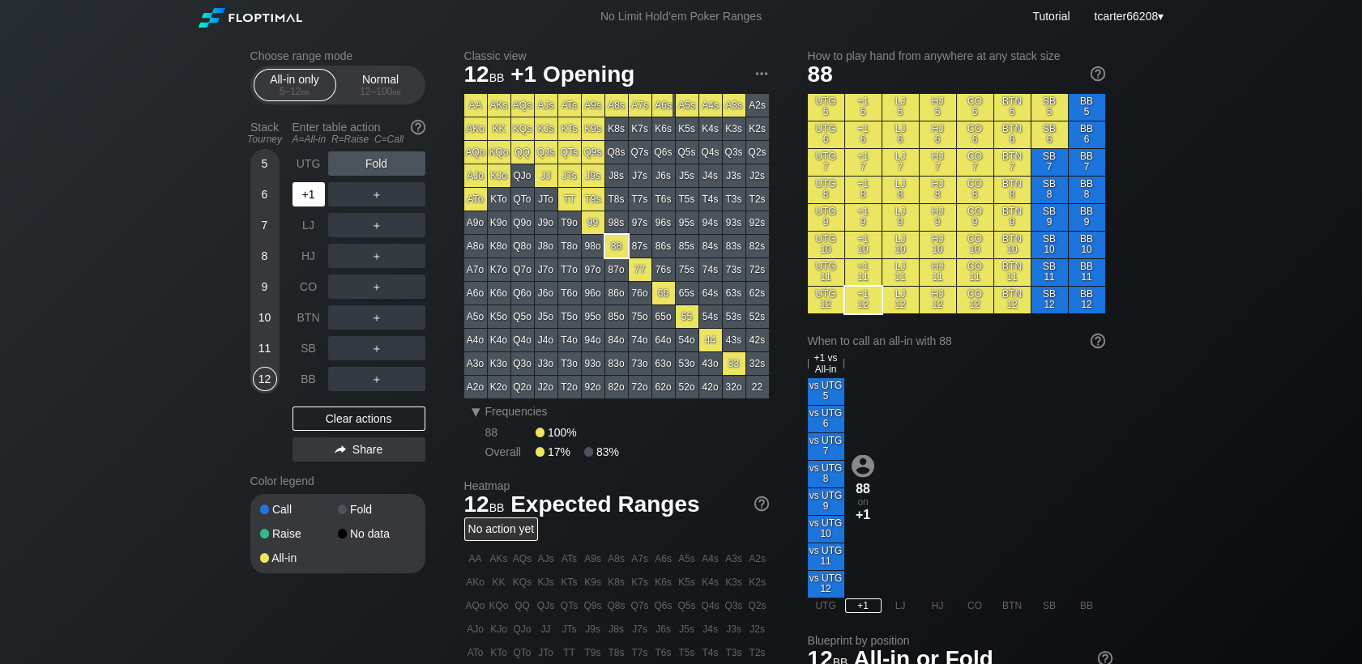
click at [309, 202] on div "+1" at bounding box center [309, 194] width 32 height 24
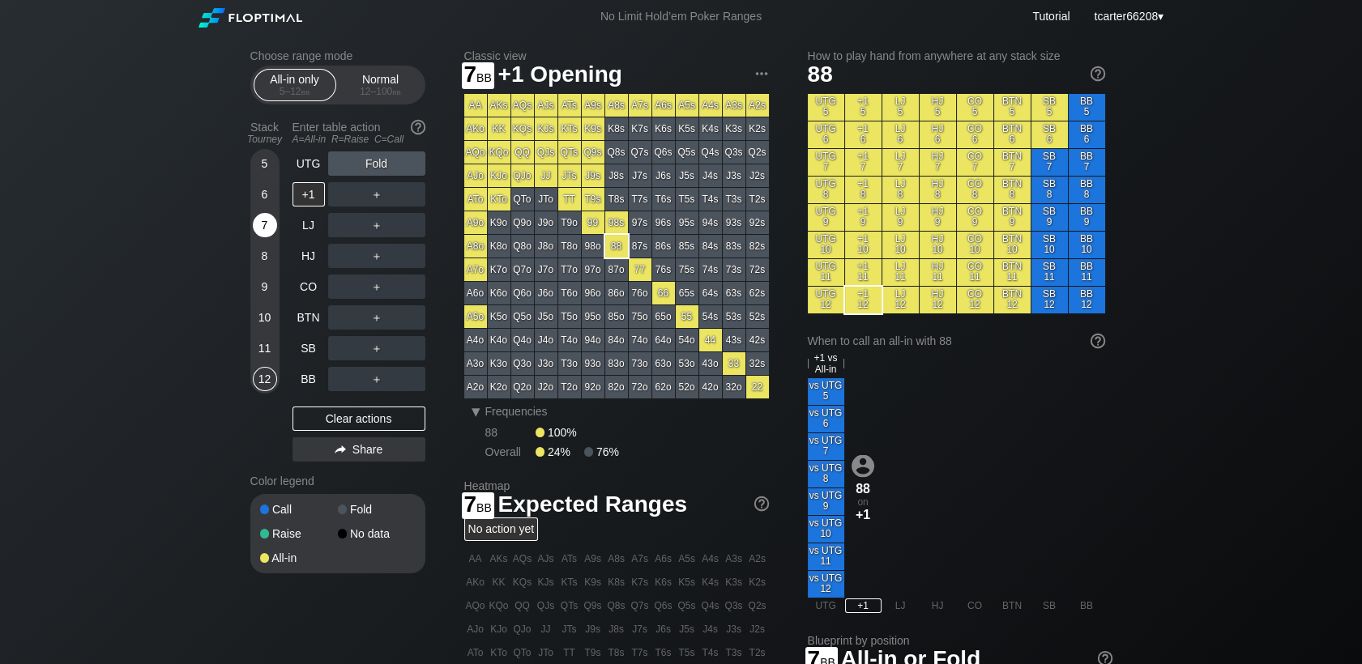
click at [273, 234] on div "7" at bounding box center [265, 225] width 24 height 24
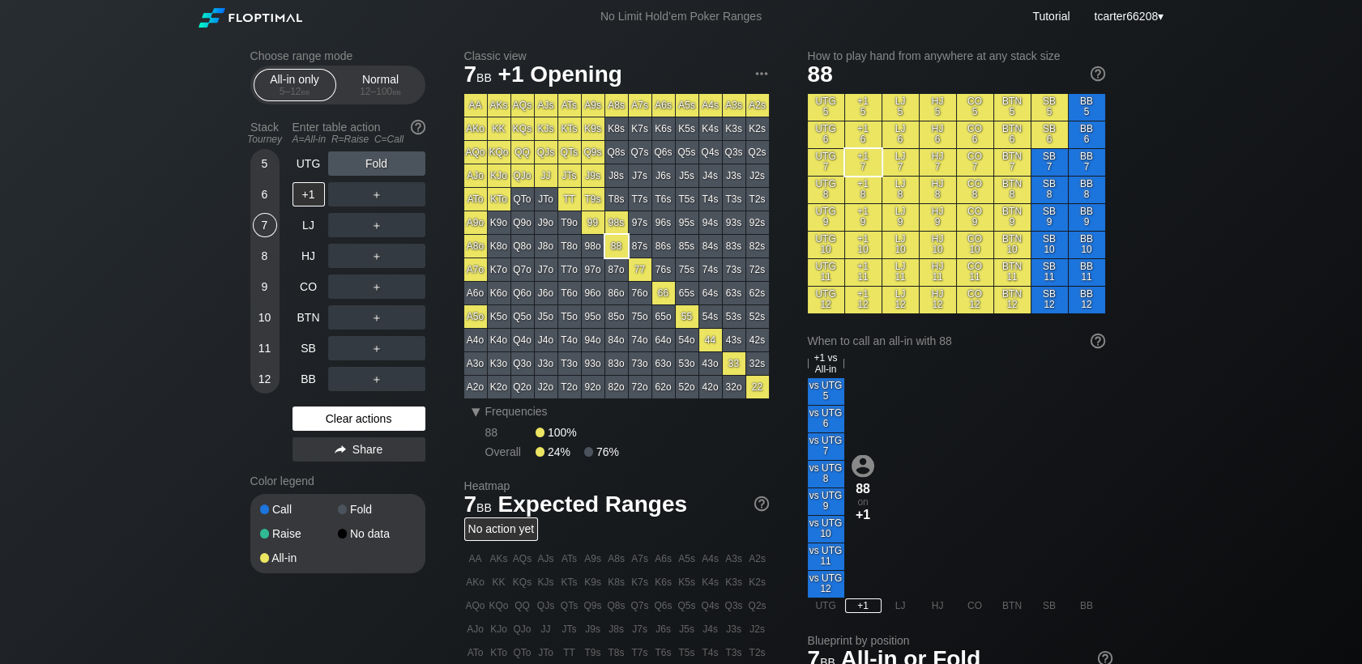
click at [382, 423] on div "Clear actions" at bounding box center [359, 419] width 133 height 24
drag, startPoint x: 374, startPoint y: 82, endPoint x: 280, endPoint y: 156, distance: 119.5
click at [374, 82] on div "Normal 12 – 100 bb" at bounding box center [381, 85] width 75 height 31
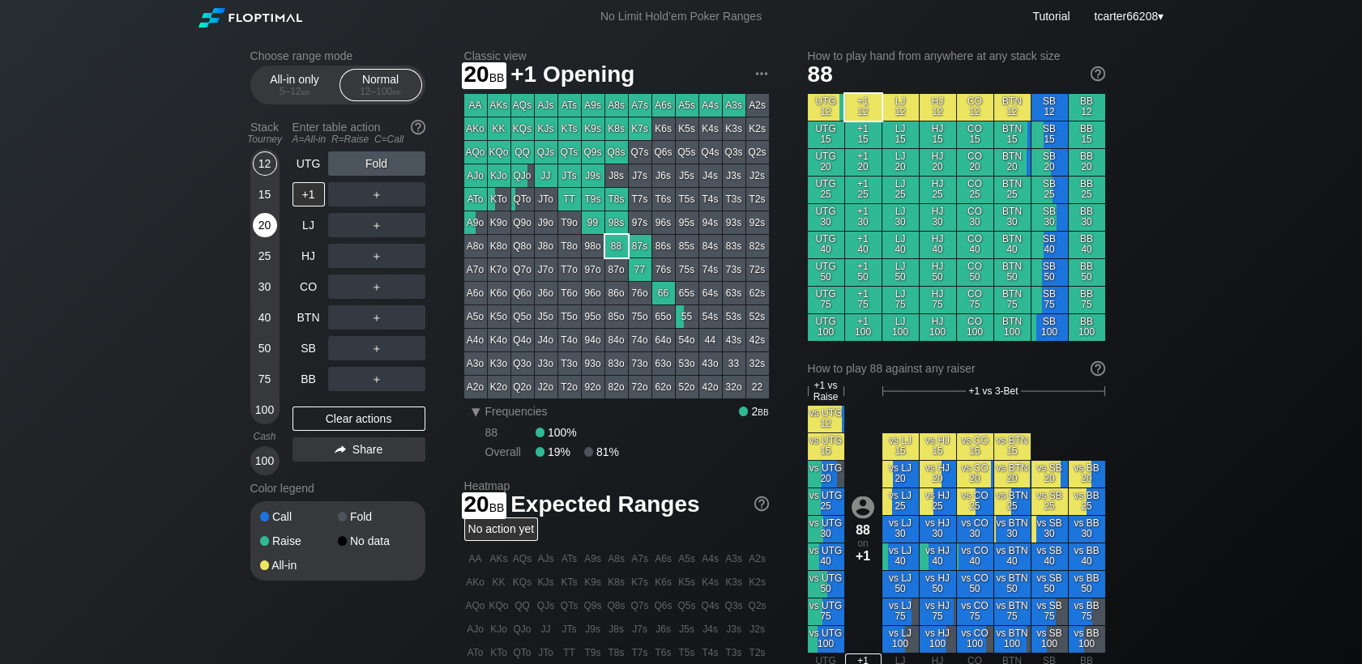
click at [263, 229] on div "20" at bounding box center [265, 225] width 24 height 24
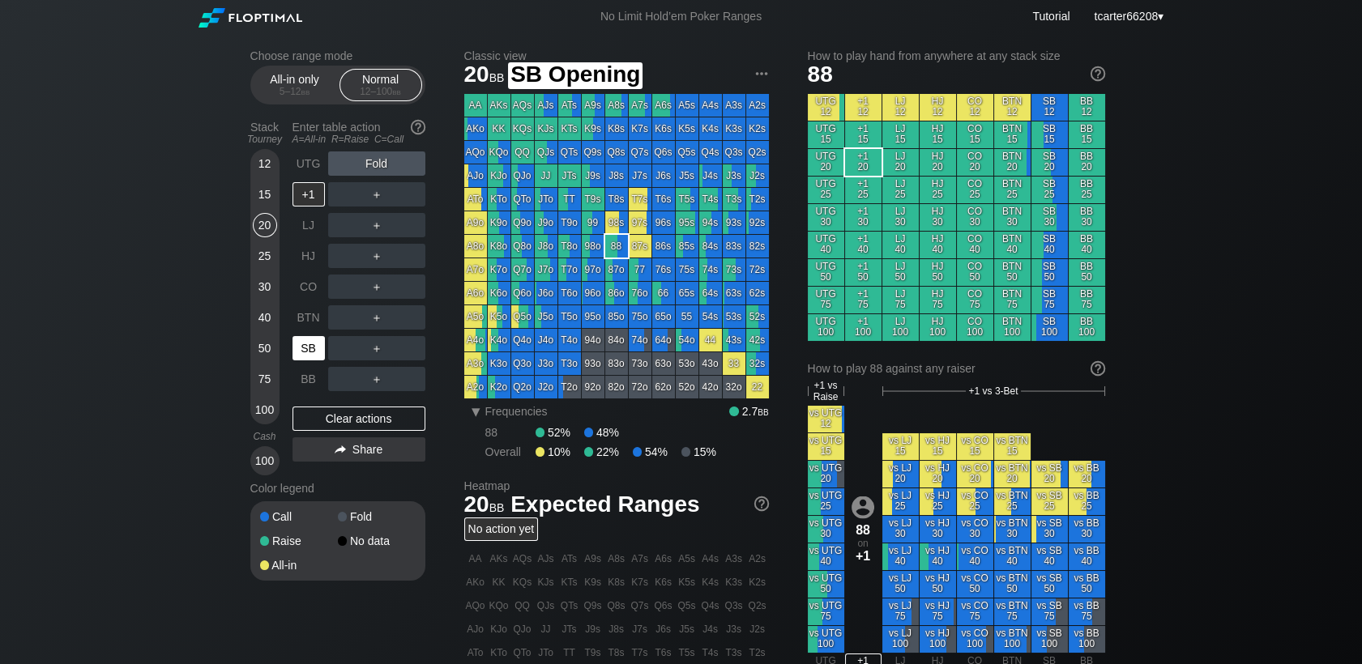
click at [305, 358] on div "SB" at bounding box center [309, 348] width 32 height 24
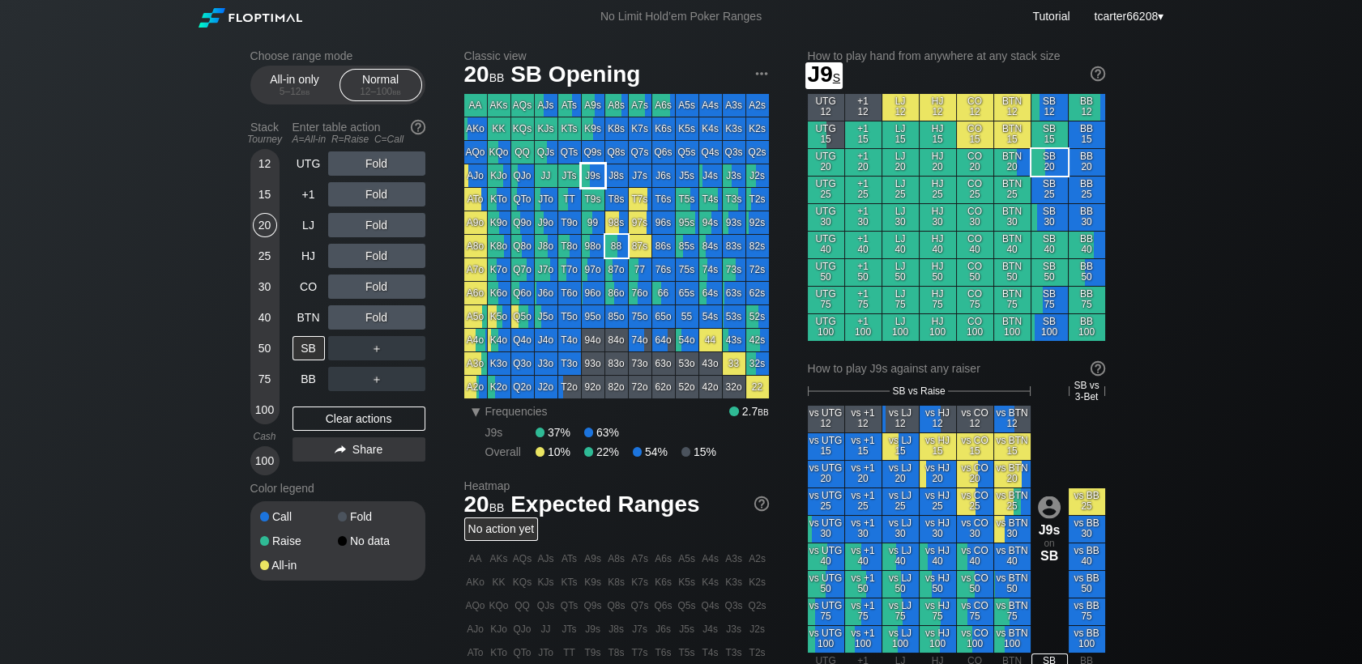
click at [600, 165] on div "J9s" at bounding box center [593, 176] width 23 height 23
click at [596, 160] on div "Q9s" at bounding box center [593, 152] width 23 height 23
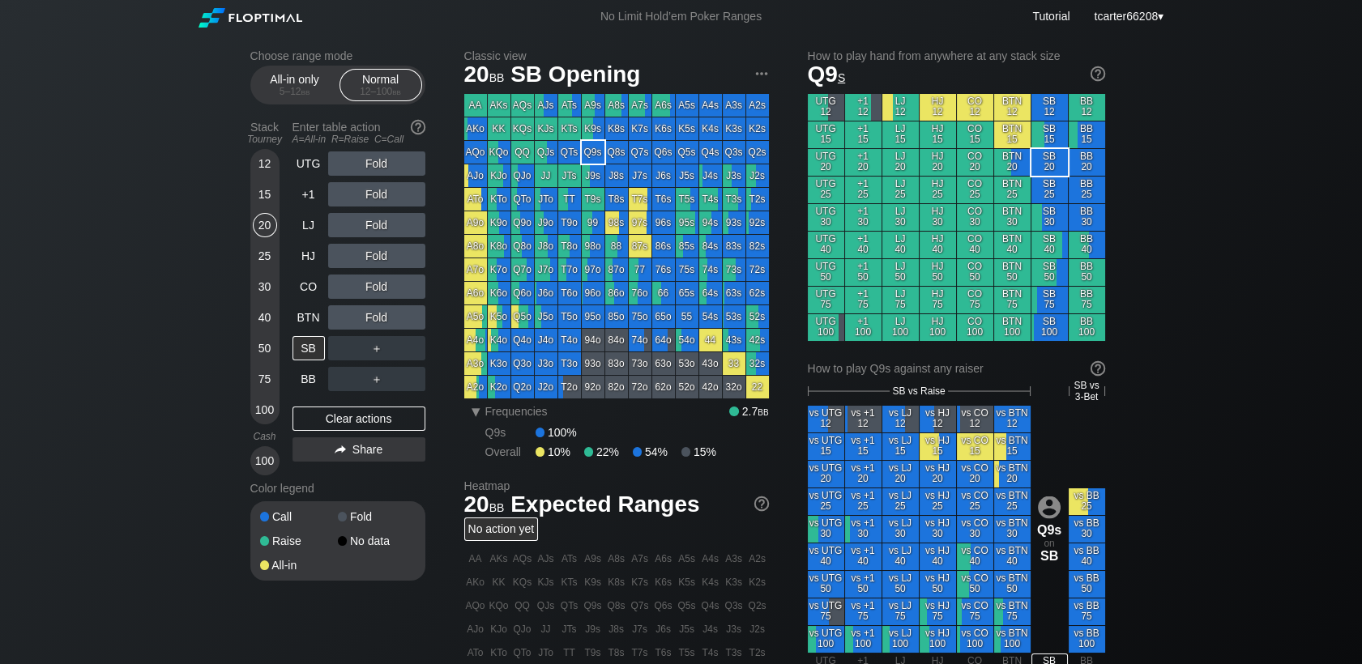
click at [372, 291] on div "Fold" at bounding box center [376, 287] width 97 height 24
click at [374, 288] on div "R ✕" at bounding box center [377, 287] width 32 height 24
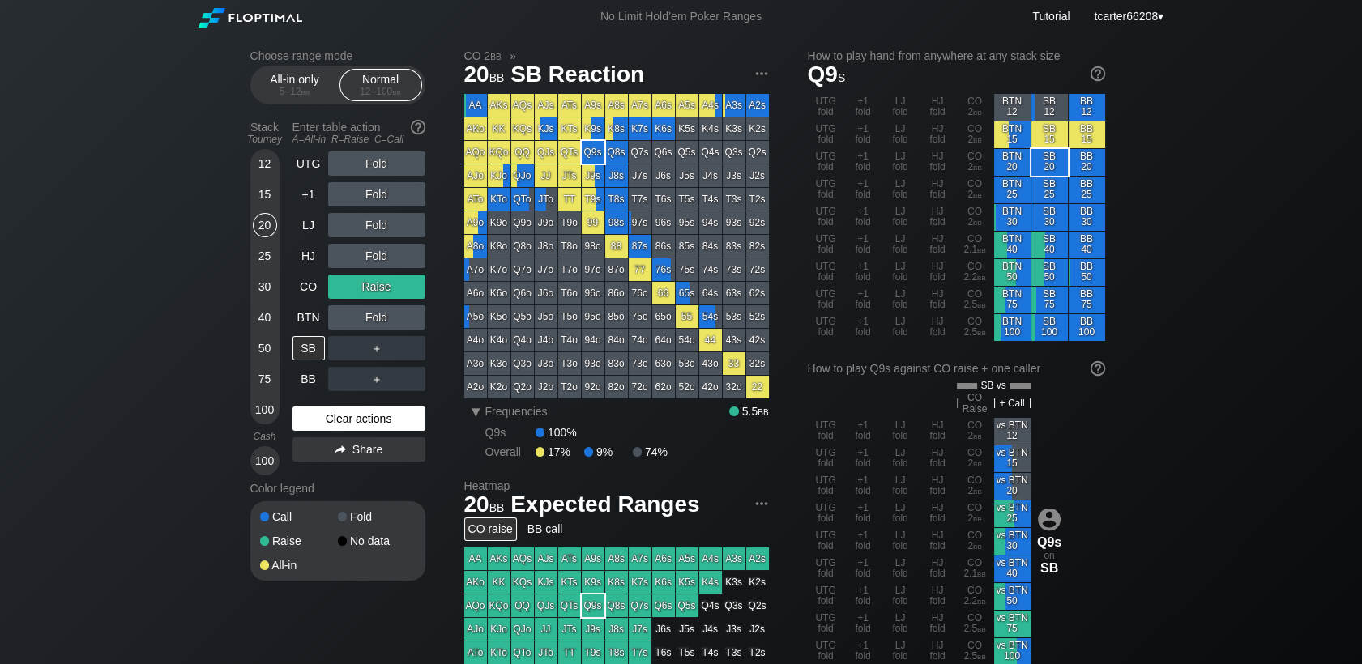
click at [358, 414] on div "Clear actions" at bounding box center [359, 419] width 133 height 24
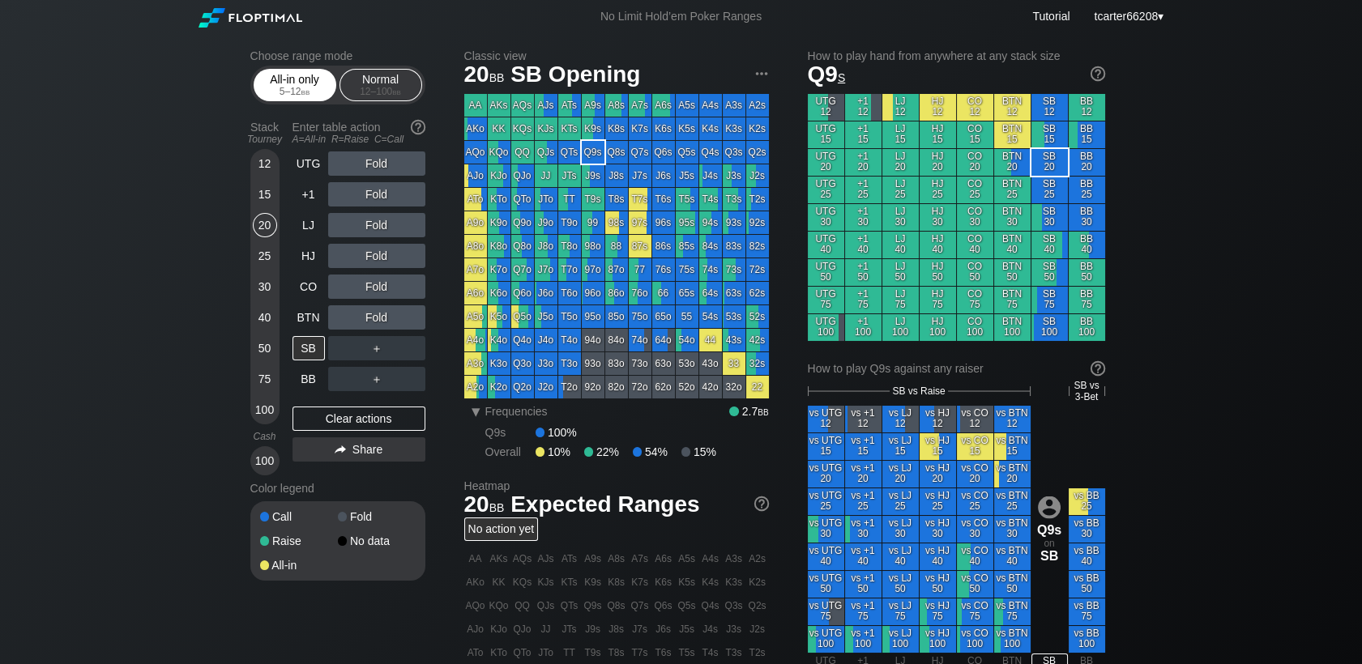
click at [298, 88] on div "5 – 12 bb" at bounding box center [295, 91] width 68 height 11
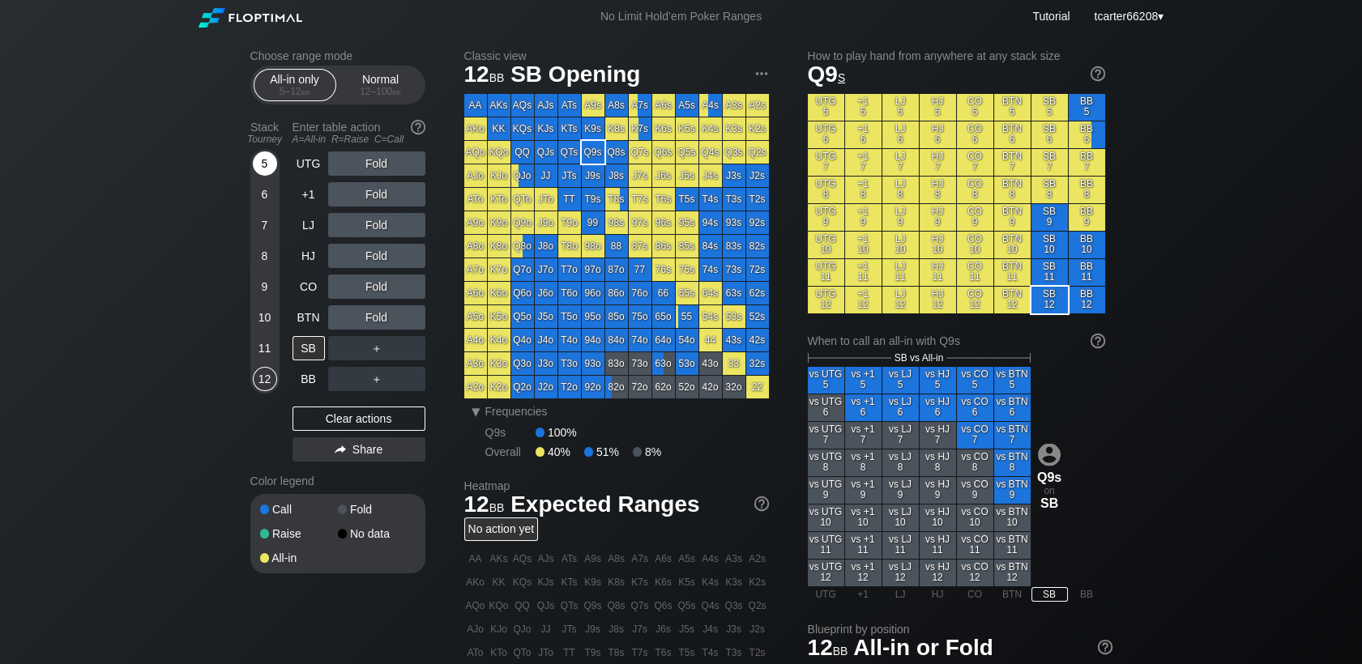
click at [272, 166] on div "5" at bounding box center [265, 164] width 24 height 24
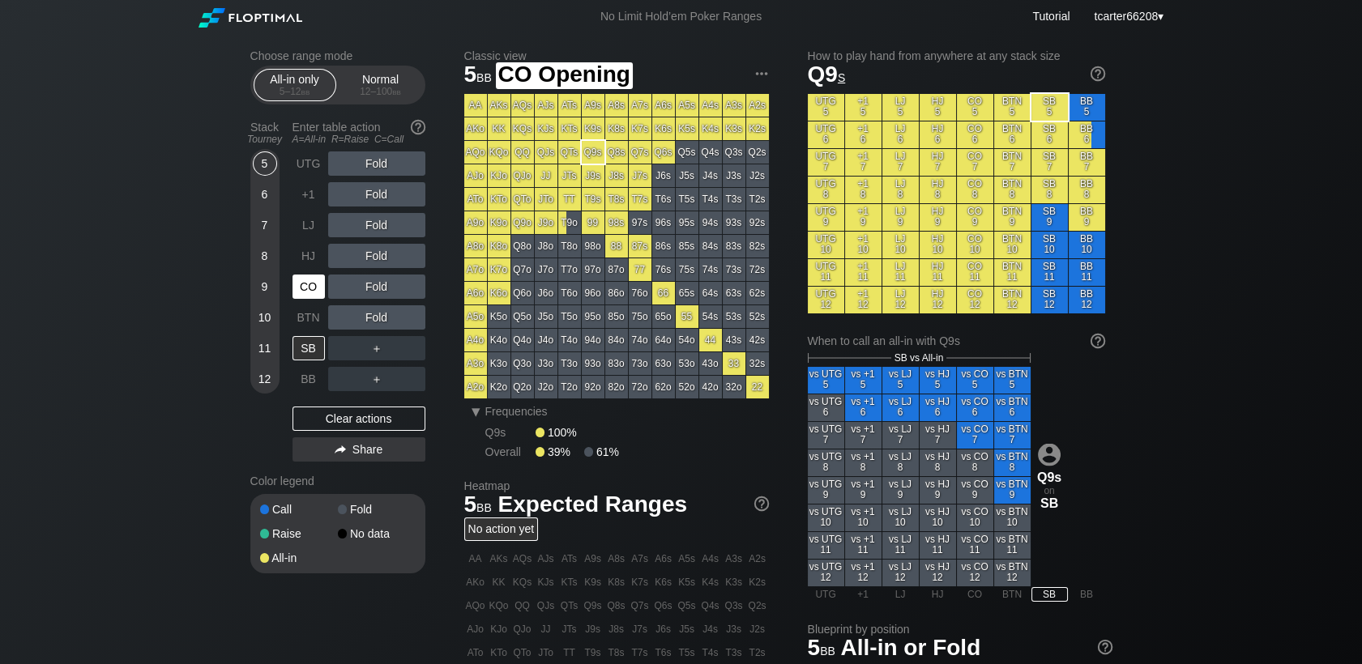
click at [306, 290] on div "CO" at bounding box center [309, 287] width 32 height 24
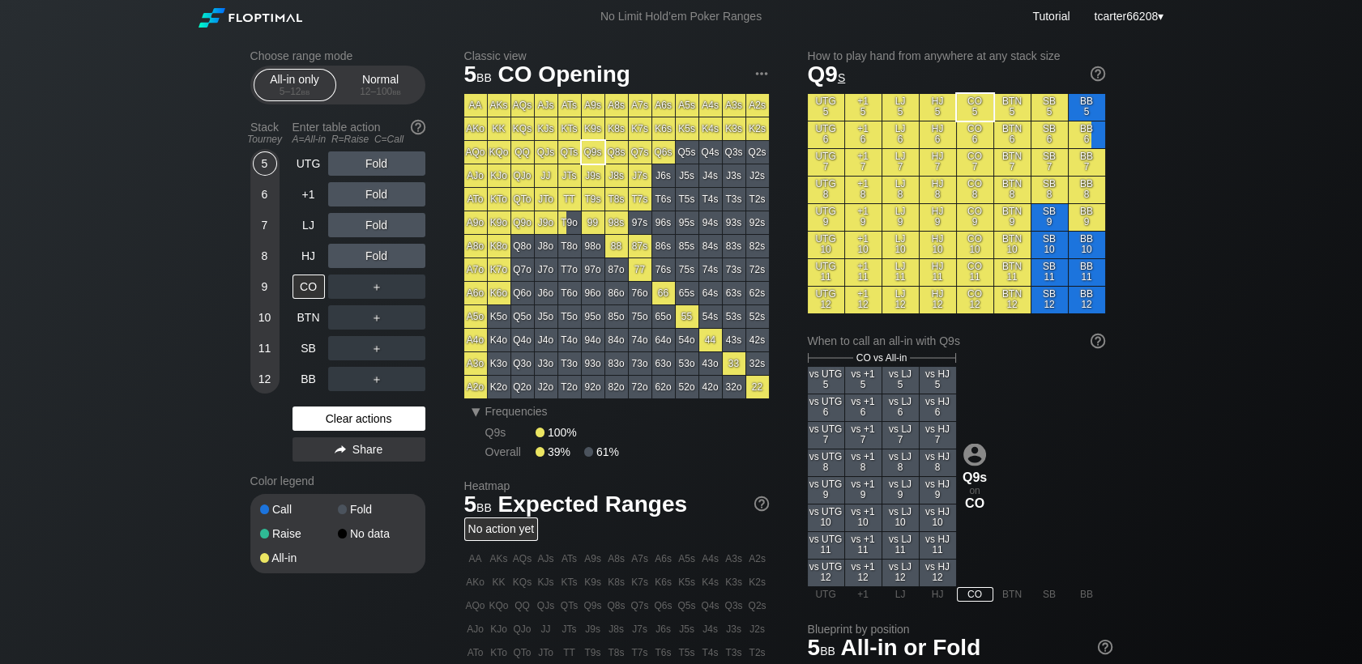
click at [357, 425] on div "Clear actions" at bounding box center [359, 419] width 133 height 24
click at [382, 78] on div "Normal 12 – 100 bb" at bounding box center [381, 85] width 75 height 31
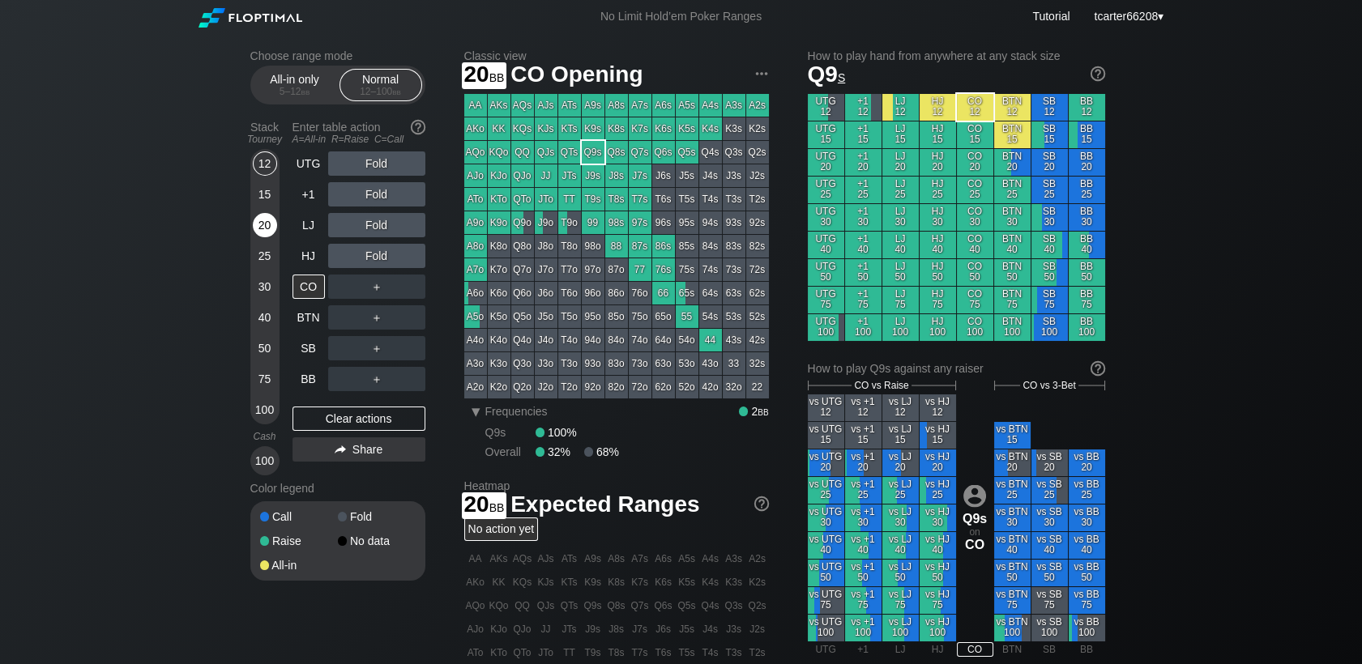
click at [261, 224] on div "20" at bounding box center [265, 225] width 24 height 24
click at [291, 312] on div "Stack Tourney Enter table action A=All-in R=Raise C=Call [PHONE_NUMBER] [PHONE_…" at bounding box center [337, 294] width 175 height 361
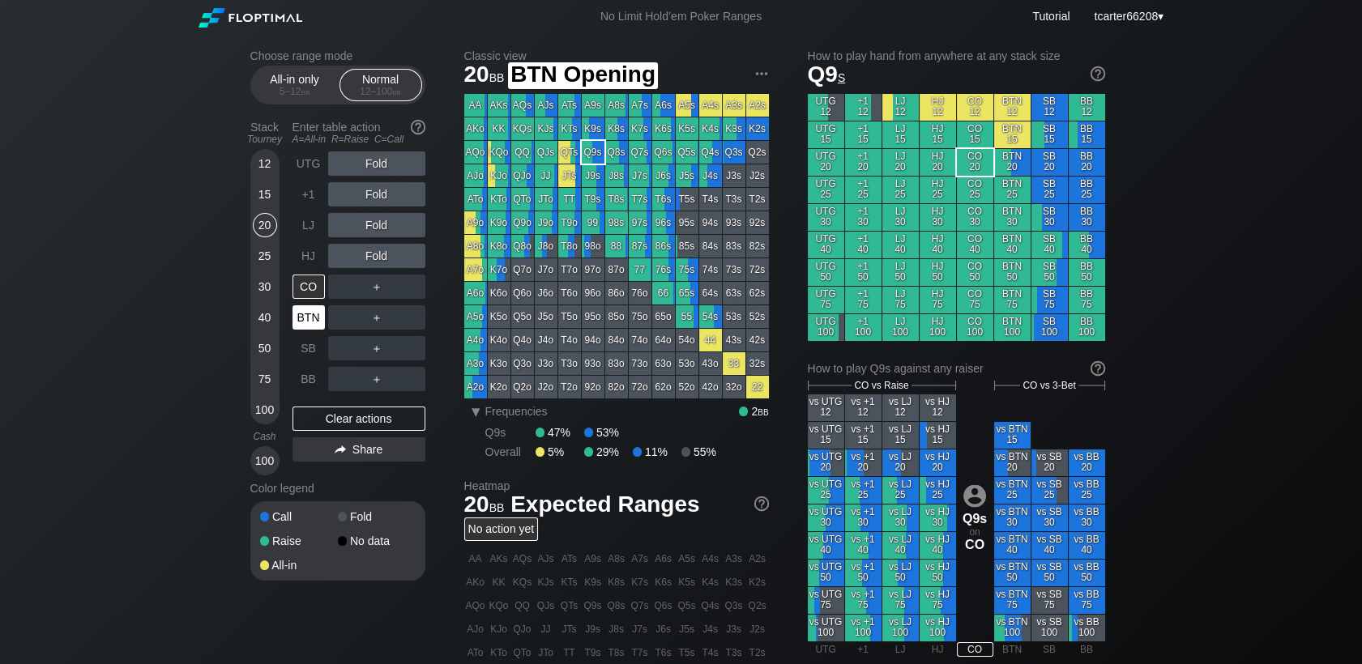
click at [295, 317] on div "BTN" at bounding box center [309, 318] width 32 height 24
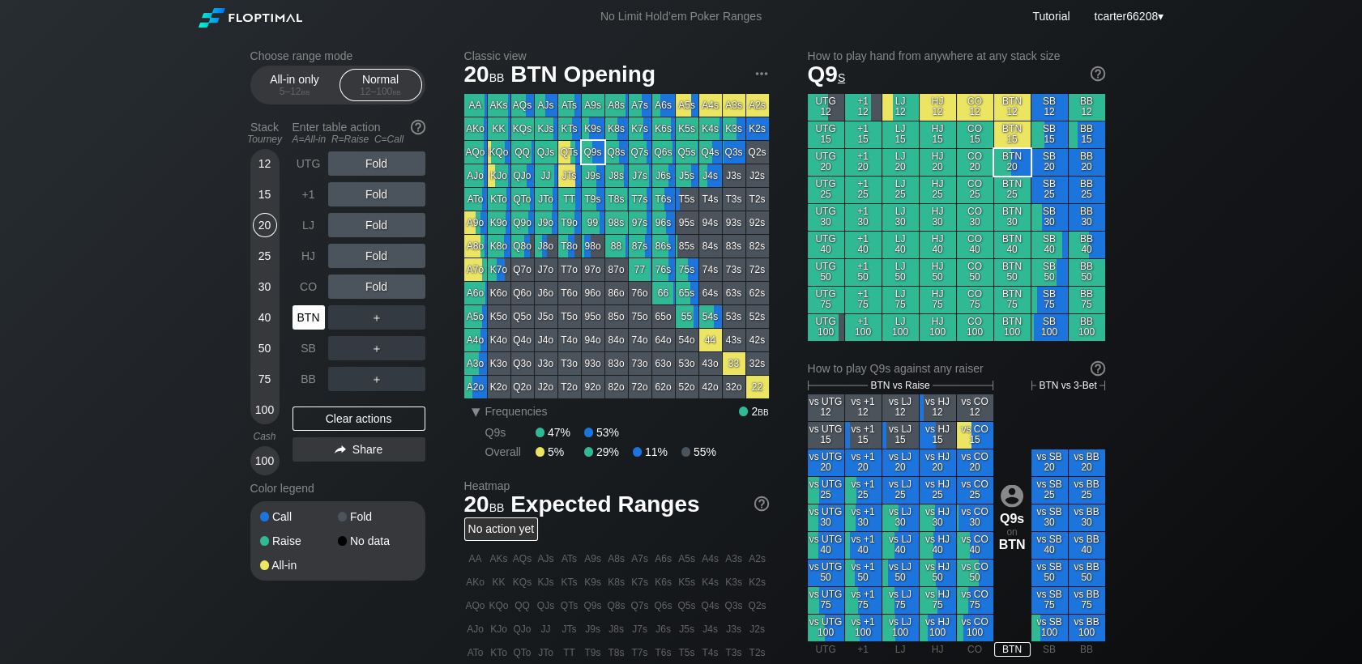
click at [297, 318] on div "BTN" at bounding box center [309, 318] width 32 height 24
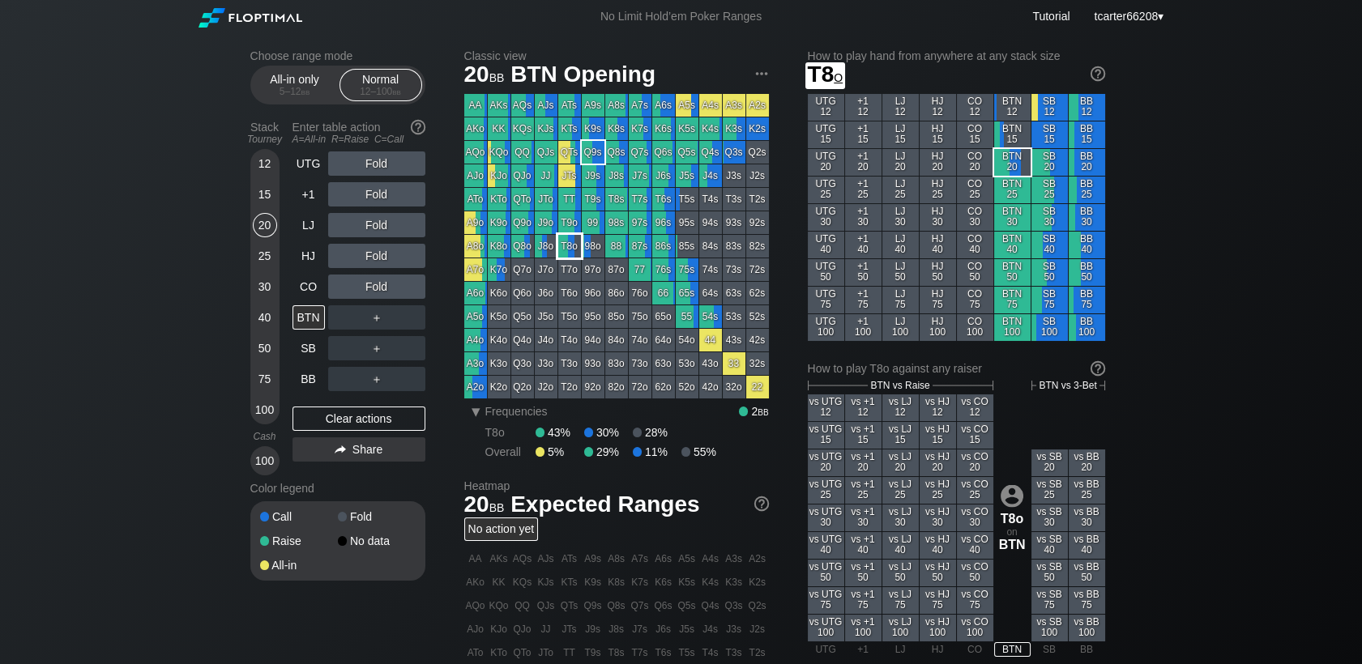
click at [576, 249] on div "T8o" at bounding box center [569, 246] width 23 height 23
click at [261, 291] on div "30" at bounding box center [265, 287] width 24 height 24
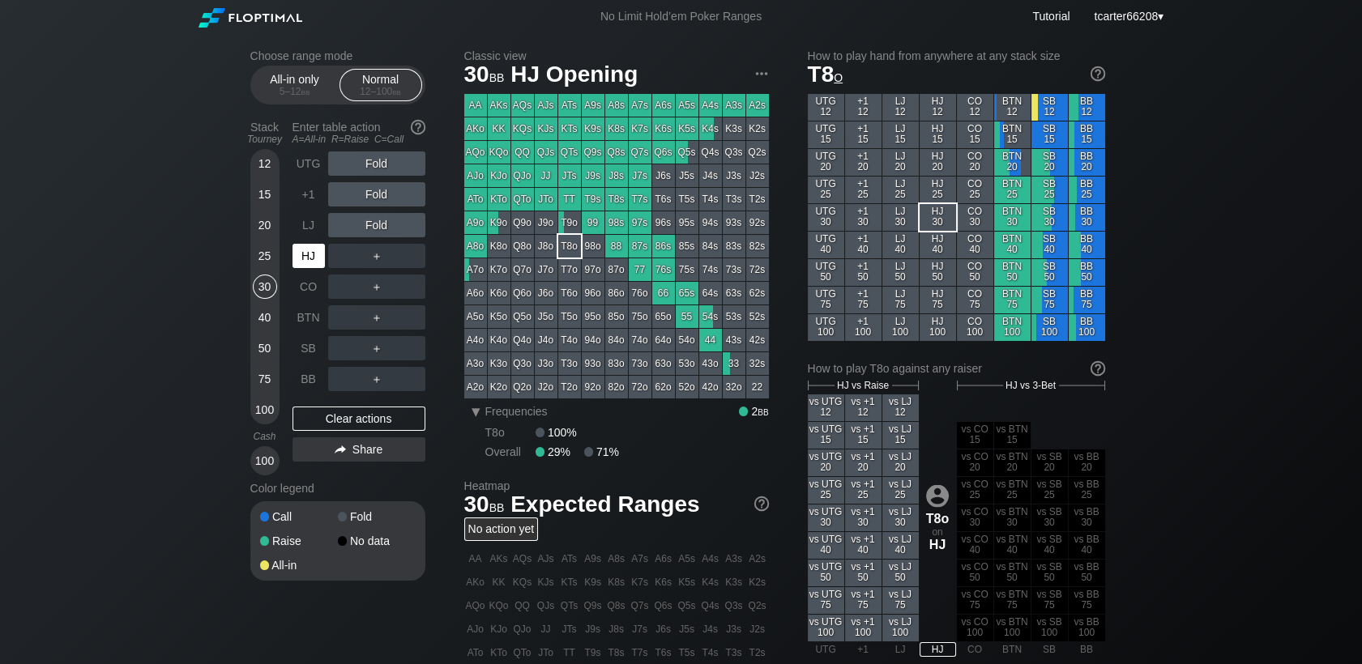
click at [318, 263] on div "HJ" at bounding box center [309, 256] width 32 height 24
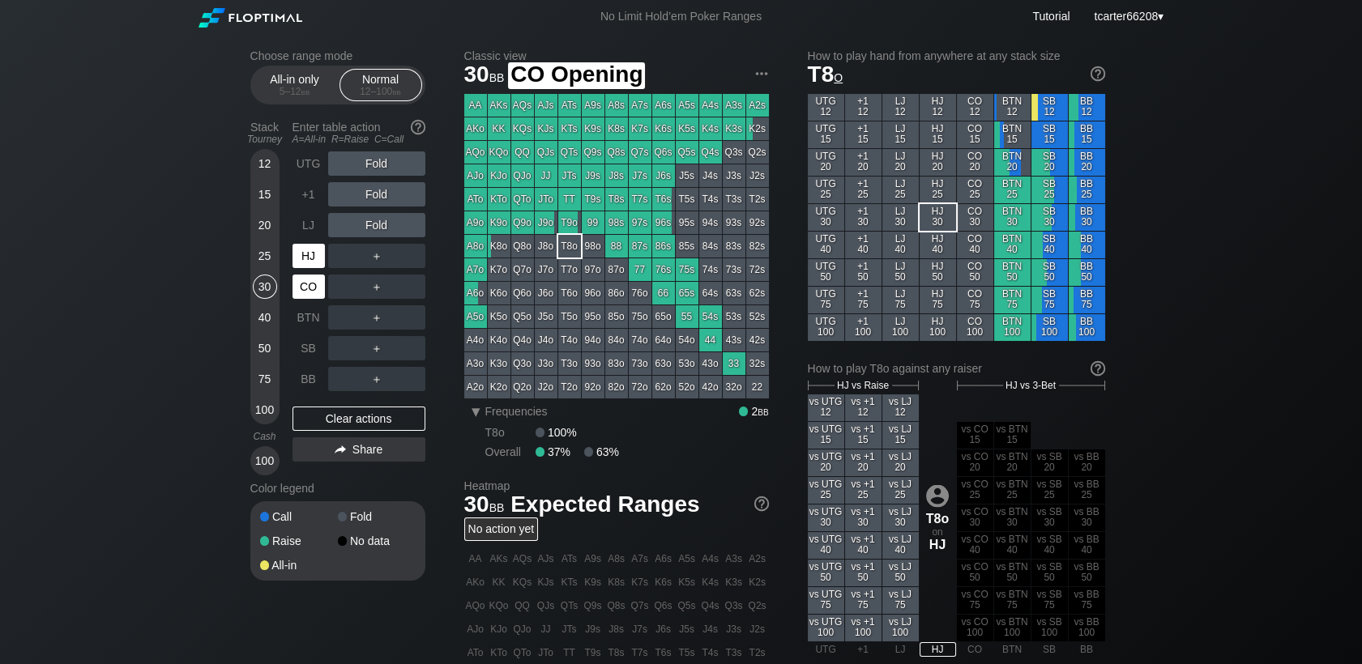
drag, startPoint x: 303, startPoint y: 289, endPoint x: 316, endPoint y: 265, distance: 27.6
click at [304, 289] on div "CO" at bounding box center [309, 287] width 32 height 24
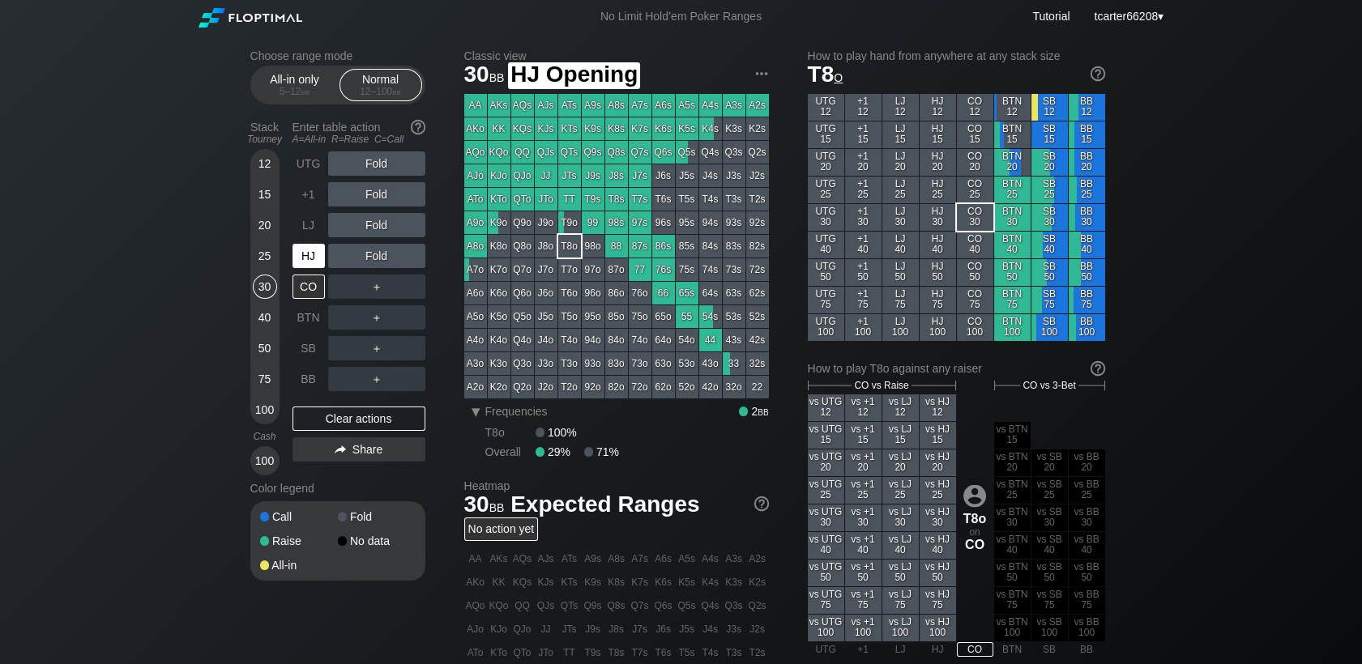
click at [316, 263] on div "HJ" at bounding box center [309, 256] width 32 height 24
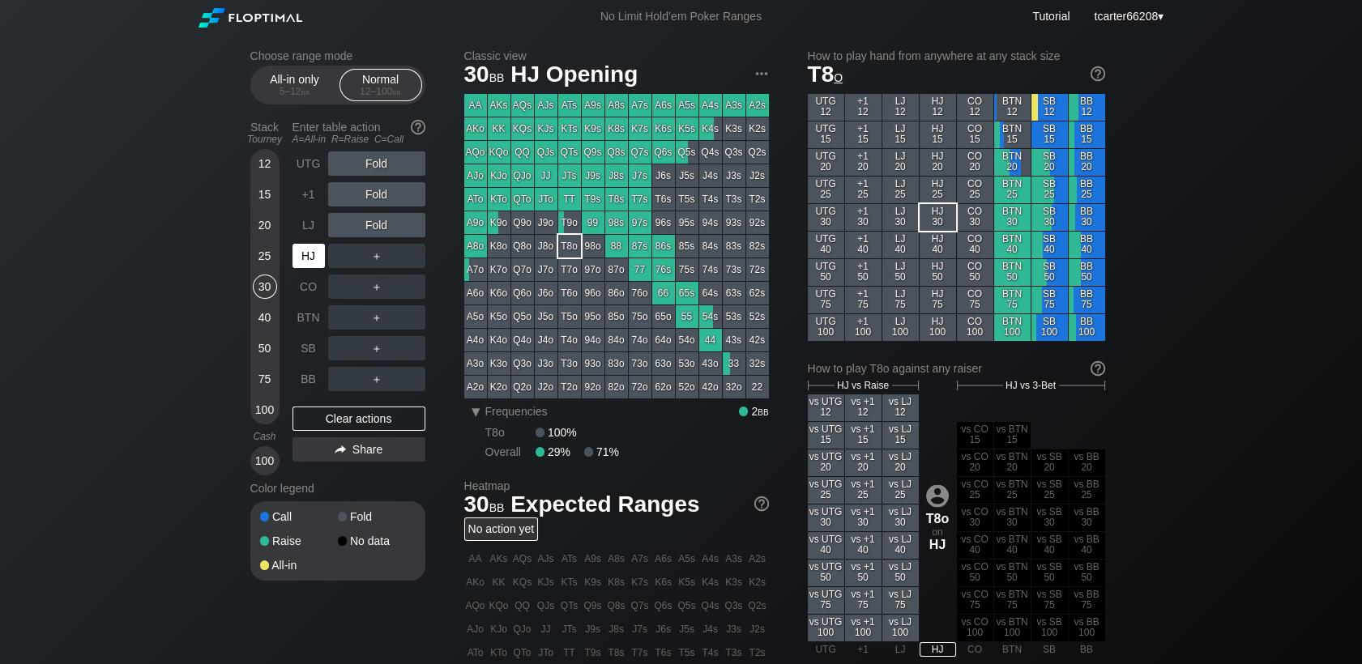
click at [317, 263] on div "HJ" at bounding box center [309, 256] width 32 height 24
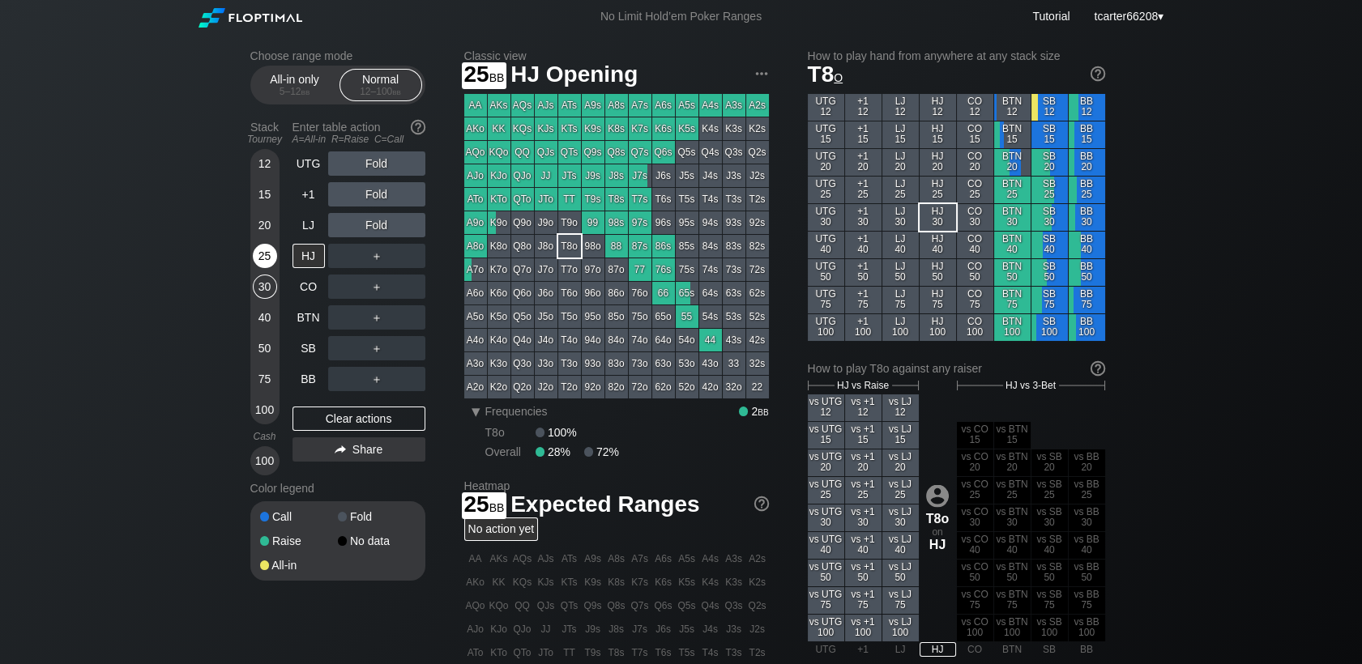
click at [269, 258] on div "25" at bounding box center [265, 256] width 24 height 24
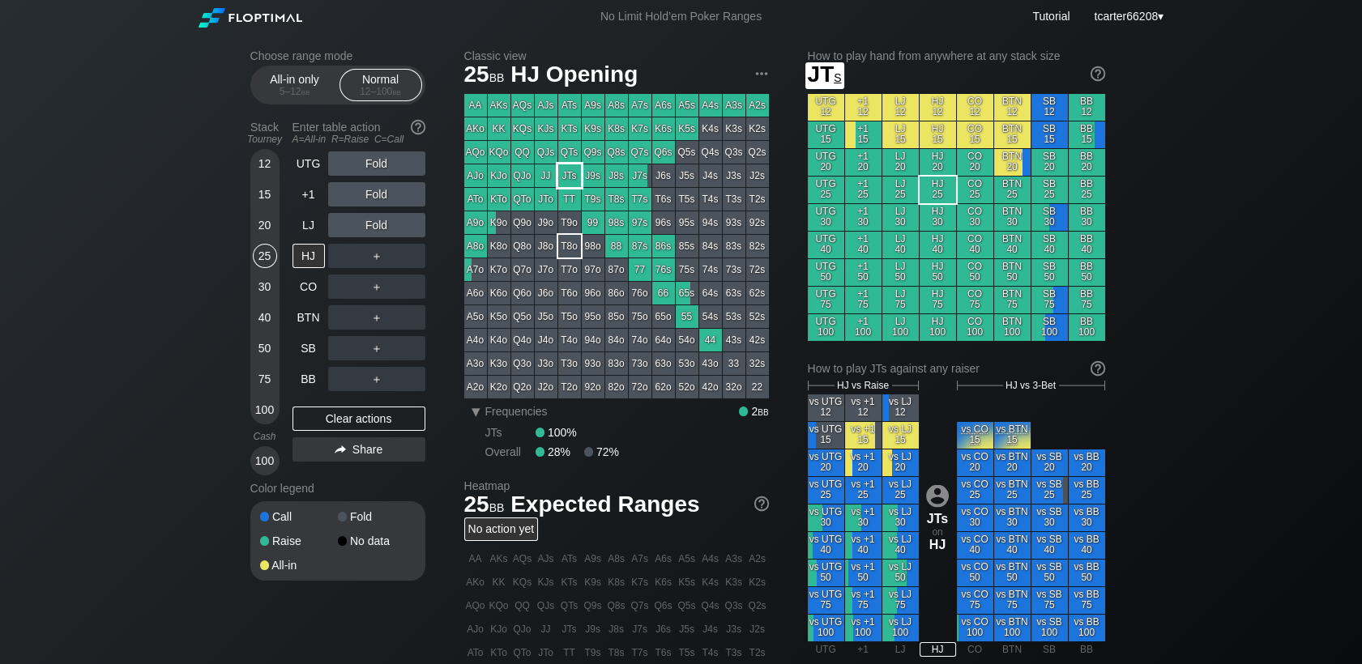
click at [562, 180] on div "JTs" at bounding box center [569, 176] width 23 height 23
click at [381, 204] on div "R ✕" at bounding box center [377, 194] width 32 height 24
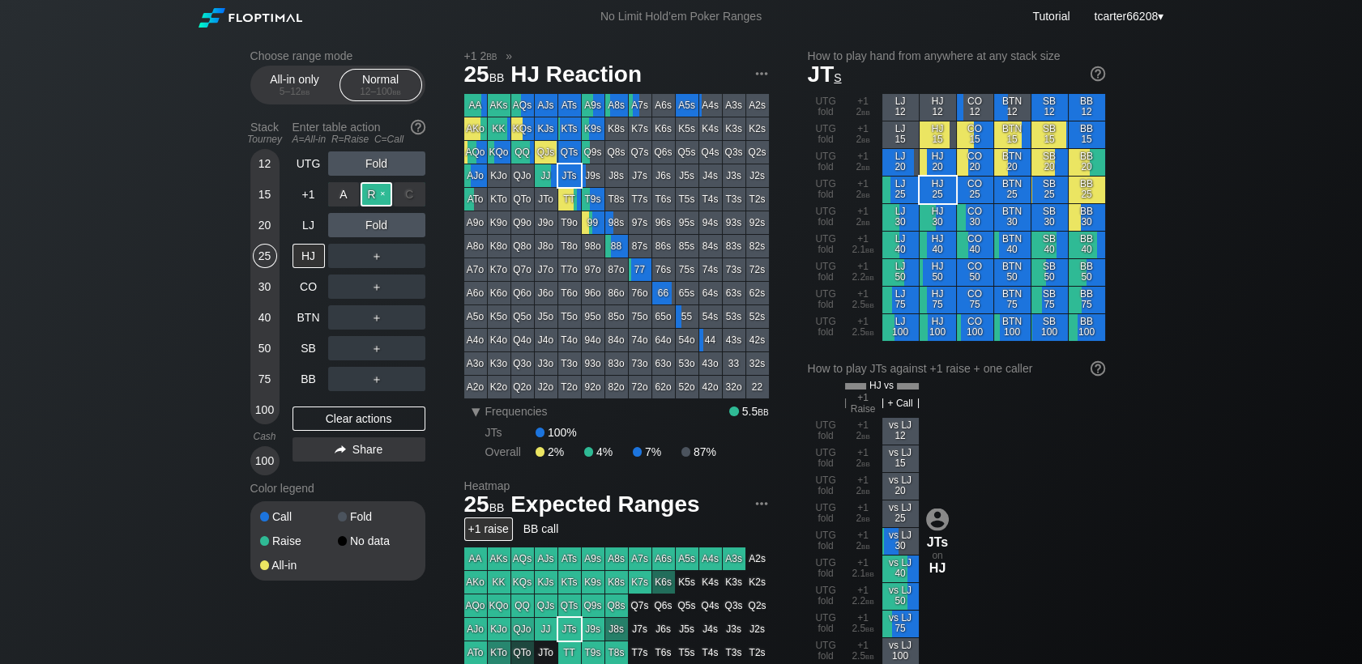
click at [370, 200] on div "R ✕" at bounding box center [377, 194] width 32 height 24
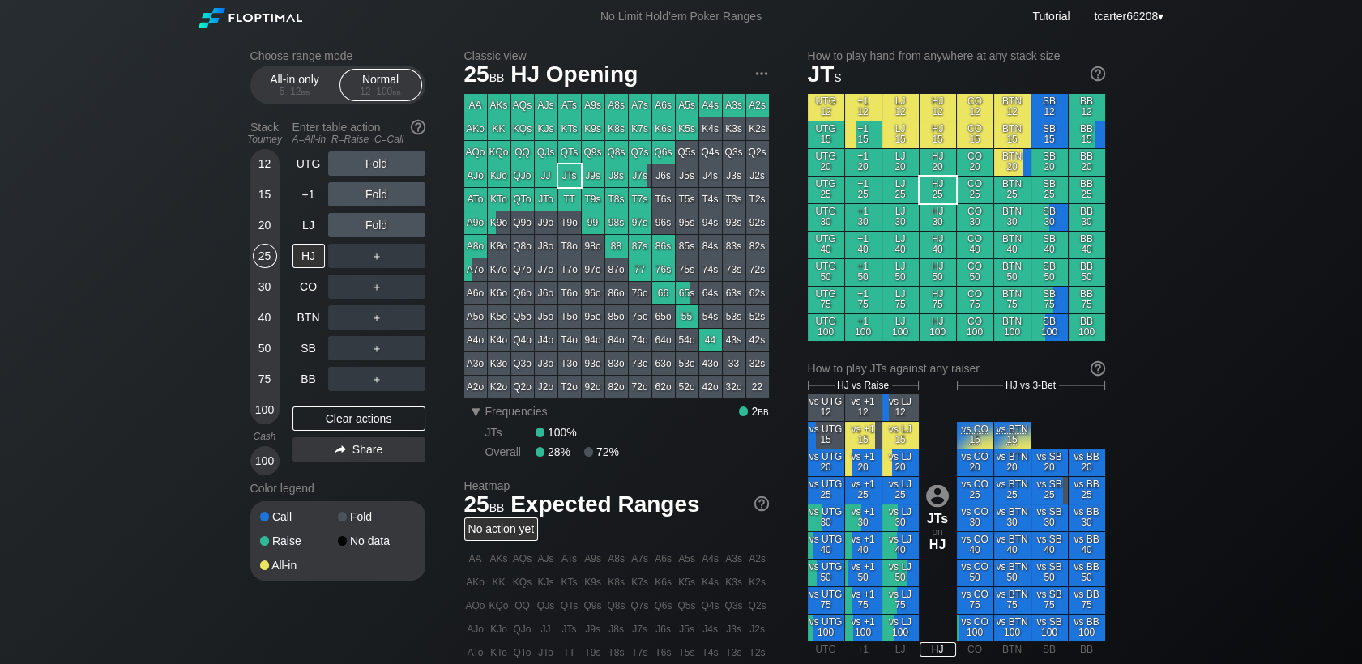
click at [258, 233] on div "20" at bounding box center [265, 225] width 24 height 24
click at [259, 232] on div "20" at bounding box center [265, 225] width 24 height 24
click at [251, 76] on div "All-in only 5 – 12 bb Normal 12 – 100 bb" at bounding box center [337, 85] width 175 height 39
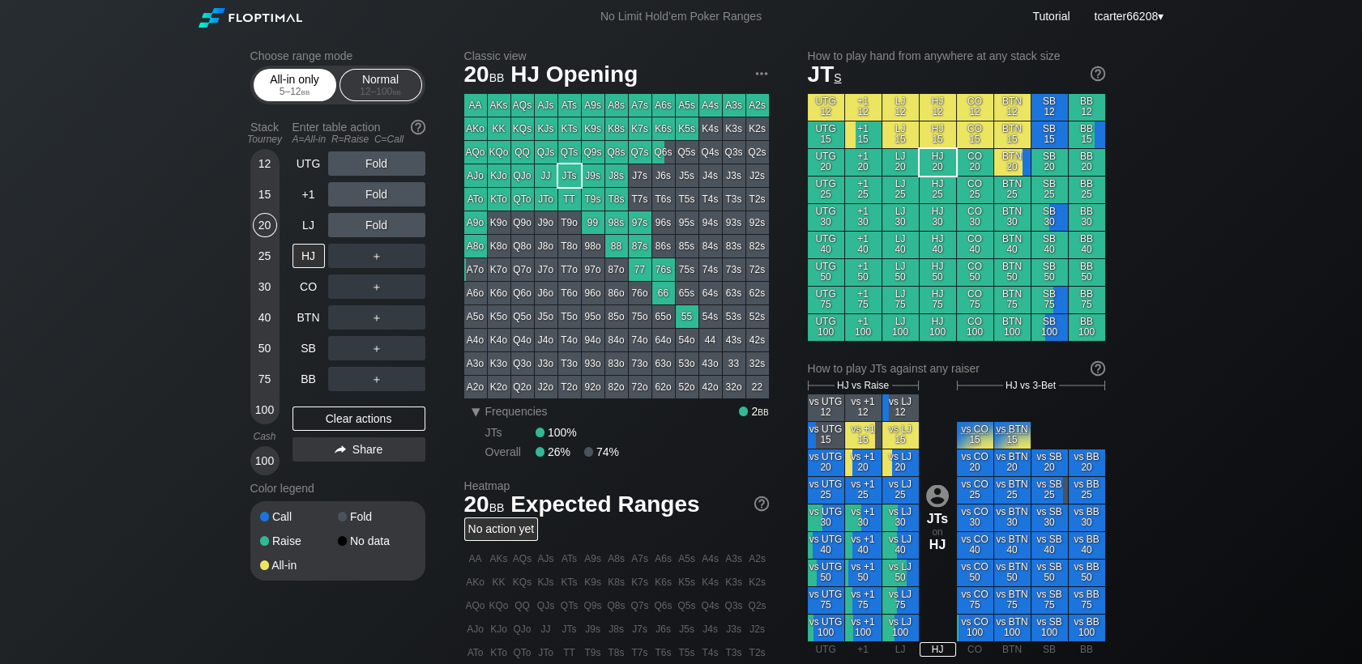
click at [270, 85] on div "All-in only 5 – 12 bb" at bounding box center [295, 85] width 75 height 31
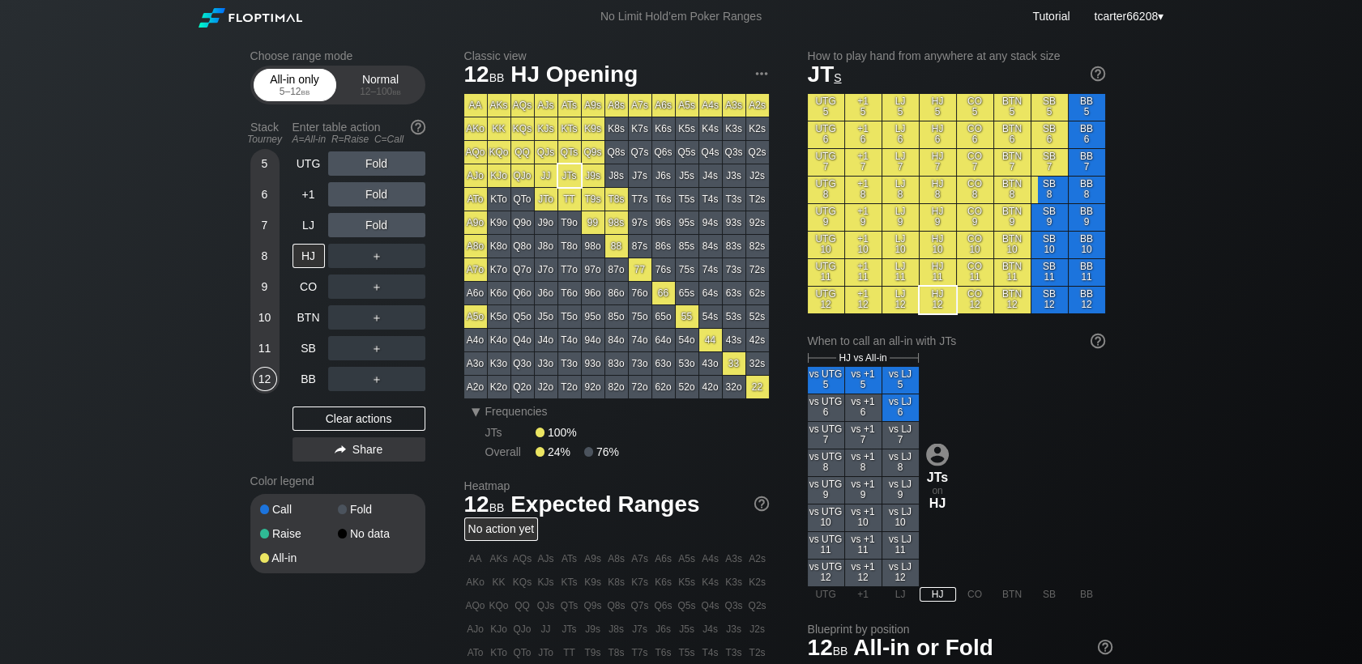
click at [323, 75] on div "All-in only 5 – 12 bb" at bounding box center [295, 85] width 75 height 31
click at [331, 75] on div "All-in only 5 – 12 bb" at bounding box center [295, 85] width 75 height 31
click at [389, 68] on div "All-in only 5 – 12 bb Normal 12 – 100 bb" at bounding box center [337, 85] width 175 height 39
click at [374, 83] on div "Normal 12 – 100 bb" at bounding box center [381, 85] width 75 height 31
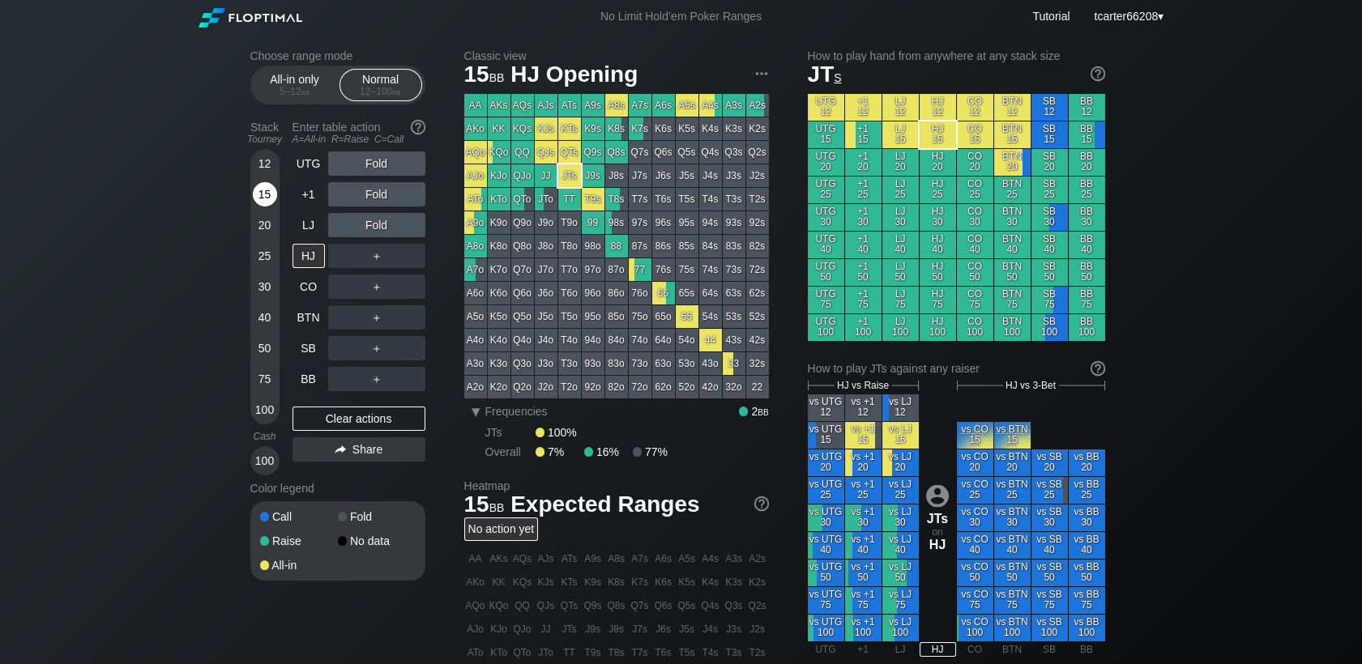
click at [271, 188] on div "15" at bounding box center [265, 194] width 24 height 24
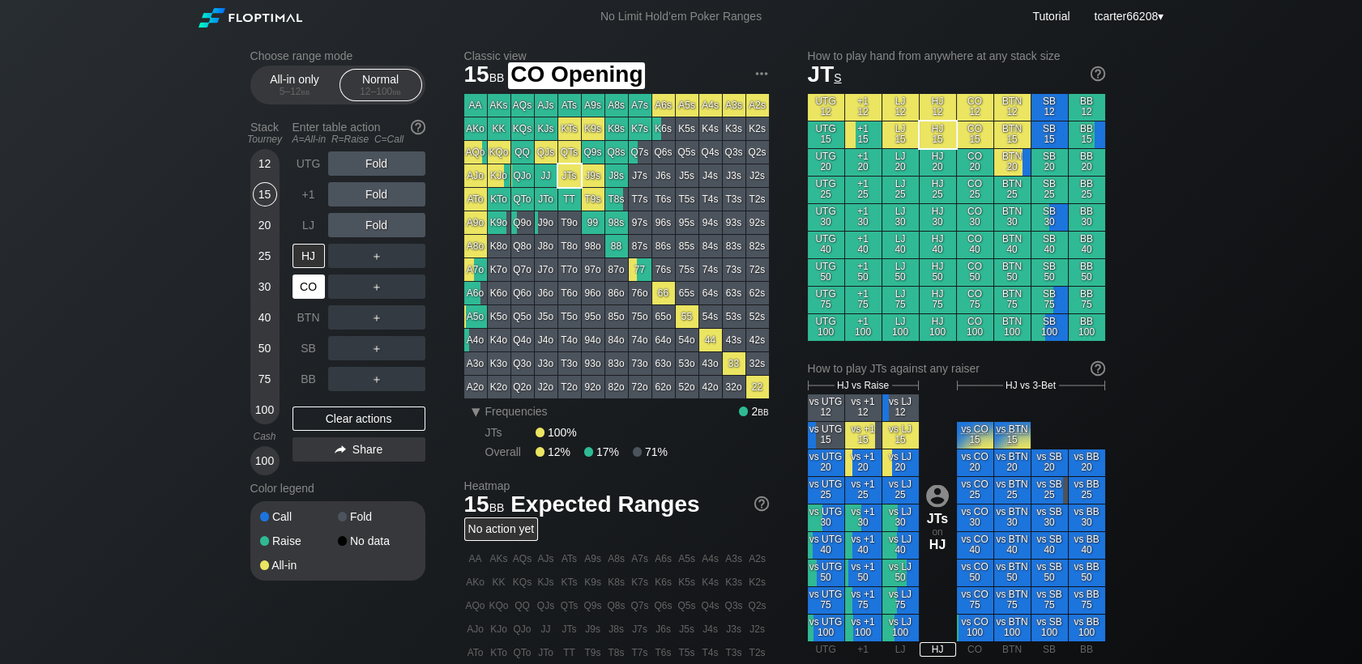
click at [310, 277] on div "CO" at bounding box center [309, 287] width 32 height 24
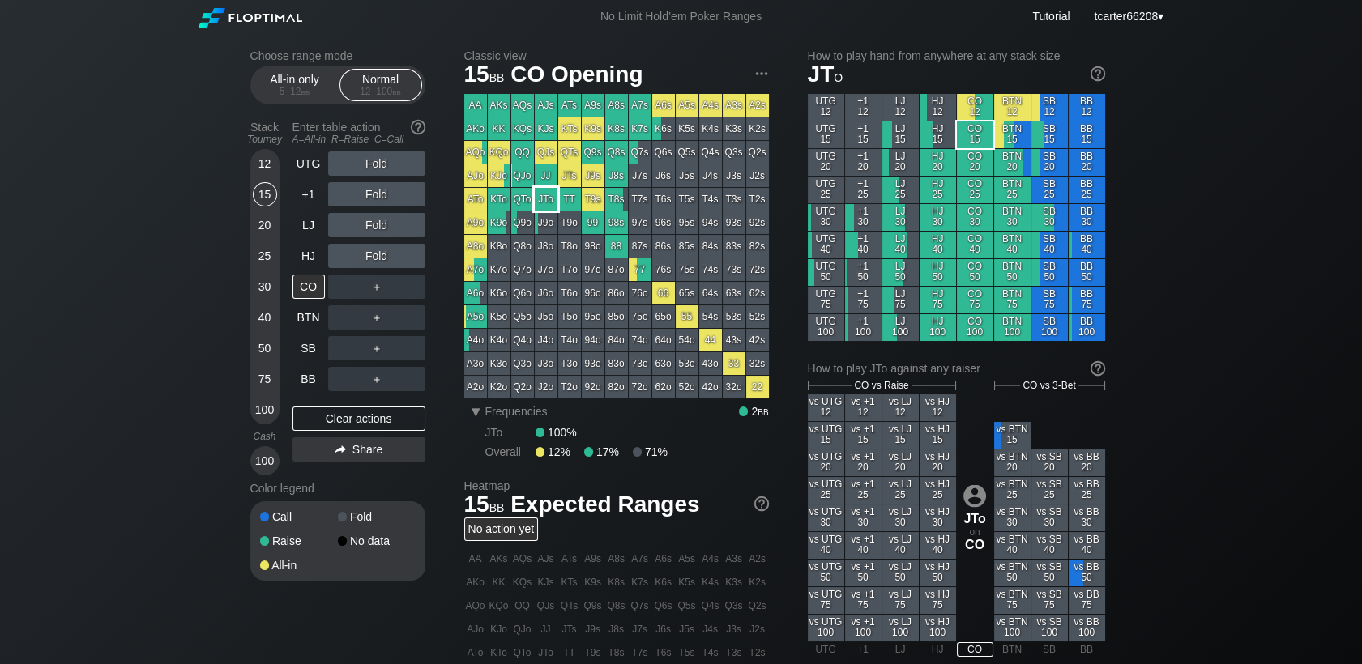
click at [545, 192] on div "JTo" at bounding box center [546, 199] width 23 height 23
